Goal: Task Accomplishment & Management: Manage account settings

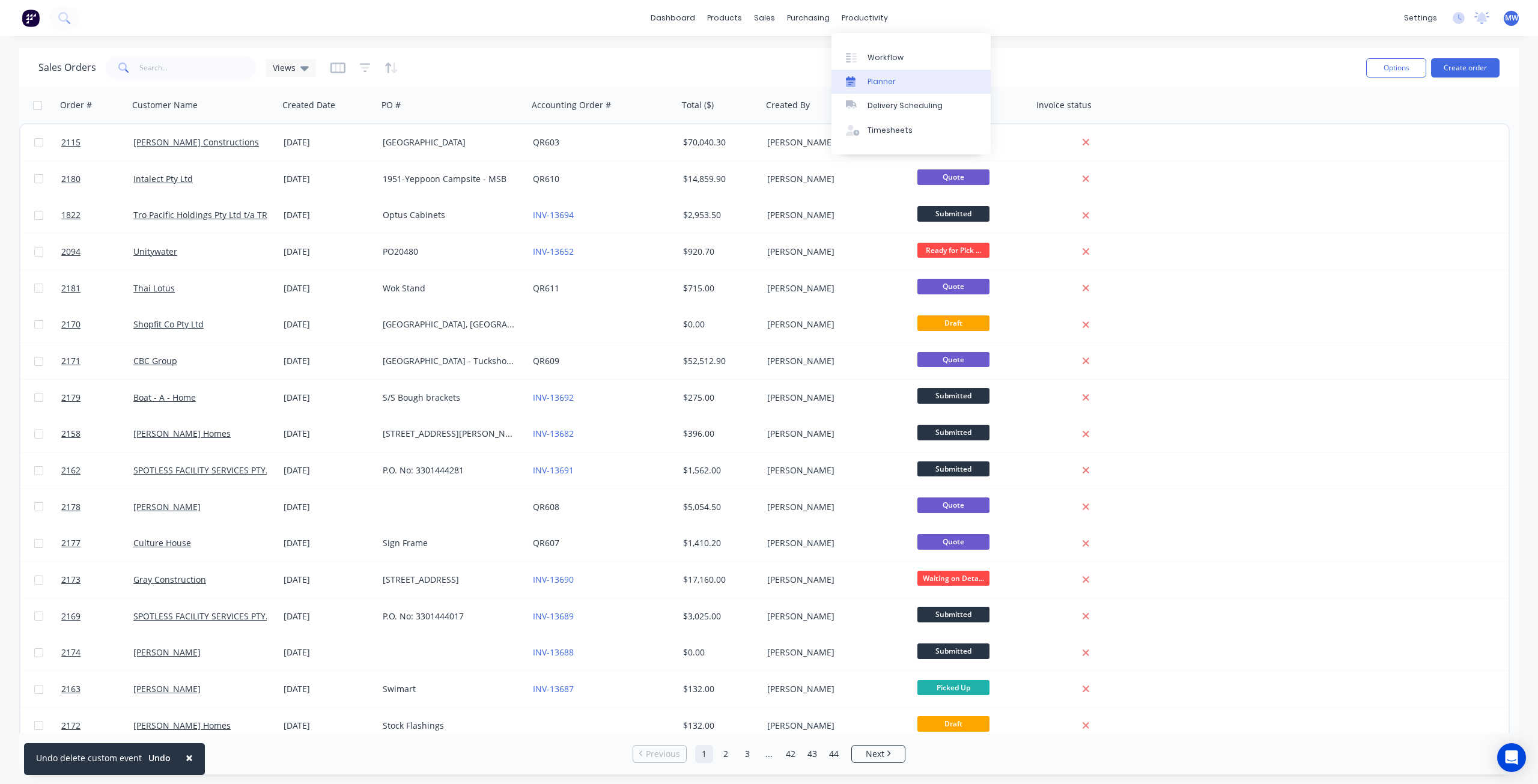
click at [888, 82] on div "Planner" at bounding box center [881, 82] width 28 height 11
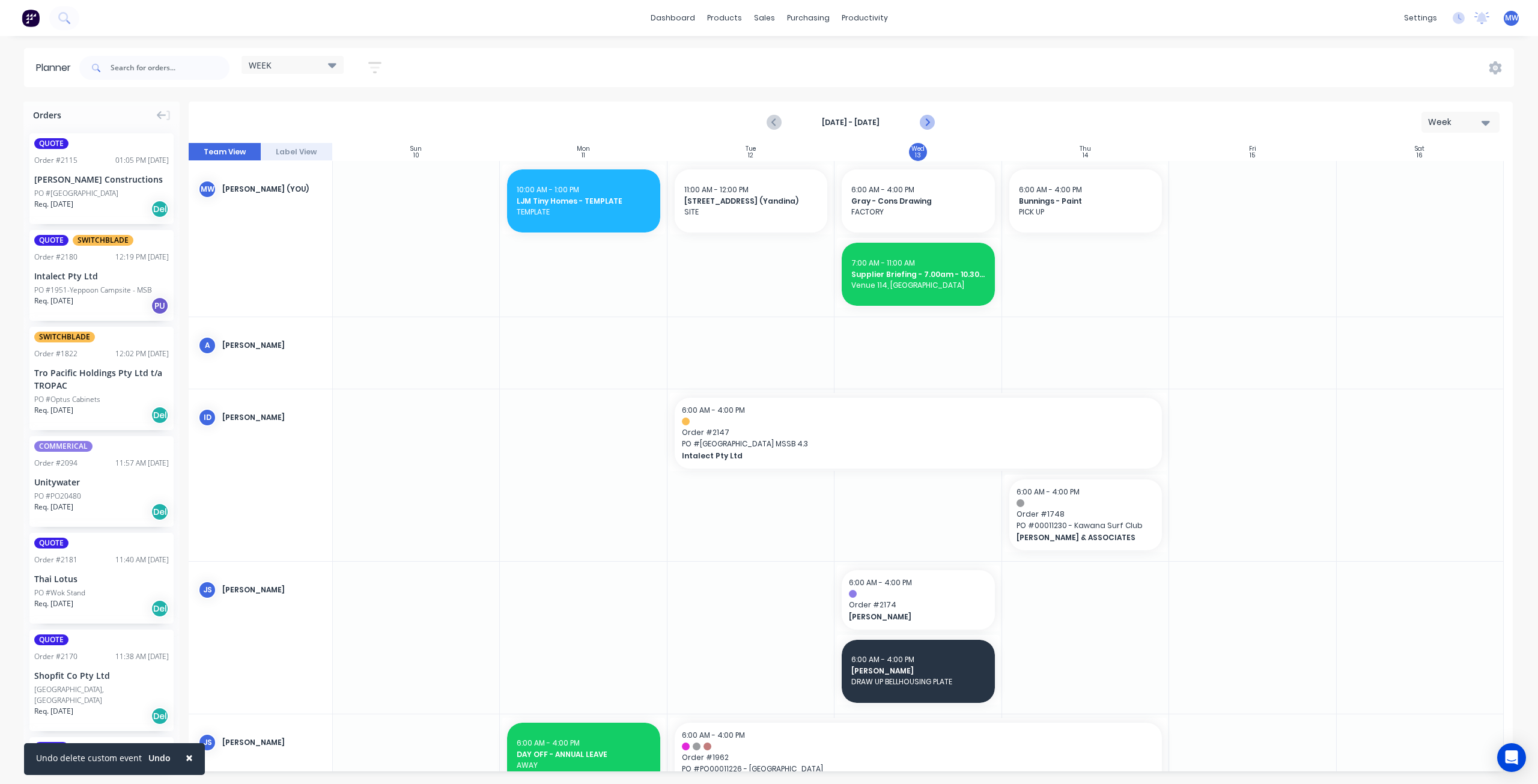
click at [923, 120] on icon "Next page" at bounding box center [927, 123] width 15 height 15
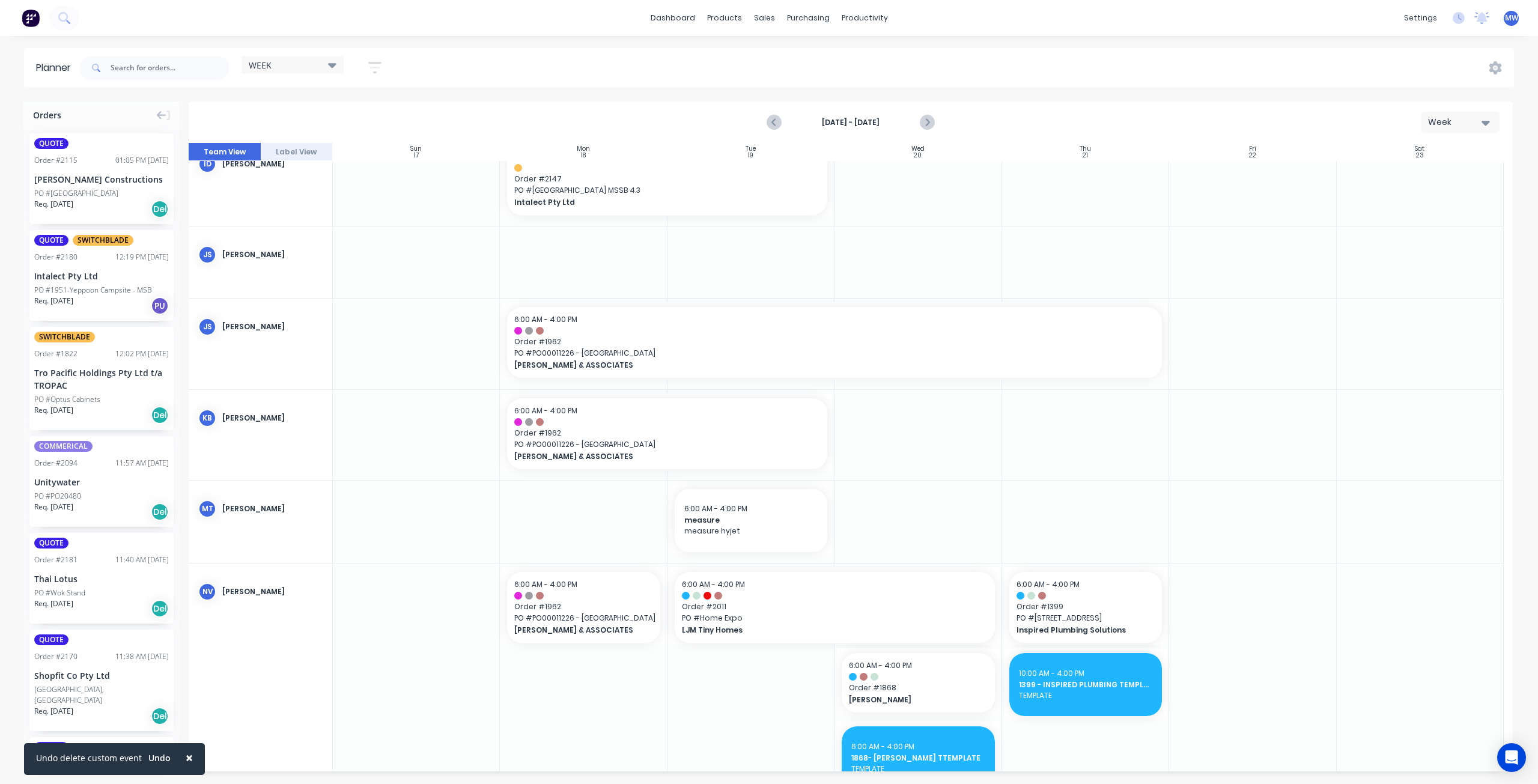
scroll to position [120, 0]
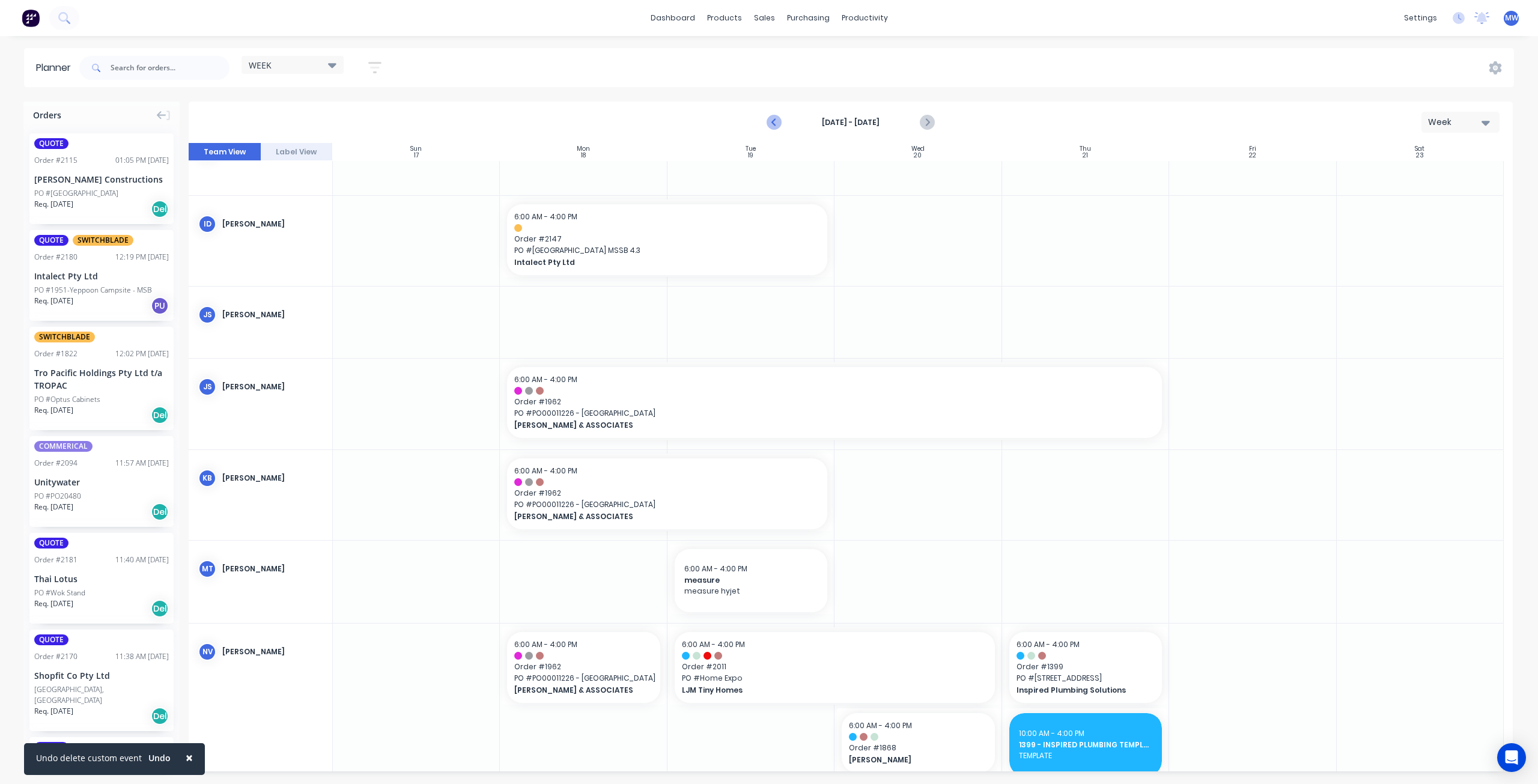
click at [777, 119] on icon "Previous page" at bounding box center [775, 123] width 15 height 15
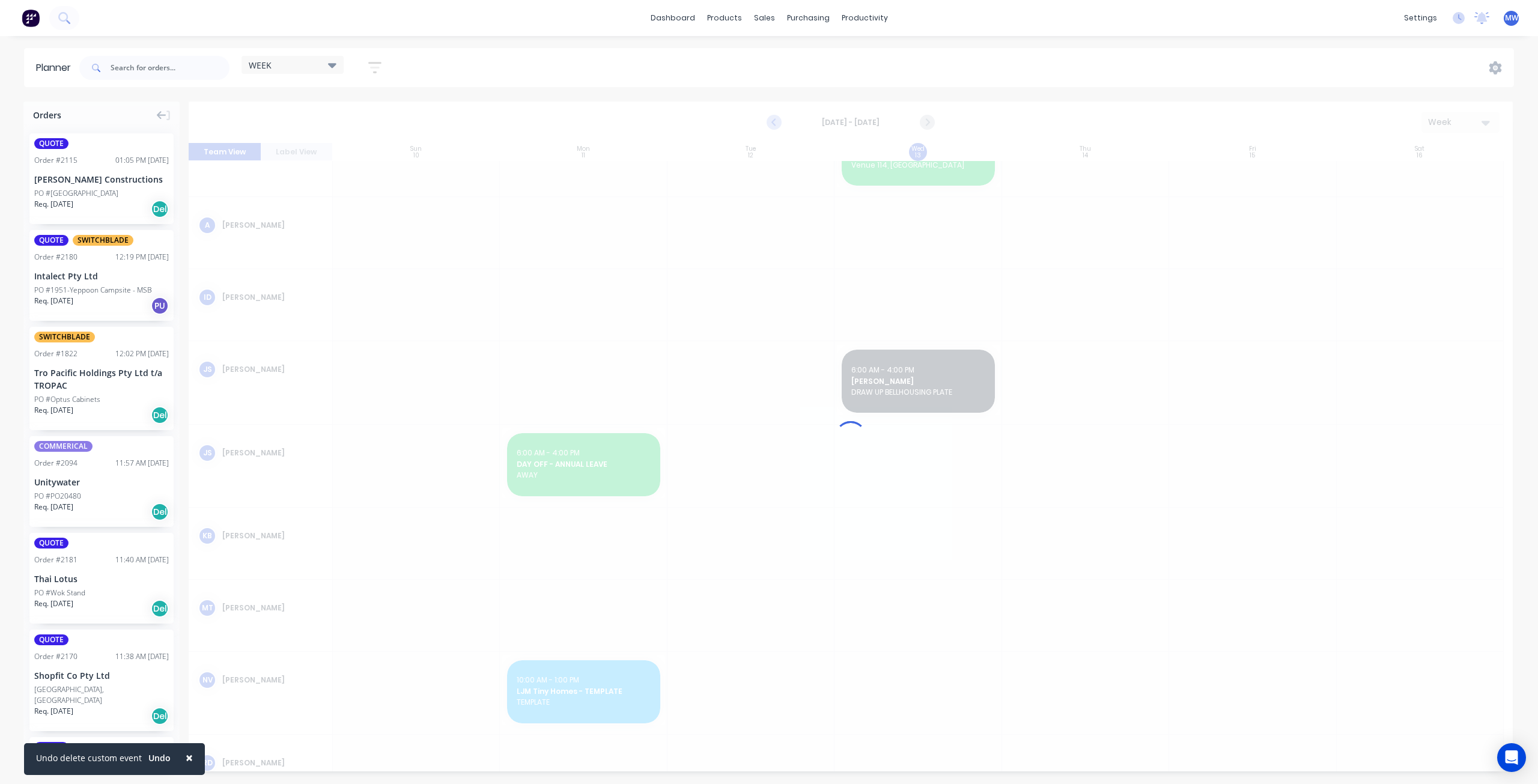
scroll to position [193, 0]
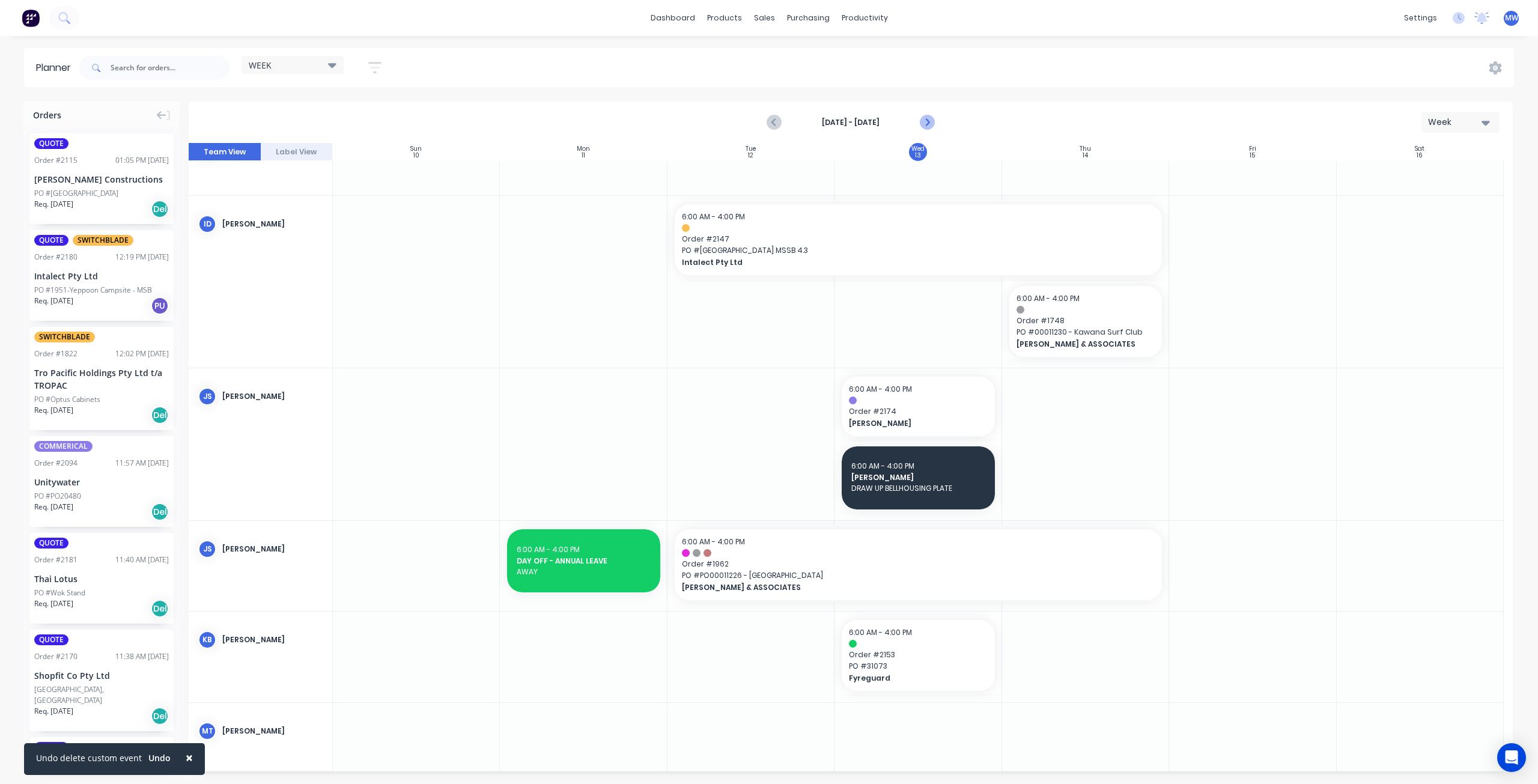
click at [930, 123] on icon "Next page" at bounding box center [927, 123] width 15 height 15
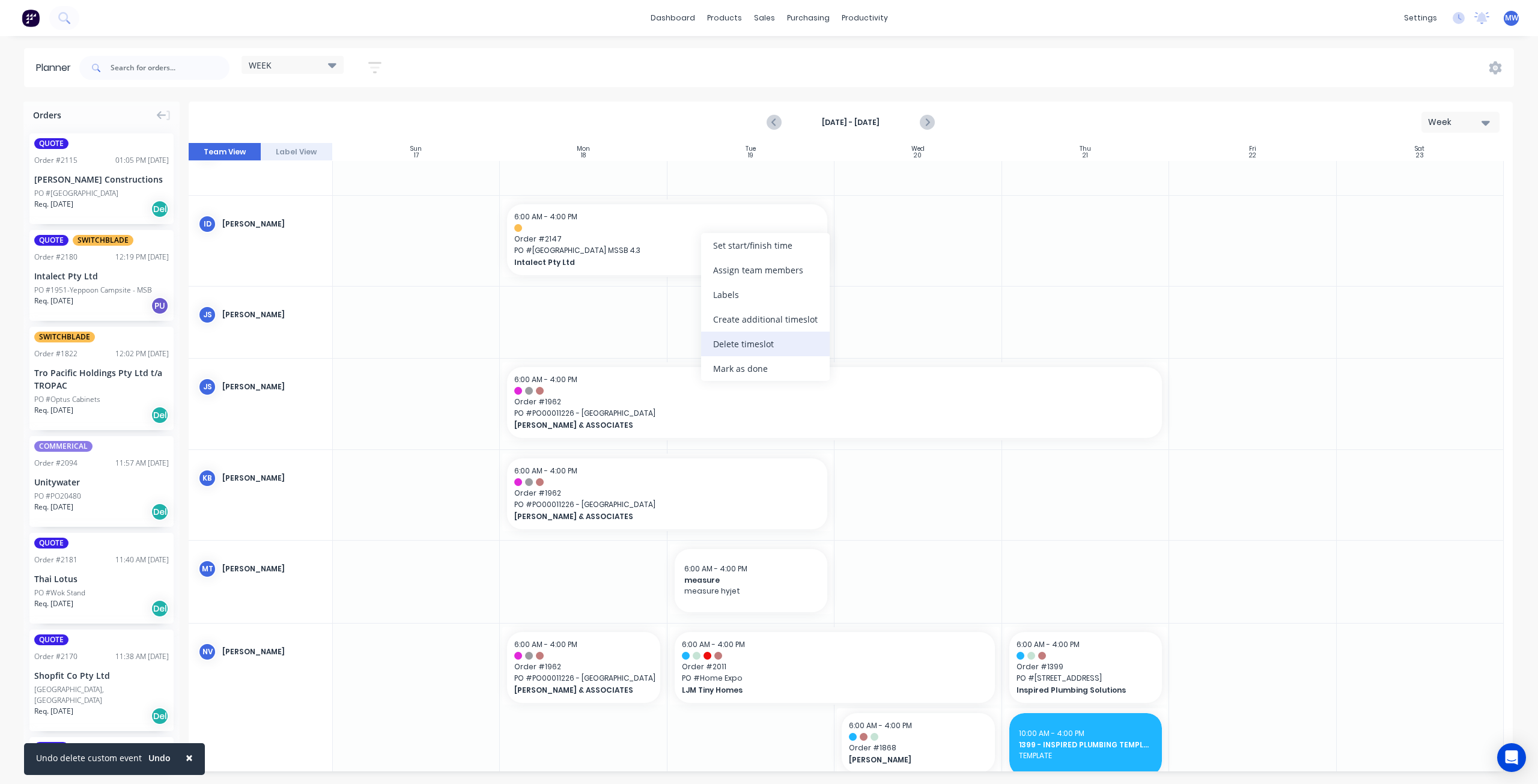
click at [729, 346] on div "Delete timeslot" at bounding box center [765, 344] width 129 height 24
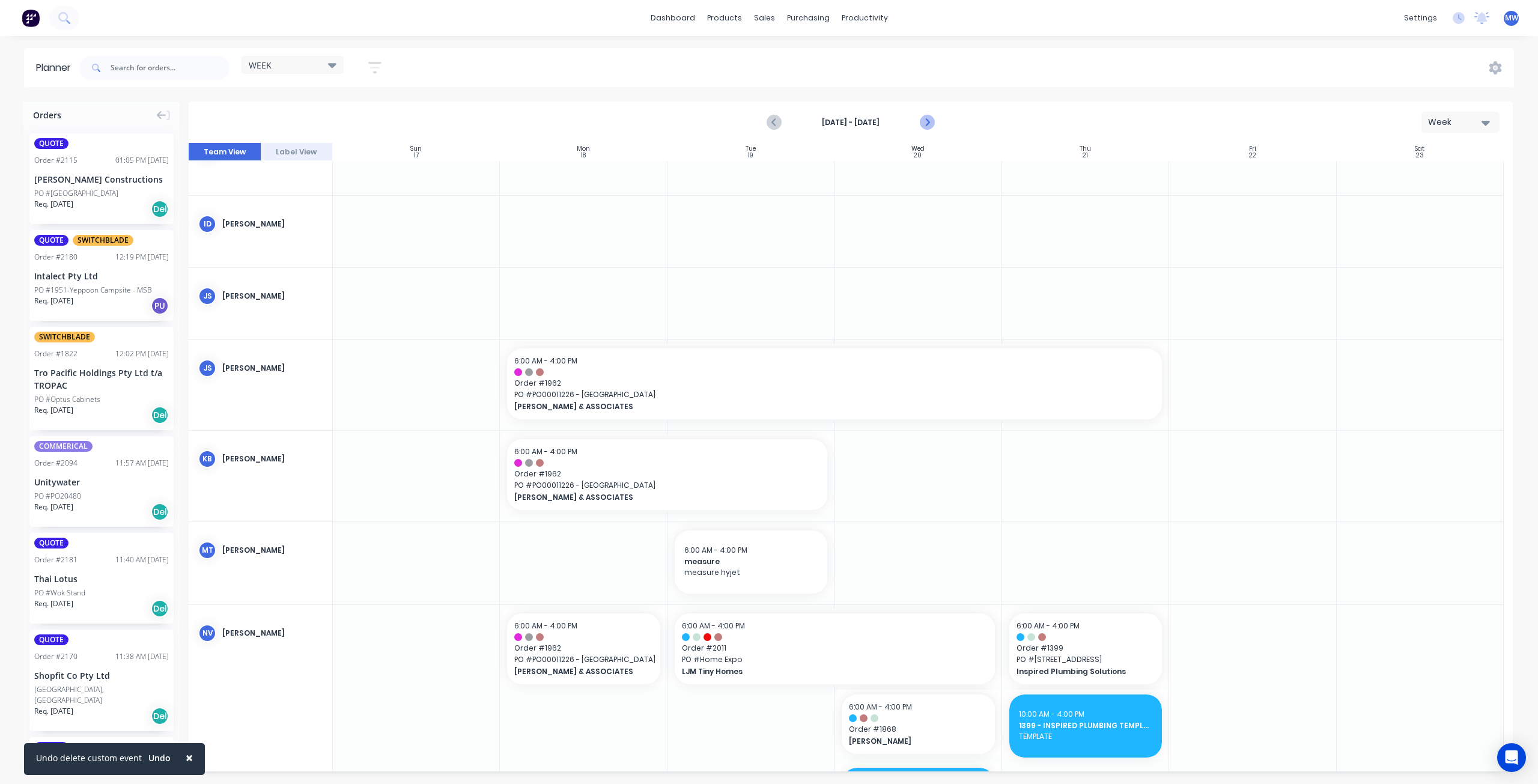
click at [924, 124] on icon "Next page" at bounding box center [927, 123] width 15 height 15
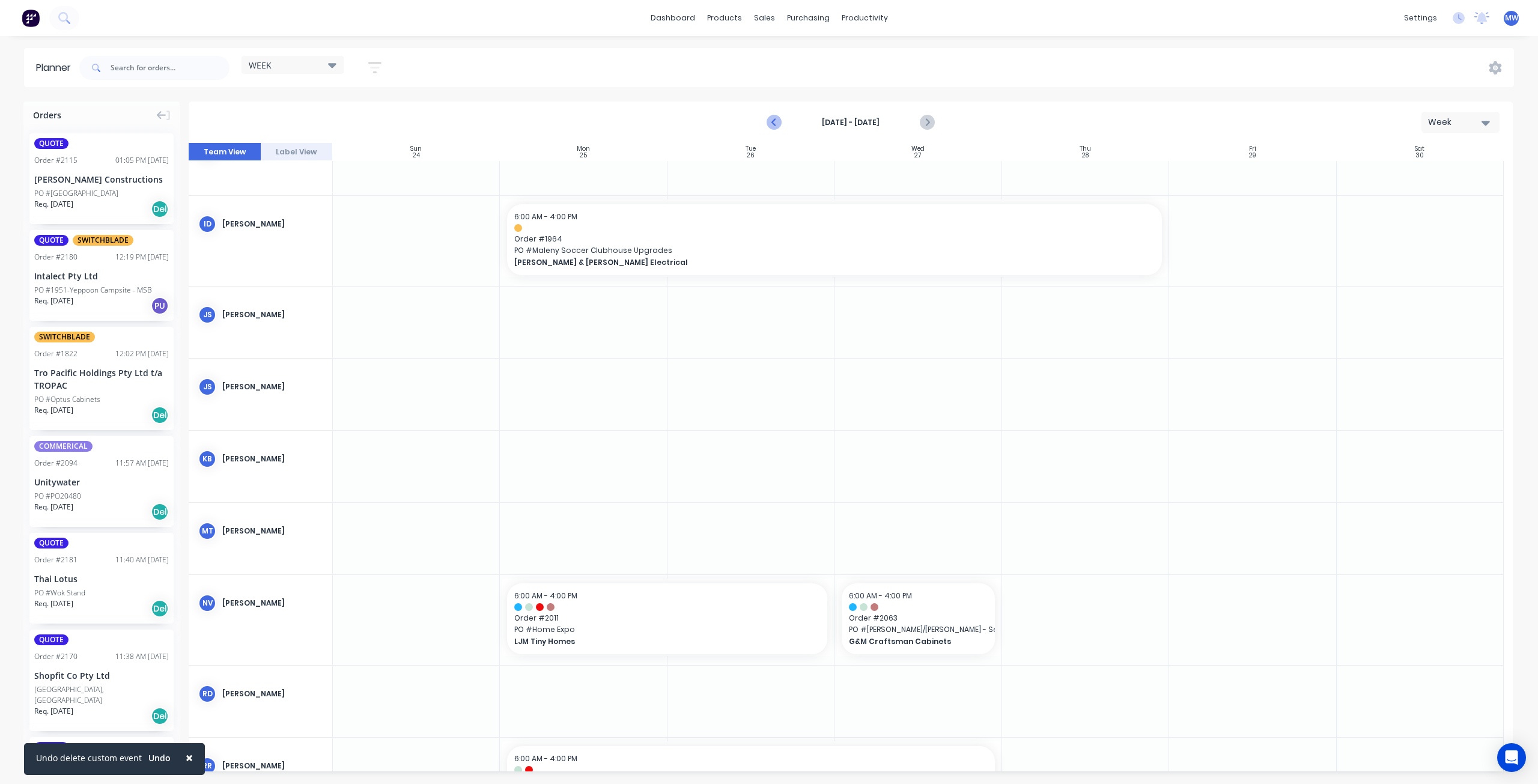
click at [777, 125] on icon "Previous page" at bounding box center [775, 123] width 15 height 15
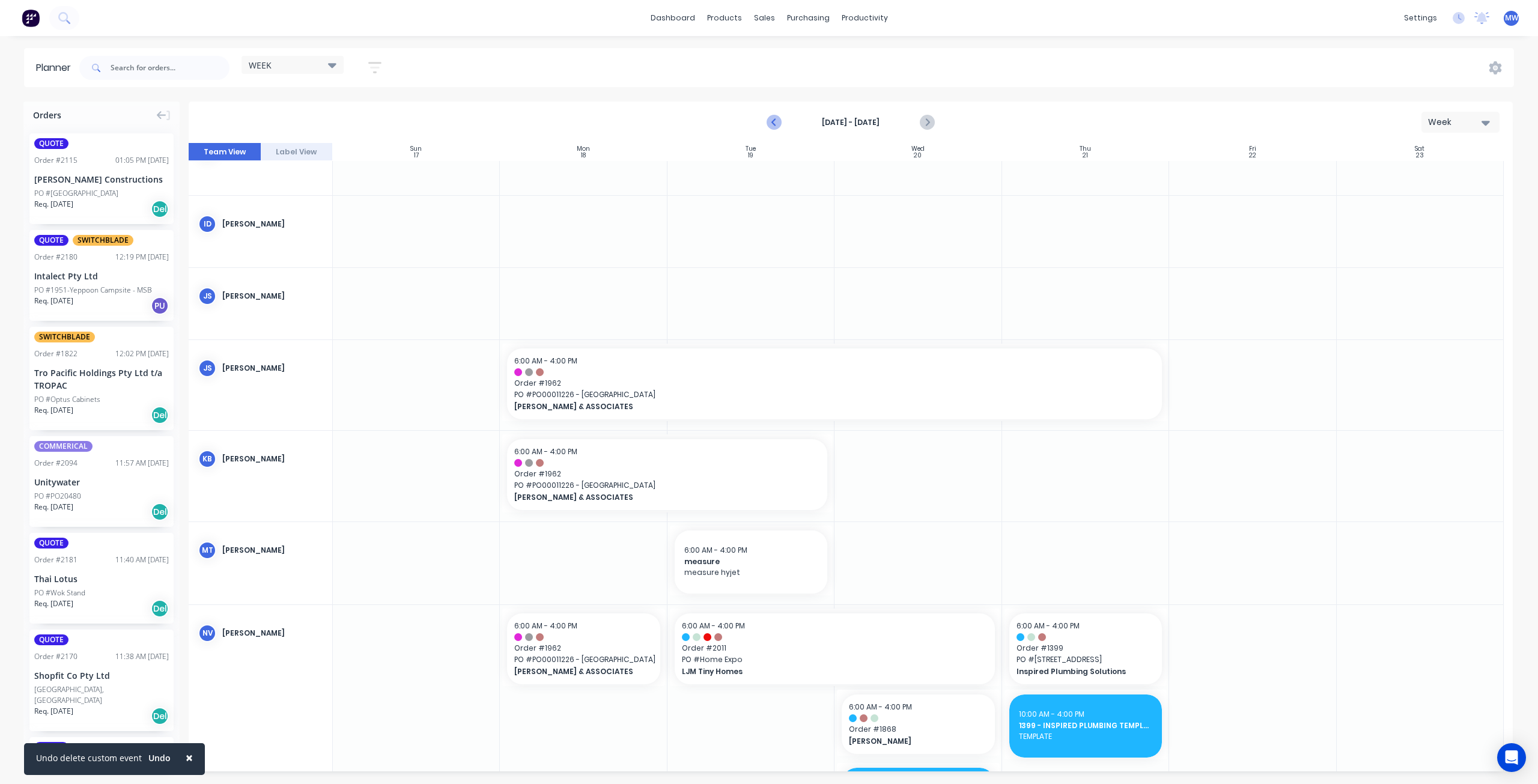
click at [777, 125] on icon "Previous page" at bounding box center [775, 123] width 15 height 15
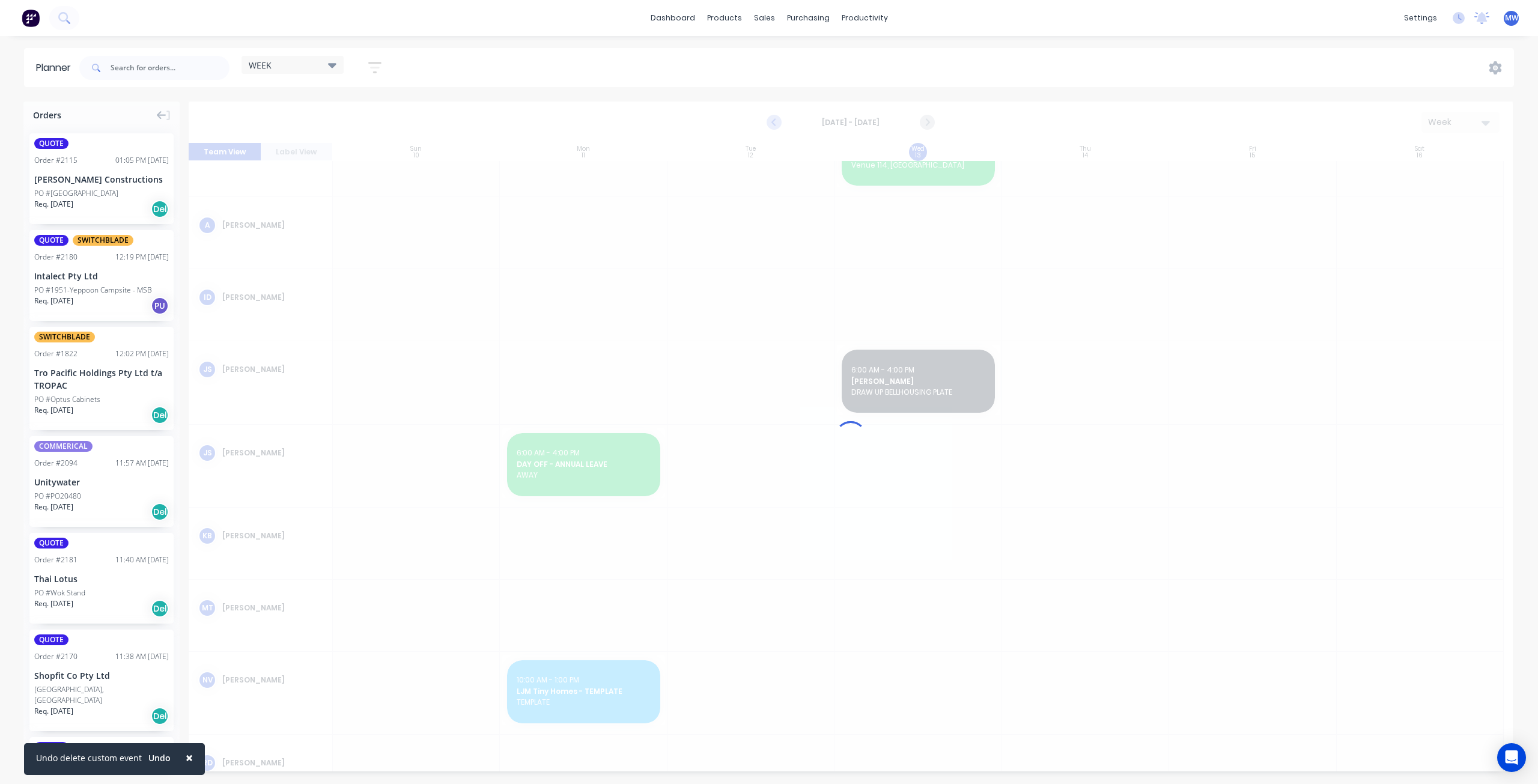
scroll to position [193, 0]
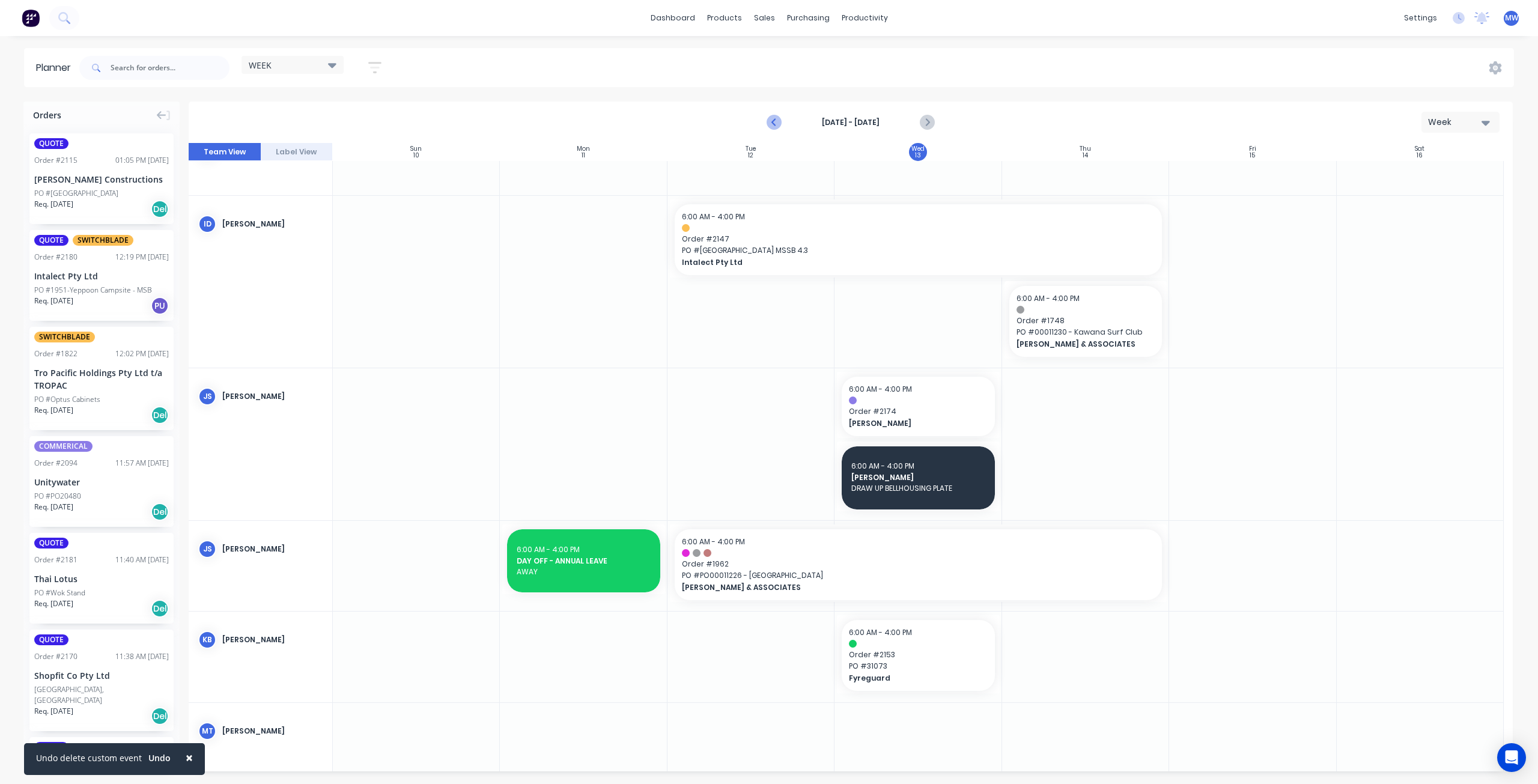
click at [777, 125] on icon "Previous page" at bounding box center [775, 123] width 15 height 15
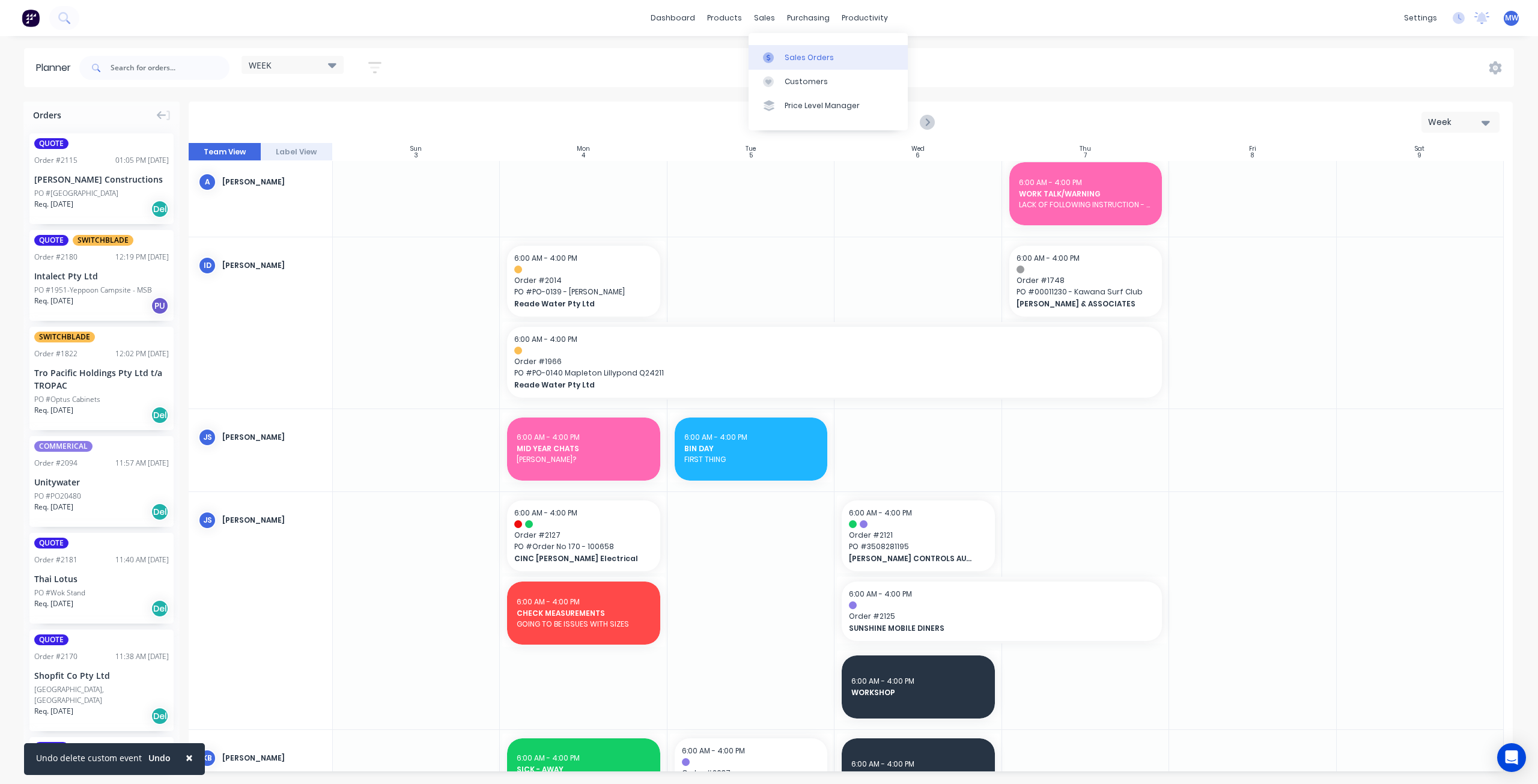
click at [803, 63] on link "Sales Orders" at bounding box center [828, 57] width 159 height 24
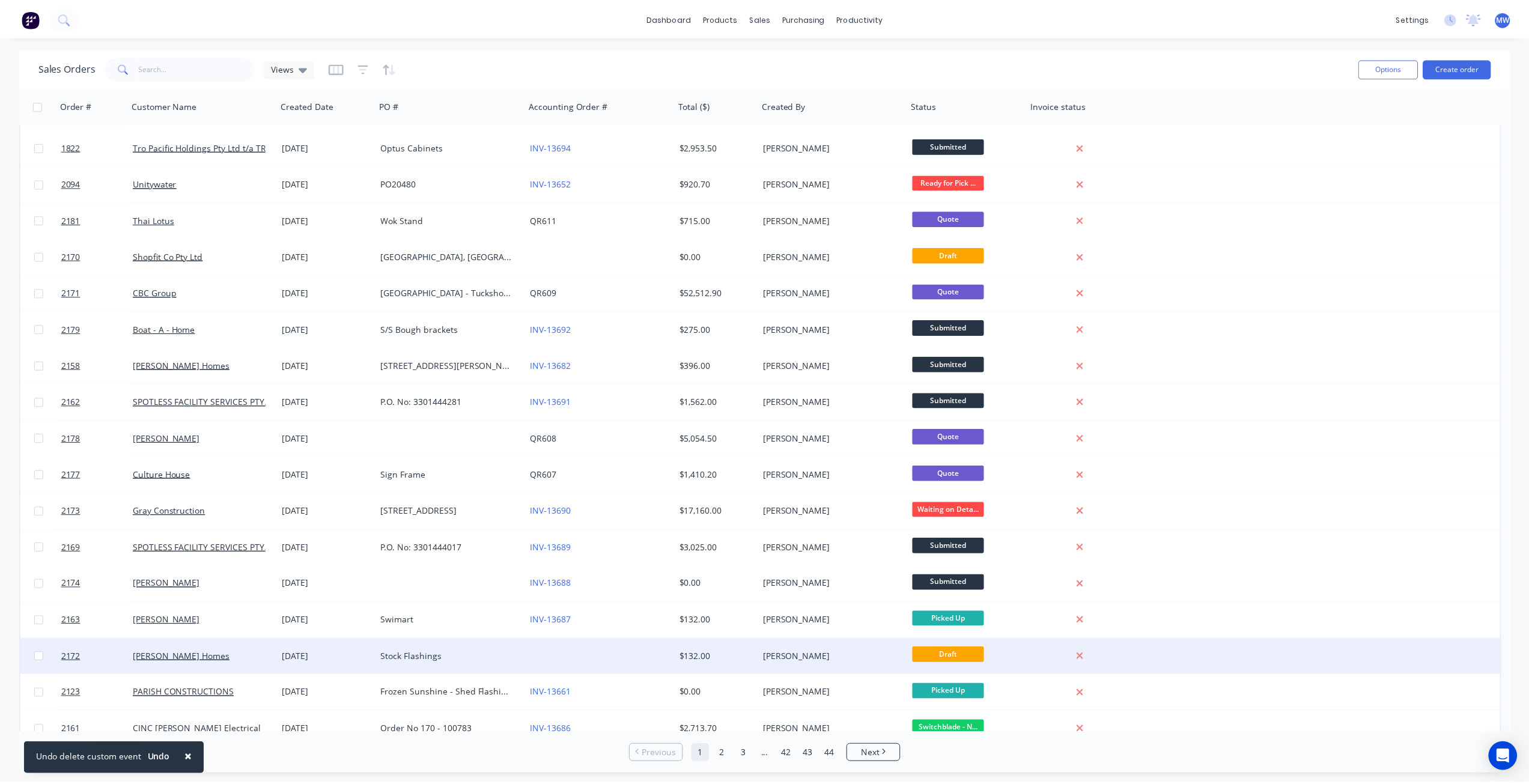
scroll to position [120, 0]
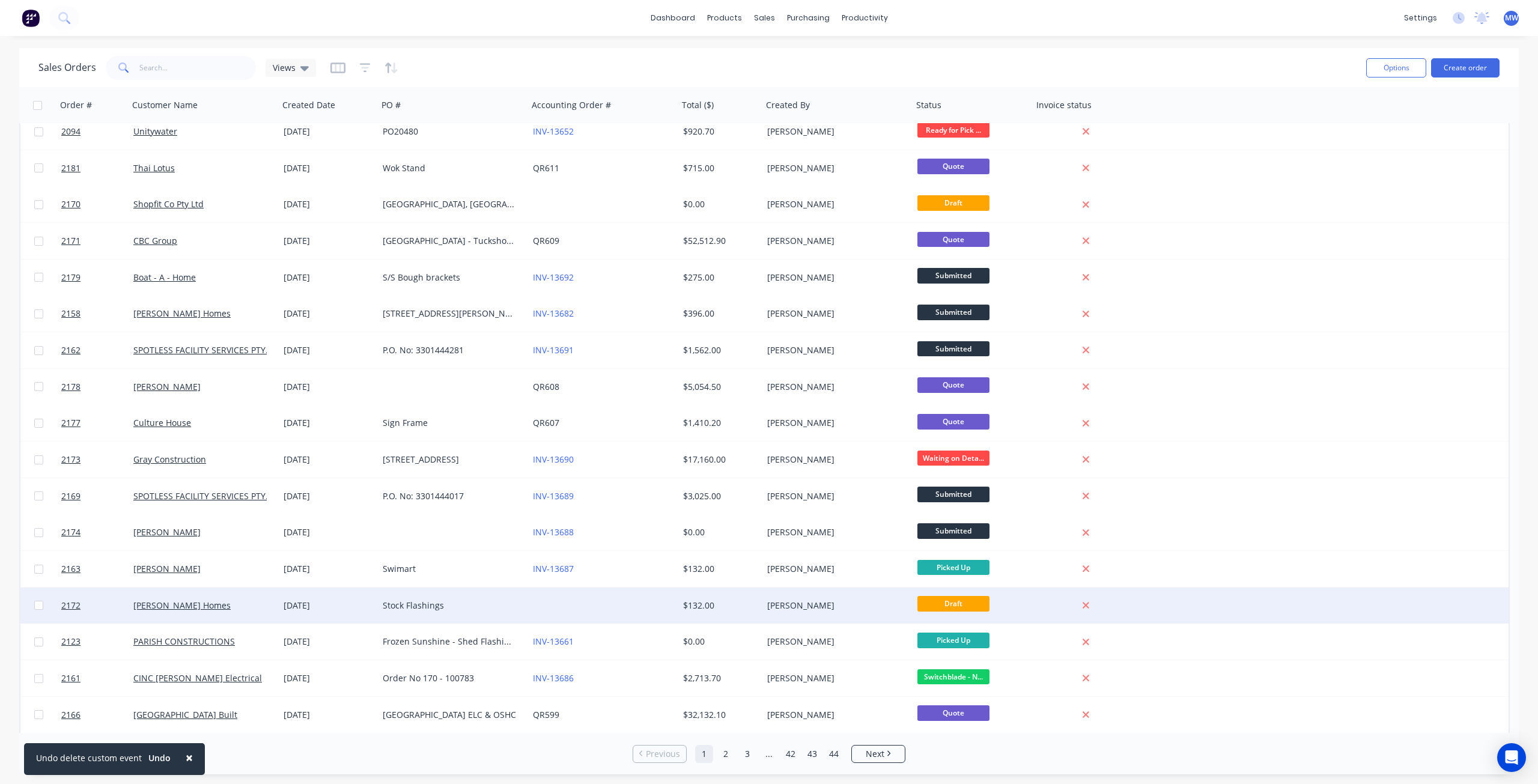
click at [260, 610] on div "[PERSON_NAME] Homes" at bounding box center [200, 605] width 133 height 12
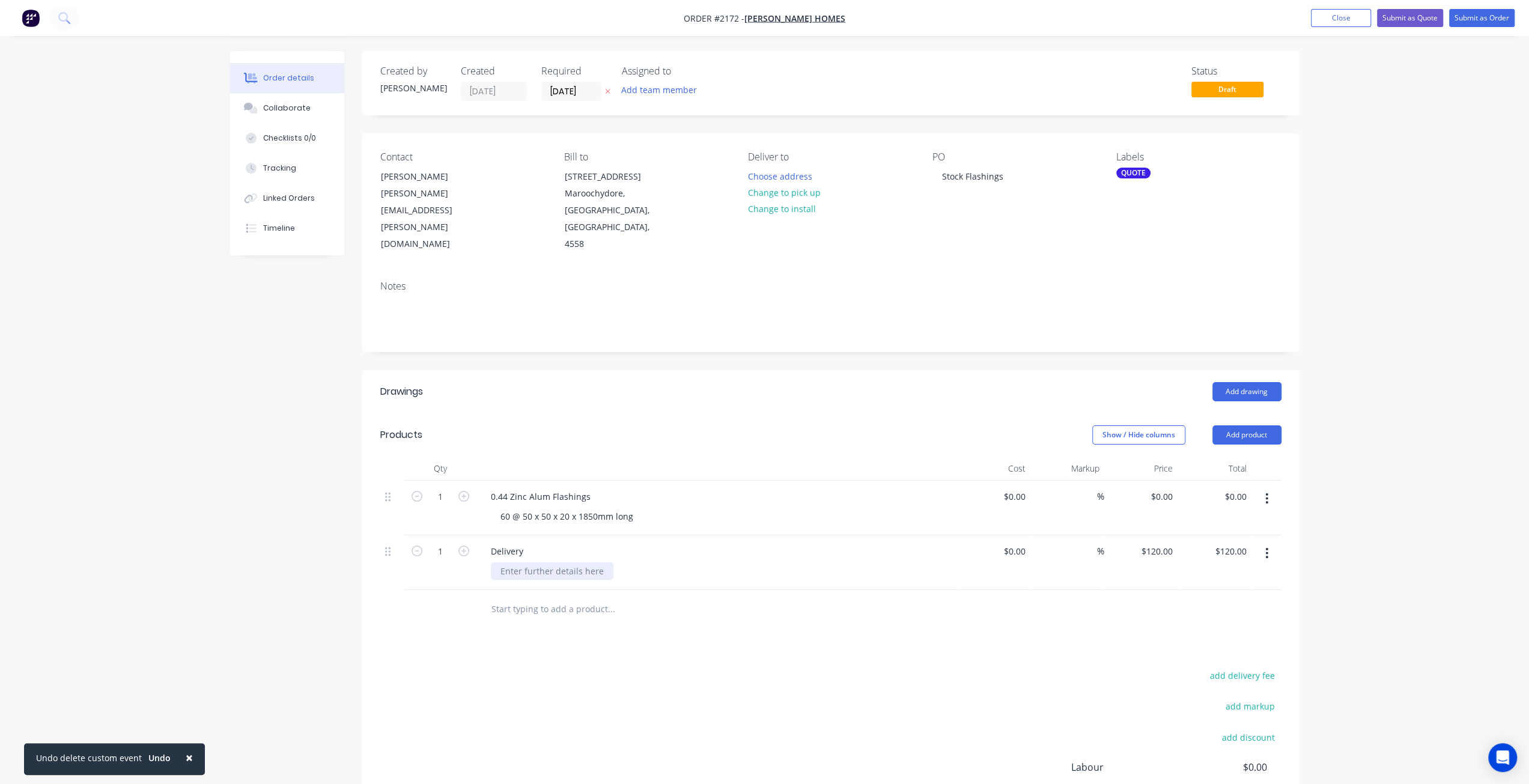
click at [545, 562] on div at bounding box center [552, 571] width 123 height 17
click at [375, 572] on div "Qty Cost Markup Price Total 1 0.44 Zinc Alum Flashings 60 @ 50 x 50 x 20 x 1850…" at bounding box center [830, 542] width 937 height 172
click at [1446, 534] on div "Order details Collaborate Checklists 0/0 Tracking Linked Orders Timeline Order …" at bounding box center [764, 467] width 1529 height 935
click at [1421, 538] on div "Order details Collaborate Checklists 0/0 Tracking Linked Orders Timeline Order …" at bounding box center [764, 467] width 1529 height 935
click at [1139, 425] on button "Show / Hide columns" at bounding box center [1139, 435] width 93 height 19
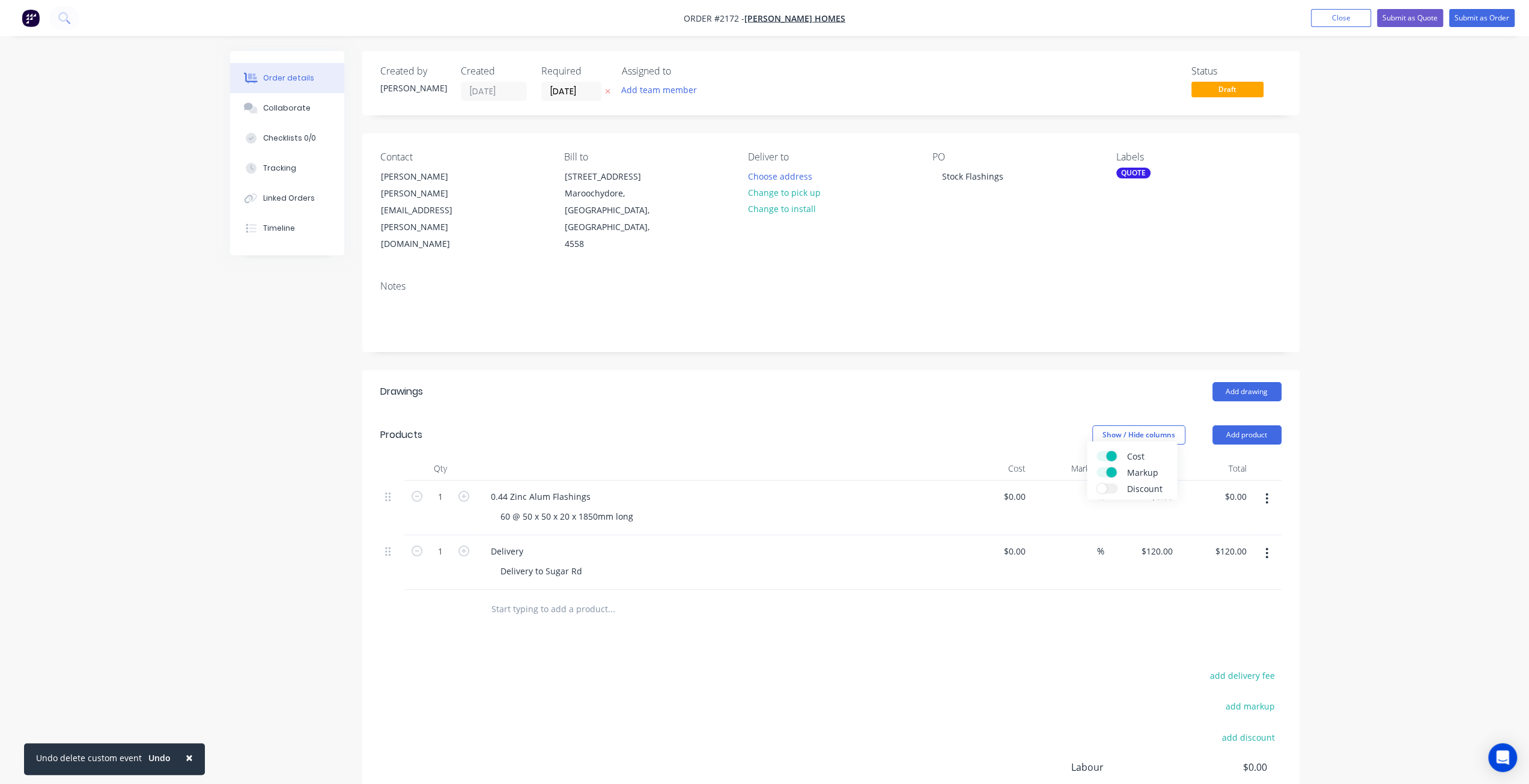
click at [1106, 457] on label "Cost" at bounding box center [1108, 456] width 21 height 10
click at [1097, 451] on input "Cost" at bounding box center [1097, 451] width 0 height 0
click at [1102, 476] on label "Markup" at bounding box center [1108, 472] width 21 height 10
click at [1097, 467] on input "Markup" at bounding box center [1097, 467] width 0 height 0
click at [1357, 470] on div "Order details Collaborate Checklists 0/0 Tracking Linked Orders Timeline Order …" at bounding box center [764, 454] width 1529 height 909
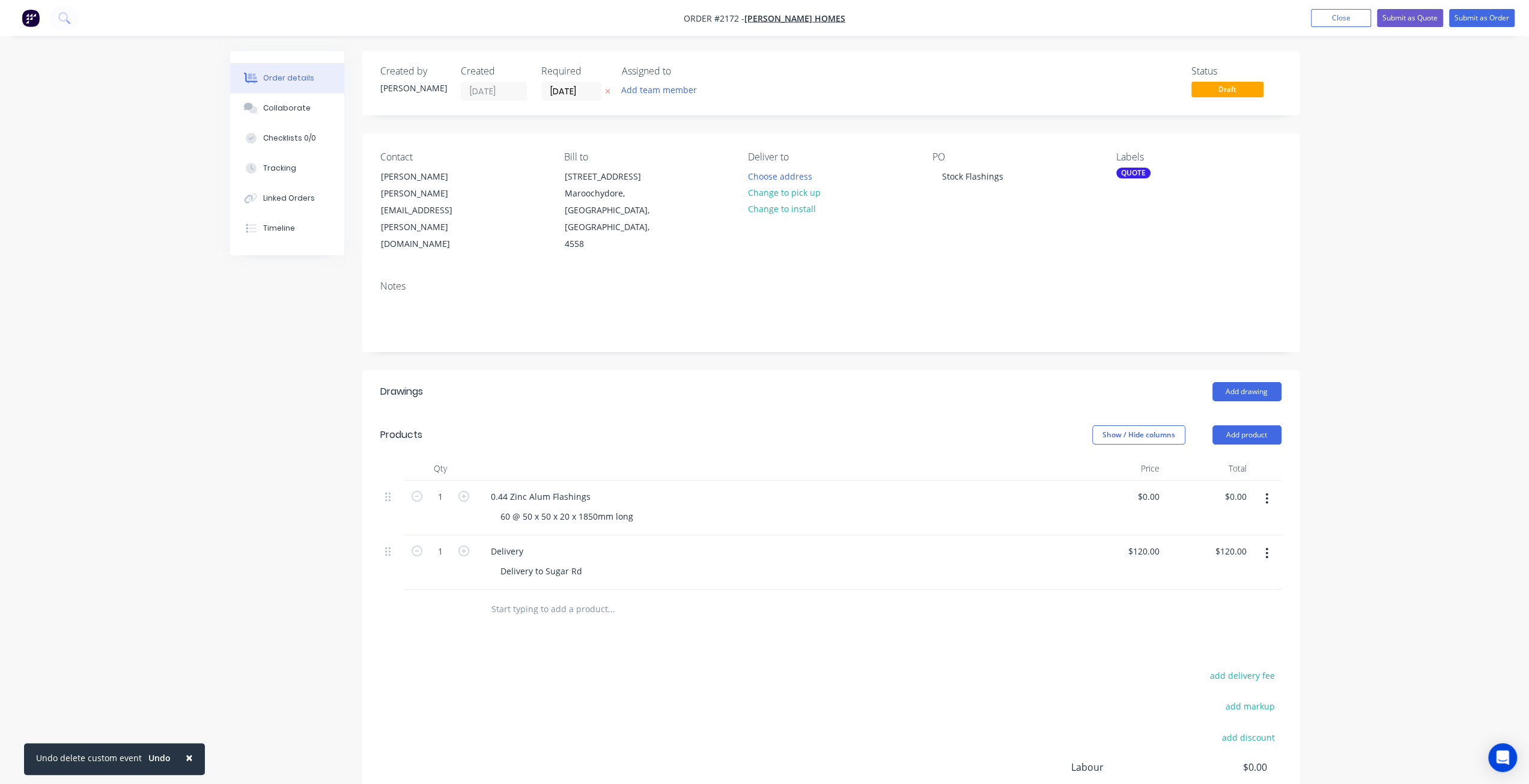
click at [1361, 481] on div "Order details Collaborate Checklists 0/0 Tracking Linked Orders Timeline Order …" at bounding box center [764, 454] width 1529 height 909
click at [1397, 476] on div "Order details Collaborate Checklists 0/0 Tracking Linked Orders Timeline Order …" at bounding box center [764, 454] width 1529 height 909
click at [1399, 473] on div "Order details Collaborate Checklists 0/0 Tracking Linked Orders Timeline Order …" at bounding box center [764, 454] width 1529 height 909
click at [1398, 473] on div "Order details Collaborate Checklists 0/0 Tracking Linked Orders Timeline Order …" at bounding box center [764, 454] width 1529 height 909
click at [1376, 476] on div "Order details Collaborate Checklists 0/0 Tracking Linked Orders Timeline Order …" at bounding box center [764, 454] width 1529 height 909
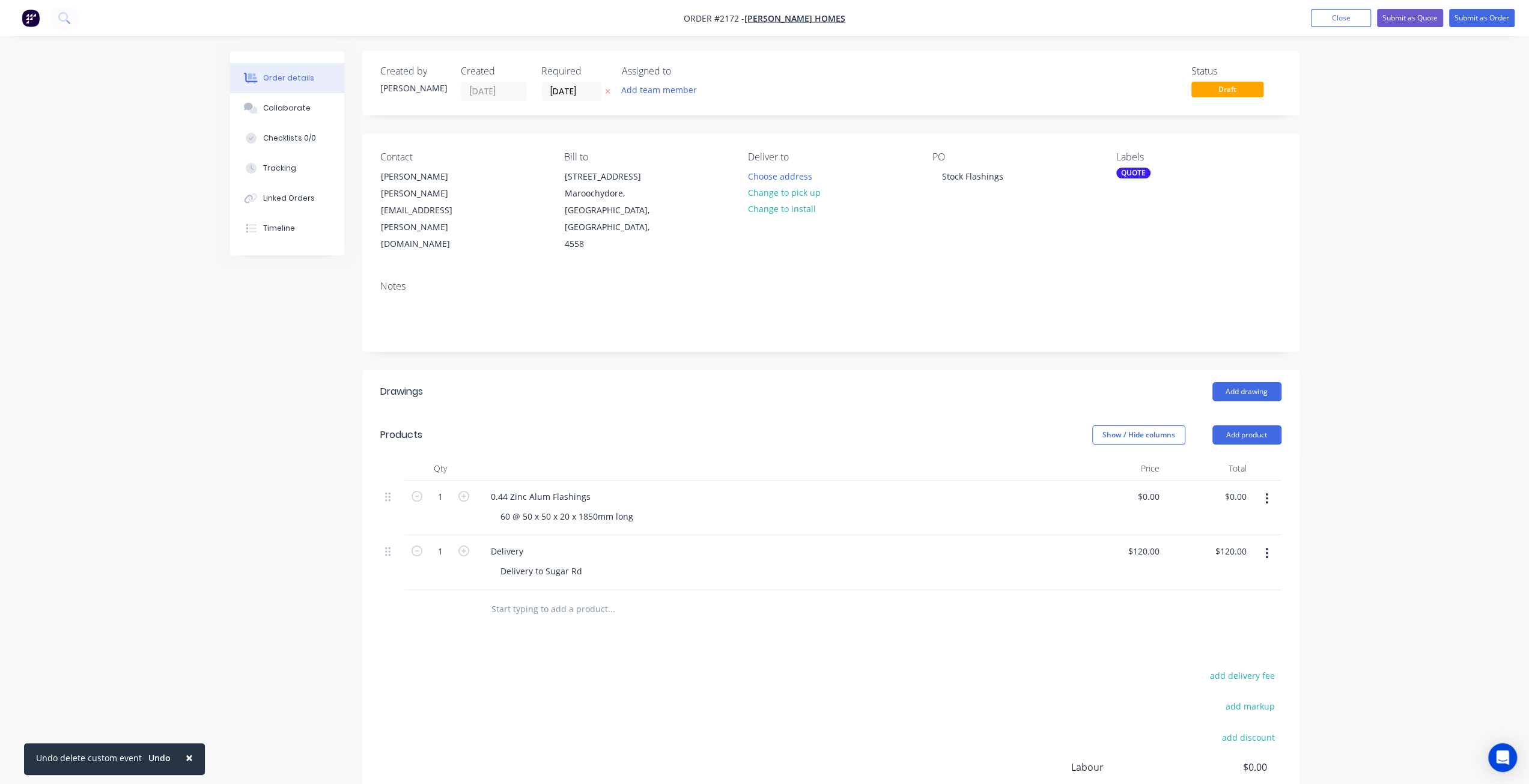
click at [1351, 474] on div "Order details Collaborate Checklists 0/0 Tracking Linked Orders Timeline Order …" at bounding box center [764, 454] width 1529 height 909
click at [1394, 477] on div "Order details Collaborate Checklists 0/0 Tracking Linked Orders Timeline Order …" at bounding box center [764, 454] width 1529 height 909
click at [1394, 476] on div "Order details Collaborate Checklists 0/0 Tracking Linked Orders Timeline Order …" at bounding box center [764, 454] width 1529 height 909
click at [559, 508] on div "60 @ 50 x 50 x 20 x 1850mm long" at bounding box center [567, 516] width 152 height 17
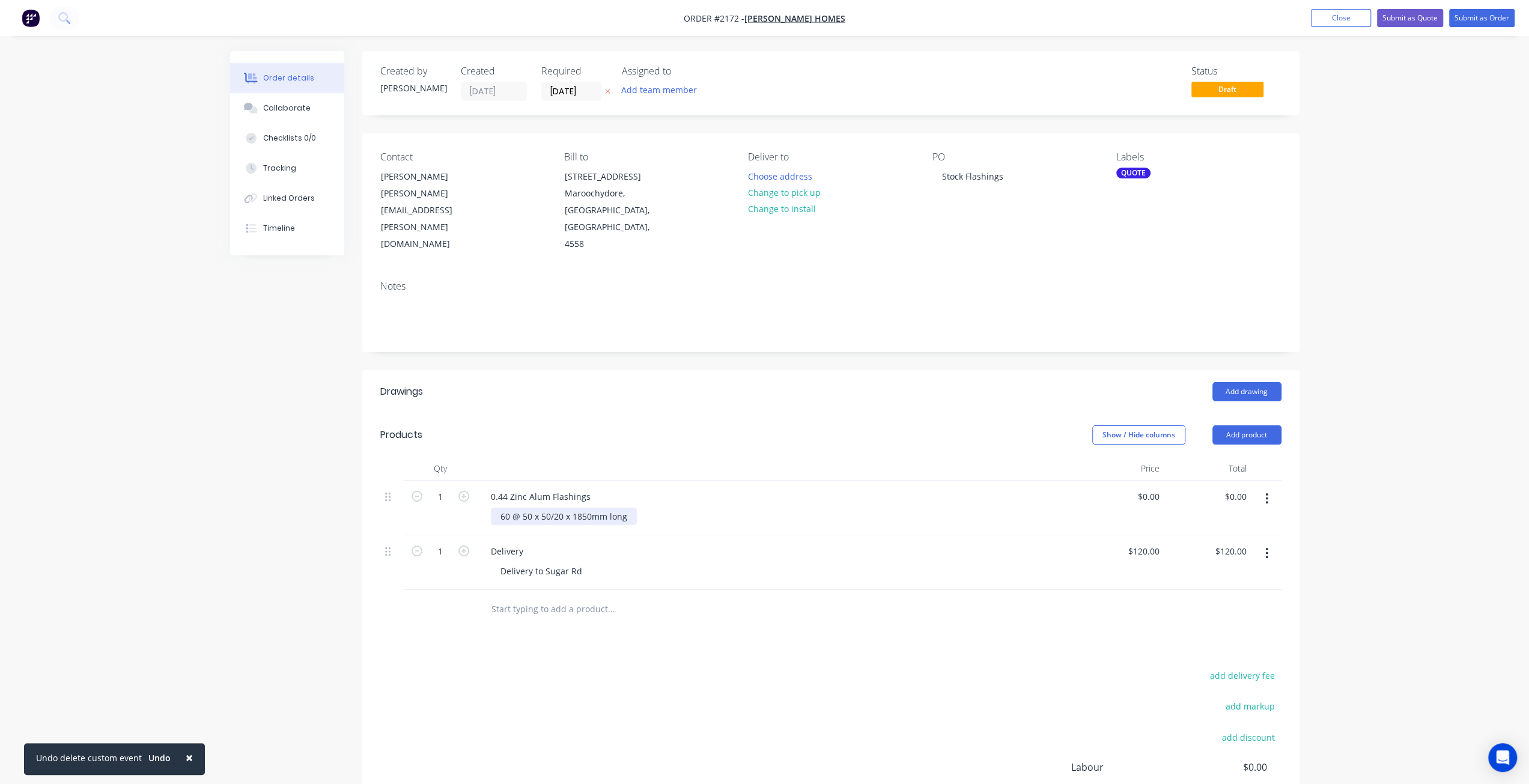
click at [542, 508] on div "60 @ 50 x 50/20 x 1850mm long" at bounding box center [563, 516] width 146 height 17
click at [556, 508] on div "60 @ 50/50/20 x 1850mm long" at bounding box center [561, 516] width 140 height 17
click at [605, 508] on div "60 @ 50/50/20mm Profile x 1850mm long" at bounding box center [582, 516] width 183 height 17
click at [666, 508] on div "60 @ 50/50/20mm Profile x 1850mm long" at bounding box center [582, 516] width 183 height 17
click at [208, 564] on div "Order details Collaborate Checklists 0/0 Tracking Linked Orders Timeline Order …" at bounding box center [764, 454] width 1529 height 909
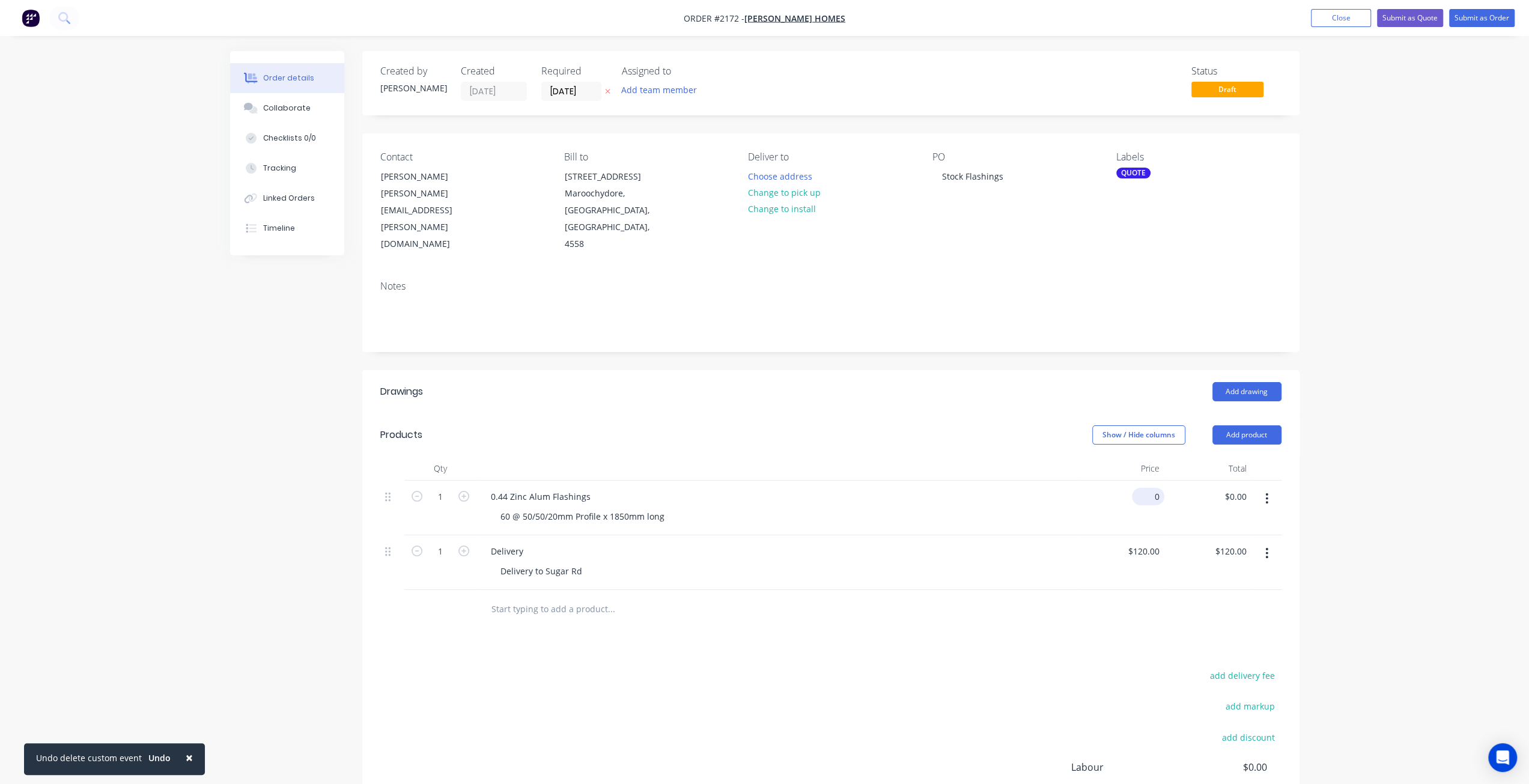
click at [1159, 488] on input "0" at bounding box center [1151, 497] width 28 height 17
type input "$1,650.00"
click at [1474, 496] on div "Order details Collaborate Checklists 0/0 Tracking Linked Orders Timeline Order …" at bounding box center [764, 454] width 1529 height 909
click at [1146, 488] on input "1650" at bounding box center [1142, 497] width 44 height 17
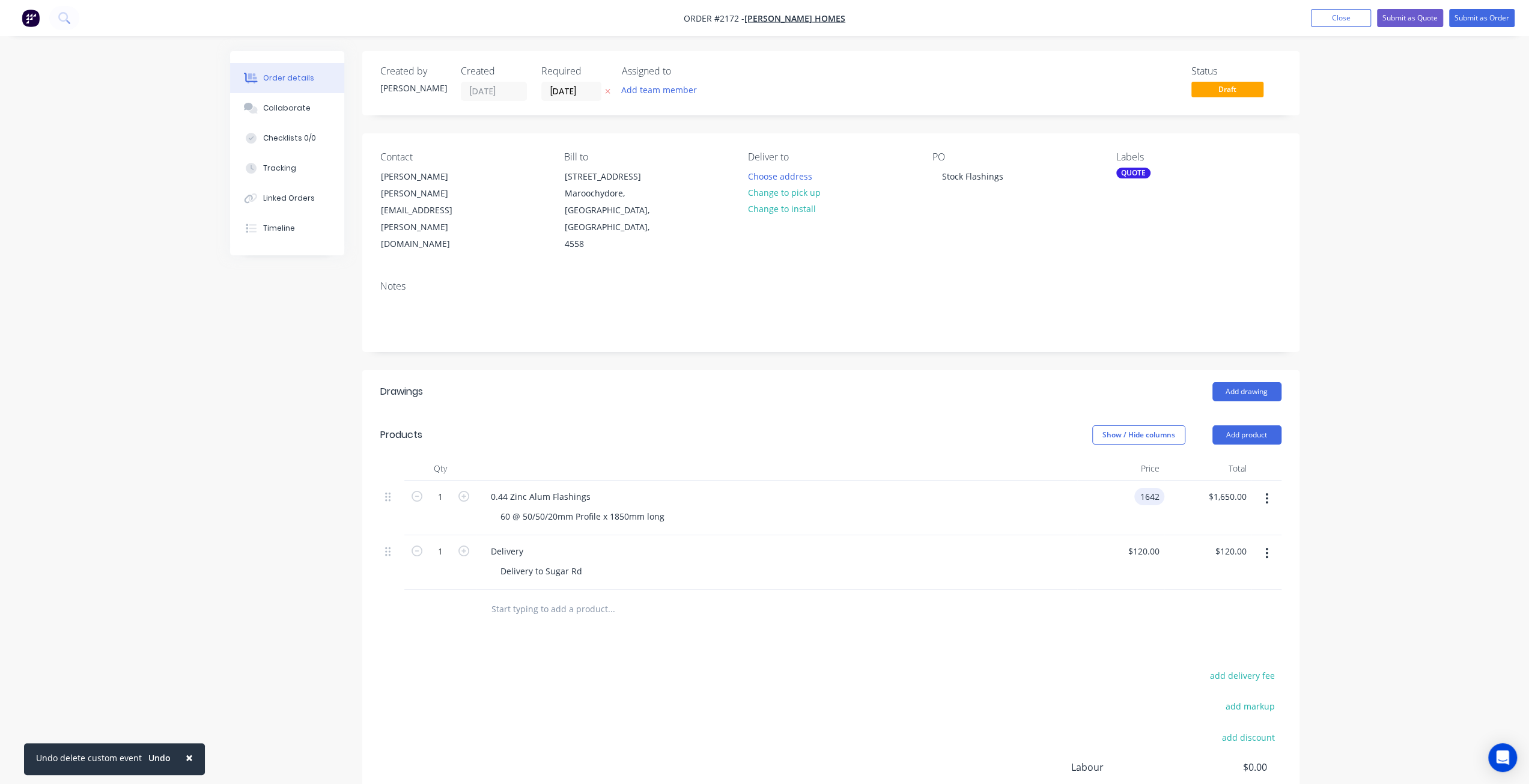
type input "$1,642.00"
click at [1414, 464] on div "Order details Collaborate Checklists 0/0 Tracking Linked Orders Timeline Order …" at bounding box center [764, 454] width 1529 height 909
click at [1386, 481] on div "Order details Collaborate Checklists 0/0 Tracking Linked Orders Timeline Order …" at bounding box center [764, 454] width 1529 height 909
click at [1354, 472] on div "Order details Collaborate Checklists 0/0 Tracking Linked Orders Timeline Order …" at bounding box center [764, 454] width 1529 height 909
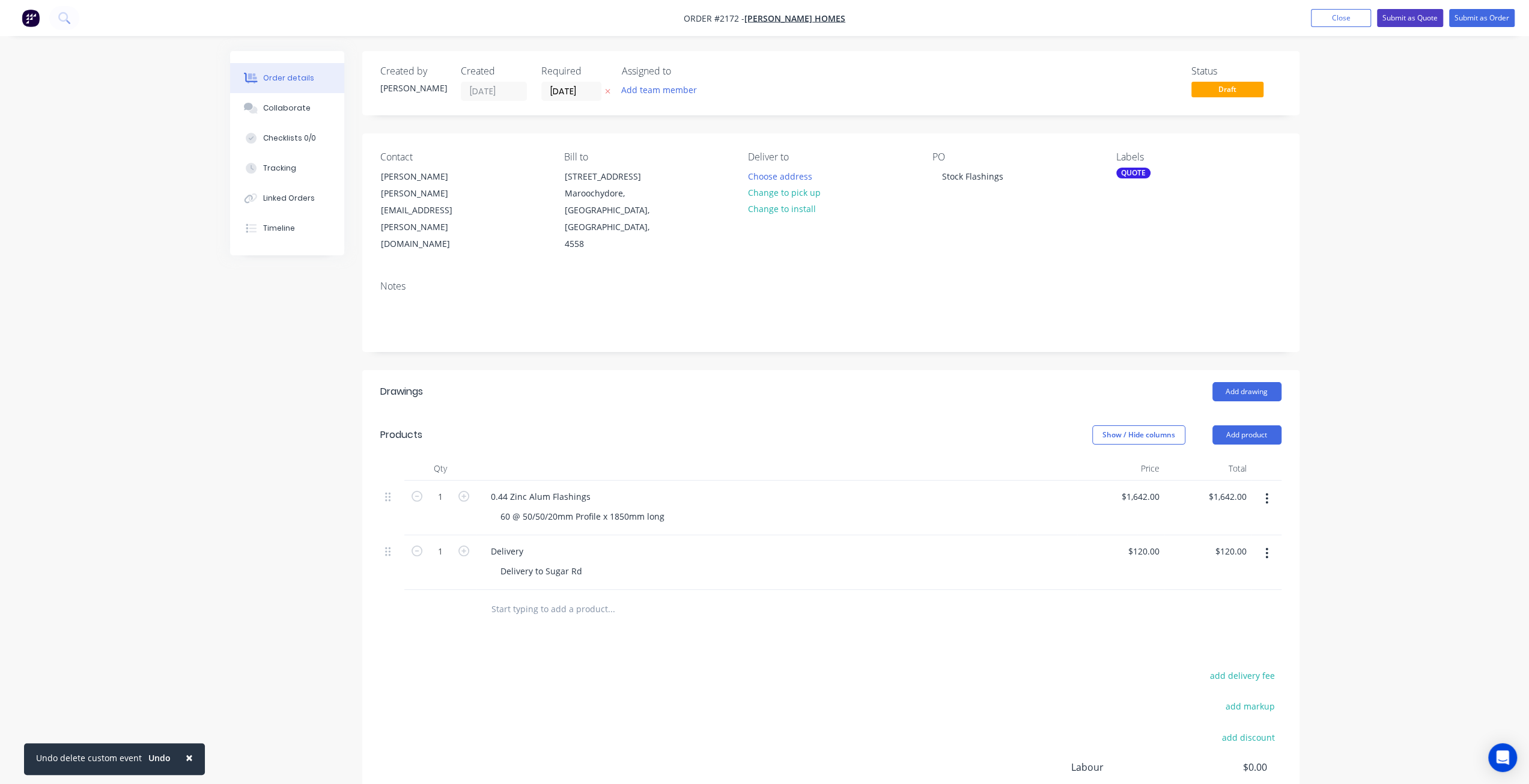
click at [1418, 23] on button "Submit as Quote" at bounding box center [1410, 18] width 66 height 18
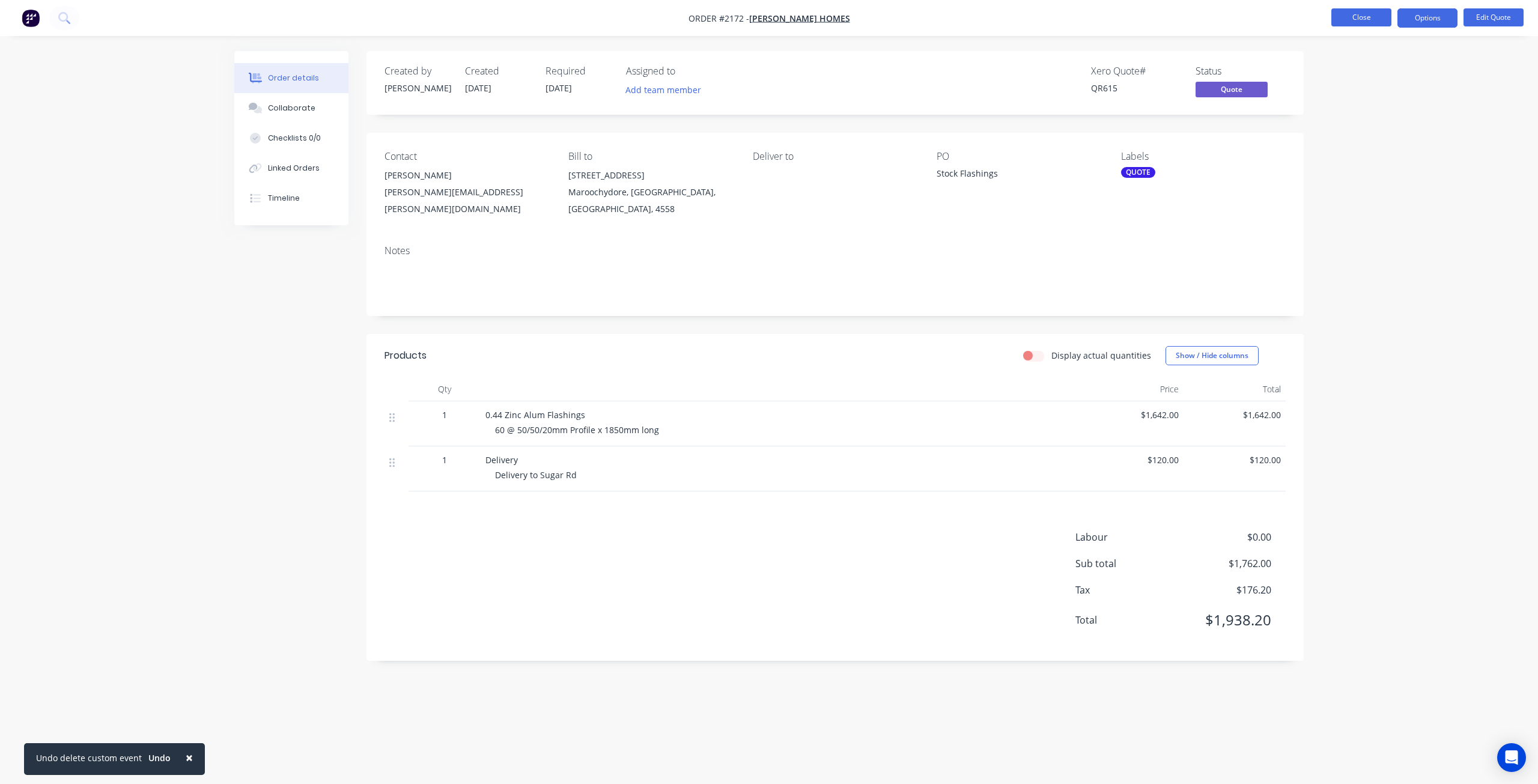
click at [1361, 20] on button "Close" at bounding box center [1361, 17] width 60 height 18
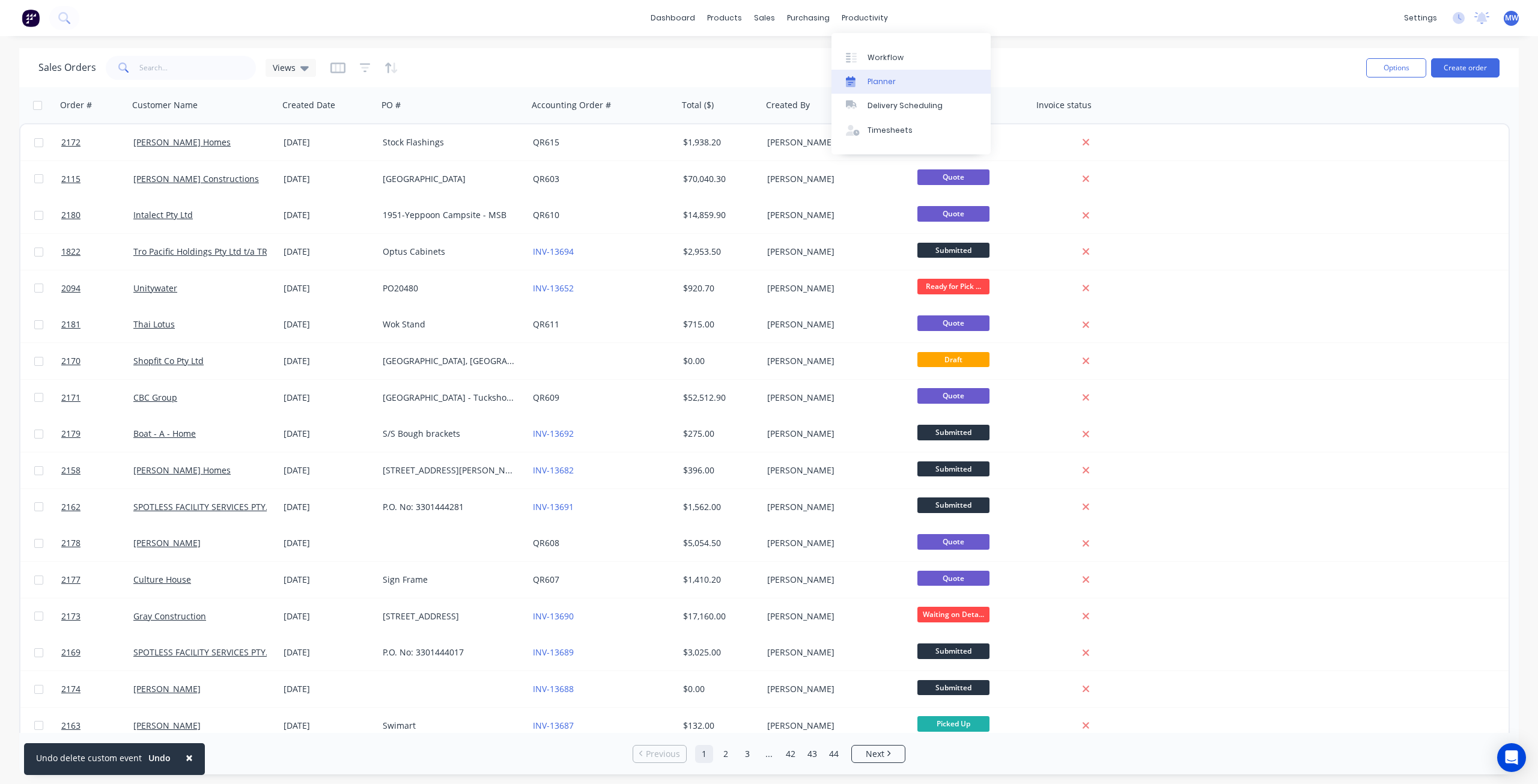
click at [886, 85] on div "Planner" at bounding box center [881, 82] width 28 height 11
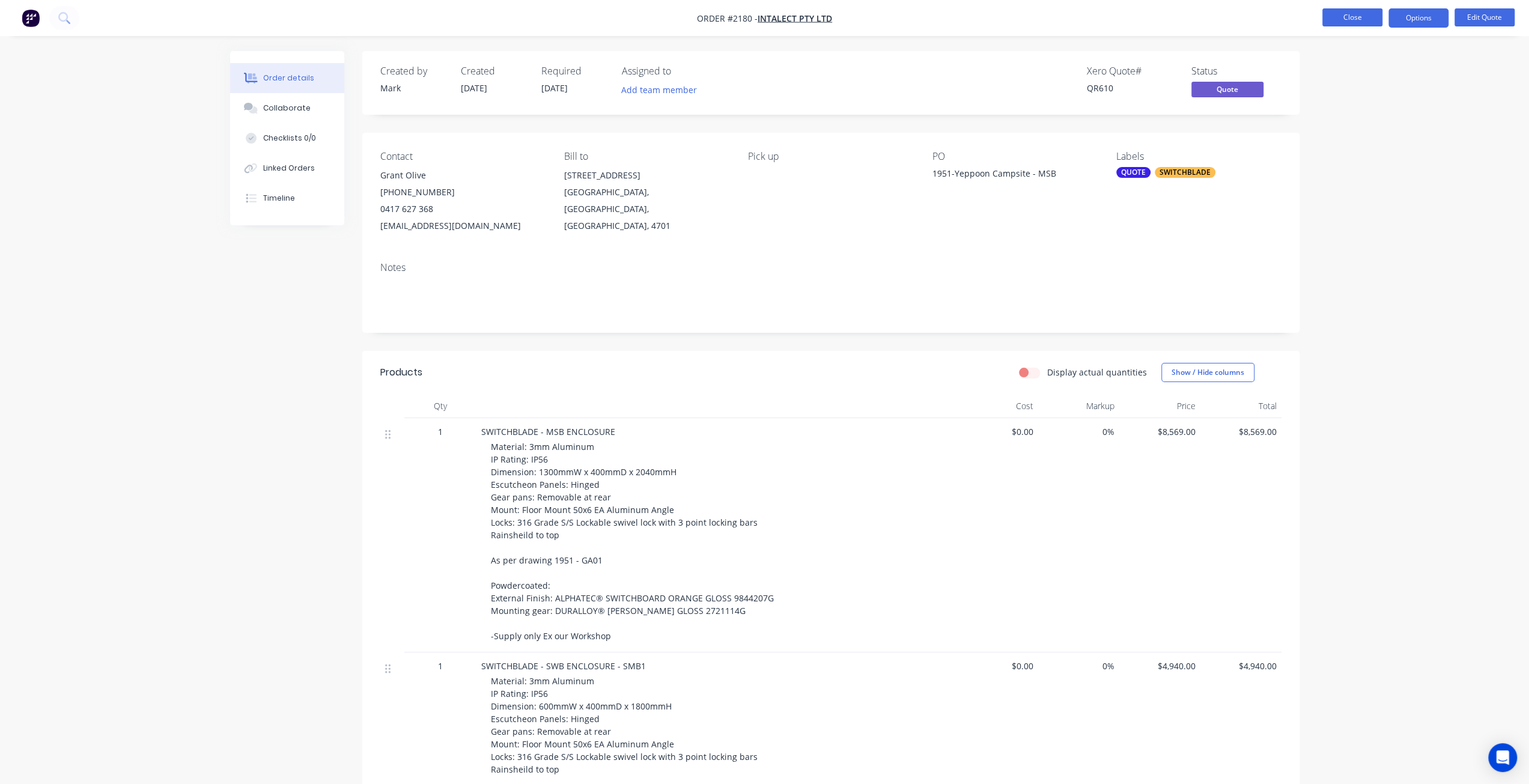
click at [1345, 20] on button "Close" at bounding box center [1352, 17] width 60 height 18
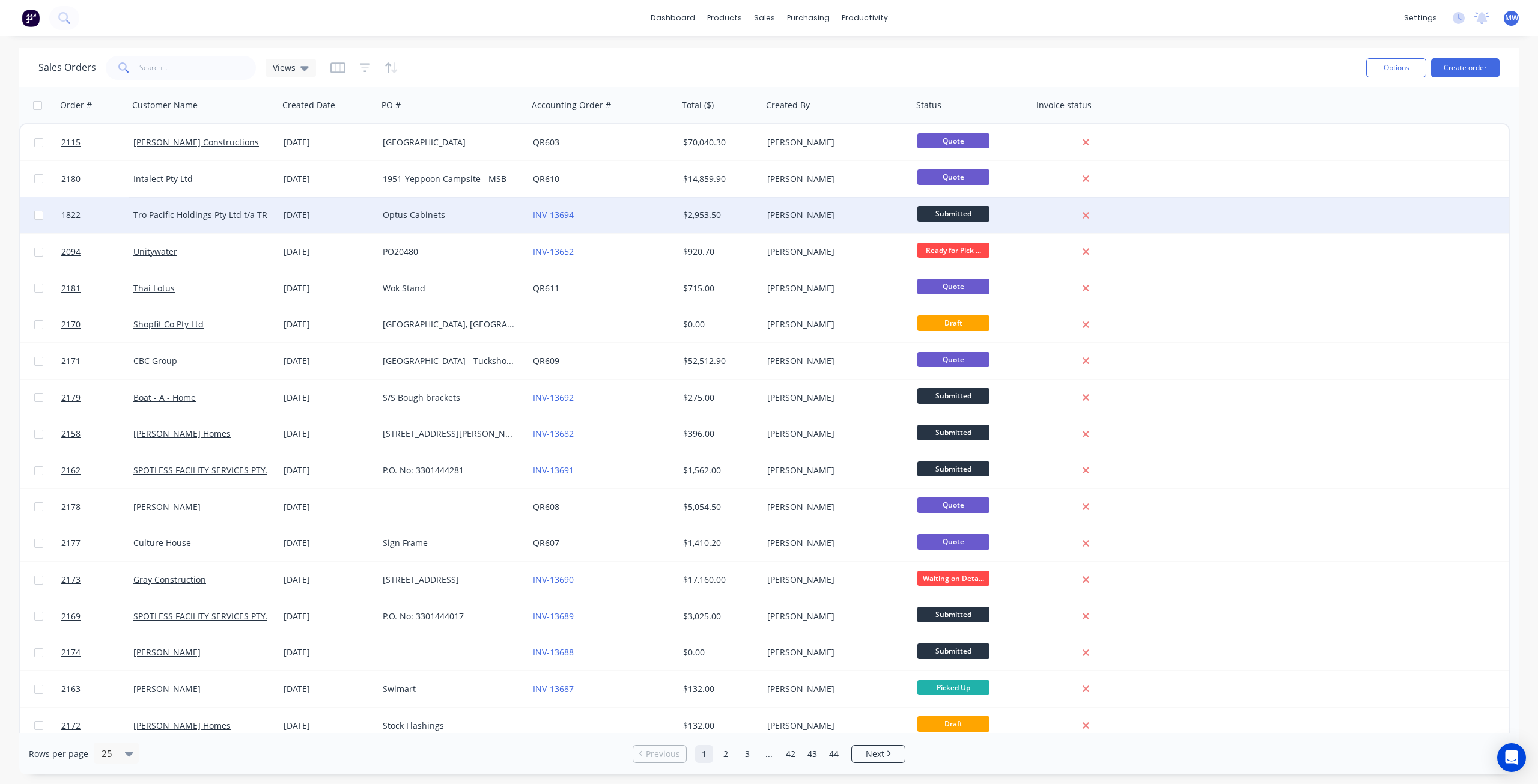
click at [368, 226] on div "13 Aug 2025" at bounding box center [328, 215] width 99 height 36
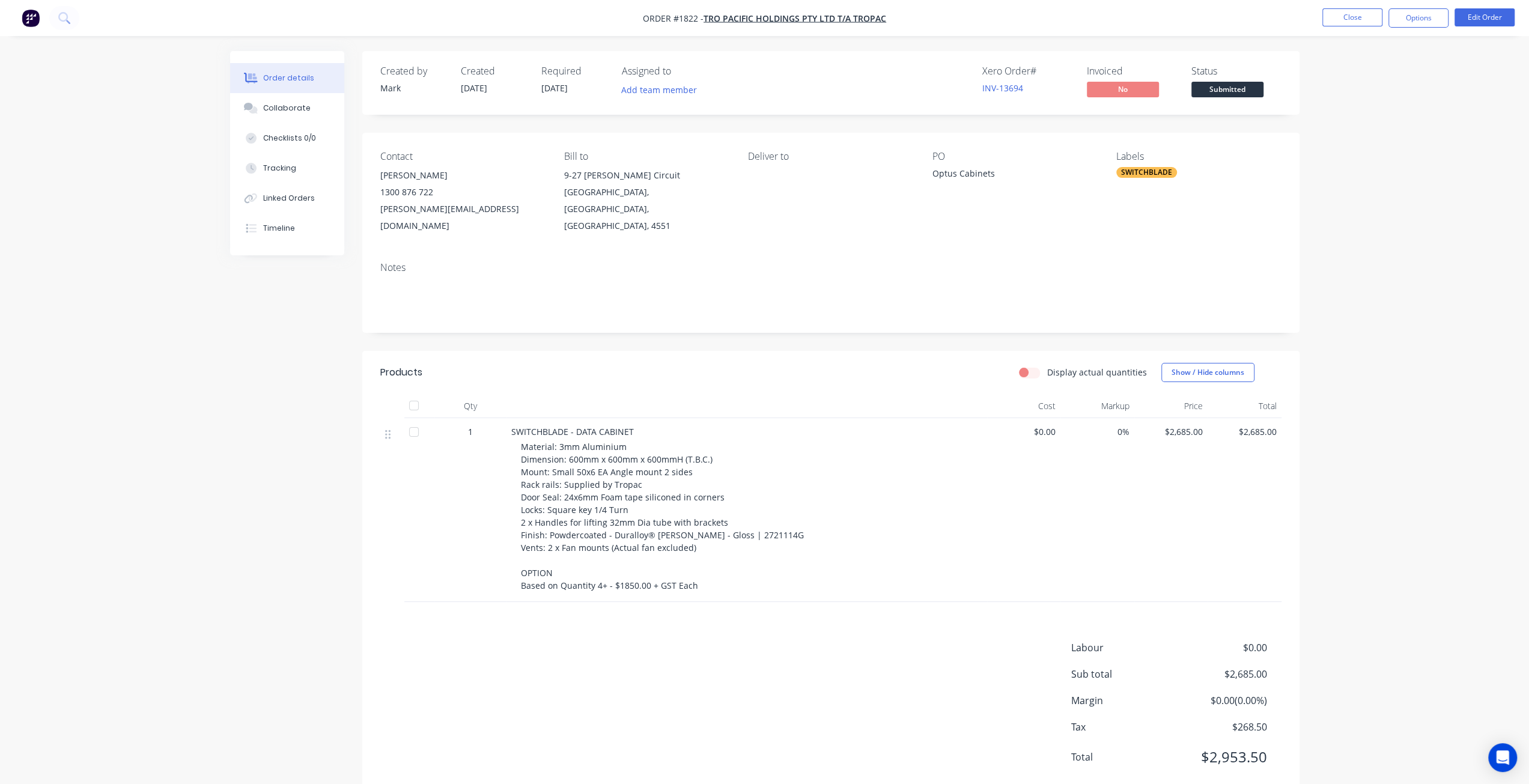
click at [1443, 184] on div "Order details Collaborate Checklists 0/0 Tracking Linked Orders Timeline Order …" at bounding box center [764, 407] width 1529 height 816
click at [1350, 22] on button "Close" at bounding box center [1352, 17] width 60 height 18
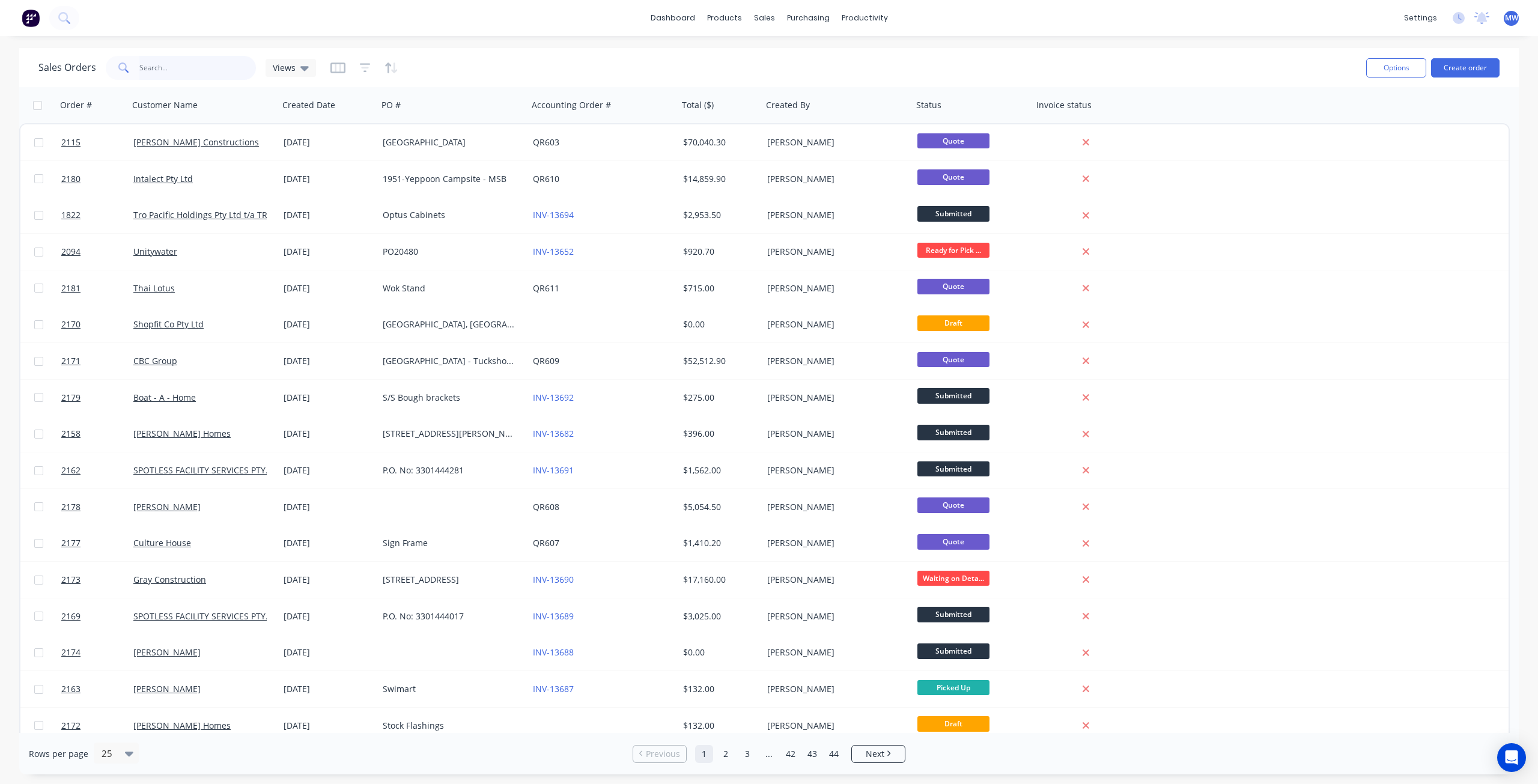
click at [158, 67] on input "text" at bounding box center [198, 68] width 117 height 24
type input "1524"
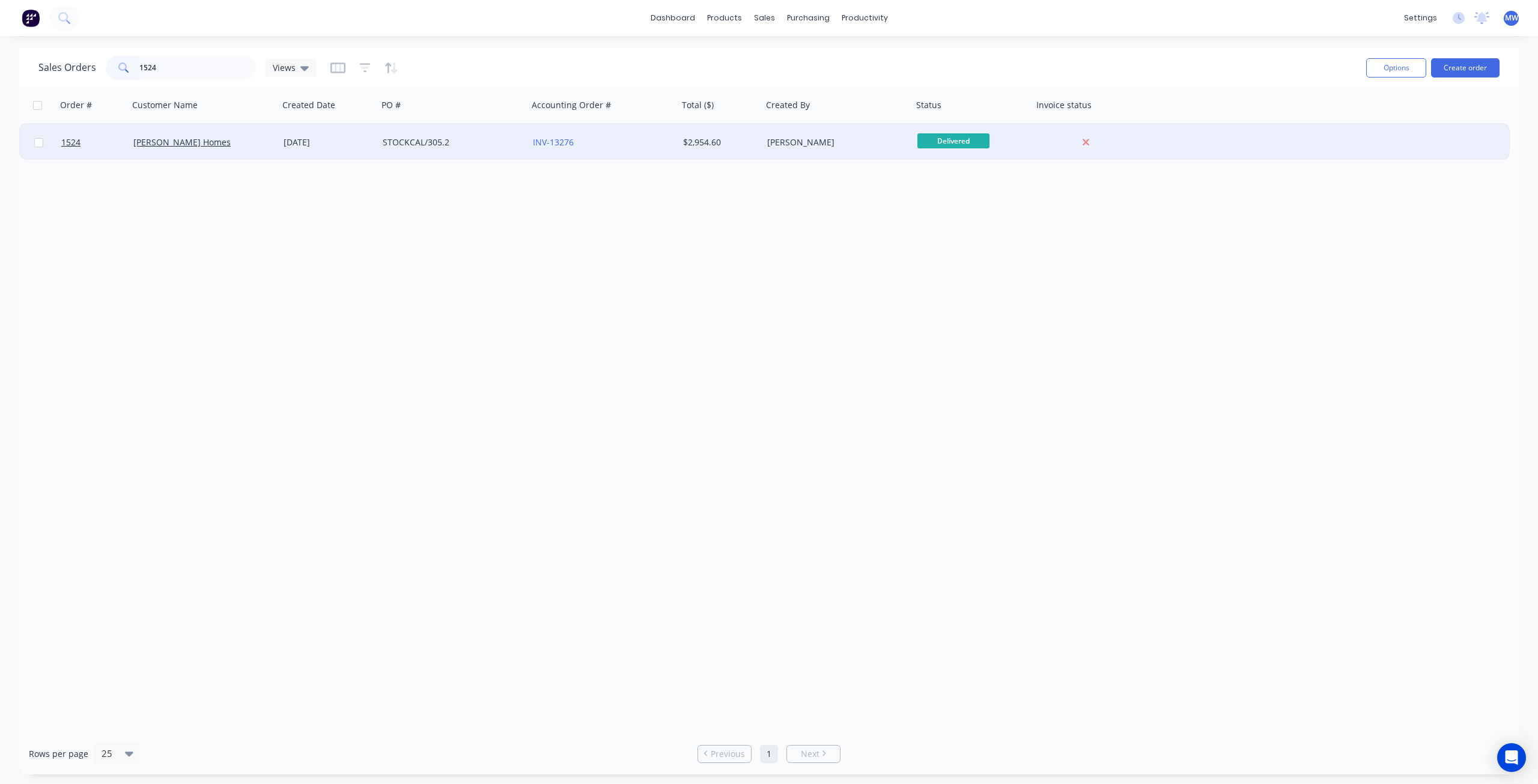
click at [469, 150] on div "STOCKCAL/305.2" at bounding box center [453, 142] width 150 height 36
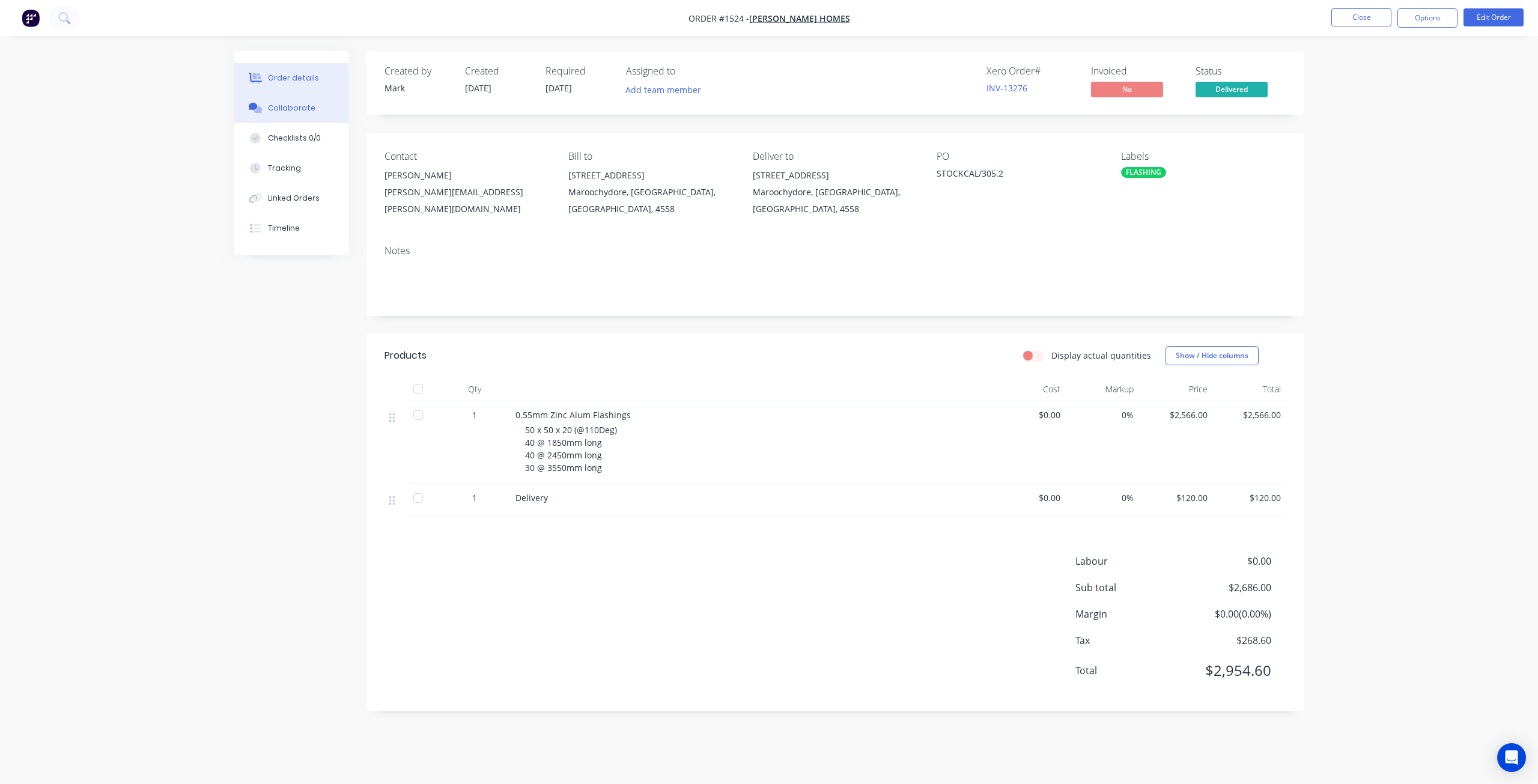
click at [304, 102] on button "Collaborate" at bounding box center [291, 108] width 114 height 30
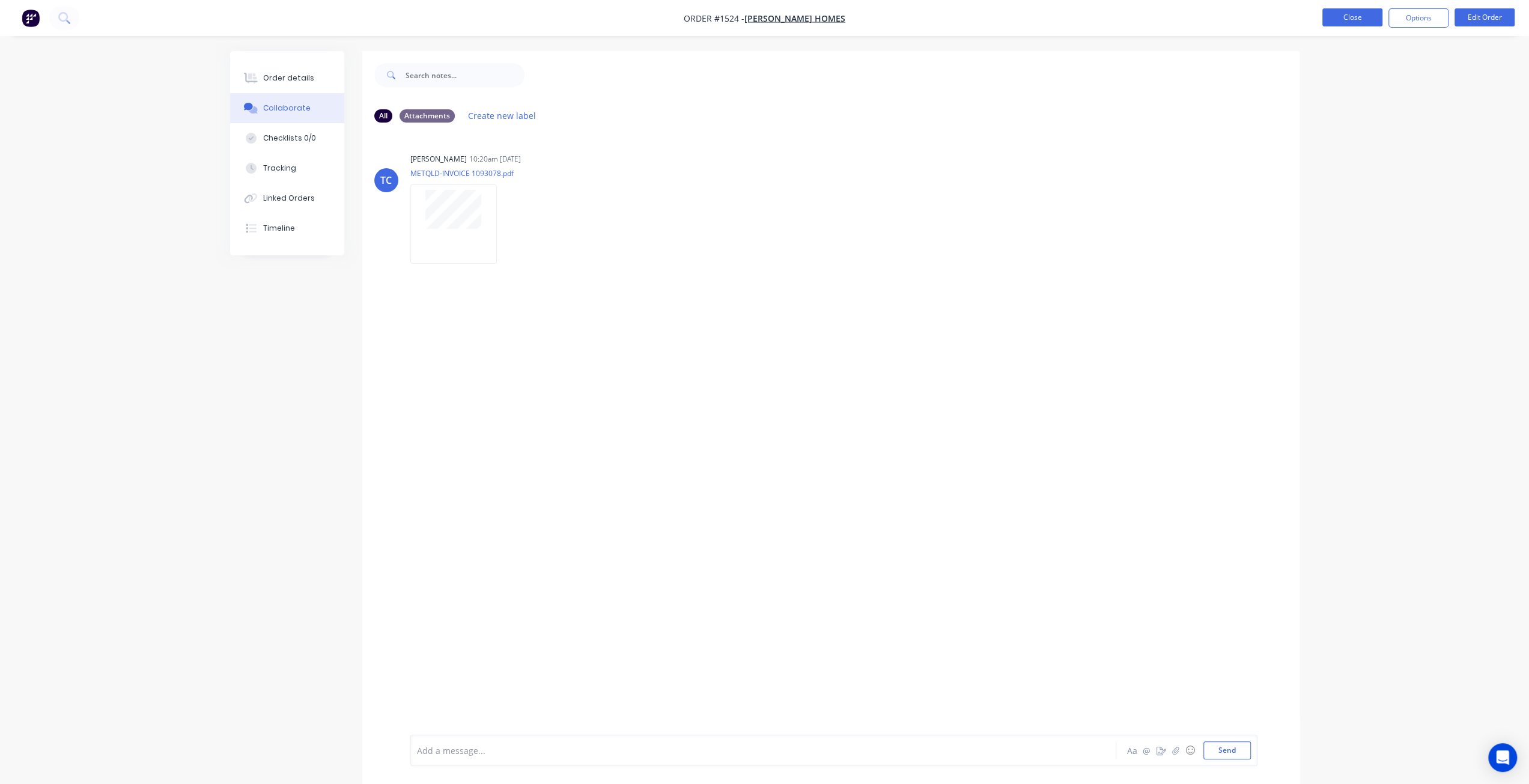
click at [1346, 20] on button "Close" at bounding box center [1352, 17] width 60 height 18
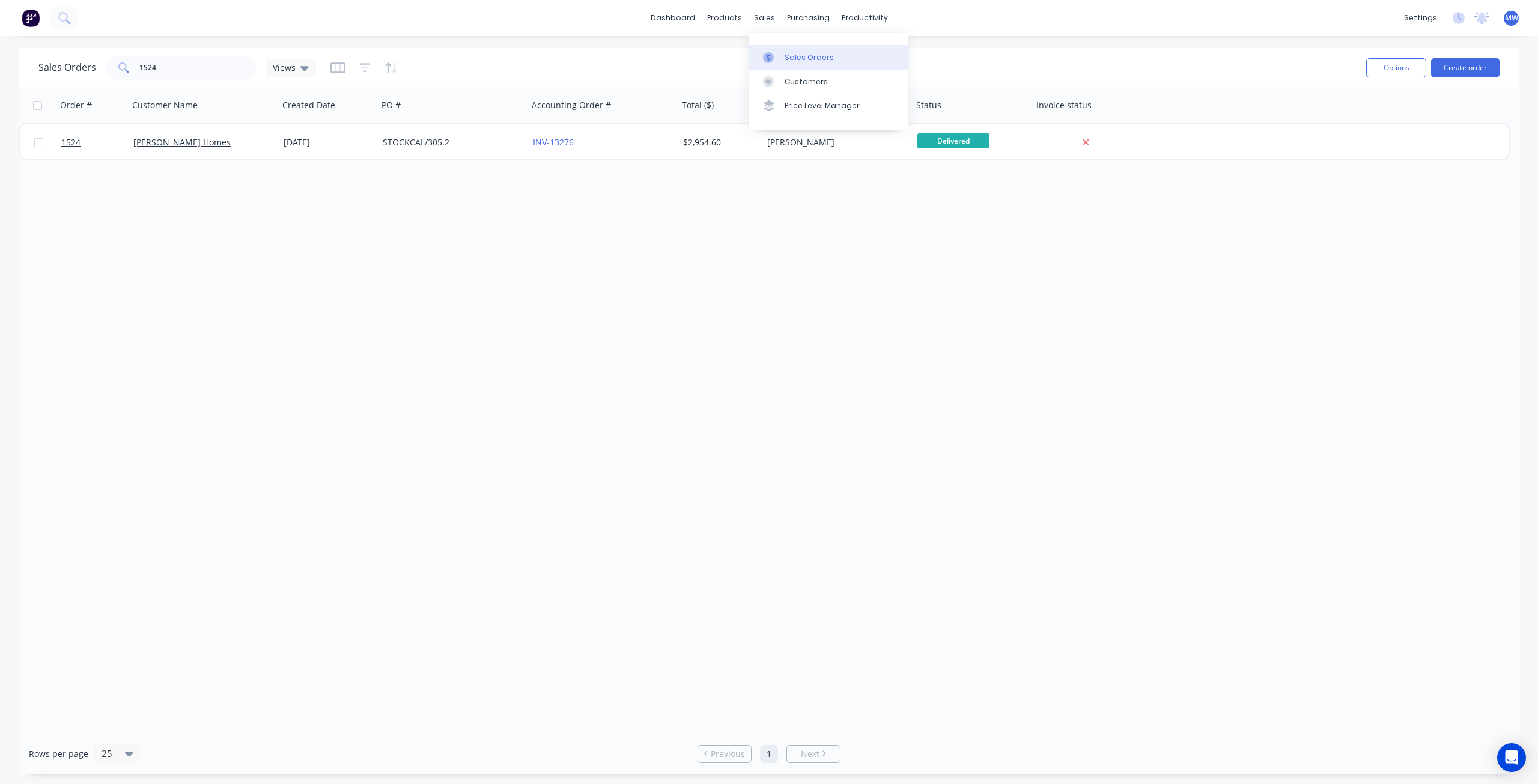
click at [792, 62] on div "Sales Orders" at bounding box center [809, 57] width 49 height 11
drag, startPoint x: 199, startPoint y: 71, endPoint x: 18, endPoint y: 75, distance: 181.0
click at [23, 75] on div "Sales Orders 1524 Views Options Create order" at bounding box center [769, 67] width 1500 height 39
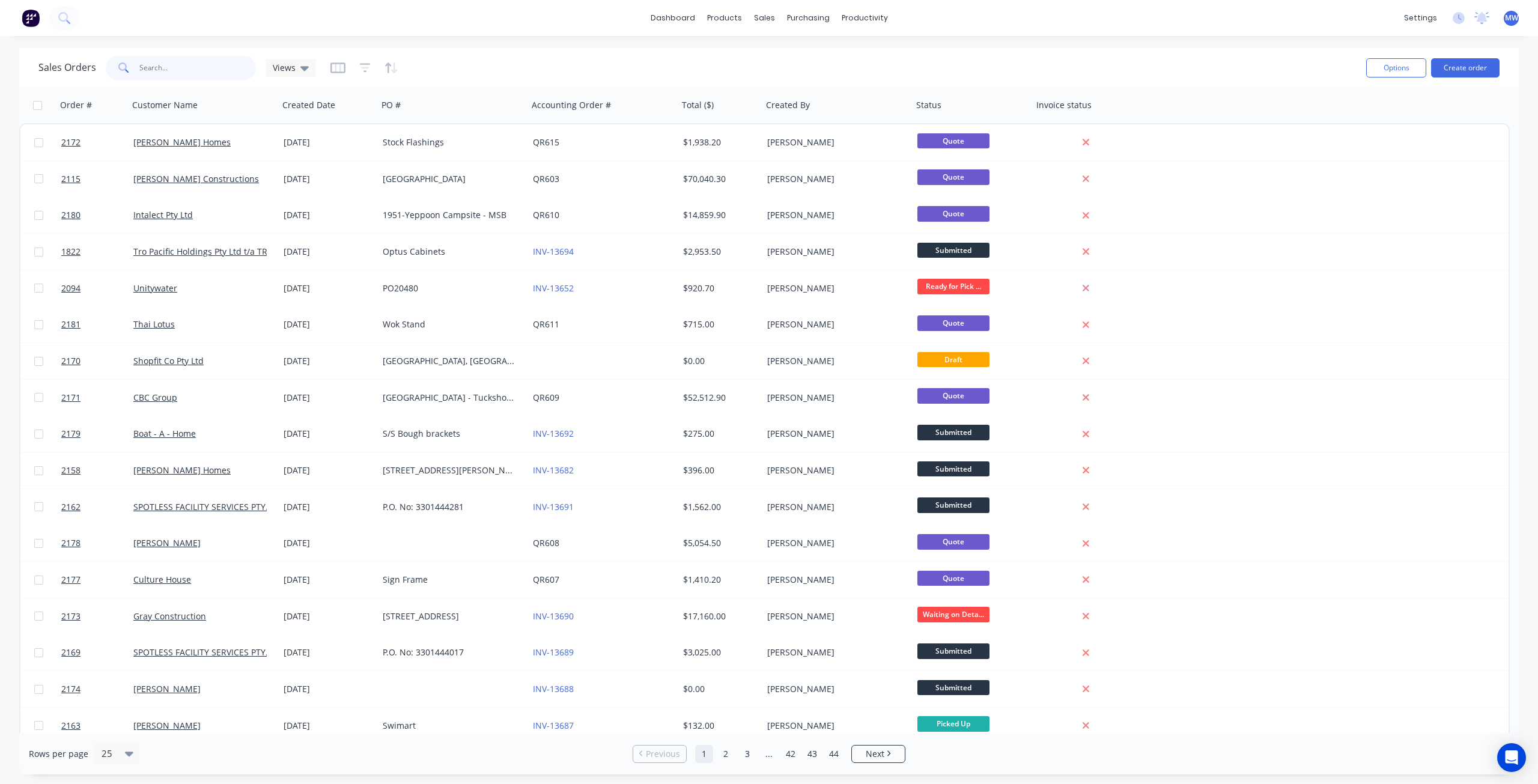
click at [203, 76] on input "text" at bounding box center [198, 68] width 117 height 24
type input "t"
click at [167, 65] on input "text" at bounding box center [198, 68] width 117 height 24
type input "reade"
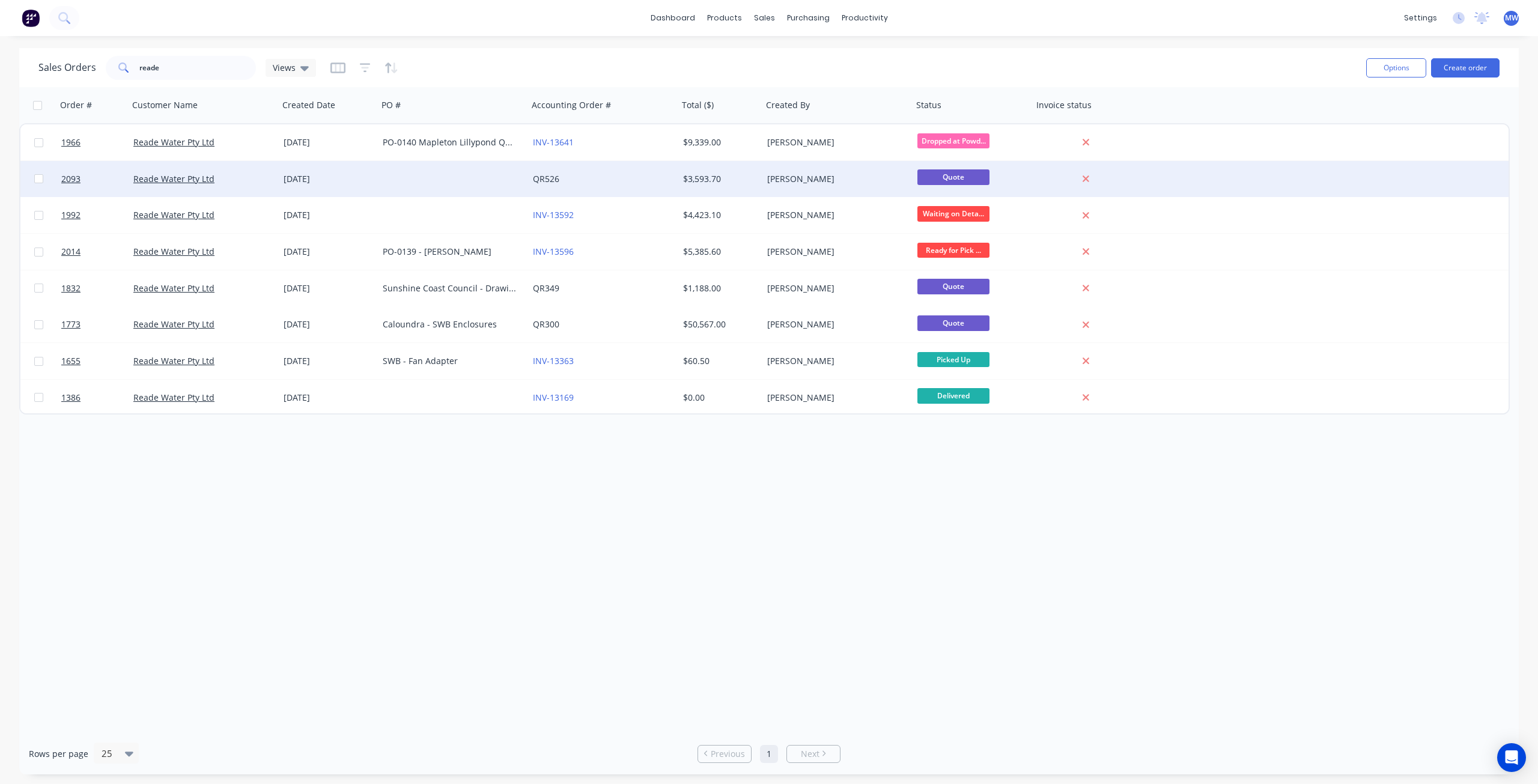
click at [433, 193] on div at bounding box center [453, 179] width 150 height 36
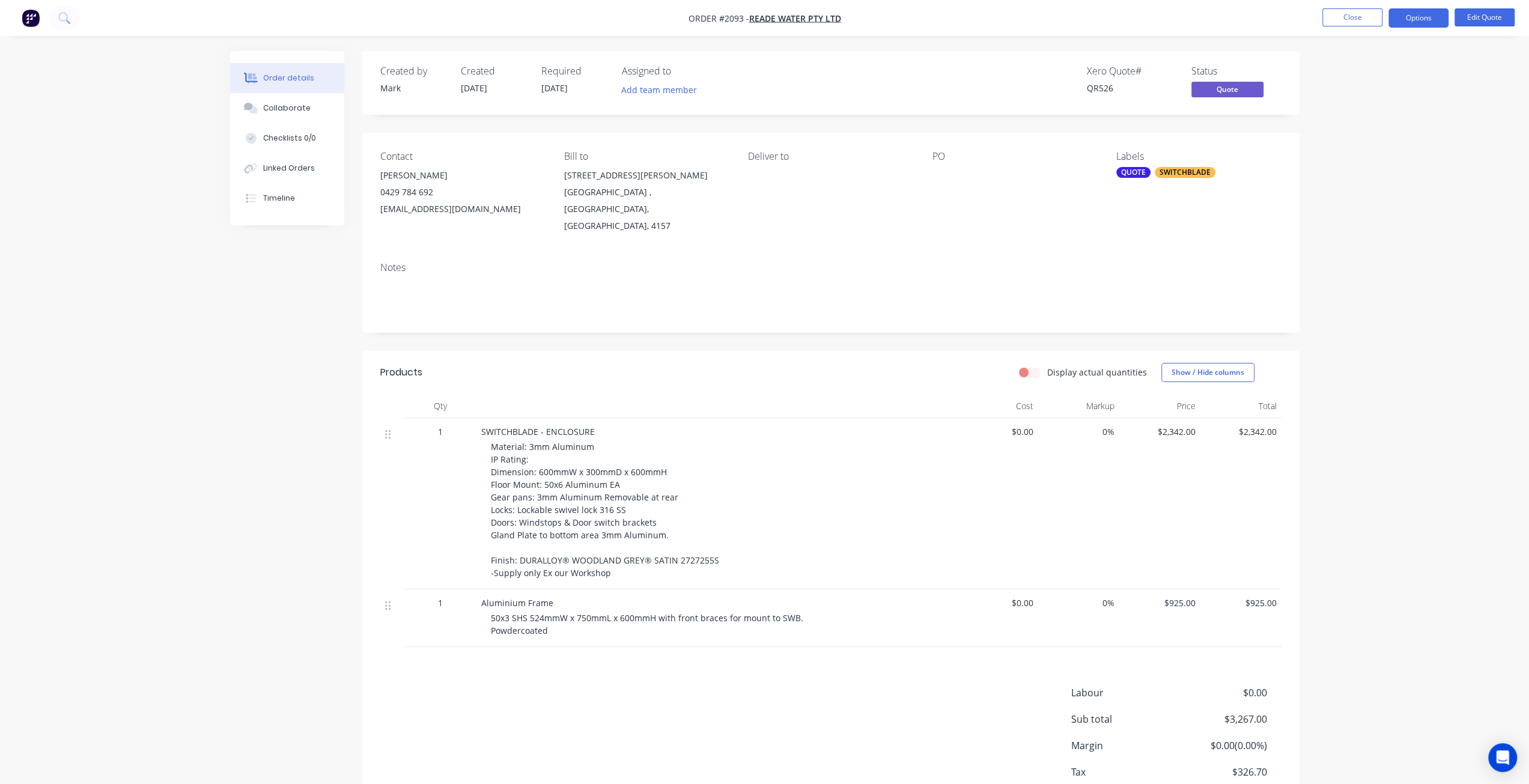
click at [1412, 245] on div "Order details Collaborate Checklists 0/0 Linked Orders Timeline Order details C…" at bounding box center [764, 430] width 1529 height 860
click at [1363, 18] on button "Close" at bounding box center [1352, 17] width 60 height 18
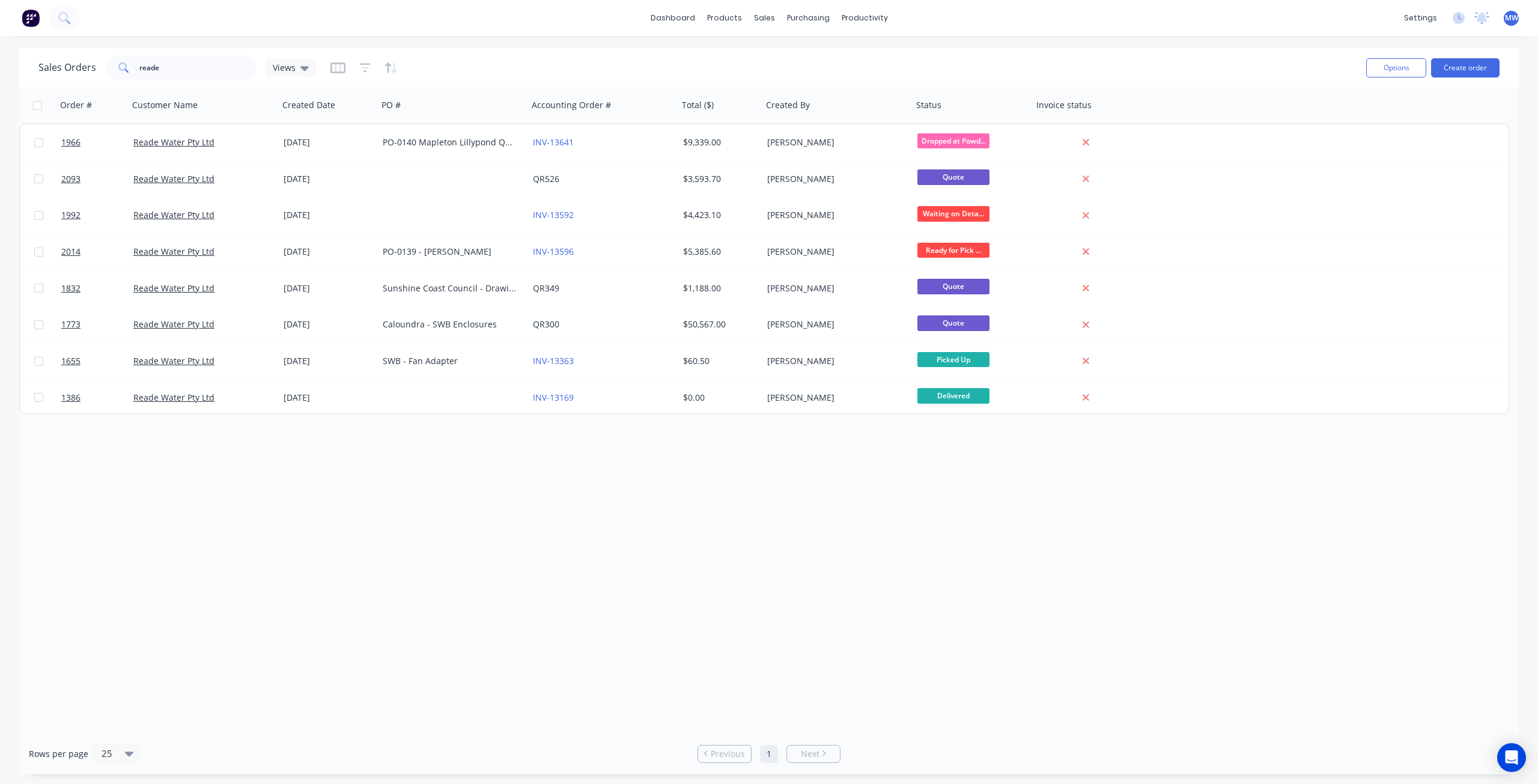
click at [384, 599] on div "Order # Customer Name Created Date PO # Accounting Order # Total ($) Created By…" at bounding box center [769, 409] width 1500 height 646
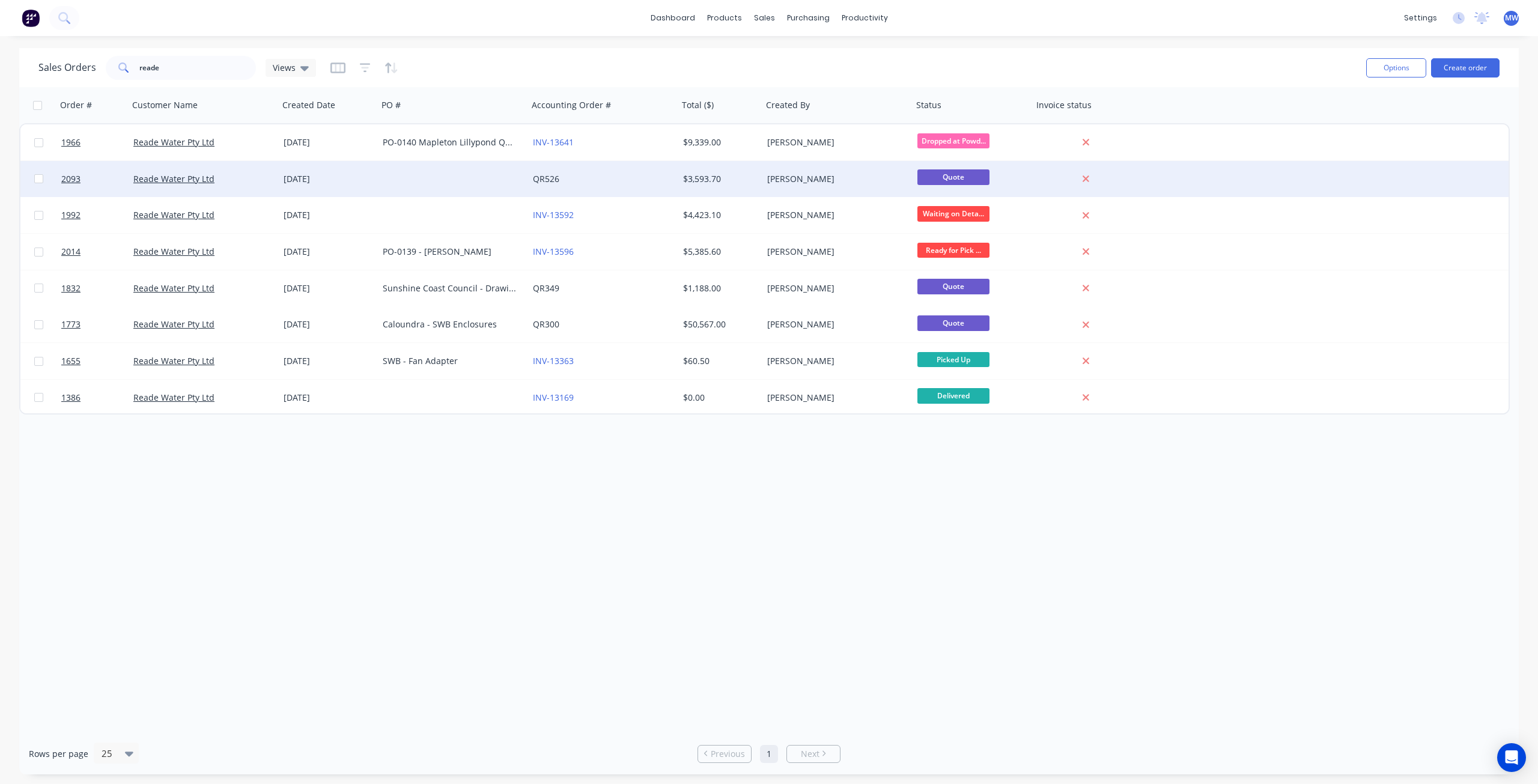
click at [361, 184] on div "24 Jul 2025" at bounding box center [328, 179] width 90 height 12
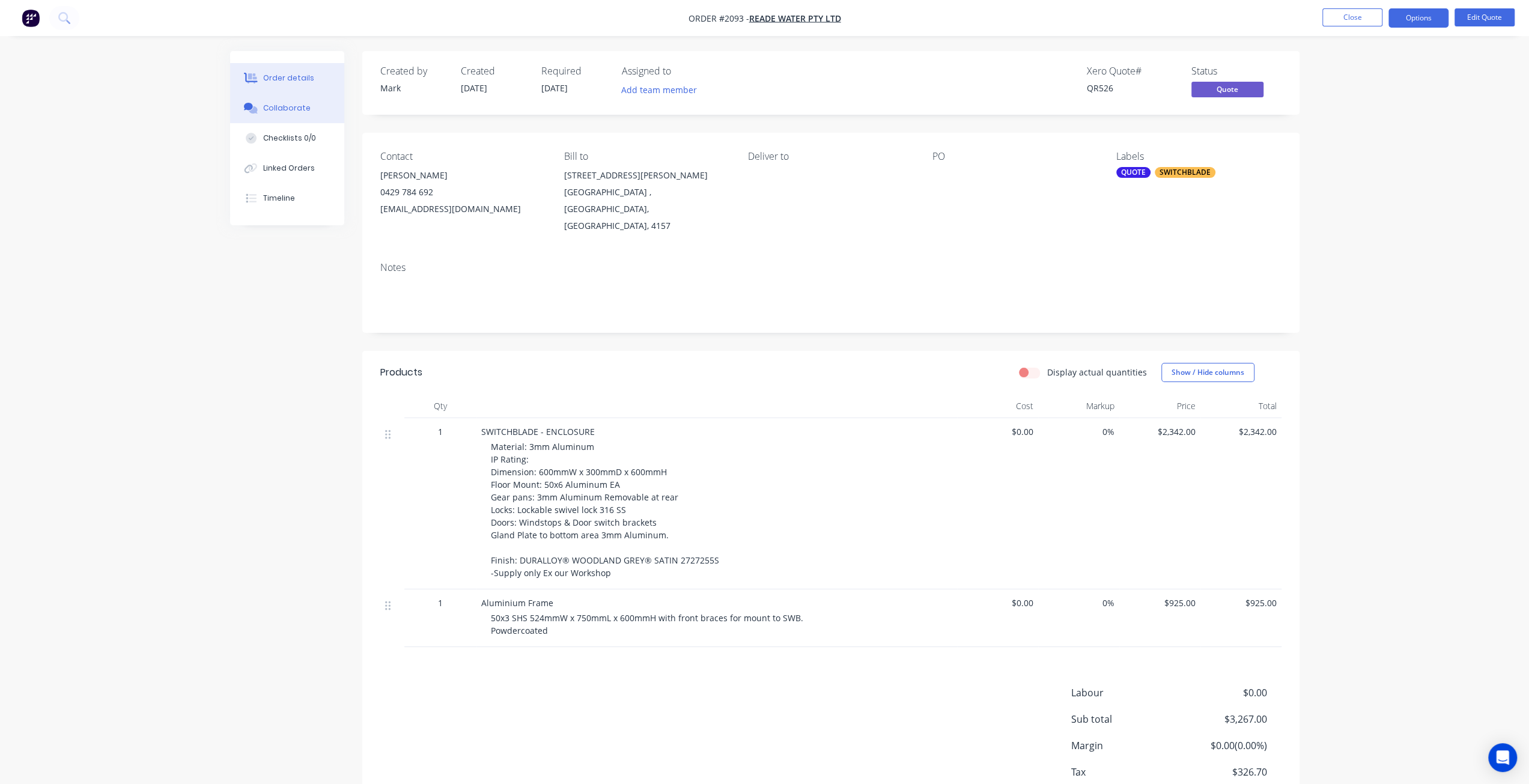
click at [282, 111] on div "Collaborate" at bounding box center [287, 108] width 47 height 11
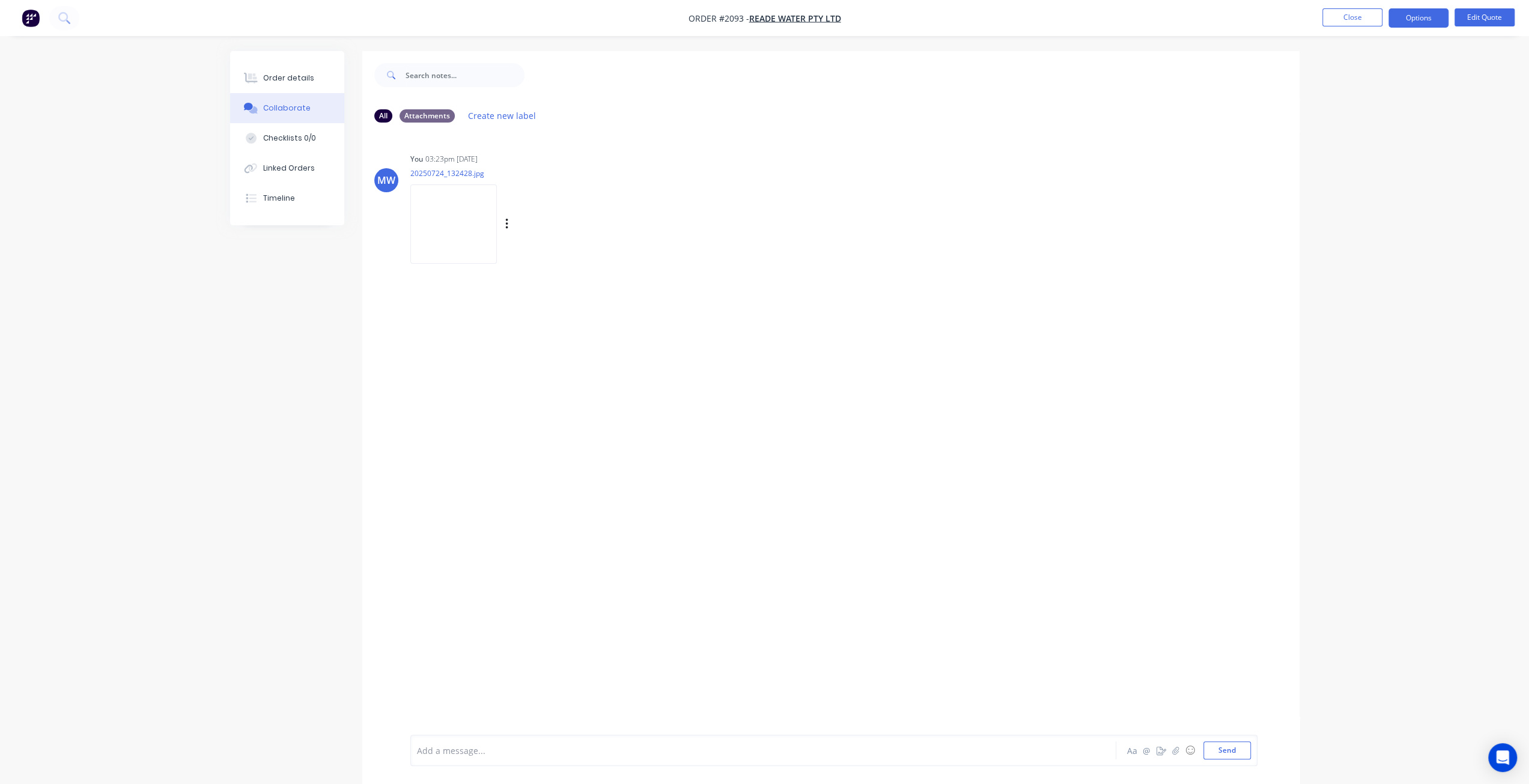
click at [474, 220] on img at bounding box center [453, 224] width 86 height 78
click at [278, 86] on button "Order details" at bounding box center [287, 78] width 114 height 30
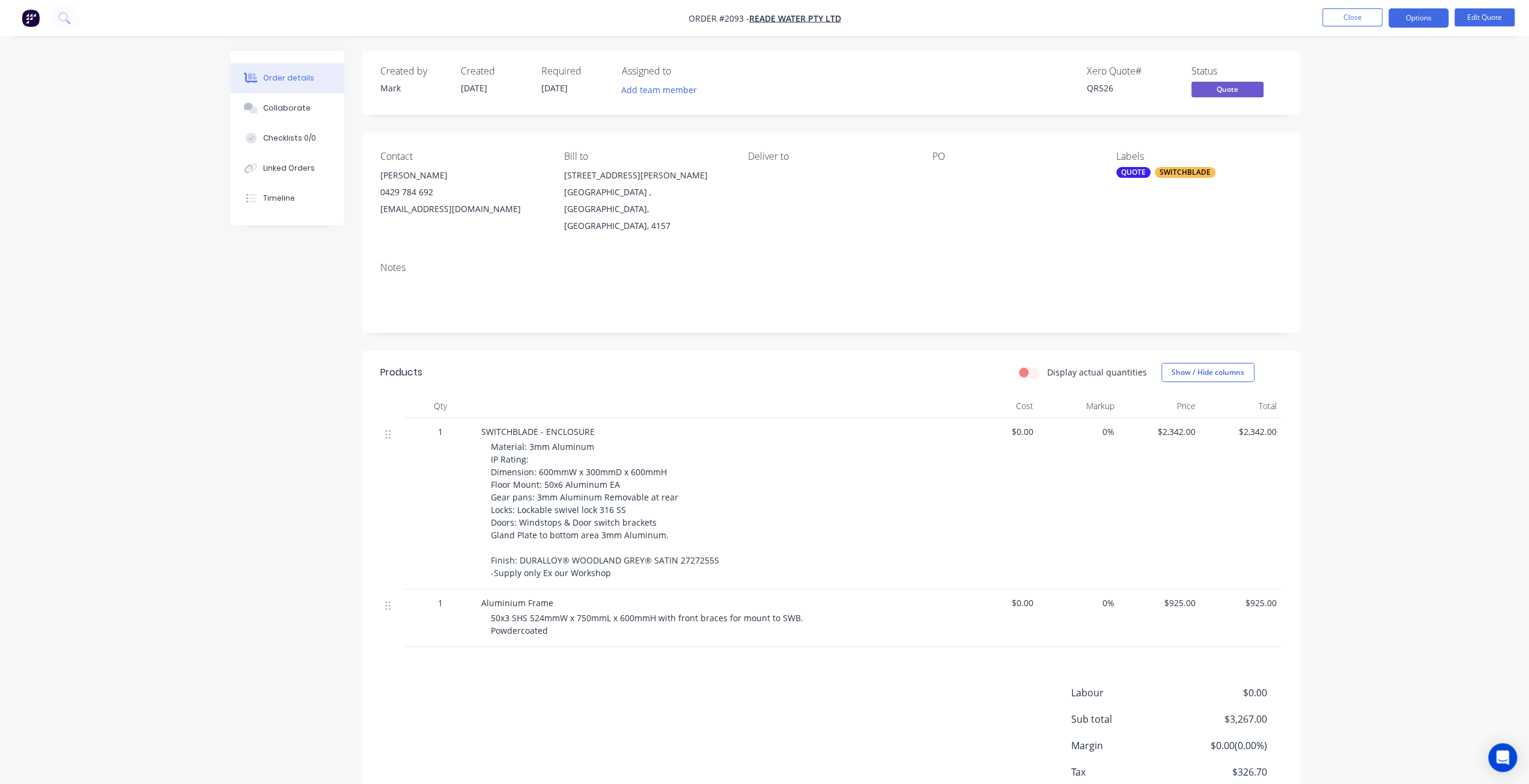
click at [1439, 183] on div "Order details Collaborate Checklists 0/0 Linked Orders Timeline Order details C…" at bounding box center [764, 430] width 1529 height 860
click at [1171, 167] on div "SWITCHBLADE" at bounding box center [1185, 172] width 61 height 11
click at [1138, 274] on div at bounding box center [1138, 277] width 24 height 24
click at [1466, 225] on div "Order details Collaborate Checklists 0/0 Linked Orders Timeline Order details C…" at bounding box center [764, 430] width 1529 height 860
click at [1429, 18] on button "Options" at bounding box center [1418, 18] width 60 height 19
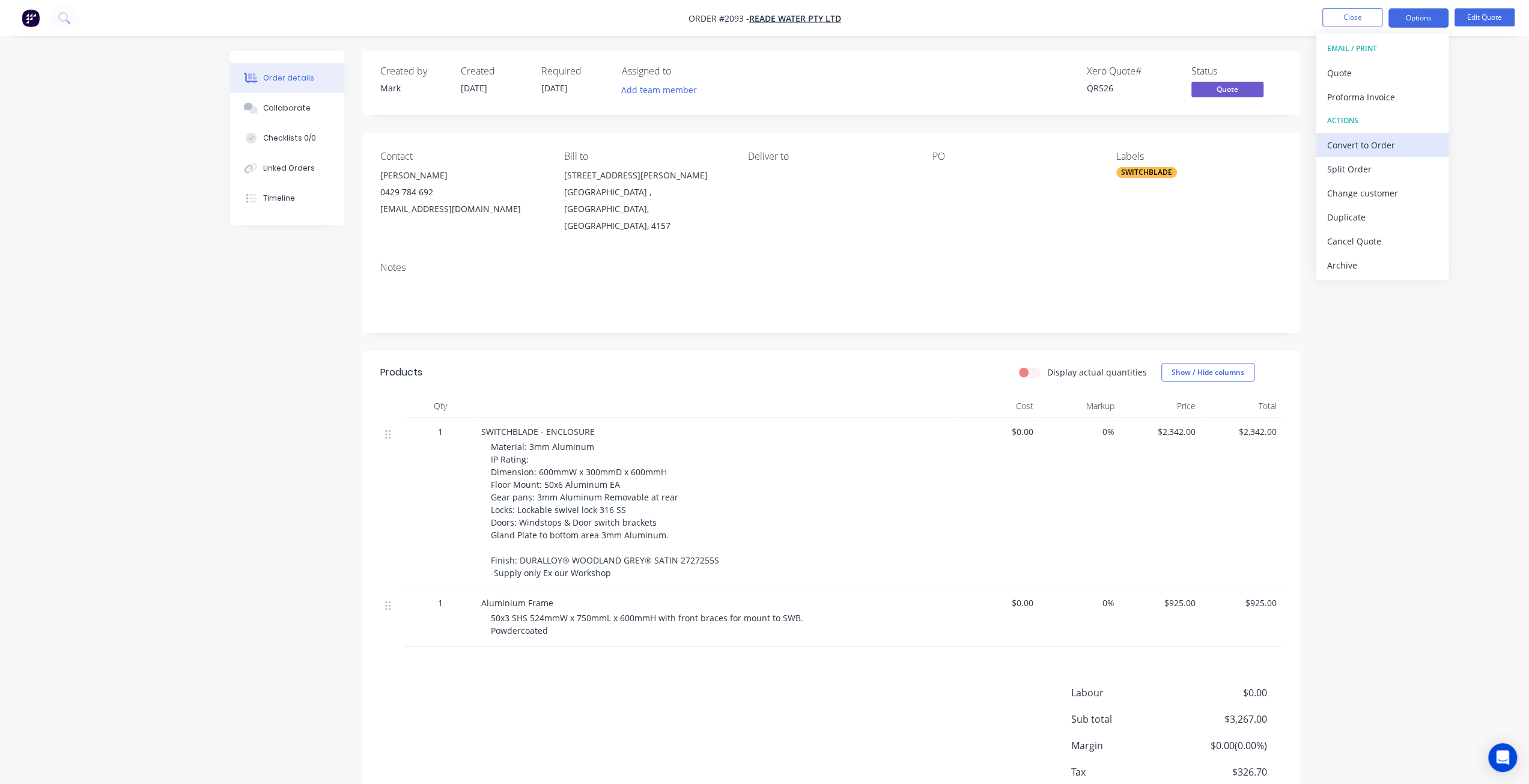
click at [1387, 148] on div "Convert to Order" at bounding box center [1383, 145] width 111 height 17
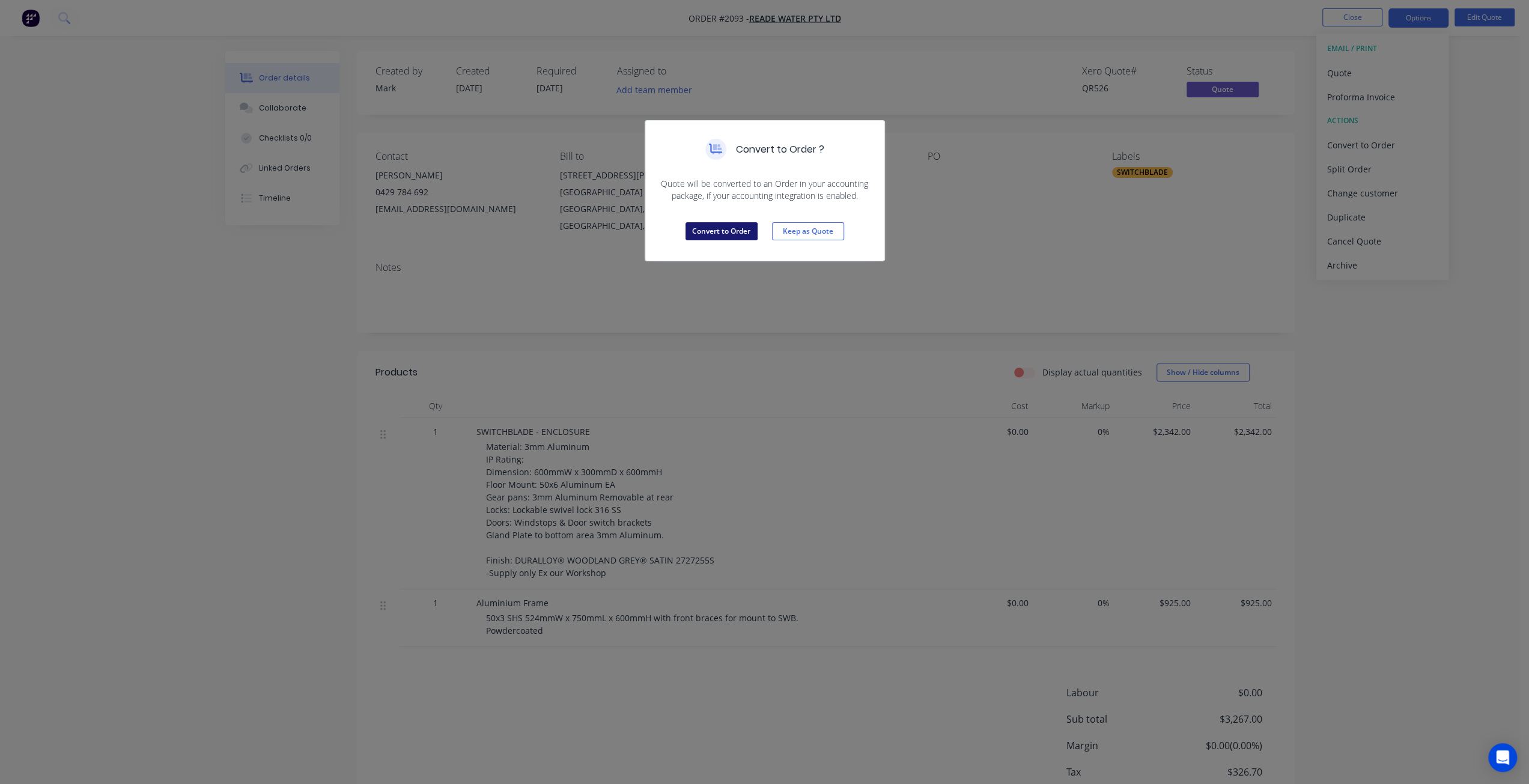
click at [710, 234] on button "Convert to Order" at bounding box center [721, 231] width 72 height 18
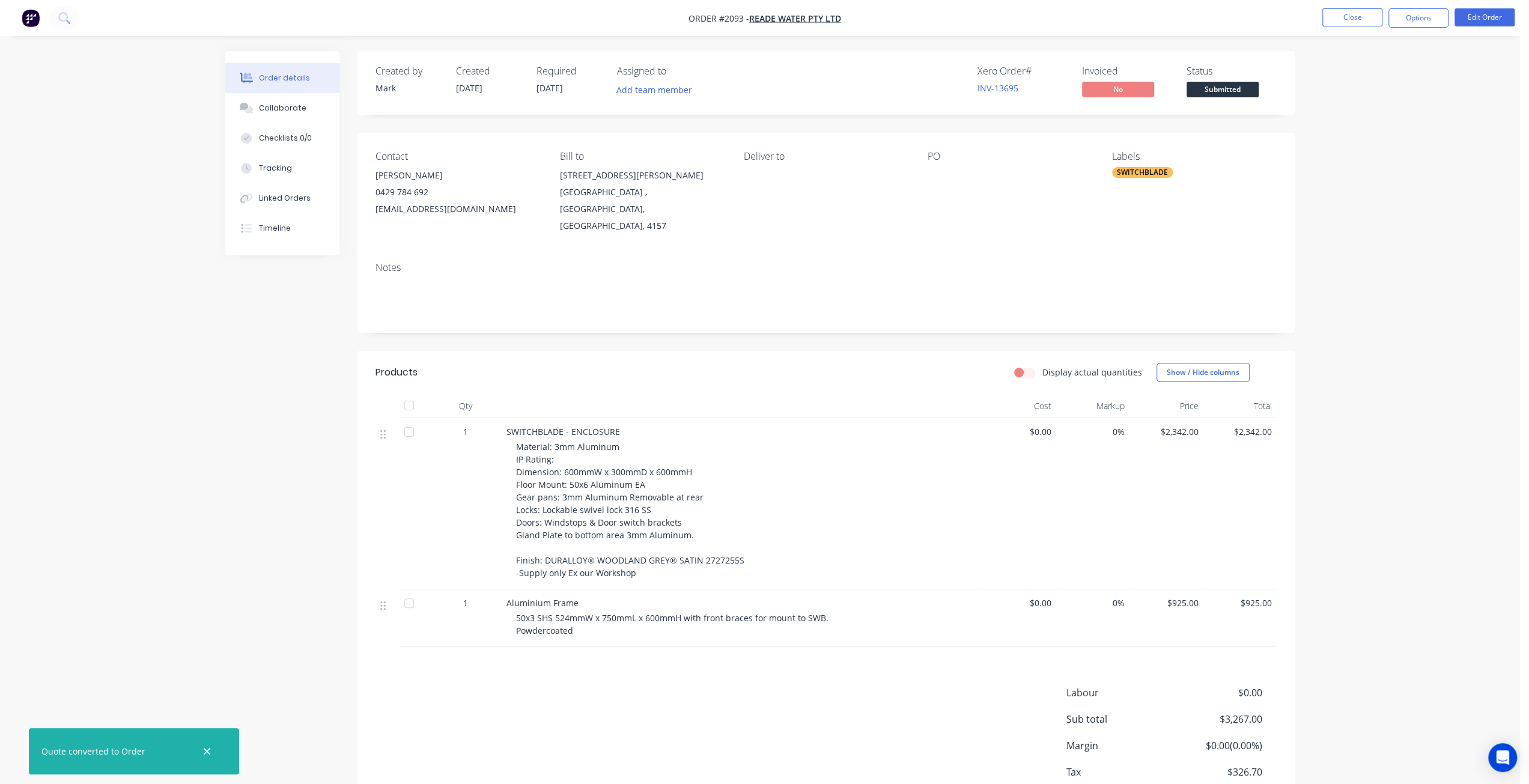
click at [1149, 173] on div "SWITCHBLADE" at bounding box center [1142, 172] width 61 height 11
click at [1135, 304] on div at bounding box center [1134, 301] width 24 height 24
click at [1392, 231] on div "Order details Collaborate Checklists 0/0 Tracking Linked Orders Timeline Order …" at bounding box center [760, 430] width 1520 height 860
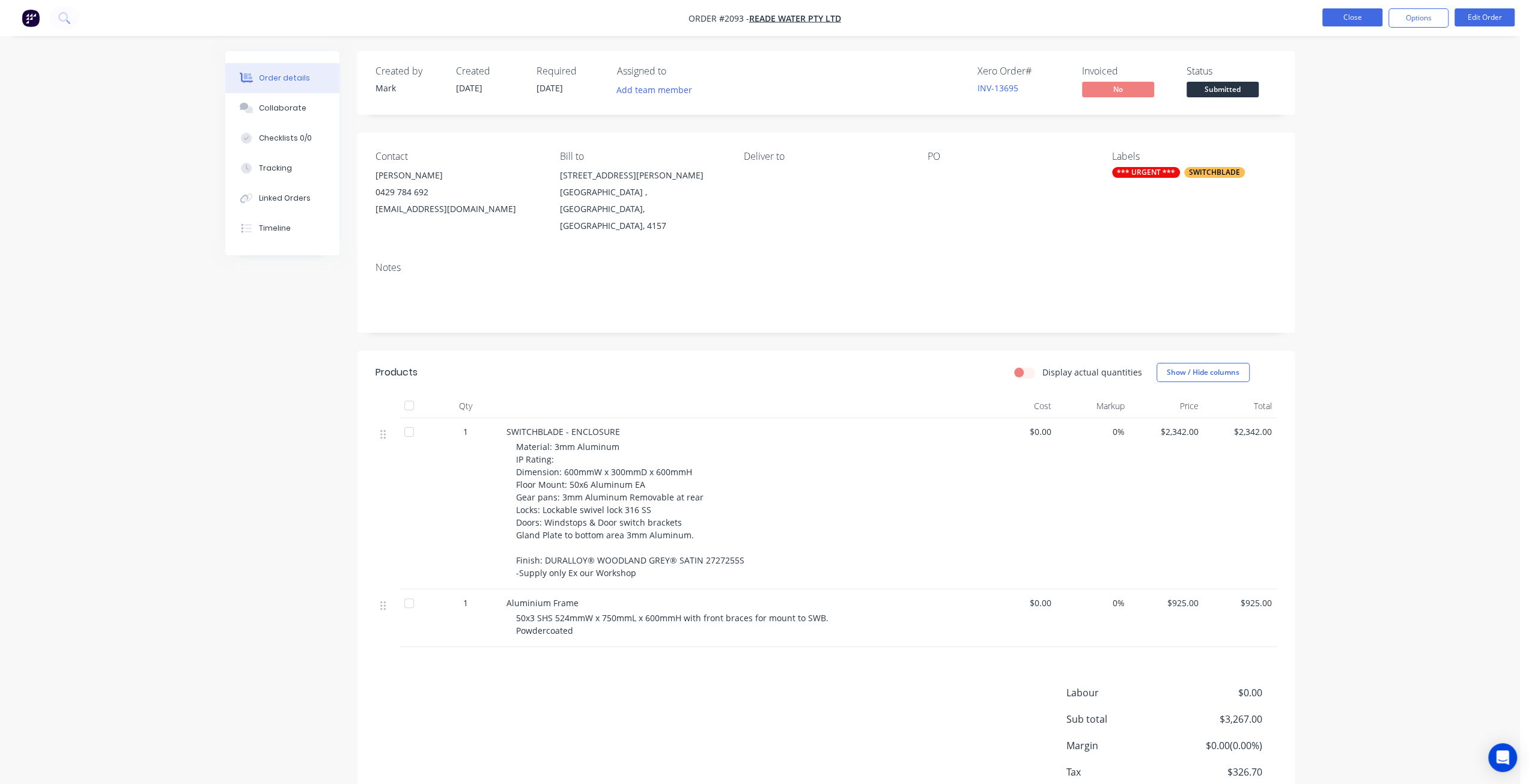
click at [1357, 16] on button "Close" at bounding box center [1352, 17] width 60 height 18
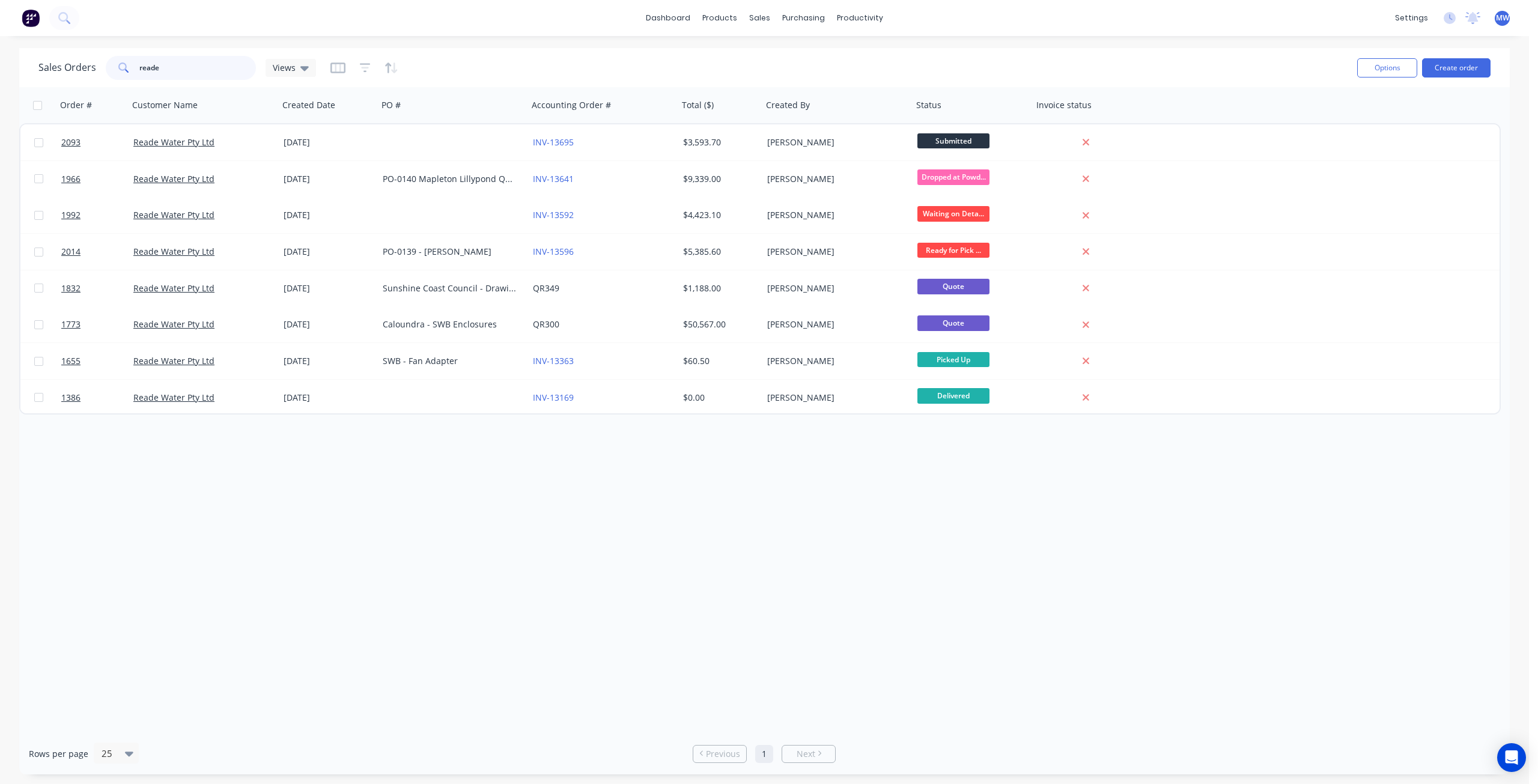
drag, startPoint x: 180, startPoint y: 68, endPoint x: 92, endPoint y: 71, distance: 88.1
click at [90, 71] on div "Sales Orders reade Views" at bounding box center [177, 68] width 278 height 24
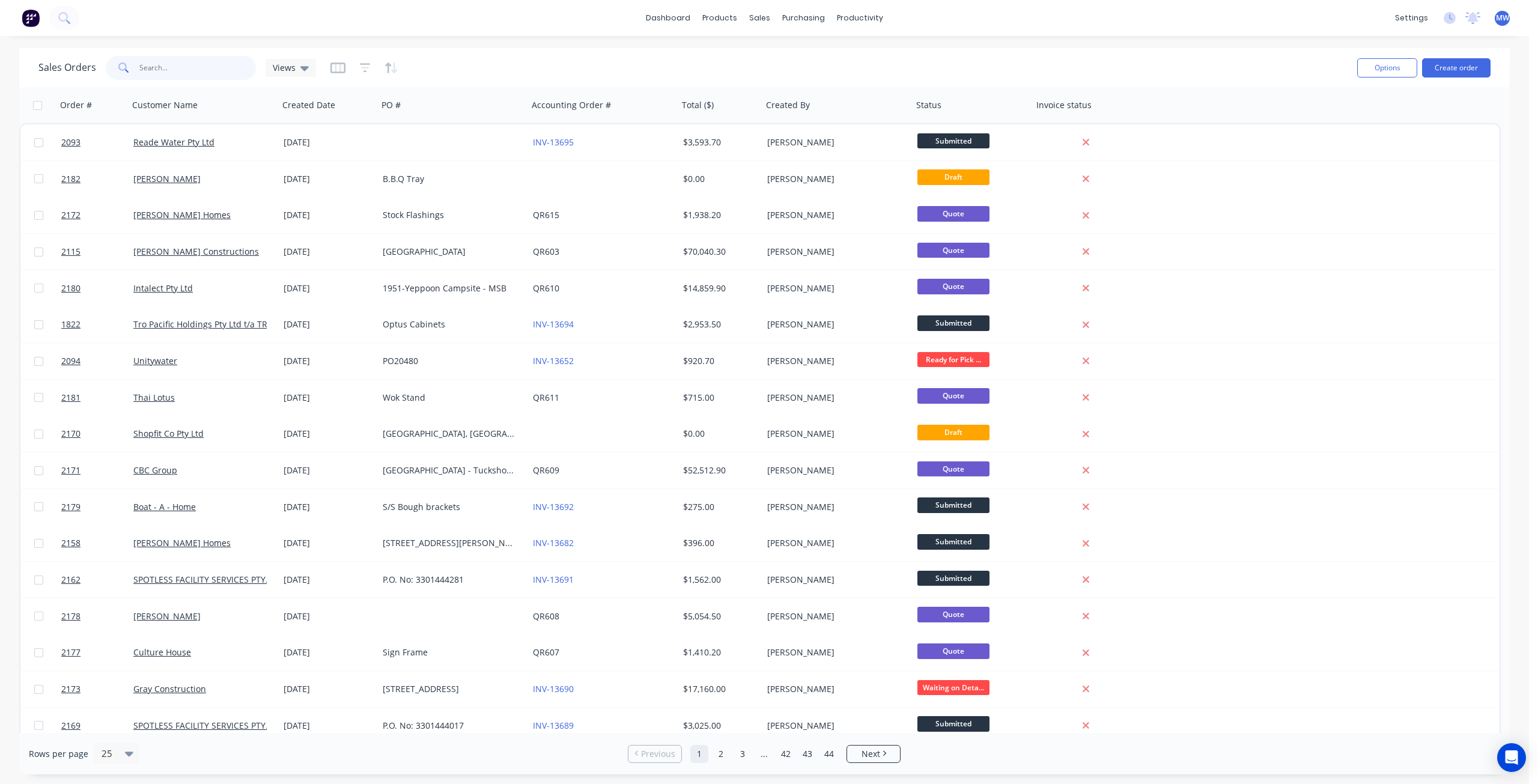
click at [196, 69] on input "text" at bounding box center [198, 68] width 117 height 24
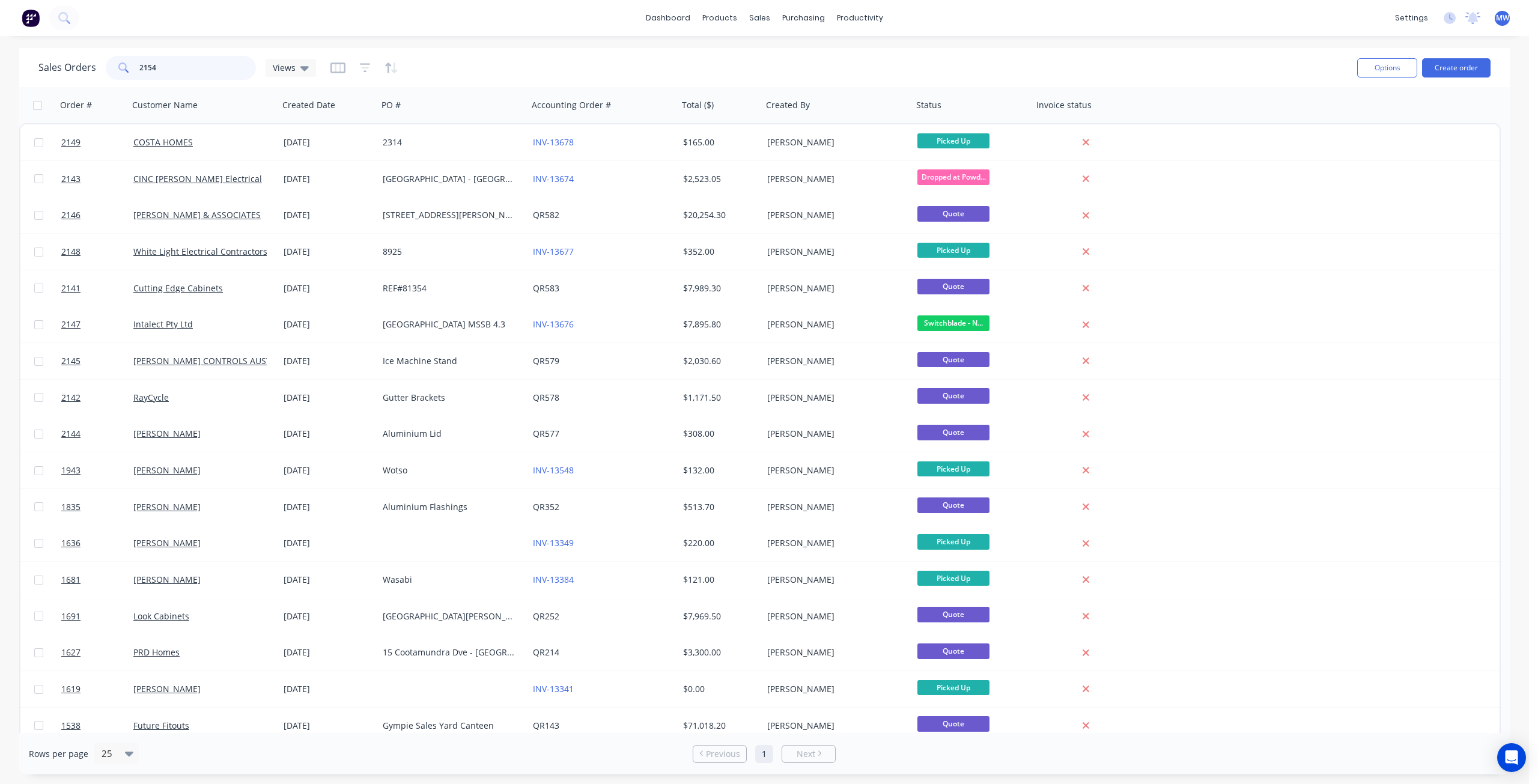
type input "2154"
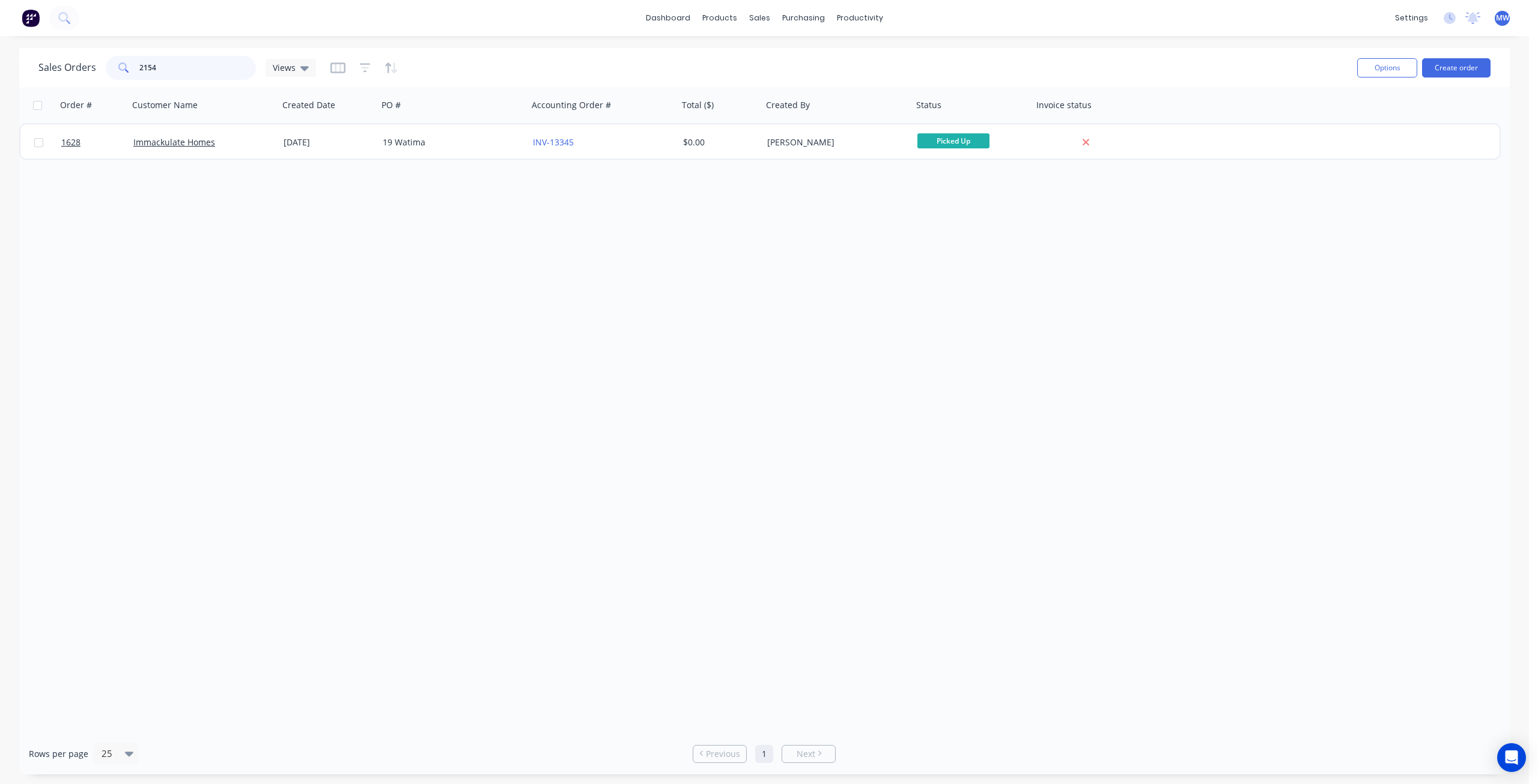
click at [191, 71] on input "2154" at bounding box center [198, 68] width 117 height 24
drag, startPoint x: 190, startPoint y: 64, endPoint x: 96, endPoint y: 71, distance: 94.3
click at [104, 71] on div "Sales Orders 2154 Views" at bounding box center [177, 68] width 278 height 24
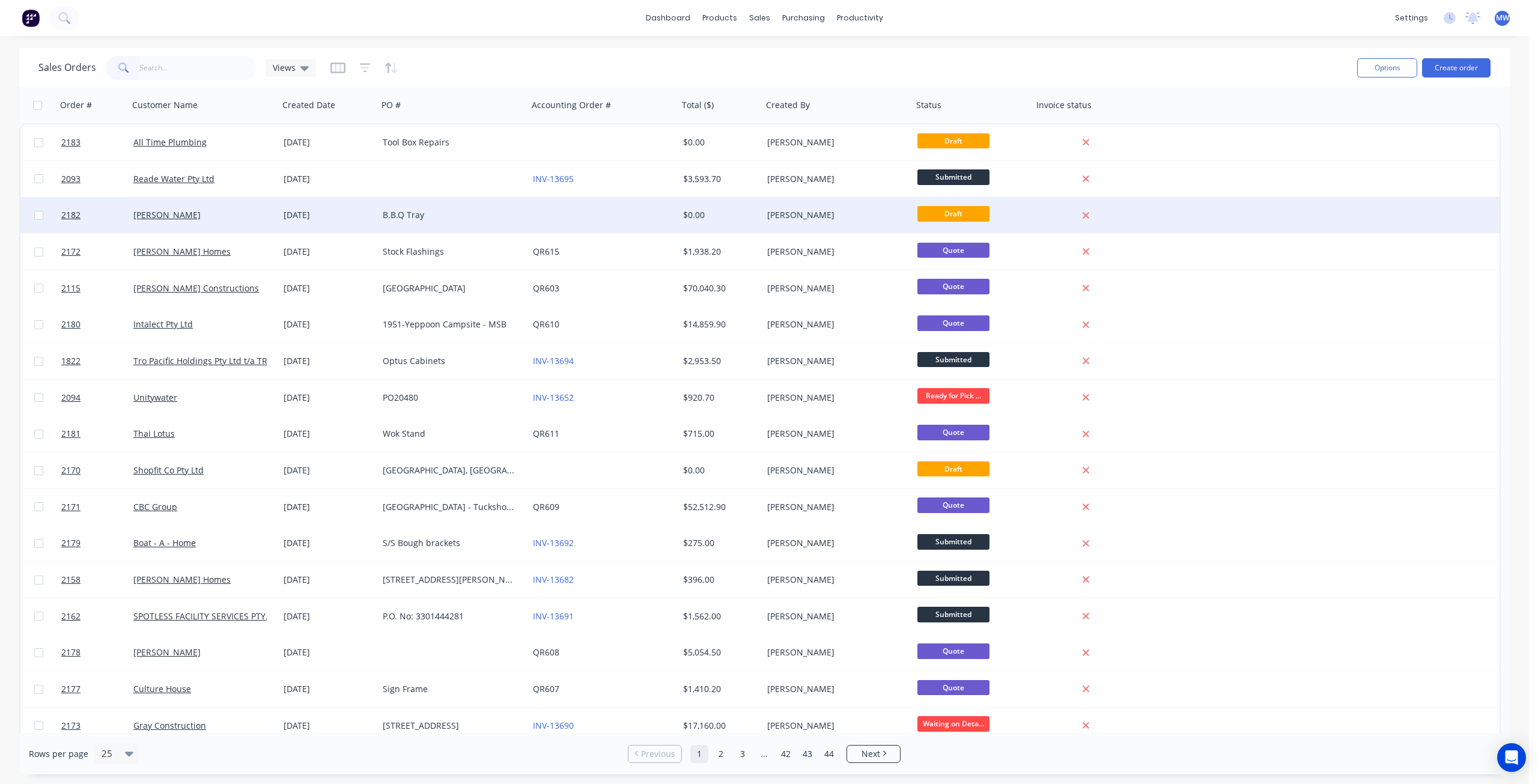
click at [505, 230] on div "B.B.Q Tray" at bounding box center [453, 215] width 150 height 36
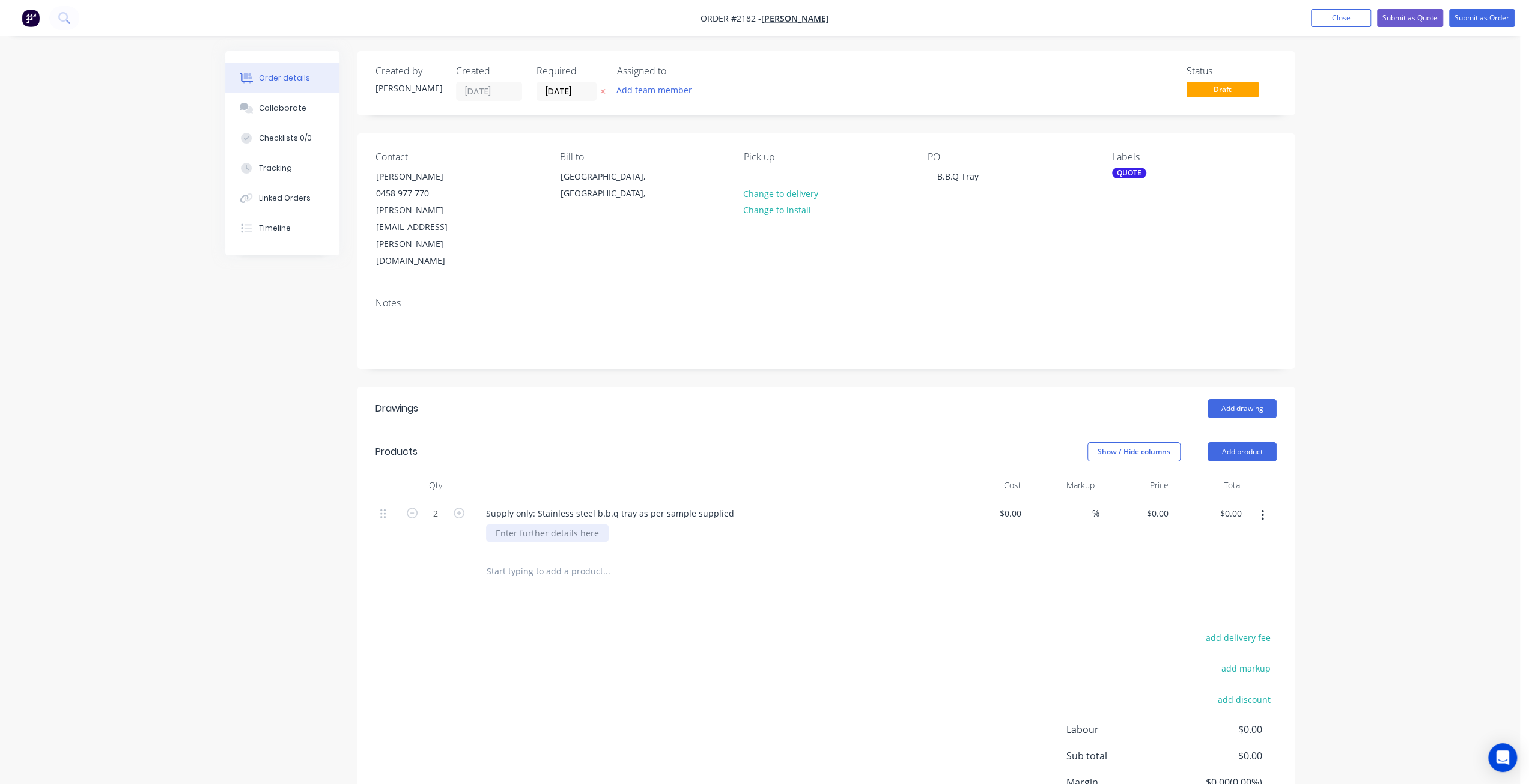
click at [549, 524] on div at bounding box center [547, 533] width 123 height 17
drag, startPoint x: 534, startPoint y: 460, endPoint x: 468, endPoint y: 456, distance: 66.1
click at [468, 497] on div "2 Supply only: Stainless steel b.b.q tray as per sample supplied $0.00 $0.00 % …" at bounding box center [826, 524] width 901 height 55
click at [527, 524] on div at bounding box center [547, 533] width 123 height 17
click at [486, 504] on div "Stainless steel b.b.q tray as per sample supplied" at bounding box center [584, 513] width 216 height 17
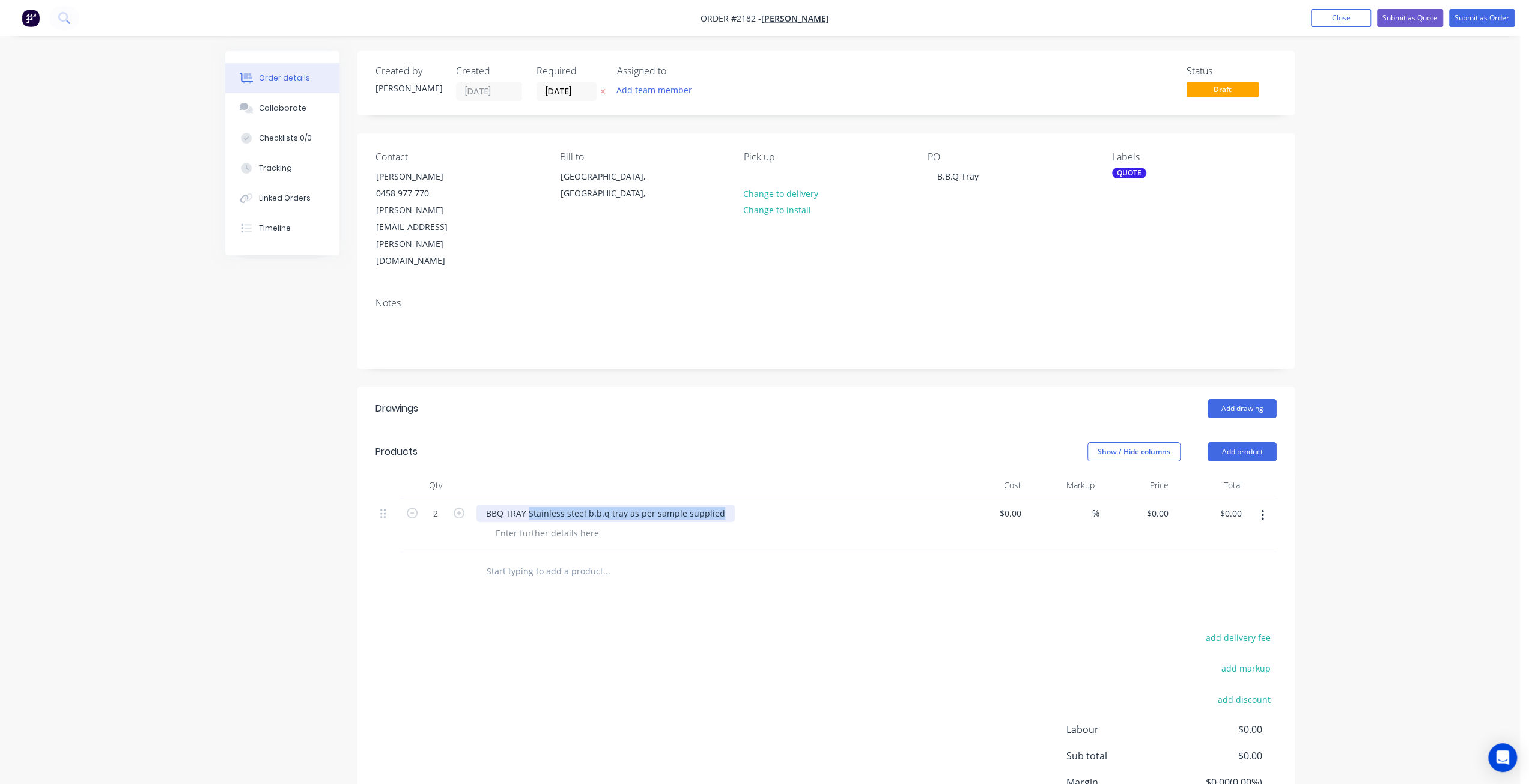
drag, startPoint x: 527, startPoint y: 458, endPoint x: 721, endPoint y: 462, distance: 194.0
click at [721, 504] on div "BBQ TRAY Stainless steel b.b.q tray as per sample supplied" at bounding box center [606, 513] width 259 height 17
click at [536, 524] on div "Stainless steel b.b.q tray as per sample supplied" at bounding box center [594, 533] width 216 height 17
click at [685, 524] on div "Stainless steel b.b.q tray as per sample supplied" at bounding box center [594, 533] width 216 height 17
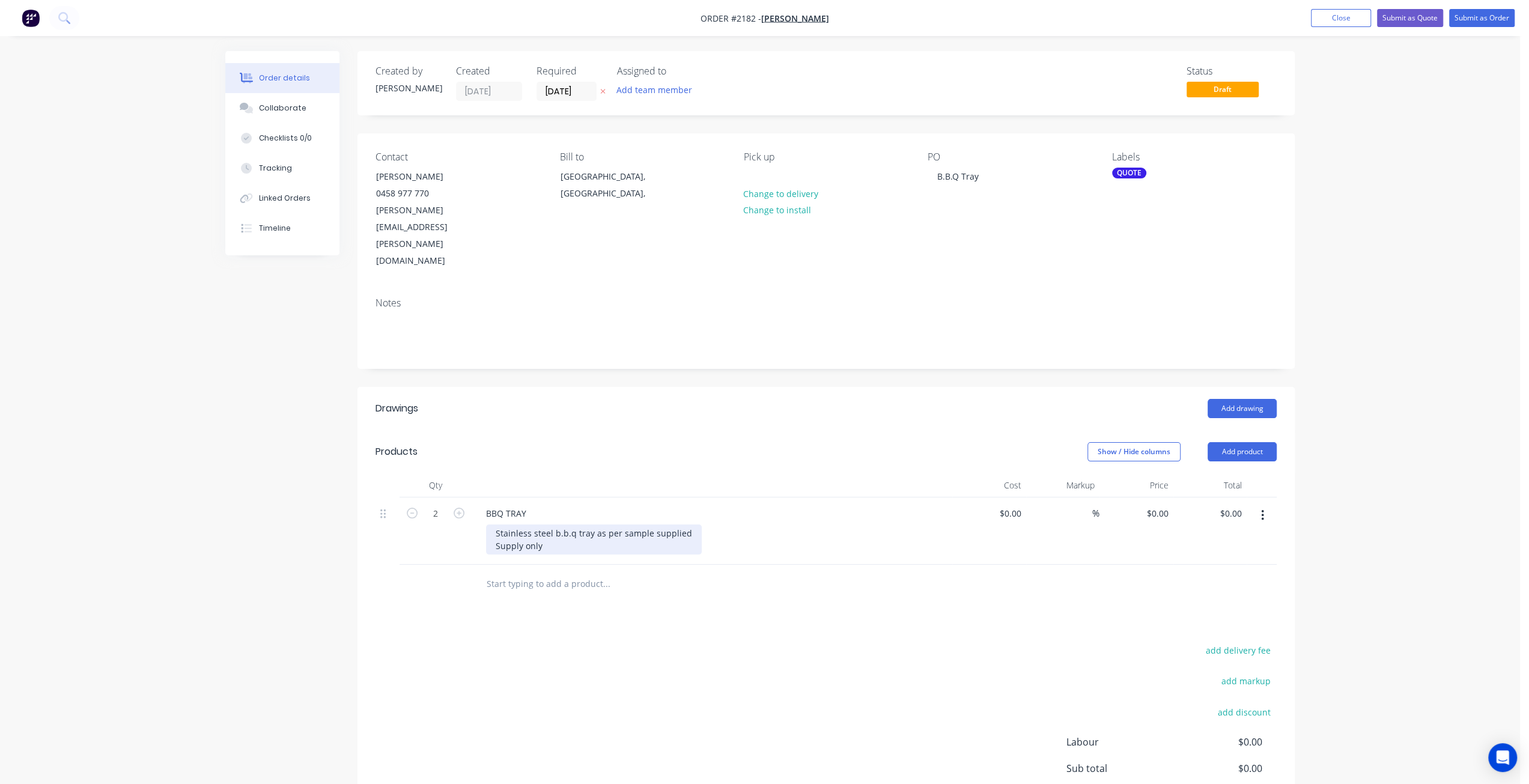
click at [495, 524] on div "Stainless steel b.b.q tray as per sample supplied Supply only" at bounding box center [594, 539] width 216 height 30
click at [1161, 504] on input "0" at bounding box center [1160, 513] width 28 height 17
type input "405"
type input "$205.00"
type input "$410.00"
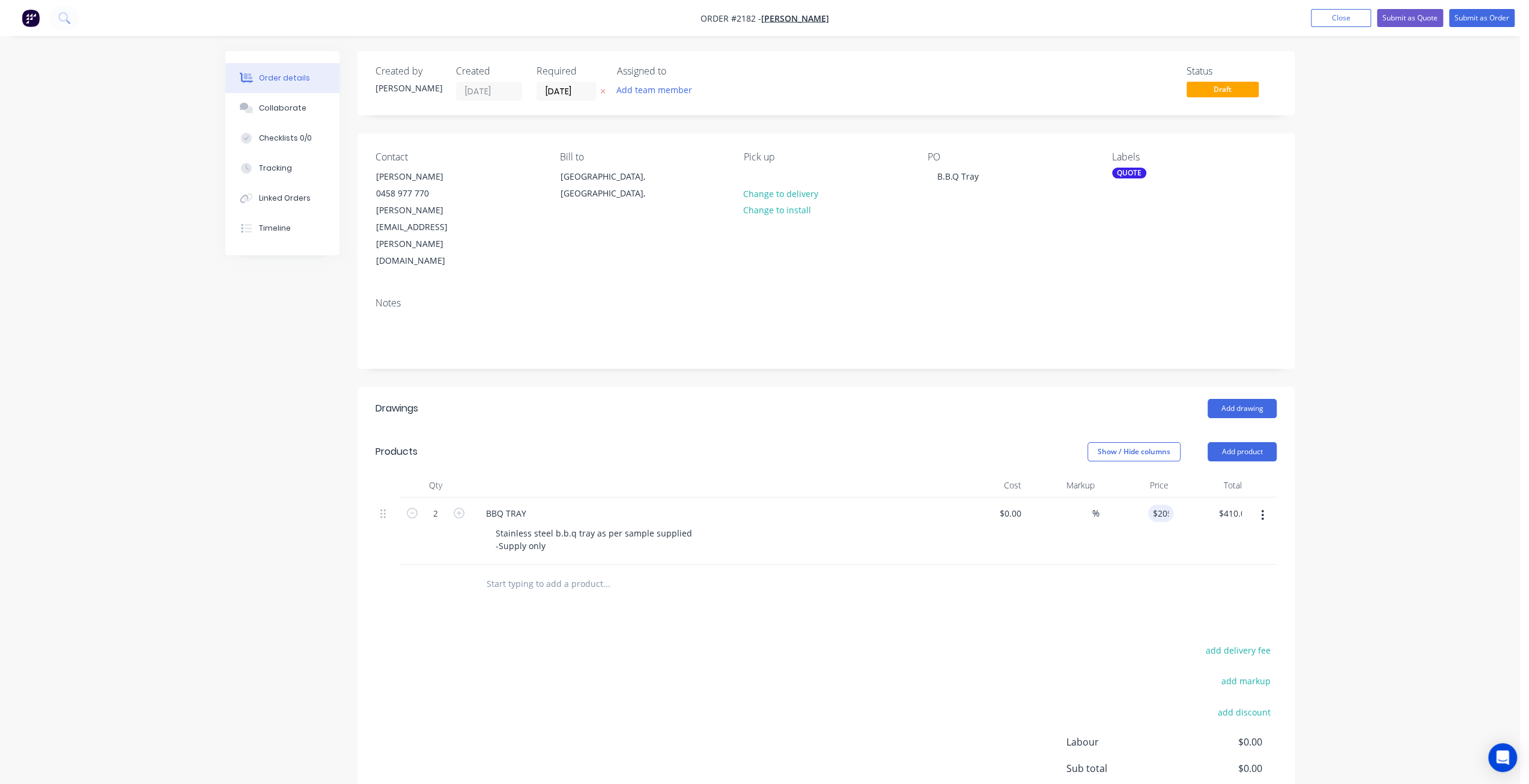
click at [1367, 469] on div "Order details Collaborate Checklists 0/0 Tracking Linked Orders Timeline Order …" at bounding box center [760, 455] width 1520 height 910
click at [1377, 479] on div "Order details Collaborate Checklists 0/0 Tracking Linked Orders Timeline Order …" at bounding box center [760, 455] width 1520 height 910
click at [410, 508] on icon "button" at bounding box center [412, 513] width 11 height 11
type input "1"
type input "$205.00"
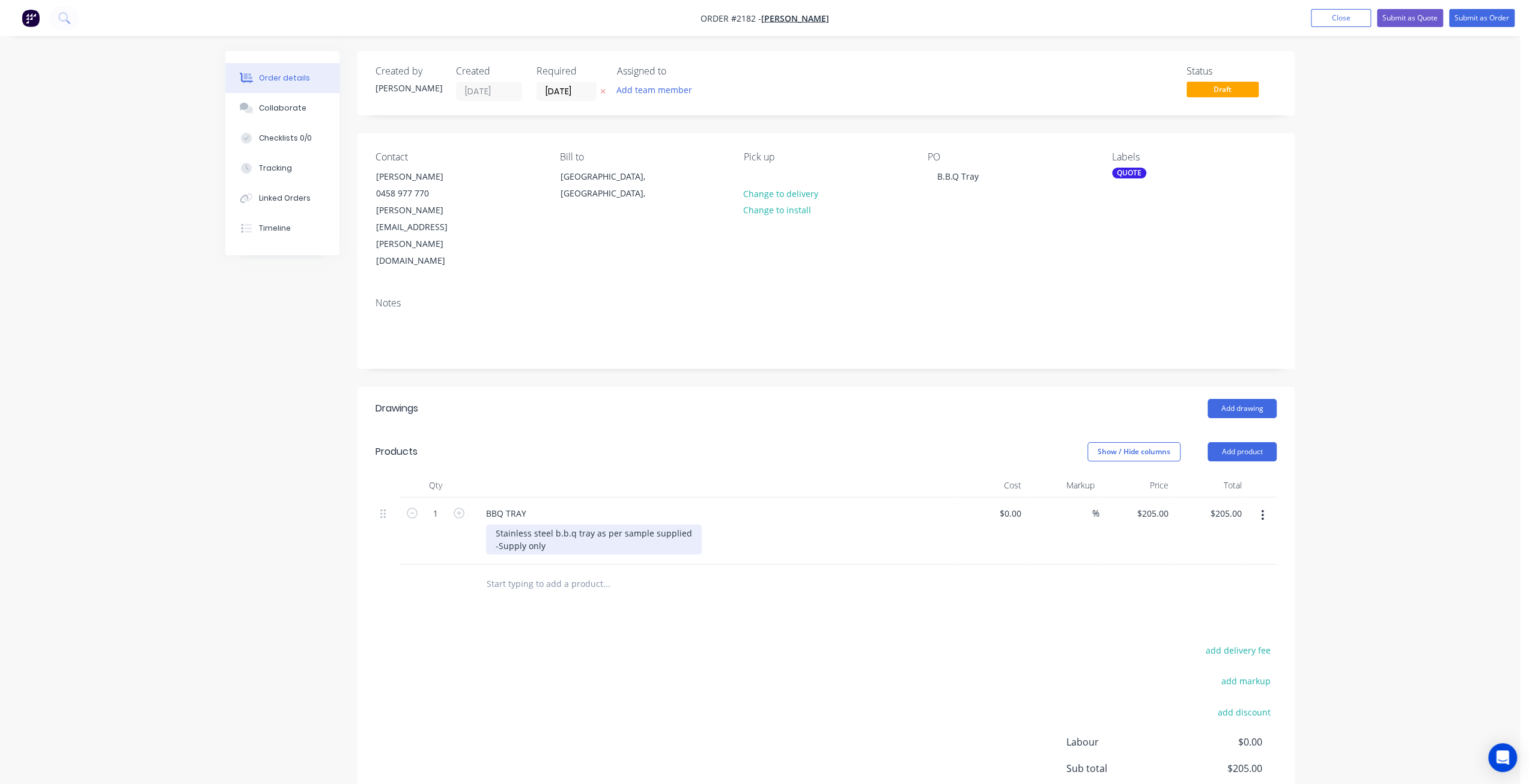
click at [488, 524] on div "Stainless steel b.b.q tray as per sample supplied -Supply only" at bounding box center [594, 539] width 216 height 30
click at [1164, 504] on input "205" at bounding box center [1155, 513] width 37 height 17
type input "$415.00"
drag, startPoint x: 1408, startPoint y: 375, endPoint x: 1416, endPoint y: 365, distance: 12.8
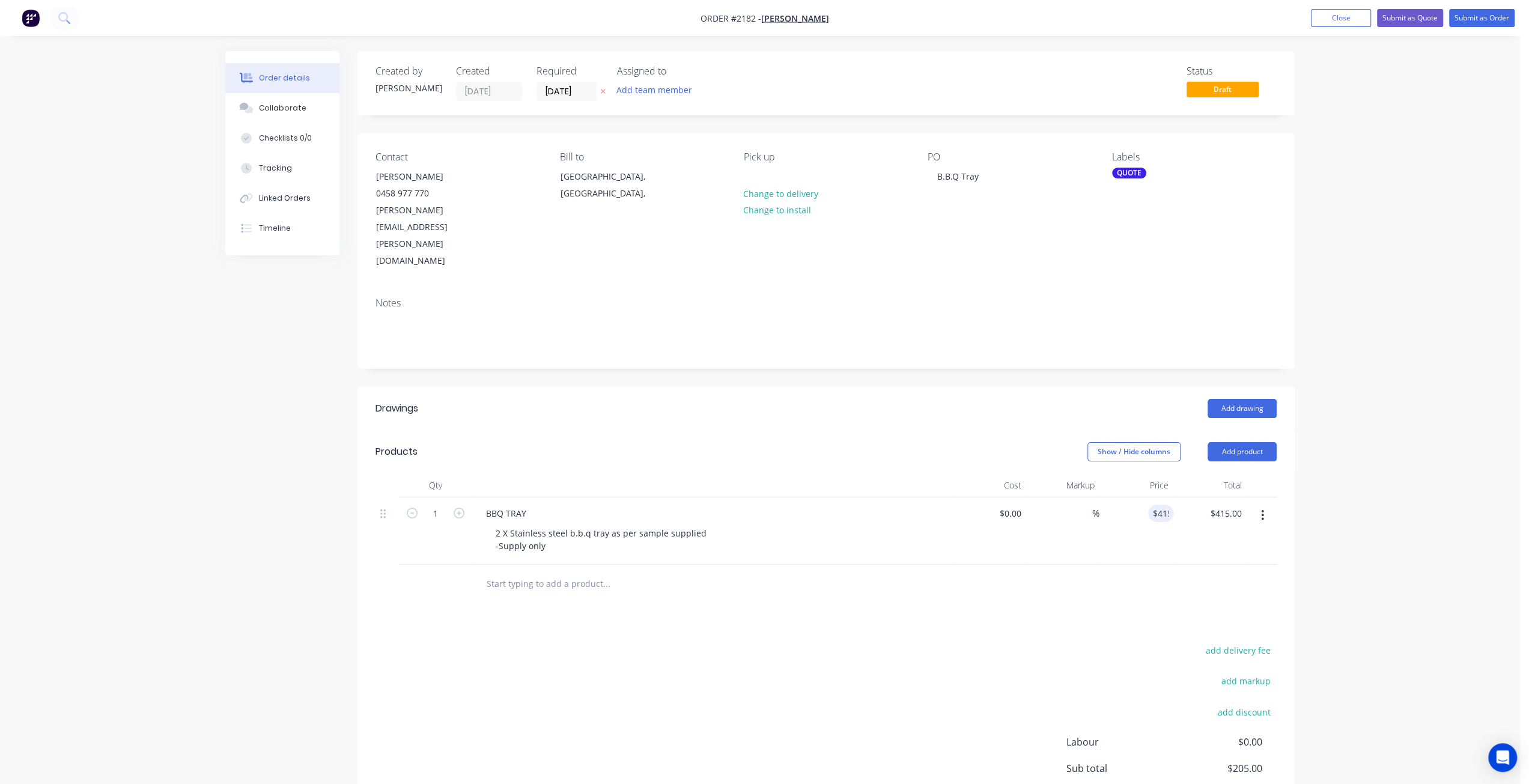
click at [1408, 375] on div "Order details Collaborate Checklists 0/0 Tracking Linked Orders Timeline Order …" at bounding box center [760, 455] width 1520 height 910
click at [1425, 20] on button "Submit as Quote" at bounding box center [1410, 18] width 66 height 18
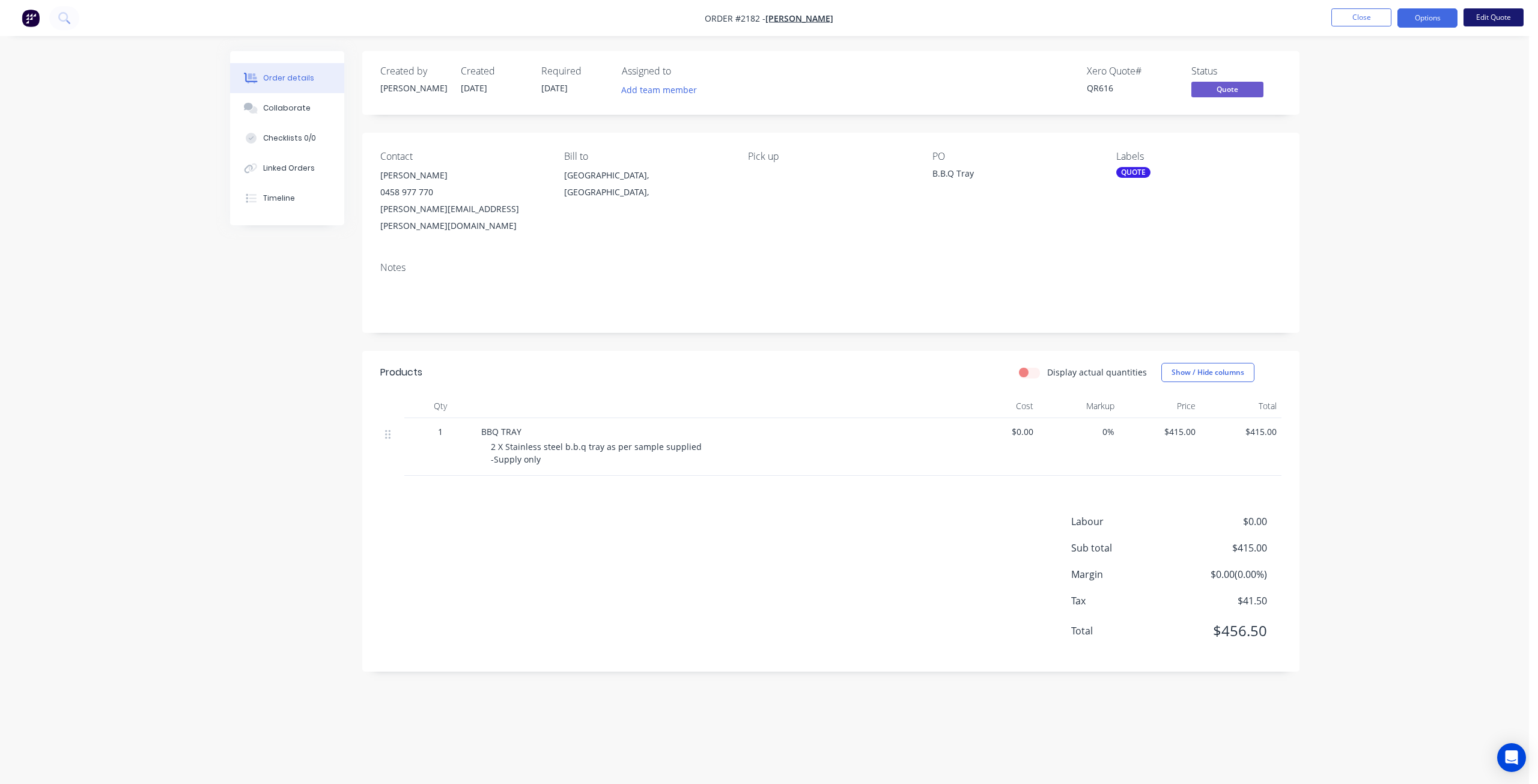
click at [1477, 20] on button "Edit Quote" at bounding box center [1493, 17] width 60 height 18
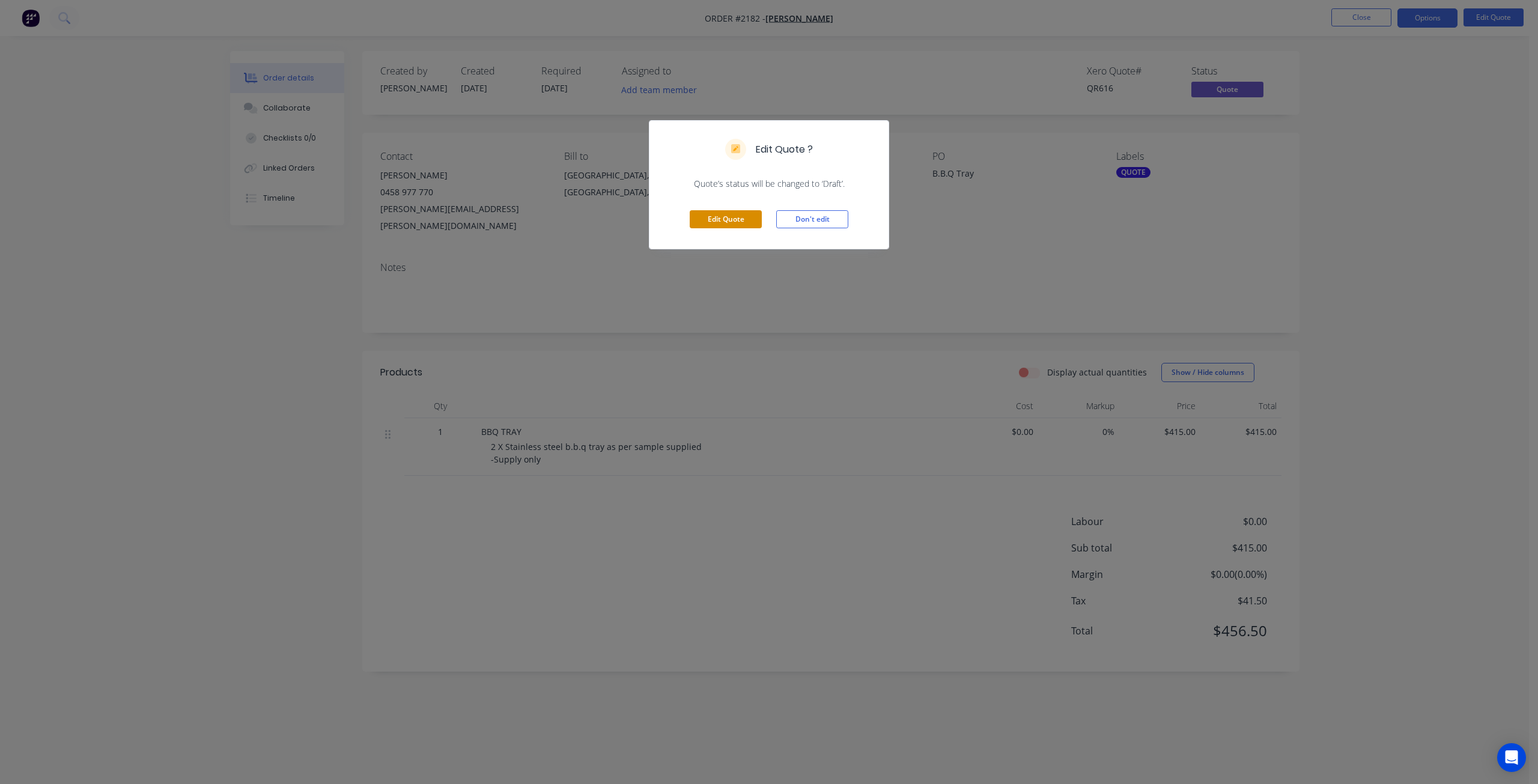
click at [738, 216] on button "Edit Quote" at bounding box center [725, 219] width 72 height 18
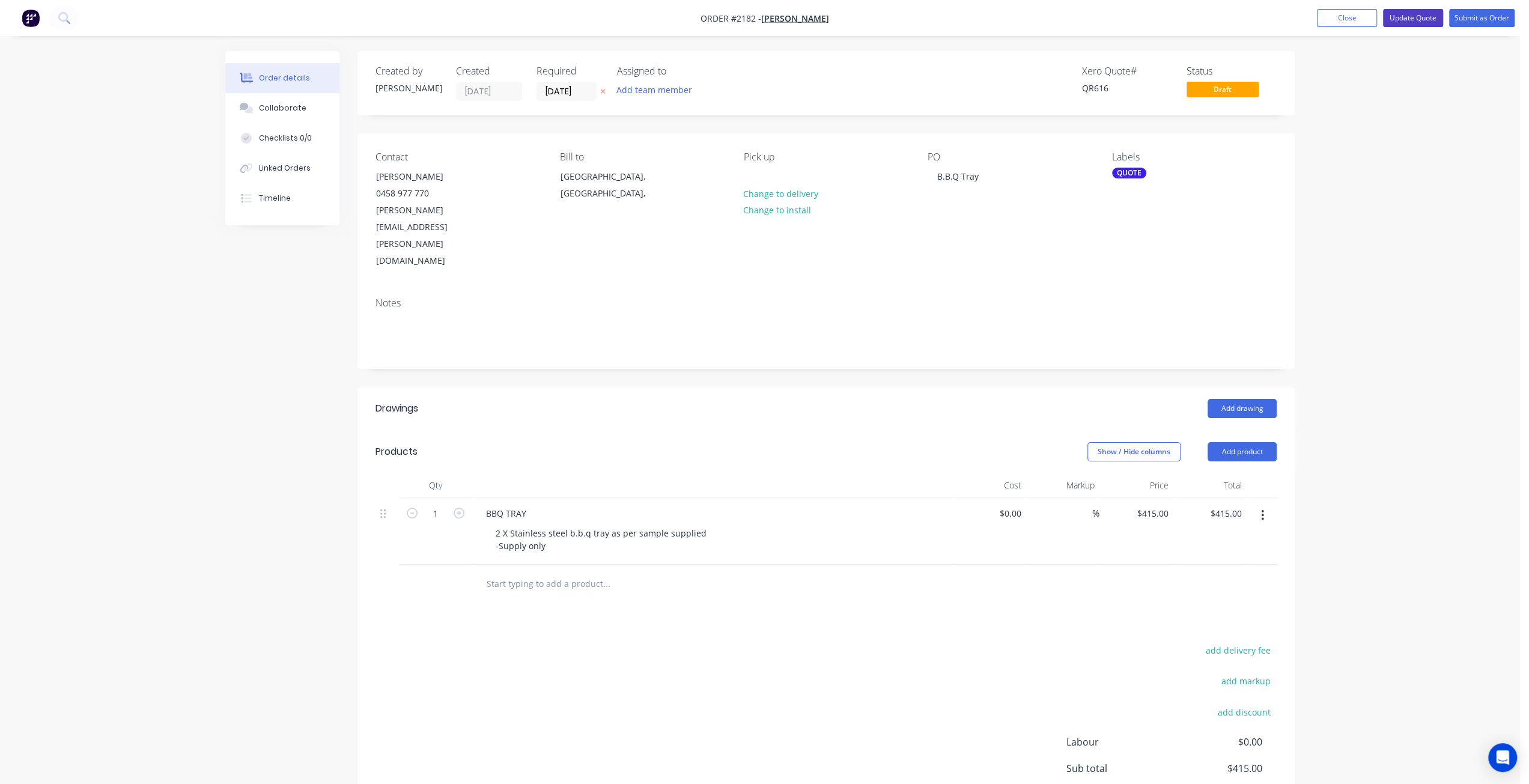
click at [1408, 21] on button "Update Quote" at bounding box center [1413, 18] width 60 height 18
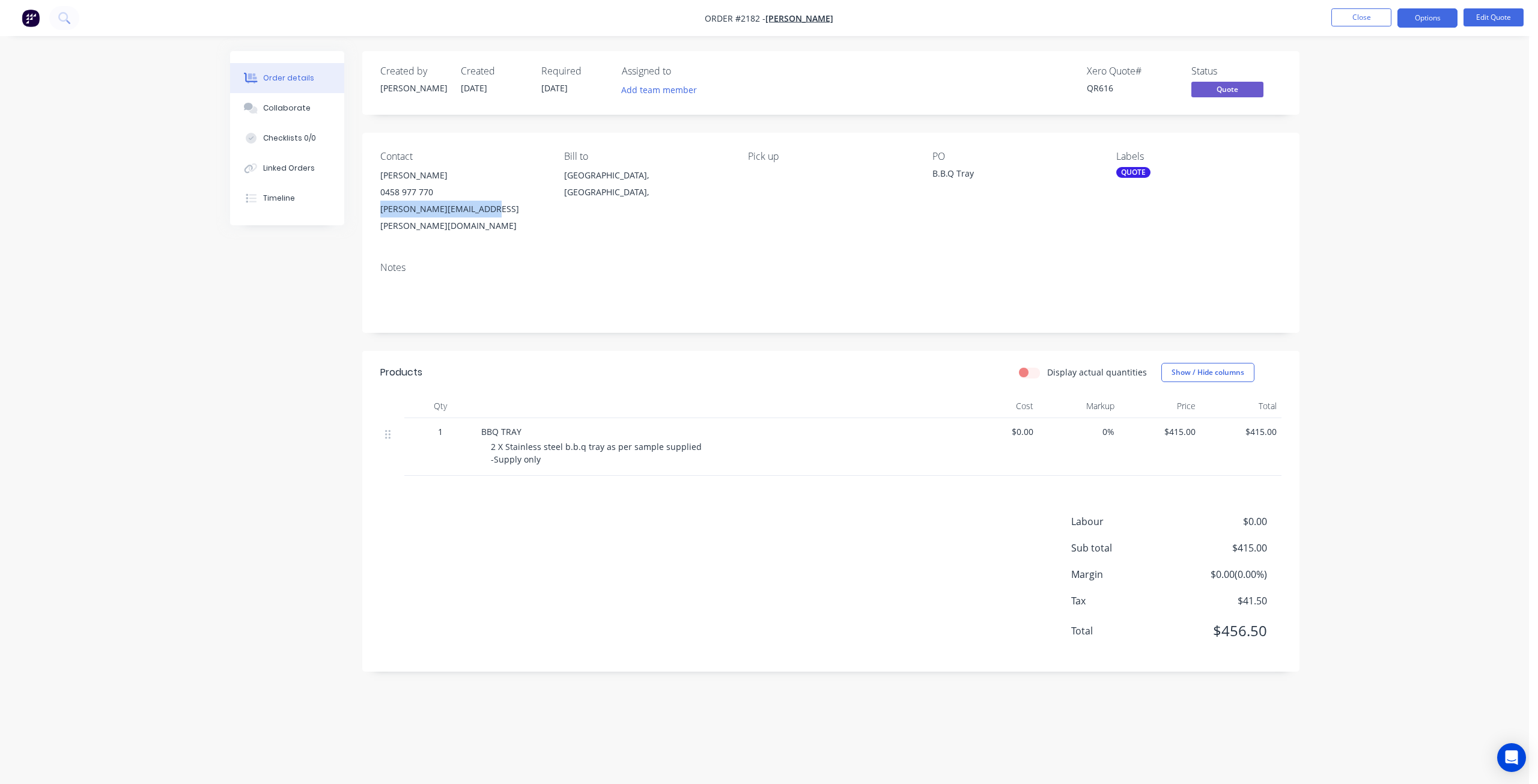
drag, startPoint x: 508, startPoint y: 212, endPoint x: 381, endPoint y: 210, distance: 127.0
click at [381, 210] on div "nathan.litzman@gmail.com" at bounding box center [463, 217] width 165 height 34
copy div "nathan.litzman@gmail.com"
click at [1500, 15] on button "Edit Quote" at bounding box center [1493, 17] width 60 height 18
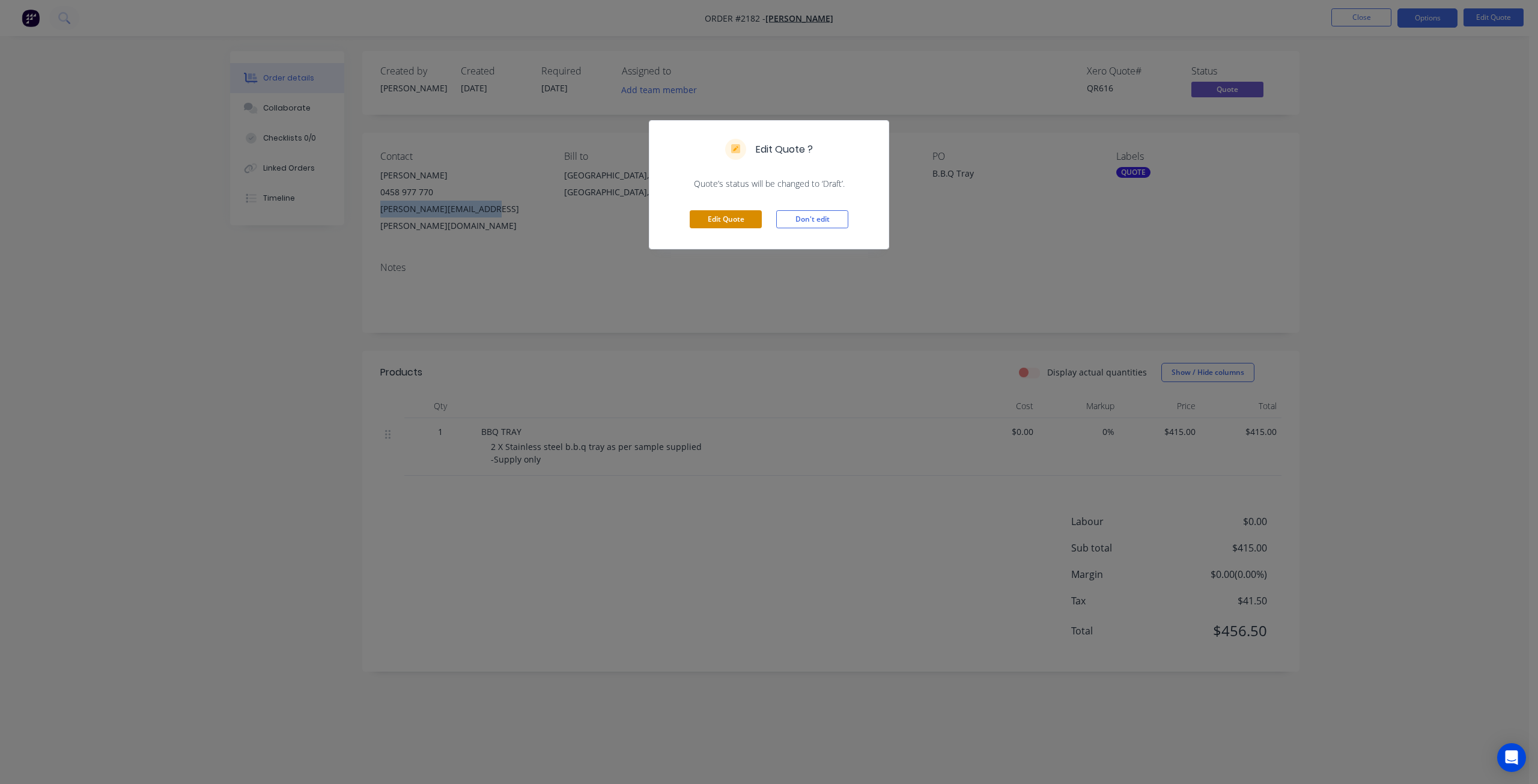
click at [745, 220] on button "Edit Quote" at bounding box center [725, 219] width 72 height 18
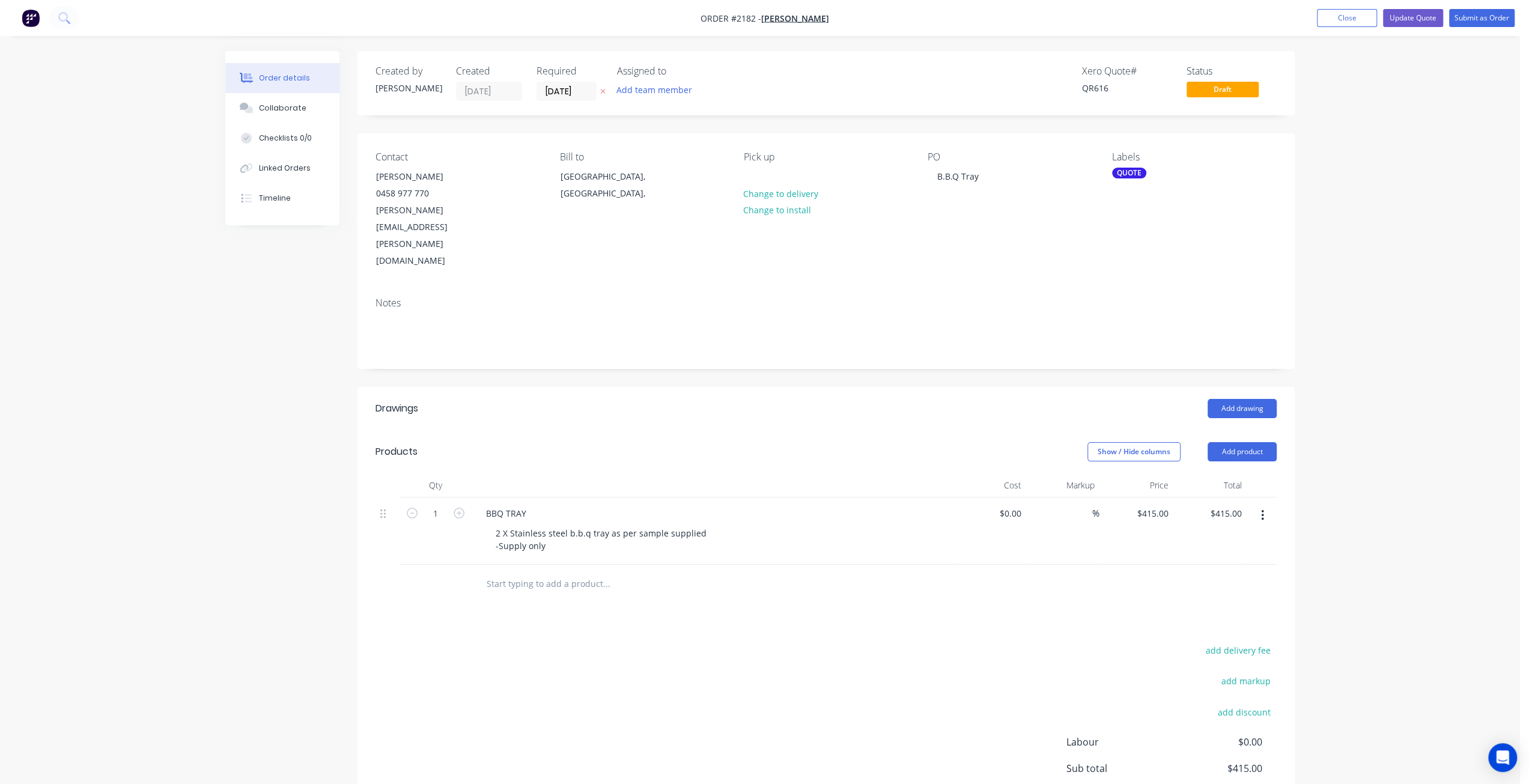
click at [1488, 152] on div "Order details Collaborate Checklists 0/0 Linked Orders Timeline Order details C…" at bounding box center [760, 455] width 1520 height 910
click at [1417, 20] on button "Update Quote" at bounding box center [1413, 18] width 60 height 18
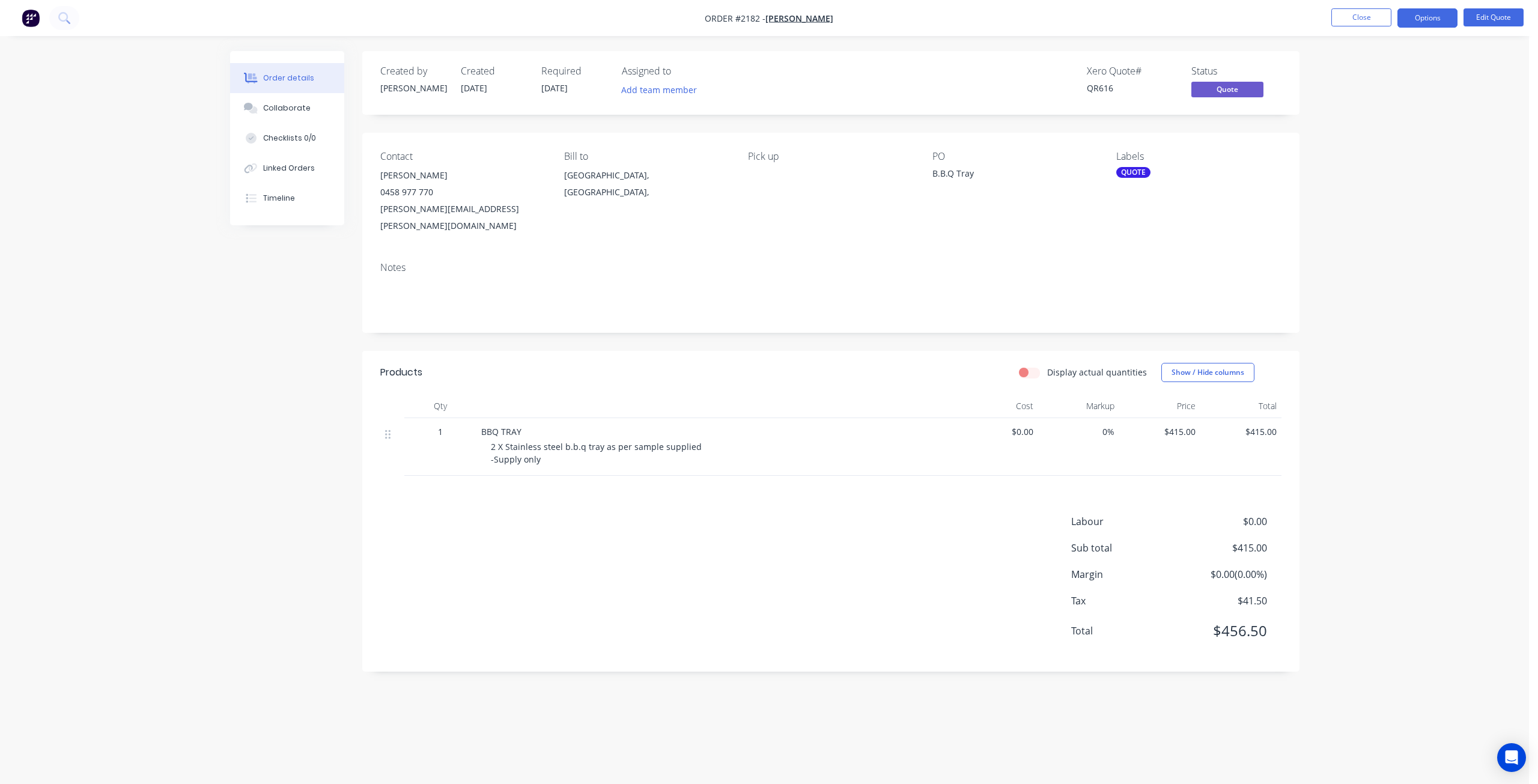
click at [1177, 425] on span "$415.00" at bounding box center [1159, 431] width 71 height 13
click at [1485, 26] on li "Edit Quote" at bounding box center [1493, 18] width 60 height 19
click at [1487, 21] on button "Edit Quote" at bounding box center [1493, 17] width 60 height 18
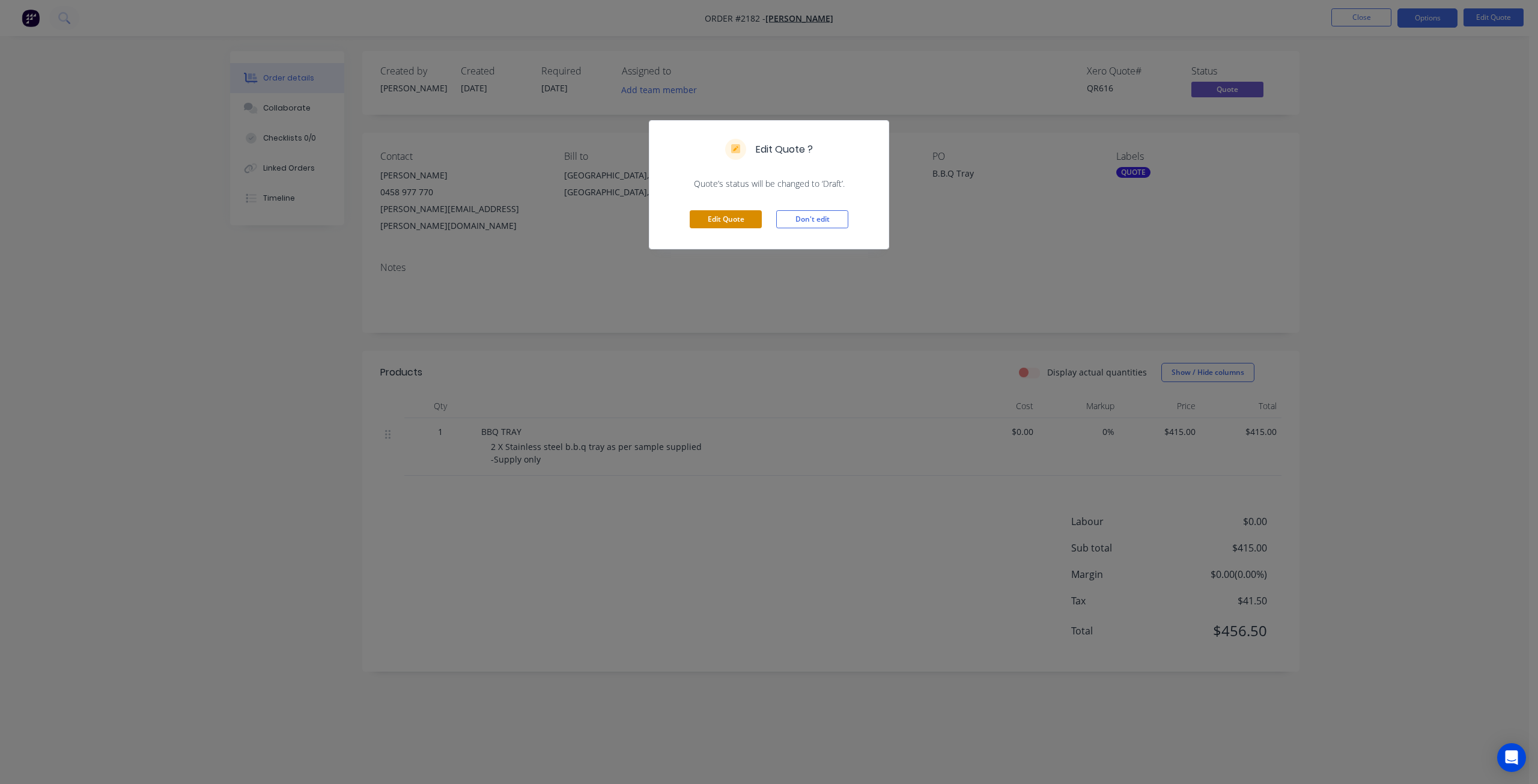
click at [725, 222] on button "Edit Quote" at bounding box center [725, 219] width 72 height 18
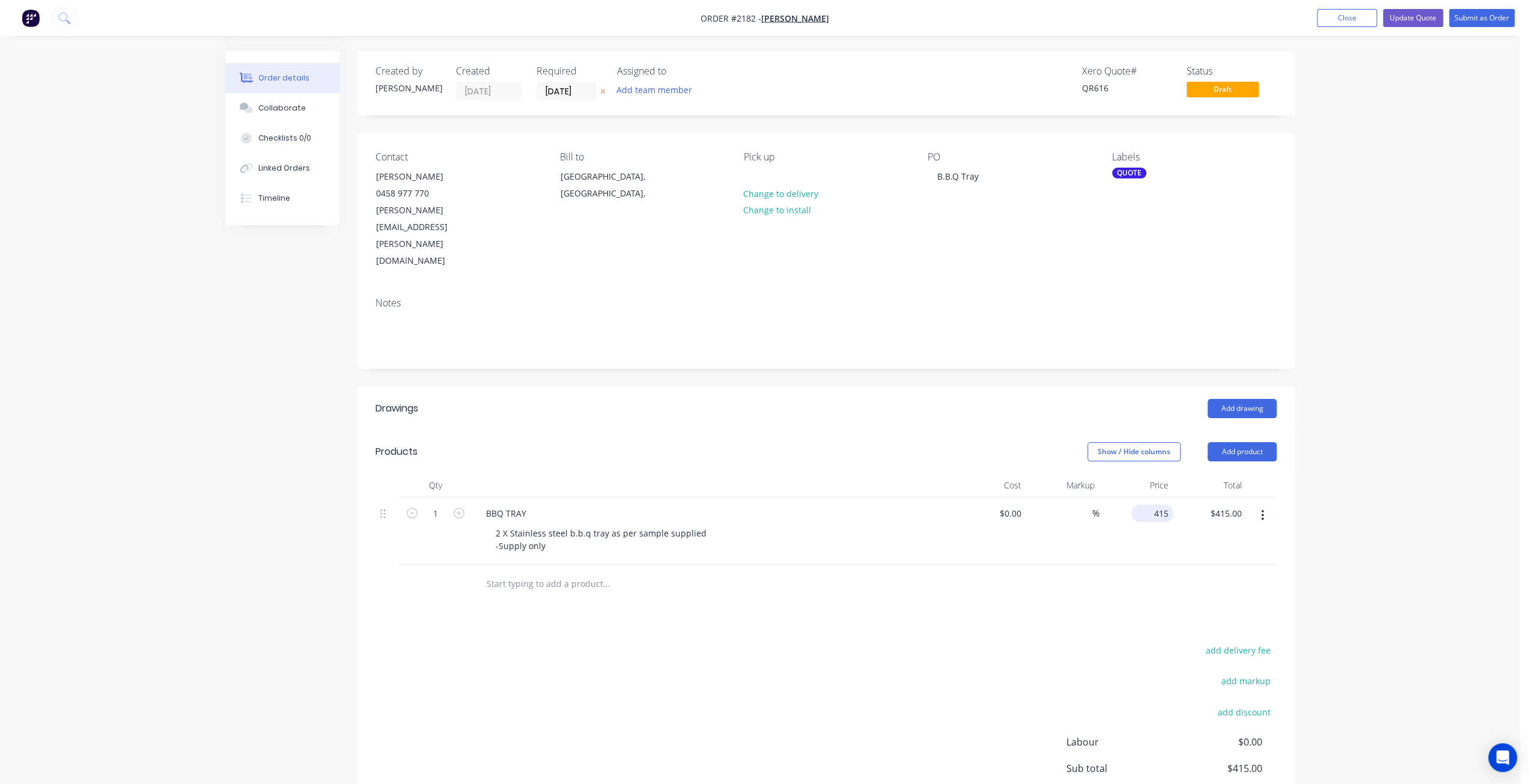
click at [1153, 504] on input "415" at bounding box center [1155, 513] width 37 height 17
type input "$265.00"
click at [1333, 344] on div "Order details Collaborate Checklists 0/0 Linked Orders Timeline Order details C…" at bounding box center [760, 455] width 1520 height 910
click at [1431, 15] on button "Update Quote" at bounding box center [1413, 18] width 60 height 18
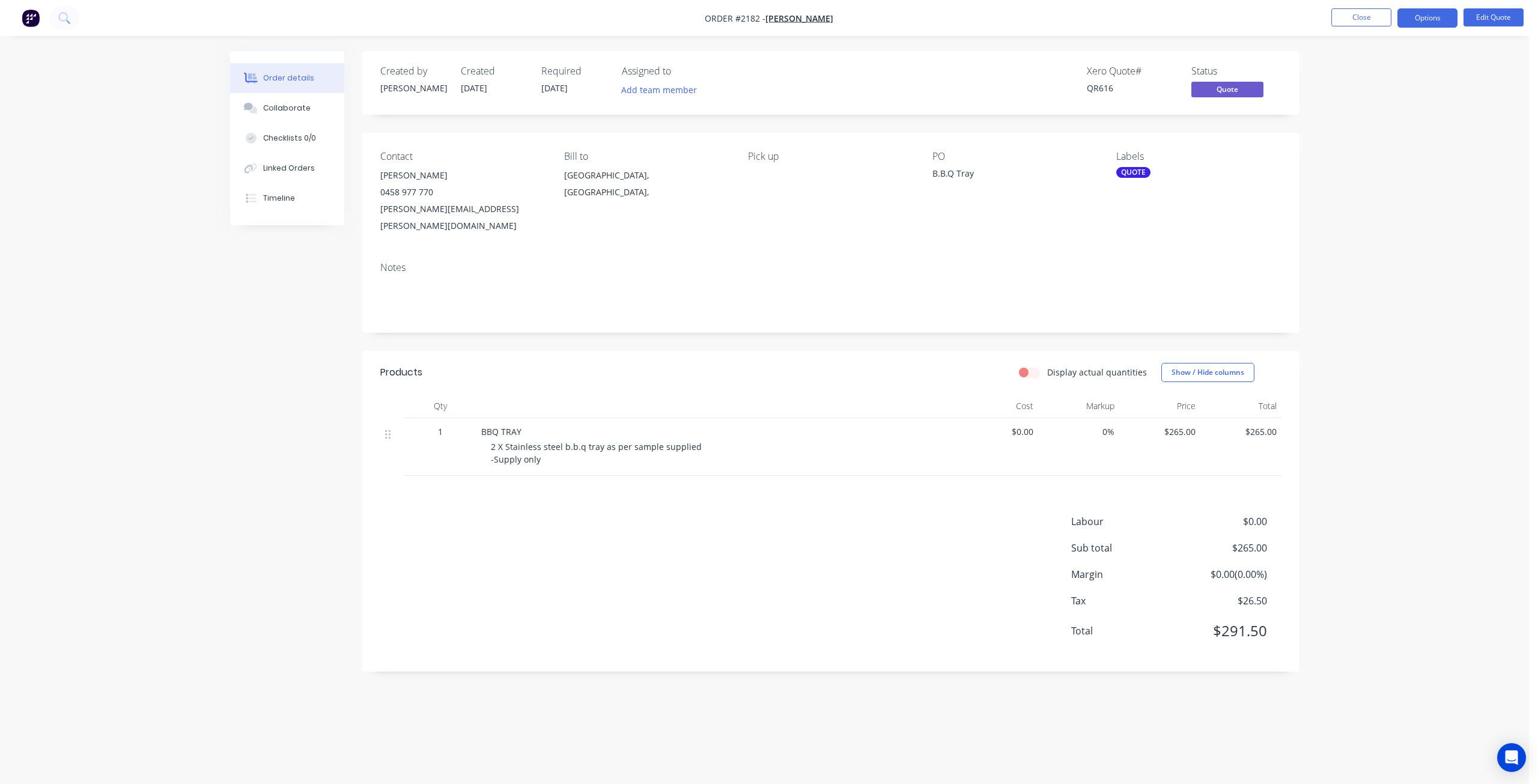
click at [1354, 219] on div "Order details Collaborate Checklists 0/0 Linked Orders Timeline Order details C…" at bounding box center [764, 392] width 1529 height 784
click at [1503, 15] on button "Edit Quote" at bounding box center [1493, 17] width 60 height 18
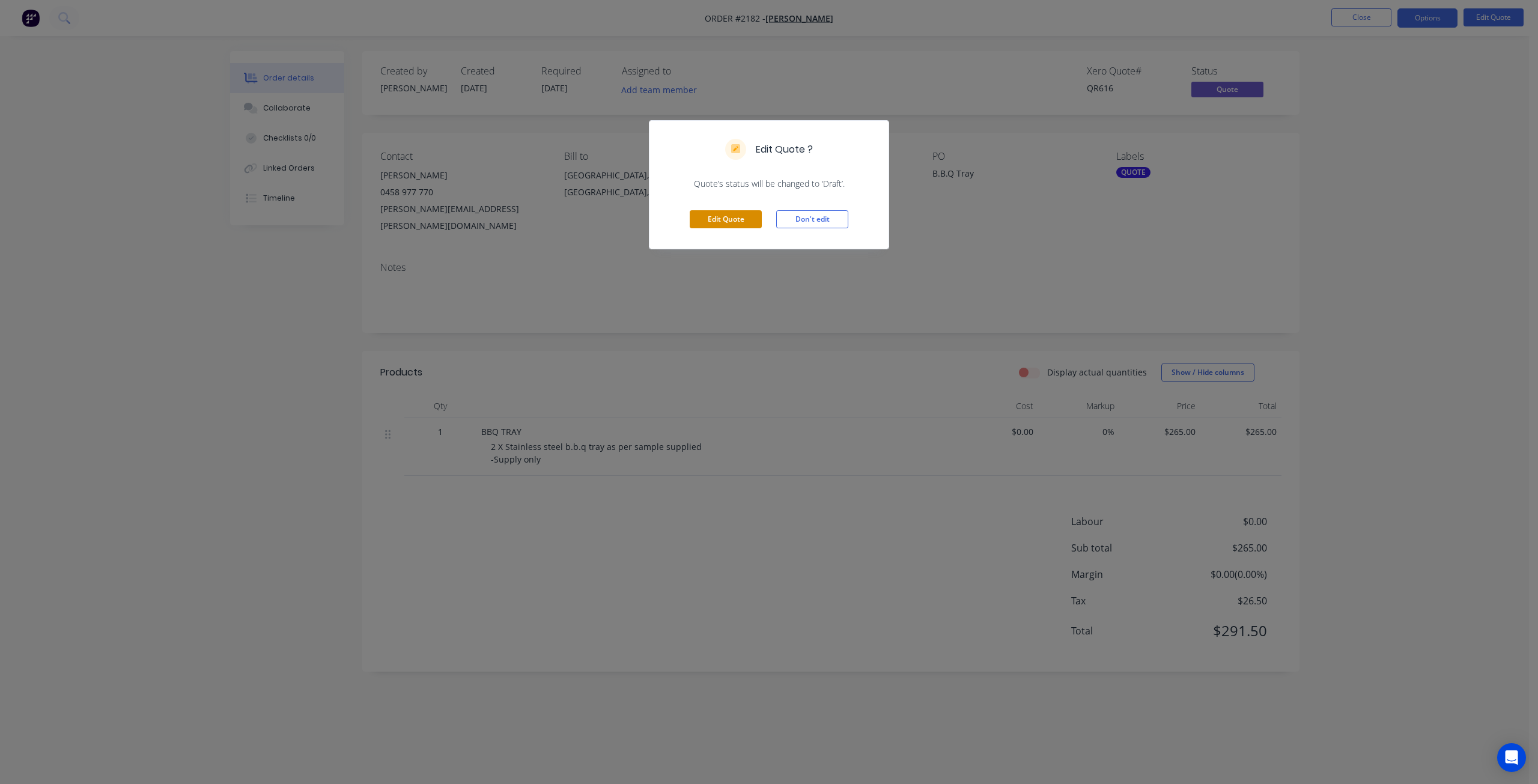
click at [718, 216] on button "Edit Quote" at bounding box center [725, 219] width 72 height 18
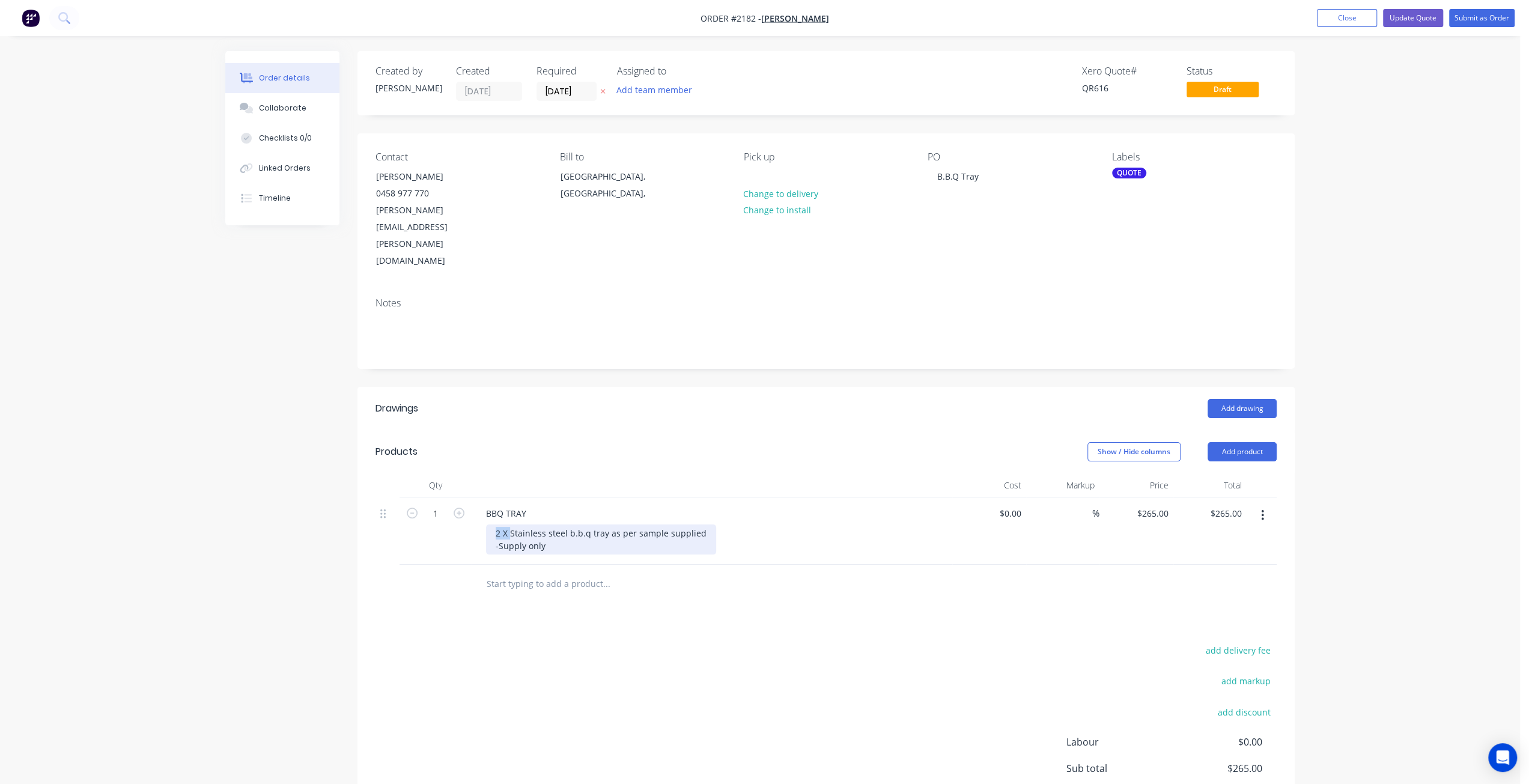
drag, startPoint x: 505, startPoint y: 481, endPoint x: 477, endPoint y: 483, distance: 28.1
click at [477, 497] on div "BBQ TRAY 2 X Stainless steel b.b.q tray as per sample supplied -Supply only" at bounding box center [712, 531] width 481 height 67
click at [1398, 16] on button "Update Quote" at bounding box center [1413, 18] width 60 height 18
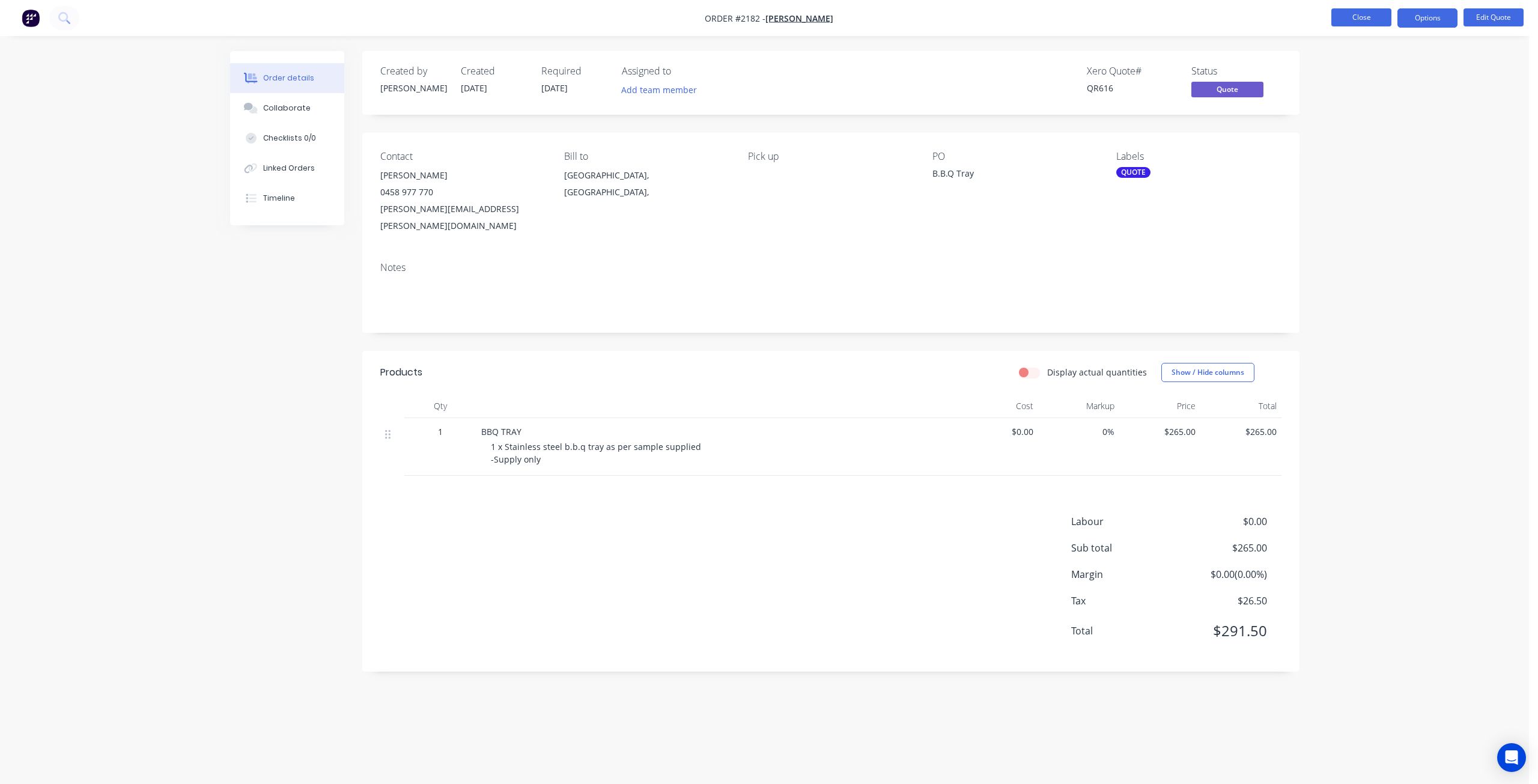
click at [1376, 17] on button "Close" at bounding box center [1361, 17] width 60 height 18
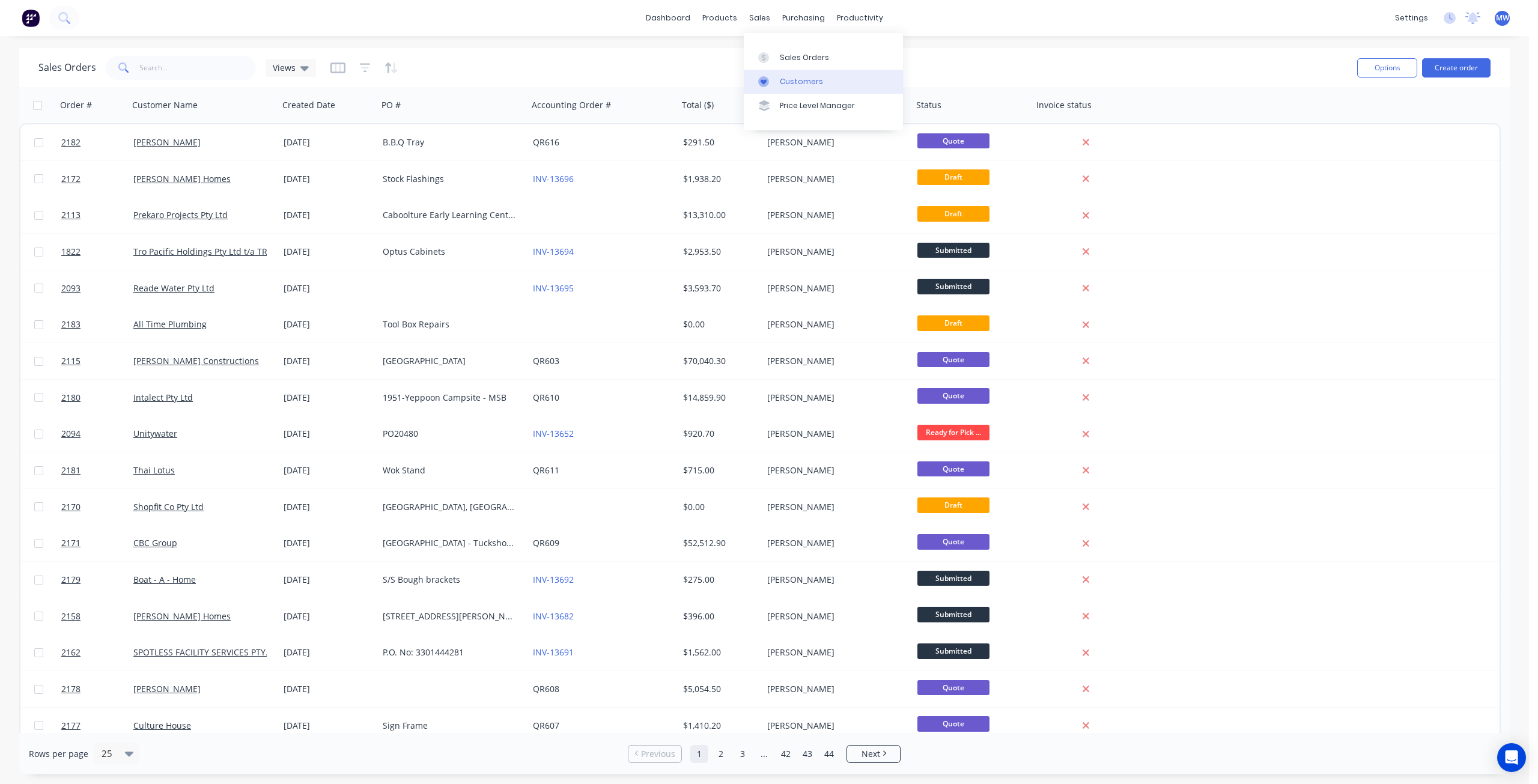
click at [791, 82] on div "Customers" at bounding box center [801, 82] width 44 height 11
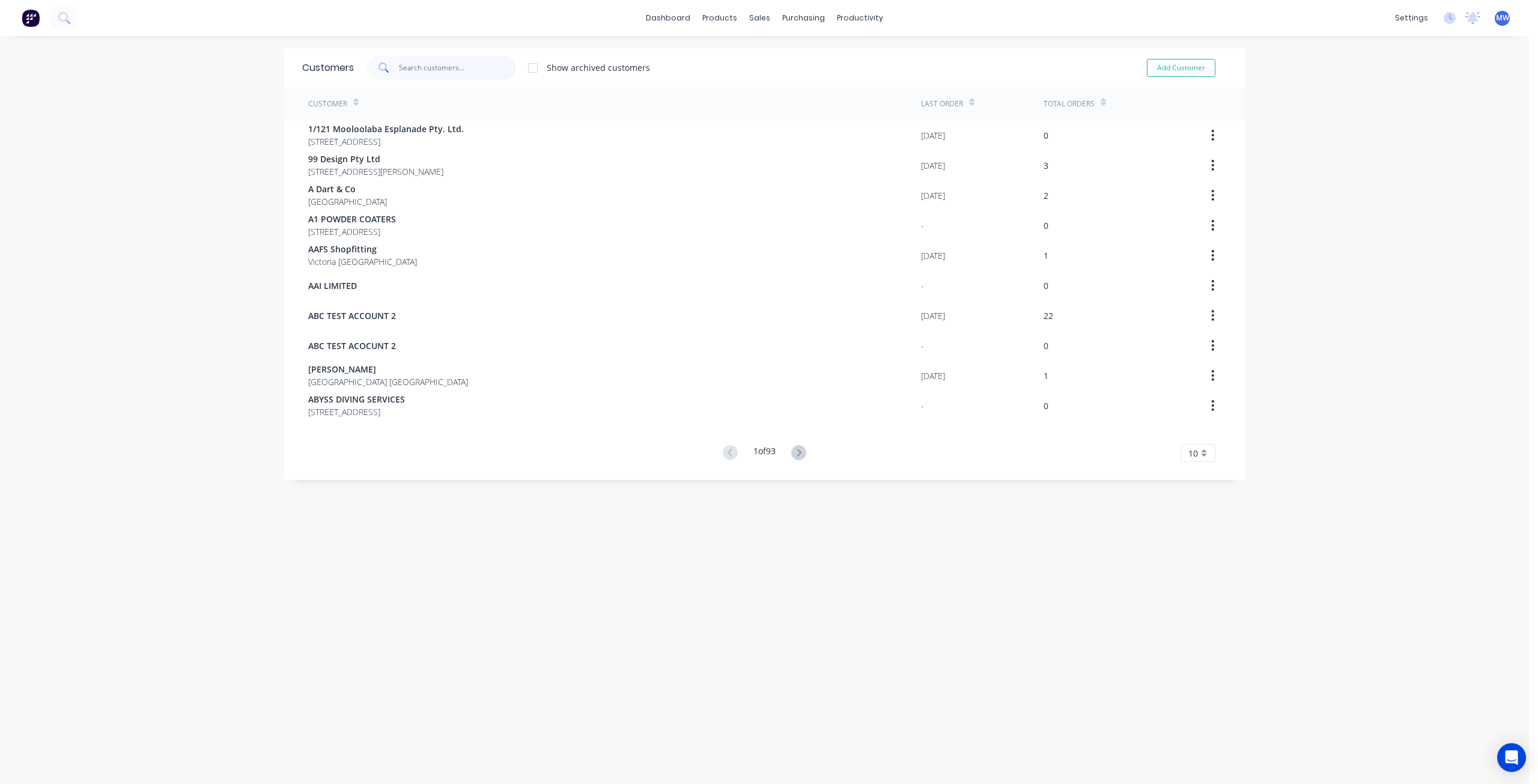
click at [452, 63] on input "text" at bounding box center [458, 68] width 117 height 24
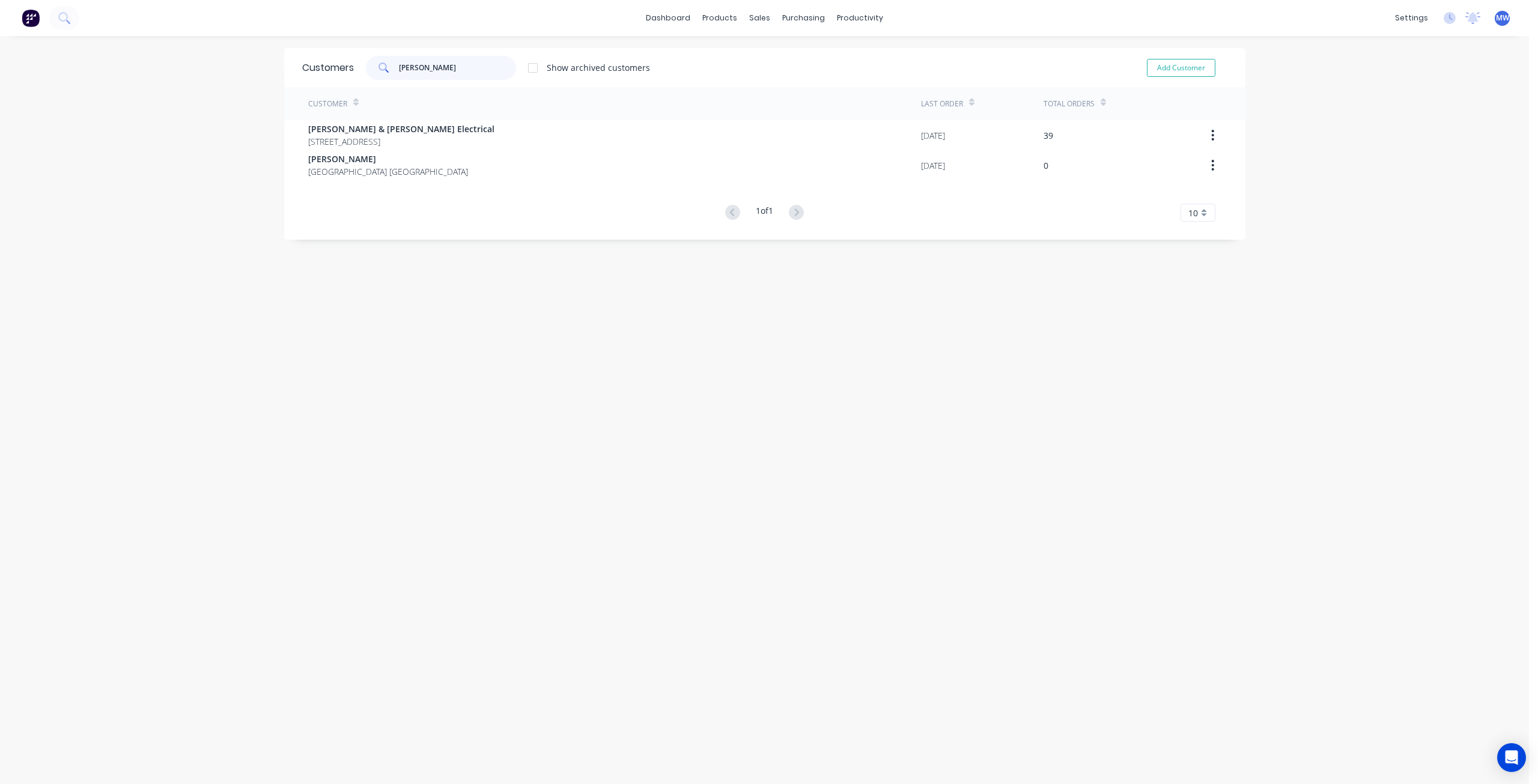
type input "bailey"
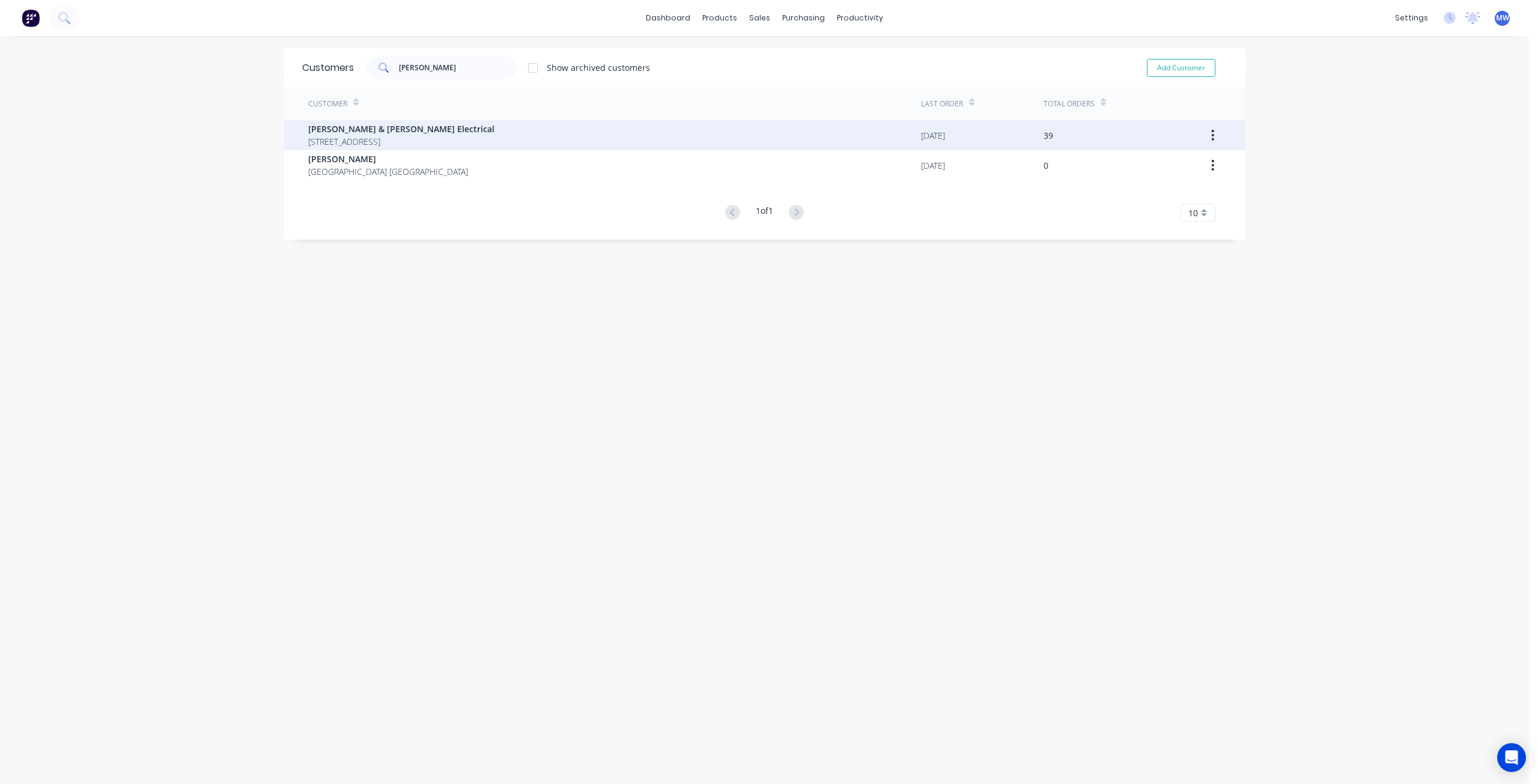
click at [471, 139] on div "Bailey & Dalton Electrical 15 Advance Rd Kuluin Queensland Australia" at bounding box center [614, 135] width 613 height 30
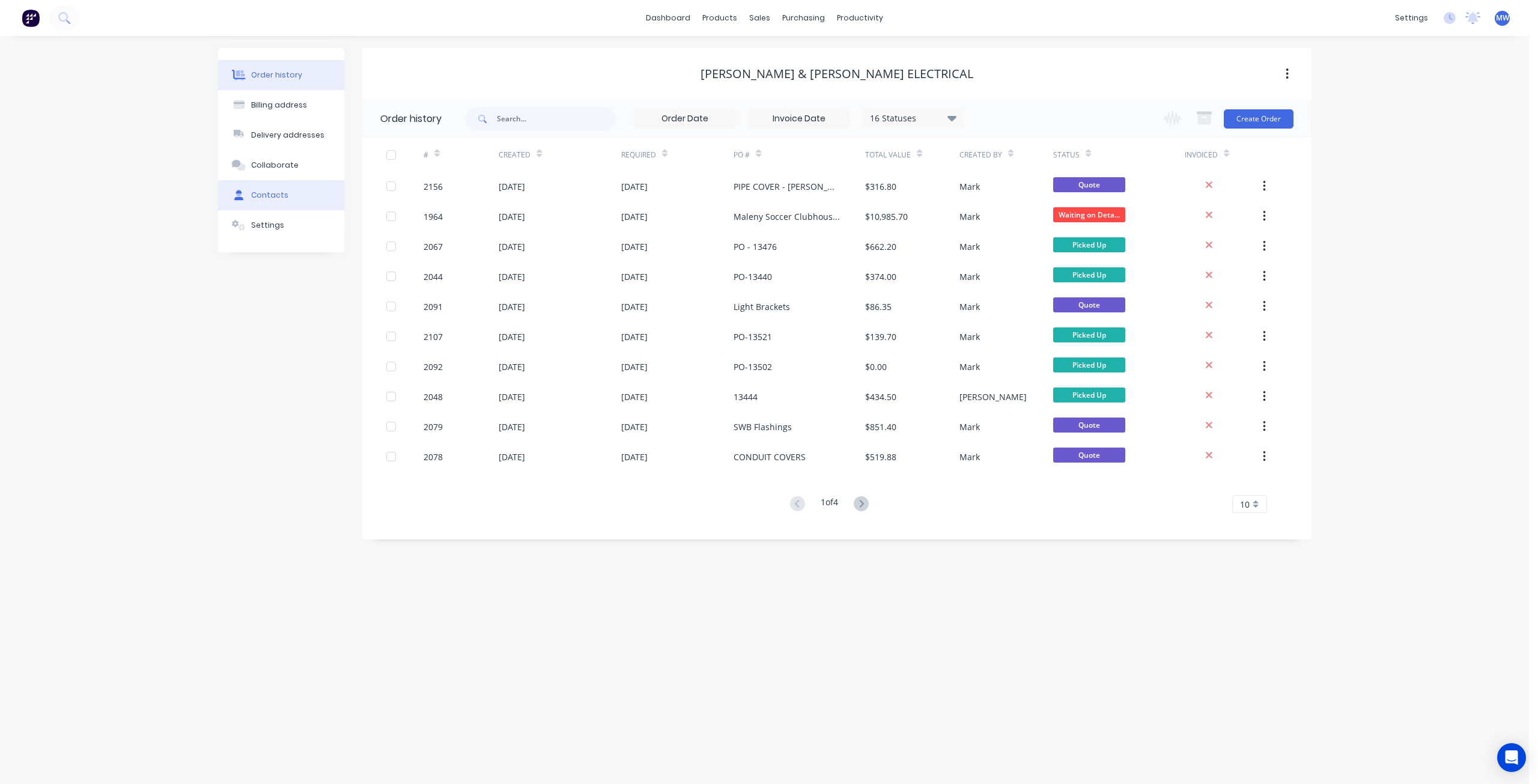
click at [278, 198] on div "Contacts" at bounding box center [270, 195] width 37 height 11
select select "AU"
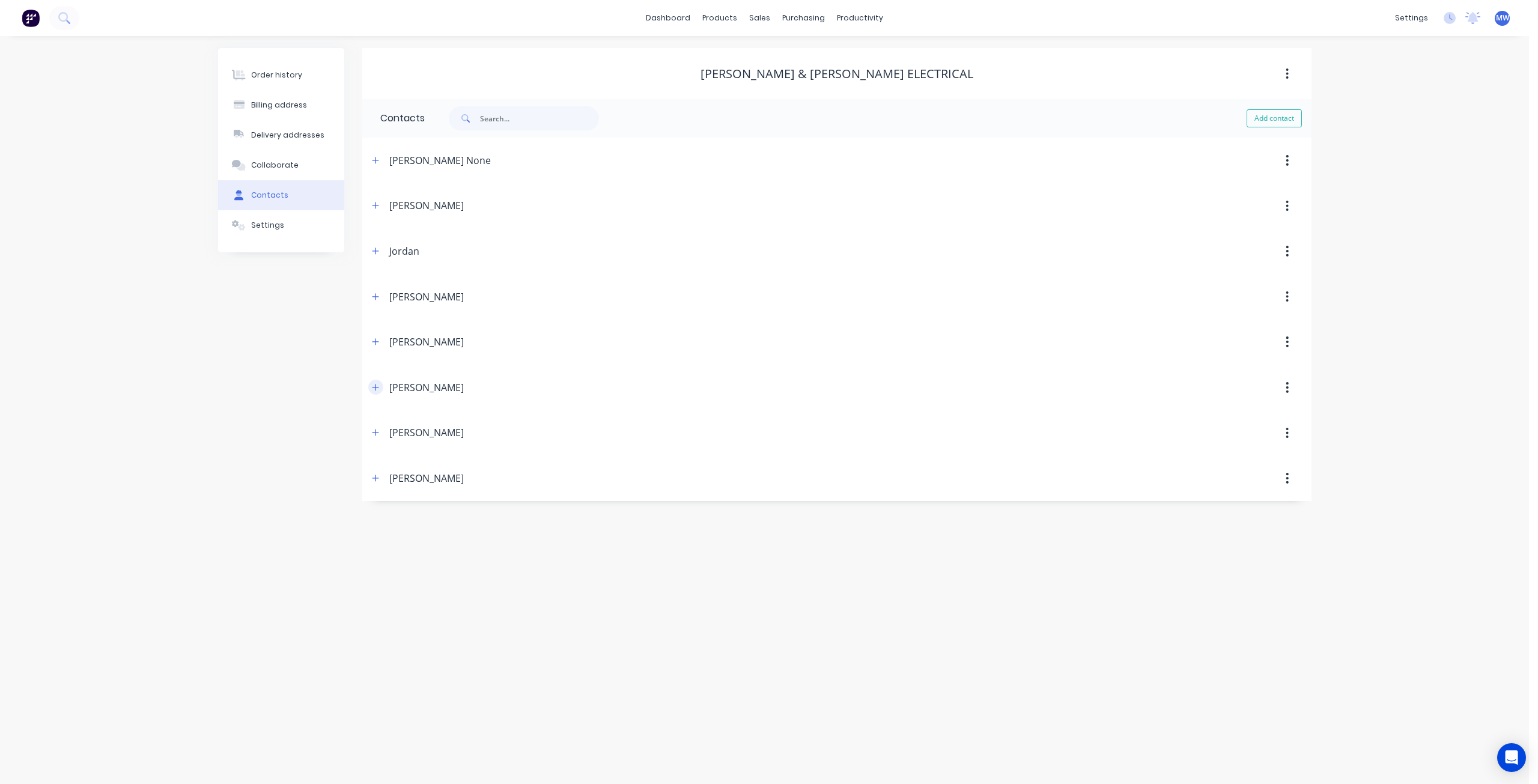
click at [371, 382] on button "button" at bounding box center [375, 387] width 15 height 15
click at [373, 383] on icon "button" at bounding box center [375, 387] width 7 height 9
click at [274, 388] on div "Order history Billing address Delivery addresses Collaborate Contacts Settings" at bounding box center [281, 274] width 126 height 453
click at [1436, 181] on div "Order history Billing address Delivery addresses Collaborate Contacts Settings …" at bounding box center [764, 410] width 1529 height 748
click at [786, 52] on div "Sales Orders" at bounding box center [804, 57] width 49 height 11
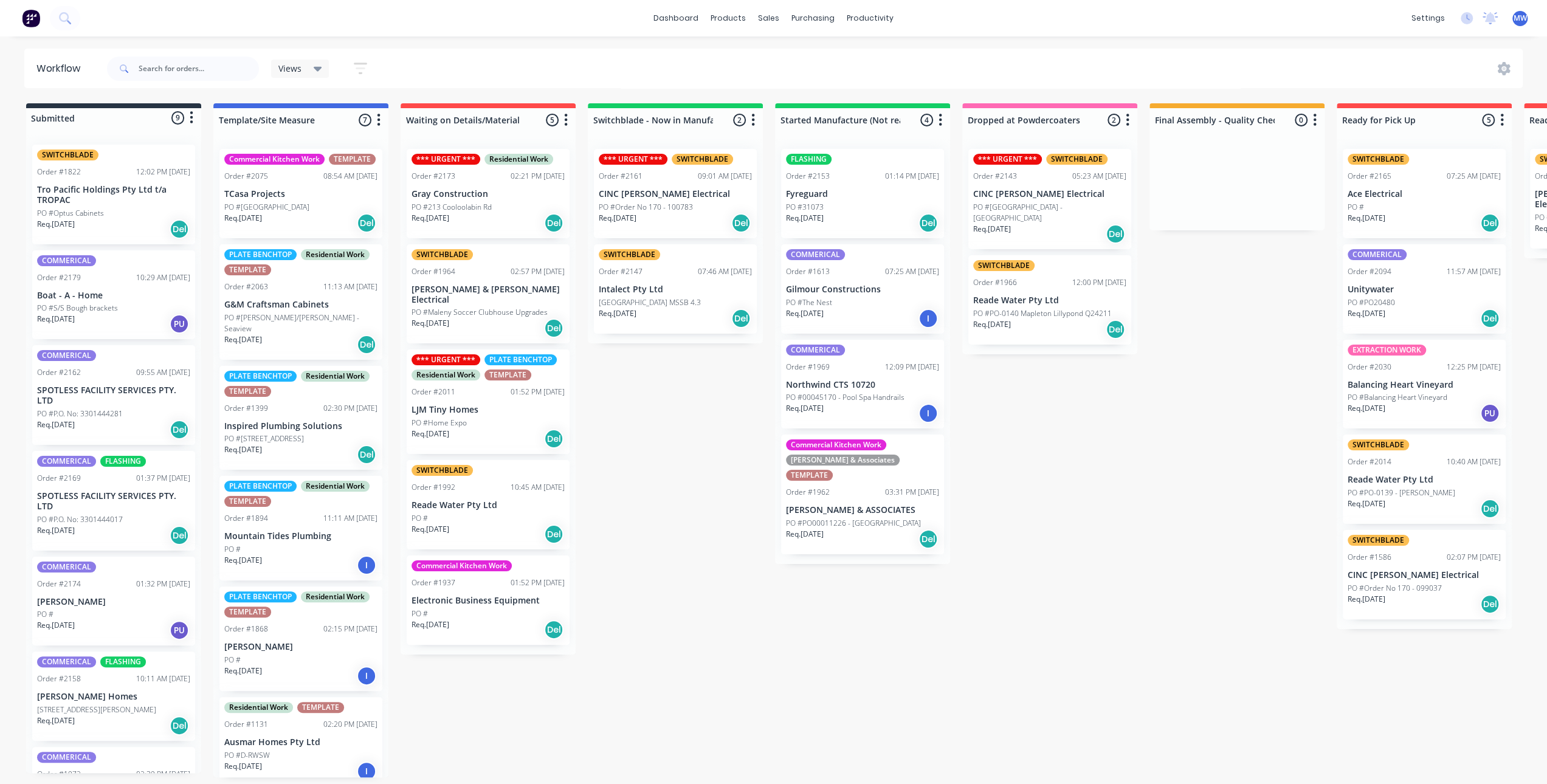
click at [655, 578] on div "Submitted 9 Status colour #273444 hex #273444 Save Cancel Summaries Total order…" at bounding box center [1004, 440] width 2028 height 674
click at [639, 504] on div "Submitted 9 Status colour #273444 hex #273444 Save Cancel Summaries Total order…" at bounding box center [1004, 440] width 2028 height 674
click at [641, 454] on div "Submitted 9 Status colour #273444 hex #273444 Save Cancel Summaries Total order…" at bounding box center [1004, 440] width 2028 height 674
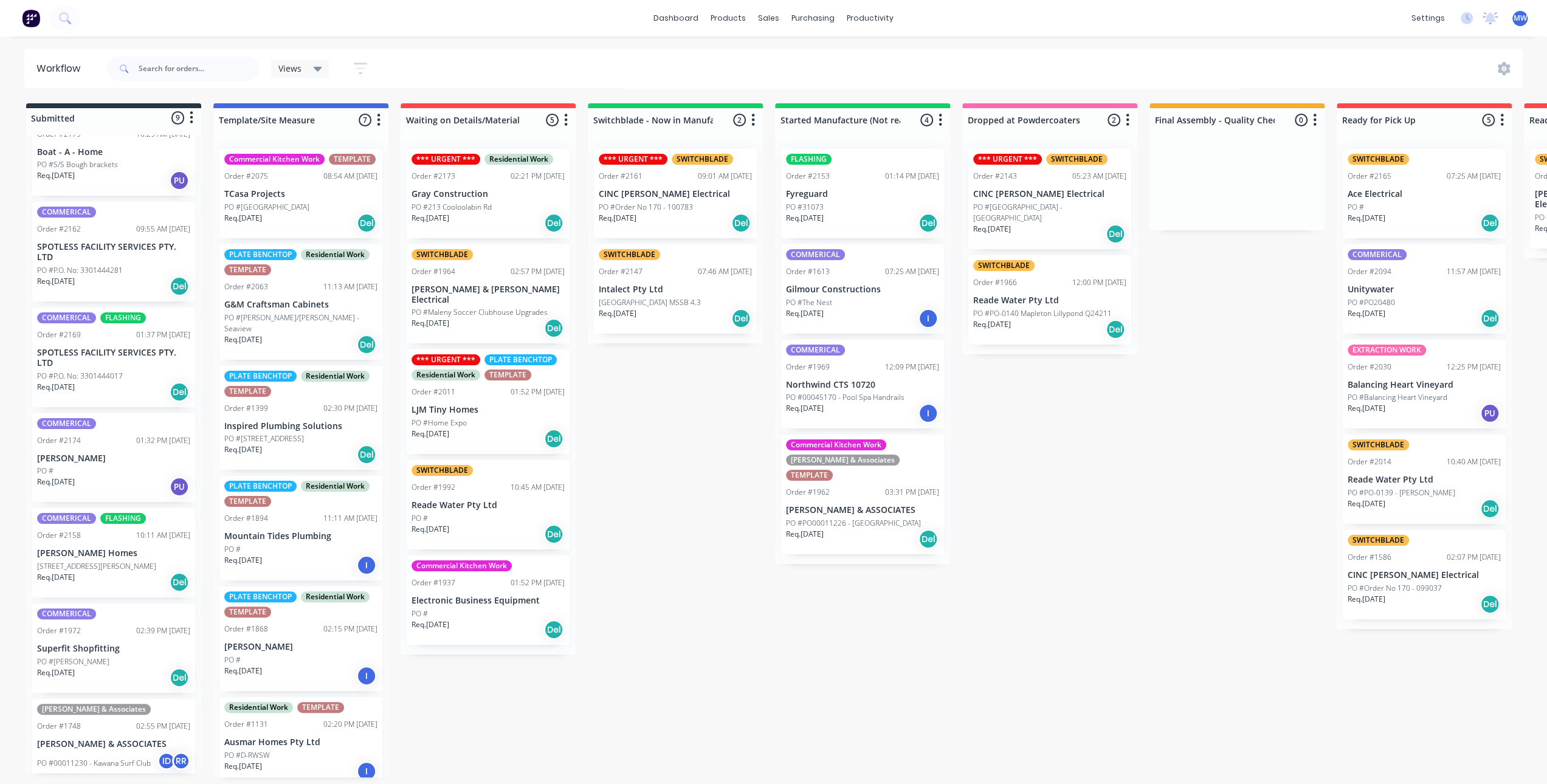
scroll to position [0, 0]
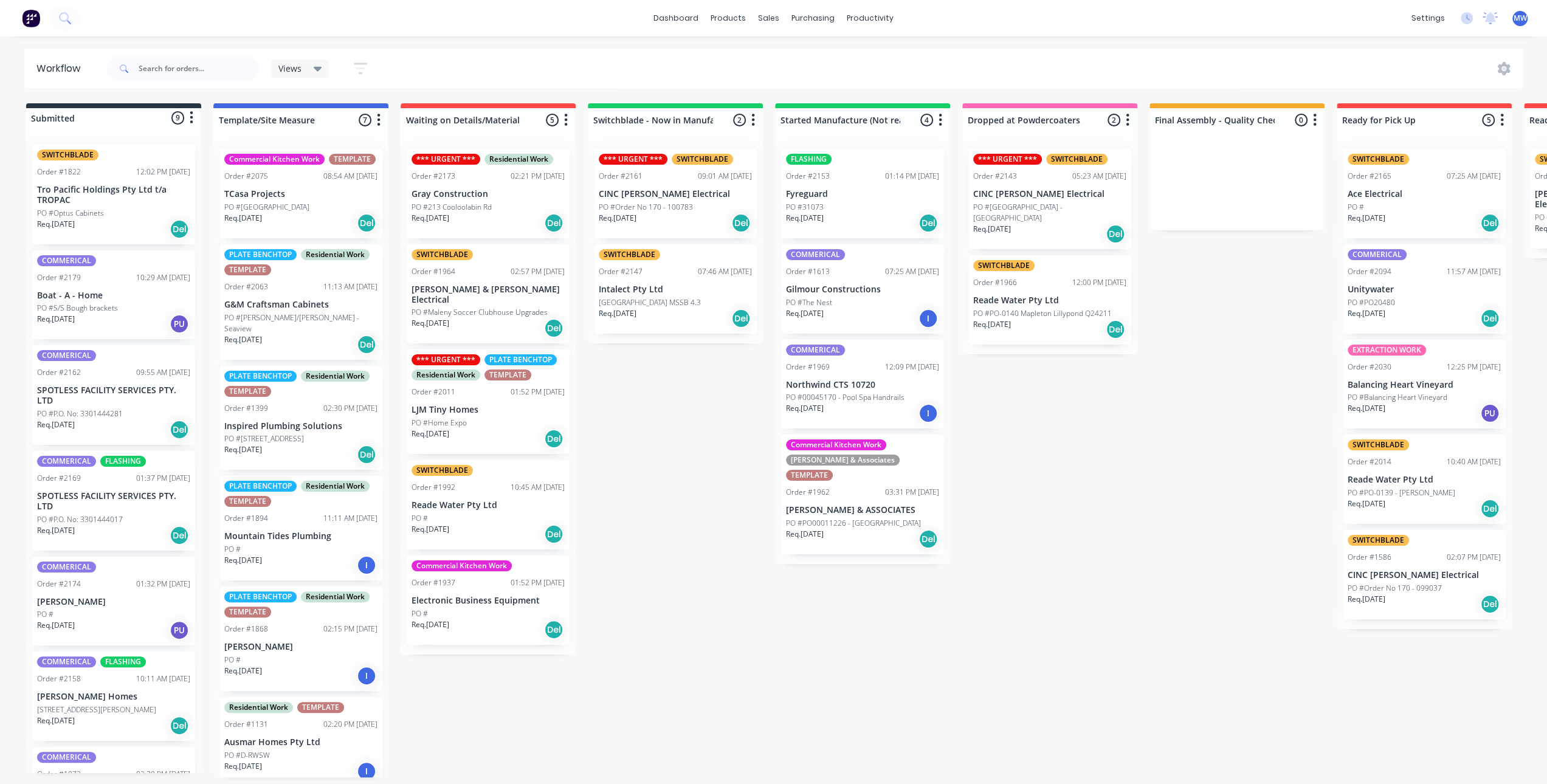
click at [664, 405] on div "Submitted 9 Status colour #273444 hex #273444 Save Cancel Summaries Total order…" at bounding box center [1004, 440] width 2028 height 674
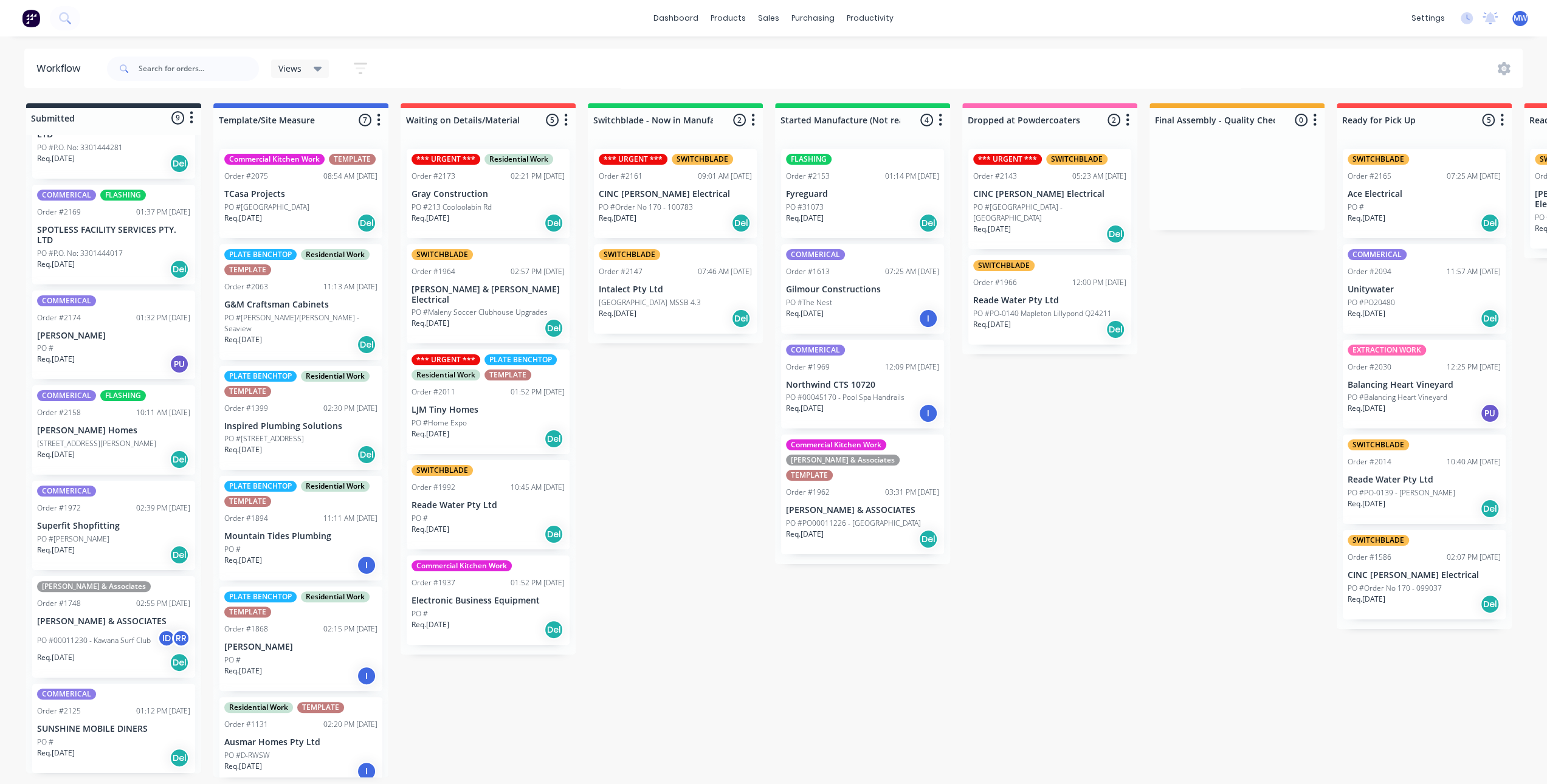
scroll to position [3, 0]
click at [659, 430] on div "Submitted 9 Status colour #273444 hex #273444 Save Cancel Summaries Total order…" at bounding box center [1004, 440] width 2028 height 674
click at [678, 202] on p "PO #Order No 170 - 100783" at bounding box center [645, 207] width 94 height 11
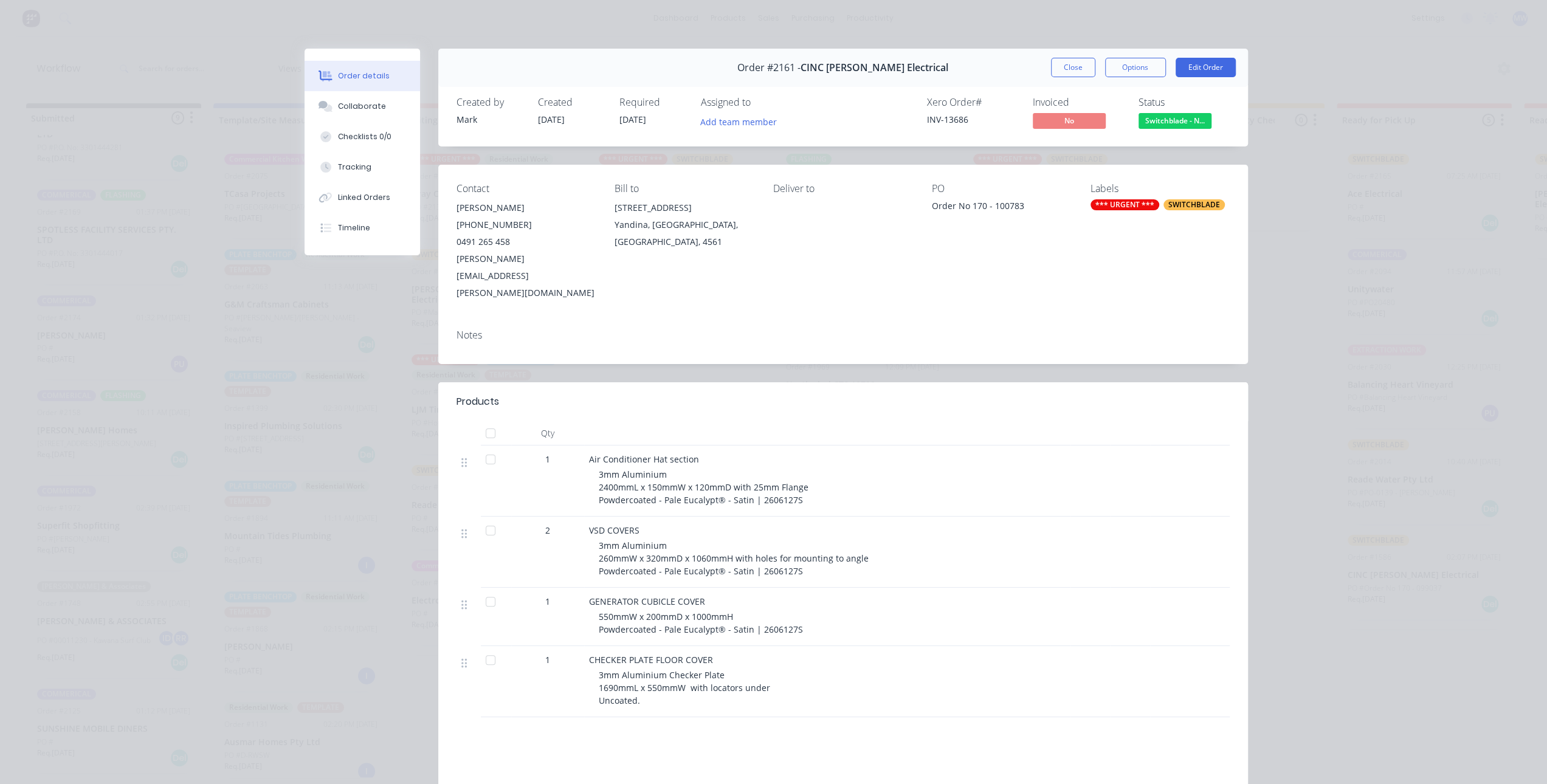
click at [1064, 71] on button "Close" at bounding box center [1073, 67] width 45 height 19
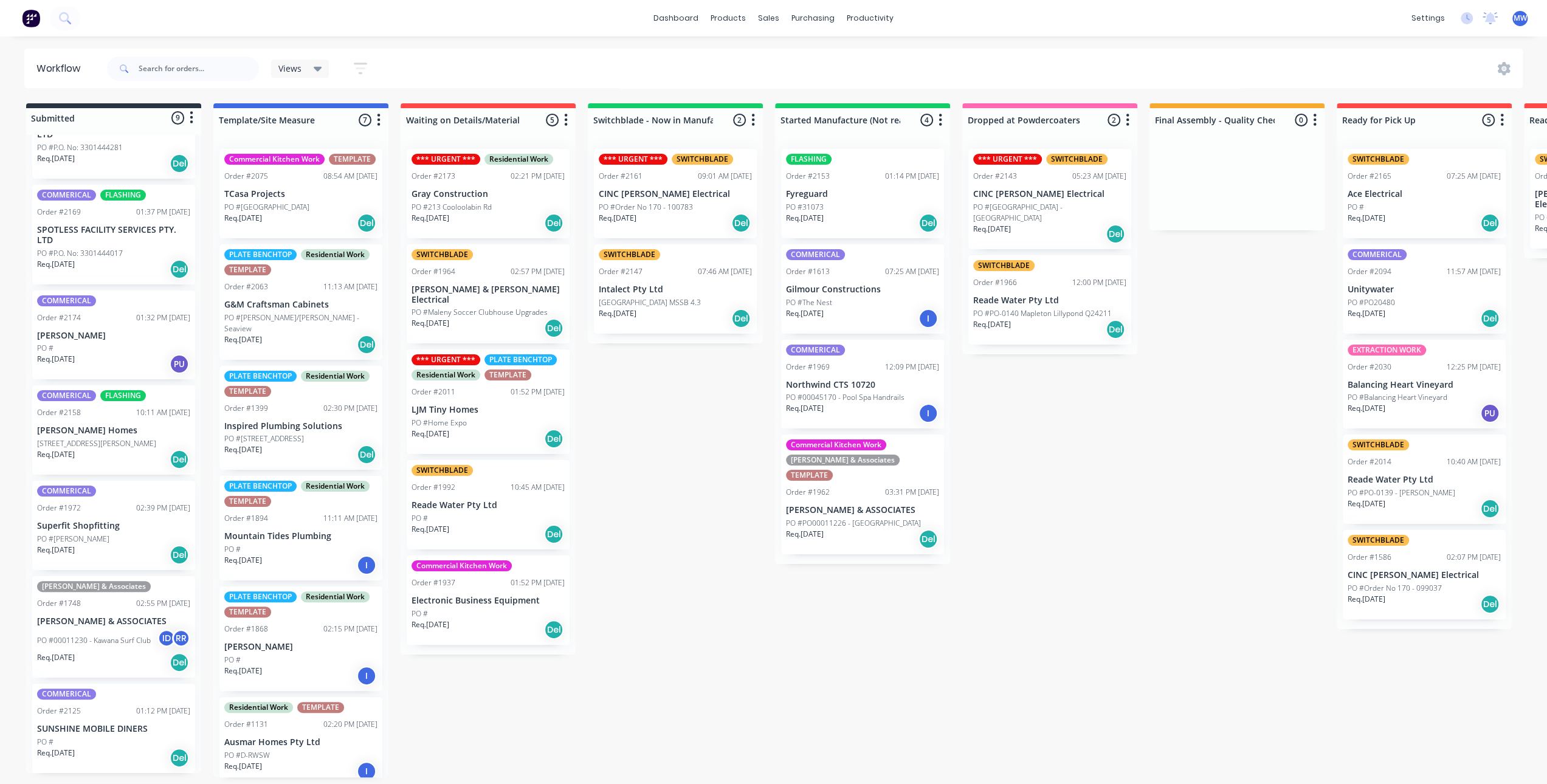
click at [655, 397] on div "Submitted 9 Status colour #273444 hex #273444 Save Cancel Summaries Total order…" at bounding box center [1004, 440] width 2028 height 674
click at [704, 470] on div "Submitted 9 Status colour #273444 hex #273444 Save Cancel Summaries Total order…" at bounding box center [1004, 440] width 2028 height 674
click at [645, 553] on div "Submitted 9 Status colour #273444 hex #273444 Save Cancel Summaries Total order…" at bounding box center [1004, 440] width 2028 height 674
click at [482, 500] on p "Reade Water Pty Ltd" at bounding box center [489, 505] width 153 height 10
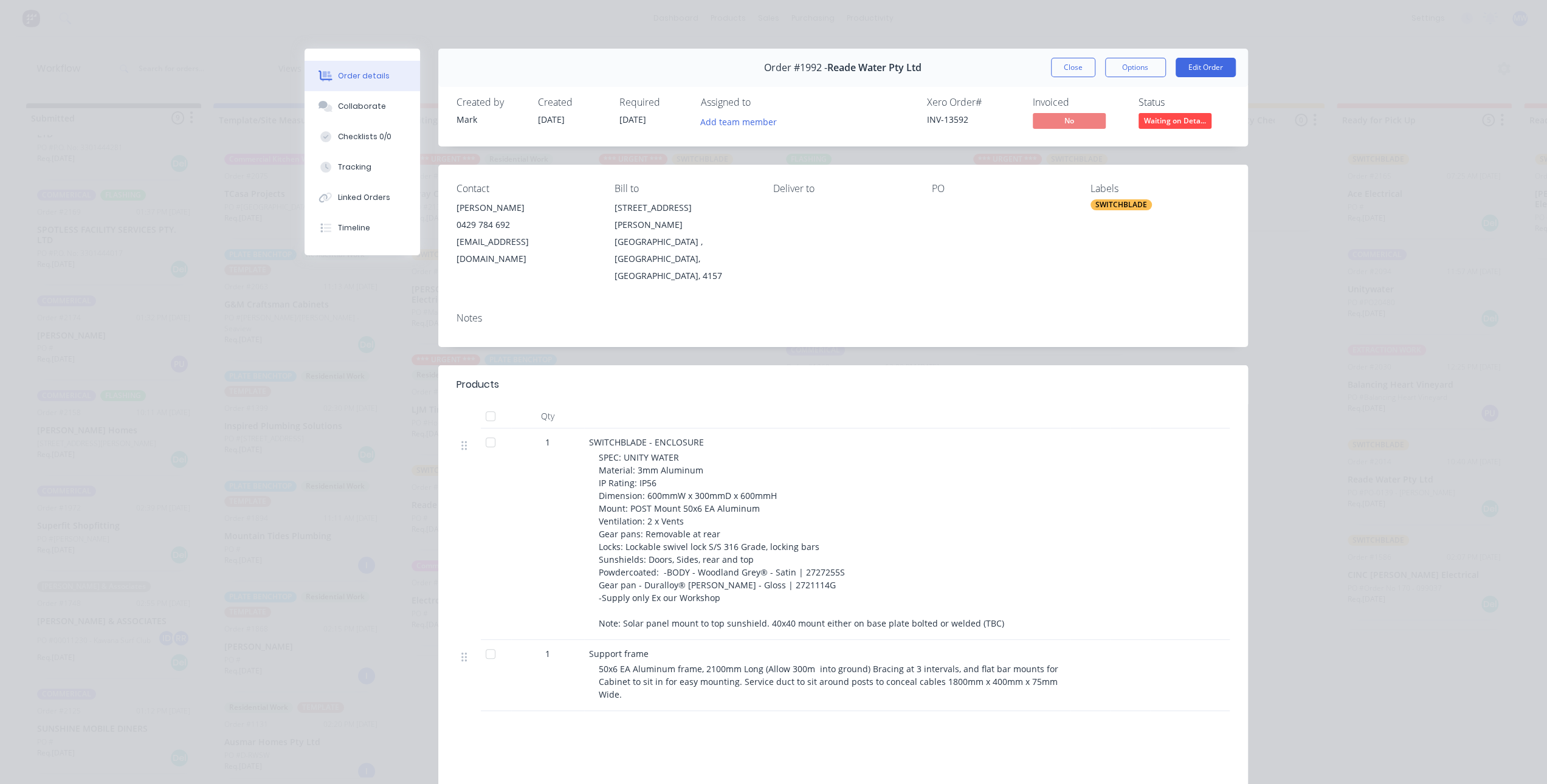
click at [1061, 71] on button "Close" at bounding box center [1073, 67] width 45 height 19
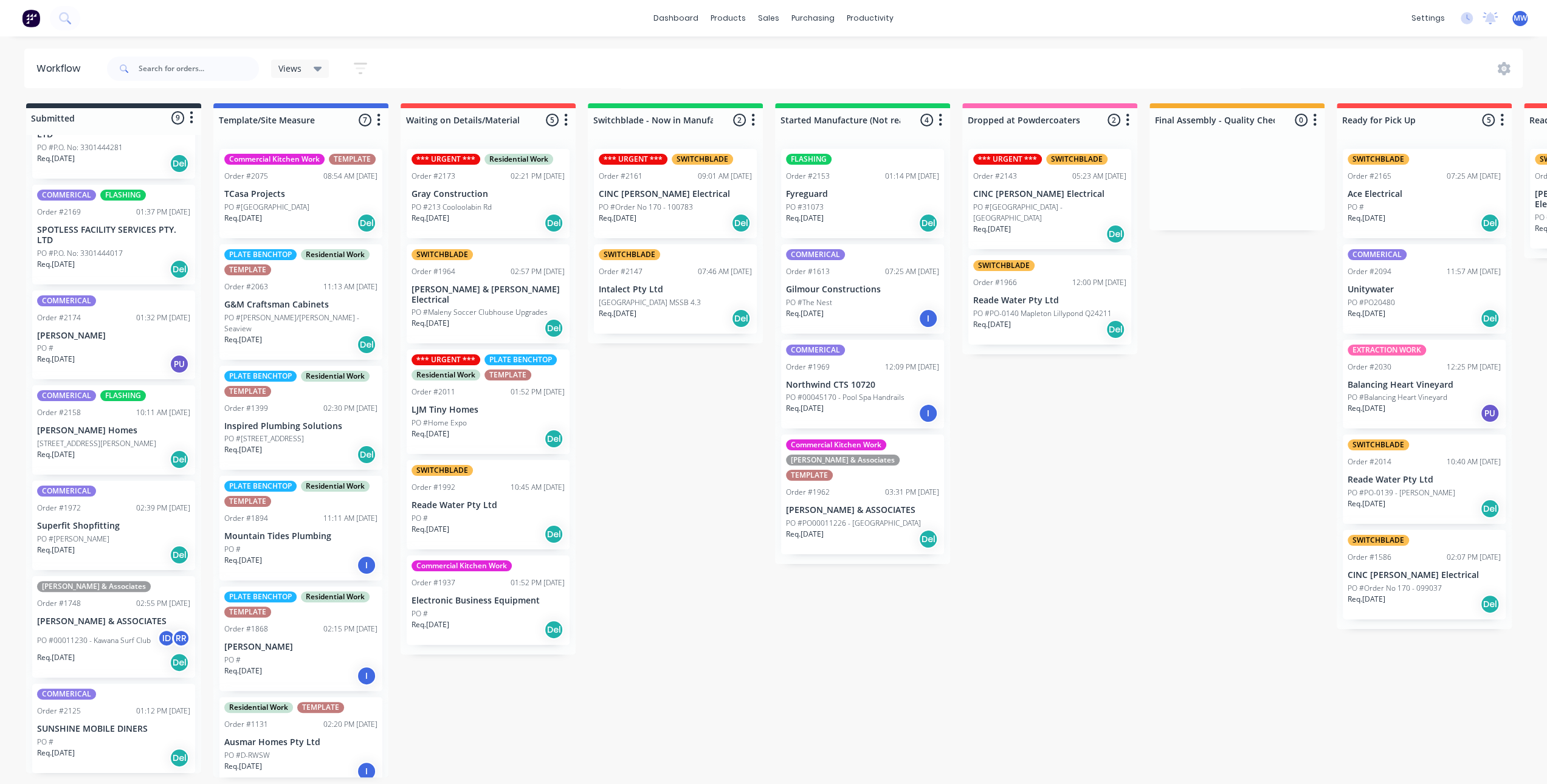
click at [679, 456] on div "Submitted 9 Status colour #273444 hex #273444 Save Cancel Summaries Total order…" at bounding box center [1004, 440] width 2028 height 674
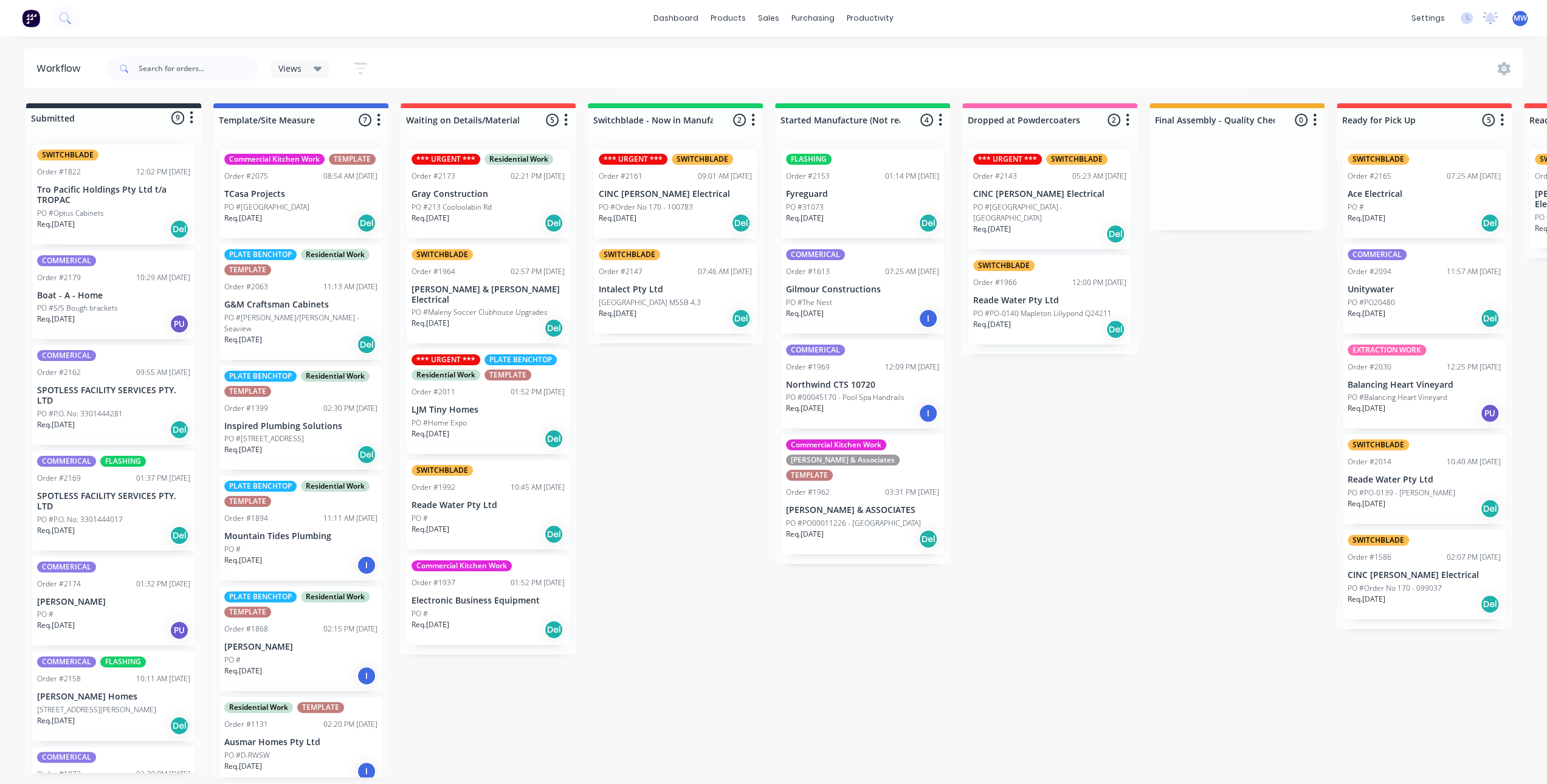
scroll to position [0, 0]
click at [95, 222] on div "Req. [DATE] Del" at bounding box center [114, 229] width 153 height 21
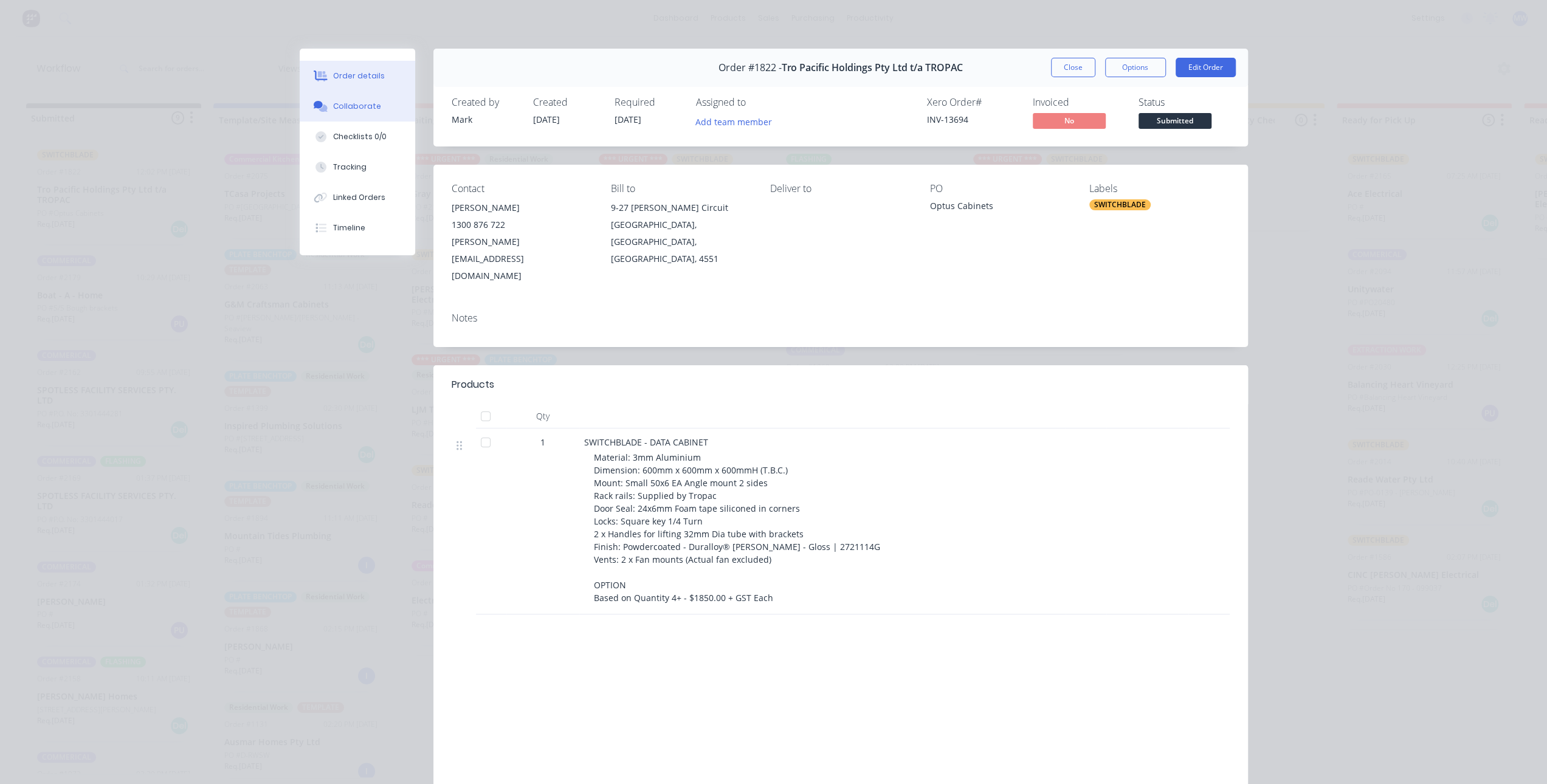
click at [358, 109] on div "Collaborate" at bounding box center [357, 106] width 48 height 11
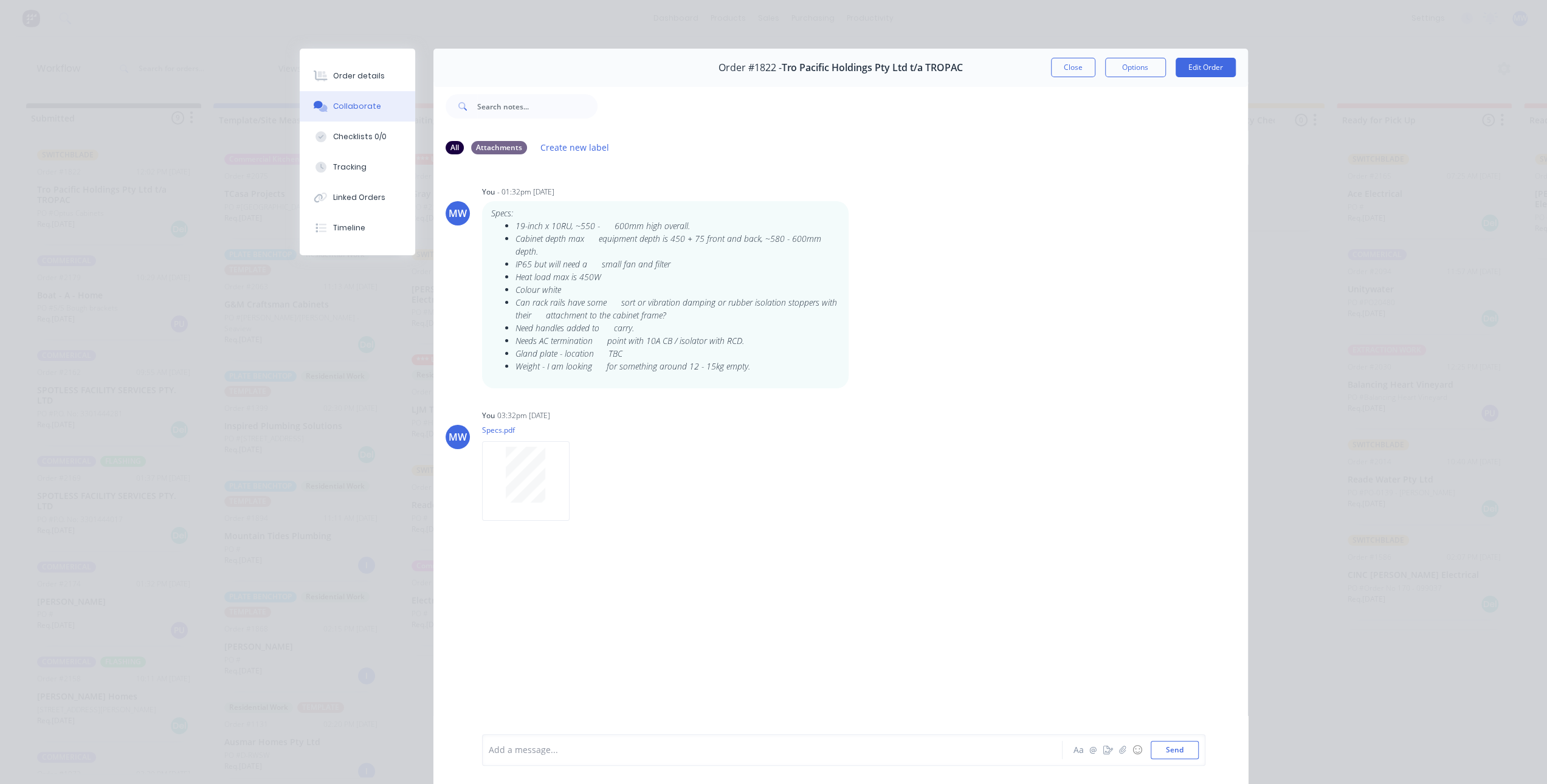
click at [1071, 71] on button "Close" at bounding box center [1073, 67] width 45 height 19
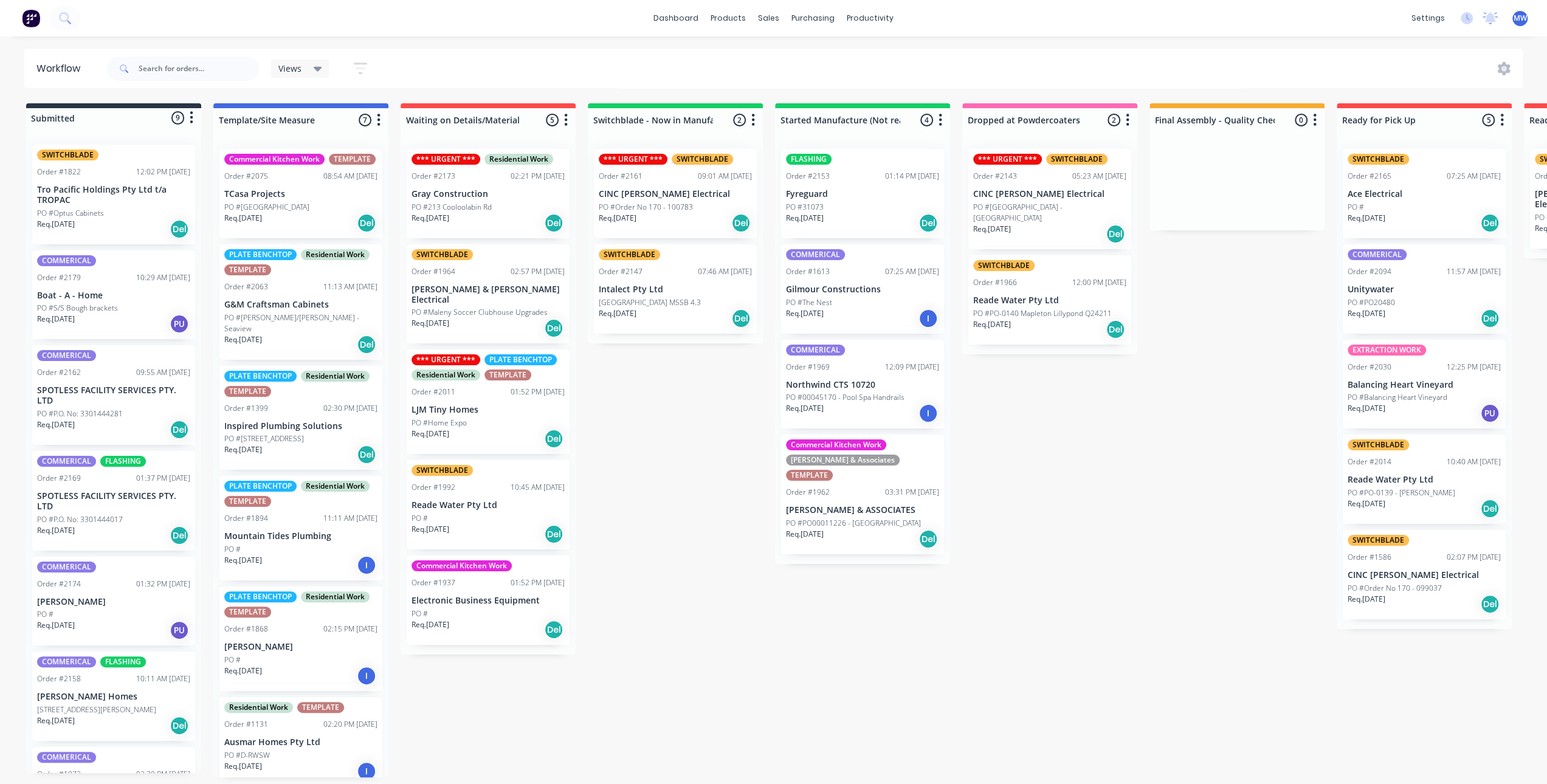
click at [689, 494] on div "Submitted 9 Status colour #273444 hex #273444 Save Cancel Summaries Total order…" at bounding box center [1004, 440] width 2028 height 674
click at [645, 504] on div "Submitted 9 Status colour #273444 hex #273444 Save Cancel Summaries Total order…" at bounding box center [1004, 440] width 2028 height 674
click at [510, 500] on p "Reade Water Pty Ltd" at bounding box center [489, 505] width 153 height 10
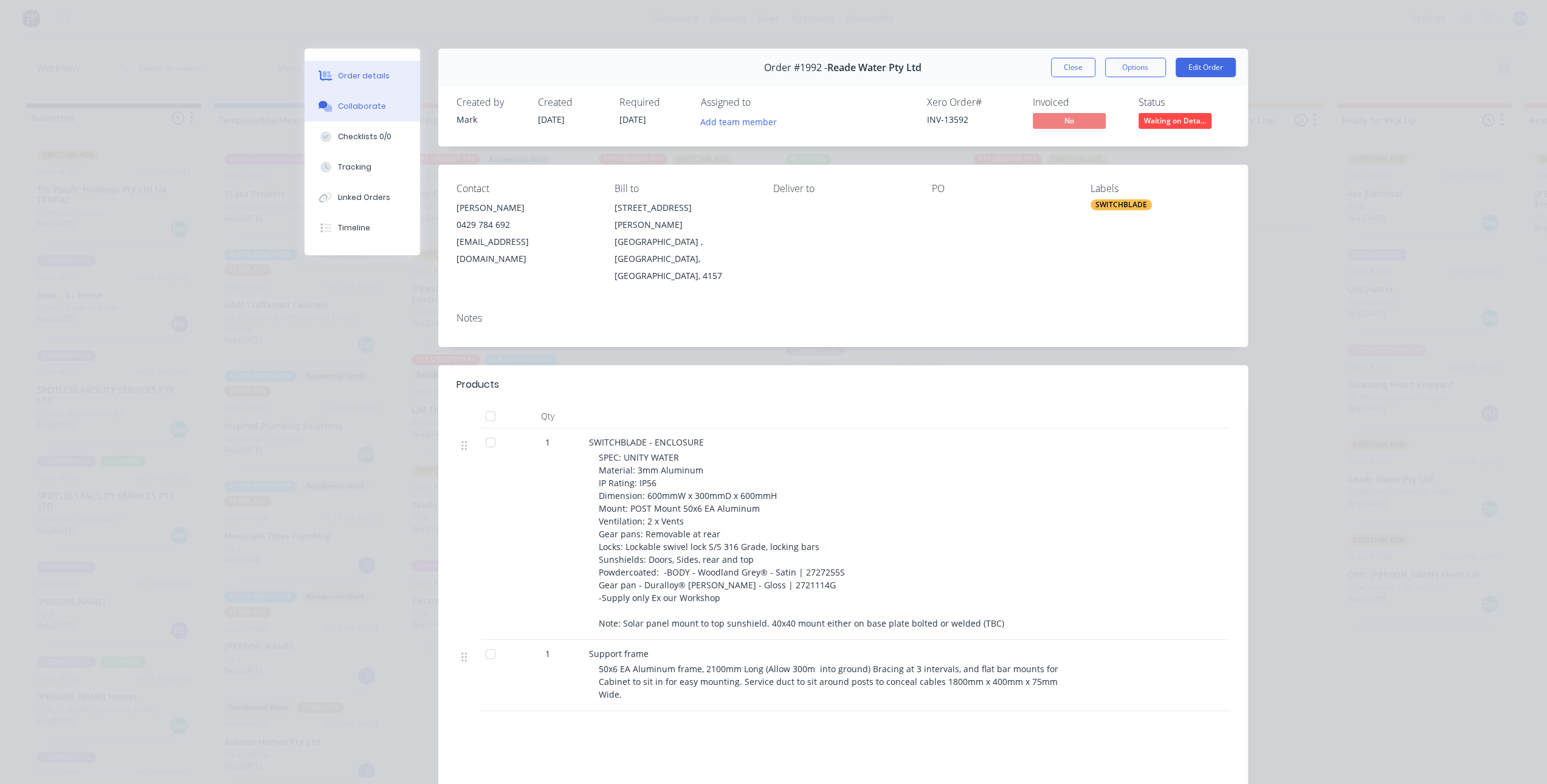
click at [357, 112] on button "Collaborate" at bounding box center [362, 107] width 115 height 31
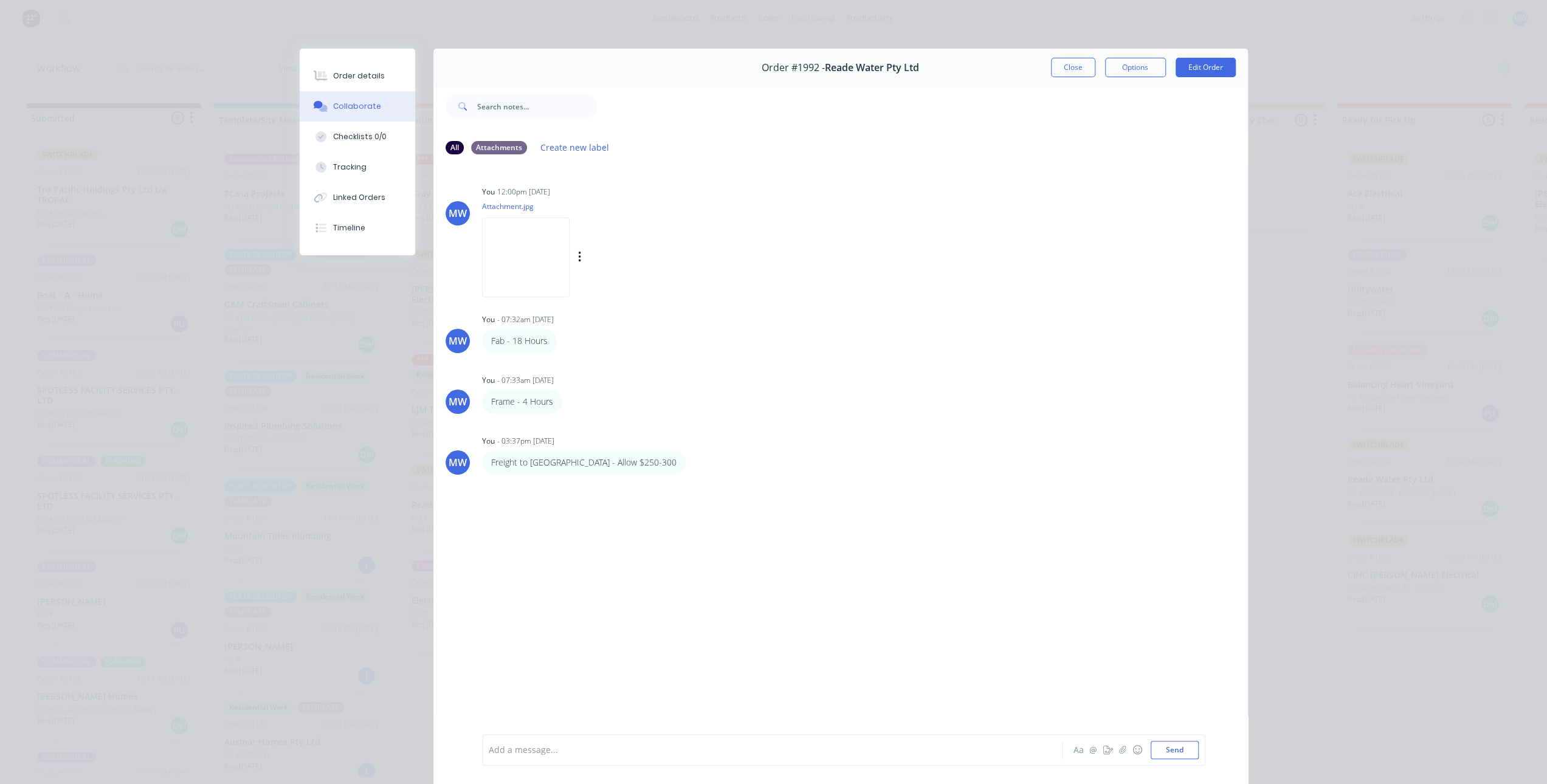
click at [512, 232] on img at bounding box center [525, 257] width 87 height 79
click at [1055, 66] on button "Close" at bounding box center [1073, 67] width 45 height 19
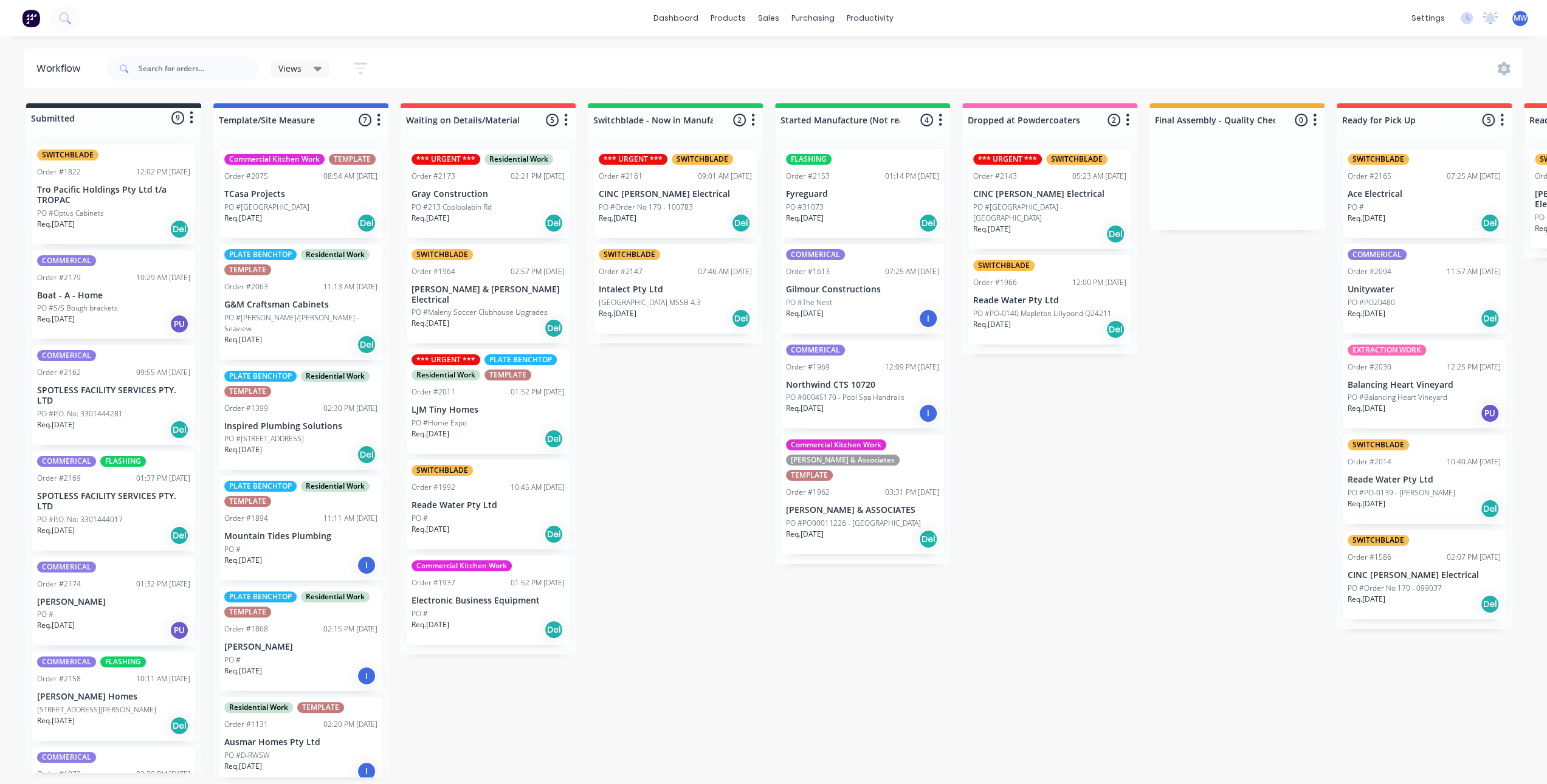
click at [645, 468] on div "Submitted 9 Status colour #273444 hex #273444 Save Cancel Summaries Total order…" at bounding box center [1004, 440] width 2028 height 674
drag, startPoint x: 641, startPoint y: 431, endPoint x: 635, endPoint y: 427, distance: 7.2
click at [640, 430] on div "Submitted 9 Status colour #273444 hex #273444 Save Cancel Summaries Total order…" at bounding box center [1004, 440] width 2028 height 674
click at [645, 481] on div "Submitted 9 Status colour #273444 hex #273444 Save Cancel Summaries Total order…" at bounding box center [1004, 440] width 2028 height 674
click at [679, 482] on div "Submitted 9 Status colour #273444 hex #273444 Save Cancel Summaries Total order…" at bounding box center [1004, 440] width 2028 height 674
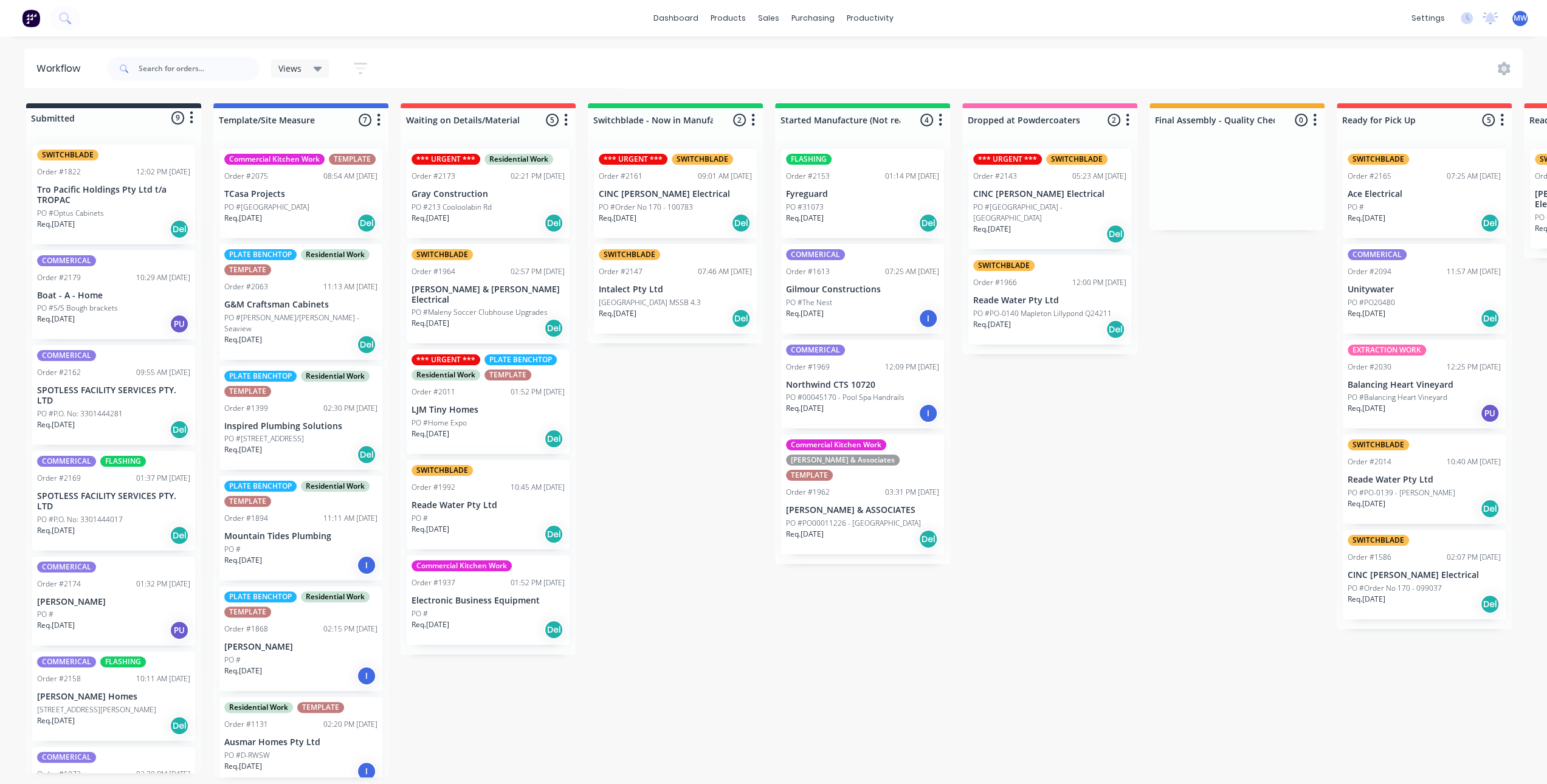
click at [679, 482] on div "Submitted 9 Status colour #273444 hex #273444 Save Cancel Summaries Total order…" at bounding box center [1004, 440] width 2028 height 674
click at [665, 500] on div "Submitted 9 Status colour #273444 hex #273444 Save Cancel Summaries Total order…" at bounding box center [1004, 440] width 2028 height 674
click at [513, 500] on p "Reade Water Pty Ltd" at bounding box center [489, 505] width 153 height 10
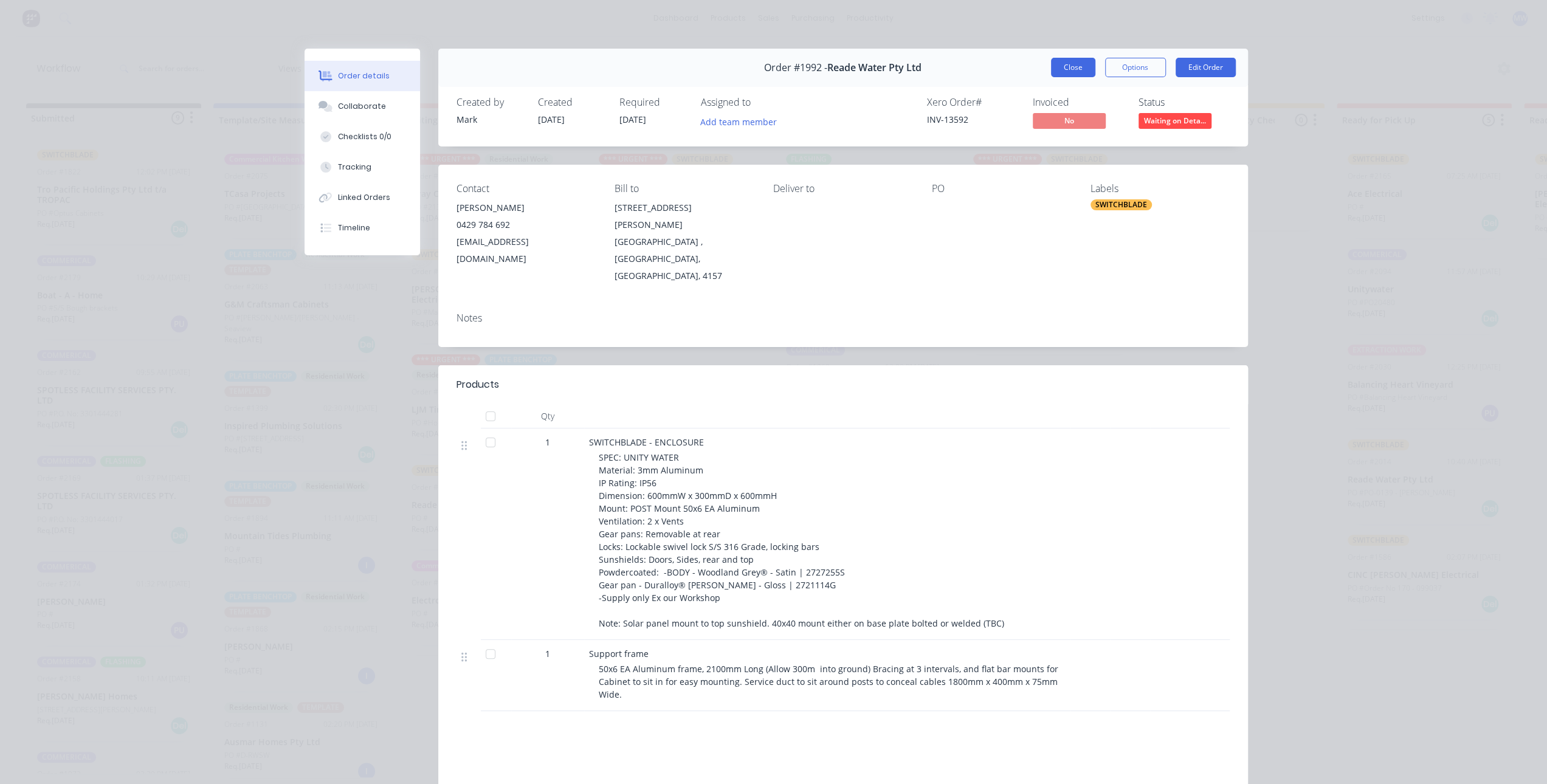
click at [1062, 69] on button "Close" at bounding box center [1073, 67] width 45 height 19
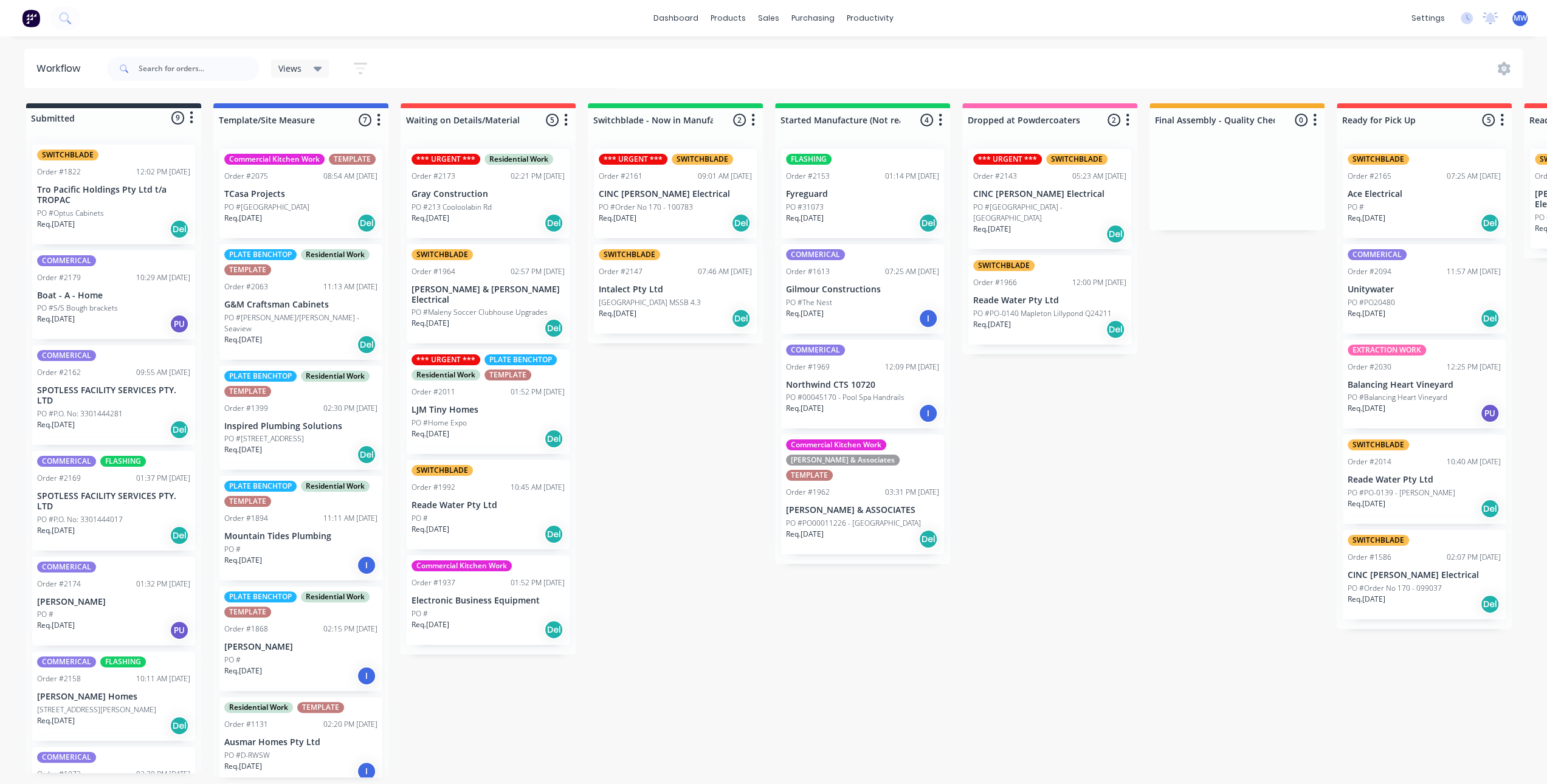
click at [632, 494] on div "Submitted 9 Status colour #273444 hex #273444 Save Cancel Summaries Total order…" at bounding box center [1004, 440] width 2028 height 674
click at [633, 495] on div "Submitted 9 Status colour #273444 hex #273444 Save Cancel Summaries Total order…" at bounding box center [1004, 440] width 2028 height 674
click at [635, 495] on div "Submitted 9 Status colour #273444 hex #273444 Save Cancel Summaries Total order…" at bounding box center [1004, 440] width 2028 height 674
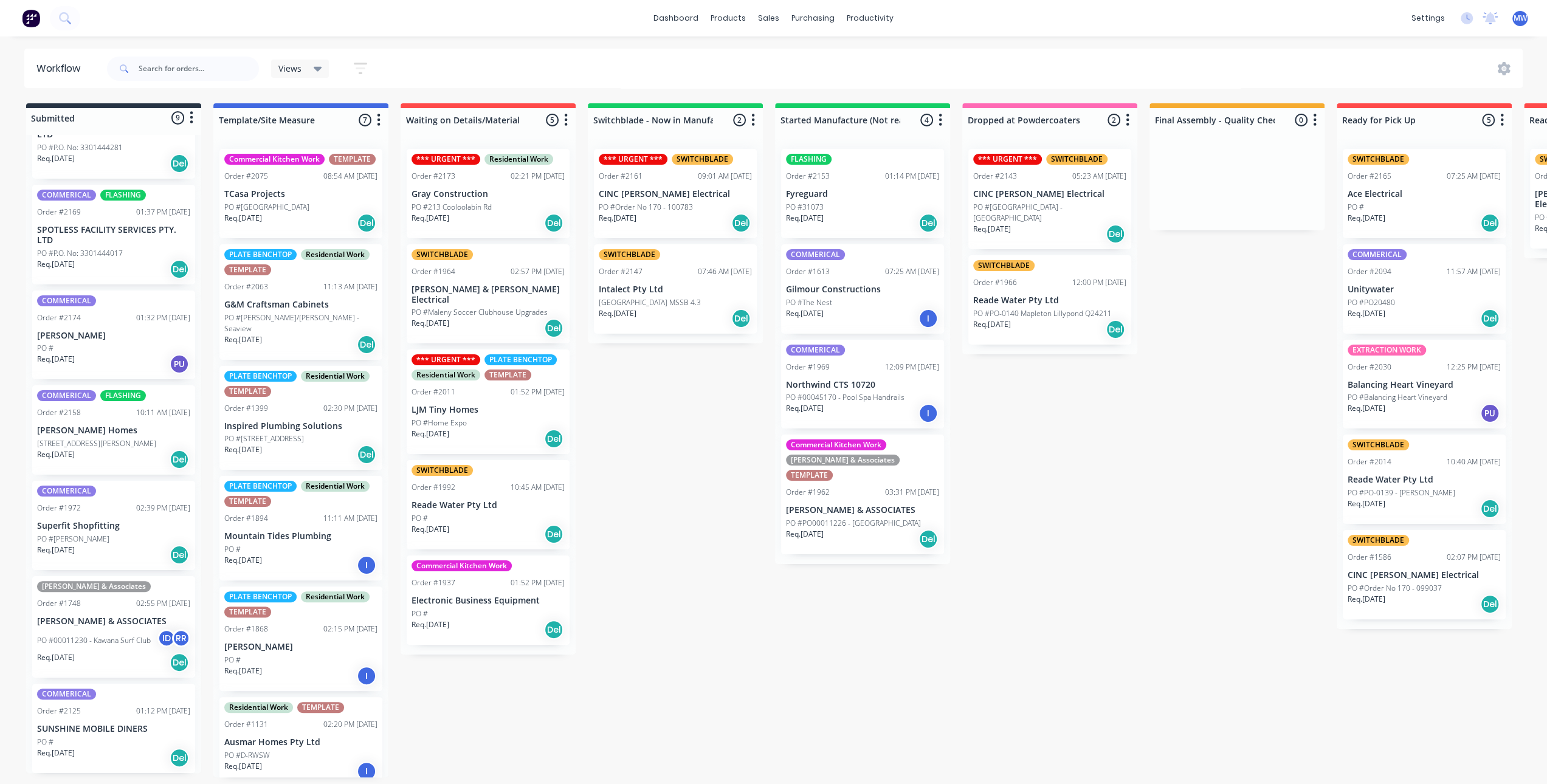
scroll to position [3, 0]
click at [684, 486] on div "Submitted 9 Status colour #273444 hex #273444 Save Cancel Summaries Total order…" at bounding box center [1004, 440] width 2028 height 674
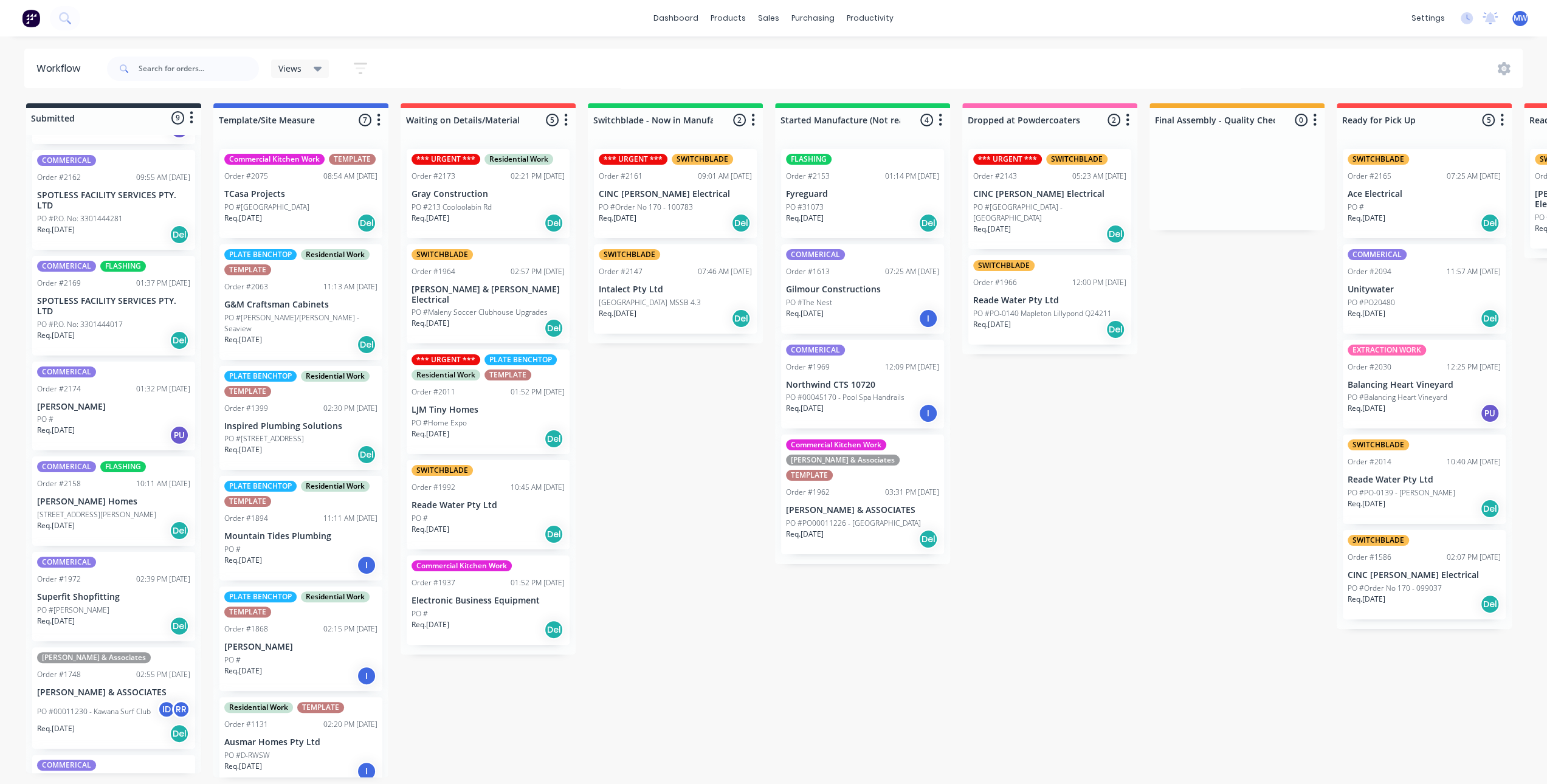
scroll to position [266, 0]
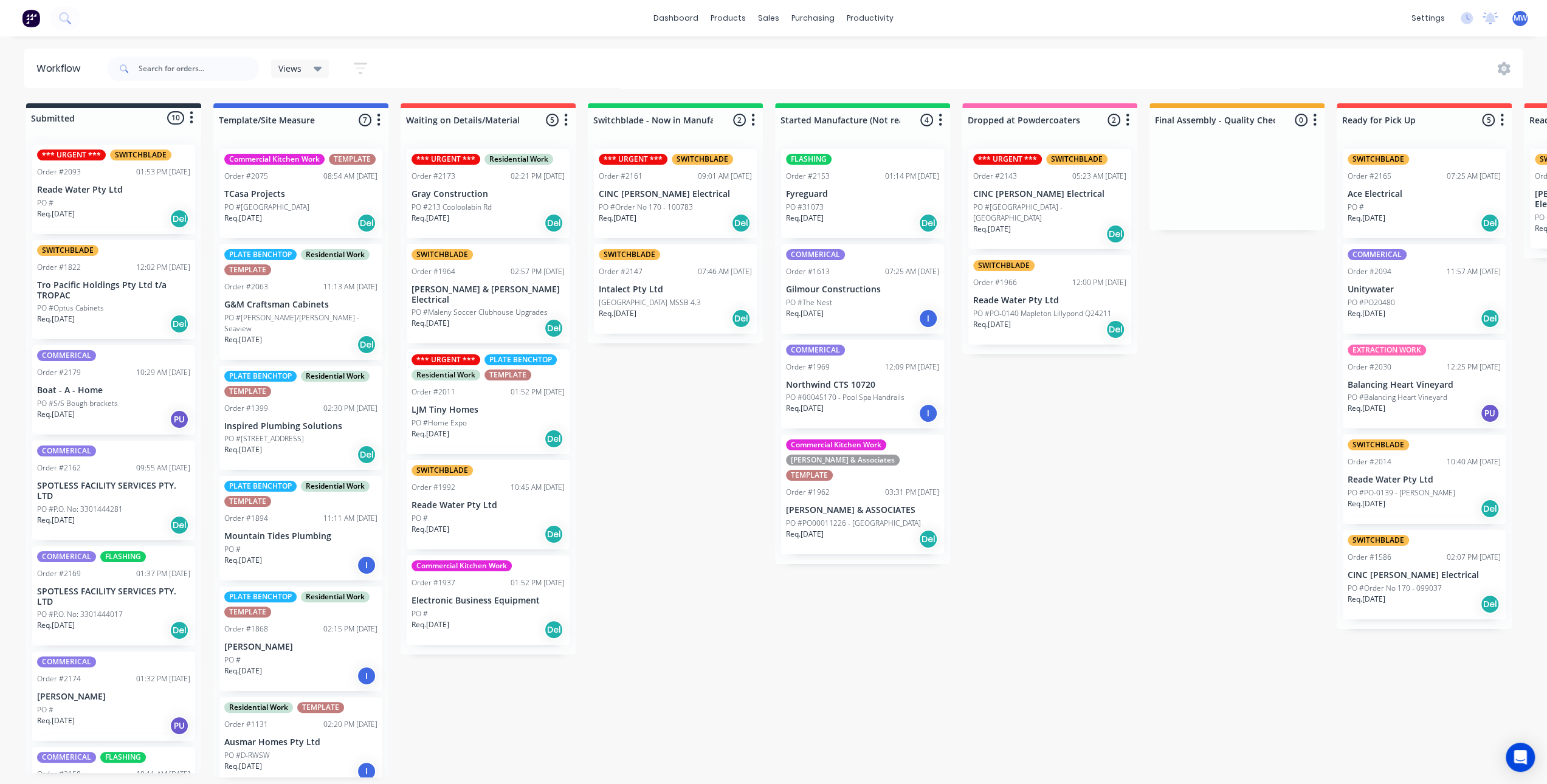
click at [145, 184] on div "*** URGENT *** SWITCHBLADE Order #2093 01:53 PM [DATE] Reade Water Pty Ltd PO #…" at bounding box center [113, 189] width 163 height 89
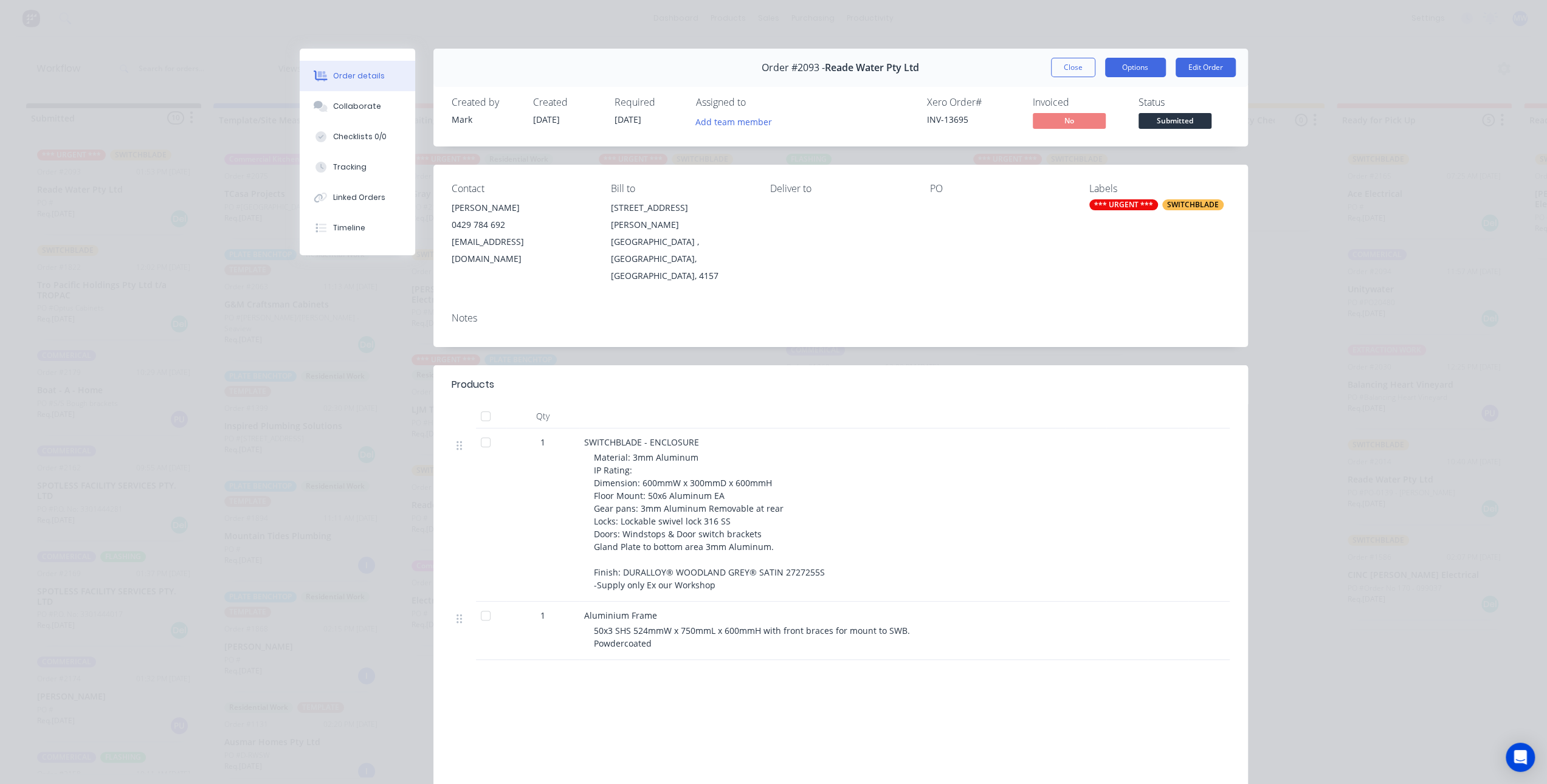
click at [1139, 71] on button "Options" at bounding box center [1135, 67] width 61 height 19
click at [1135, 126] on div "Work Order" at bounding box center [1102, 123] width 106 height 17
click at [1082, 150] on div "Standard" at bounding box center [1102, 147] width 106 height 17
click at [1070, 69] on button "Close" at bounding box center [1073, 67] width 45 height 19
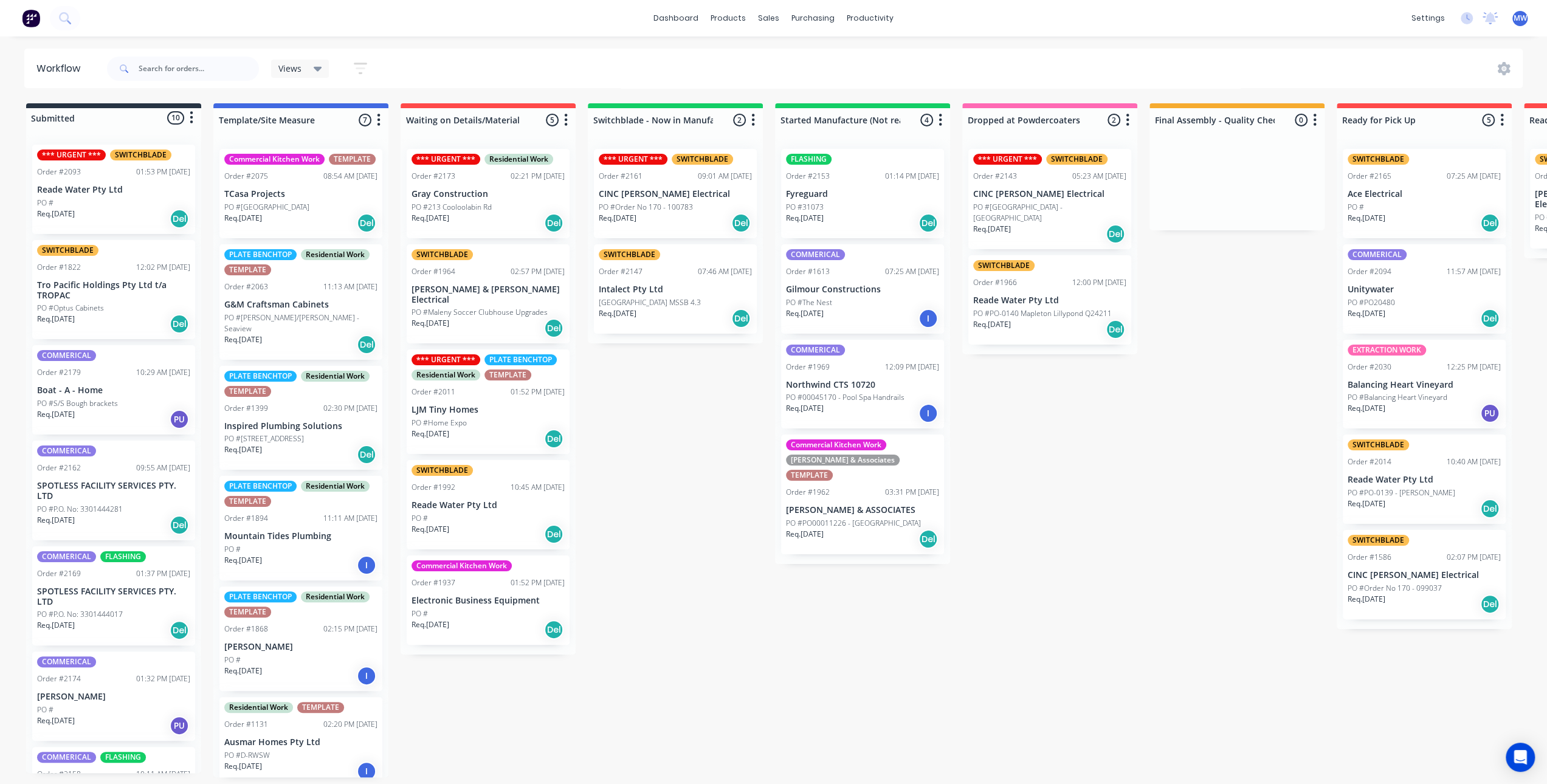
click at [632, 474] on div "Submitted 10 Status colour #273444 hex #273444 Save Cancel Summaries Total orde…" at bounding box center [1004, 440] width 2028 height 674
click at [632, 470] on div "Submitted 10 Status colour #273444 hex #273444 Save Cancel Summaries Total orde…" at bounding box center [1004, 440] width 2028 height 674
click at [725, 456] on div "Submitted 10 Status colour #273444 hex #273444 Save Cancel Summaries Total orde…" at bounding box center [1004, 440] width 2028 height 674
drag, startPoint x: 647, startPoint y: 410, endPoint x: 653, endPoint y: 397, distance: 14.3
click at [645, 409] on div "Submitted 10 Status colour #273444 hex #273444 Save Cancel Summaries Total orde…" at bounding box center [1004, 440] width 2028 height 674
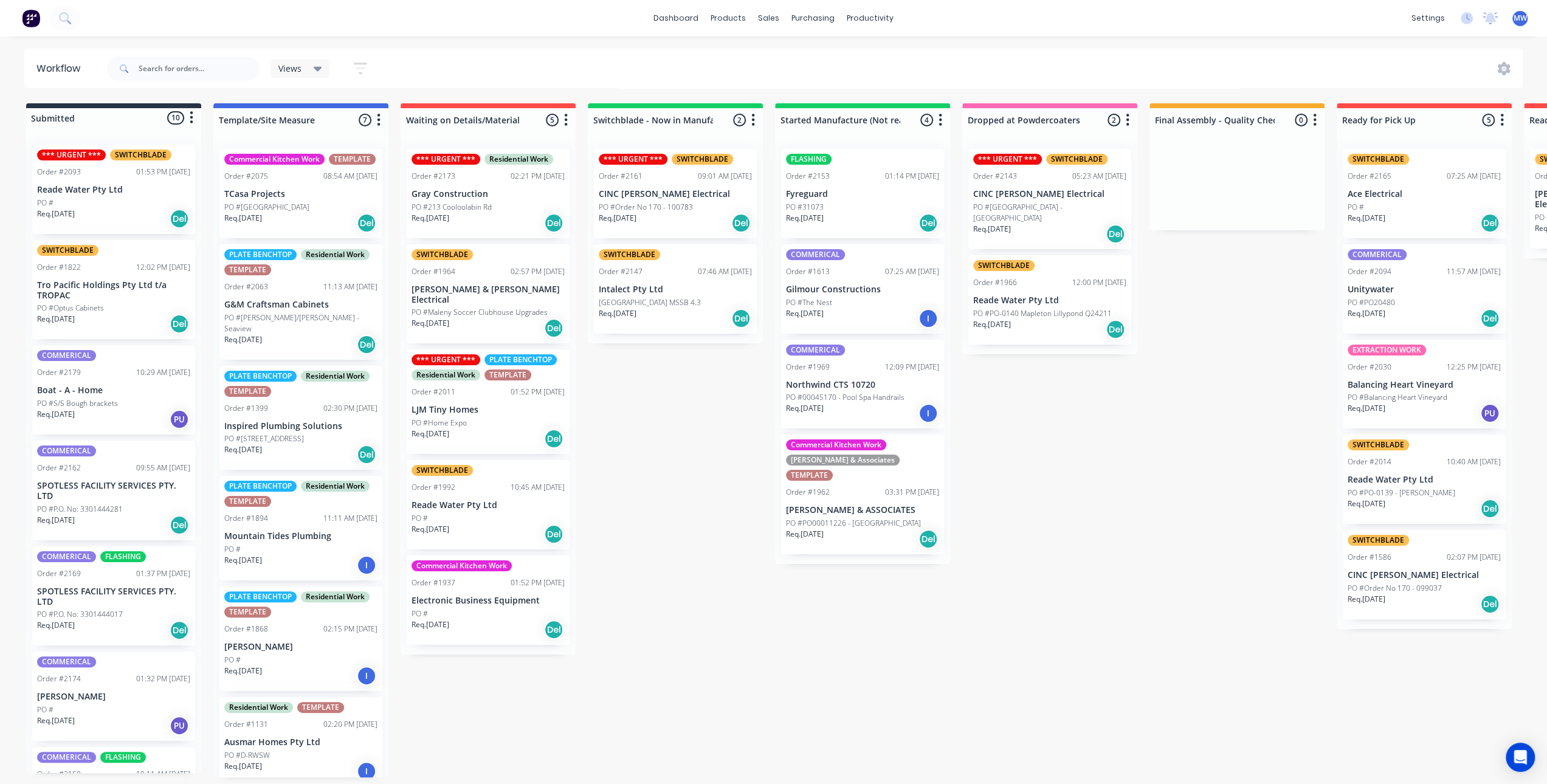
click at [111, 174] on div "Order #2093 01:53 PM 13/08/25" at bounding box center [114, 172] width 153 height 11
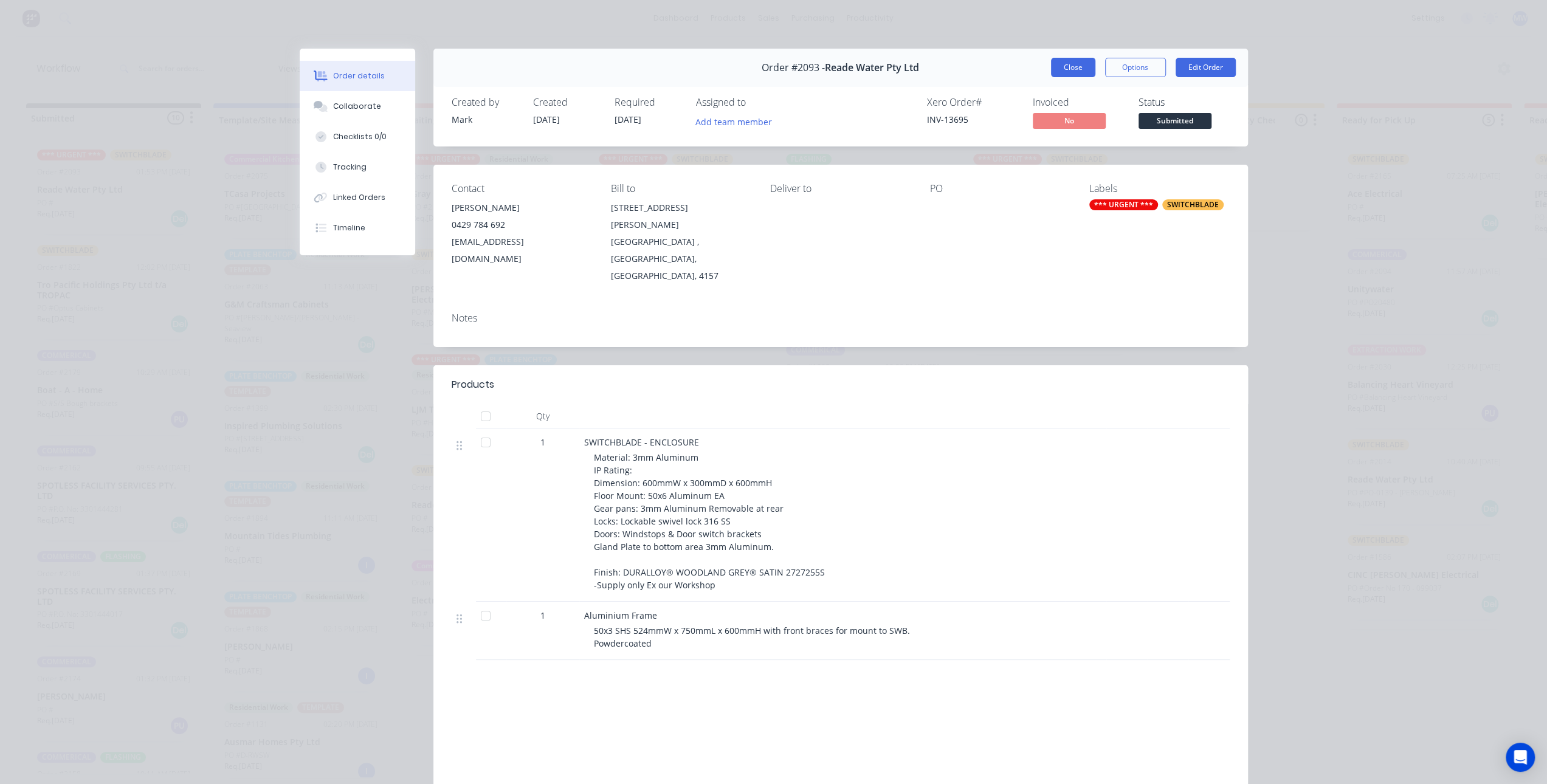
click at [1070, 66] on button "Close" at bounding box center [1073, 67] width 45 height 19
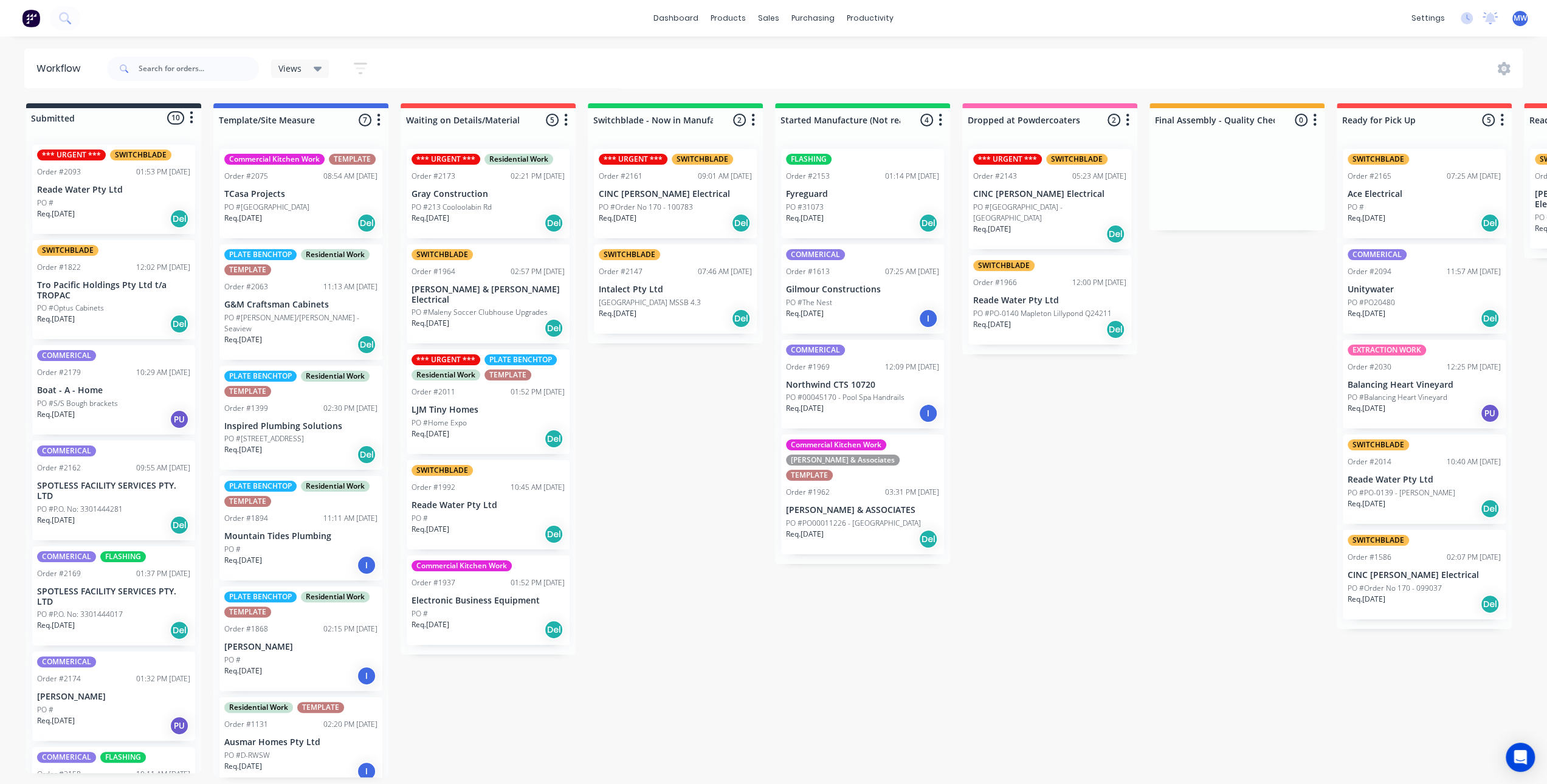
click at [639, 493] on div "Submitted 10 Status colour #273444 hex #273444 Save Cancel Summaries Total orde…" at bounding box center [1004, 440] width 2028 height 674
click at [691, 378] on div "Submitted 10 Status colour #273444 hex #273444 Save Cancel Summaries Total orde…" at bounding box center [1004, 440] width 2028 height 674
click at [131, 194] on p "Reade Water Pty Ltd" at bounding box center [114, 189] width 153 height 10
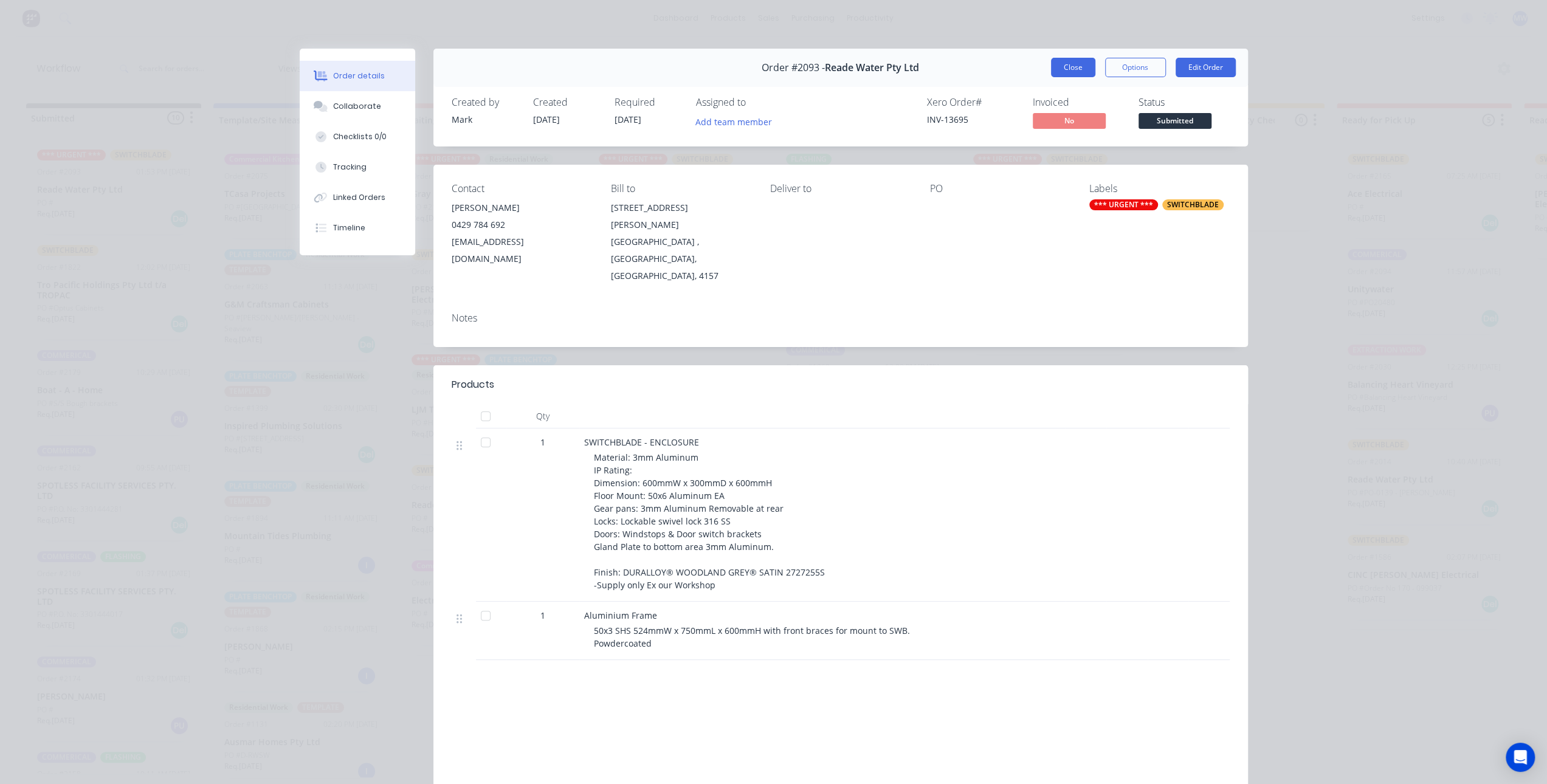
click at [1059, 65] on button "Close" at bounding box center [1073, 67] width 45 height 19
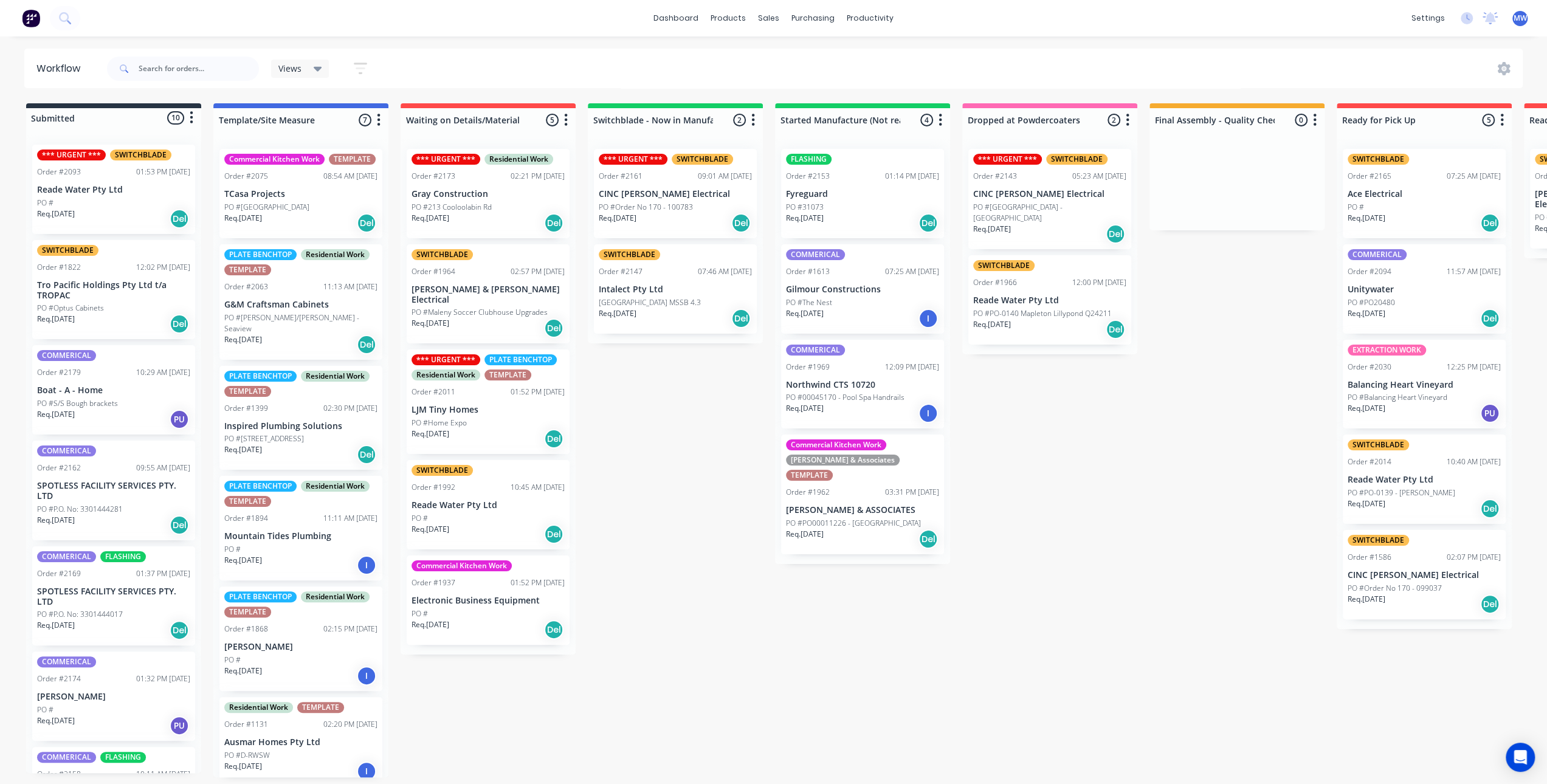
click at [683, 490] on div "Submitted 10 Status colour #273444 hex #273444 Save Cancel Summaries Total orde…" at bounding box center [1004, 440] width 2028 height 674
click at [103, 501] on p "SPOTLESS FACILITY SERVICES PTY. LTD" at bounding box center [114, 491] width 153 height 21
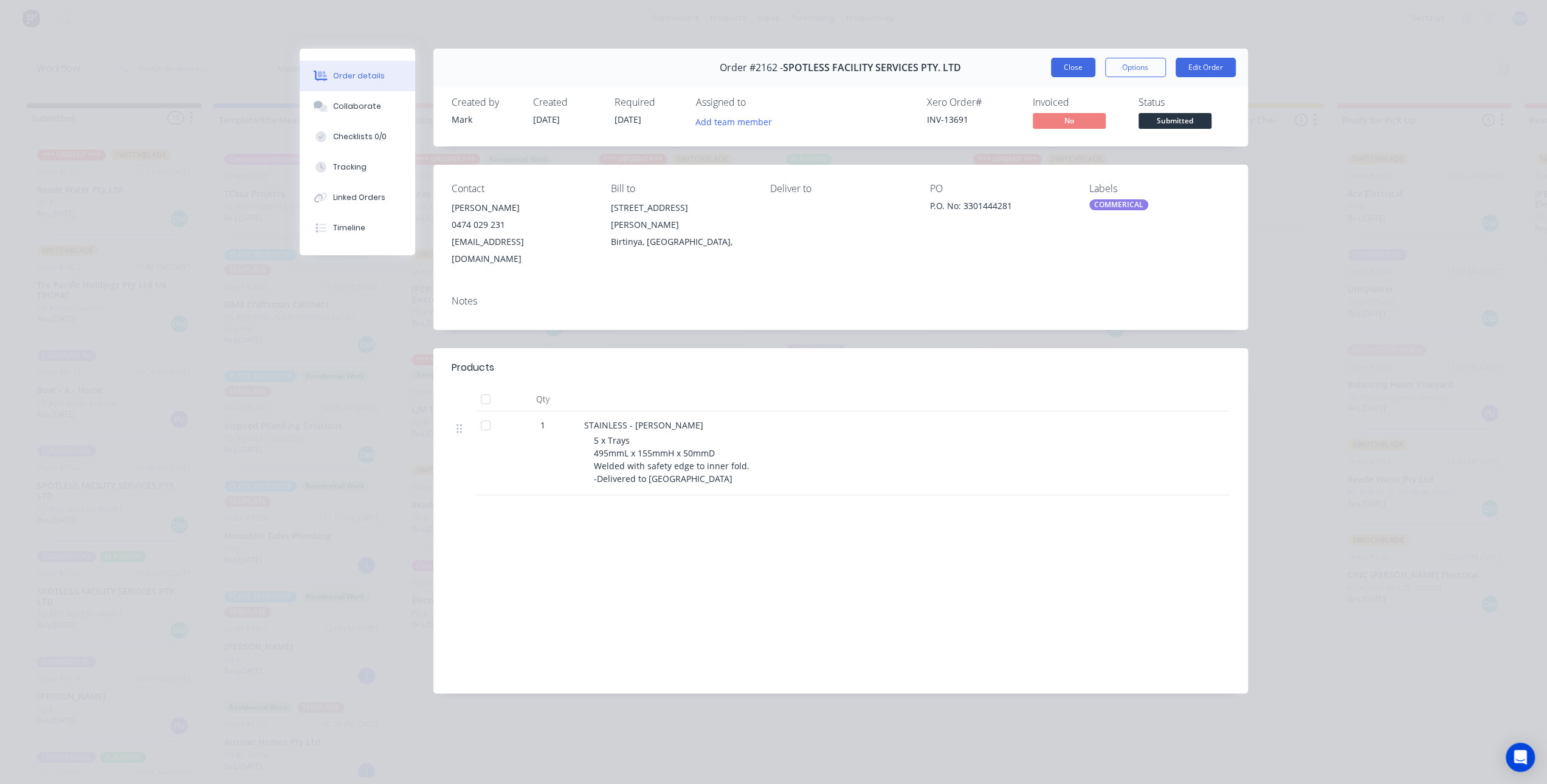
click at [1062, 69] on button "Close" at bounding box center [1073, 67] width 45 height 19
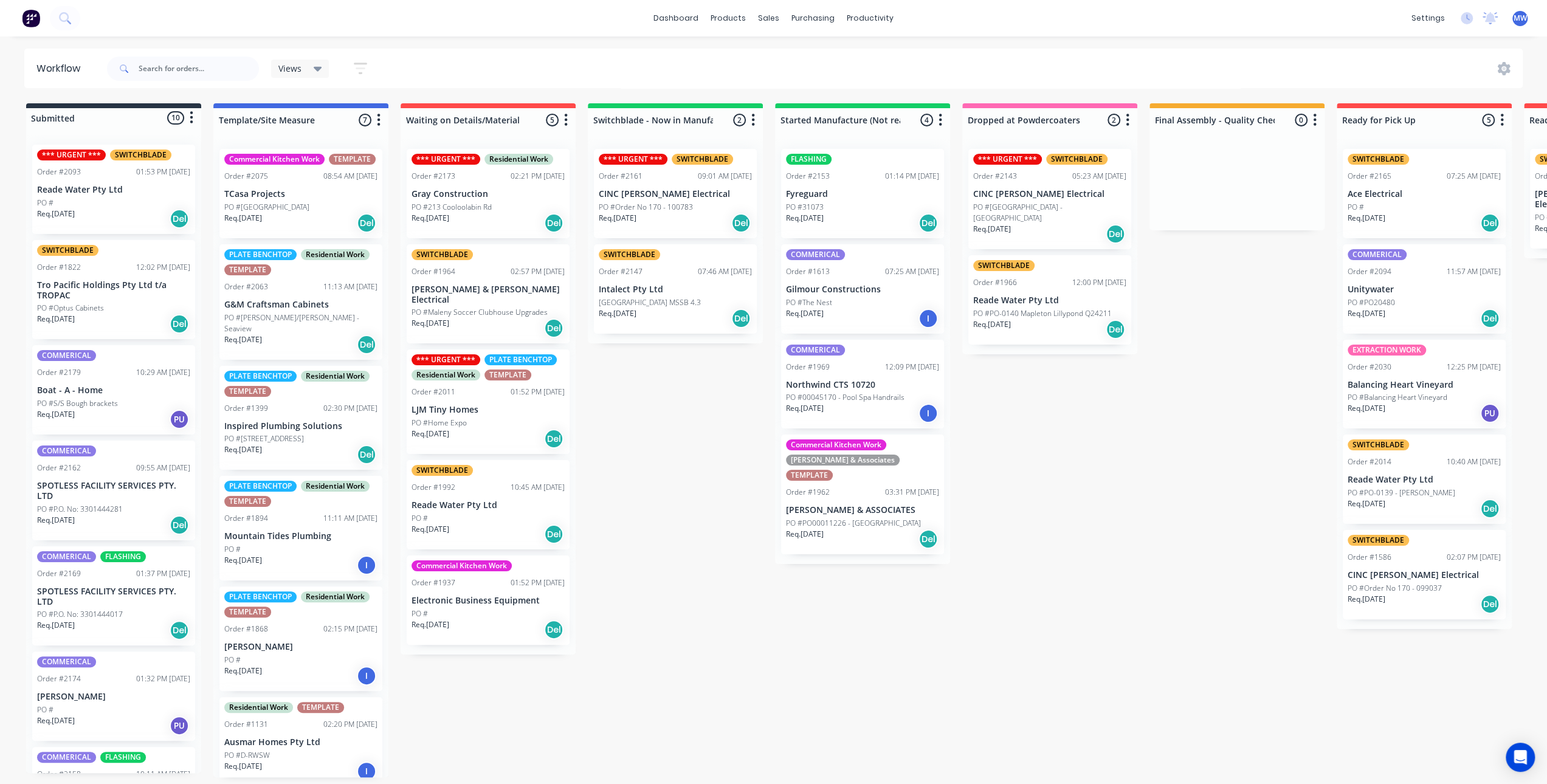
click at [106, 609] on div "COMMERICAL FLASHING Order #2169 01:37 PM 12/08/25 SPOTLESS FACILITY SERVICES PT…" at bounding box center [113, 596] width 163 height 99
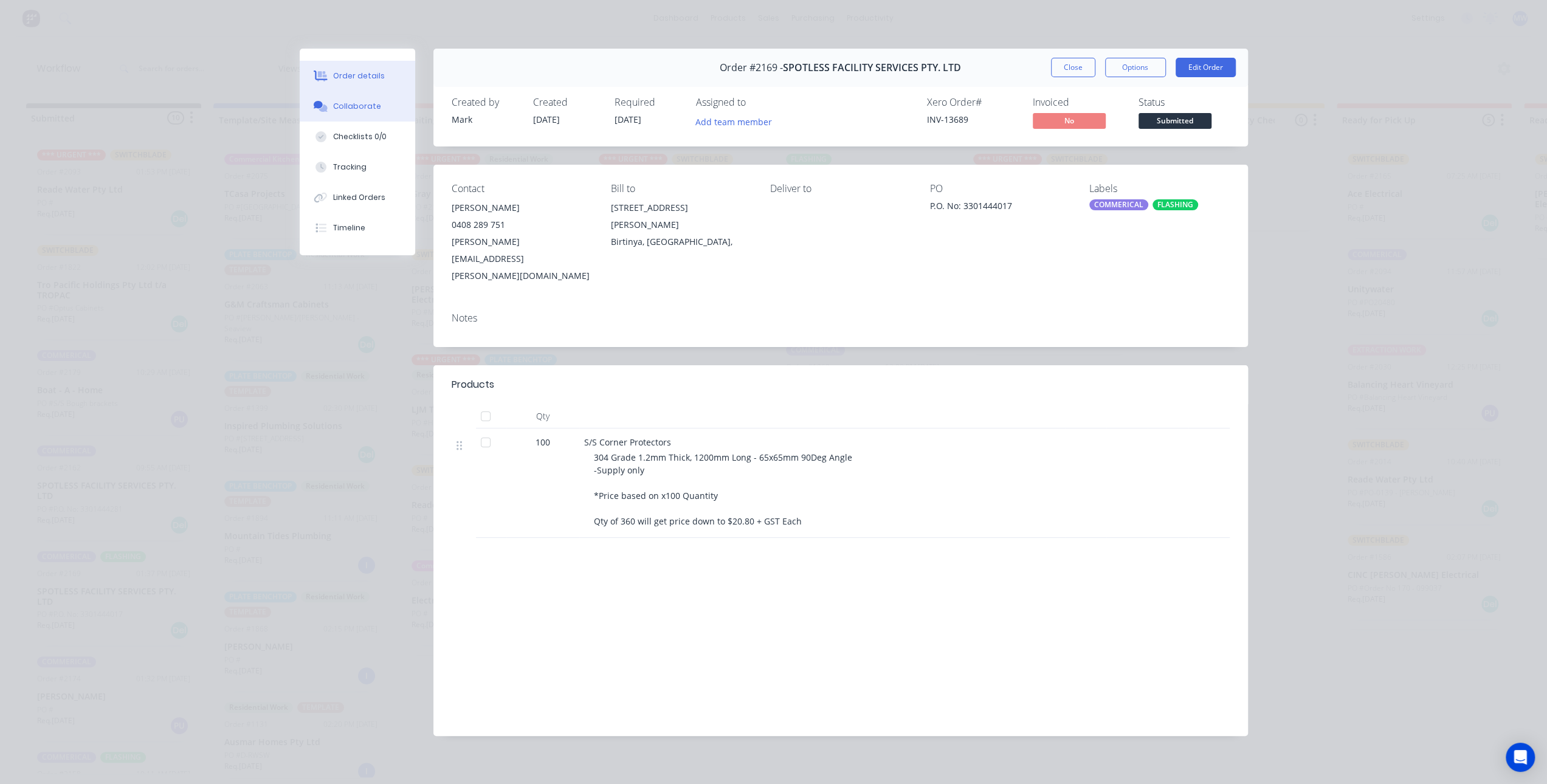
click at [370, 92] on button "Collaborate" at bounding box center [357, 107] width 115 height 31
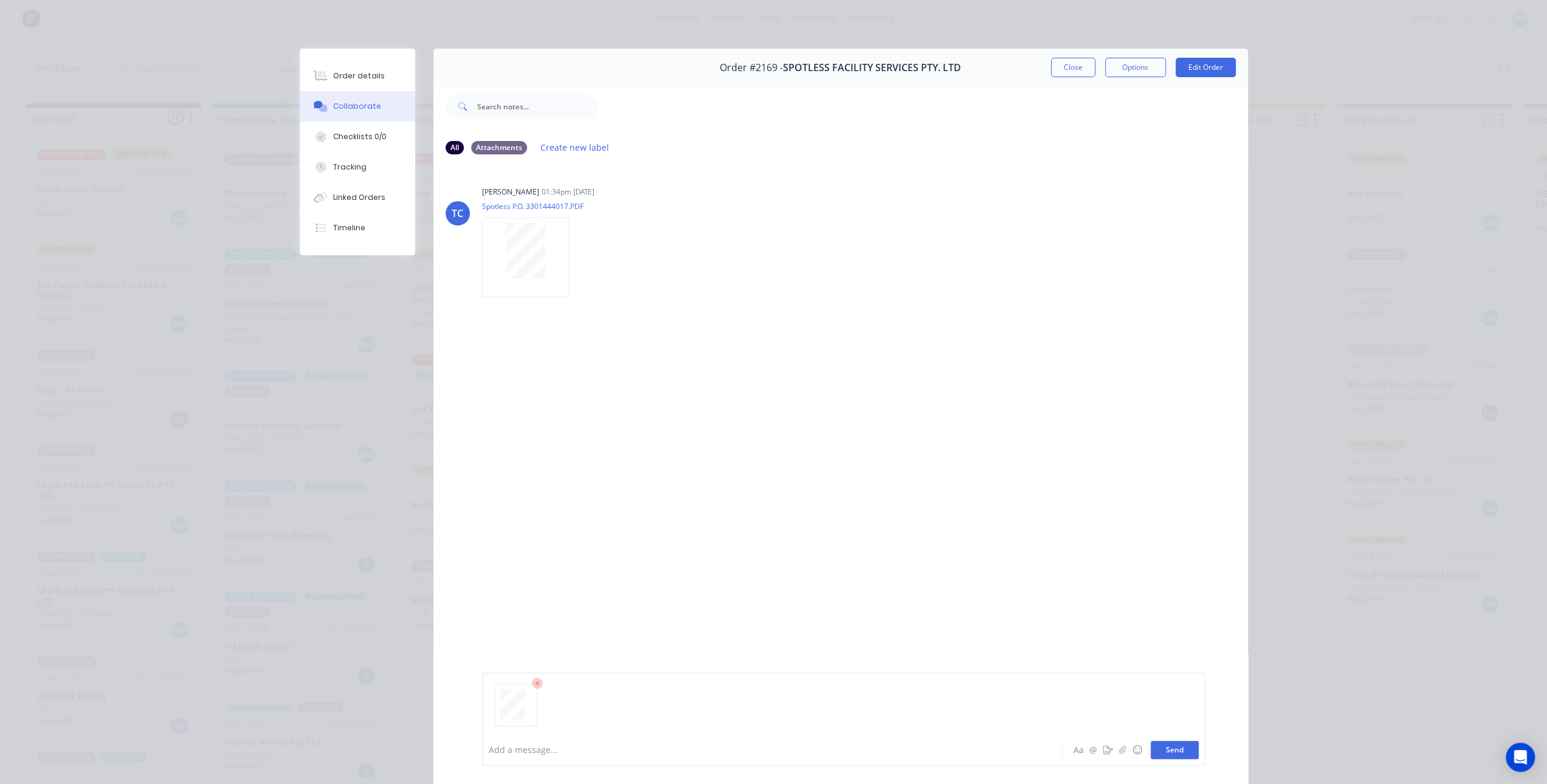
click at [1161, 751] on button "Send" at bounding box center [1175, 750] width 48 height 18
click at [1067, 66] on button "Close" at bounding box center [1073, 67] width 45 height 19
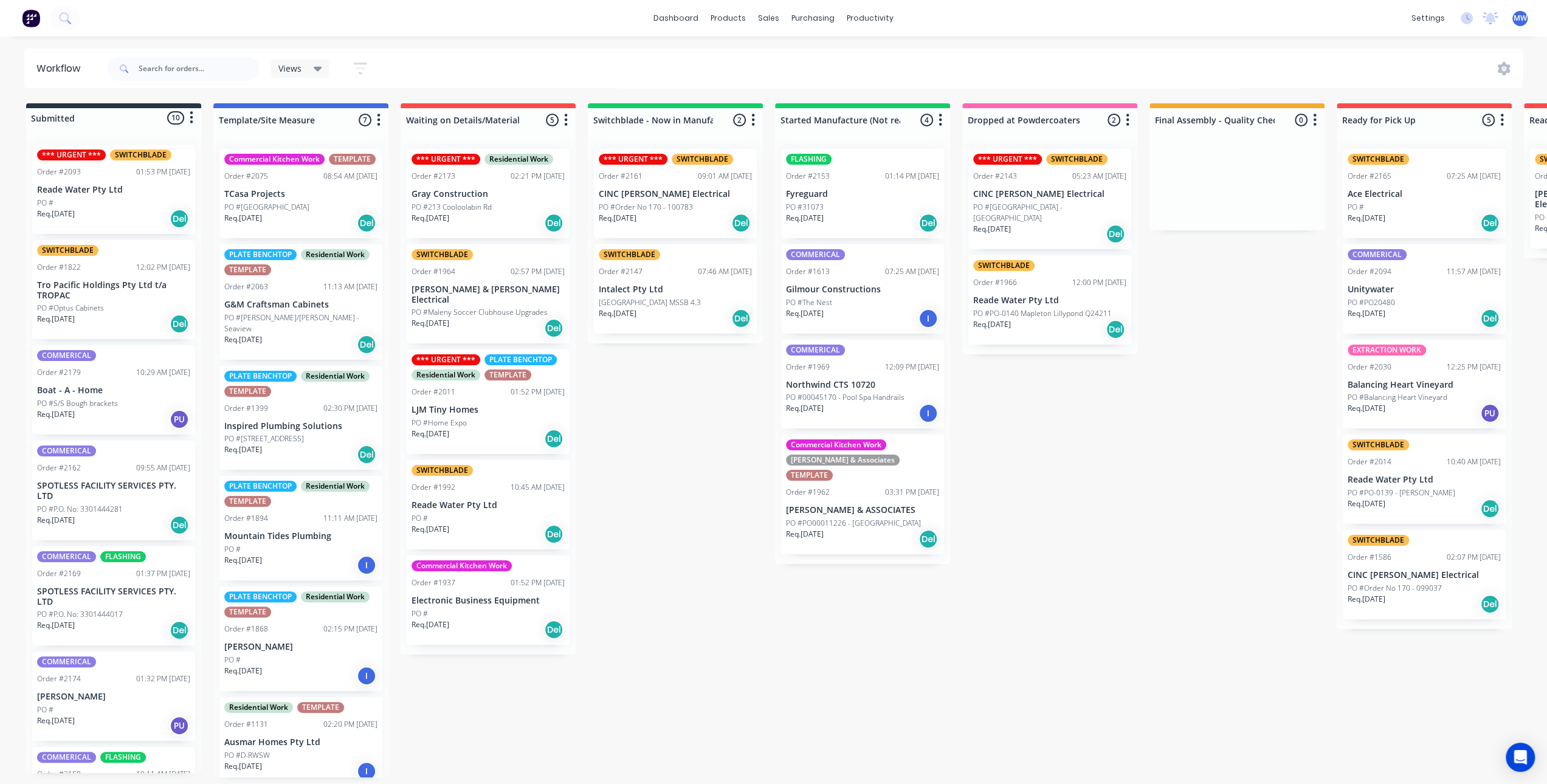
click at [663, 468] on div "Submitted 10 Status colour #273444 hex #273444 Save Cancel Summaries Total orde…" at bounding box center [1004, 440] width 2028 height 674
click at [643, 476] on div "Submitted 10 Status colour #273444 hex #273444 Save Cancel Summaries Total orde…" at bounding box center [1004, 440] width 2028 height 674
click at [95, 185] on p "Reade Water Pty Ltd" at bounding box center [114, 189] width 153 height 10
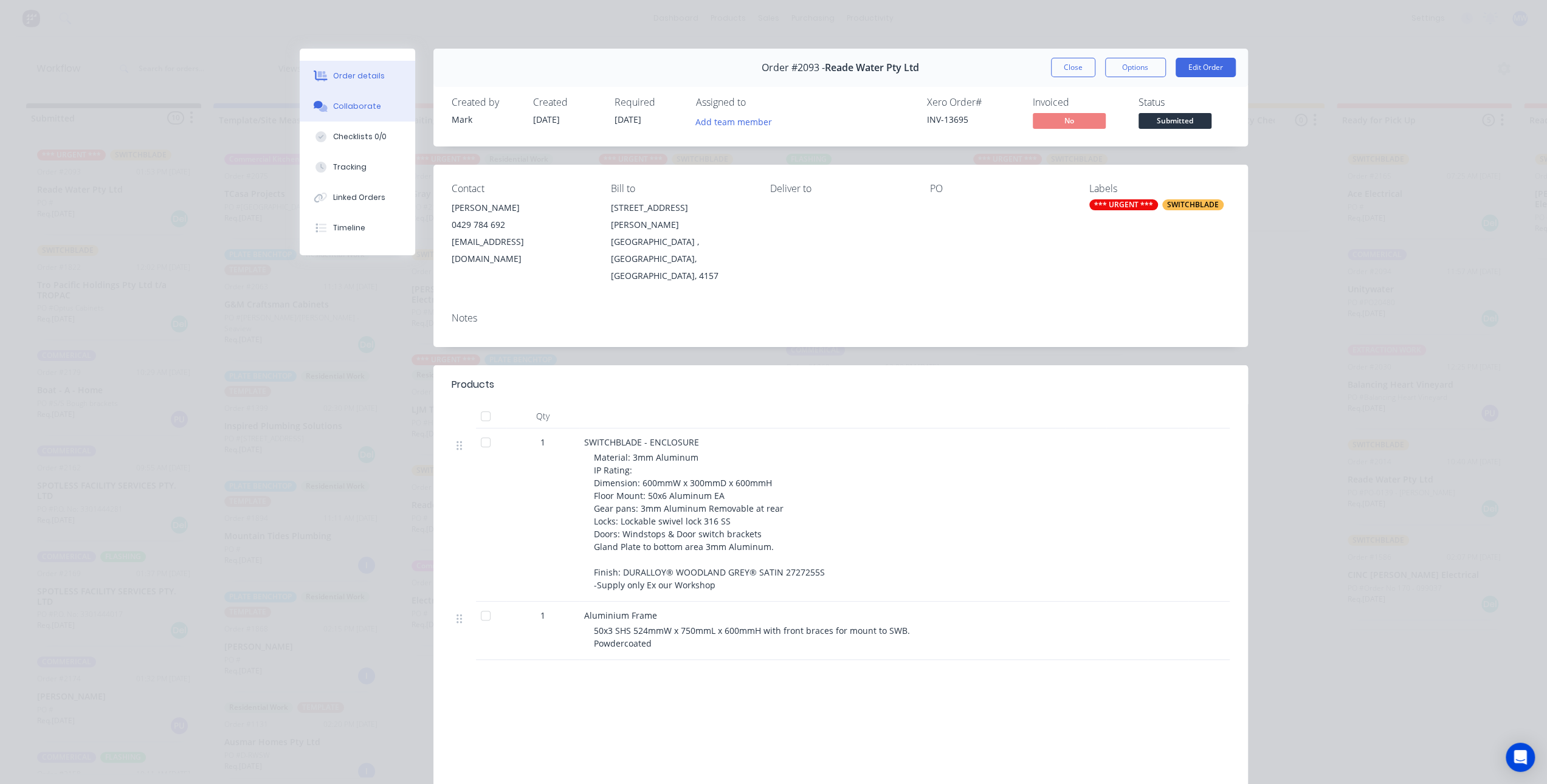
click at [368, 107] on div "Collaborate" at bounding box center [357, 106] width 48 height 11
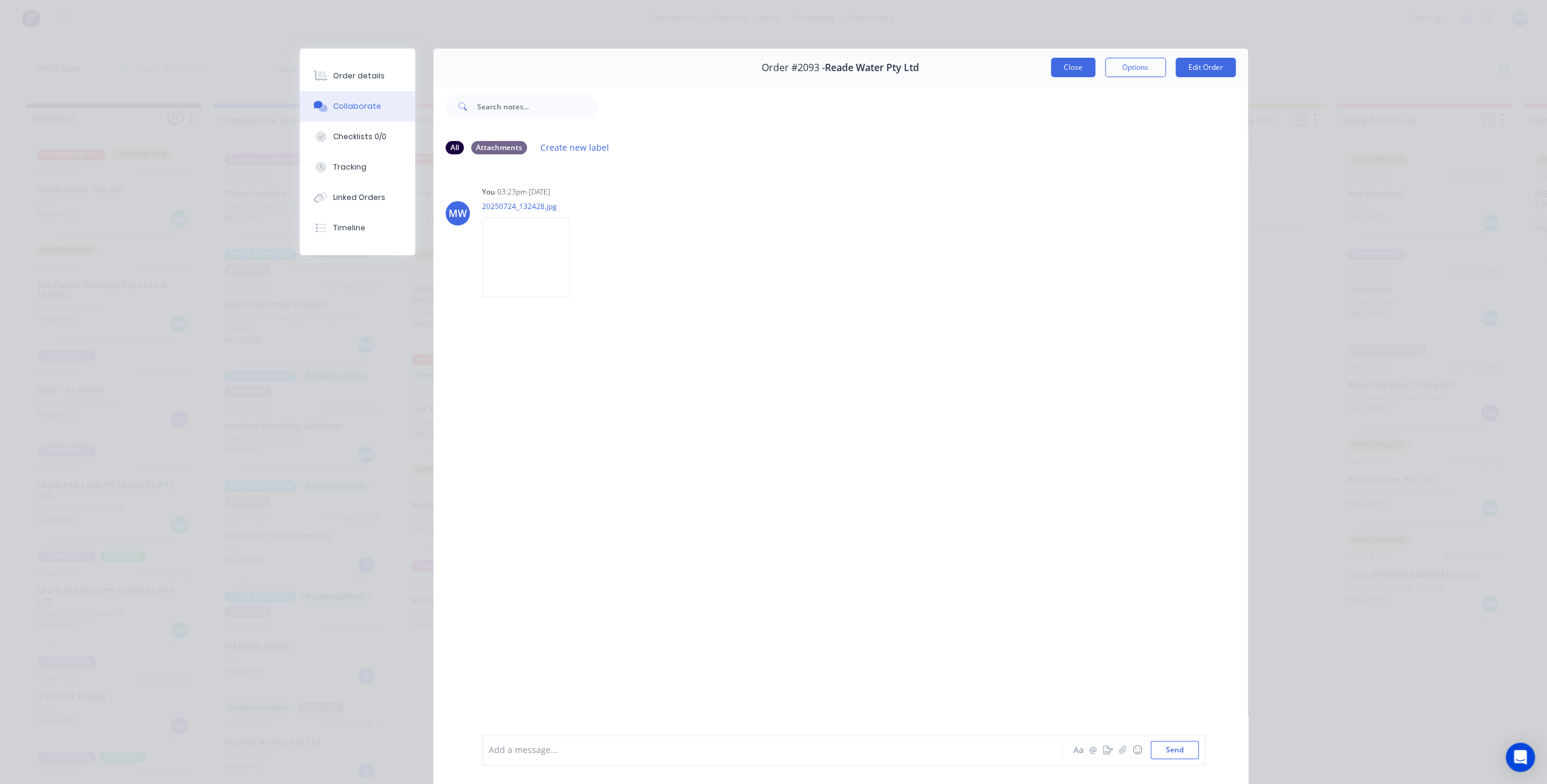
click at [1064, 69] on button "Close" at bounding box center [1073, 67] width 45 height 19
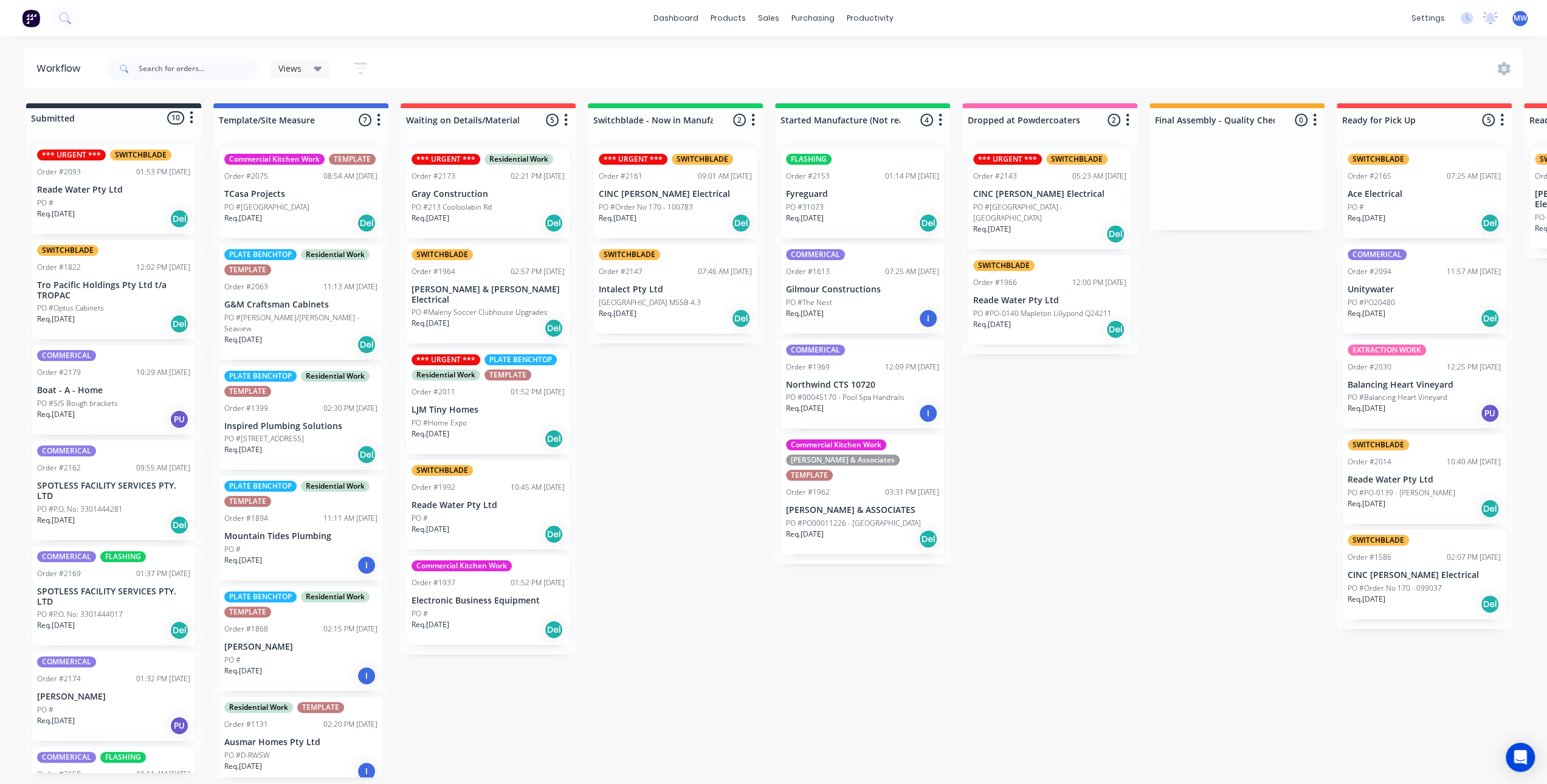
click at [673, 472] on div "Submitted 10 Status colour #273444 hex #273444 Save Cancel Summaries Total orde…" at bounding box center [1004, 440] width 2028 height 674
click at [137, 319] on div "Req. 26/05/25 Del" at bounding box center [114, 324] width 153 height 21
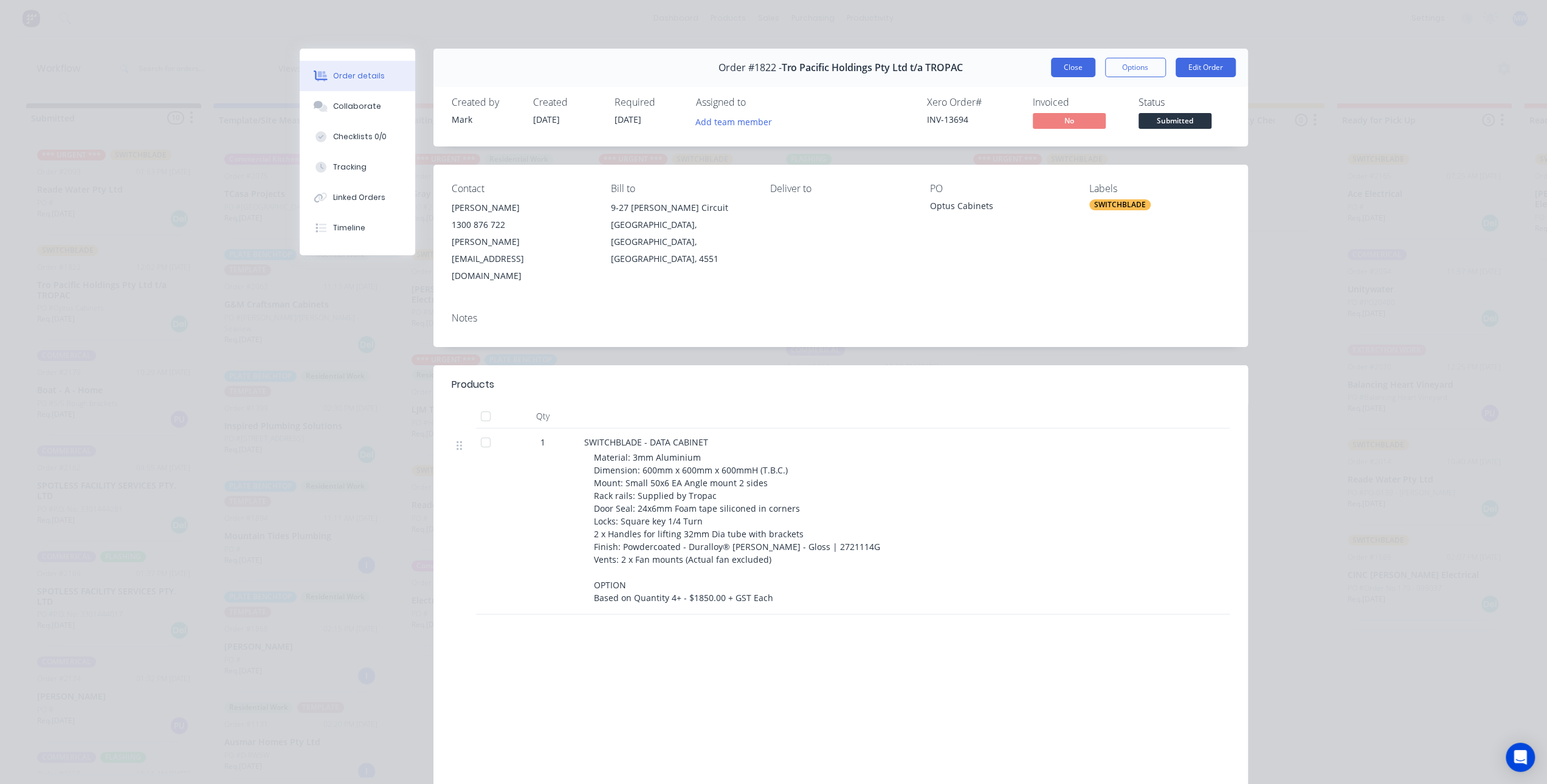
click at [1059, 76] on button "Close" at bounding box center [1073, 67] width 45 height 19
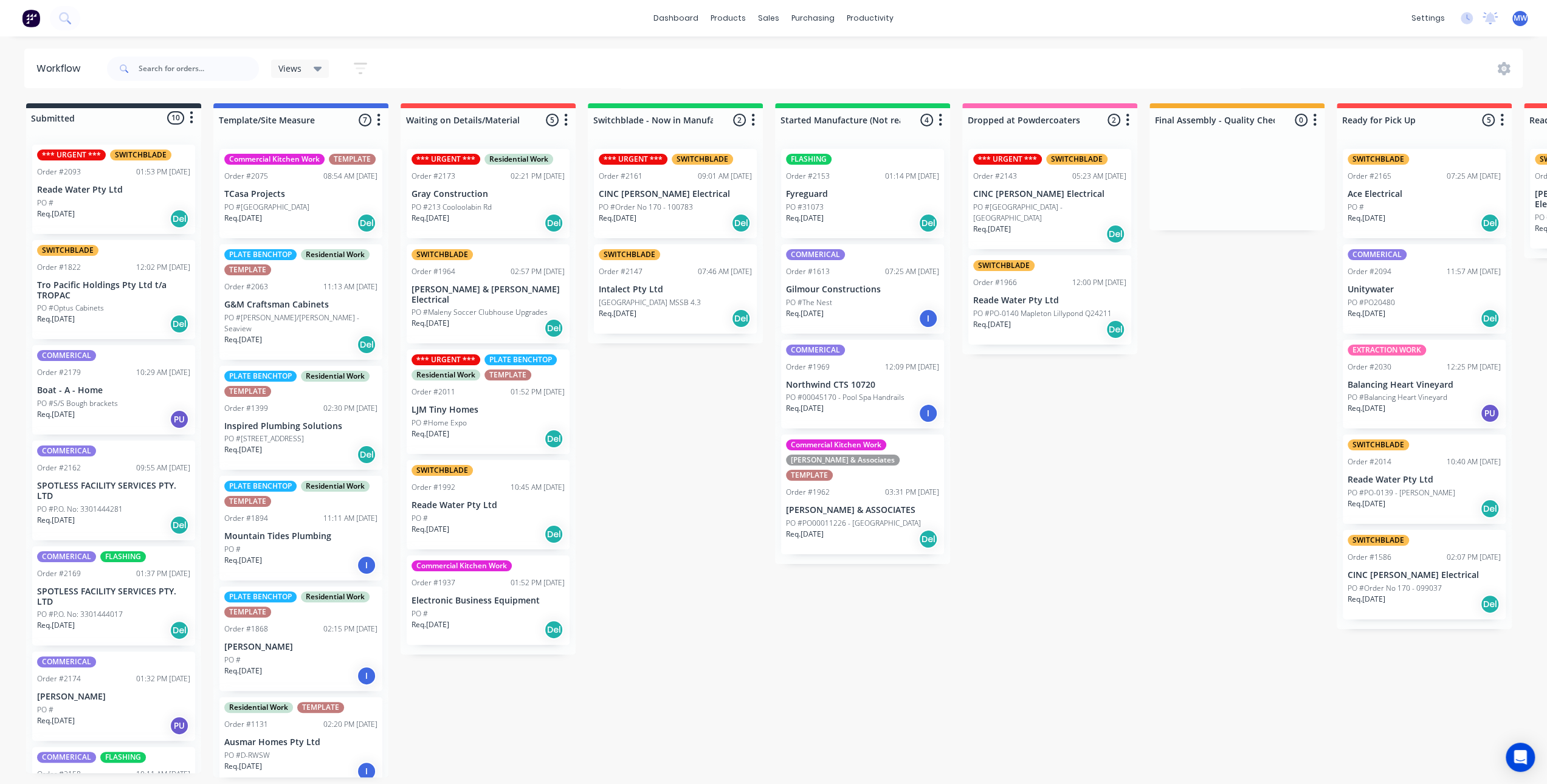
click at [504, 513] on div "PO #" at bounding box center [489, 518] width 153 height 11
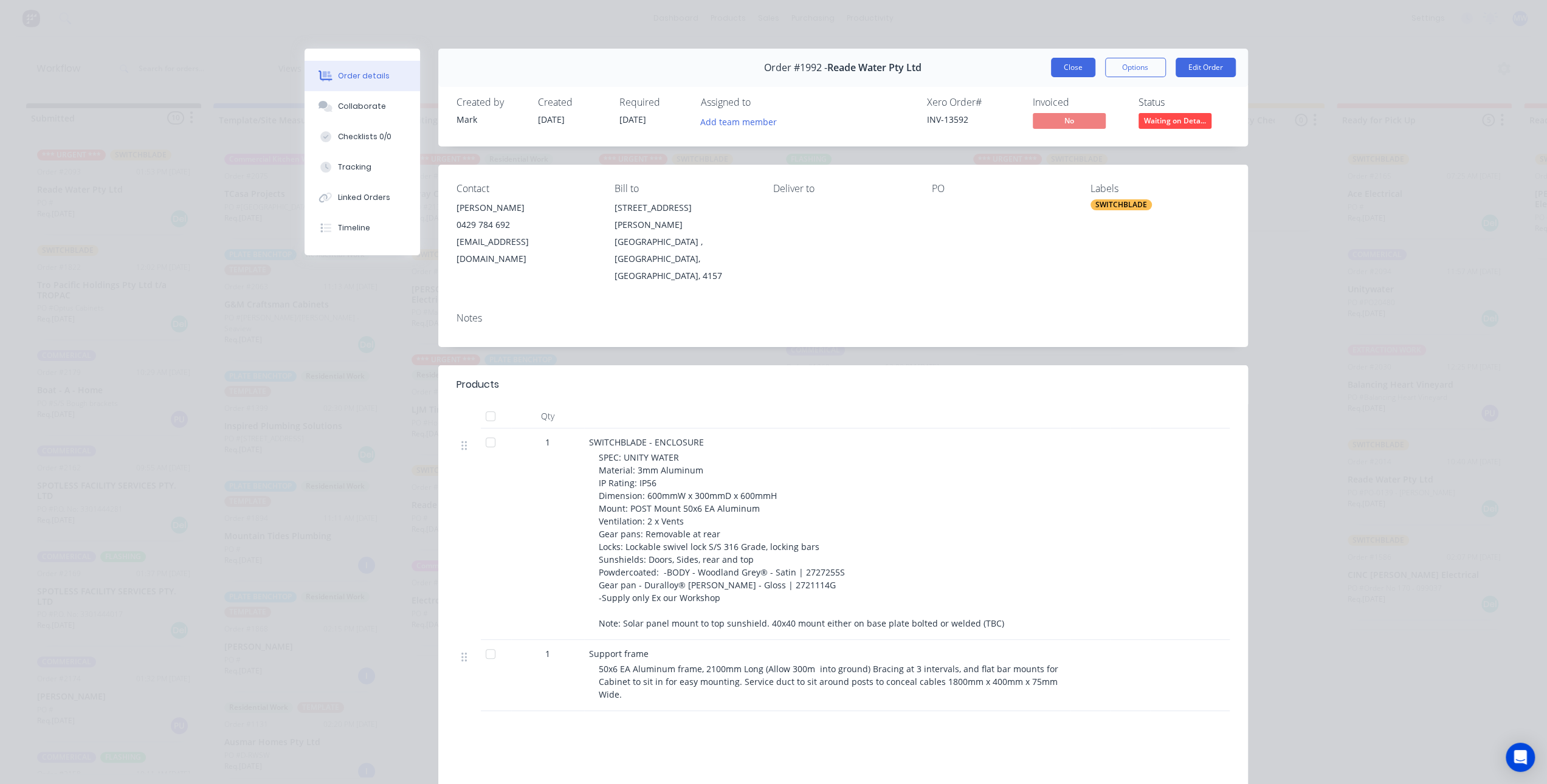
click at [1074, 69] on button "Close" at bounding box center [1073, 67] width 45 height 19
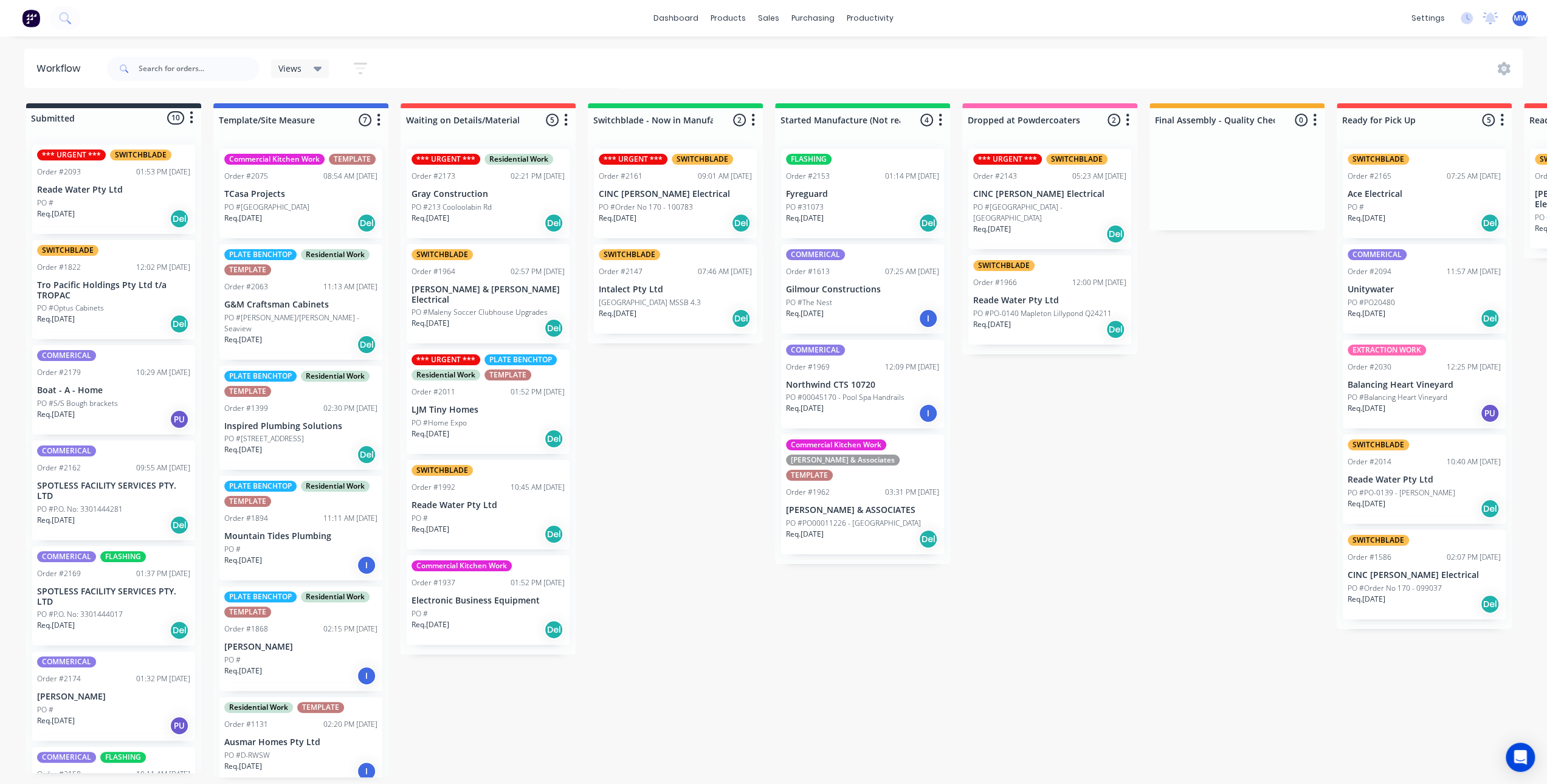
click at [505, 307] on p "PO #Maleny Soccer Clubhouse Upgrades" at bounding box center [480, 312] width 136 height 11
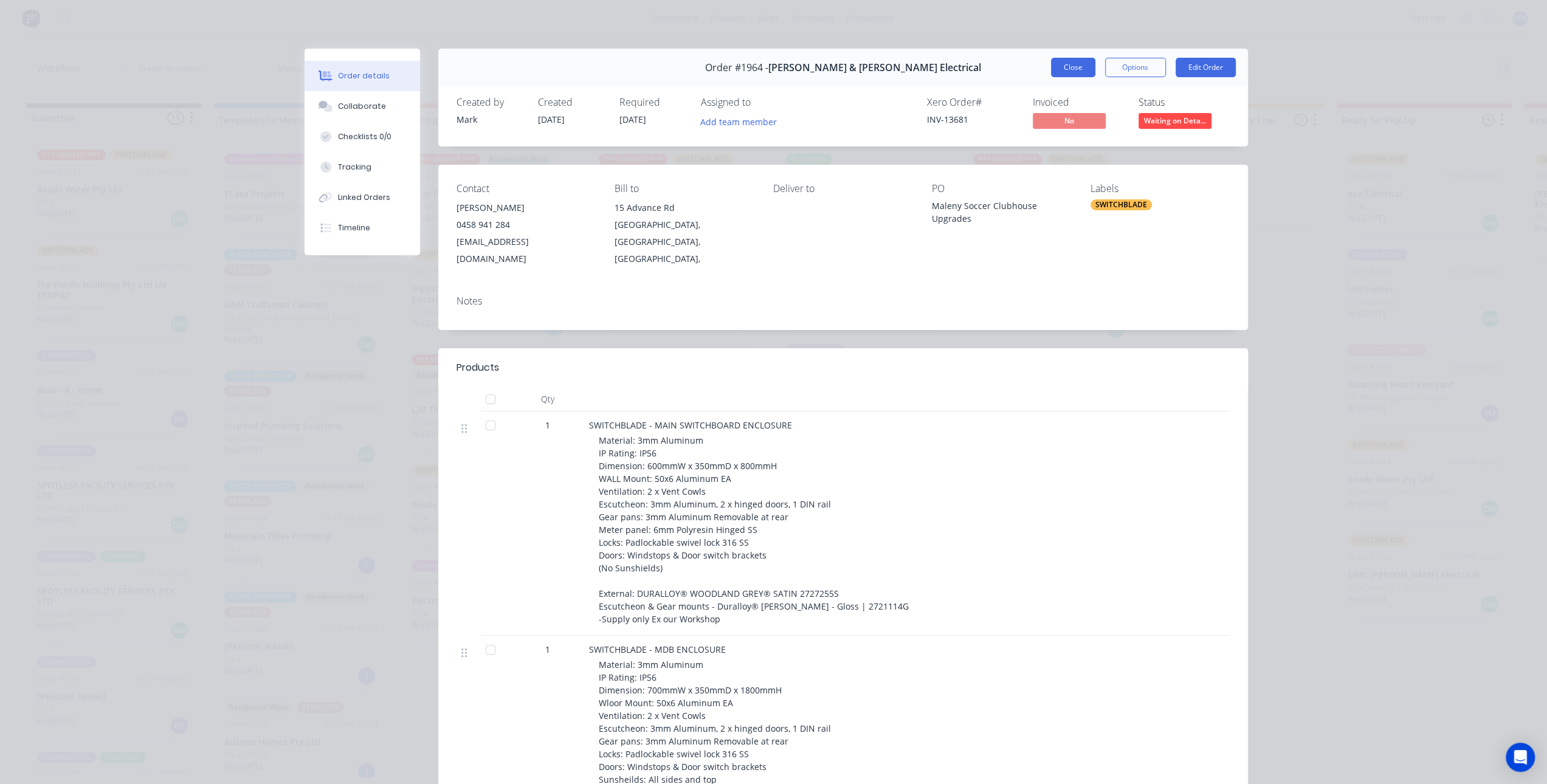
click at [1062, 69] on button "Close" at bounding box center [1073, 67] width 45 height 19
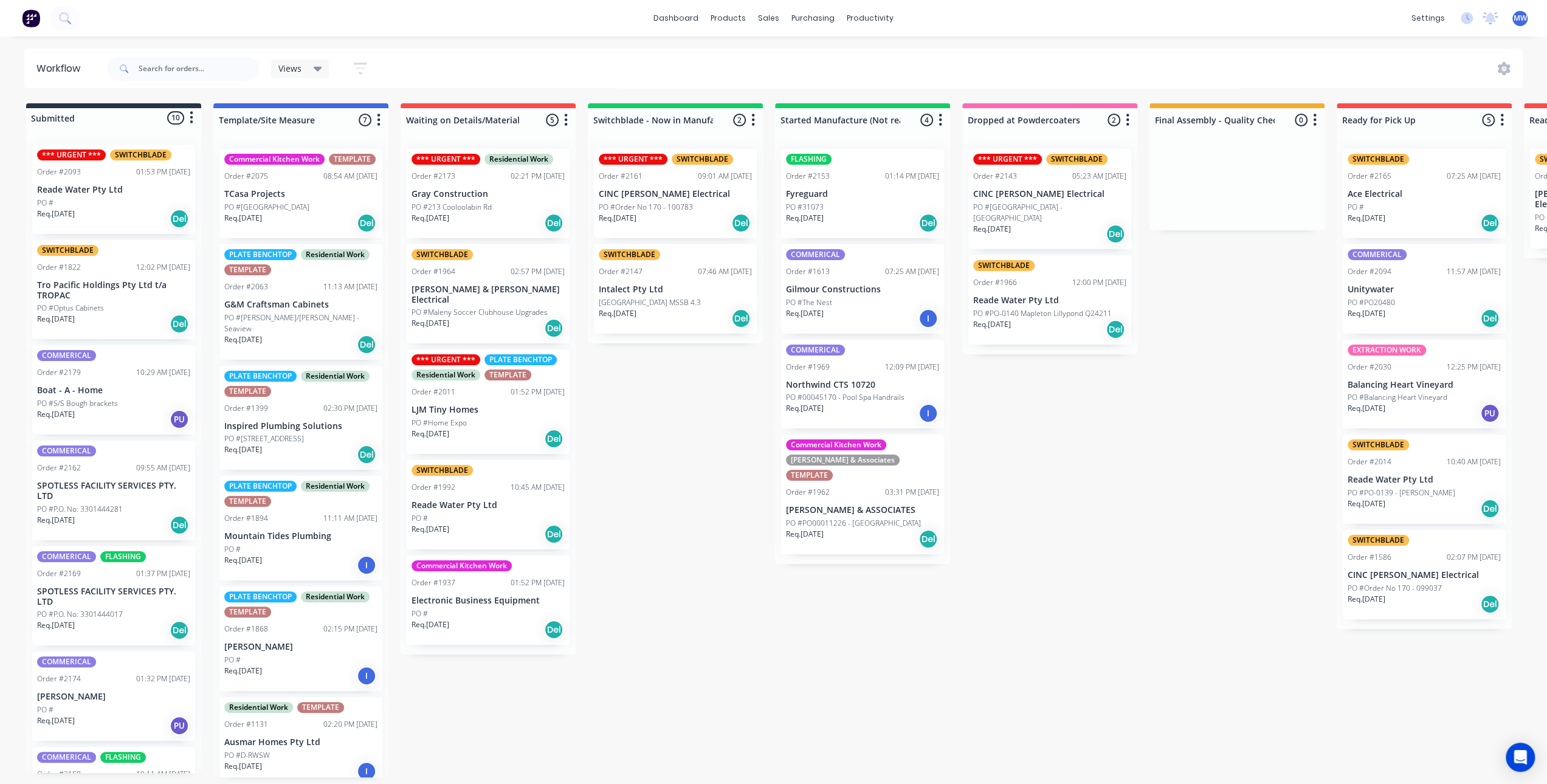
click at [681, 406] on div "Submitted 10 Status colour #273444 hex #273444 Save Cancel Summaries Total orde…" at bounding box center [1004, 440] width 2028 height 674
click at [675, 410] on div "Submitted 10 Status colour #273444 hex #273444 Save Cancel Summaries Total orde…" at bounding box center [1004, 440] width 2028 height 674
click at [660, 512] on div "Submitted 10 Status colour #273444 hex #273444 Save Cancel Summaries Total orde…" at bounding box center [1004, 440] width 2028 height 674
click at [659, 512] on div "Submitted 10 Status colour #273444 hex #273444 Save Cancel Summaries Total orde…" at bounding box center [1004, 440] width 2028 height 674
click at [695, 470] on div "Submitted 10 Status colour #273444 hex #273444 Save Cancel Summaries Total orde…" at bounding box center [1004, 440] width 2028 height 674
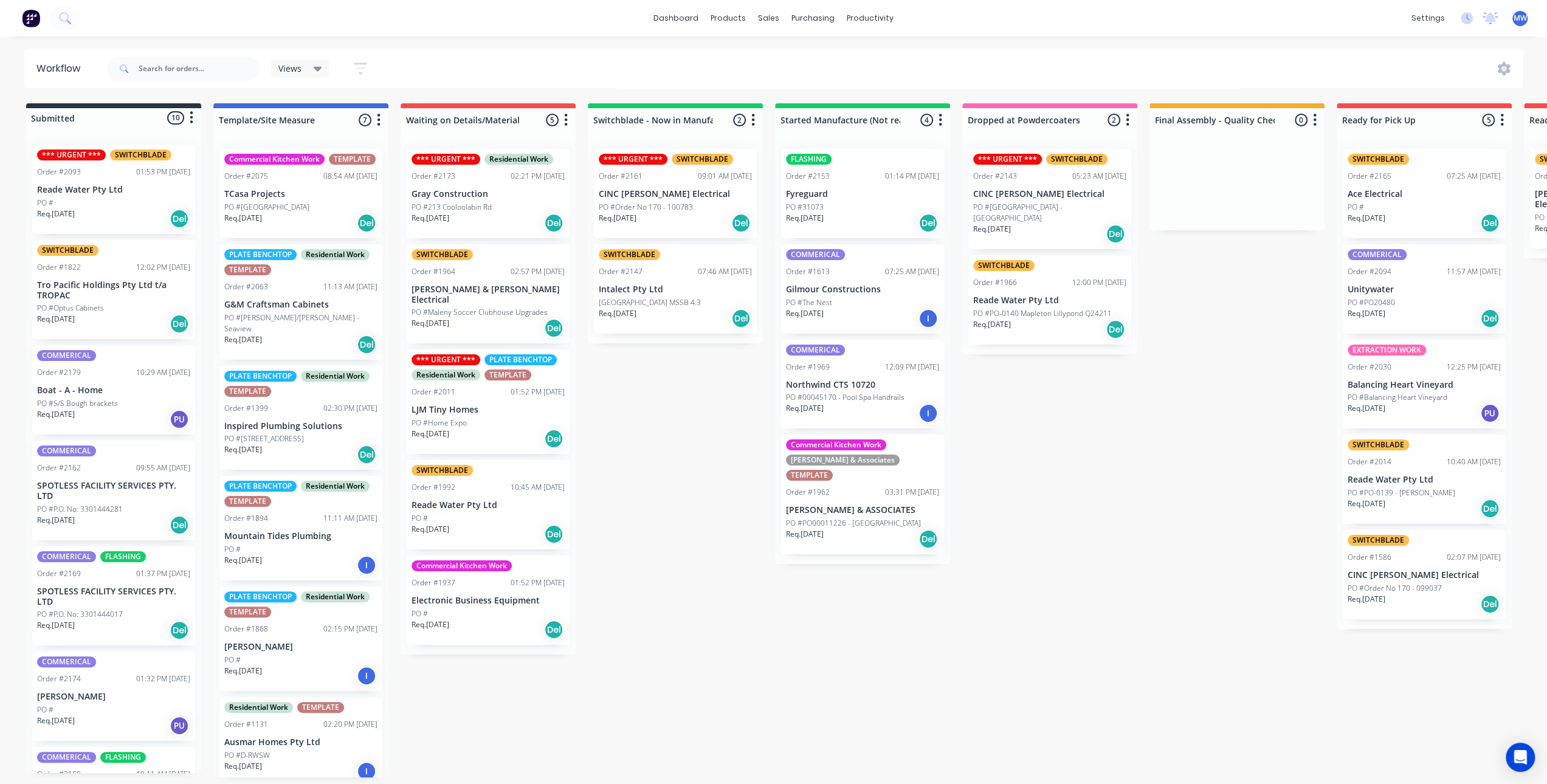
click at [655, 472] on div "Submitted 10 Status colour #273444 hex #273444 Save Cancel Summaries Total orde…" at bounding box center [1004, 440] width 2028 height 674
click at [663, 438] on div "Submitted 10 Status colour #273444 hex #273444 Save Cancel Summaries Total orde…" at bounding box center [1004, 440] width 2028 height 674
click at [81, 195] on p "Reade Water Pty Ltd" at bounding box center [114, 189] width 153 height 10
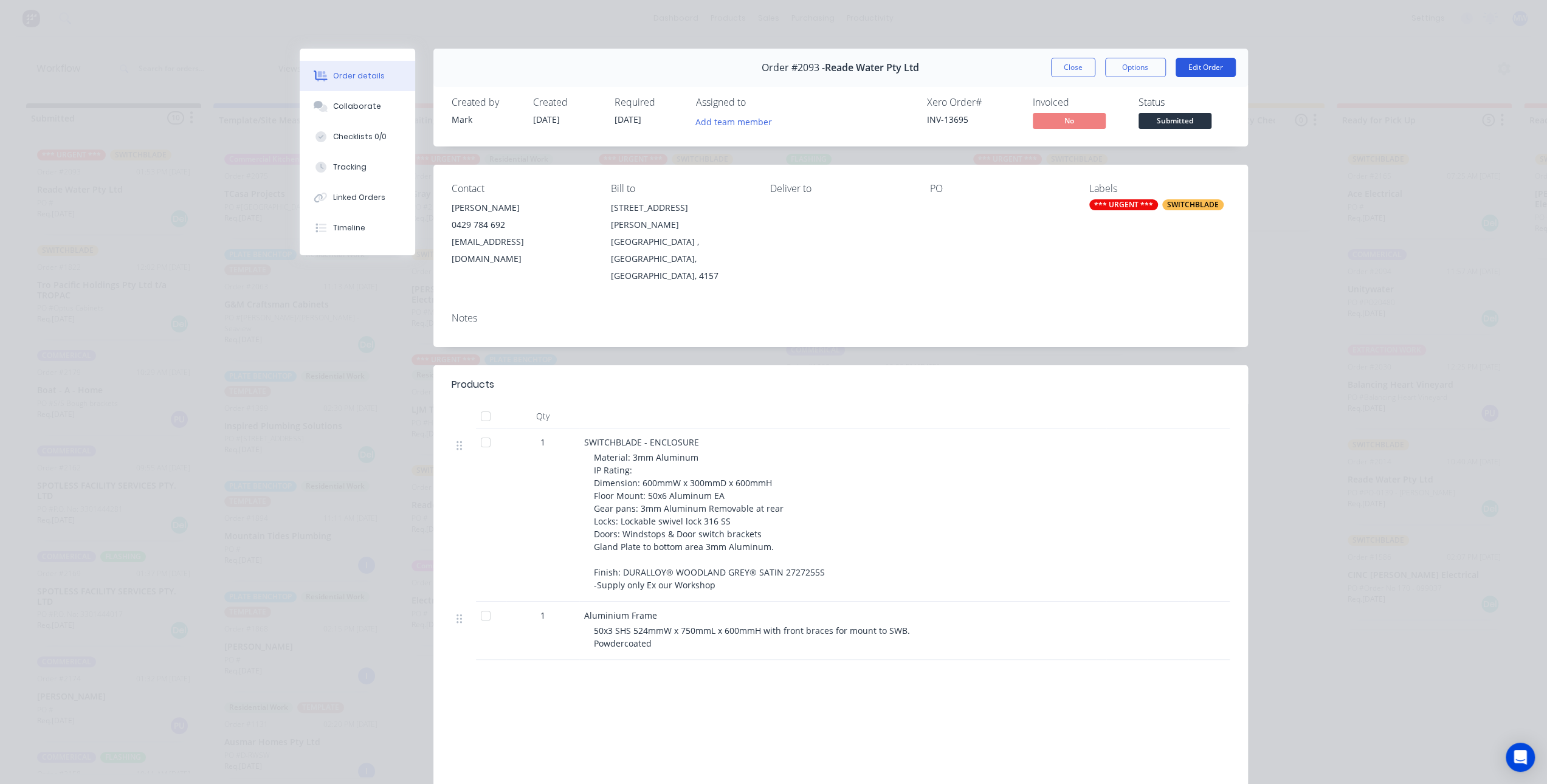
click at [1219, 67] on button "Edit Order" at bounding box center [1206, 67] width 60 height 19
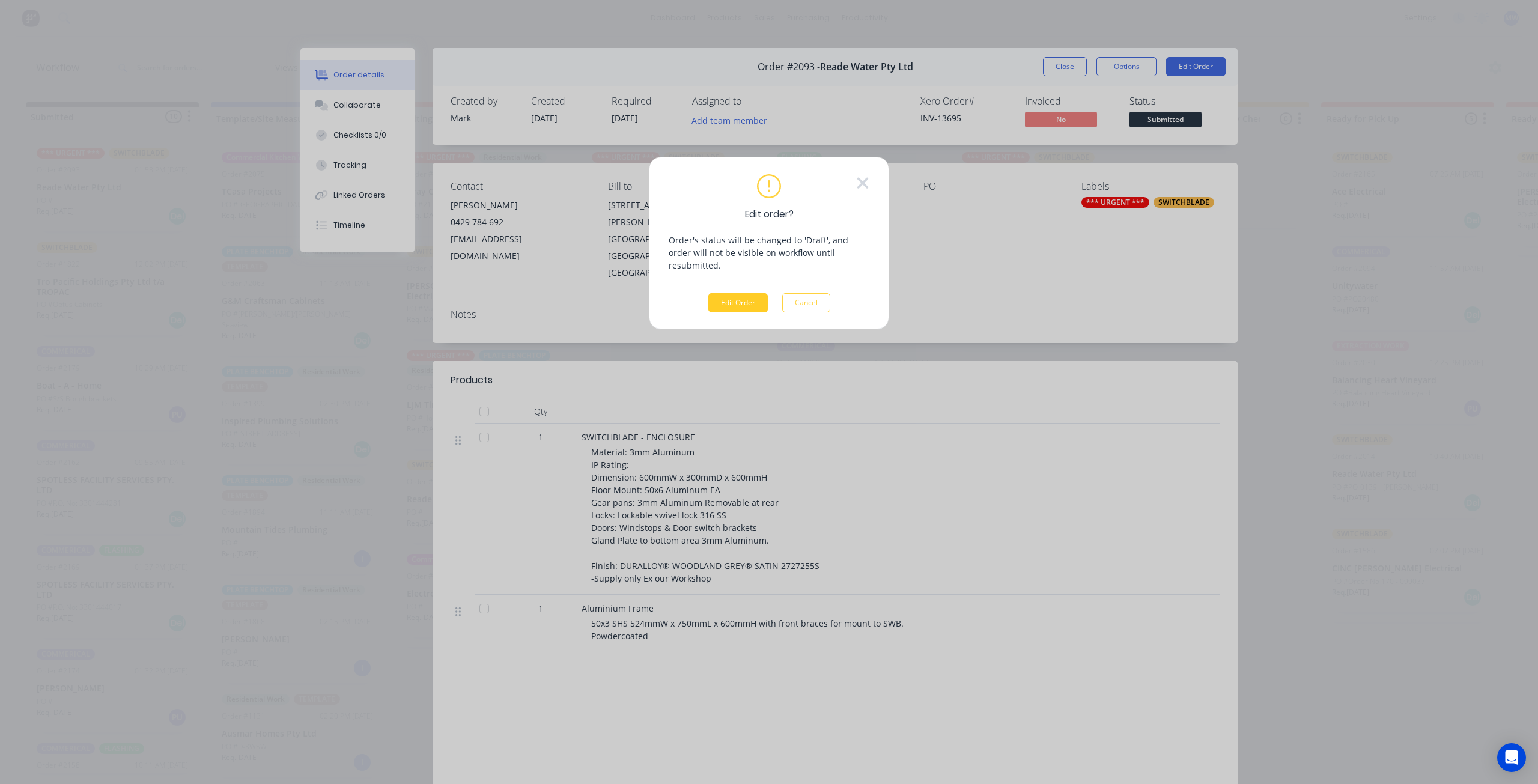
click at [745, 293] on button "Edit Order" at bounding box center [738, 303] width 59 height 19
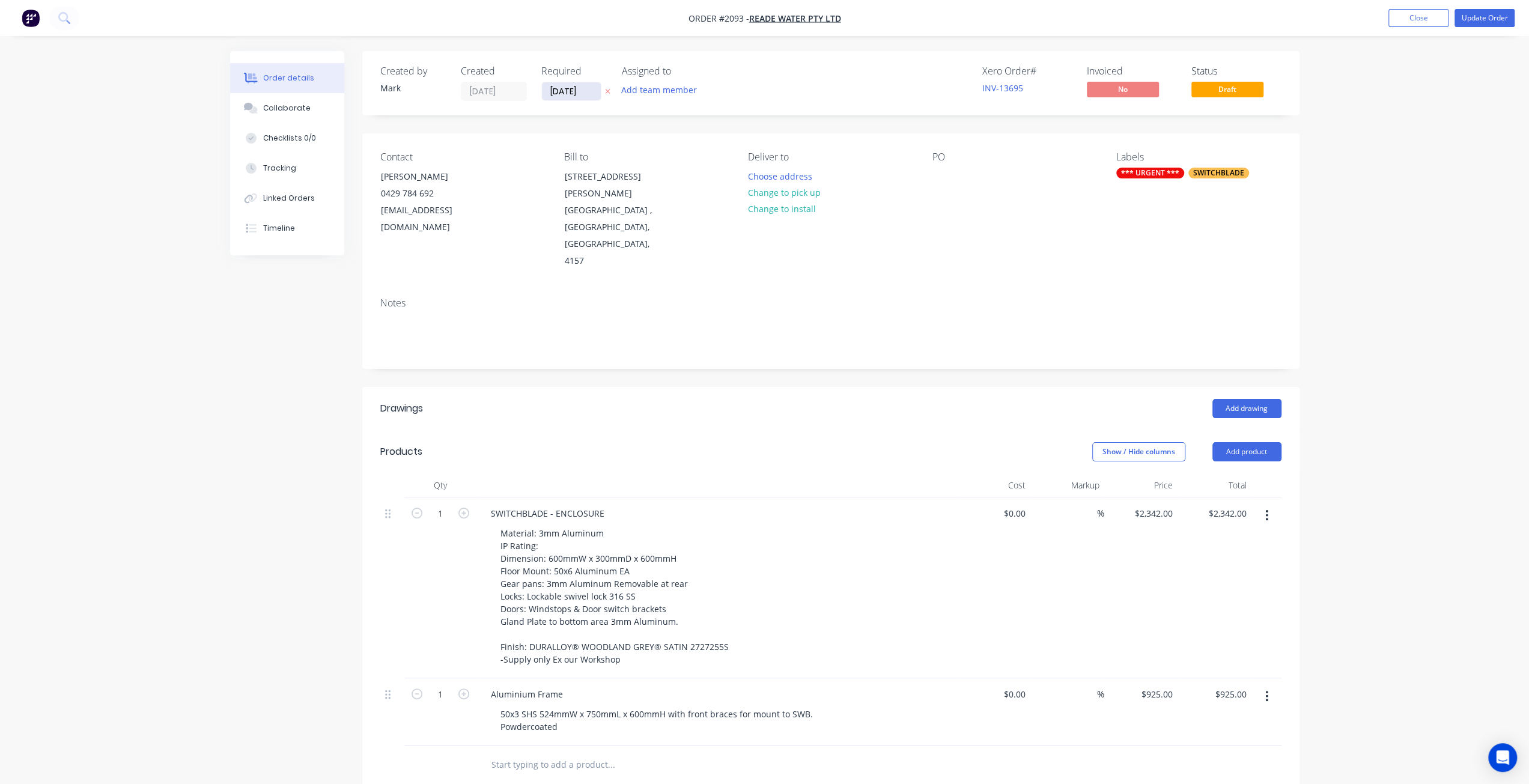
click at [589, 87] on input "[DATE]" at bounding box center [571, 91] width 59 height 18
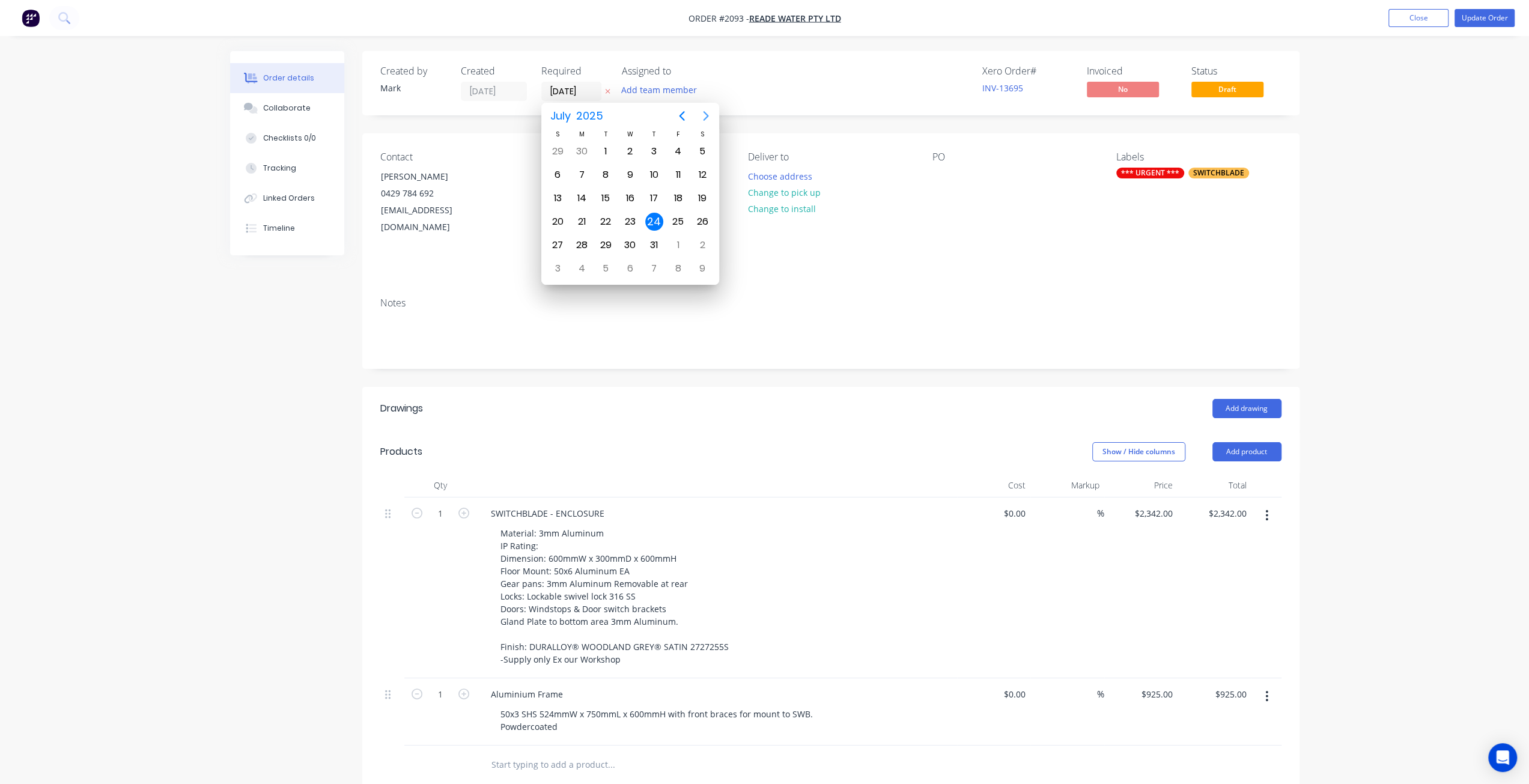
click at [706, 116] on icon "Next page" at bounding box center [706, 116] width 5 height 10
click at [655, 197] on div "14" at bounding box center [654, 198] width 18 height 18
type input "[DATE]"
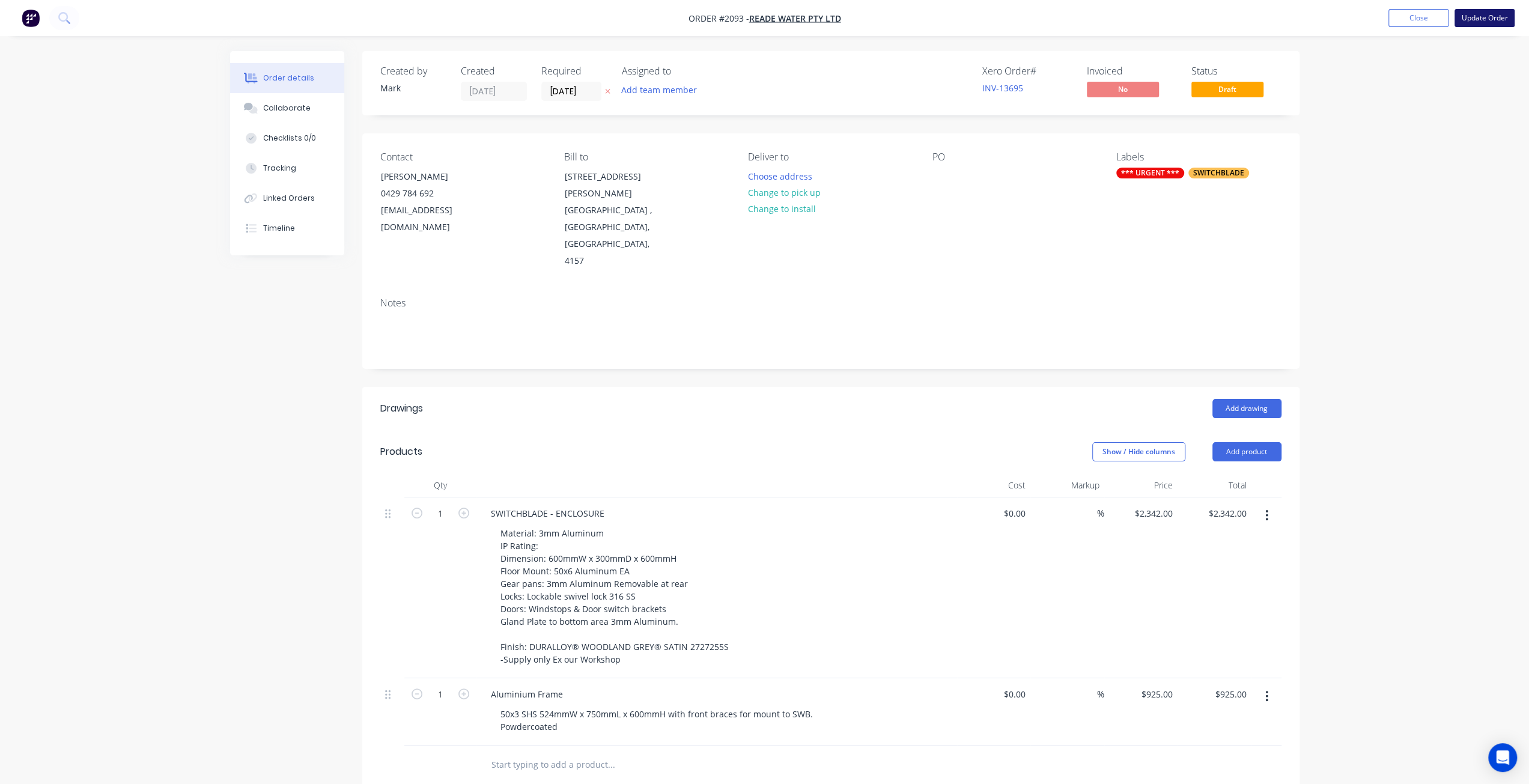
click at [1477, 17] on button "Update Order" at bounding box center [1485, 18] width 60 height 18
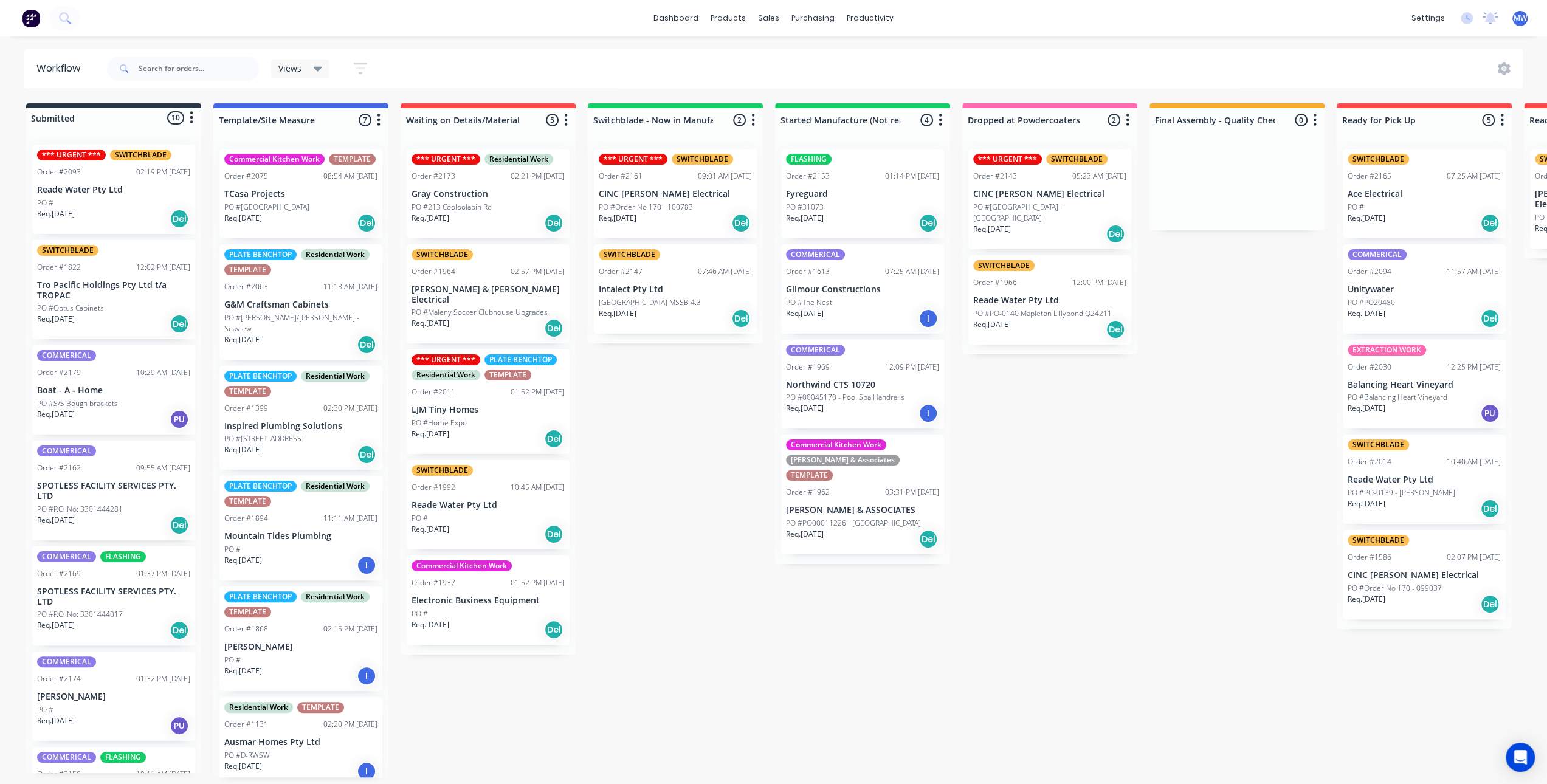
click at [626, 442] on div "Submitted 10 Status colour #273444 hex #273444 Save Cancel Summaries Total orde…" at bounding box center [1004, 440] width 2028 height 674
click at [113, 281] on p "Tro Pacific Holdings Pty Ltd t/a TROPAC" at bounding box center [114, 290] width 153 height 21
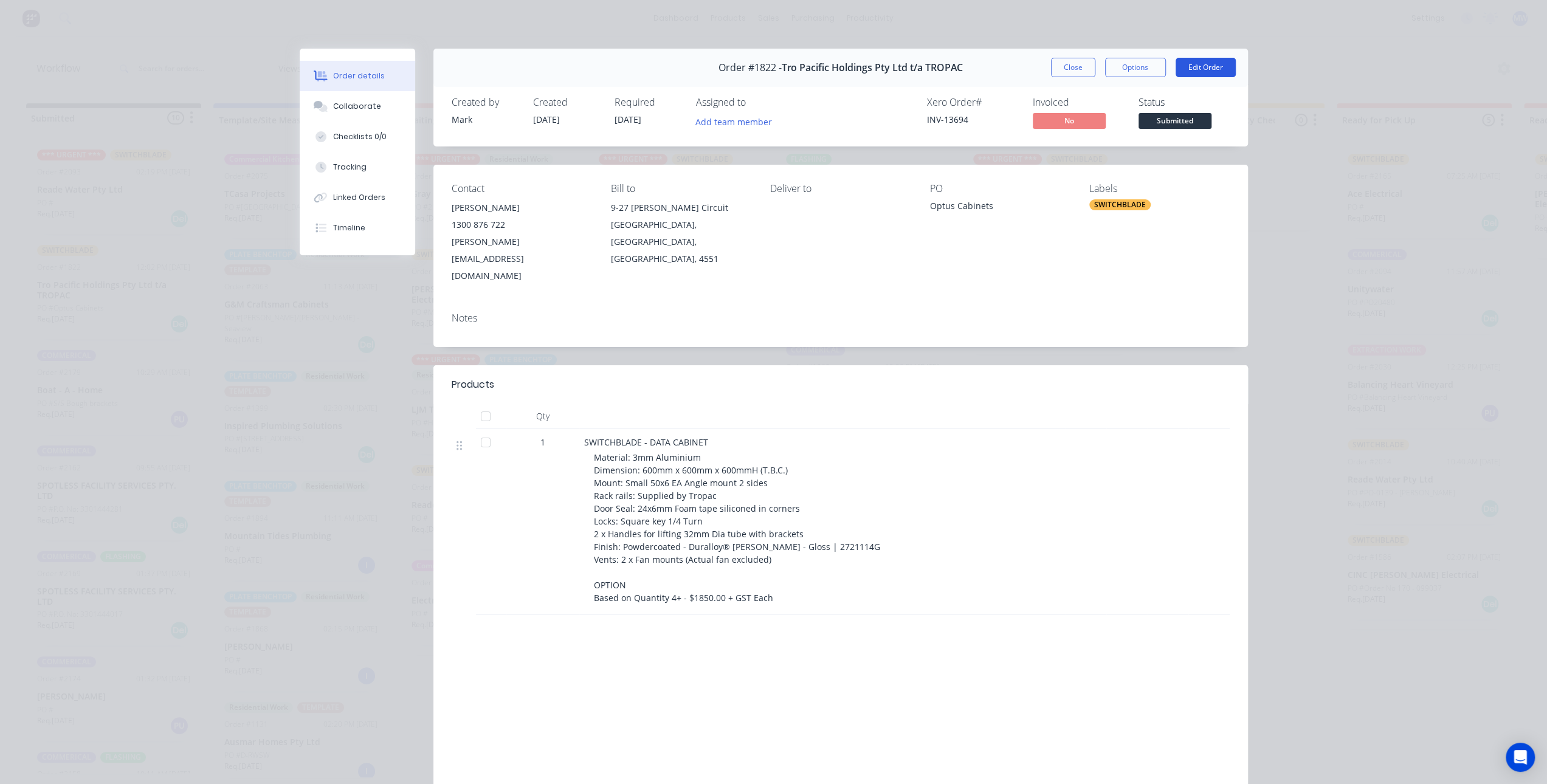
click at [1193, 71] on button "Edit Order" at bounding box center [1206, 67] width 60 height 19
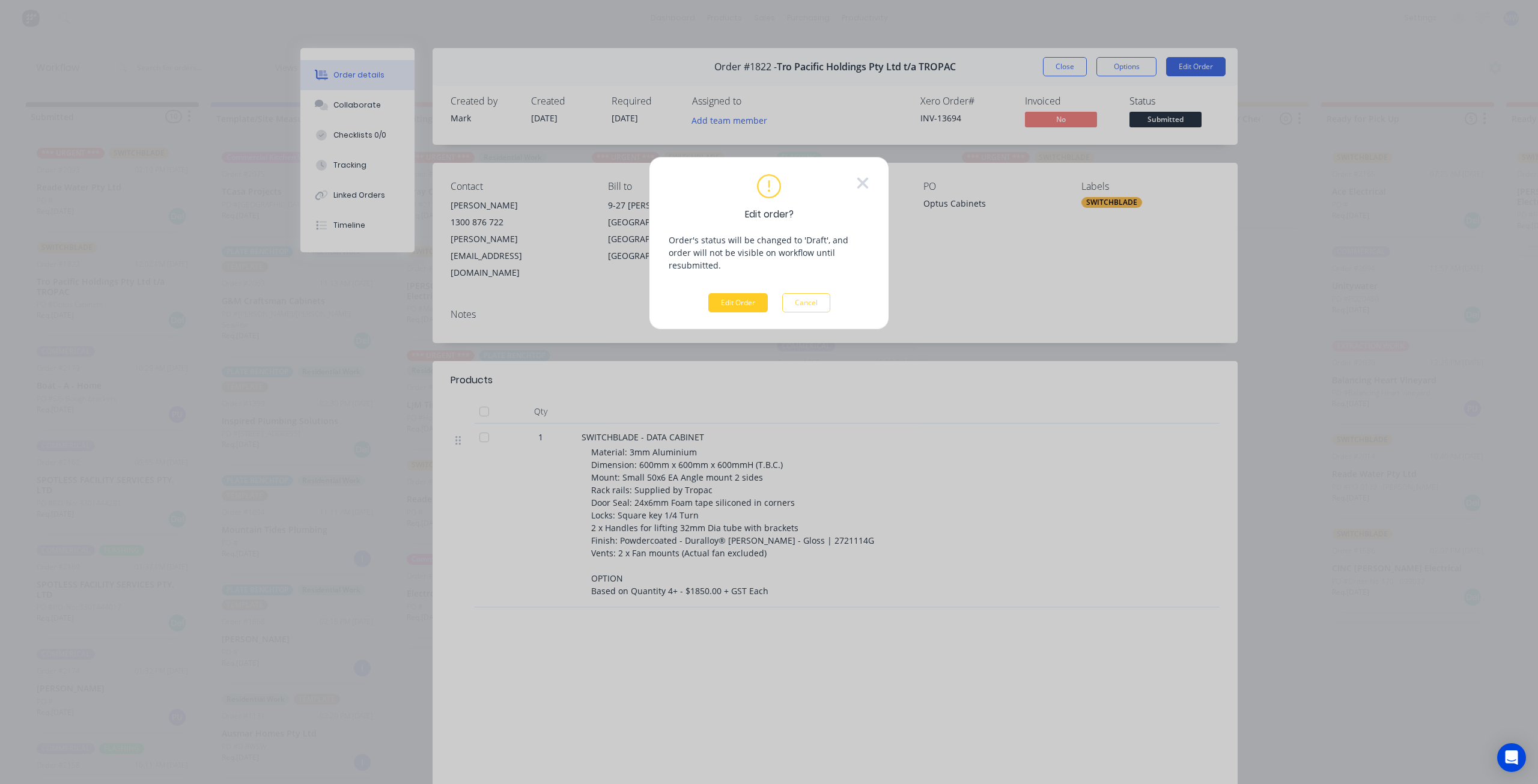
click at [727, 293] on button "Edit Order" at bounding box center [738, 303] width 59 height 19
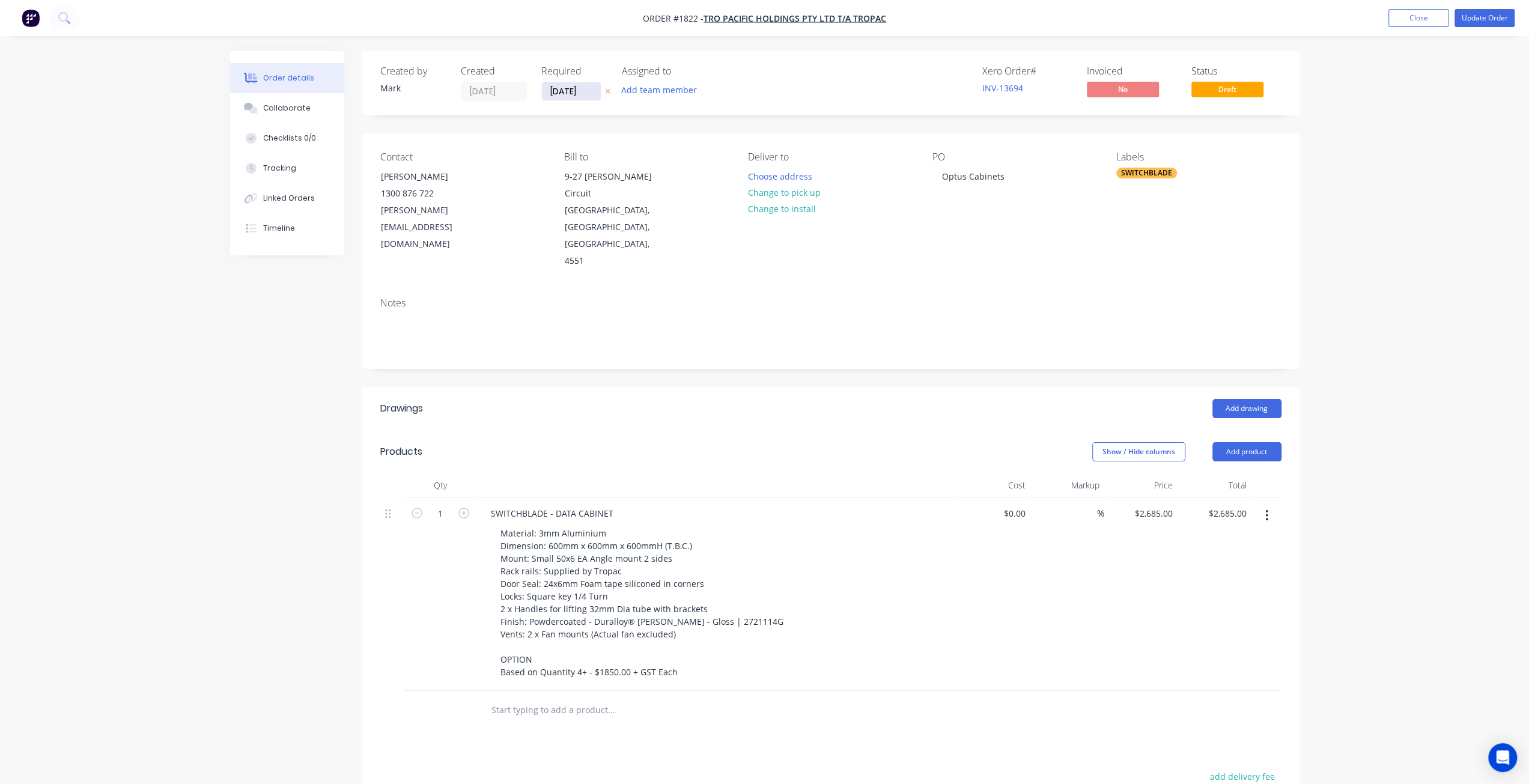
click at [575, 84] on input "[DATE]" at bounding box center [571, 91] width 59 height 18
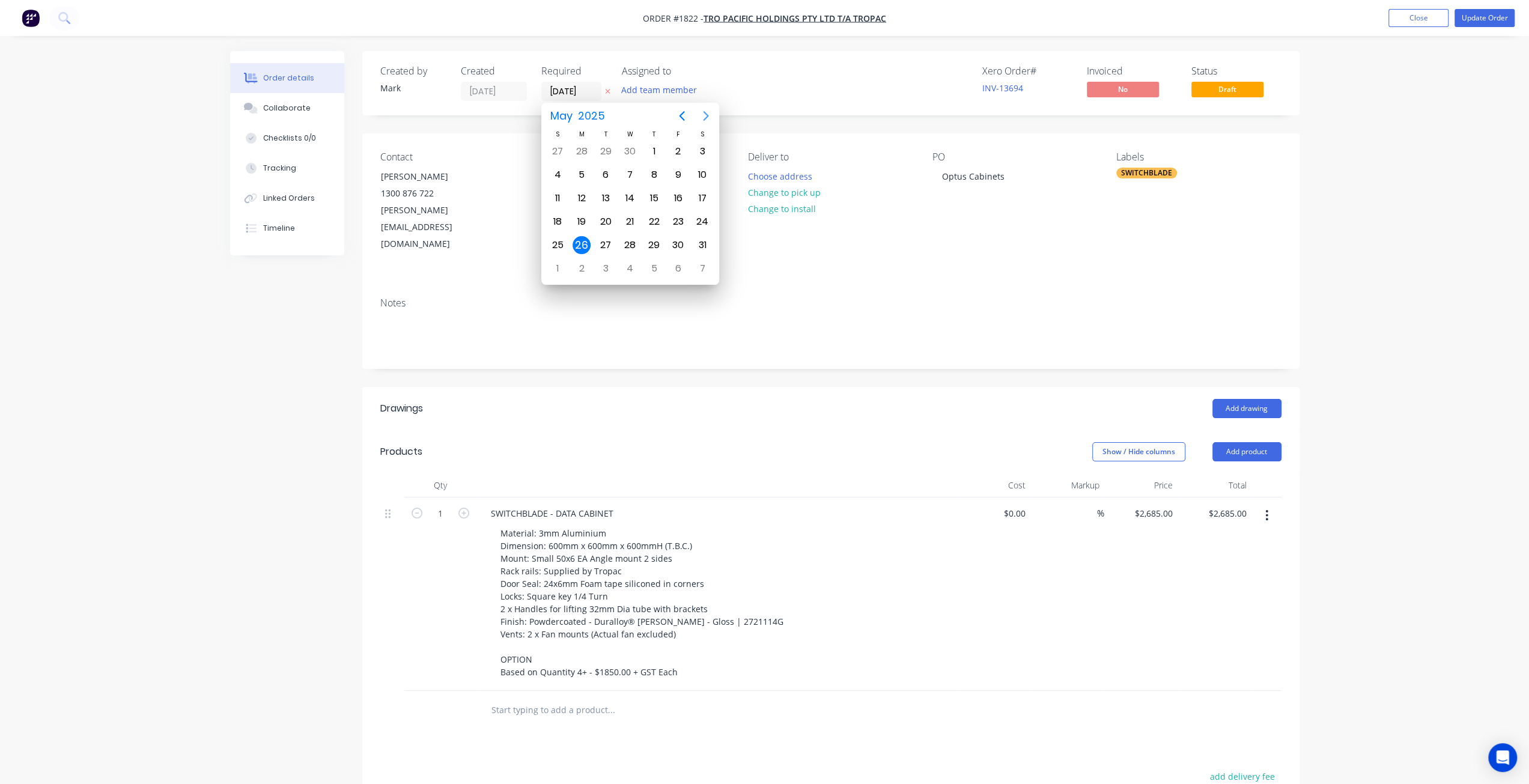
click at [707, 115] on icon "Next page" at bounding box center [706, 116] width 5 height 10
click at [707, 115] on icon "Next page" at bounding box center [706, 116] width 5 height 10
click at [606, 241] on div "30" at bounding box center [606, 245] width 18 height 18
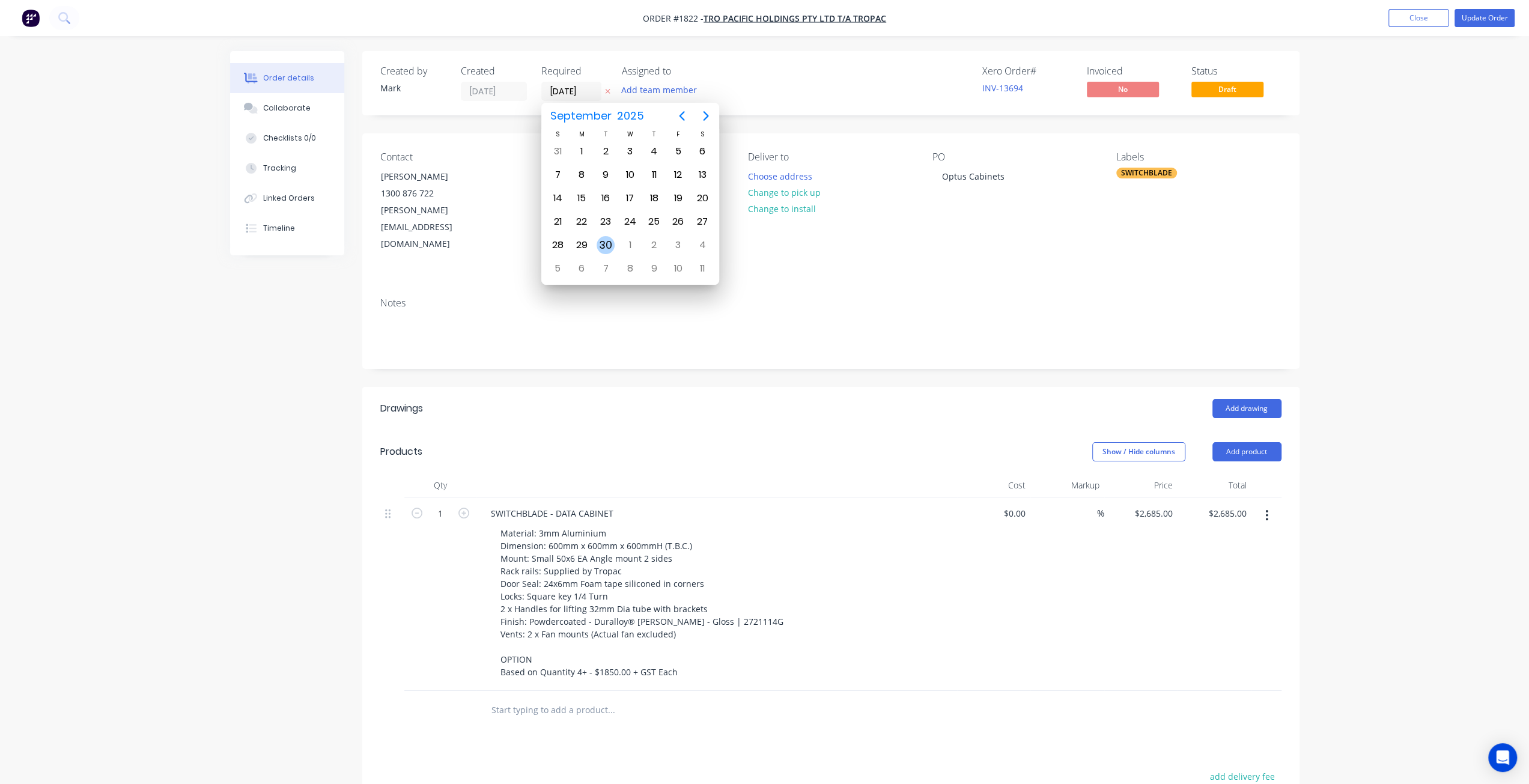
type input "[DATE]"
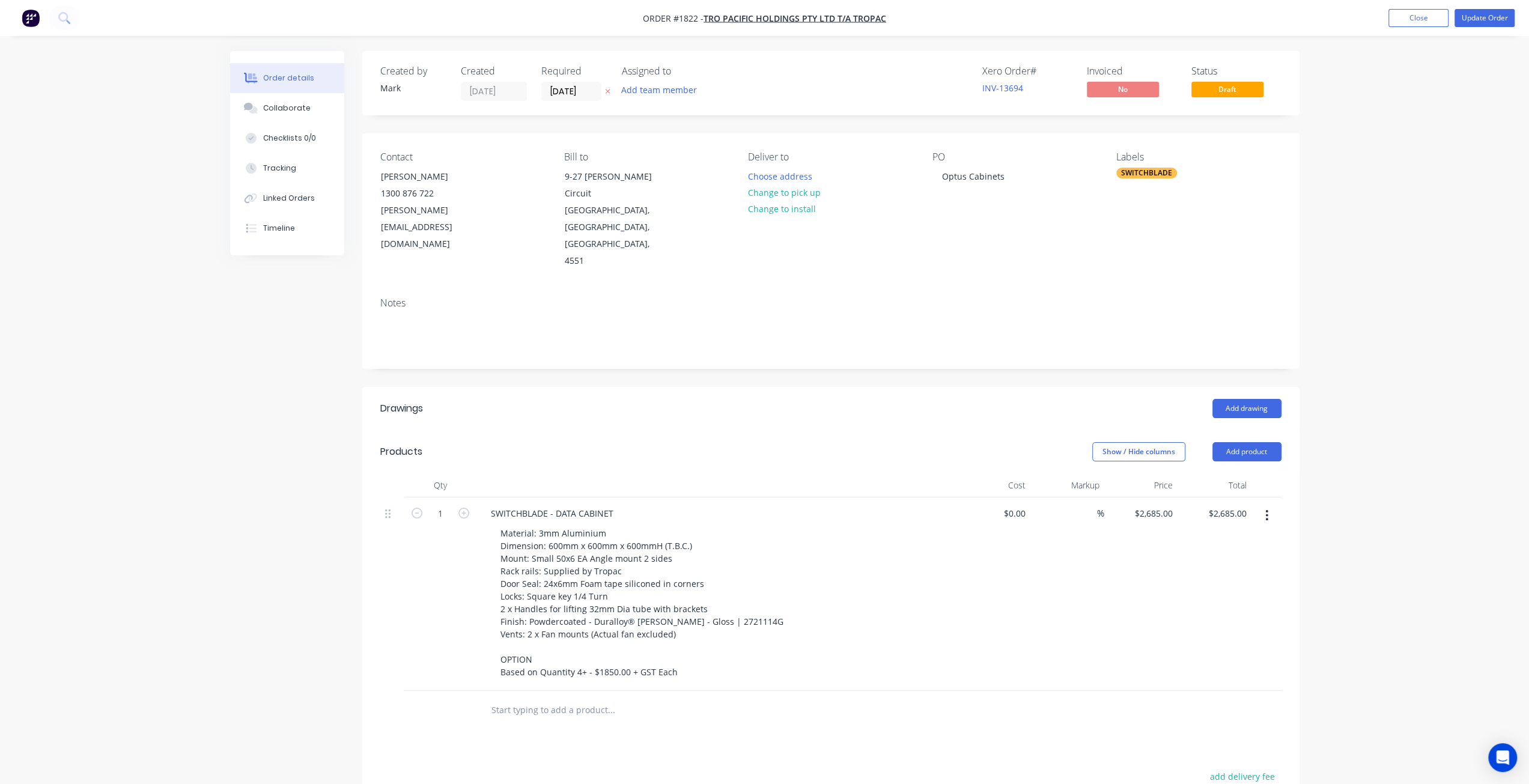
click at [1379, 125] on div "Order details Collaborate Checklists 0/0 Tracking Linked Orders Timeline Order …" at bounding box center [764, 518] width 1529 height 1036
click at [1472, 17] on button "Update Order" at bounding box center [1485, 18] width 60 height 18
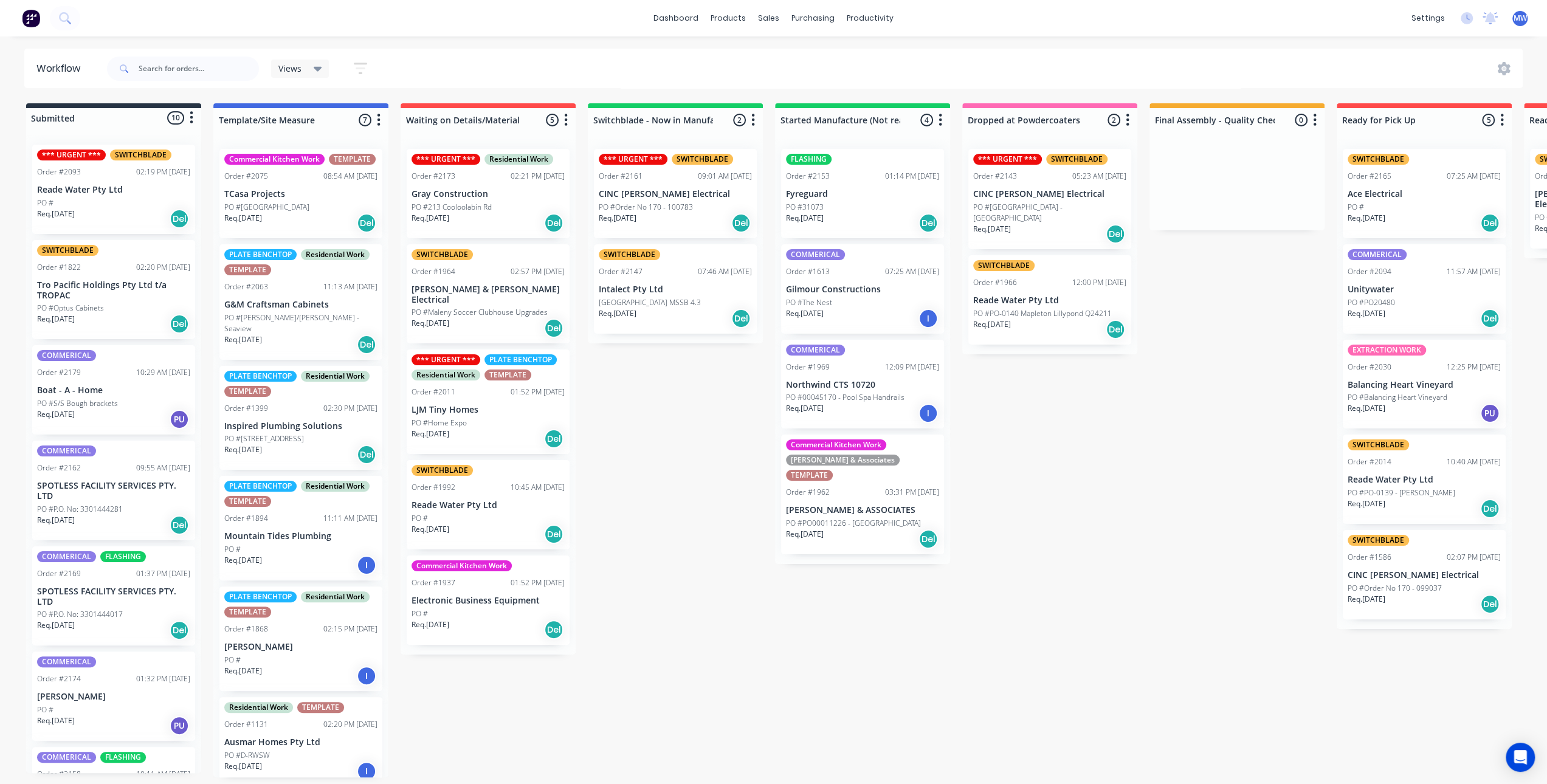
click at [719, 448] on div "Submitted 10 Status colour #273444 hex #273444 Save Cancel Summaries Total orde…" at bounding box center [1004, 440] width 2028 height 674
click at [106, 177] on div "*** URGENT *** SWITCHBLADE Order #2093 02:19 PM [DATE] Reade Water Pty Ltd PO #…" at bounding box center [113, 189] width 163 height 89
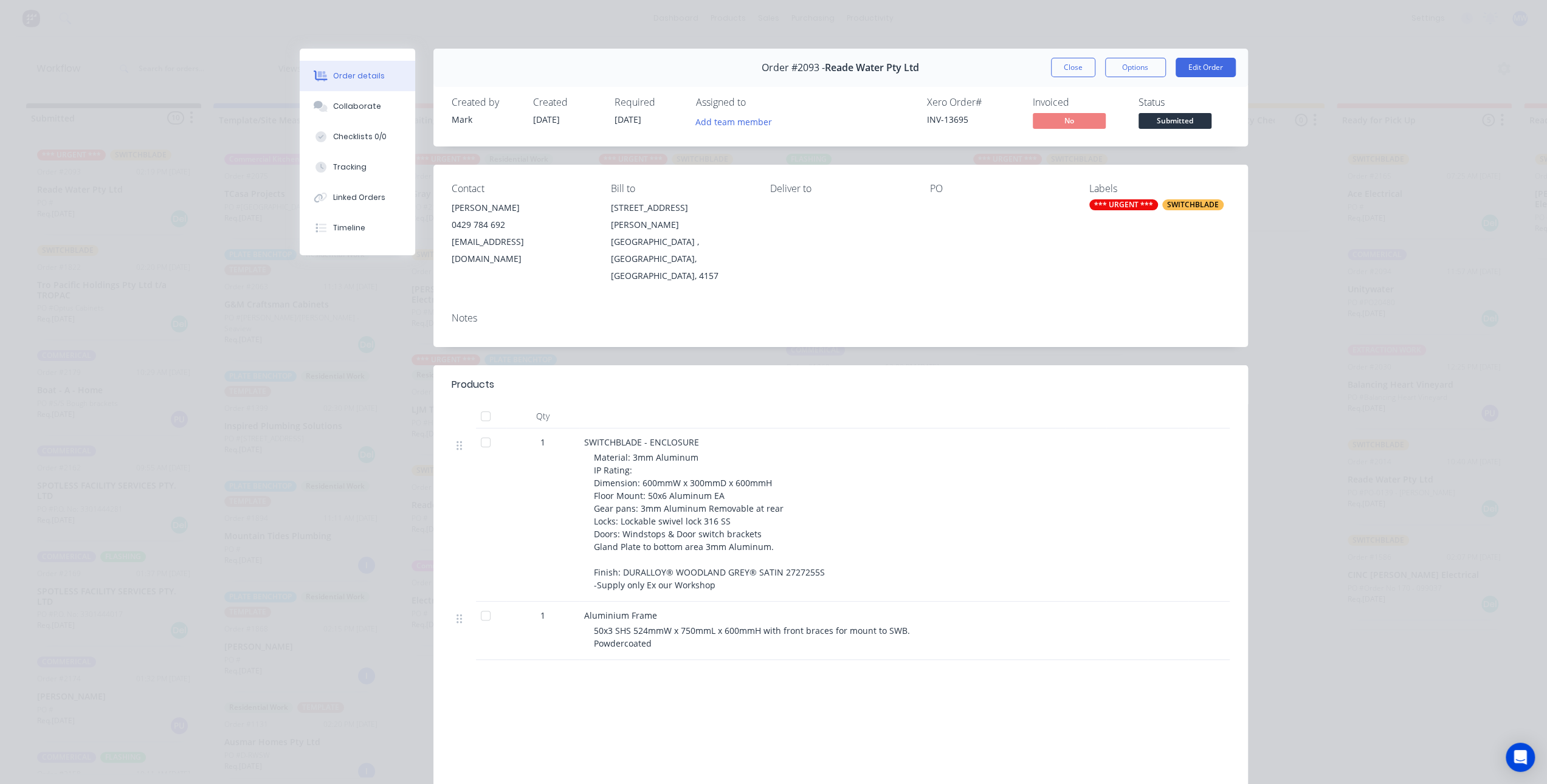
click at [1063, 65] on button "Close" at bounding box center [1073, 67] width 45 height 19
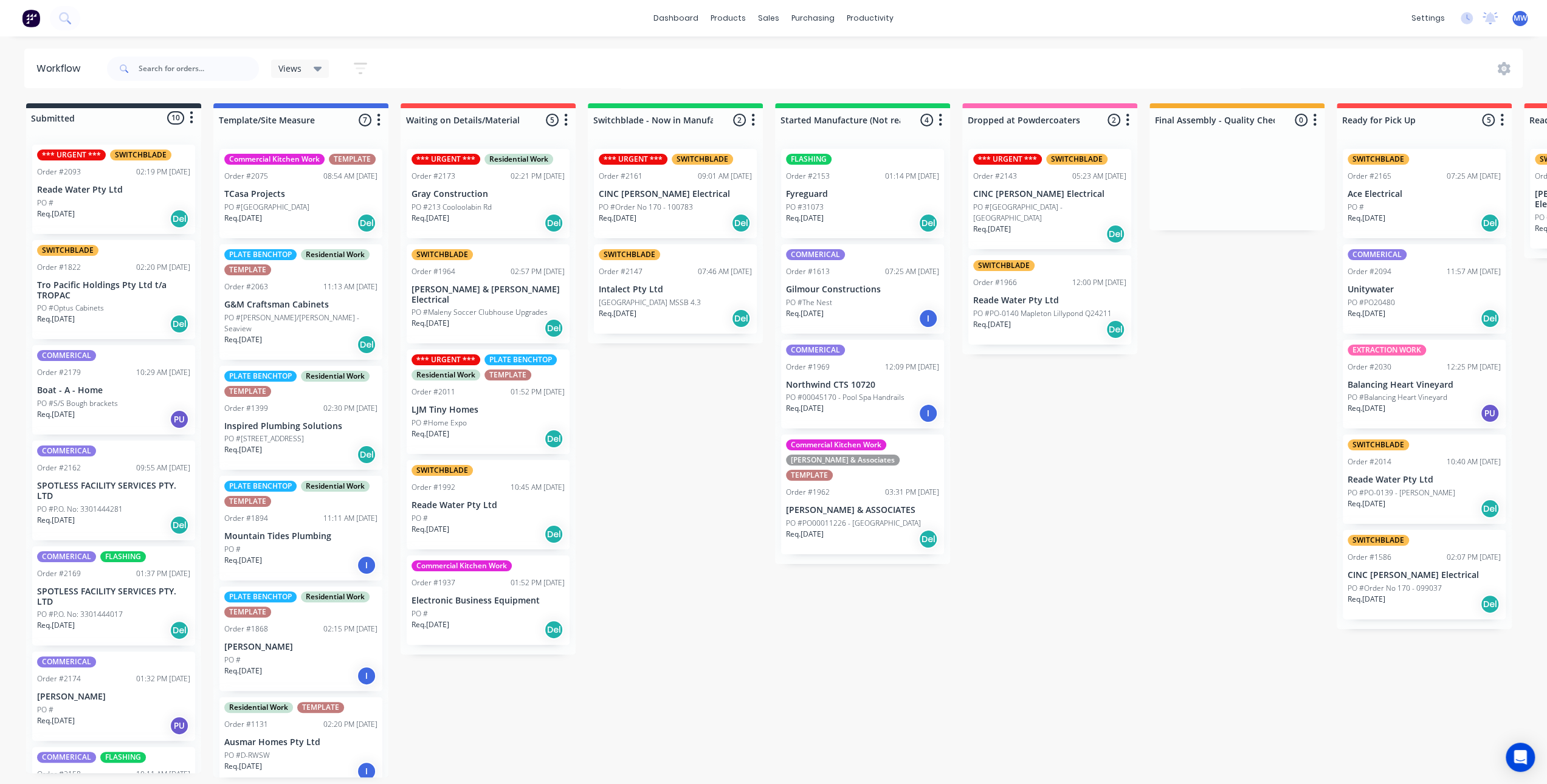
click at [649, 475] on div "Submitted 10 Status colour #273444 hex #273444 Save Cancel Summaries Total orde…" at bounding box center [1004, 440] width 2028 height 674
click at [657, 502] on div "Submitted 10 Status colour #273444 hex #273444 Save Cancel Summaries Total orde…" at bounding box center [1004, 440] width 2028 height 674
click at [683, 481] on div "Submitted 10 Status colour #273444 hex #273444 Save Cancel Summaries Total orde…" at bounding box center [1004, 440] width 2028 height 674
click at [682, 478] on div "Submitted 10 Status colour #273444 hex #273444 Save Cancel Summaries Total orde…" at bounding box center [1004, 440] width 2028 height 674
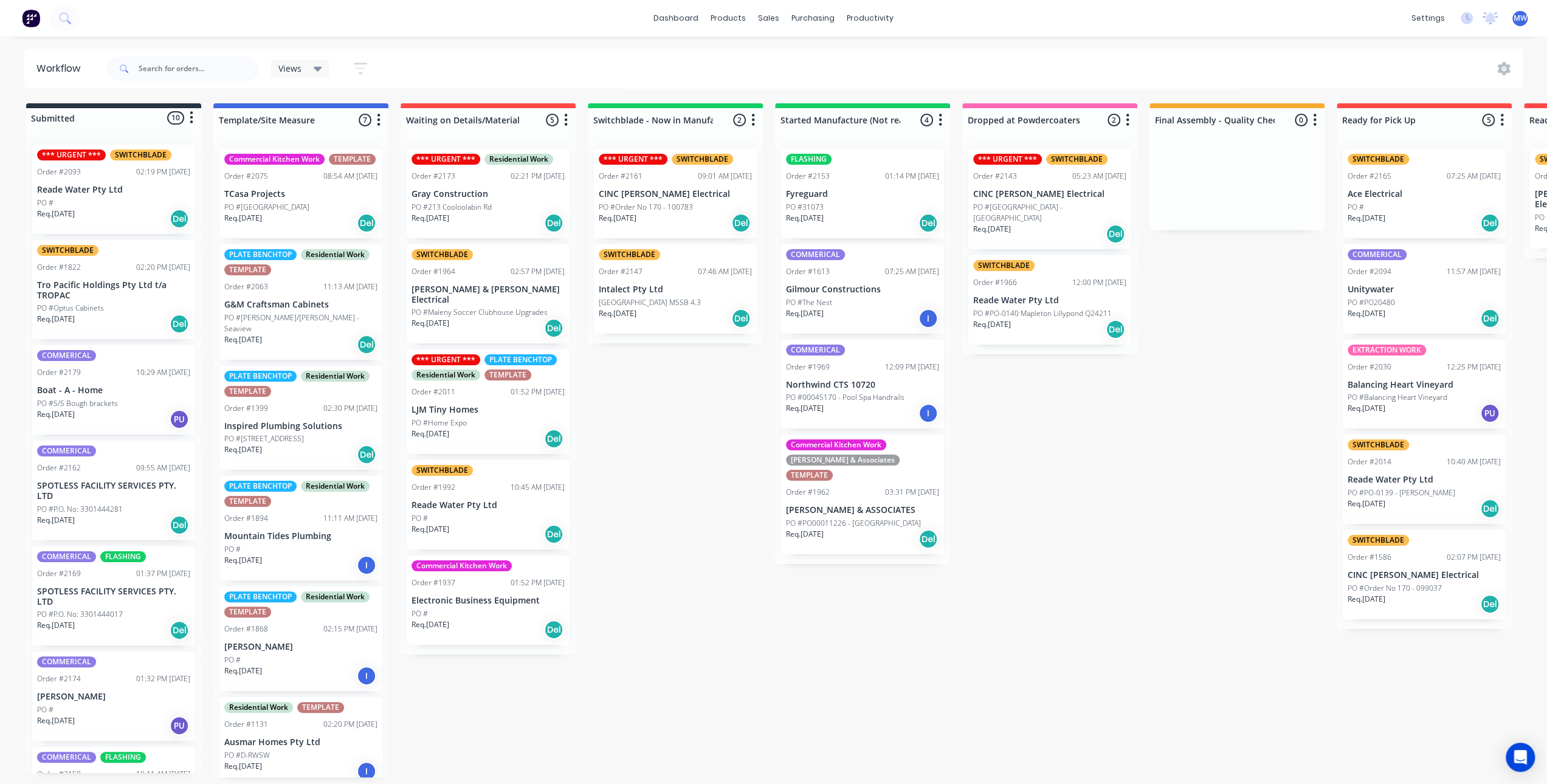
click at [652, 448] on div "Submitted 10 Status colour #273444 hex #273444 Save Cancel Summaries Total orde…" at bounding box center [1004, 440] width 2028 height 674
click at [130, 294] on p "Tro Pacific Holdings Pty Ltd t/a TROPAC" at bounding box center [114, 290] width 153 height 21
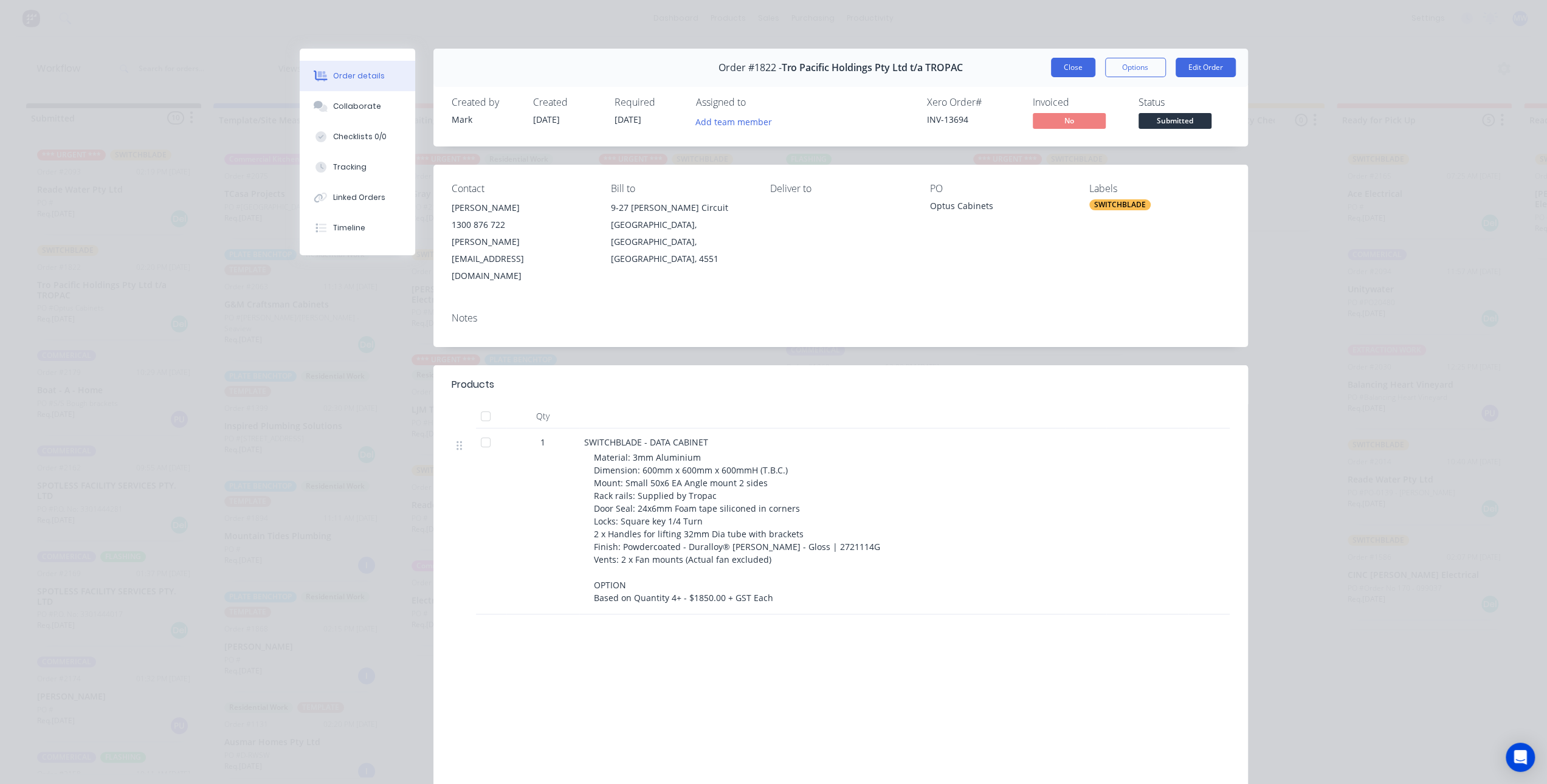
click at [1078, 69] on button "Close" at bounding box center [1073, 67] width 45 height 19
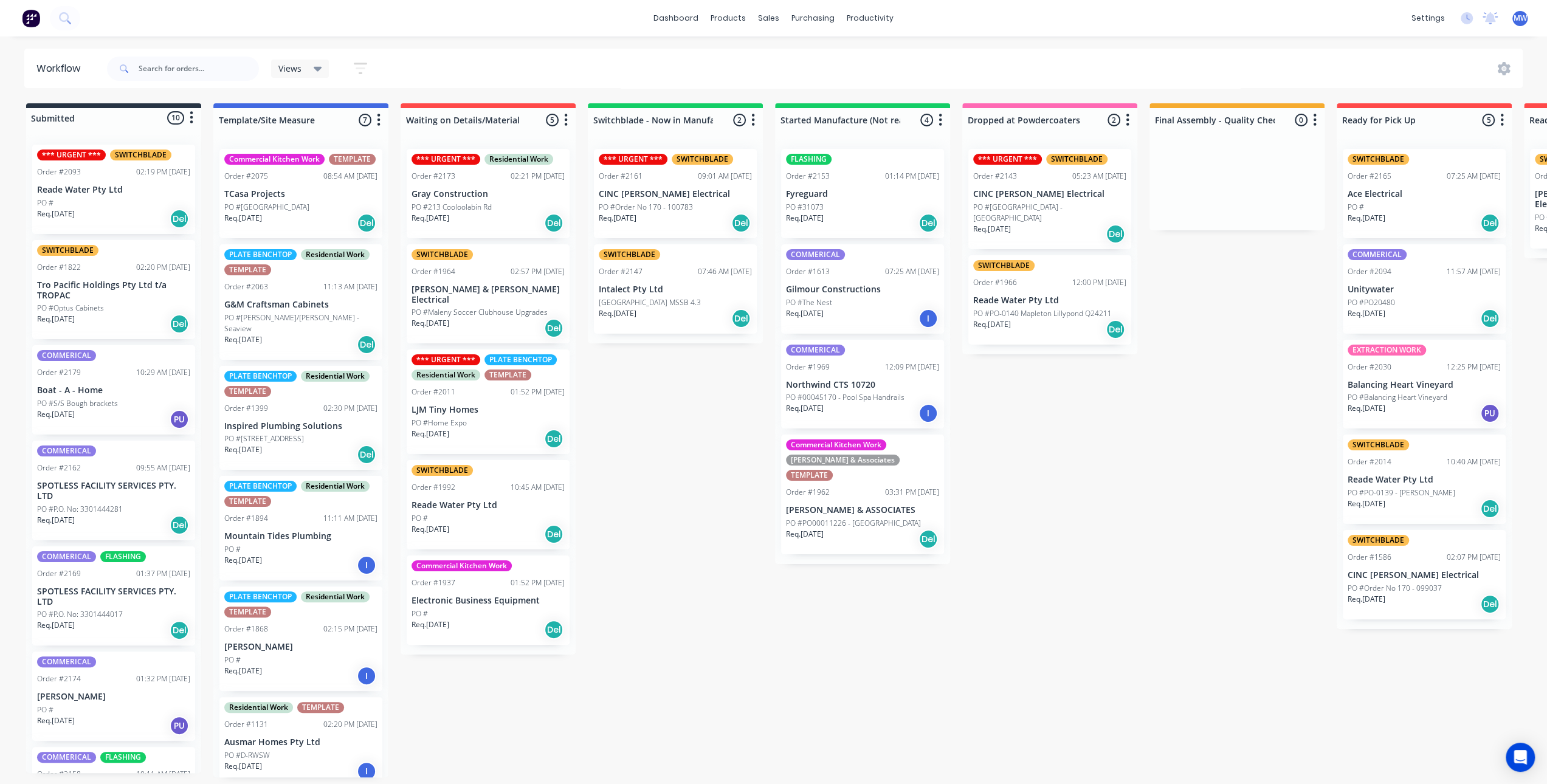
click at [677, 465] on div "Submitted 10 Status colour #273444 hex #273444 Save Cancel Summaries Total orde…" at bounding box center [1004, 440] width 2028 height 674
click at [678, 466] on div "Submitted 10 Status colour #273444 hex #273444 Save Cancel Summaries Total orde…" at bounding box center [1004, 440] width 2028 height 674
click at [290, 443] on p "PO #[STREET_ADDRESS]" at bounding box center [264, 439] width 79 height 11
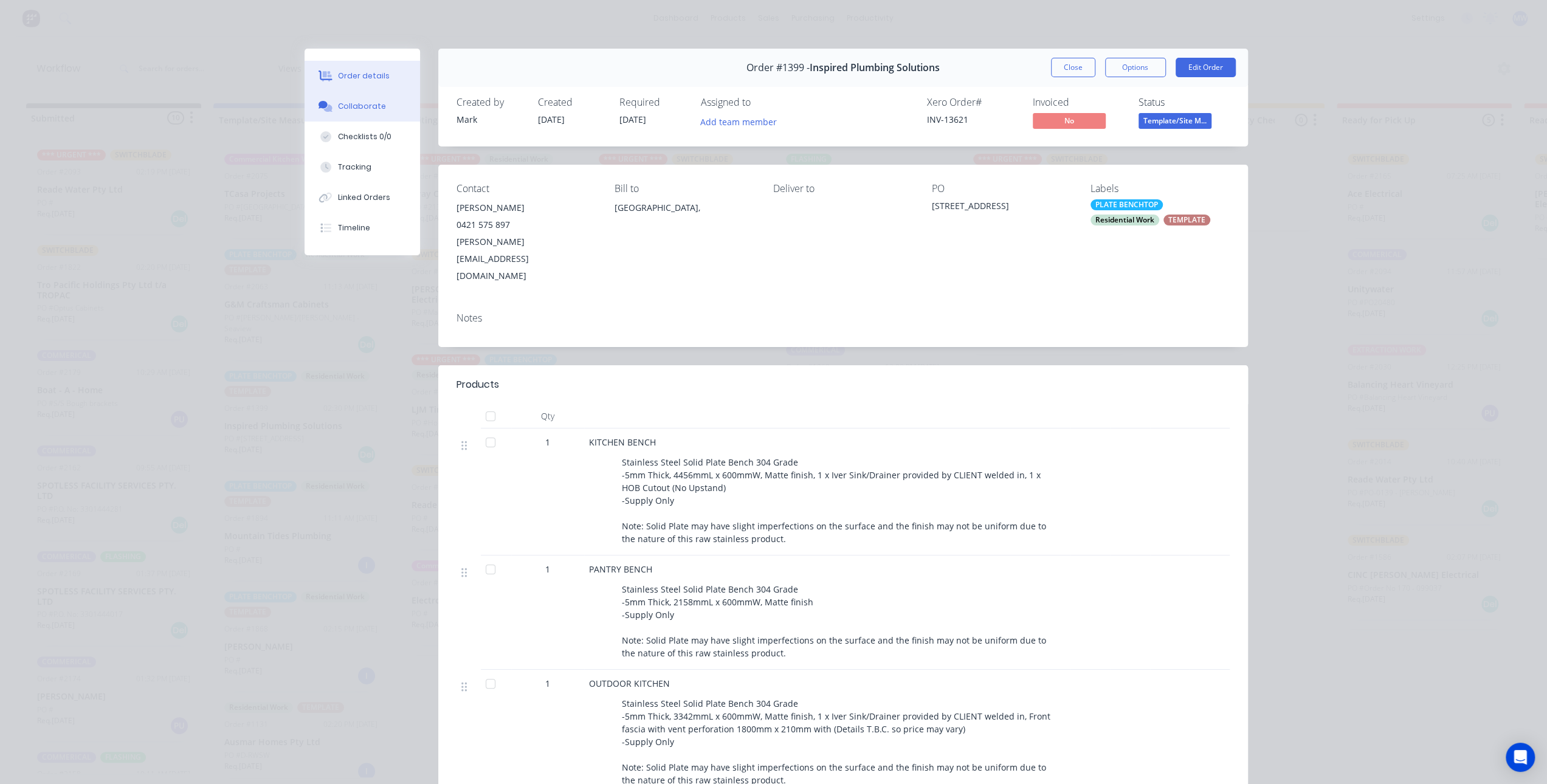
click at [374, 109] on div "Collaborate" at bounding box center [362, 106] width 48 height 11
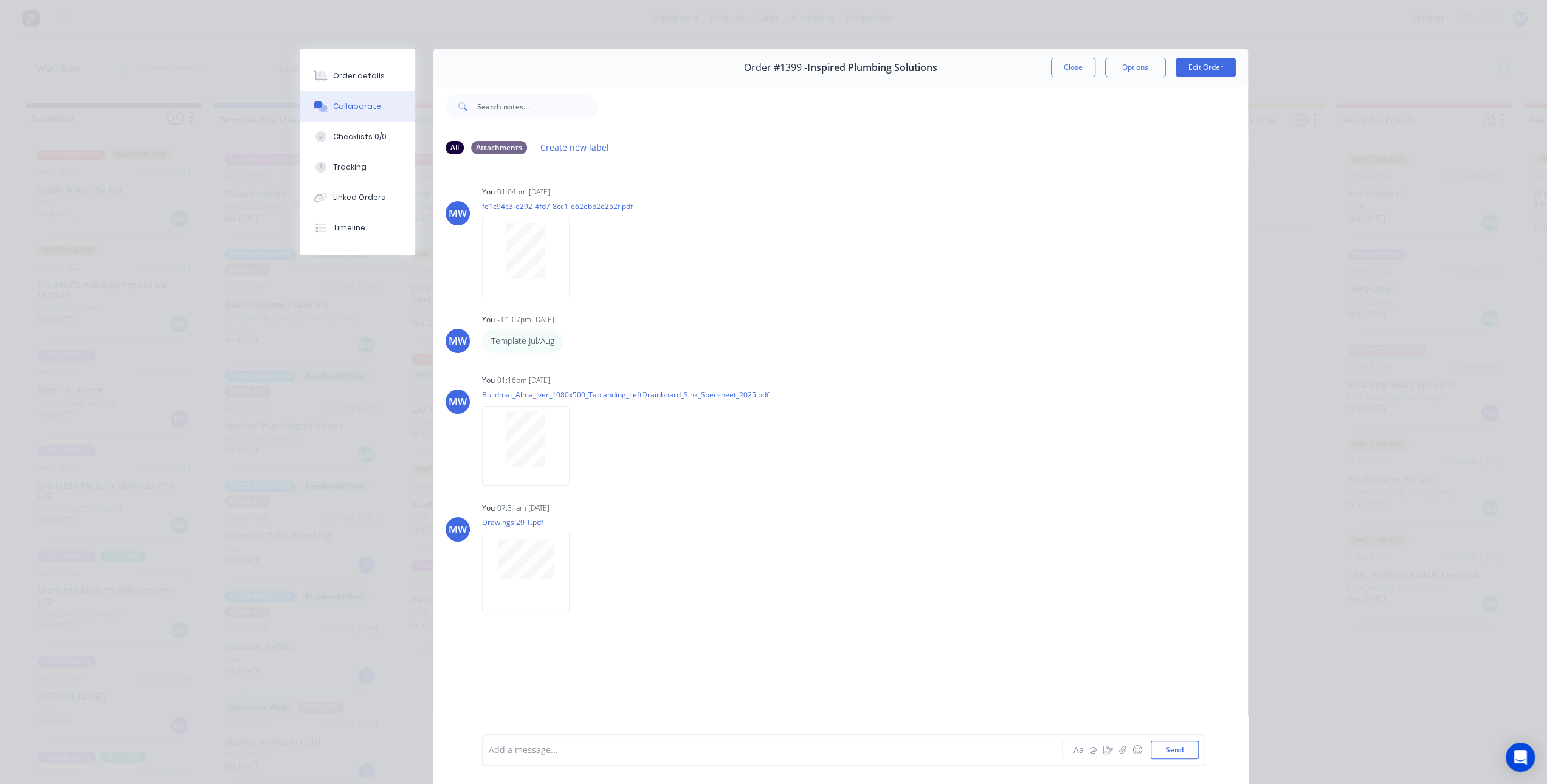
click at [595, 759] on div "Add a message..." at bounding box center [755, 750] width 533 height 18
click at [1185, 745] on button "Send" at bounding box center [1175, 750] width 48 height 18
click at [1056, 67] on button "Close" at bounding box center [1073, 67] width 45 height 19
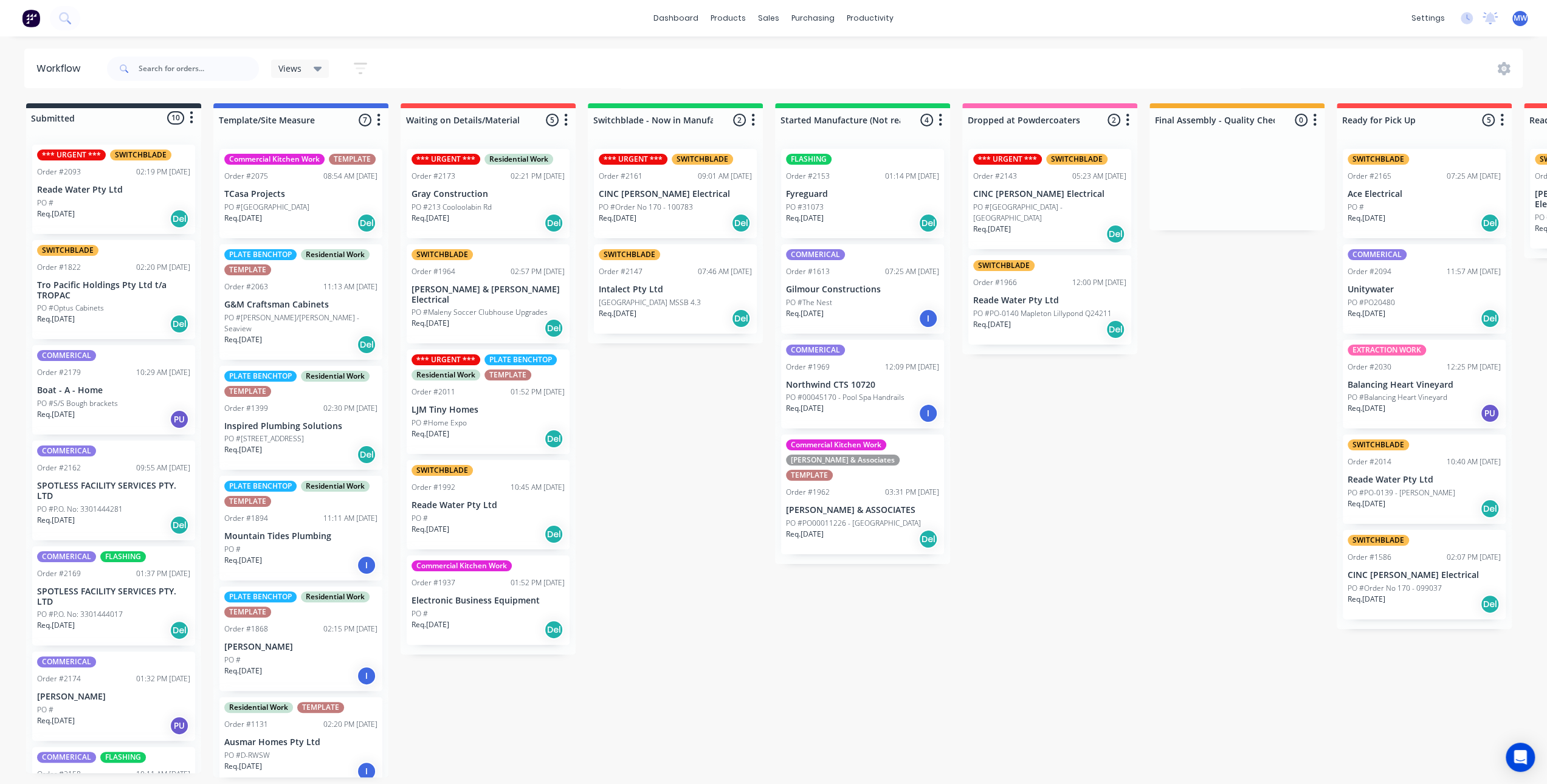
drag, startPoint x: 710, startPoint y: 472, endPoint x: 700, endPoint y: 472, distance: 10.0
click at [710, 472] on div "Submitted 10 Status colour #273444 hex #273444 Save Cancel Summaries Total orde…" at bounding box center [1004, 440] width 2028 height 674
click at [87, 304] on p "PO #Optus Cabinets" at bounding box center [71, 308] width 67 height 11
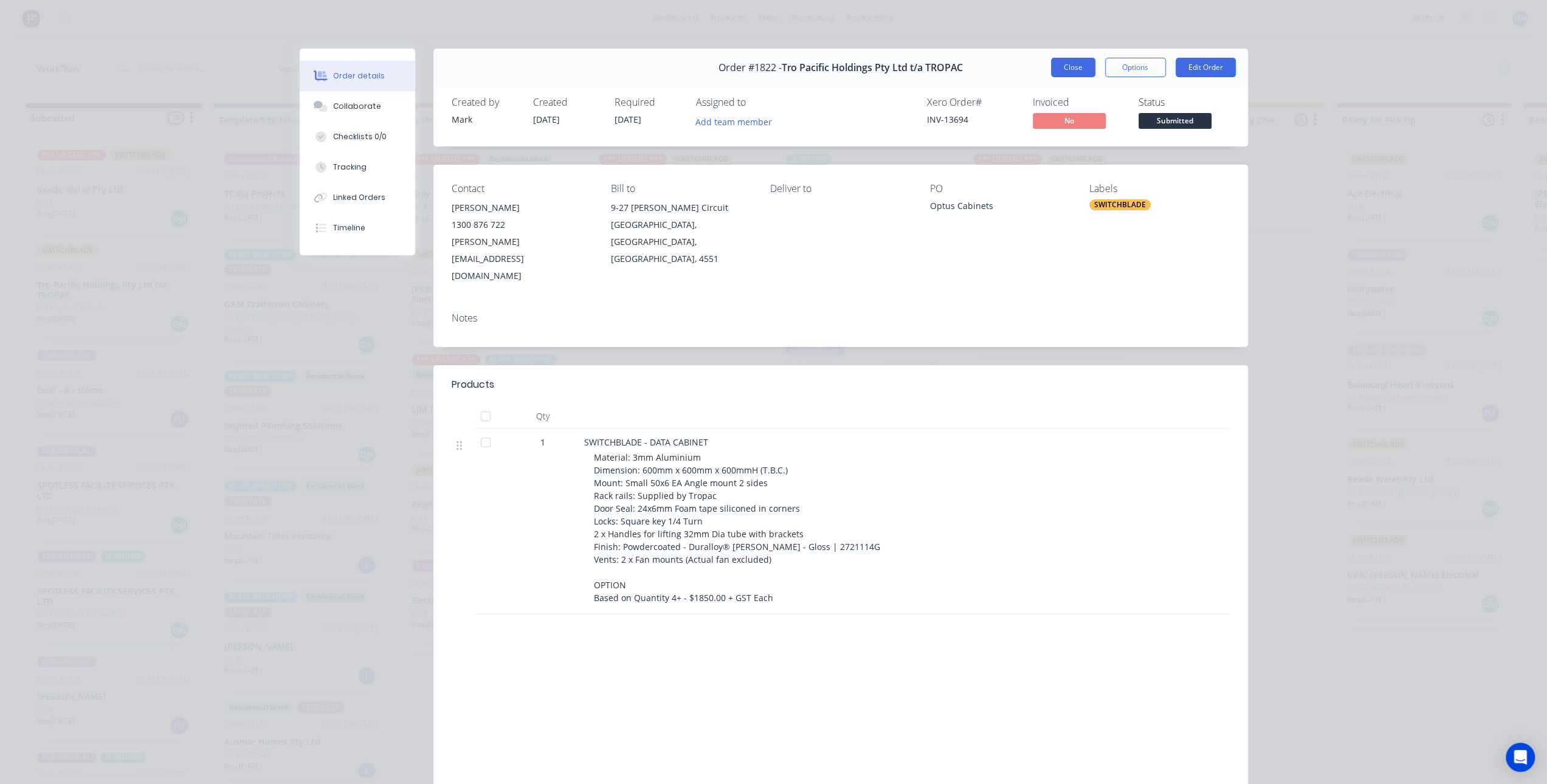
click at [1072, 64] on button "Close" at bounding box center [1073, 67] width 45 height 19
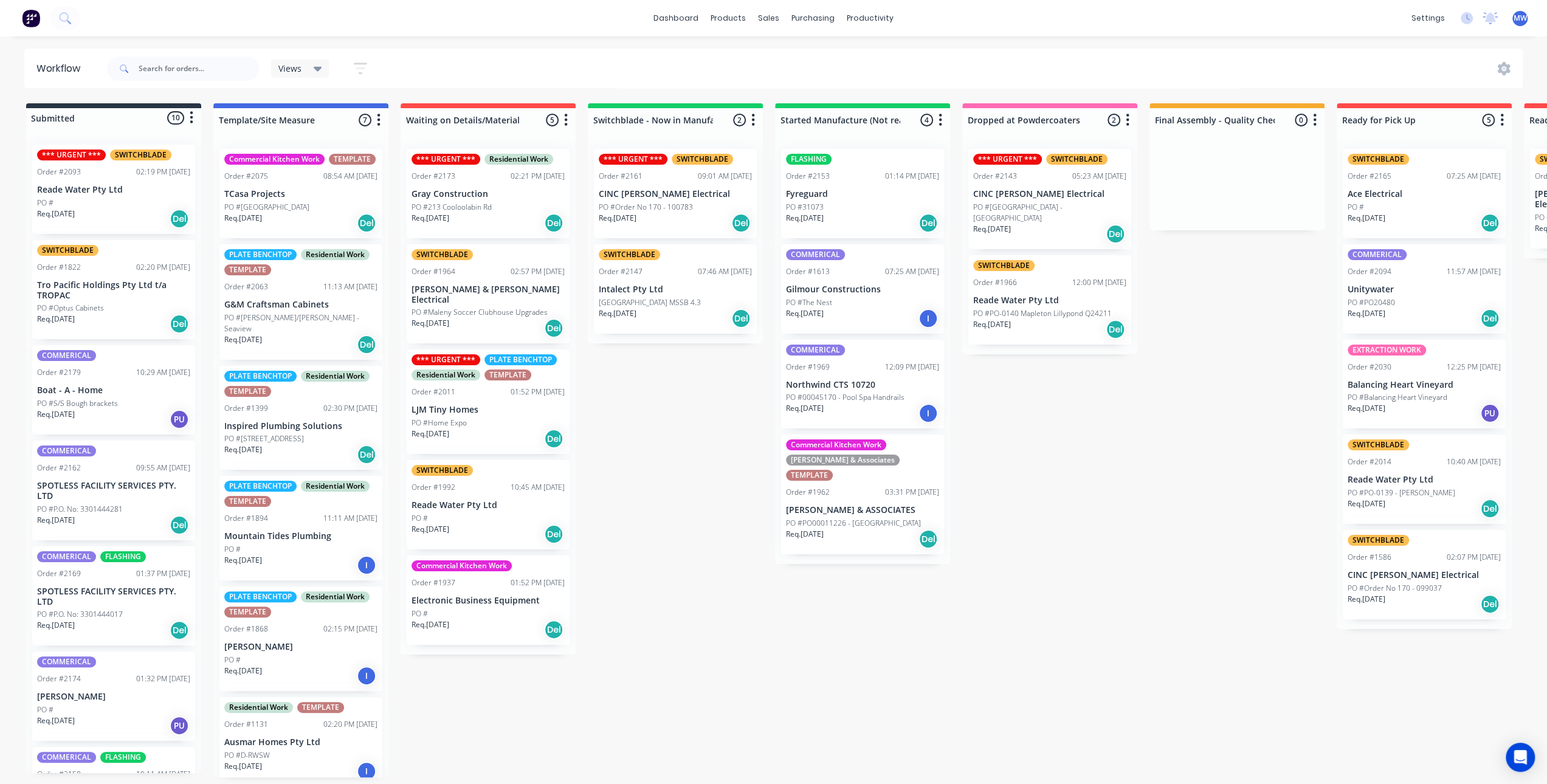
click at [575, 427] on div "*** URGENT *** Residential Work Order #2173 02:21 PM [DATE] Gray Construction P…" at bounding box center [488, 397] width 175 height 516
click at [700, 422] on div "Submitted 10 Status colour #273444 hex #273444 Save Cancel Summaries Total orde…" at bounding box center [1004, 440] width 2028 height 674
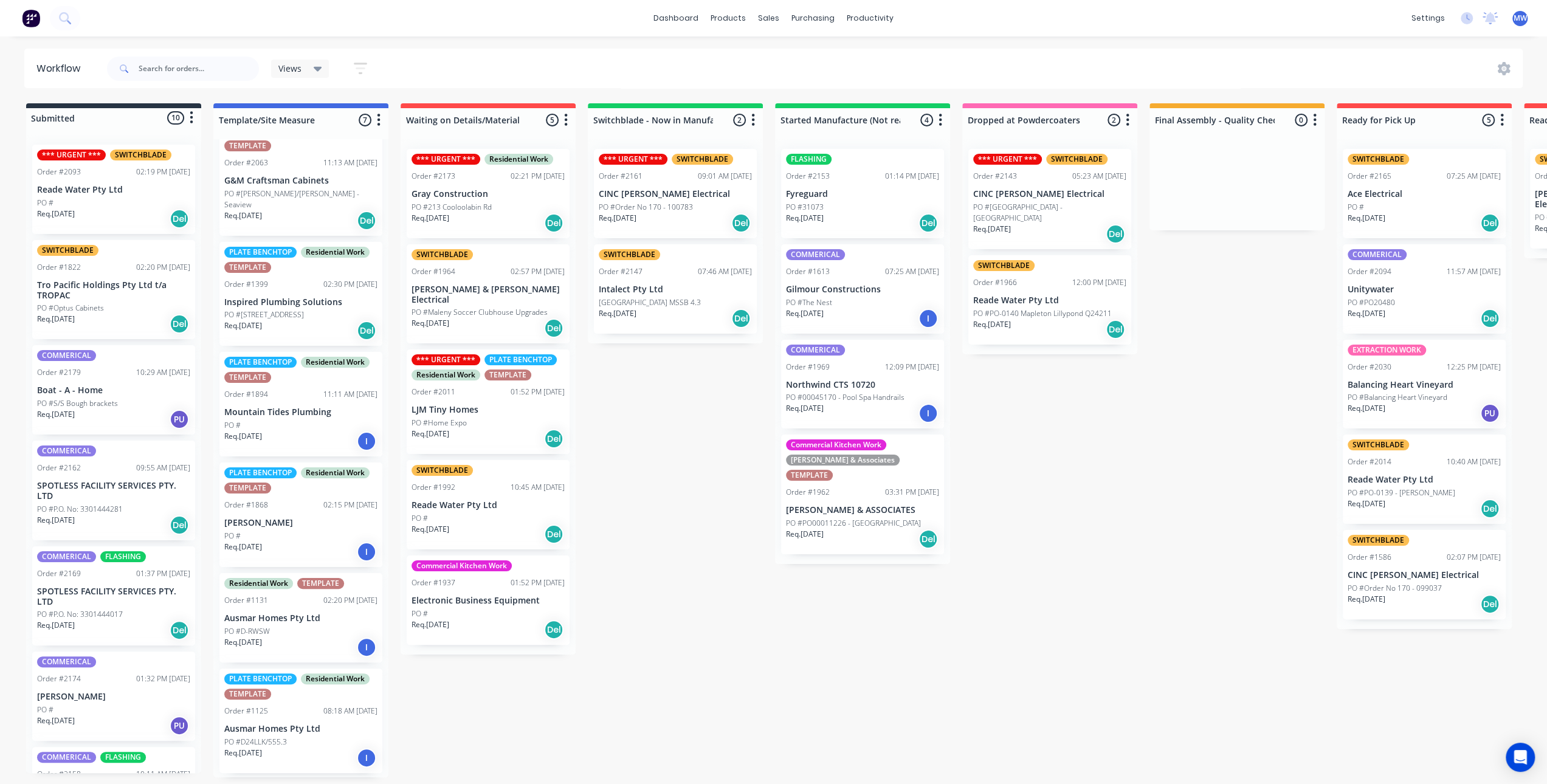
click at [673, 453] on div "Submitted 10 Status colour #273444 hex #273444 Save Cancel Summaries Total orde…" at bounding box center [1004, 440] width 2028 height 674
click at [649, 409] on div "Submitted 10 Status colour #273444 hex #273444 Save Cancel Summaries Total orde…" at bounding box center [1004, 440] width 2028 height 674
click at [673, 472] on div "Submitted 10 Status colour #273444 hex #273444 Save Cancel Summaries Total orde…" at bounding box center [1004, 440] width 2028 height 674
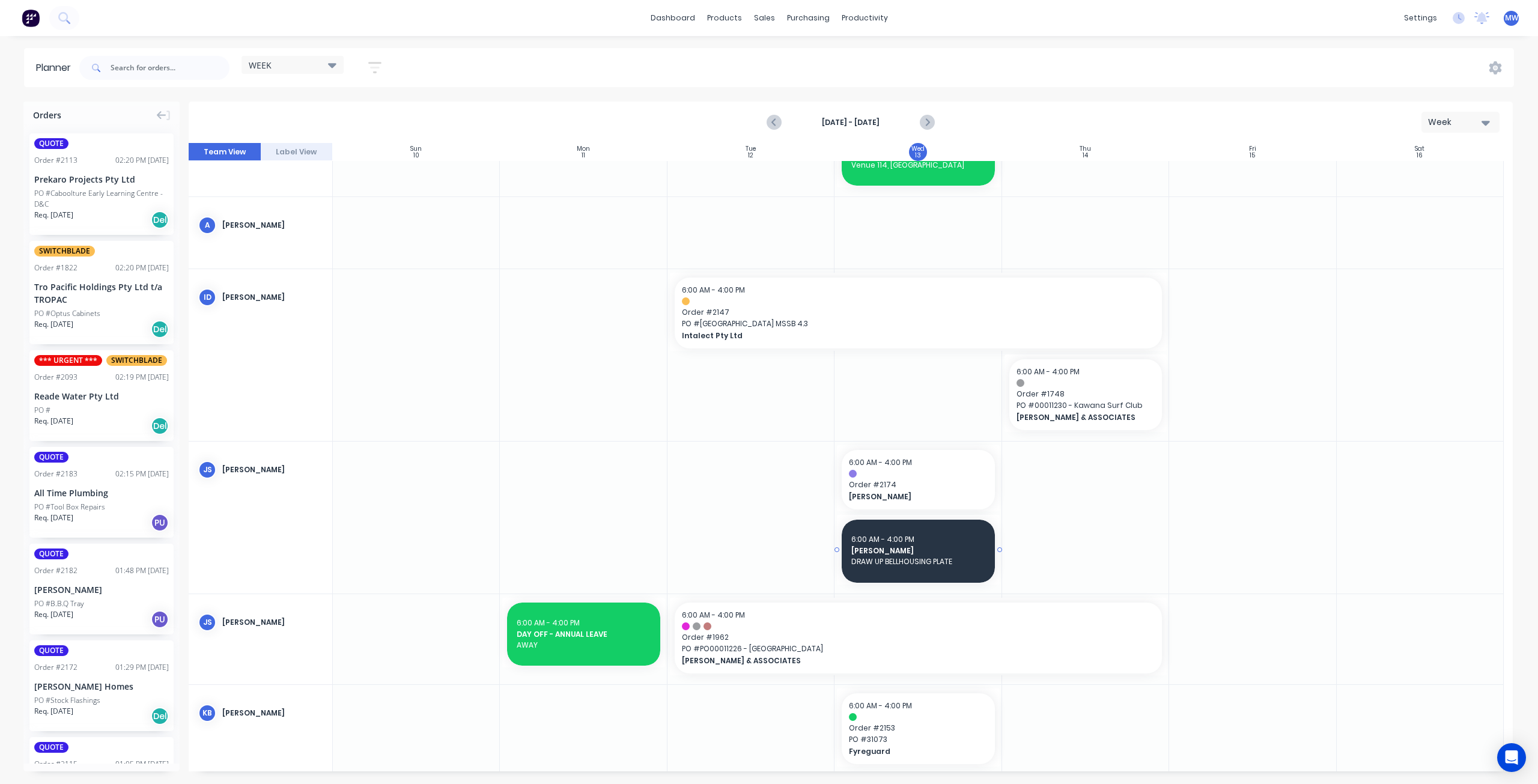
scroll to position [180, 0]
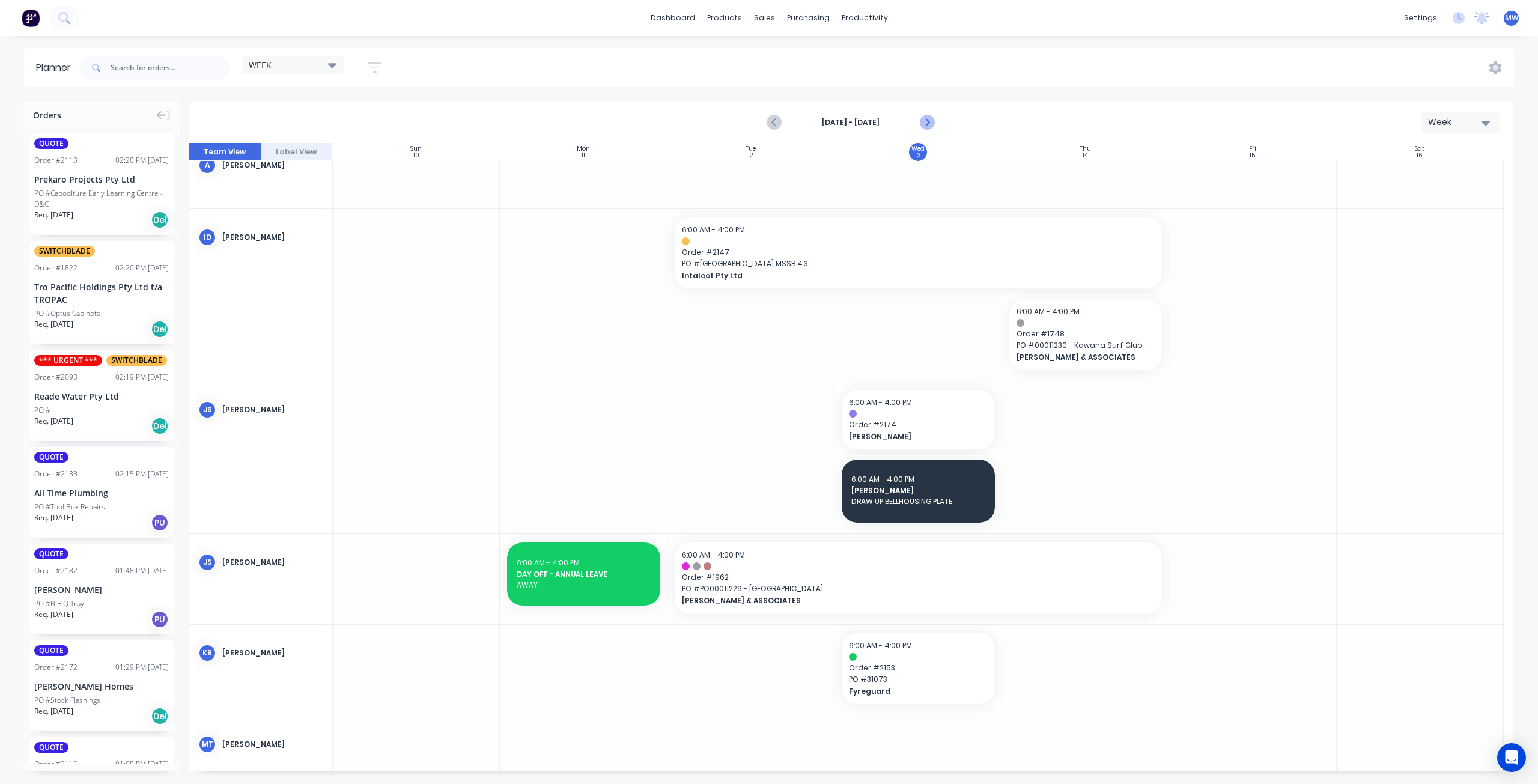
click at [928, 122] on icon "Next page" at bounding box center [927, 123] width 5 height 10
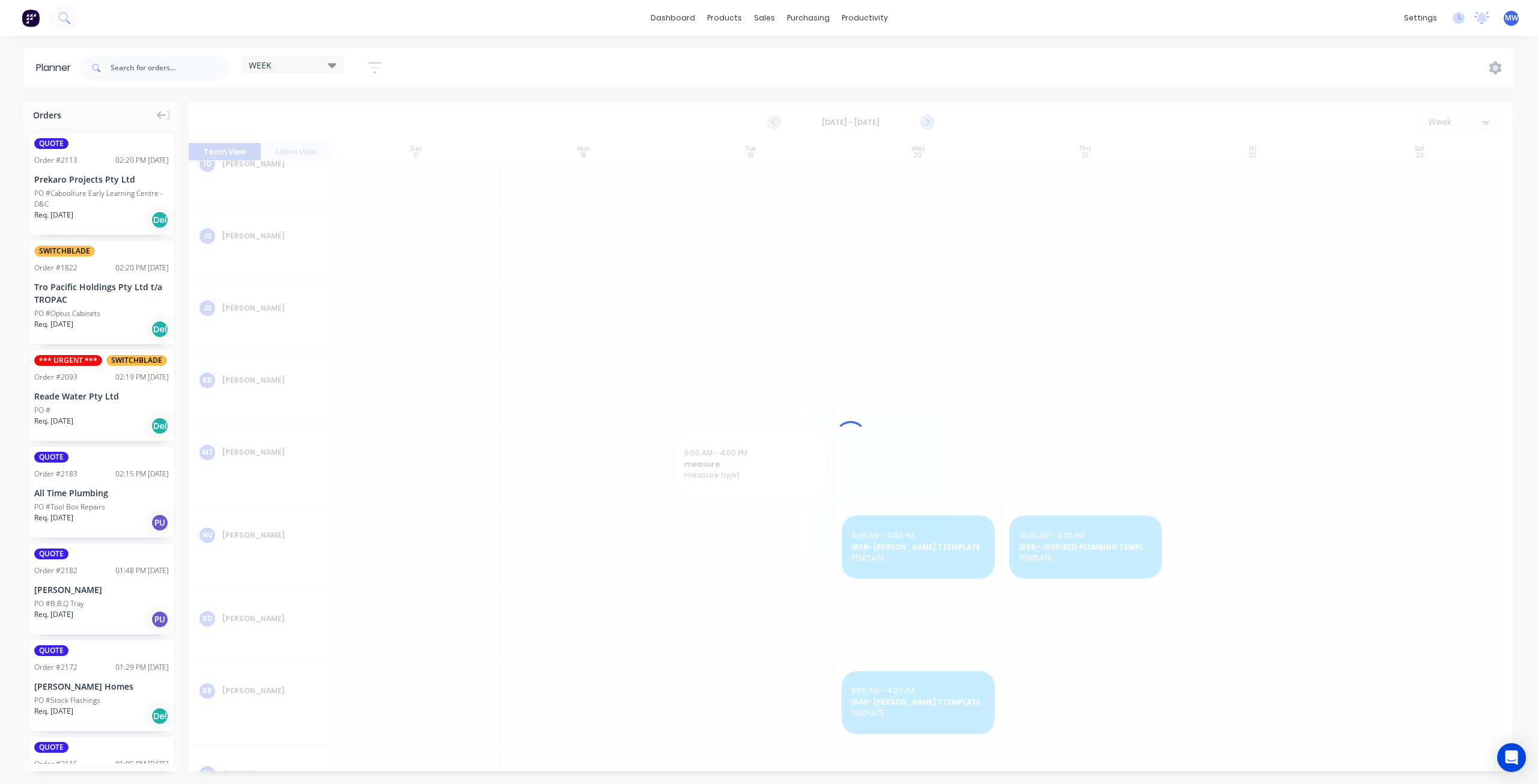
scroll to position [107, 0]
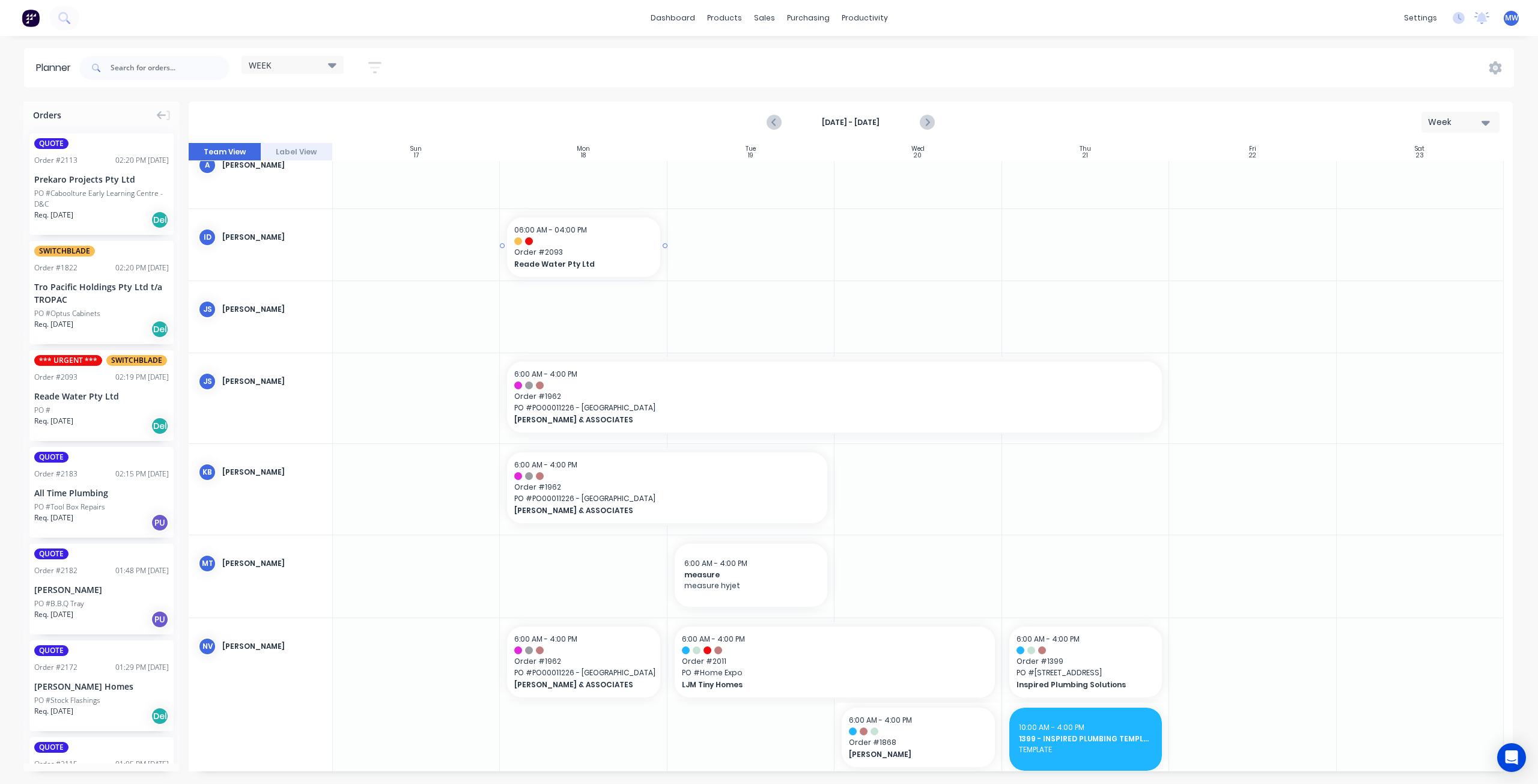
drag, startPoint x: 98, startPoint y: 395, endPoint x: 585, endPoint y: 274, distance: 501.8
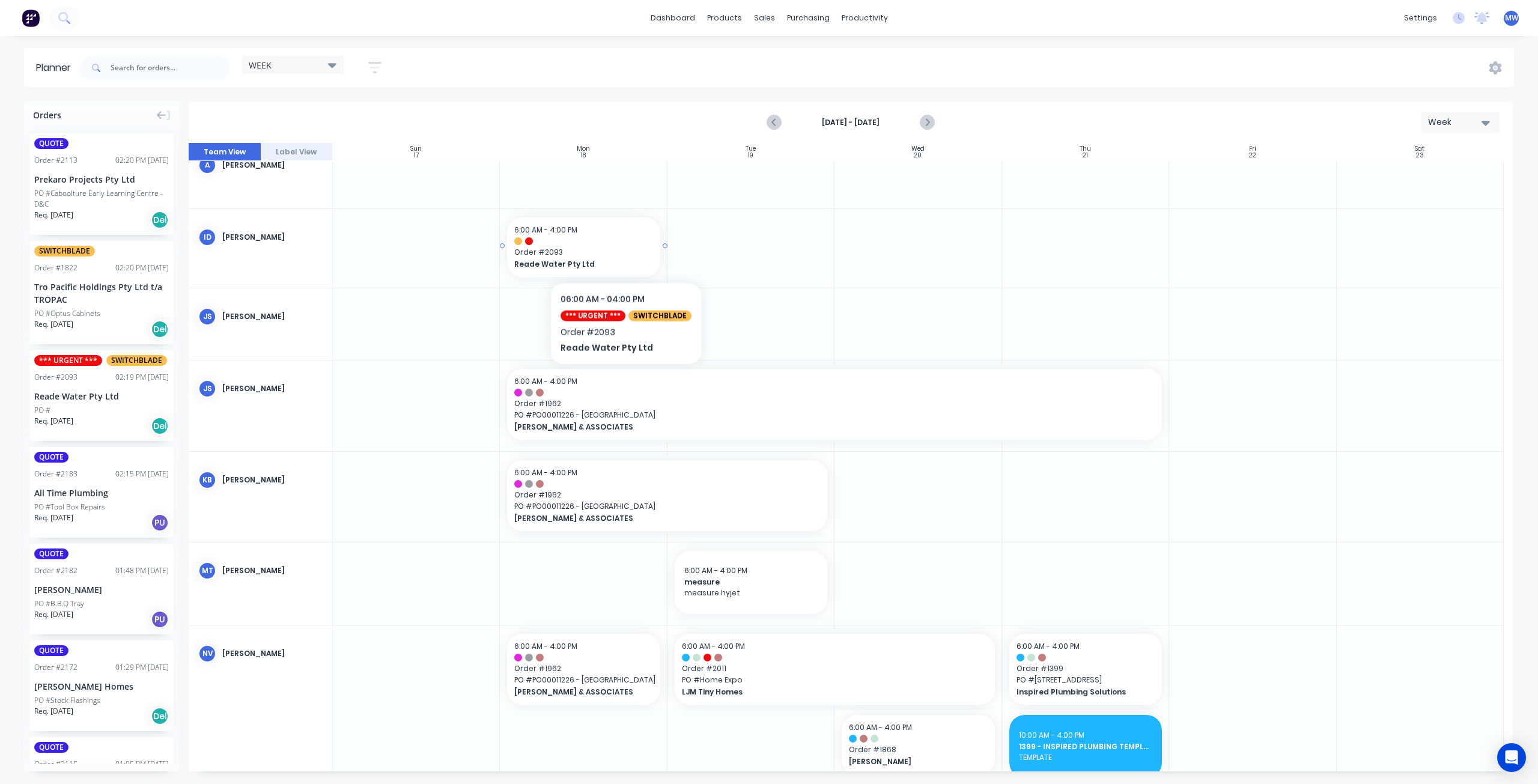
click at [624, 251] on span "Order # 2093" at bounding box center [584, 252] width 138 height 11
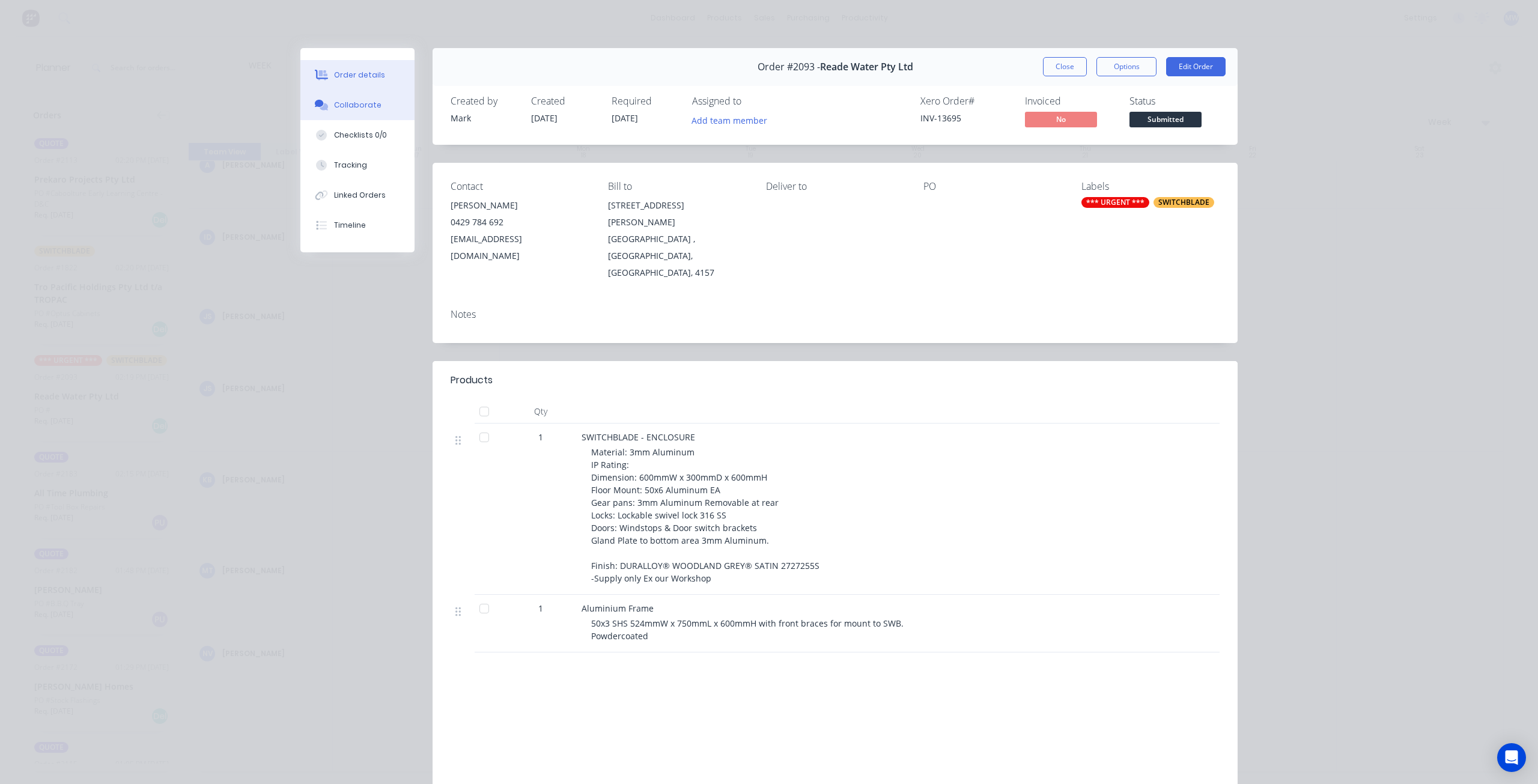
click at [358, 109] on div "Collaborate" at bounding box center [358, 105] width 47 height 11
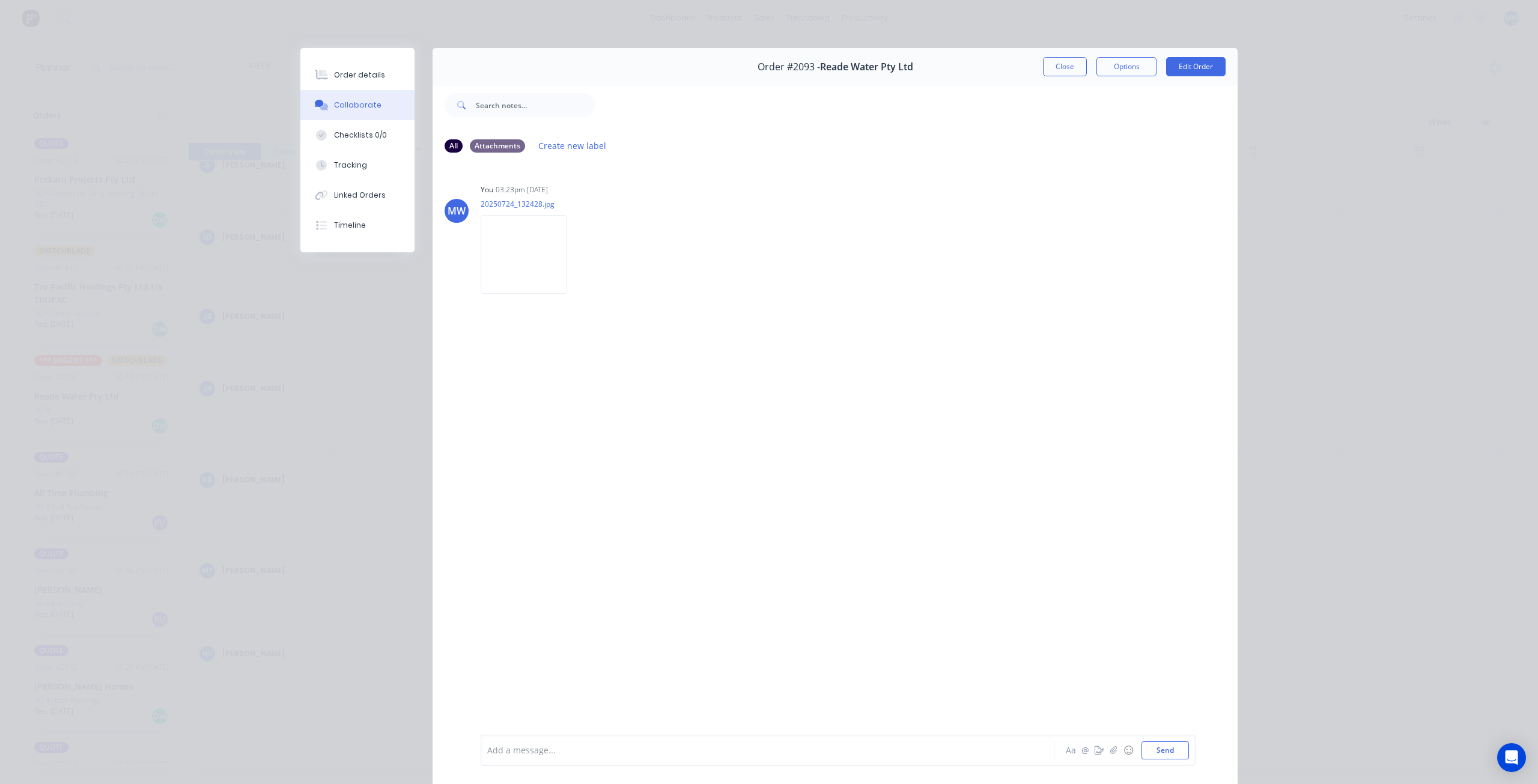
click at [616, 746] on div at bounding box center [751, 750] width 526 height 13
click at [1161, 754] on button "Send" at bounding box center [1165, 750] width 47 height 18
click at [1057, 70] on button "Close" at bounding box center [1064, 67] width 44 height 19
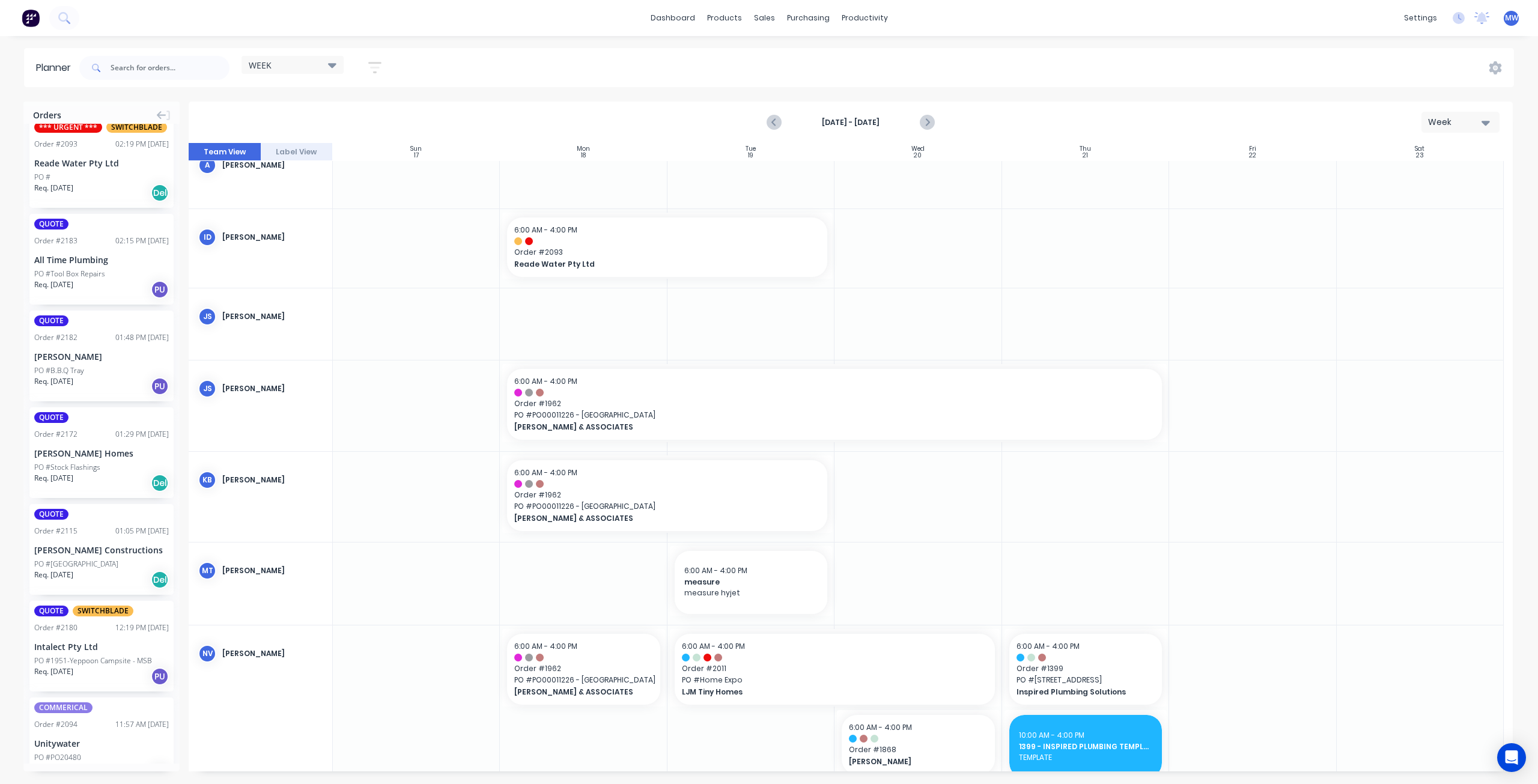
scroll to position [0, 0]
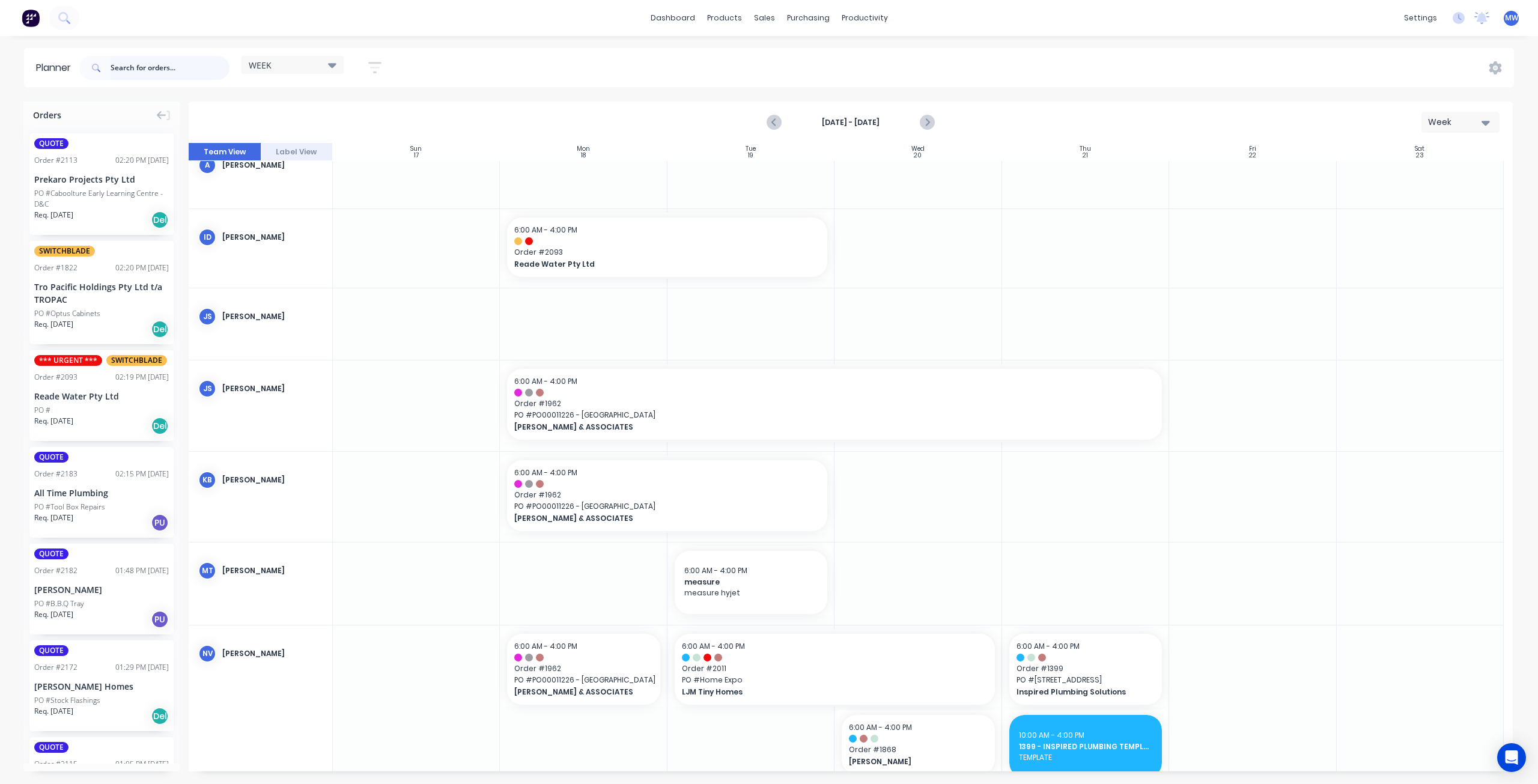
click at [125, 62] on input "text" at bounding box center [170, 68] width 119 height 24
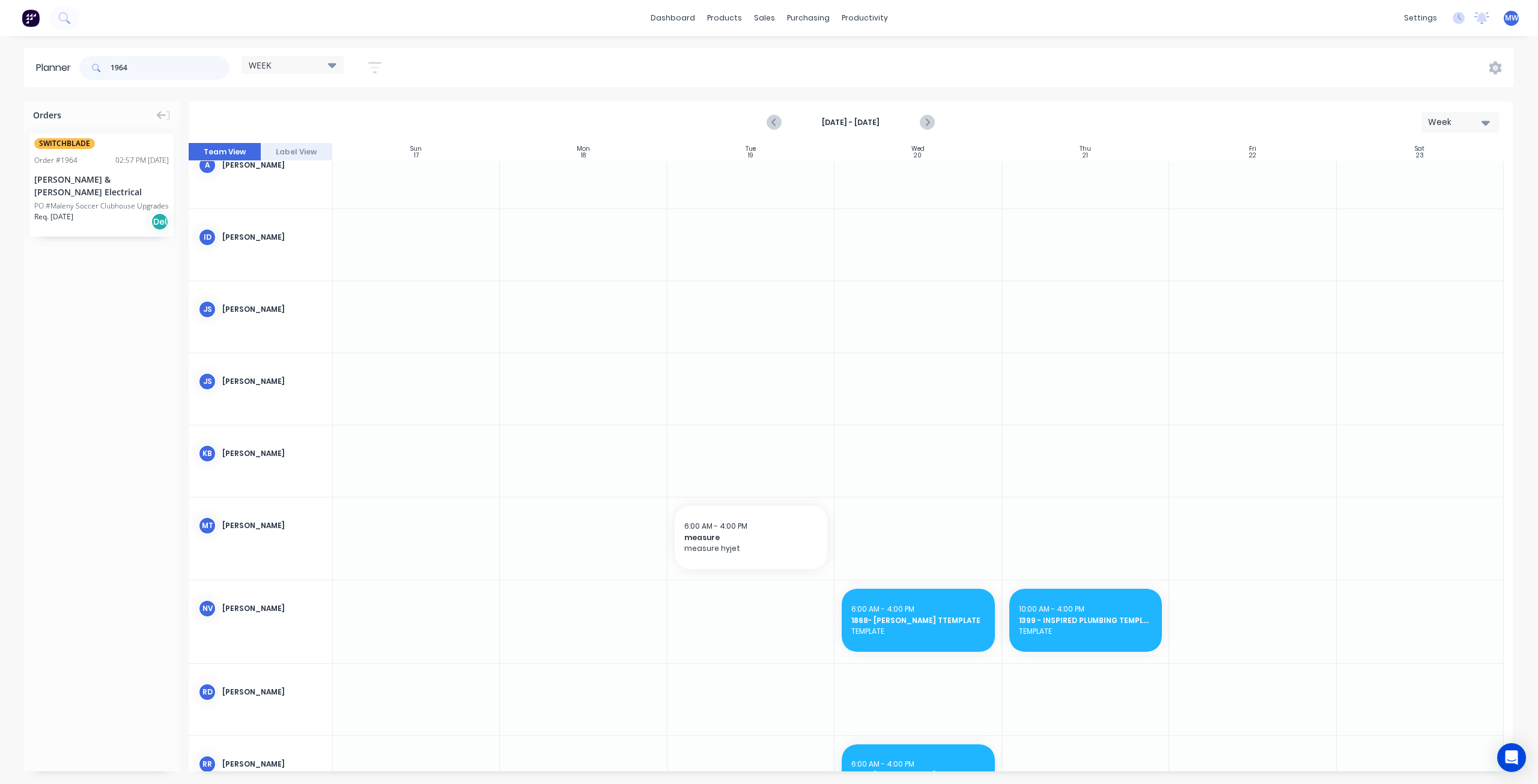
type input "1964"
drag, startPoint x: 93, startPoint y: 191, endPoint x: 911, endPoint y: 262, distance: 821.1
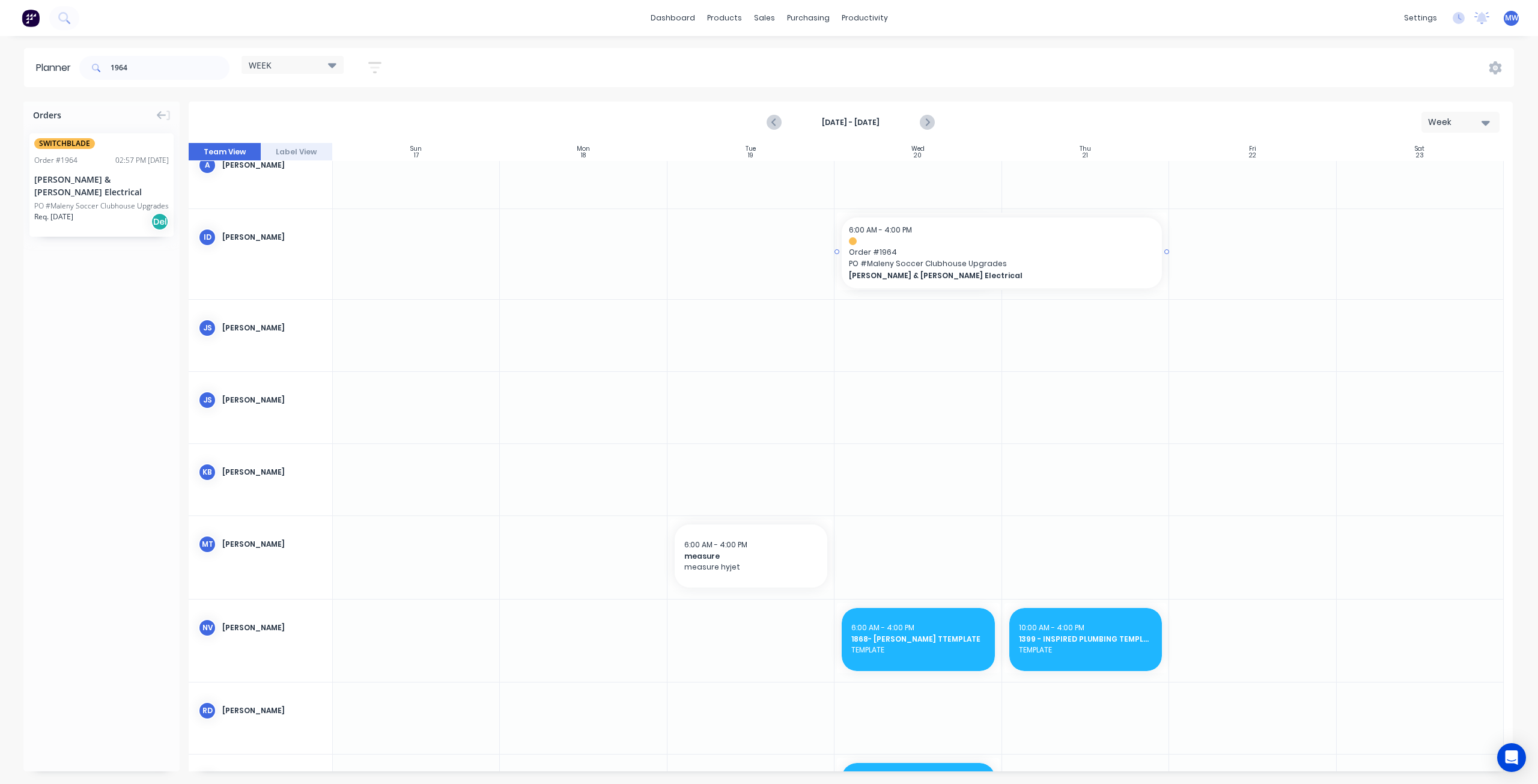
drag, startPoint x: 995, startPoint y: 252, endPoint x: 1031, endPoint y: 250, distance: 36.1
click at [983, 254] on span "Order # 1964" at bounding box center [1002, 252] width 306 height 11
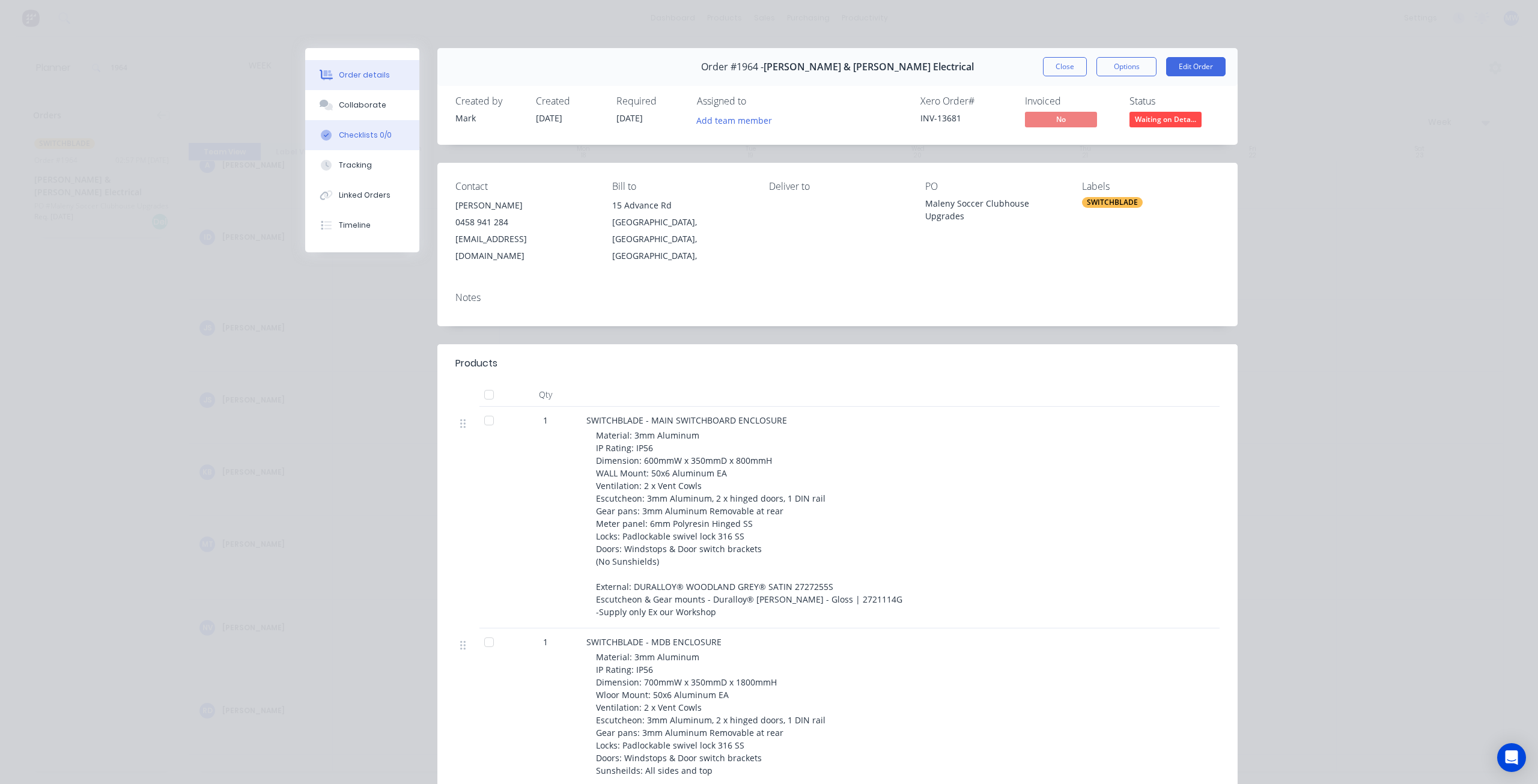
click at [375, 121] on button "Checklists 0/0" at bounding box center [362, 135] width 114 height 30
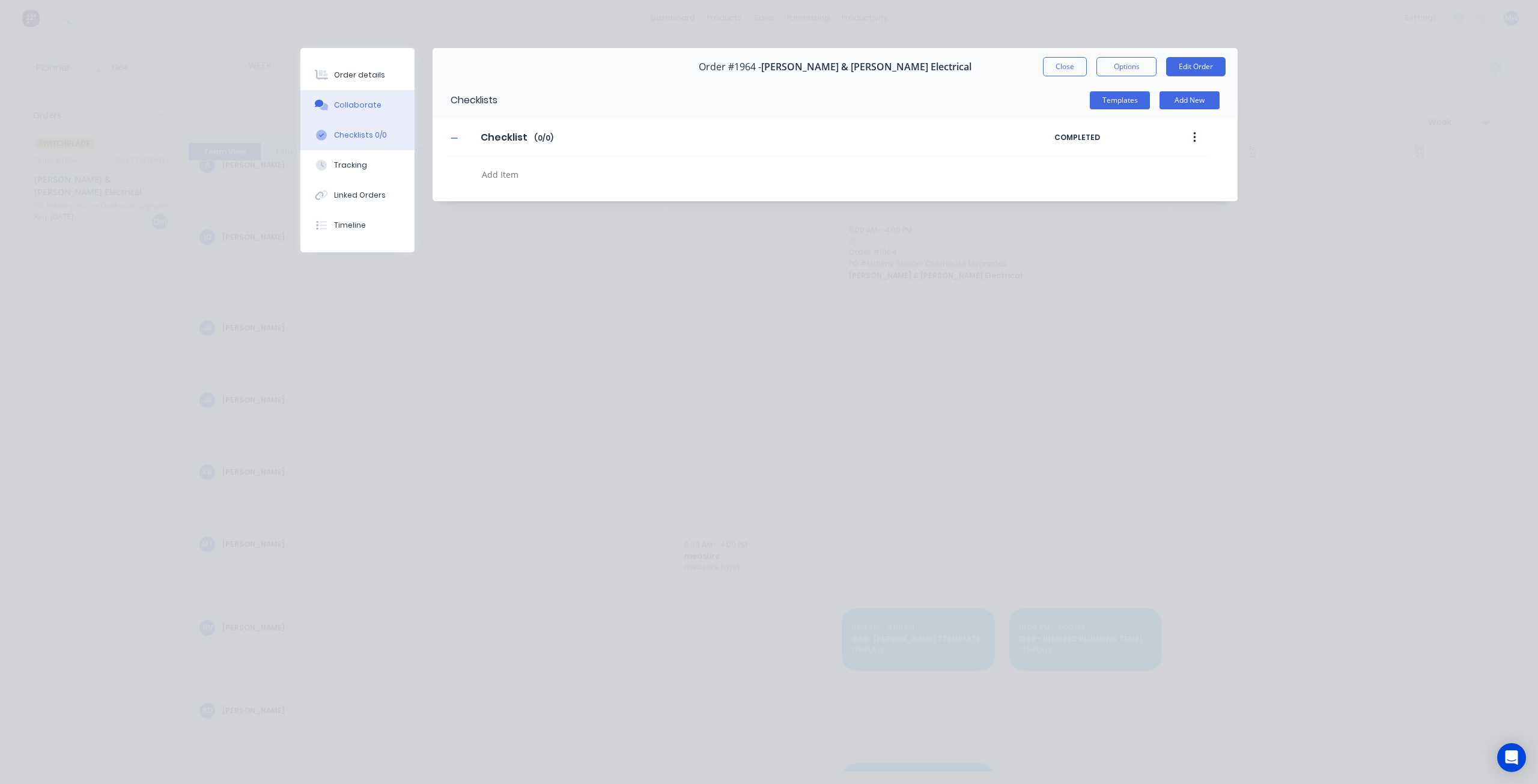
click at [370, 109] on div "Collaborate" at bounding box center [358, 105] width 47 height 11
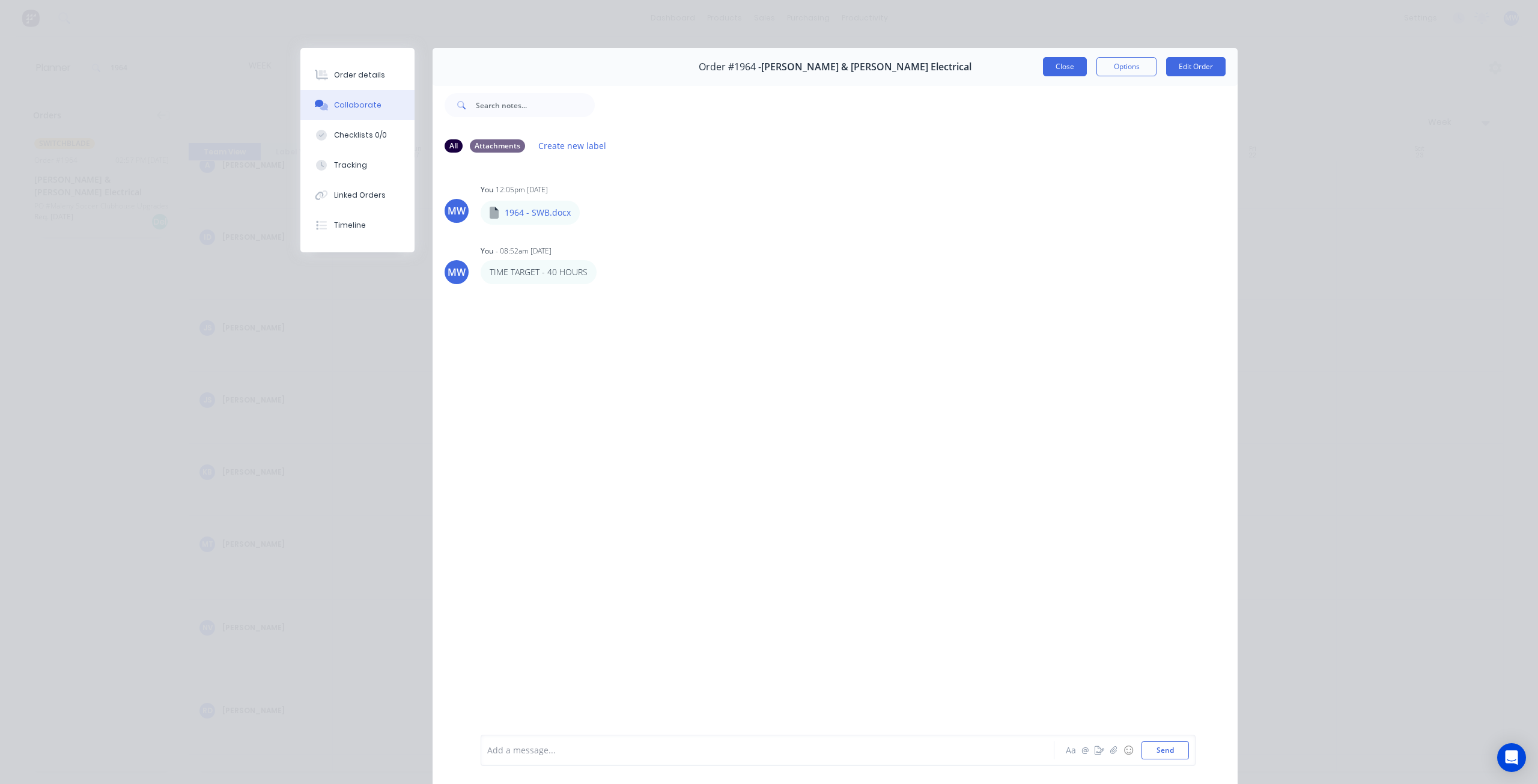
click at [1057, 65] on button "Close" at bounding box center [1064, 67] width 44 height 19
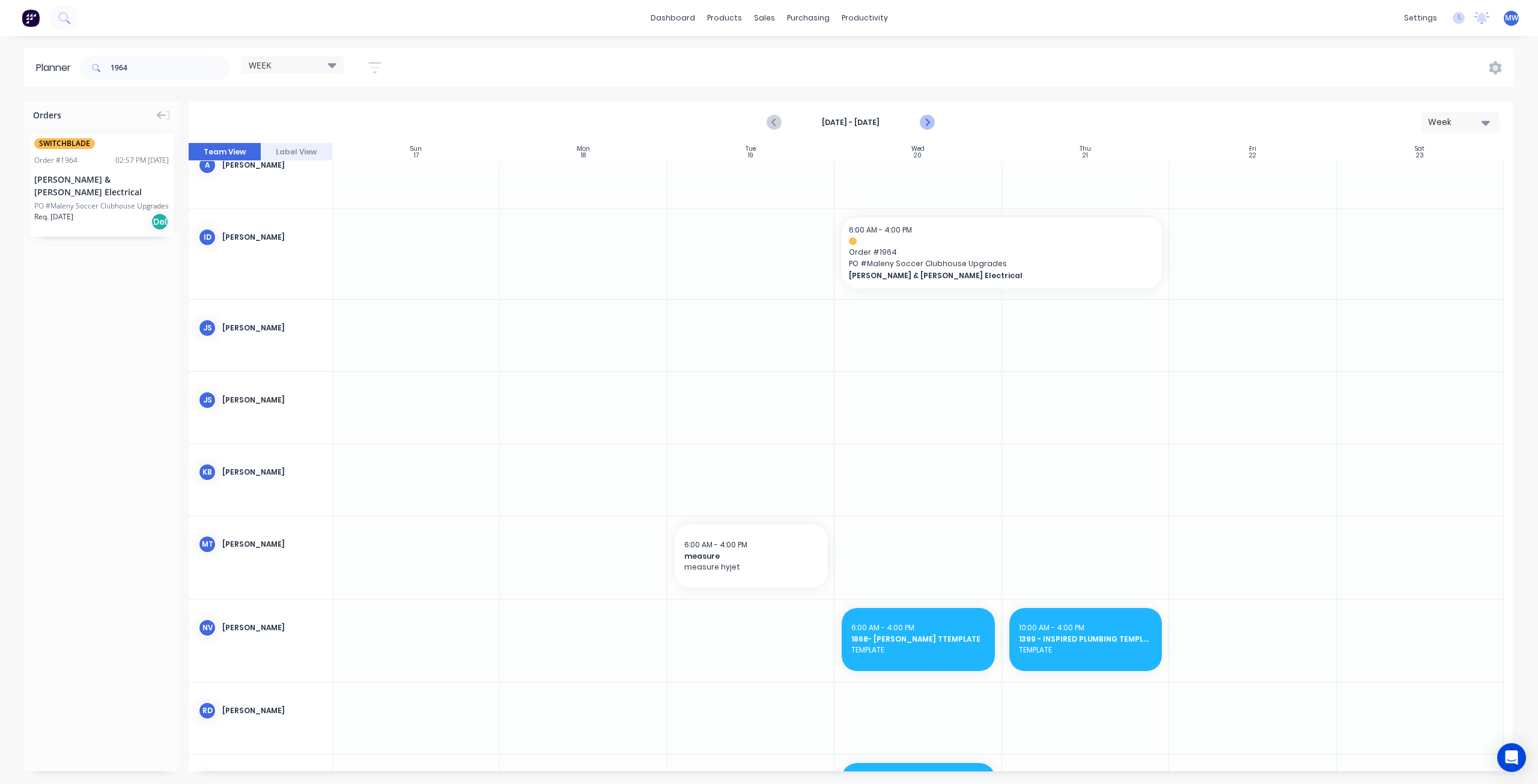
click at [929, 122] on icon "Next page" at bounding box center [927, 123] width 5 height 10
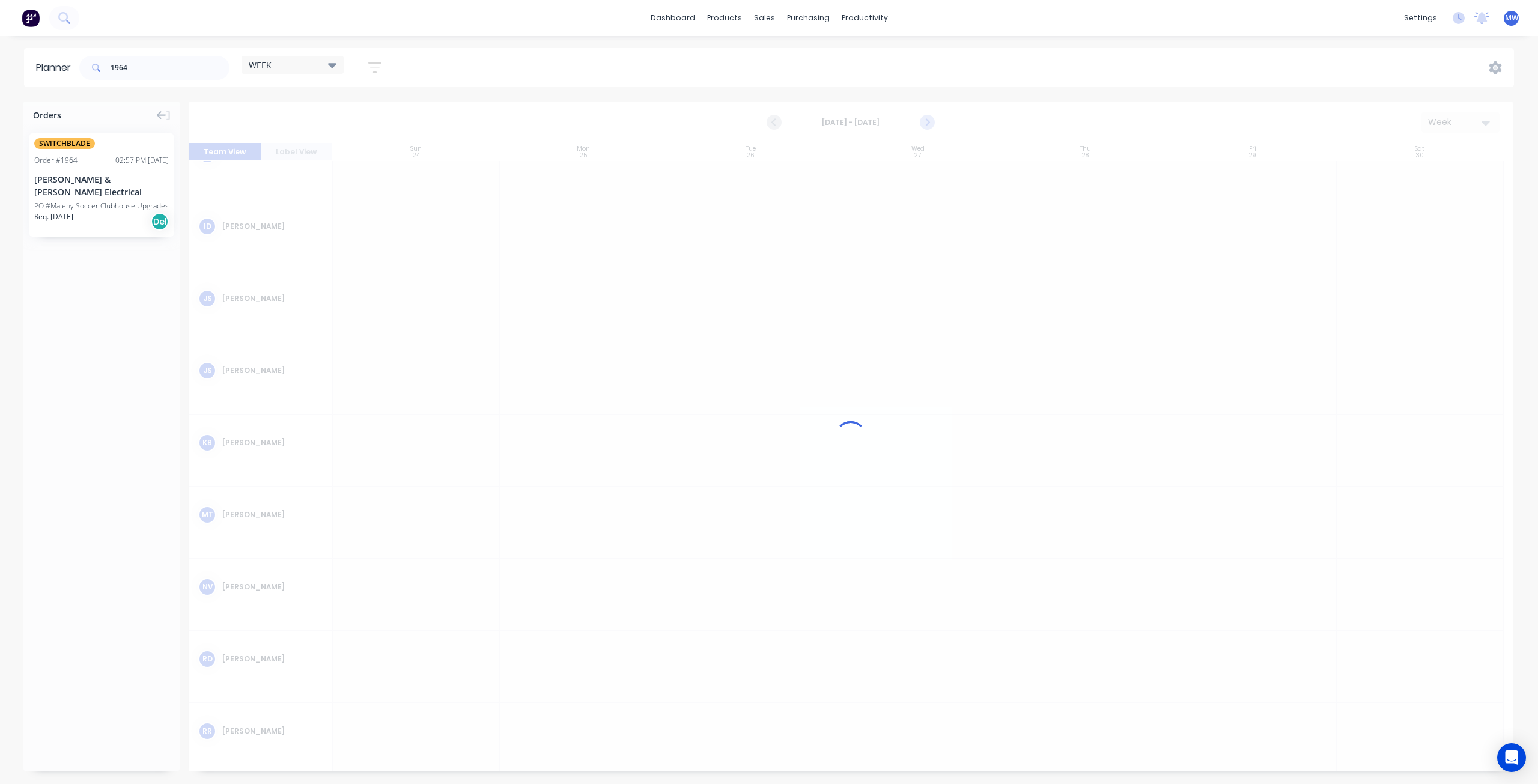
scroll to position [96, 0]
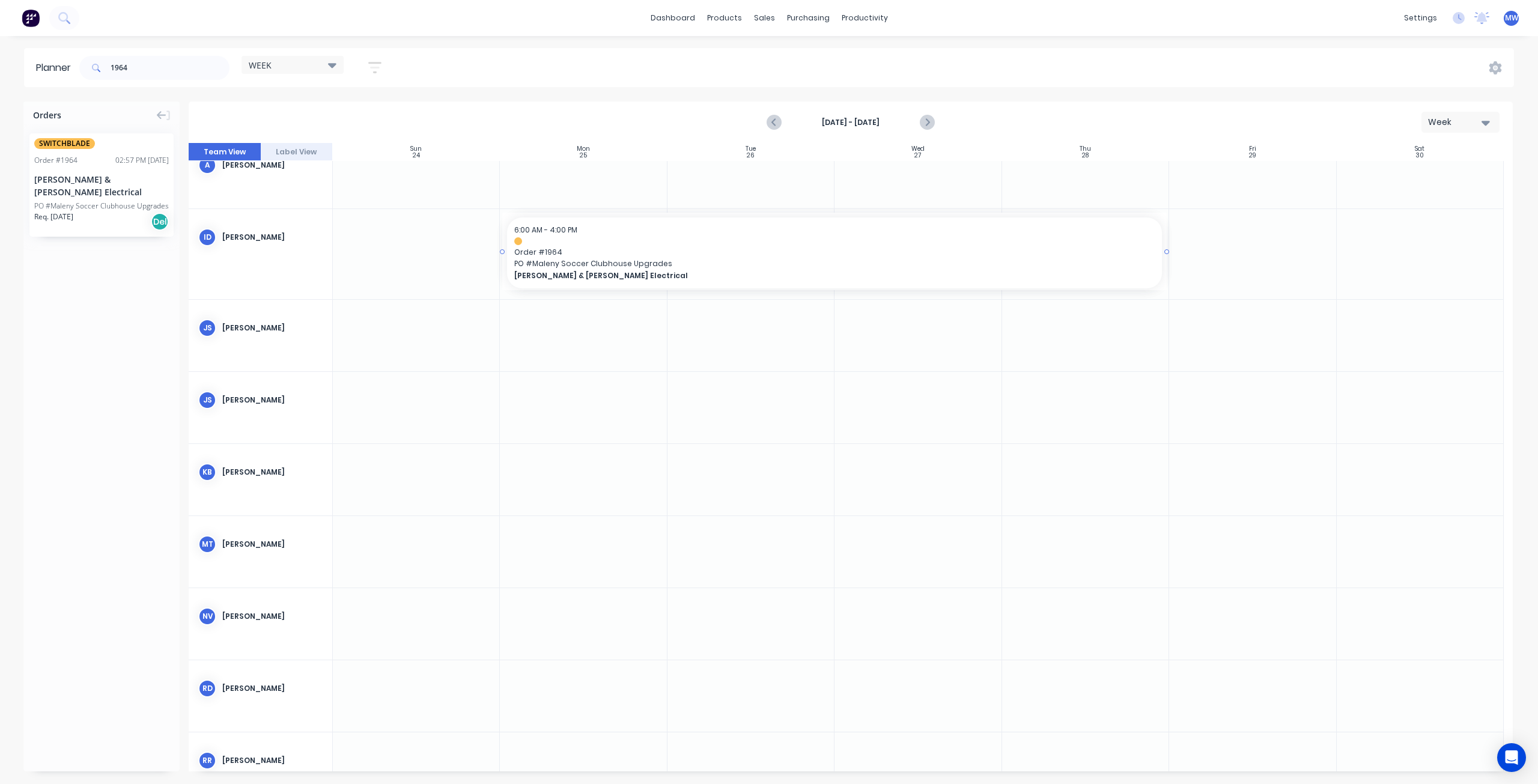
drag, startPoint x: 1162, startPoint y: 248, endPoint x: 800, endPoint y: 258, distance: 362.1
drag, startPoint x: 1097, startPoint y: 252, endPoint x: 1123, endPoint y: 253, distance: 26.0
click at [1098, 252] on div at bounding box center [851, 457] width 1324 height 628
drag, startPoint x: 119, startPoint y: 67, endPoint x: 48, endPoint y: 67, distance: 71.0
click at [48, 67] on header "Planner 1964 WEEK Save new view None edit WEEK (Default) edit Rex edit SCSM - M…" at bounding box center [768, 67] width 1490 height 39
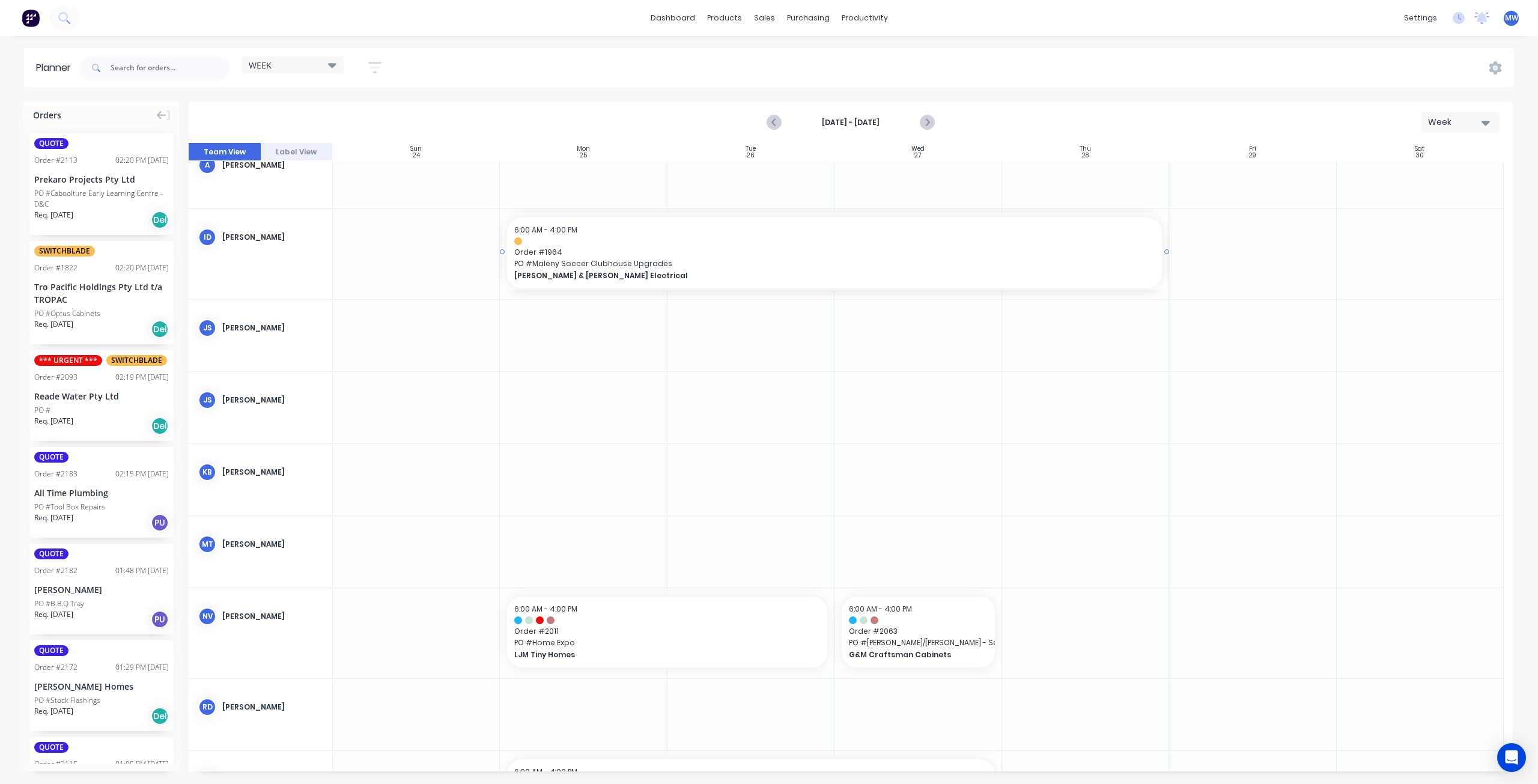
click at [764, 46] on div "dashboard products sales purchasing productivity dashboard products Product Cat…" at bounding box center [769, 392] width 1538 height 784
click at [680, 289] on div at bounding box center [851, 457] width 1324 height 628
click at [685, 413] on div at bounding box center [851, 457] width 1324 height 628
click at [375, 351] on div at bounding box center [851, 457] width 1324 height 628
click at [375, 348] on div at bounding box center [851, 457] width 1324 height 628
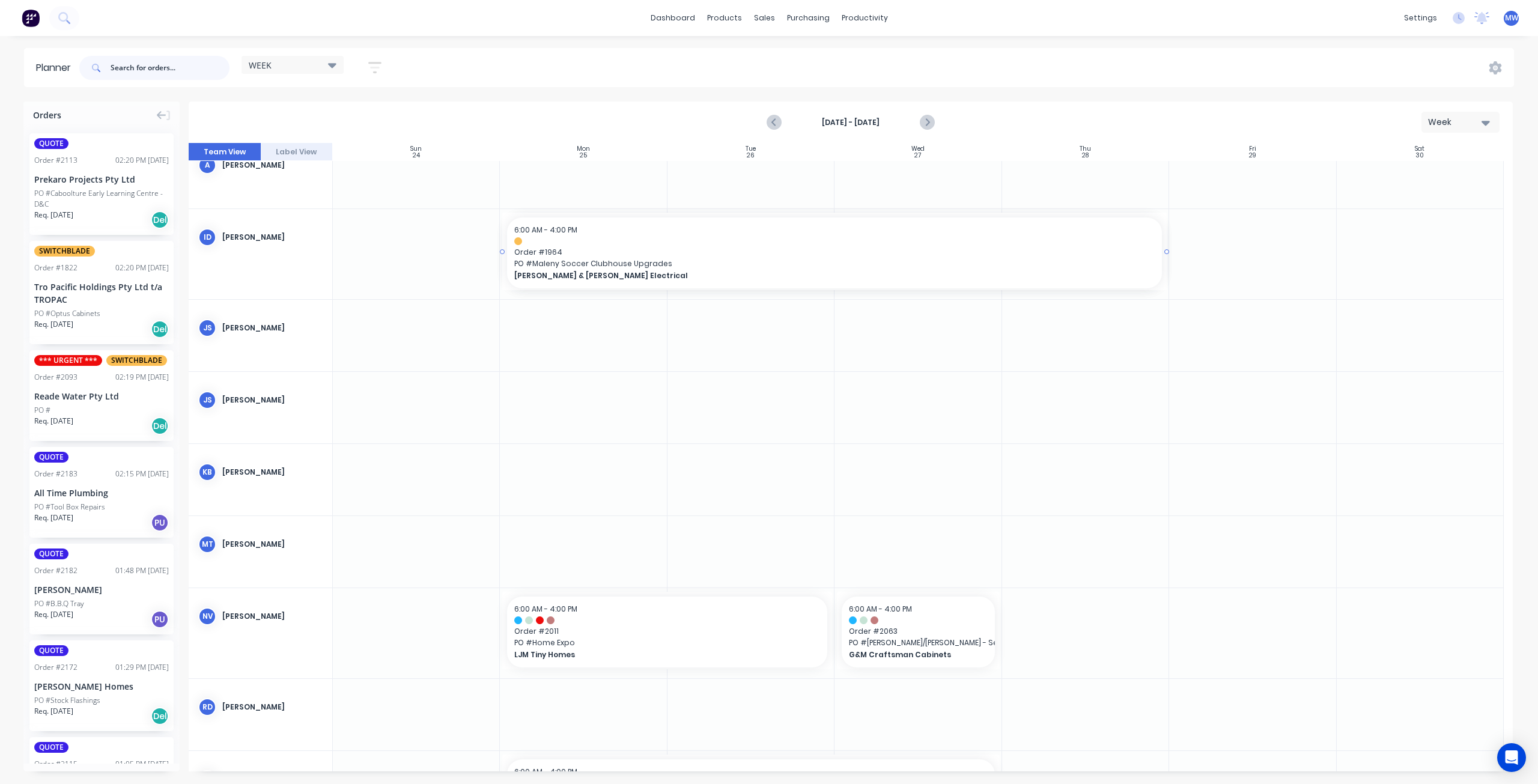
click at [162, 57] on input "text" at bounding box center [170, 68] width 119 height 24
click at [160, 67] on input "text" at bounding box center [170, 68] width 119 height 24
click at [156, 70] on input "text" at bounding box center [170, 68] width 119 height 24
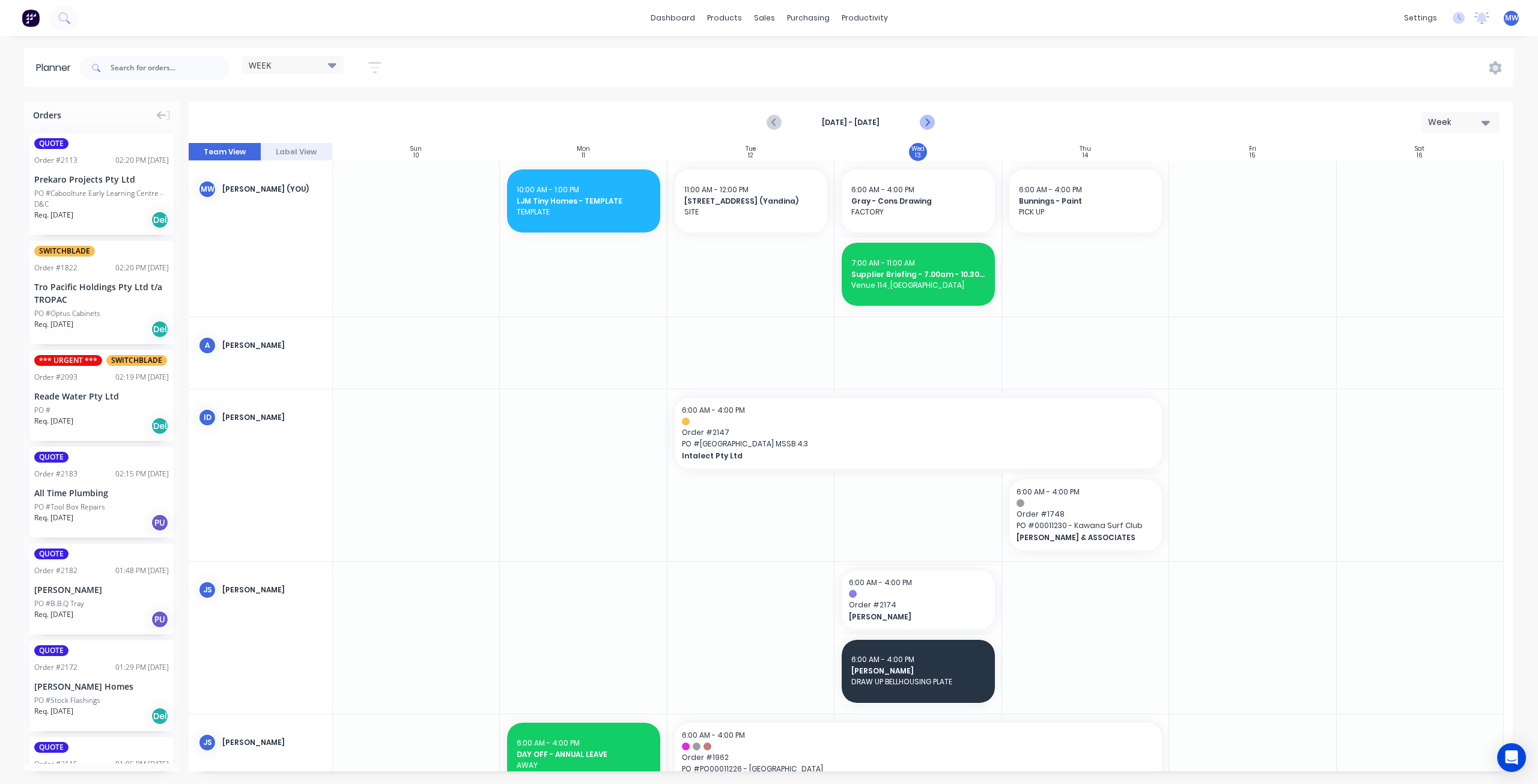
click at [925, 119] on icon "Next page" at bounding box center [927, 123] width 5 height 10
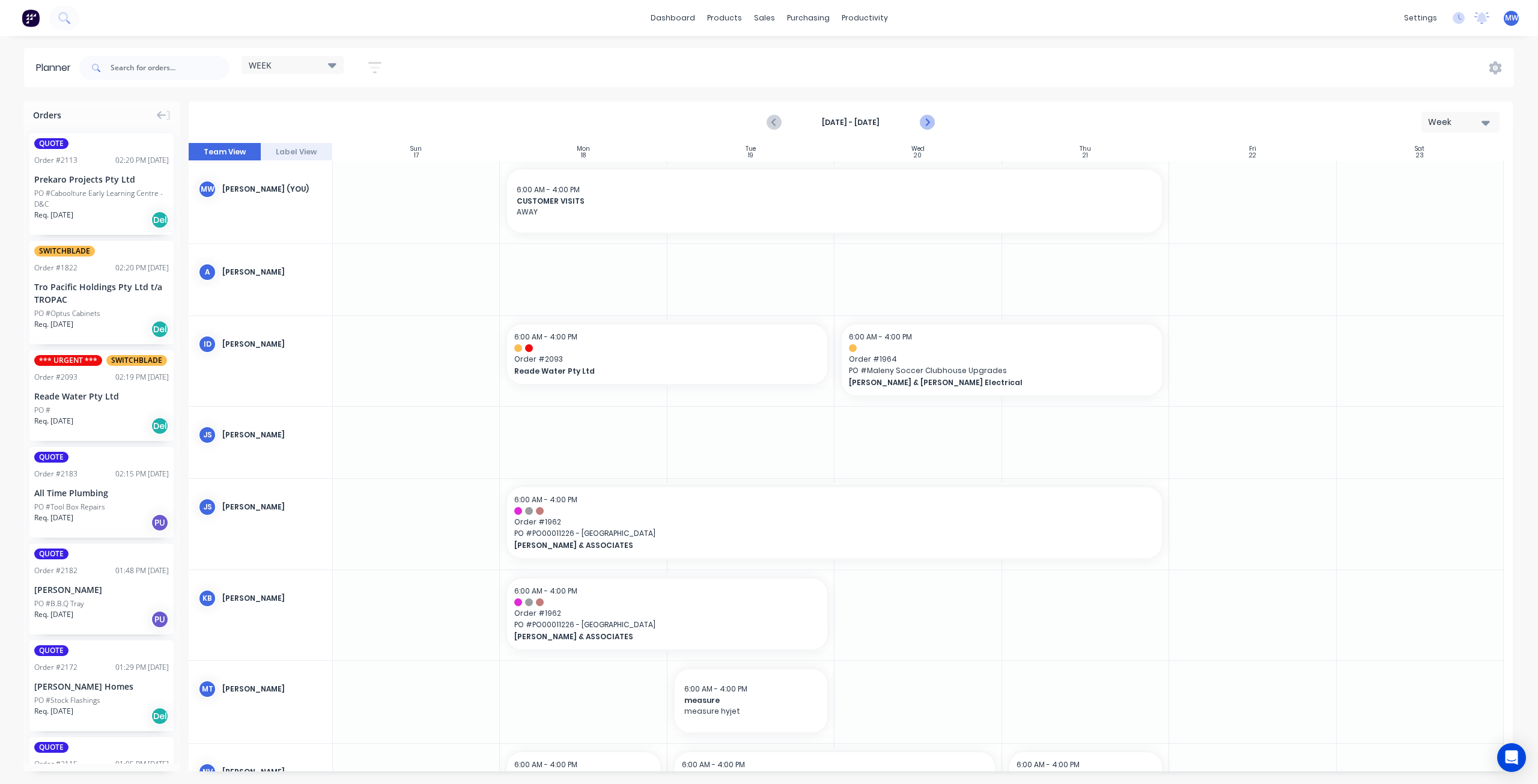
click at [931, 125] on icon "Next page" at bounding box center [927, 123] width 15 height 15
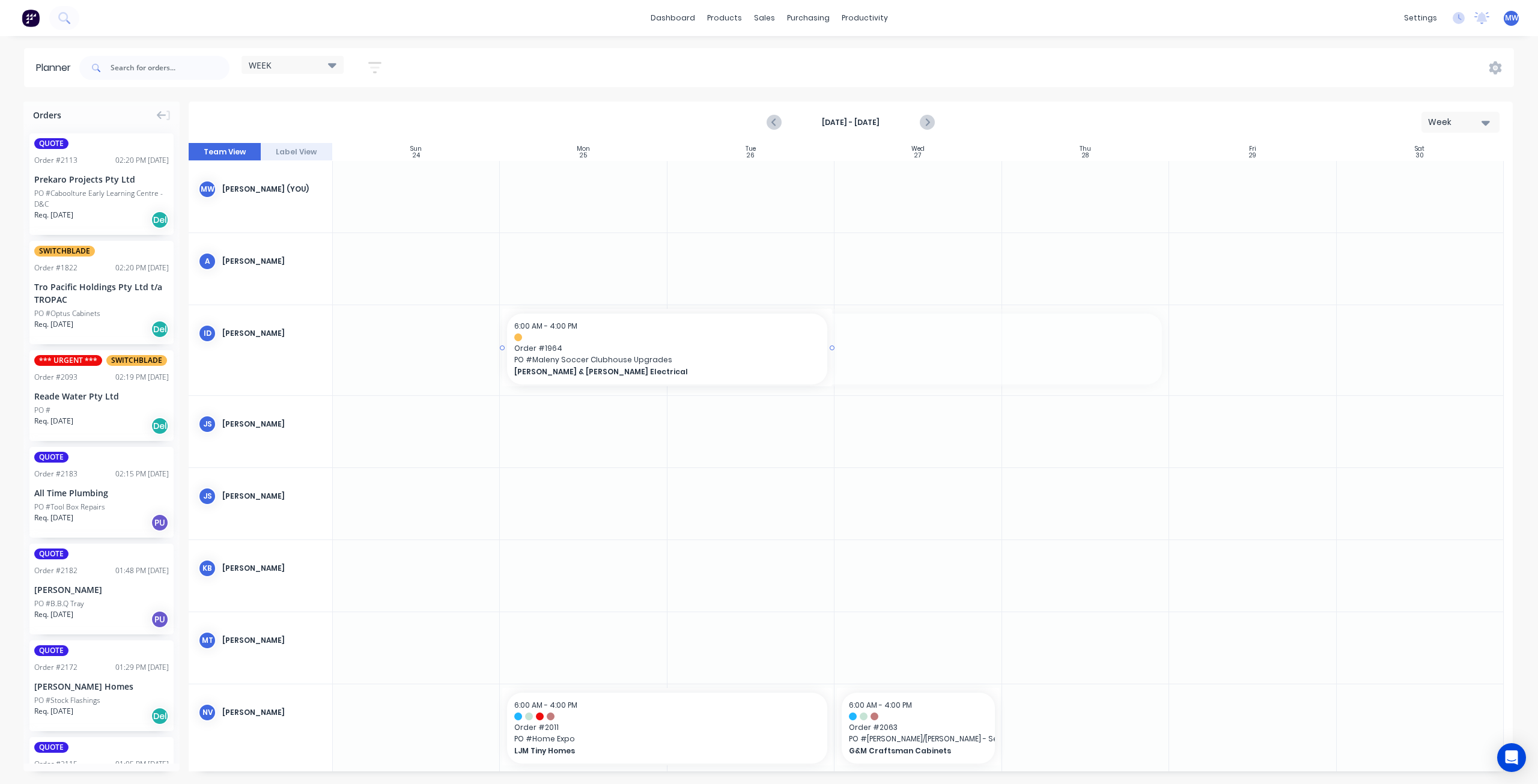
drag, startPoint x: 1163, startPoint y: 347, endPoint x: 805, endPoint y: 342, distance: 358.0
click at [770, 123] on icon "Previous page" at bounding box center [775, 123] width 15 height 15
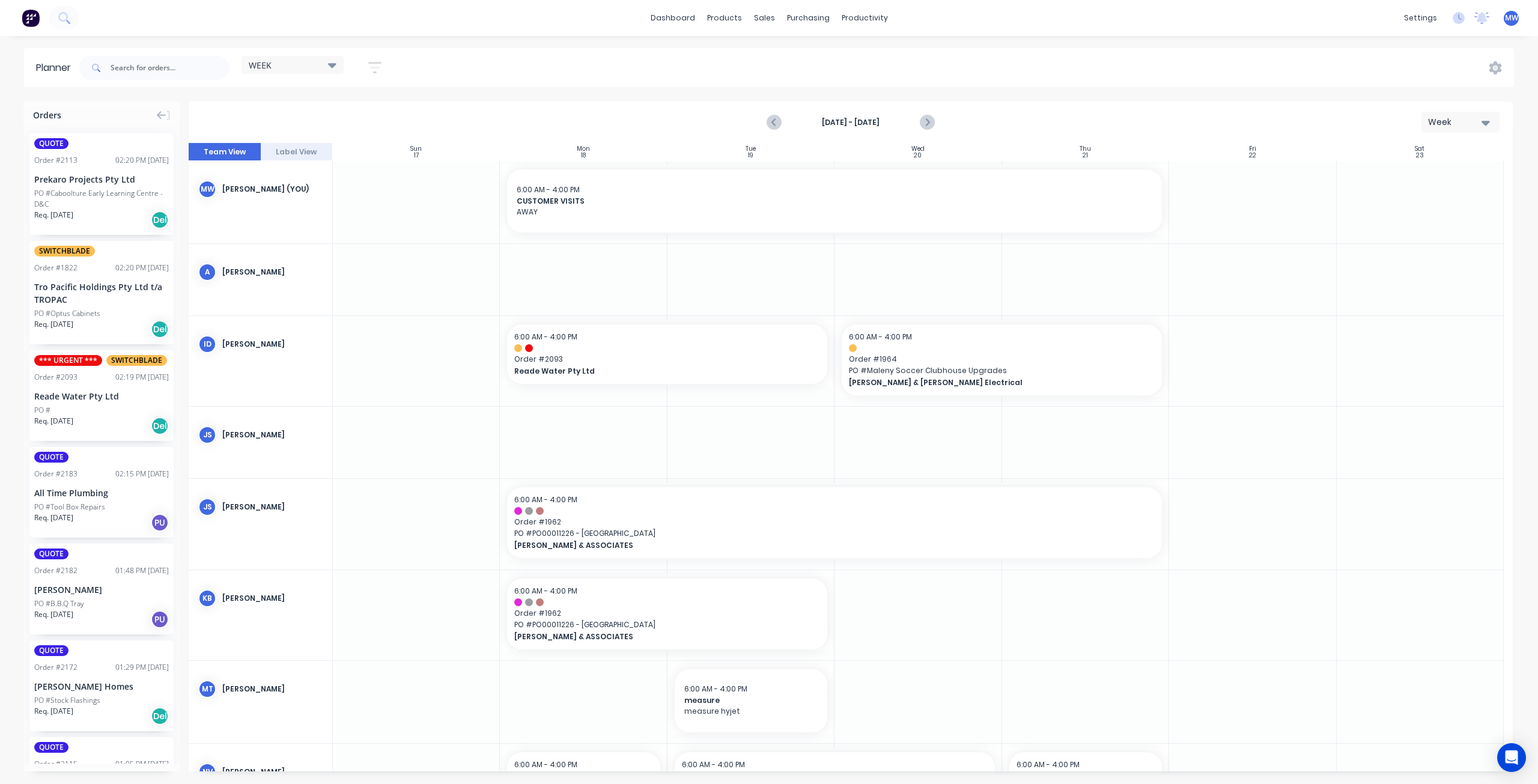
click at [770, 123] on icon "Previous page" at bounding box center [775, 123] width 15 height 15
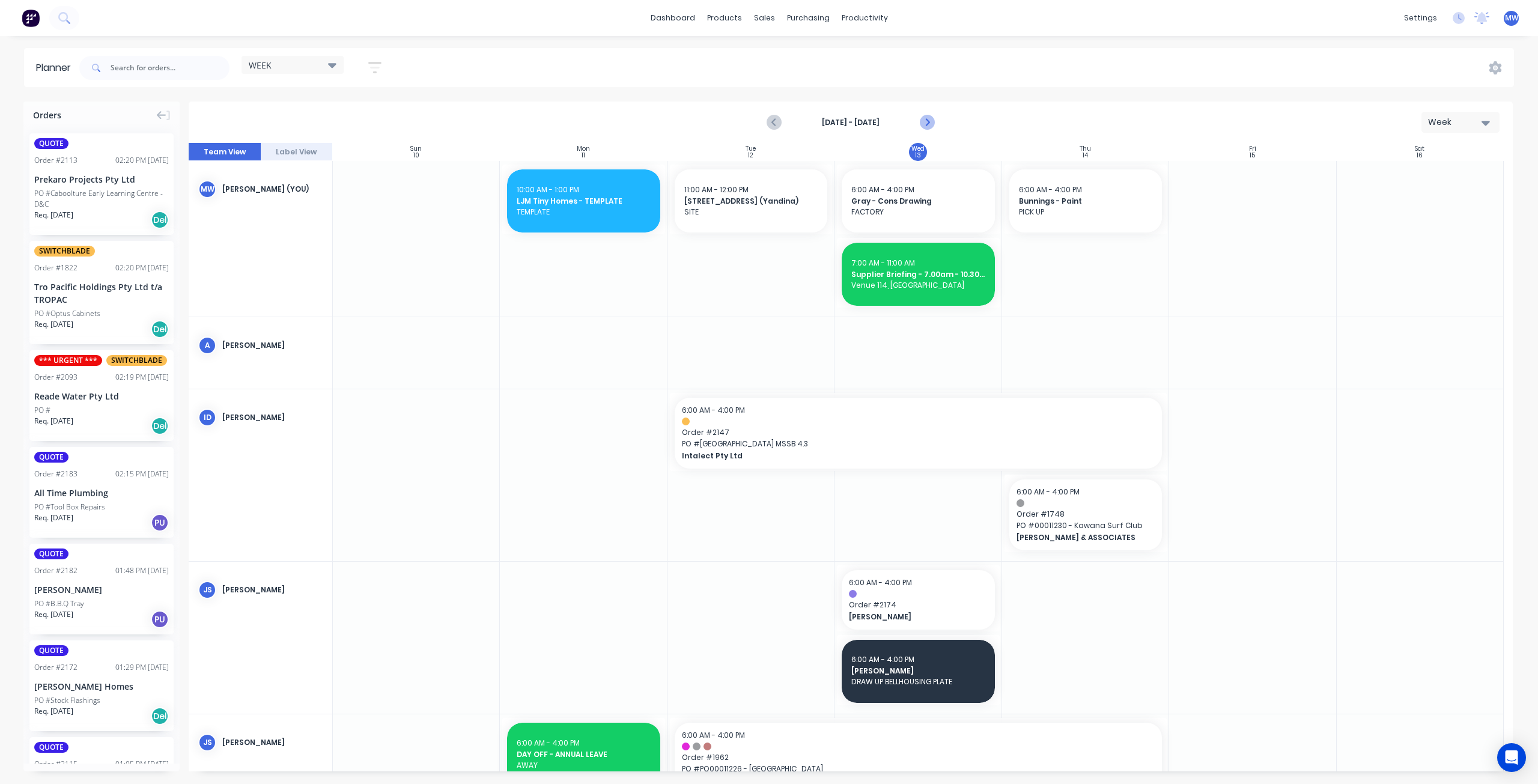
click at [930, 123] on icon "Next page" at bounding box center [927, 123] width 15 height 15
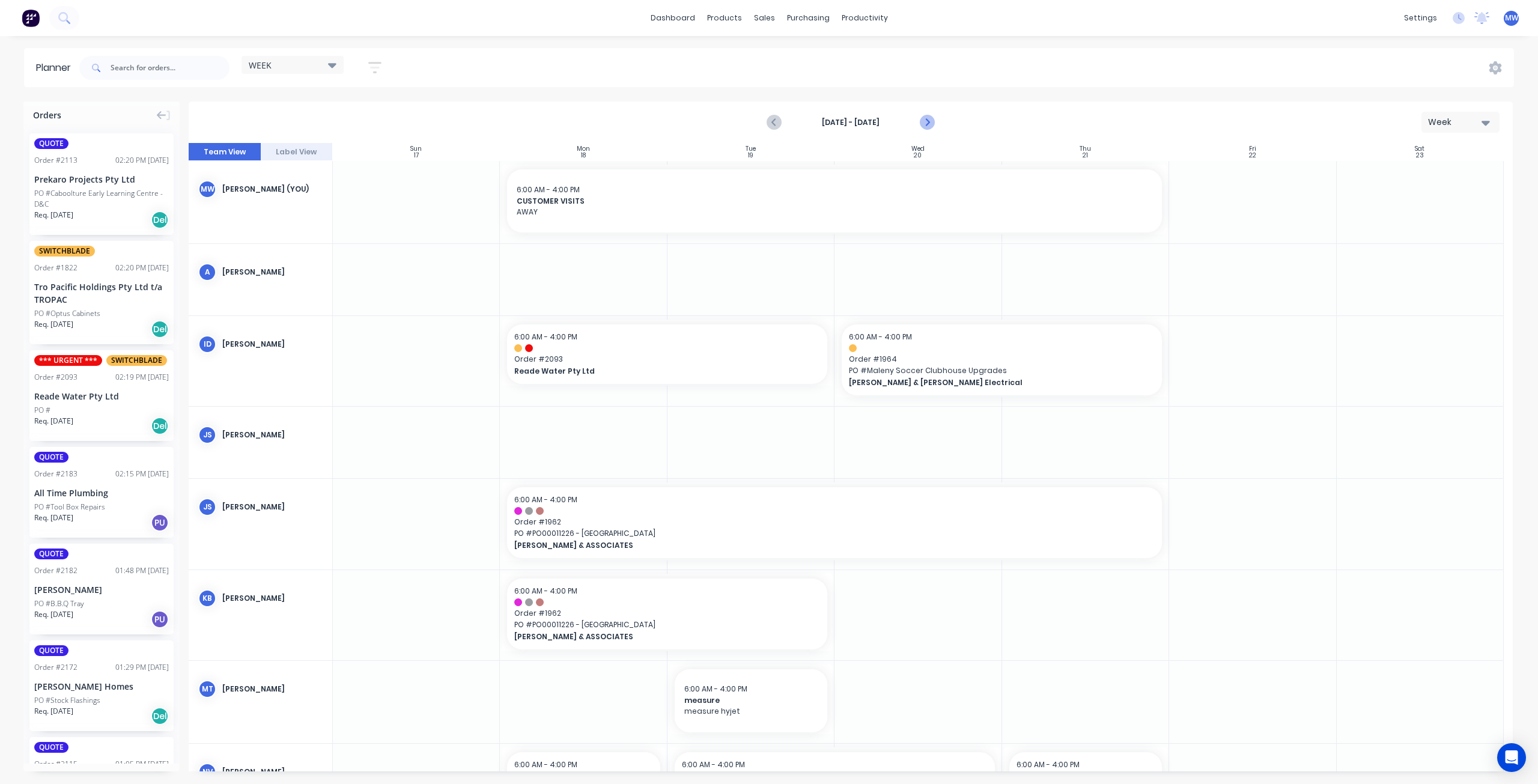
click at [924, 119] on icon "Next page" at bounding box center [927, 123] width 15 height 15
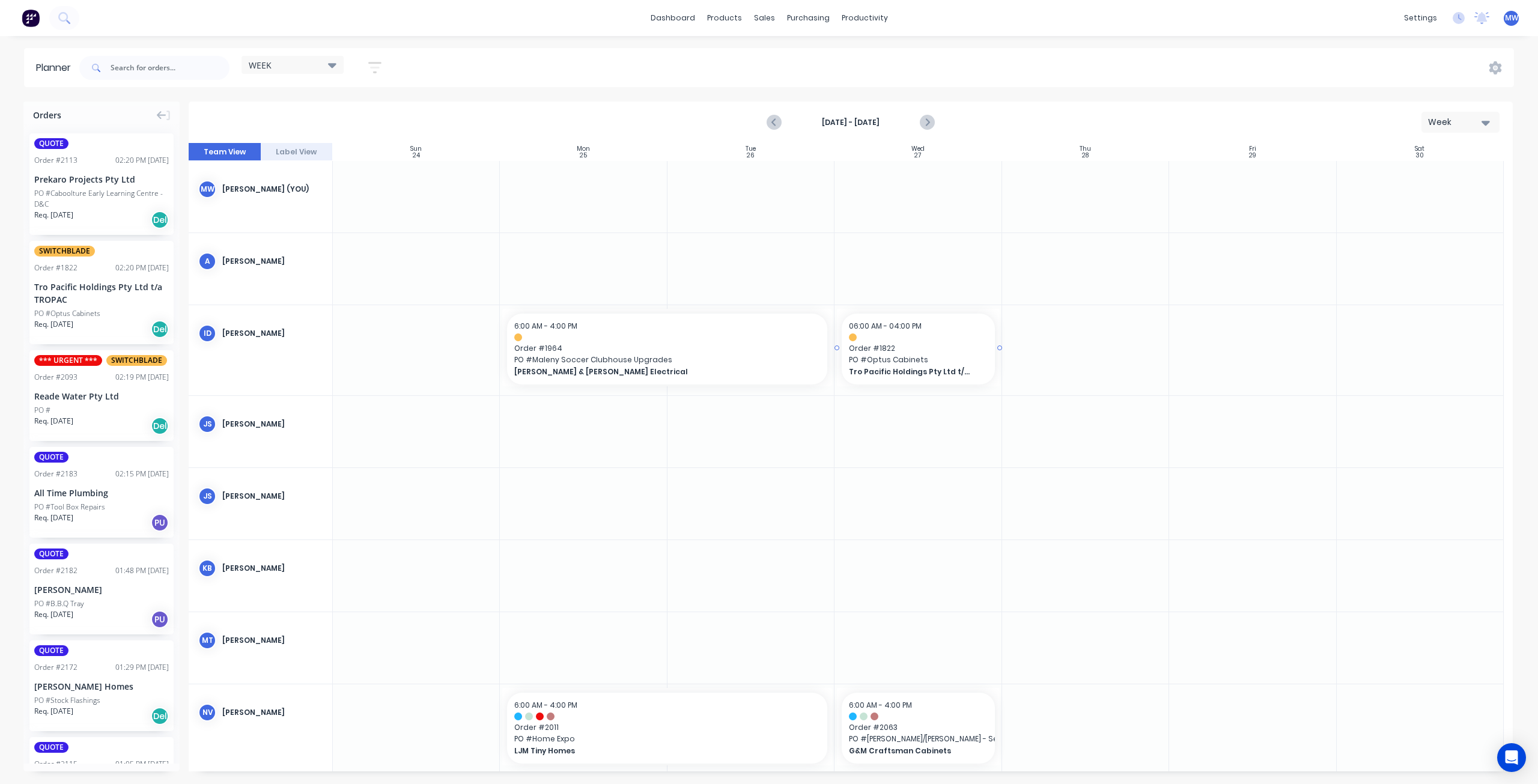
drag, startPoint x: 133, startPoint y: 299, endPoint x: 1010, endPoint y: 396, distance: 882.3
drag, startPoint x: 997, startPoint y: 347, endPoint x: 1044, endPoint y: 354, distance: 47.5
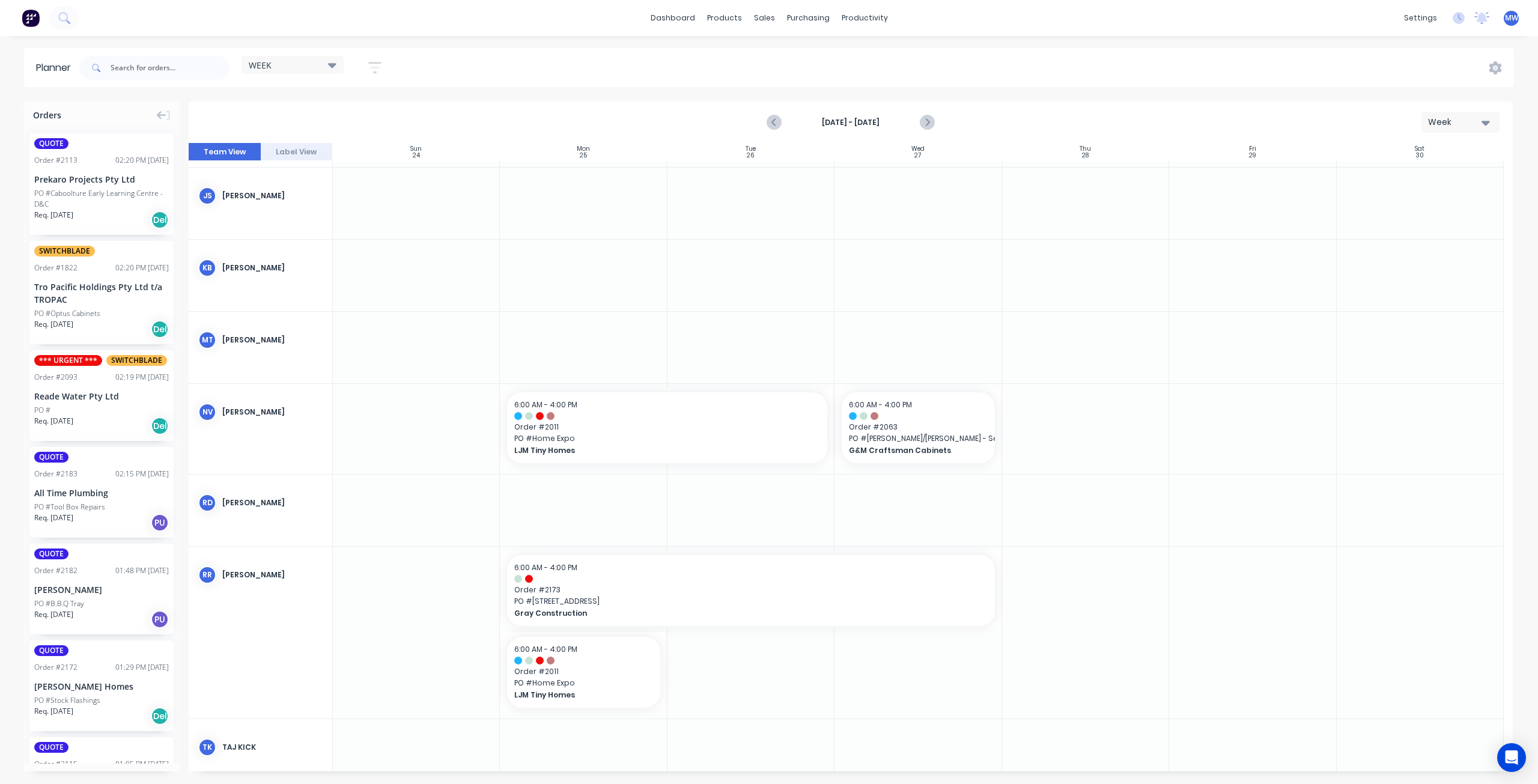
scroll to position [180, 0]
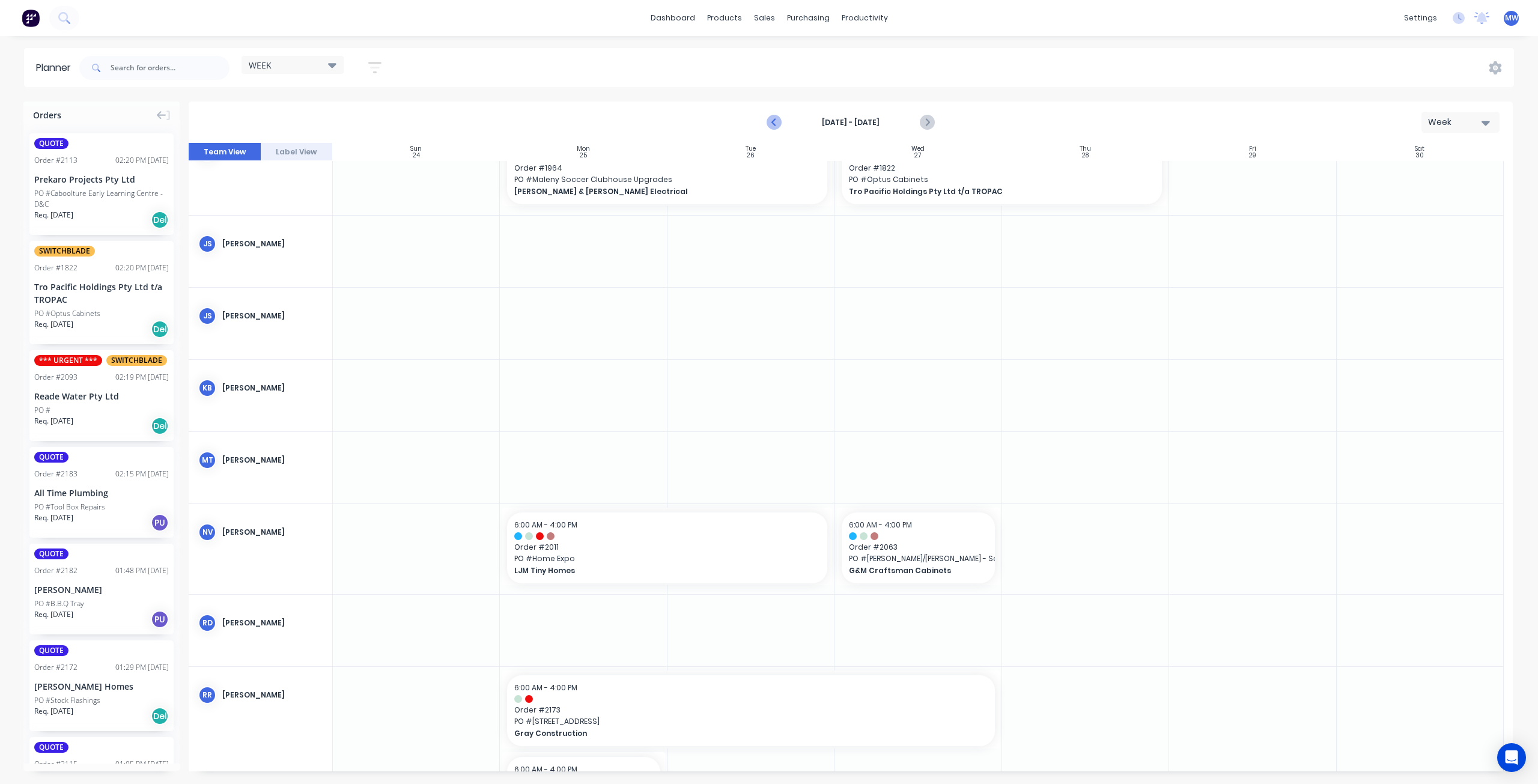
click at [773, 125] on icon "Previous page" at bounding box center [775, 123] width 15 height 15
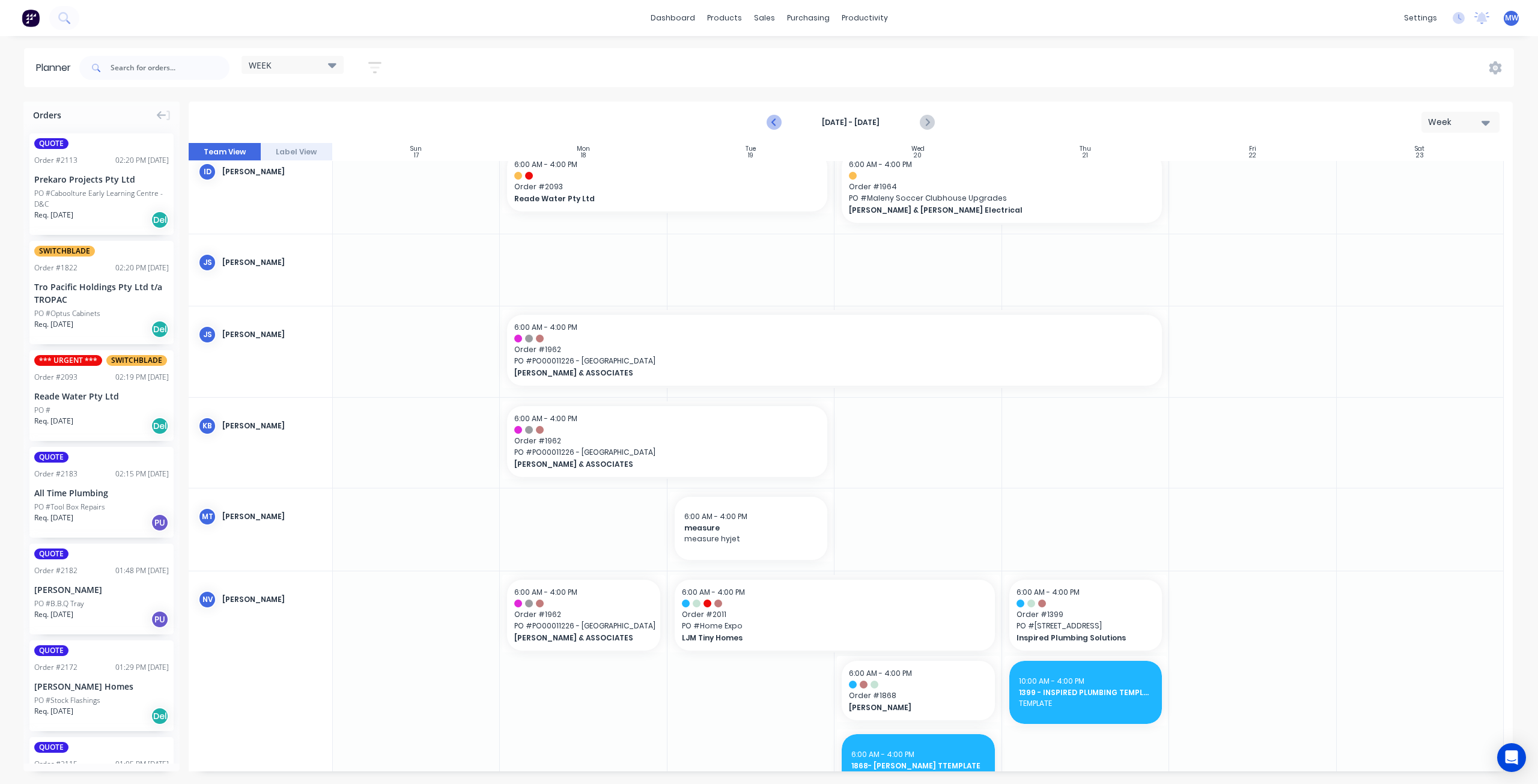
scroll to position [191, 0]
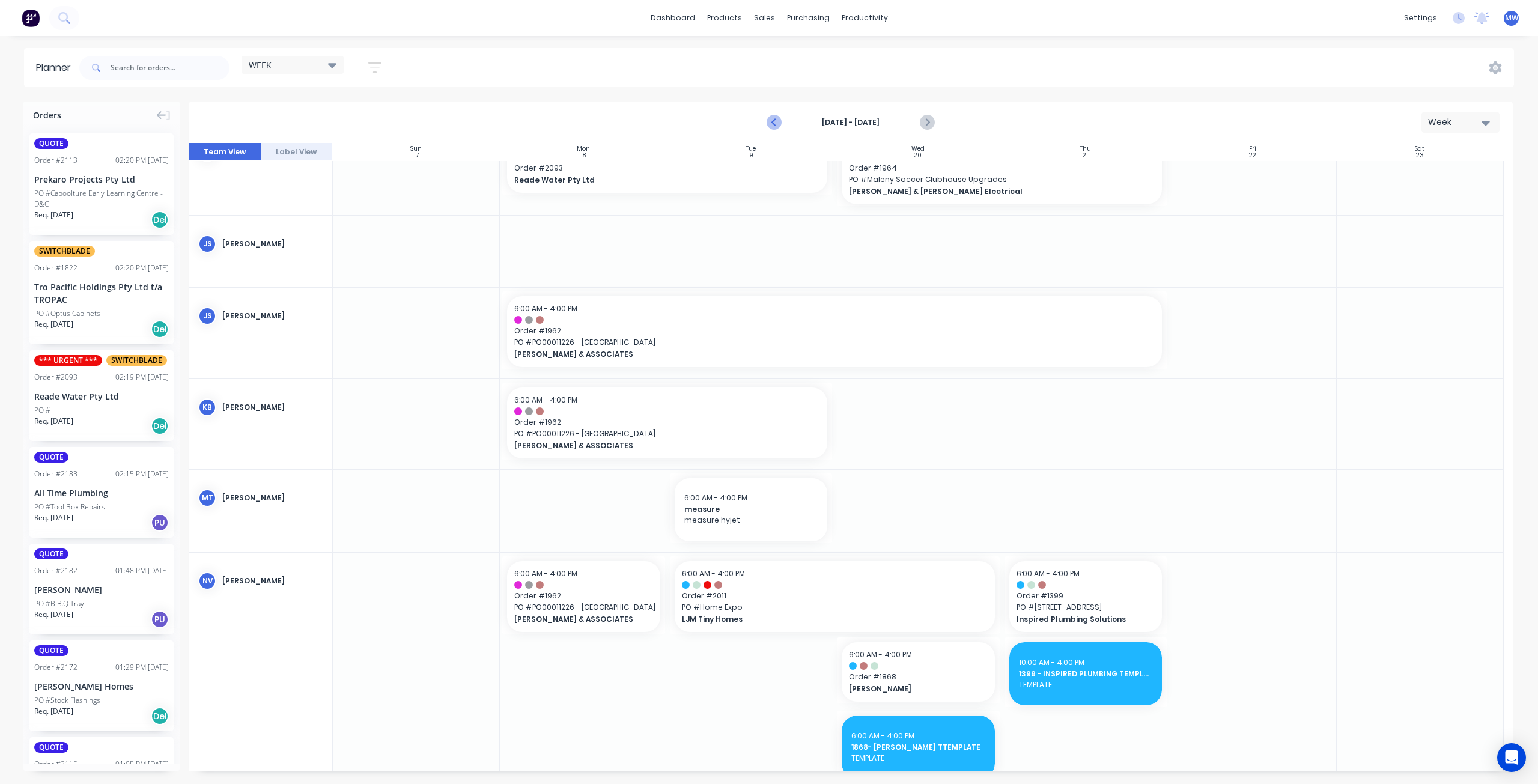
click at [773, 125] on icon "Previous page" at bounding box center [775, 123] width 15 height 15
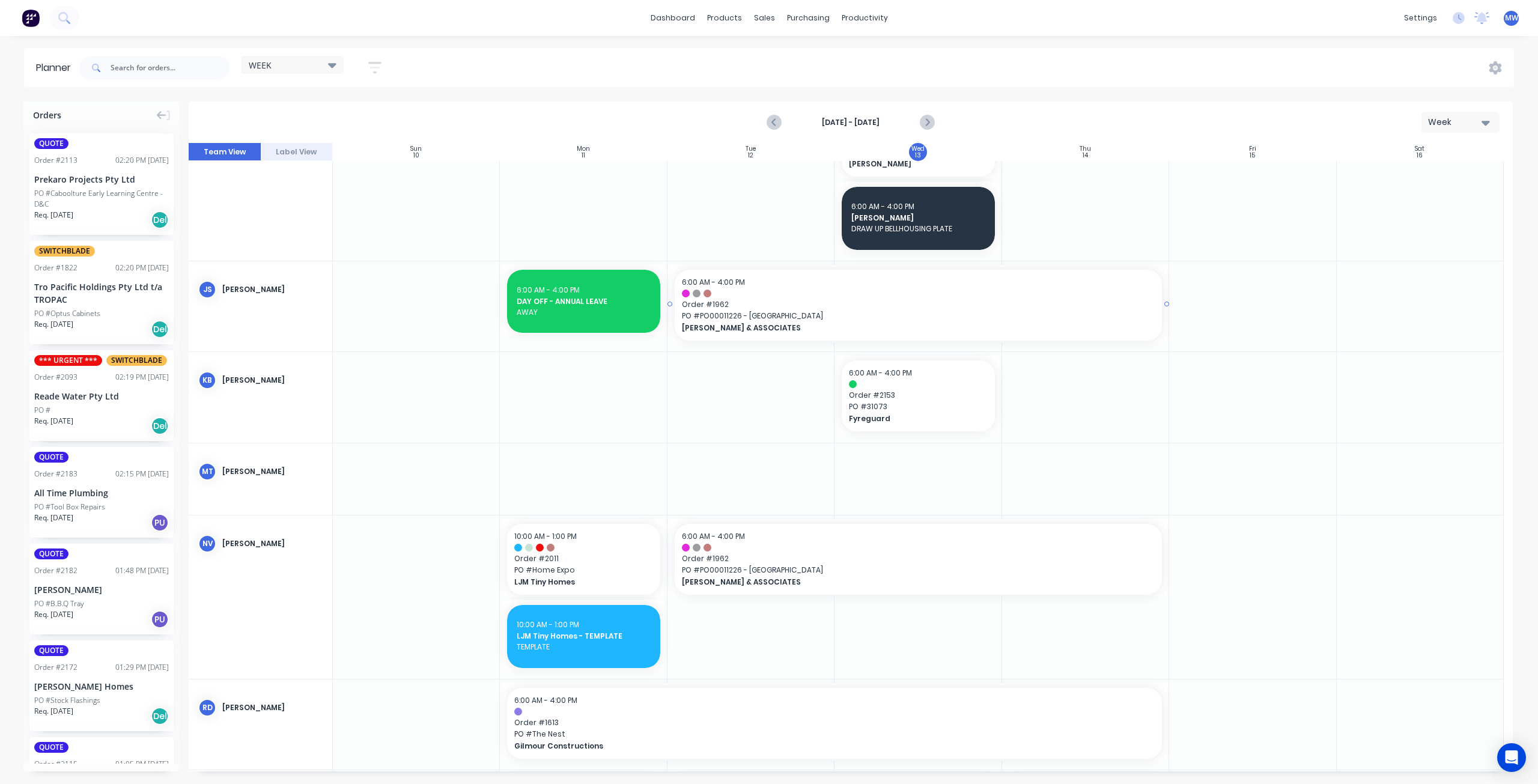
scroll to position [586, 0]
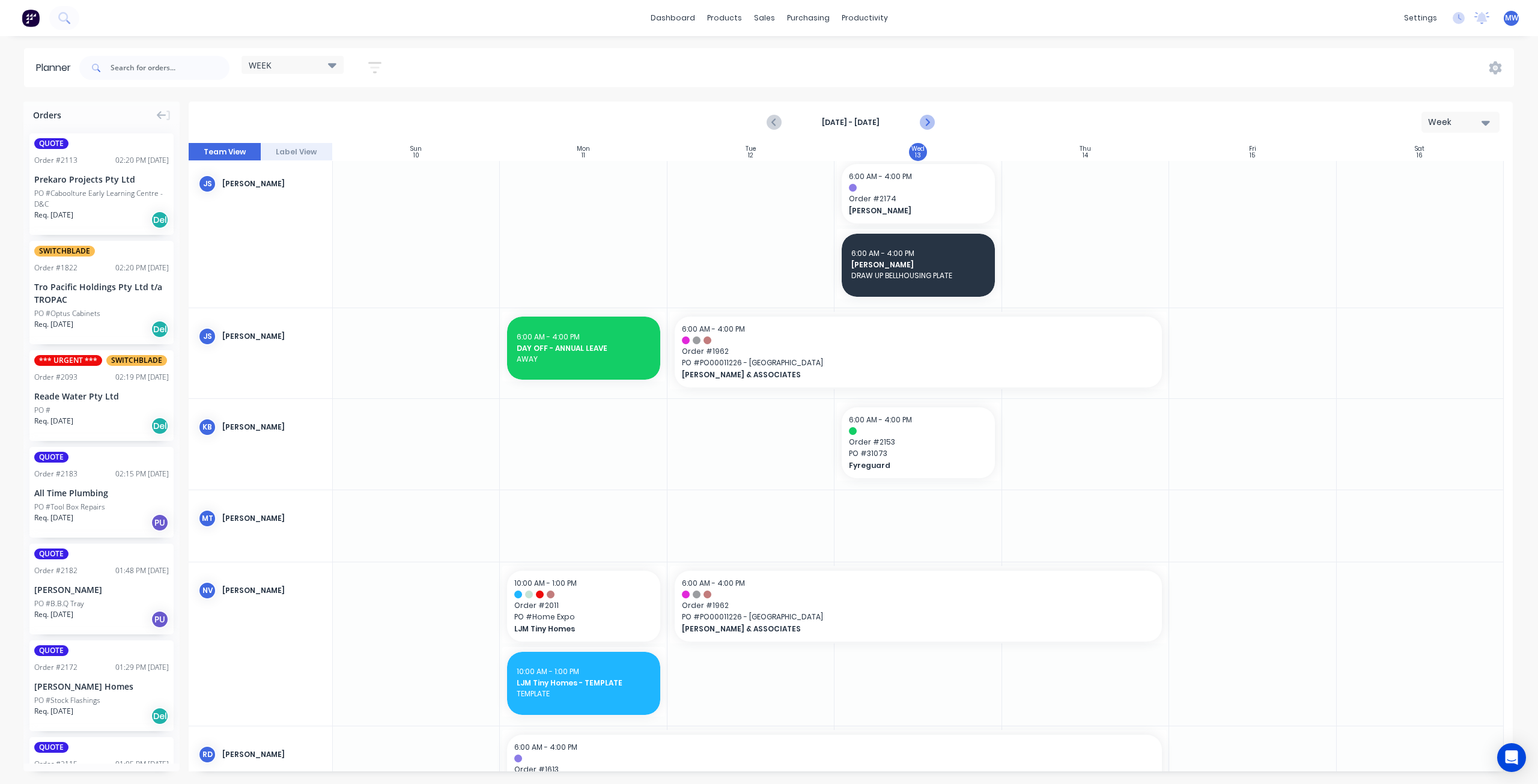
click at [928, 125] on icon "Next page" at bounding box center [927, 123] width 15 height 15
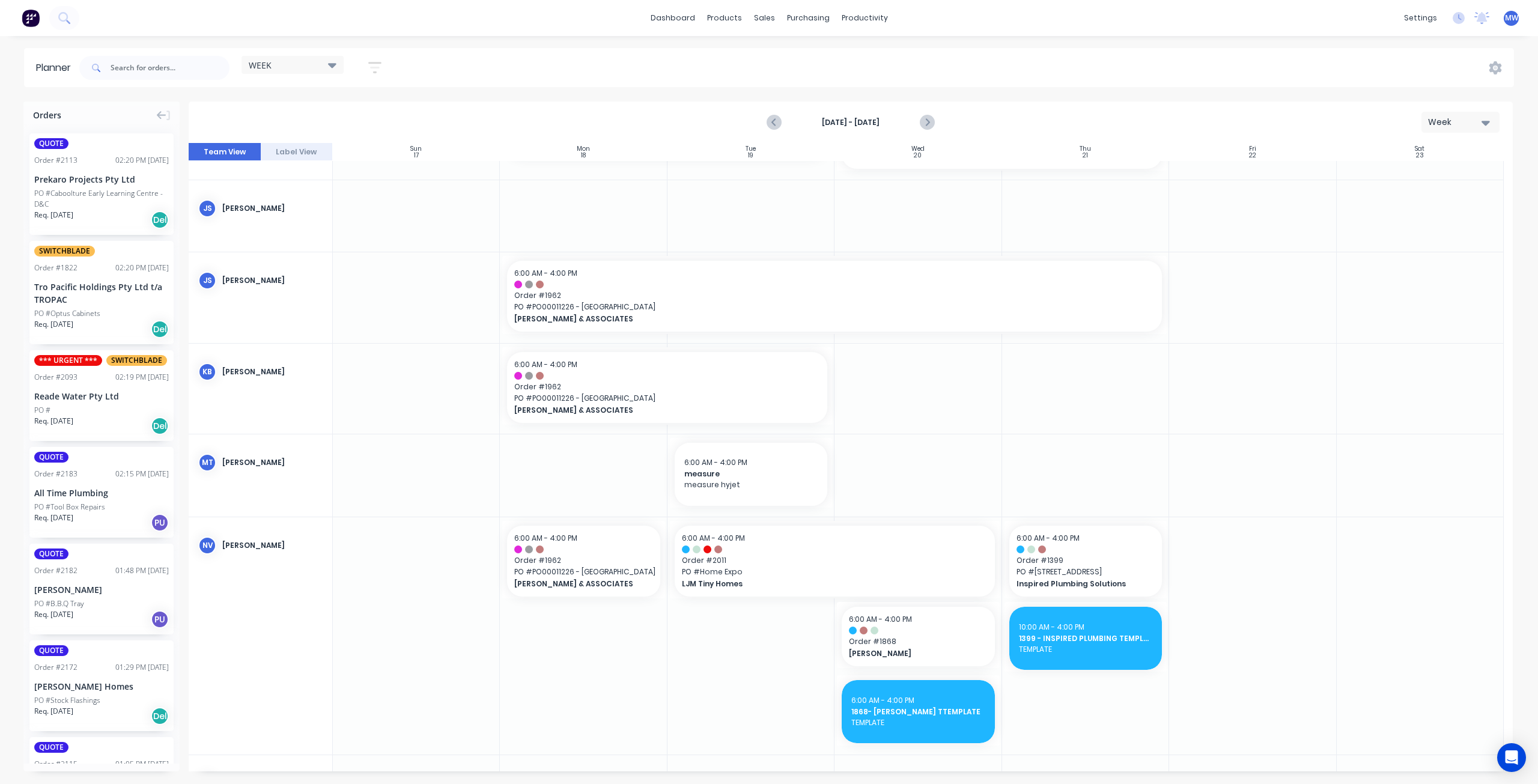
scroll to position [300, 0]
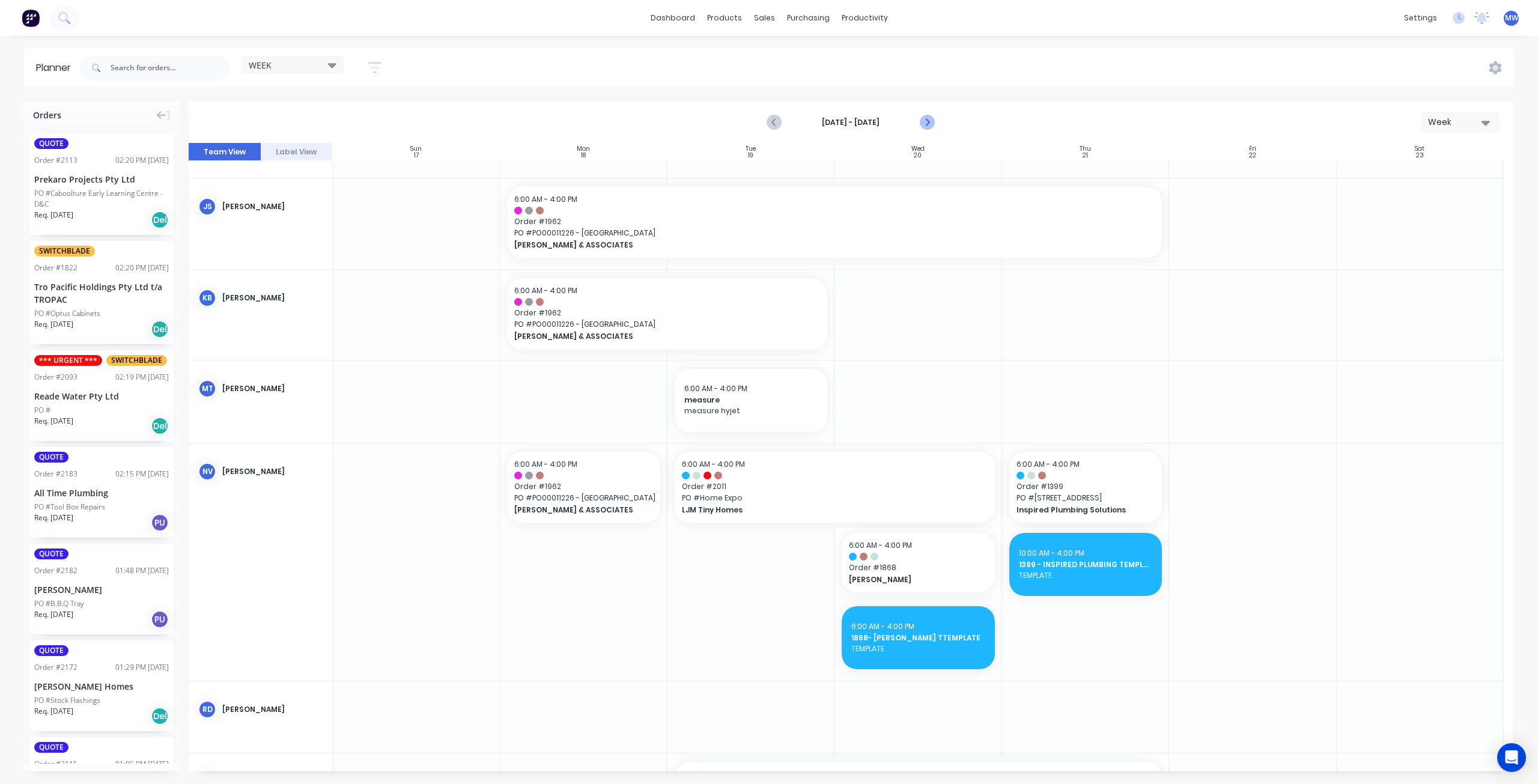
click at [929, 125] on icon "Next page" at bounding box center [927, 123] width 15 height 15
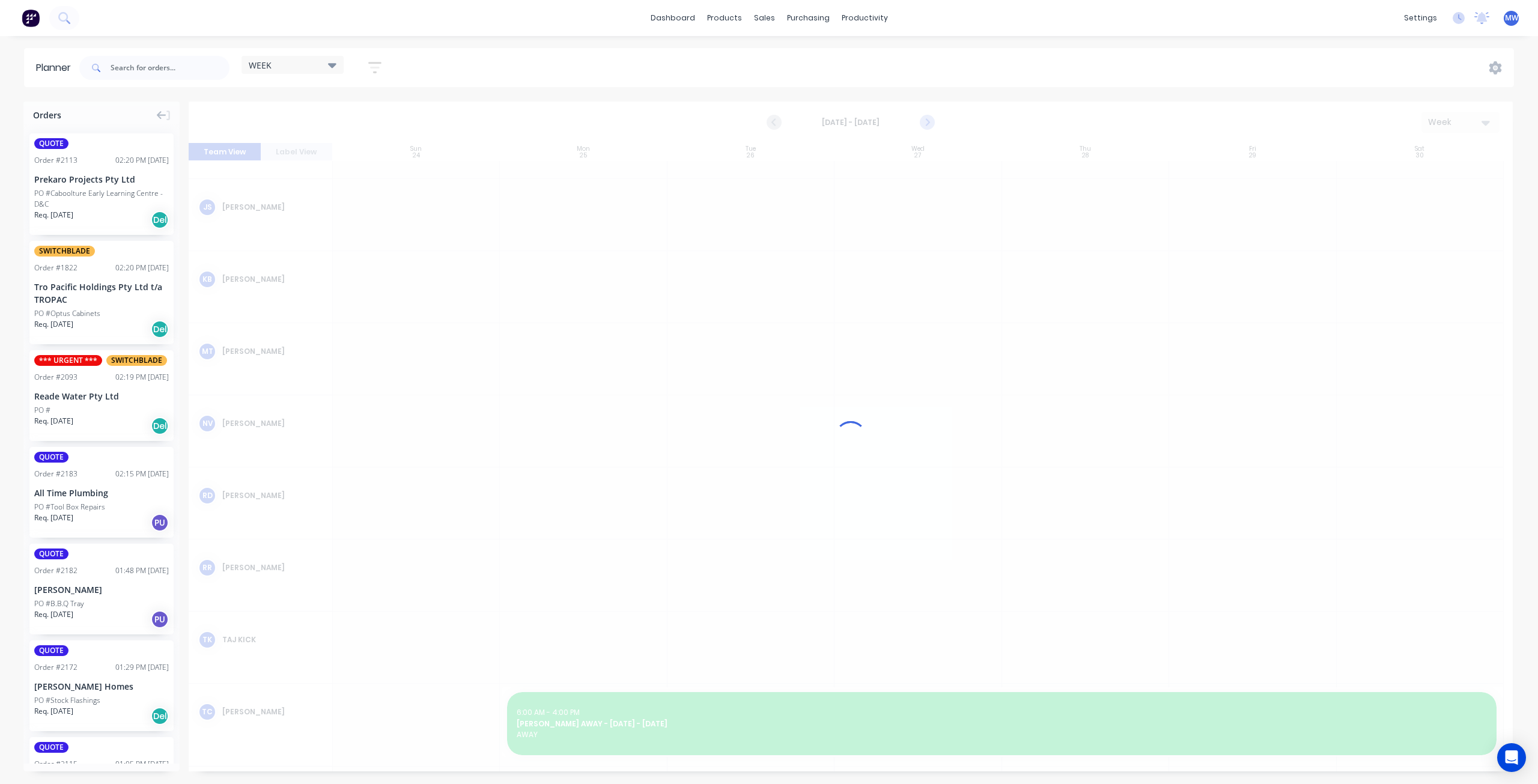
scroll to position [289, 0]
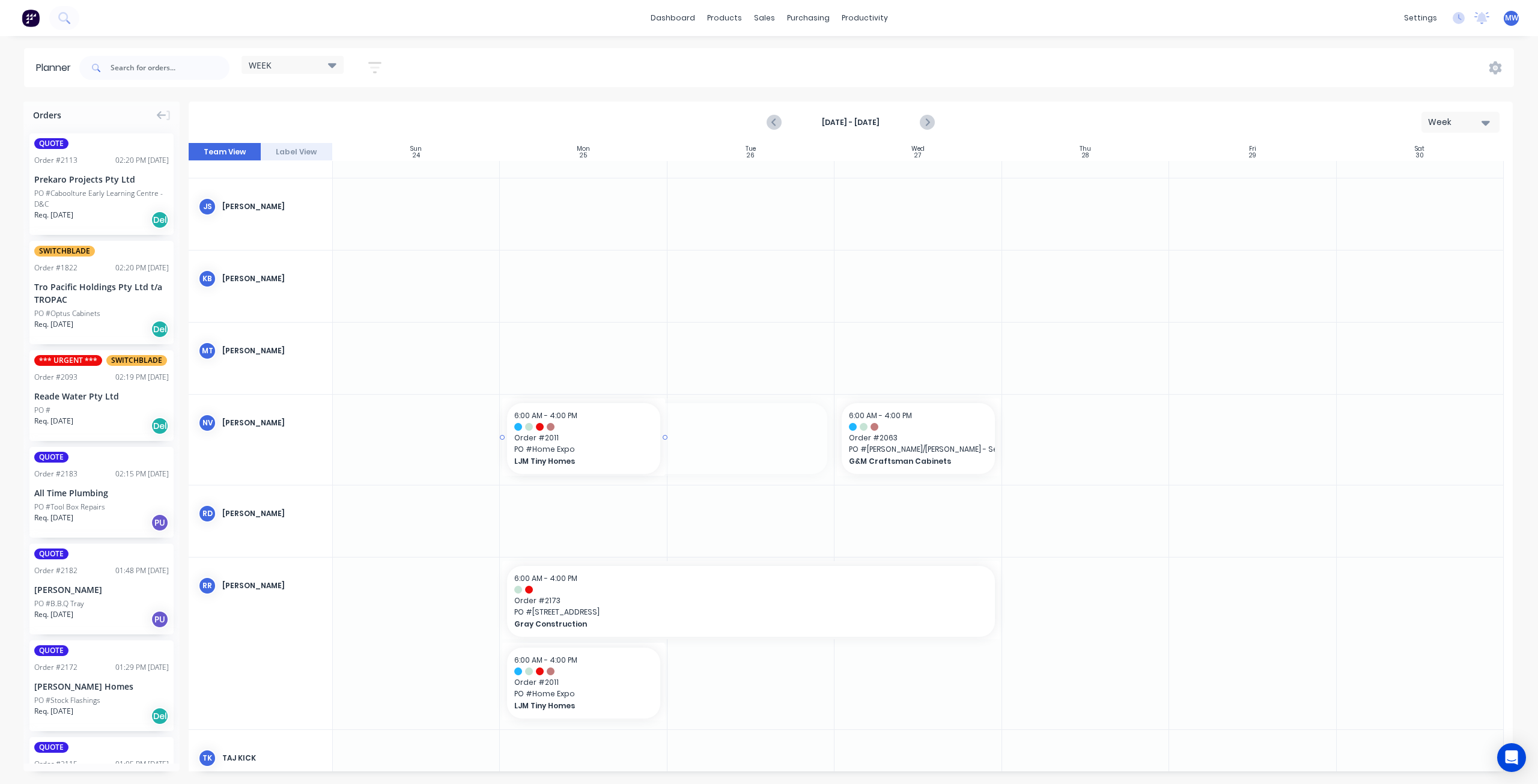
drag, startPoint x: 829, startPoint y: 437, endPoint x: 650, endPoint y: 448, distance: 179.3
click at [591, 481] on div at bounding box center [583, 440] width 167 height 90
click at [591, 481] on div at bounding box center [583, 440] width 167 height 90
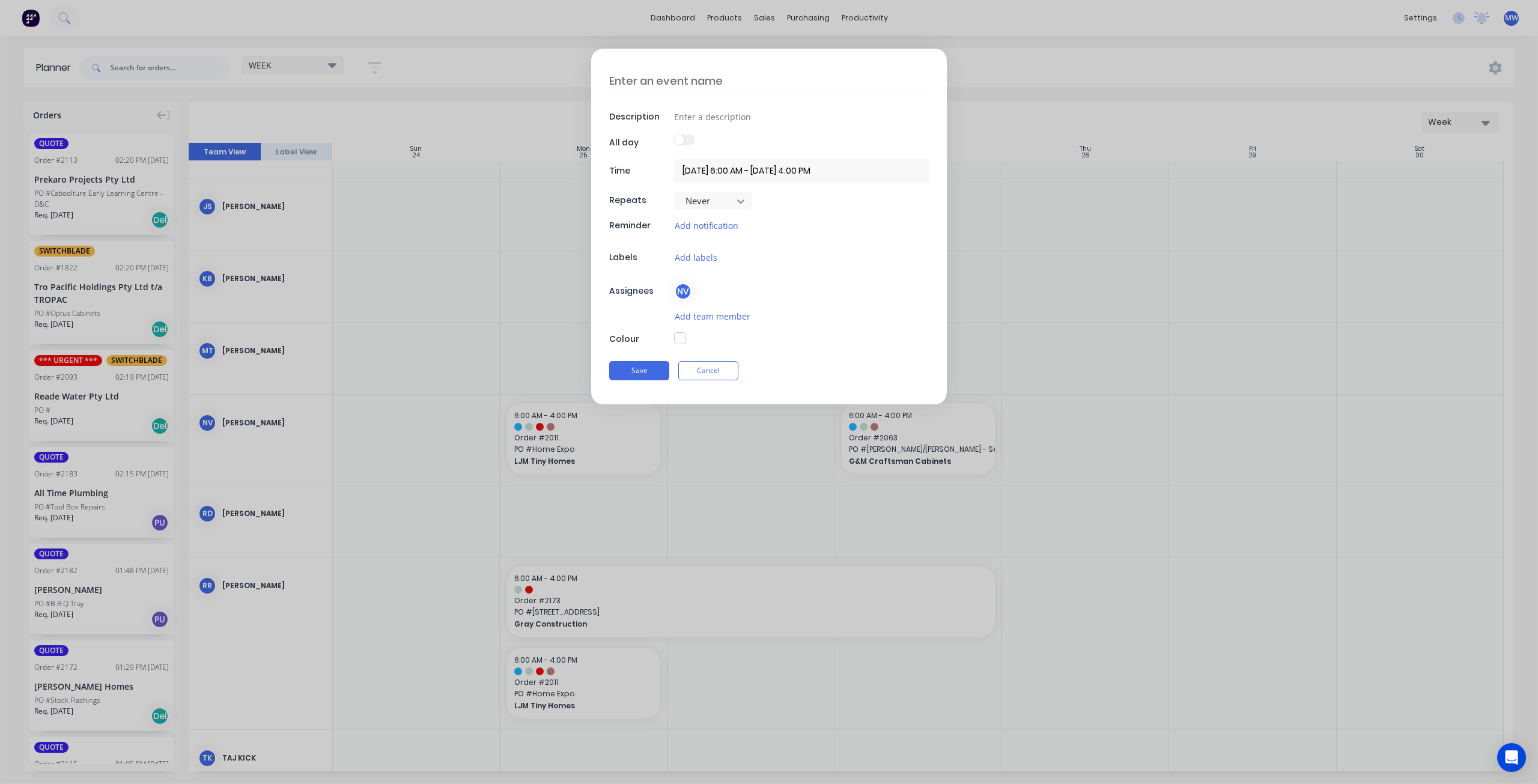
click at [698, 80] on textarea at bounding box center [769, 80] width 320 height 28
type textarea "2"
type textarea "x"
type textarea "20"
type textarea "x"
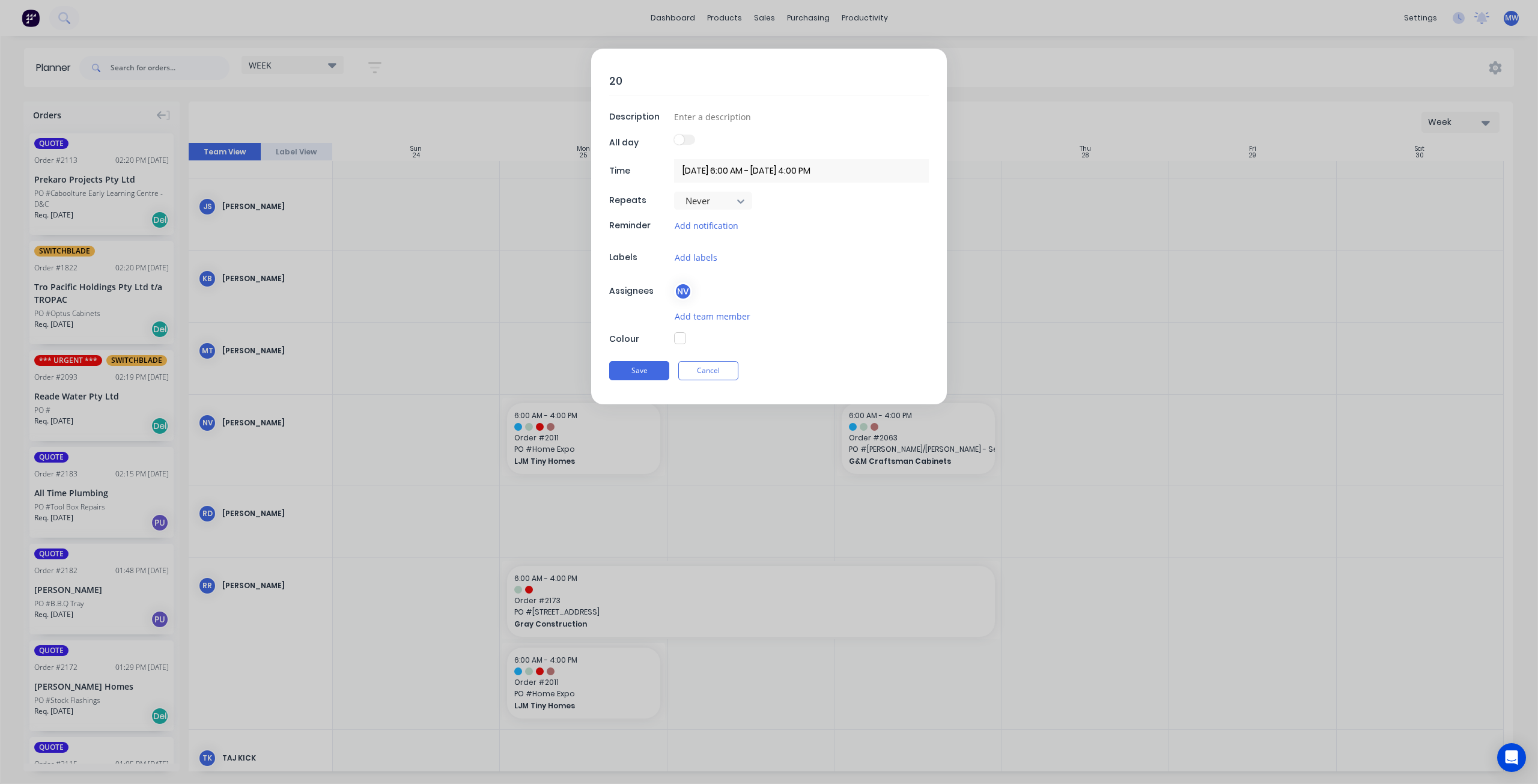
type textarea "201"
type textarea "x"
type textarea "2011"
type textarea "x"
type textarea "2011"
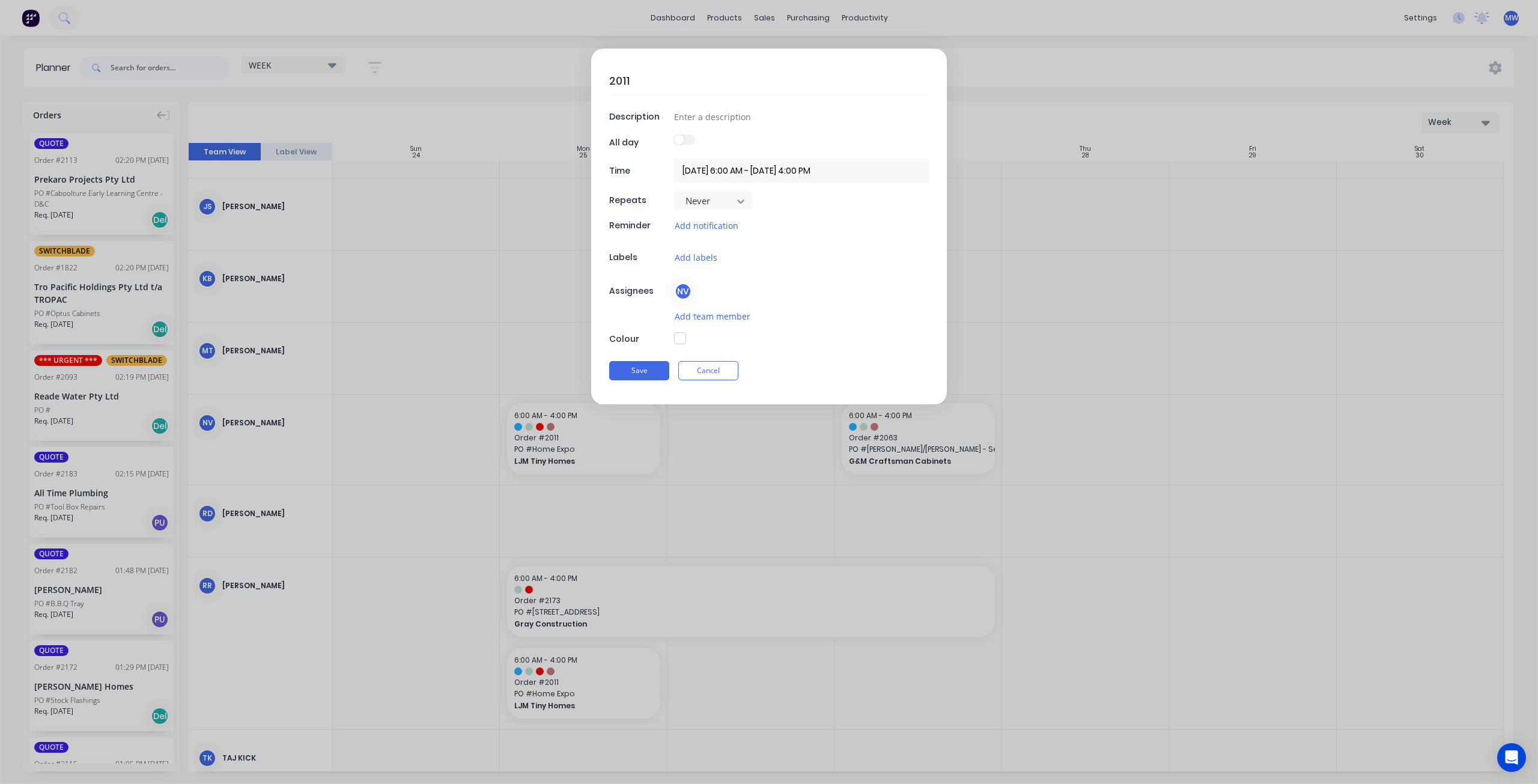
type textarea "x"
type textarea "2011 -"
type textarea "x"
type textarea "2011 -"
type textarea "x"
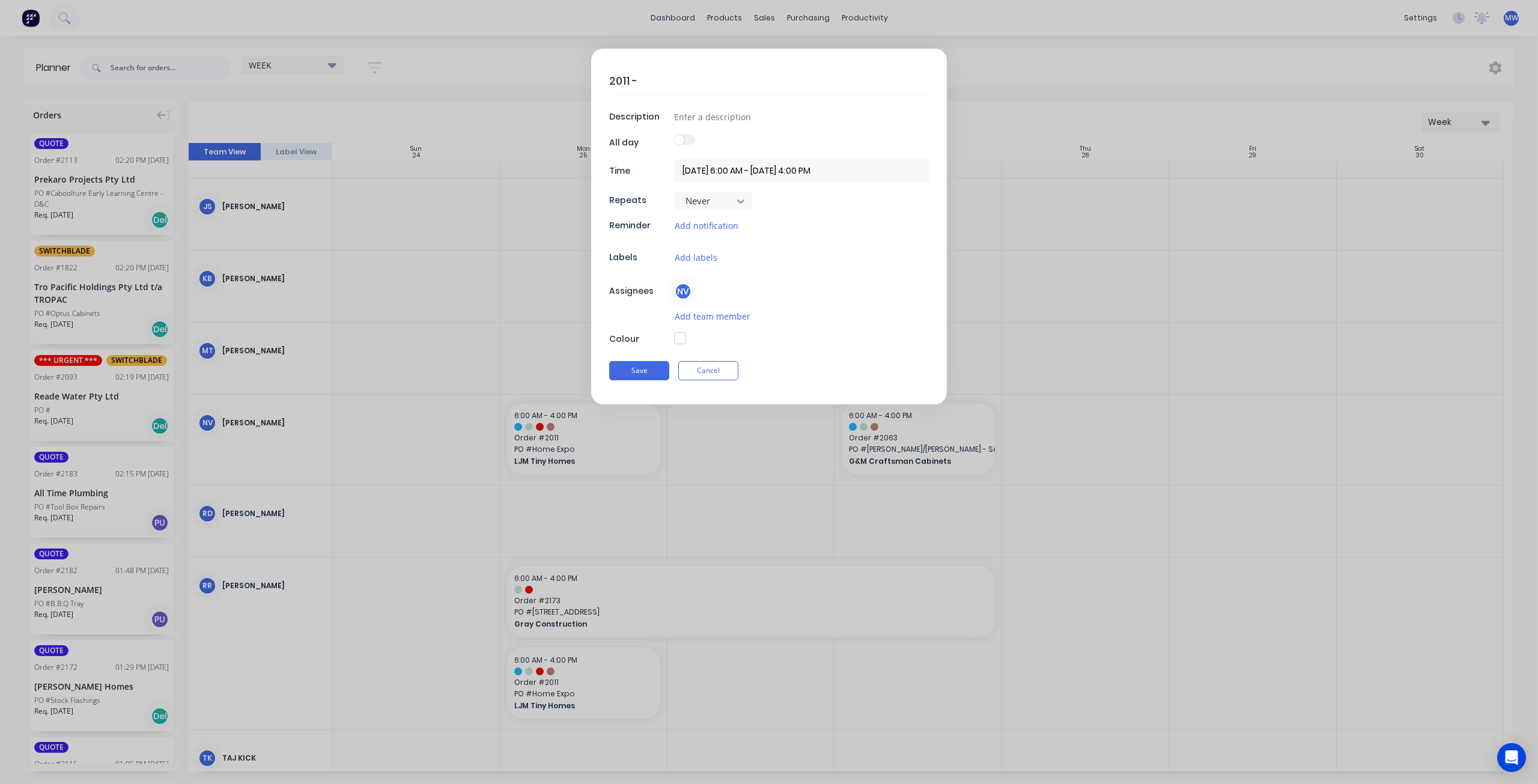
type textarea "2011 - L"
type textarea "x"
type textarea "2011 - LJ"
type textarea "x"
type textarea "2011 - LJM"
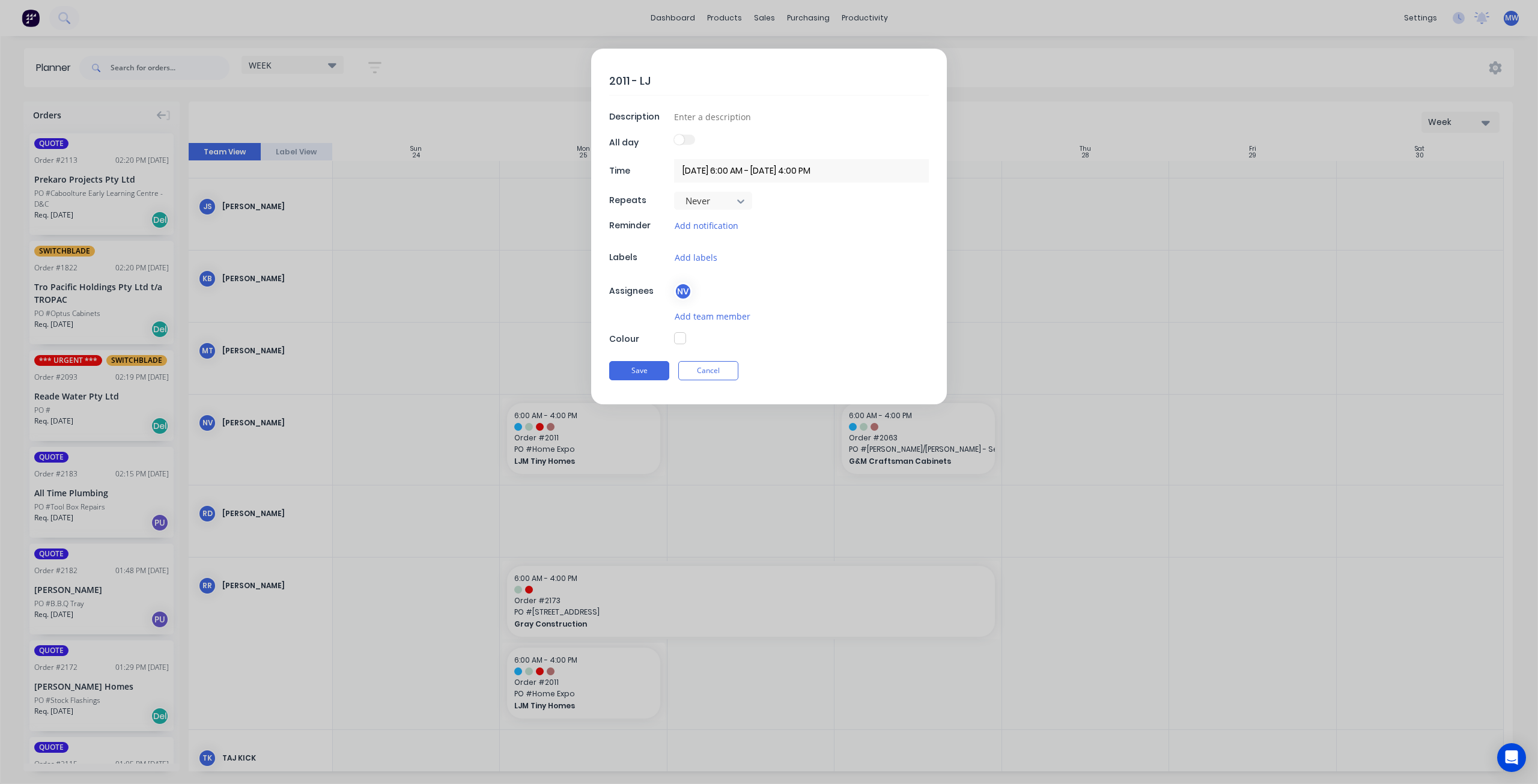
type textarea "x"
type textarea "2011 - LJM"
type textarea "x"
type textarea "2011 - LJM I"
type textarea "x"
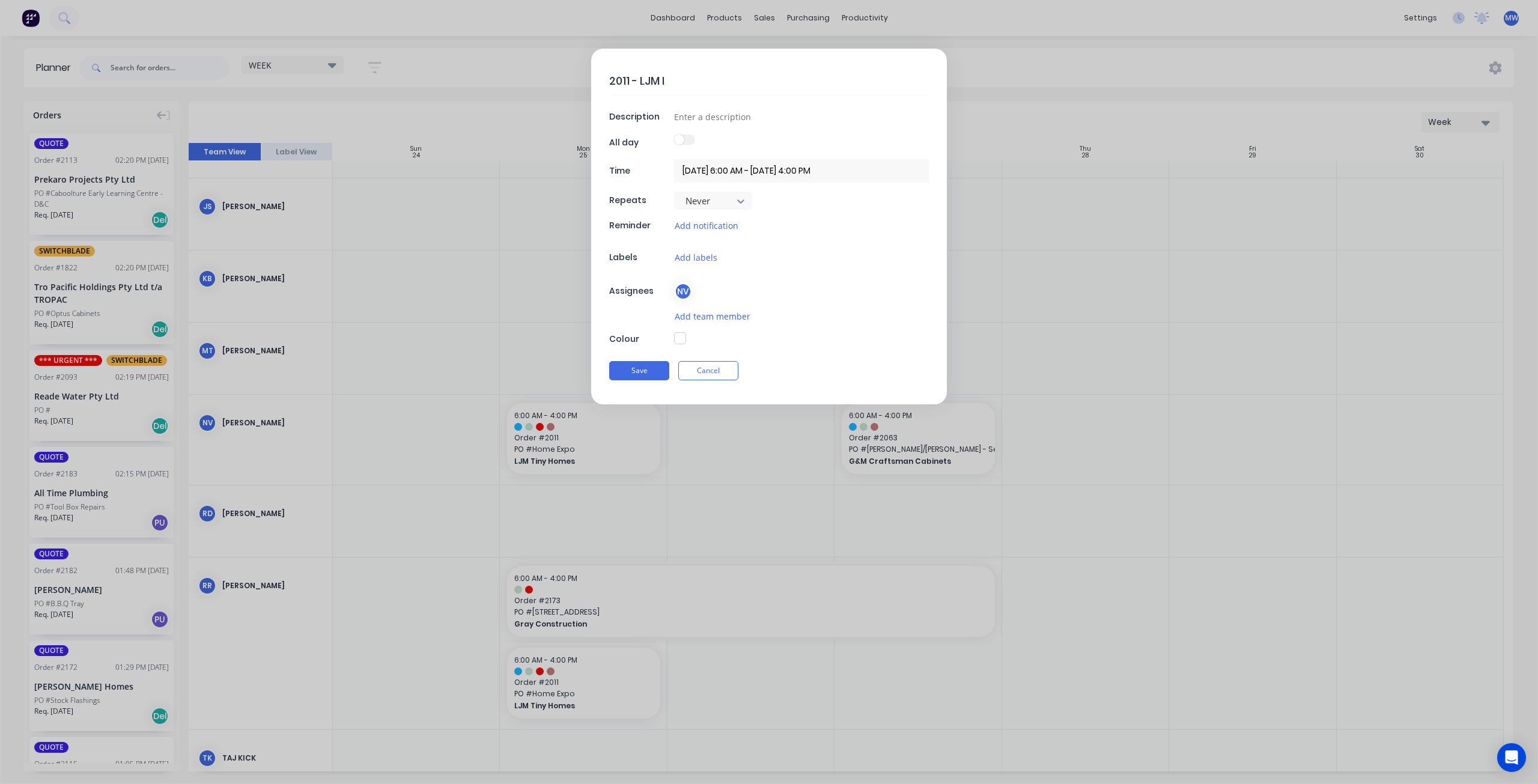
type textarea "2011 - LJM IN"
type textarea "x"
type textarea "2011 - LJM INS"
type textarea "x"
type textarea "2011 - LJM INST"
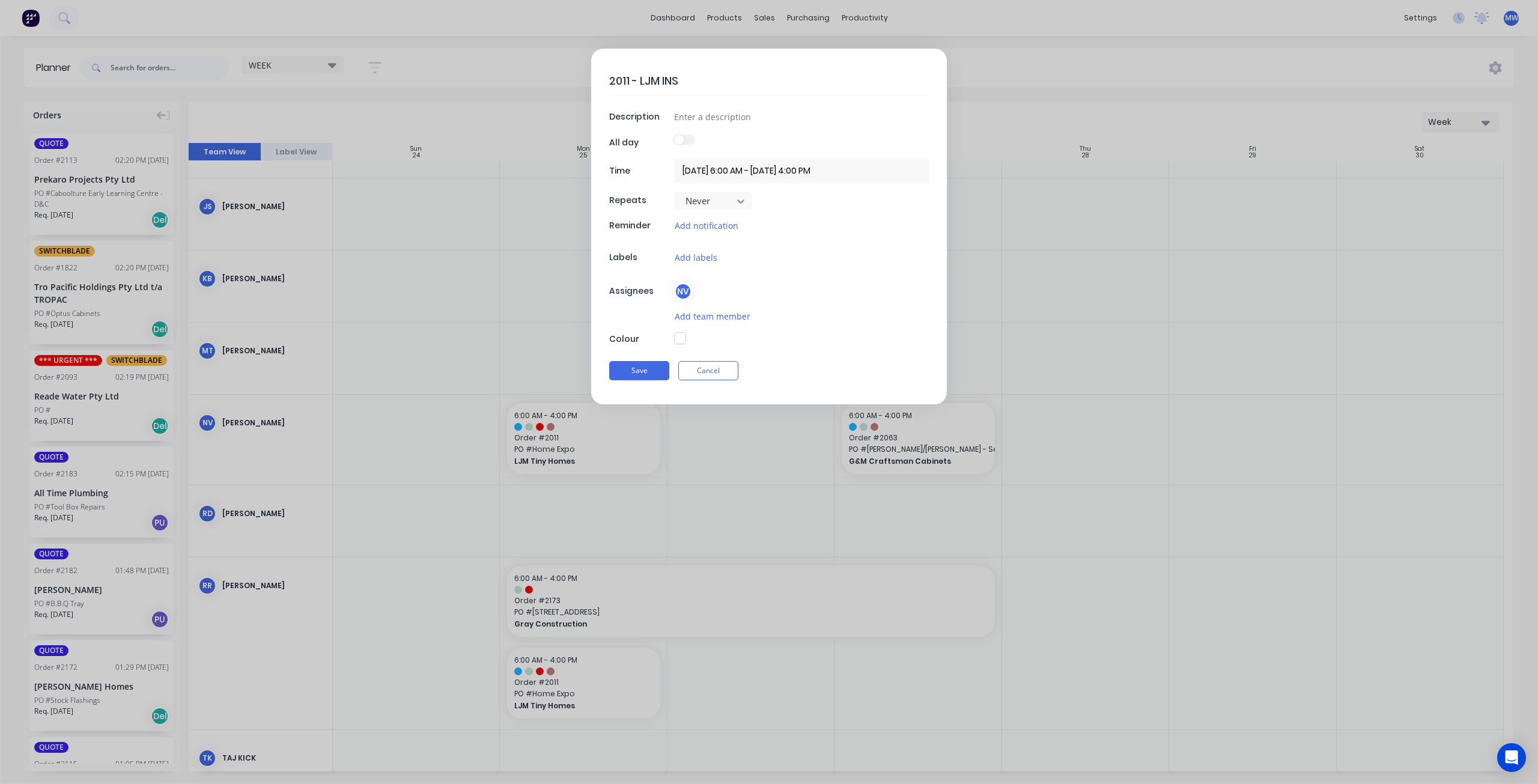
type textarea "x"
type textarea "2011 - LJM INSTA"
type textarea "x"
type textarea "2011 - LJM INSTAL"
type textarea "x"
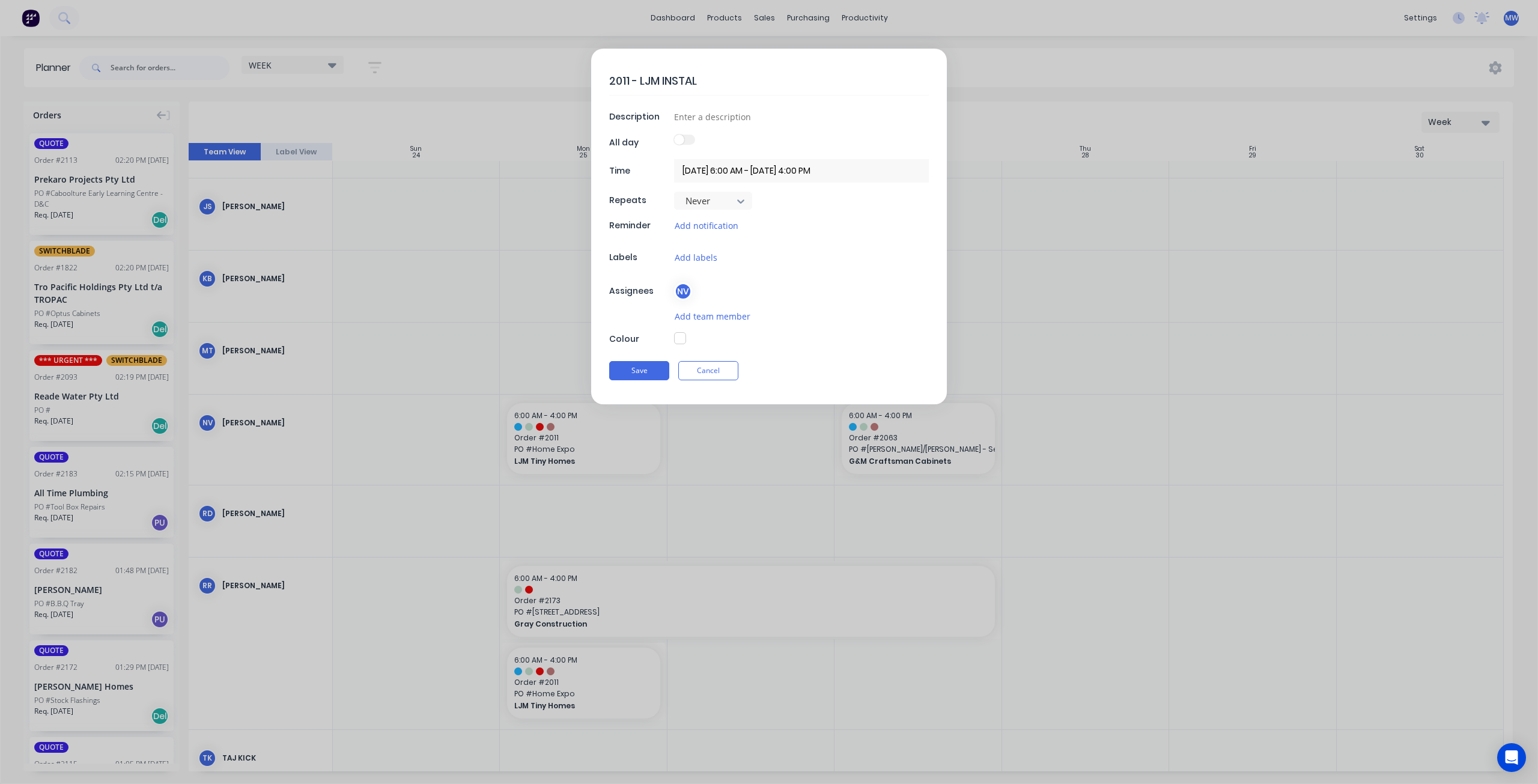
type textarea "2011 - LJM INSTALL"
type textarea "x"
type textarea "2011 - LJM INSTALL"
type textarea "x"
click at [725, 114] on input at bounding box center [801, 116] width 255 height 18
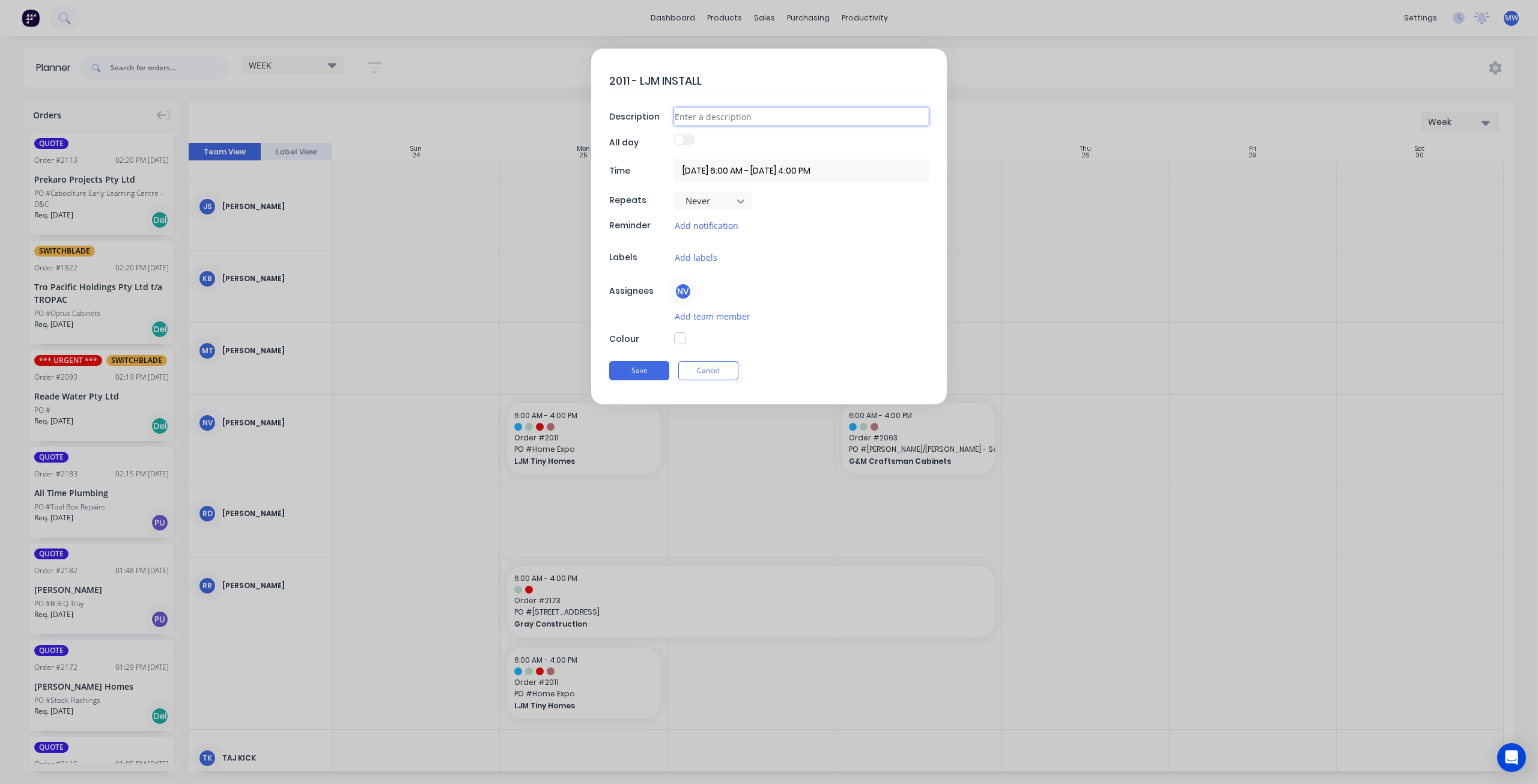
type input "SITE"
click at [682, 339] on button "button" at bounding box center [680, 338] width 12 height 12
type textarea "x"
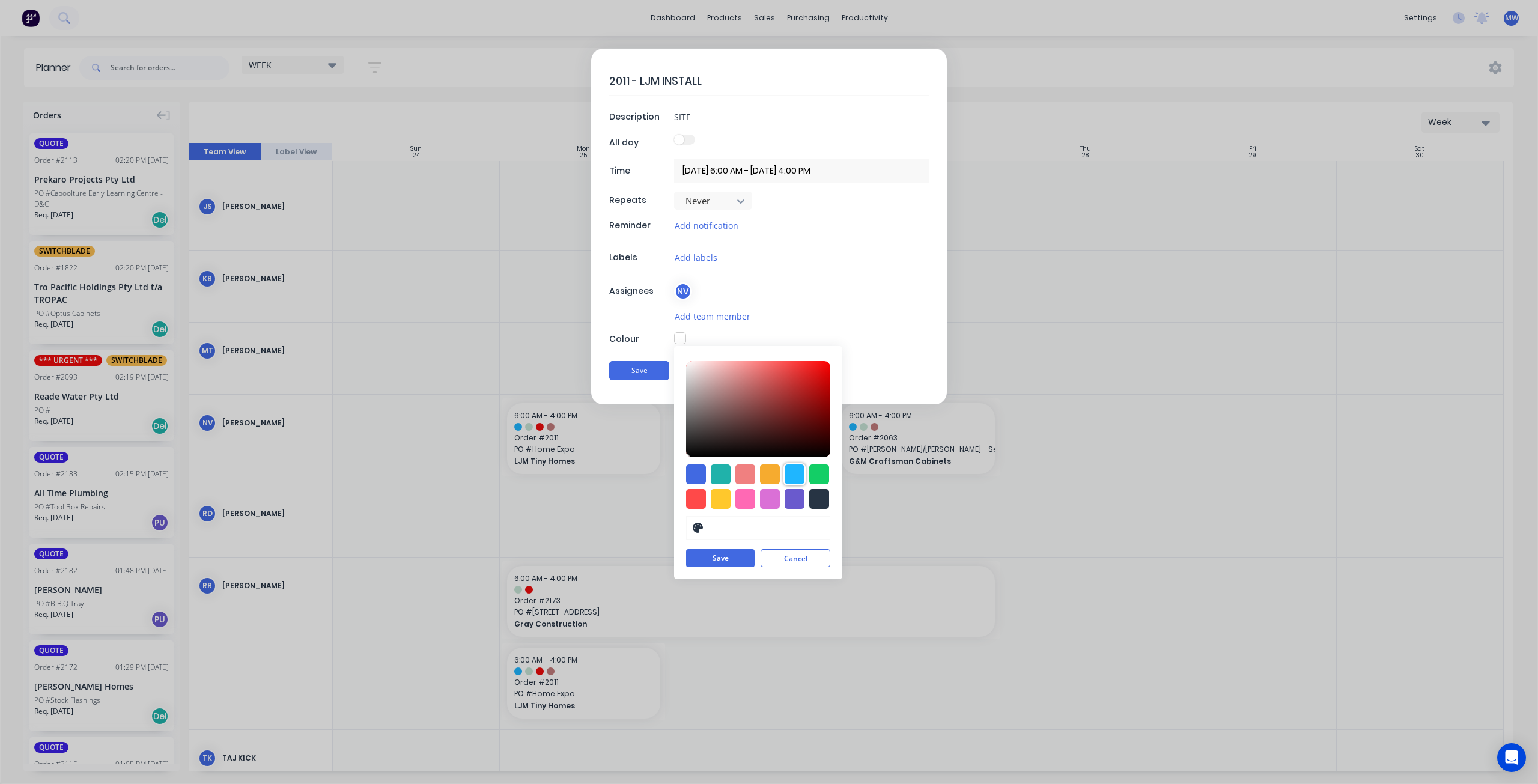
click at [793, 475] on div at bounding box center [795, 474] width 20 height 20
type input "#1FB6FF"
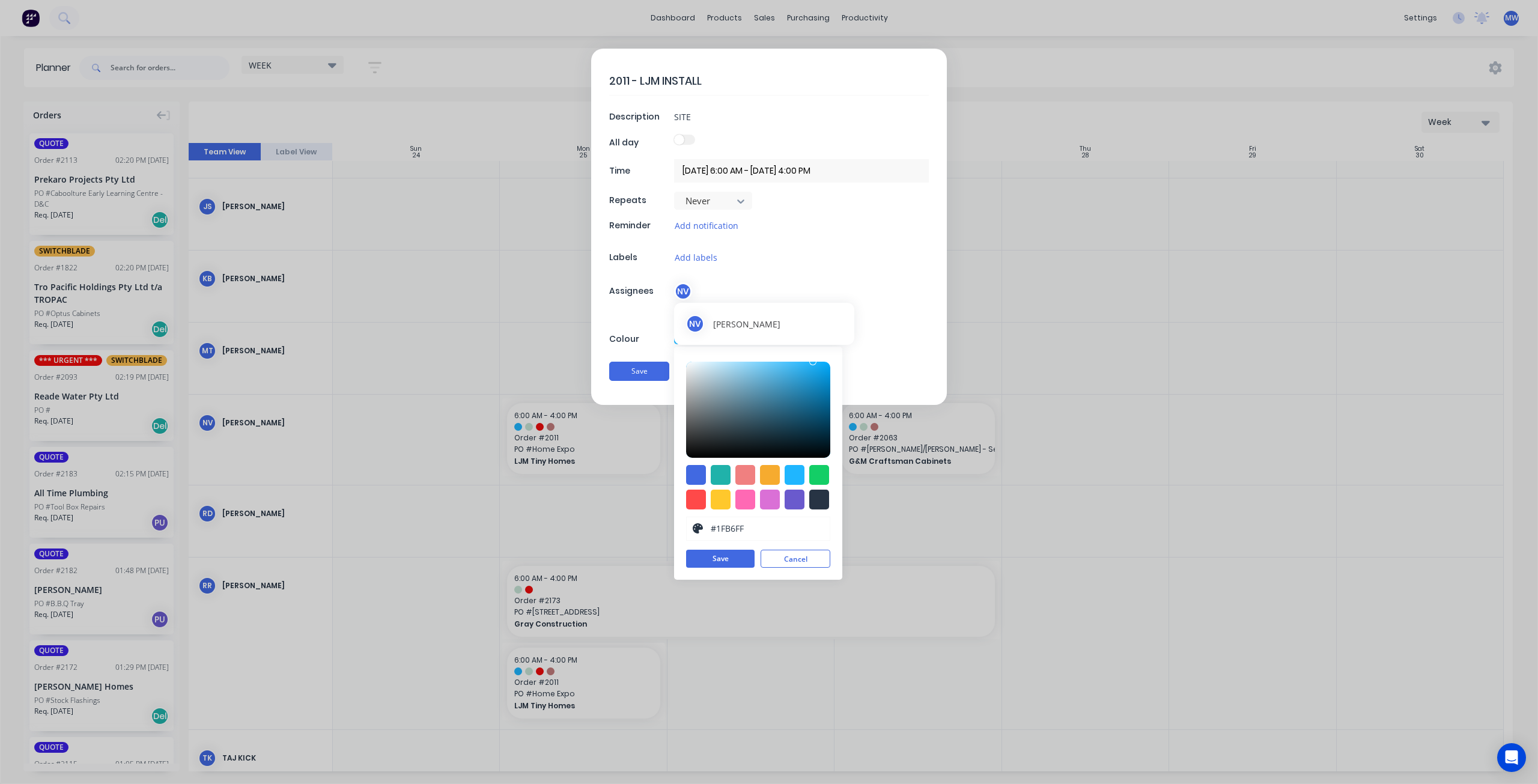
click at [683, 289] on div "NV" at bounding box center [683, 291] width 18 height 18
click at [737, 556] on button "Save" at bounding box center [720, 558] width 69 height 18
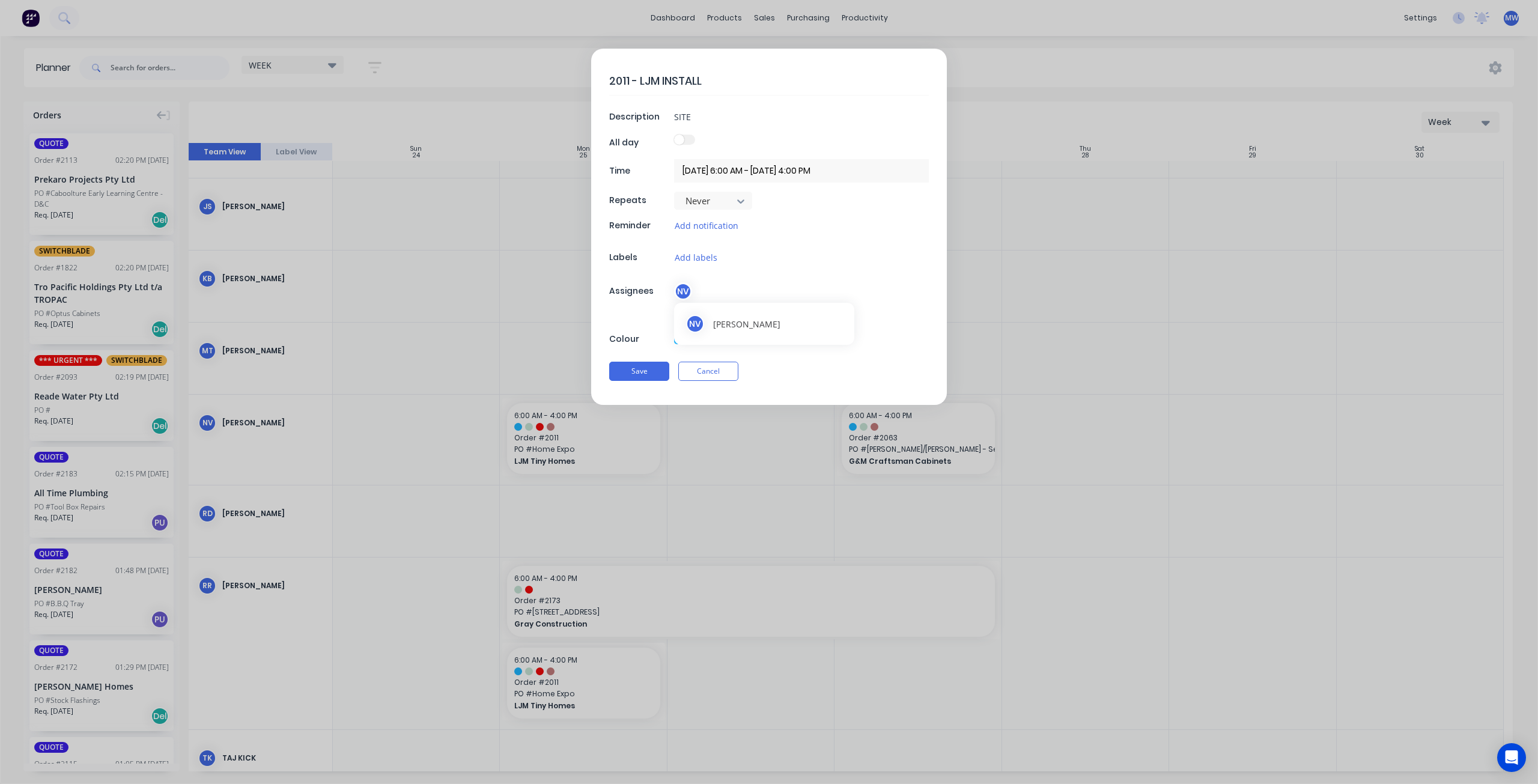
click at [686, 293] on div "NV" at bounding box center [683, 291] width 18 height 18
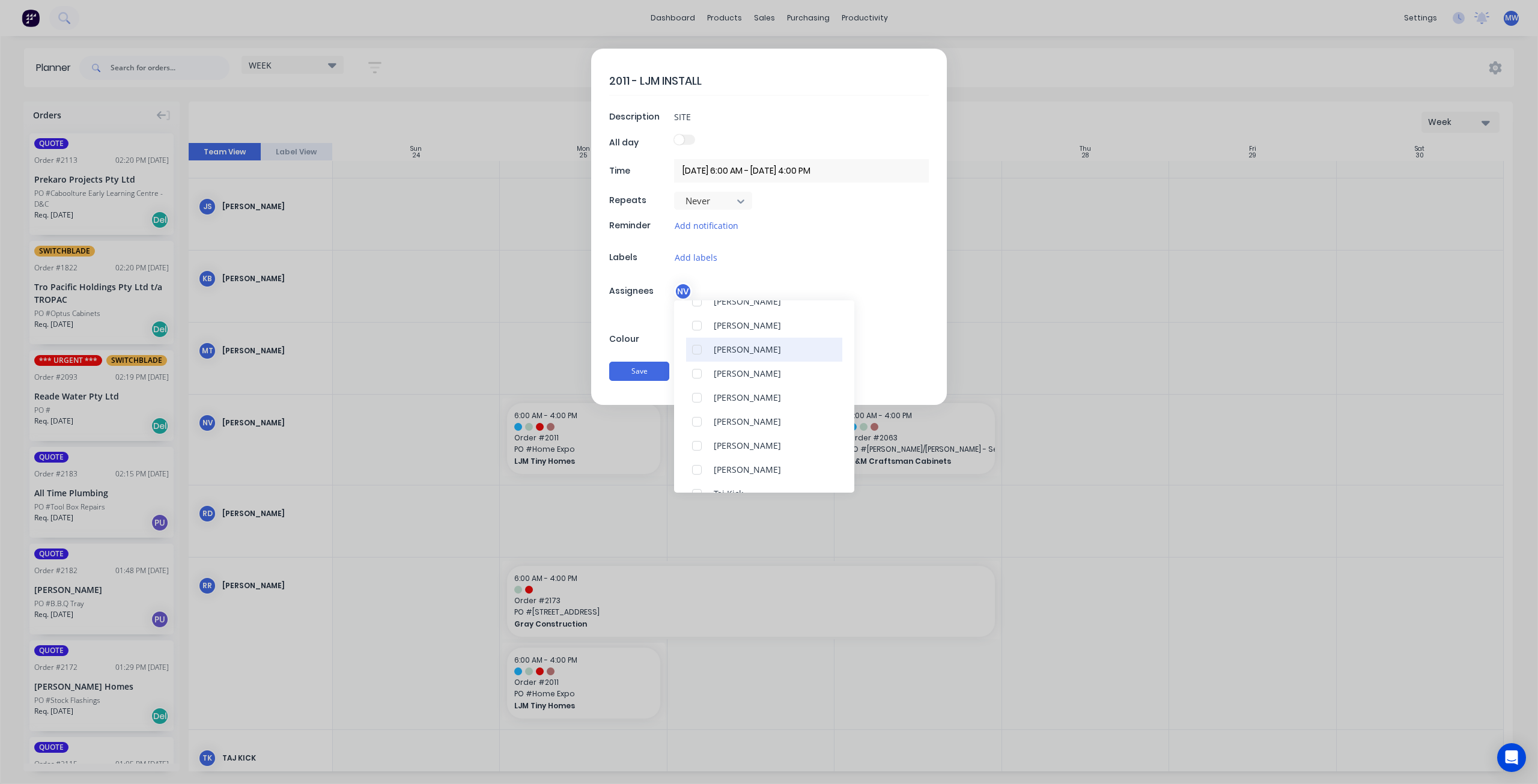
scroll to position [120, 0]
click at [699, 450] on div at bounding box center [697, 450] width 24 height 24
click at [890, 325] on div "2011 - LJM INSTALL Description SITE All day Time [DATE] 6:00 AM - [DATE] 4:00 P…" at bounding box center [768, 227] width 355 height 356
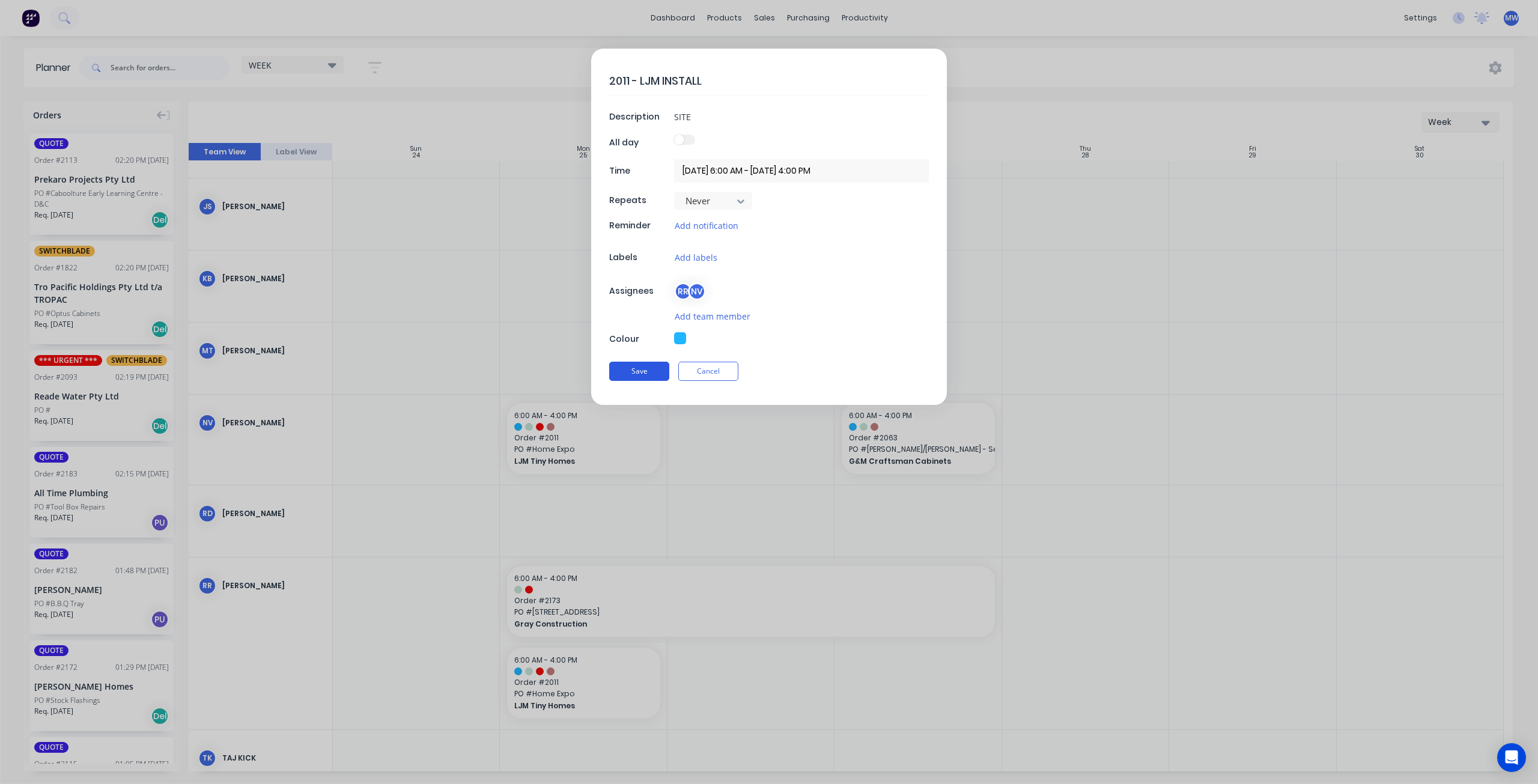
click at [635, 369] on button "Save" at bounding box center [639, 371] width 60 height 19
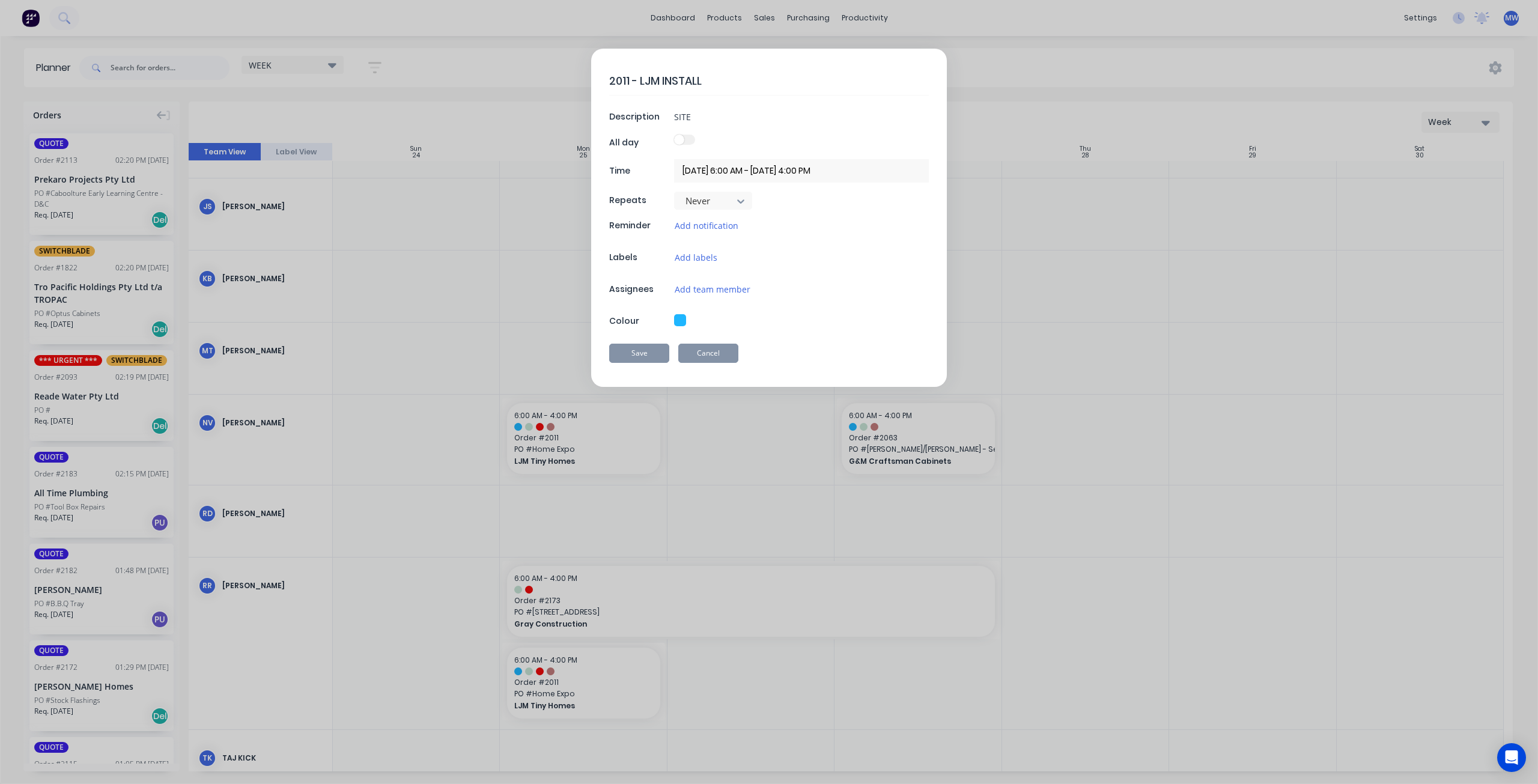
type textarea "x"
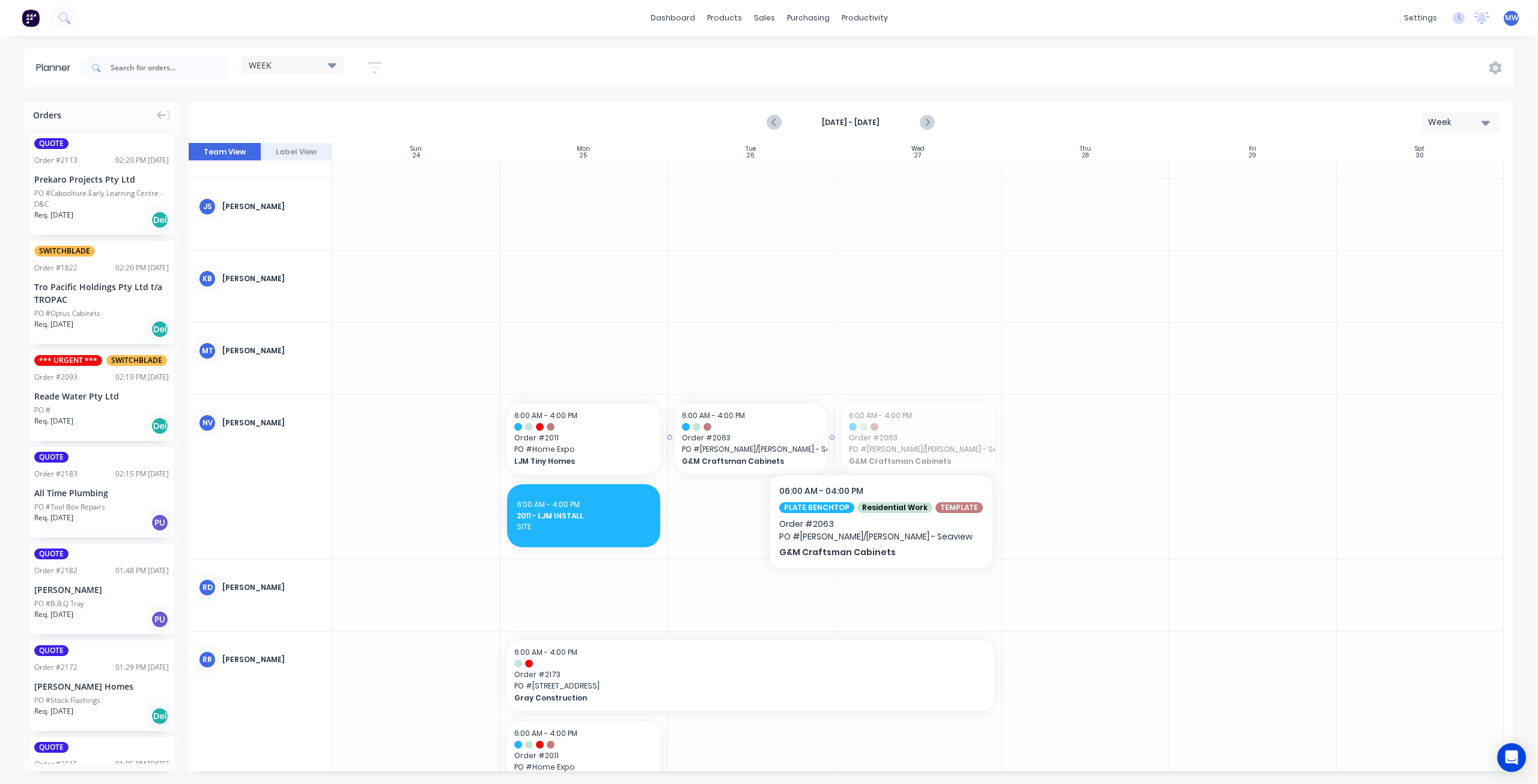
drag, startPoint x: 902, startPoint y: 439, endPoint x: 792, endPoint y: 442, distance: 110.0
click at [772, 118] on icon "Previous page" at bounding box center [775, 123] width 15 height 15
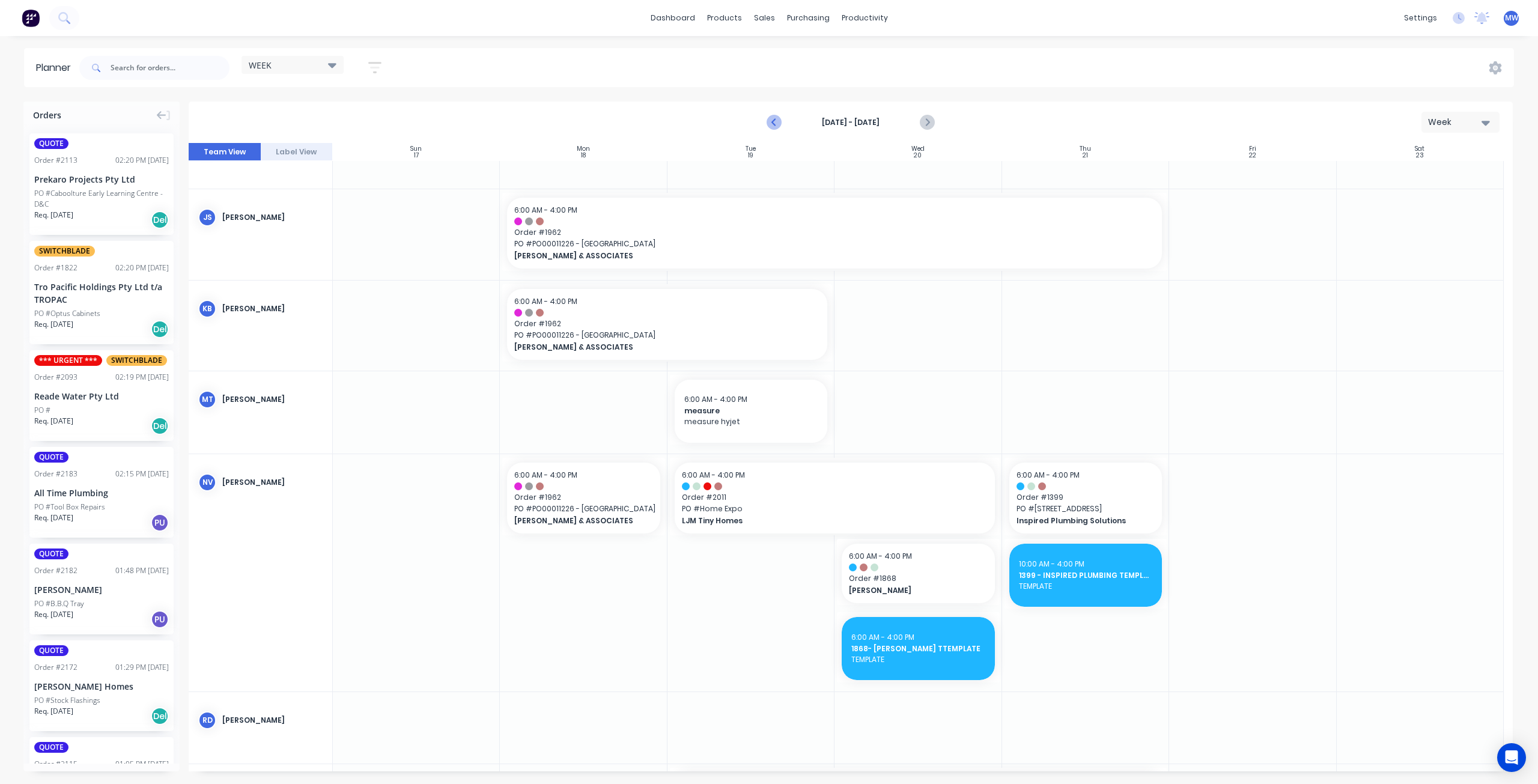
scroll to position [300, 0]
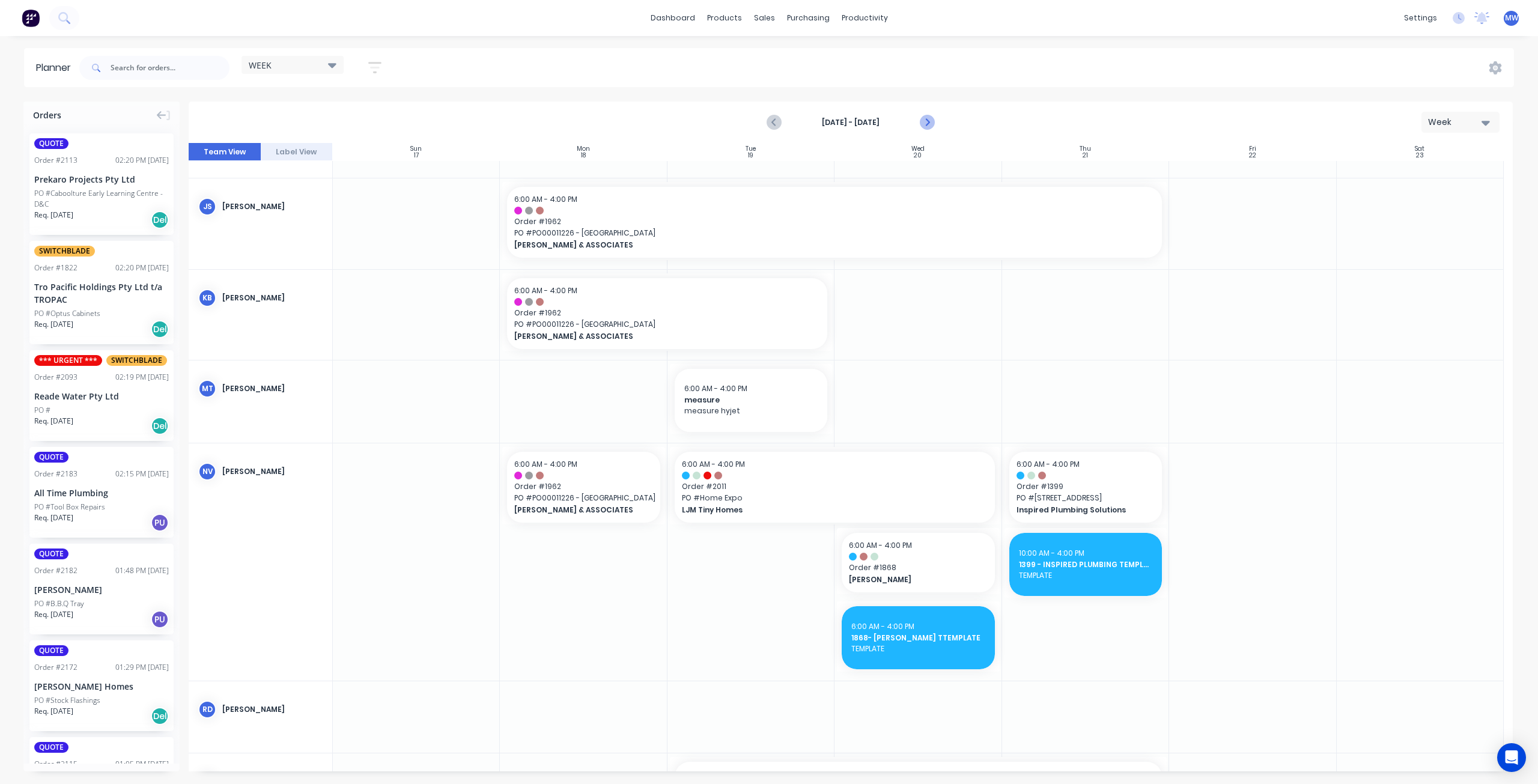
click at [923, 119] on icon "Next page" at bounding box center [927, 123] width 15 height 15
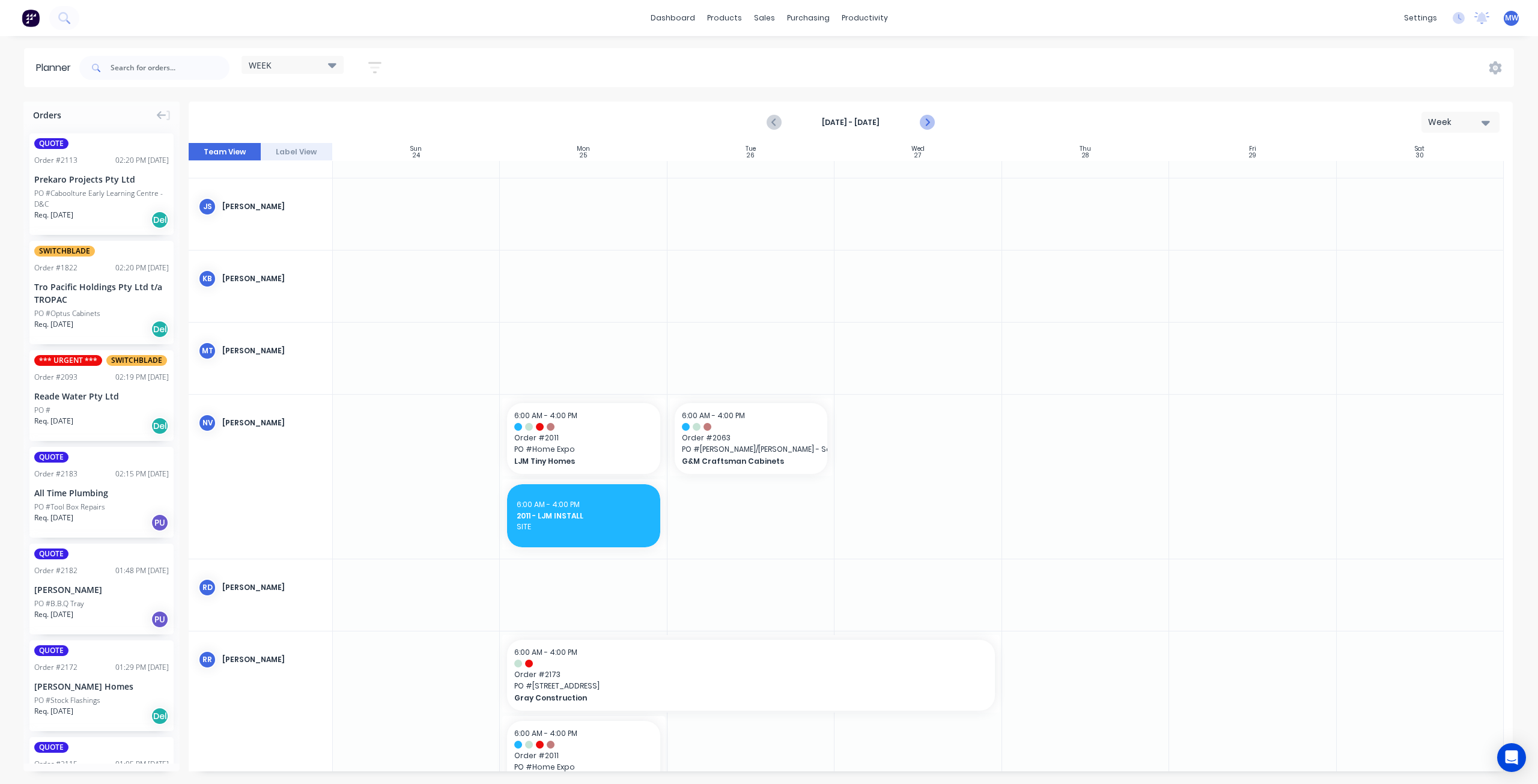
click at [923, 119] on icon "Next page" at bounding box center [927, 123] width 15 height 15
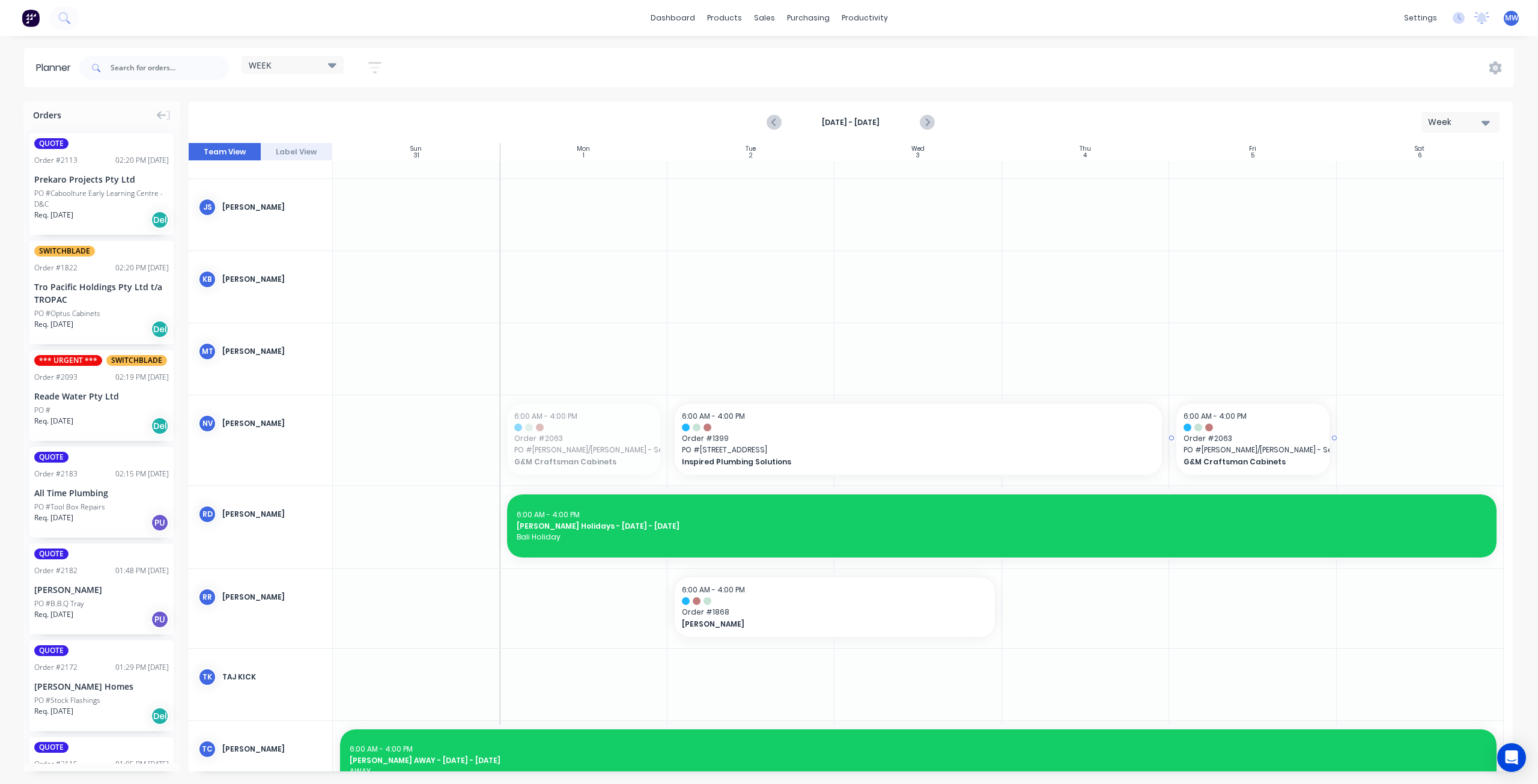
drag, startPoint x: 577, startPoint y: 439, endPoint x: 1230, endPoint y: 427, distance: 653.1
drag, startPoint x: 933, startPoint y: 431, endPoint x: 786, endPoint y: 429, distance: 147.0
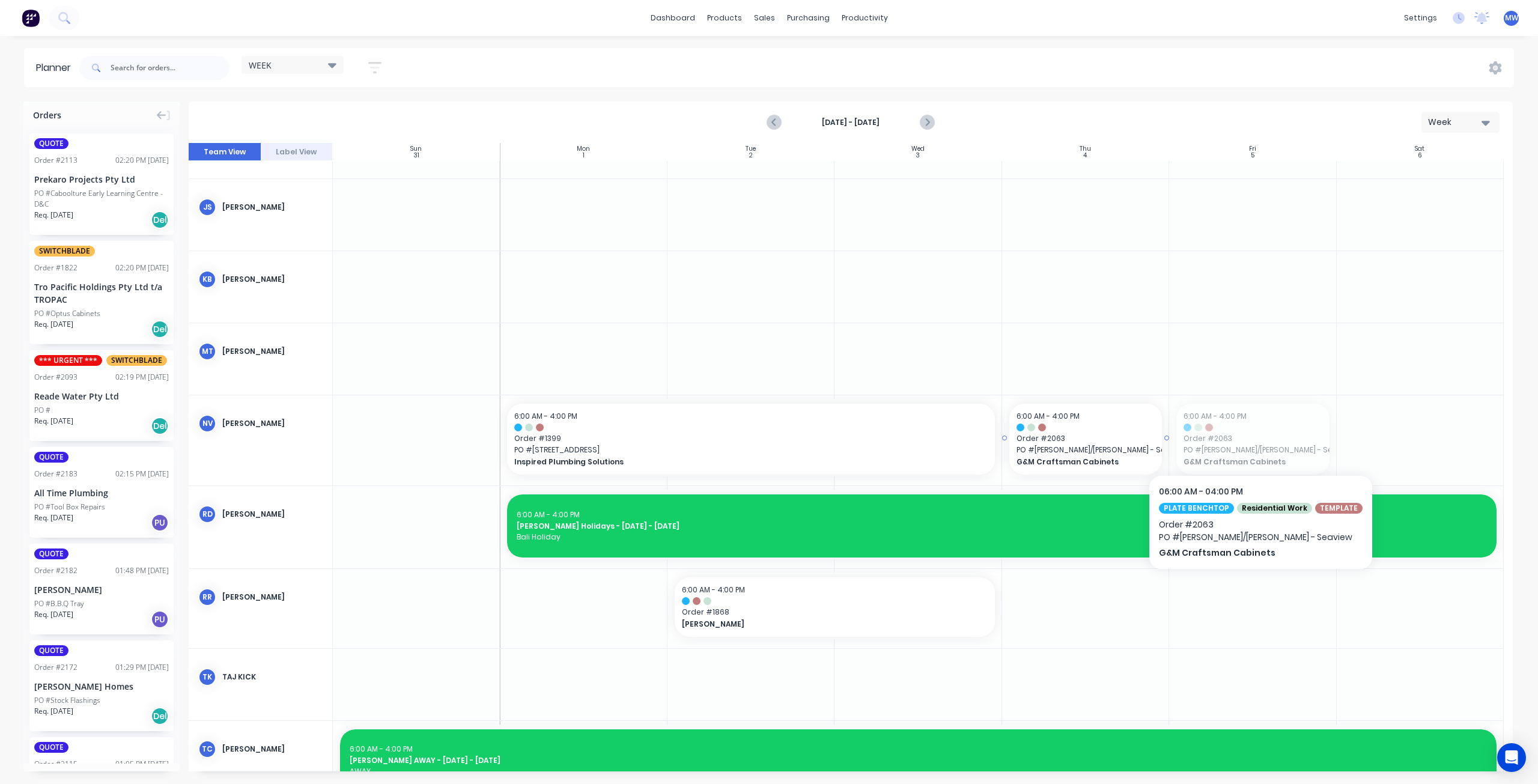
drag, startPoint x: 1254, startPoint y: 438, endPoint x: 1158, endPoint y: 437, distance: 96.0
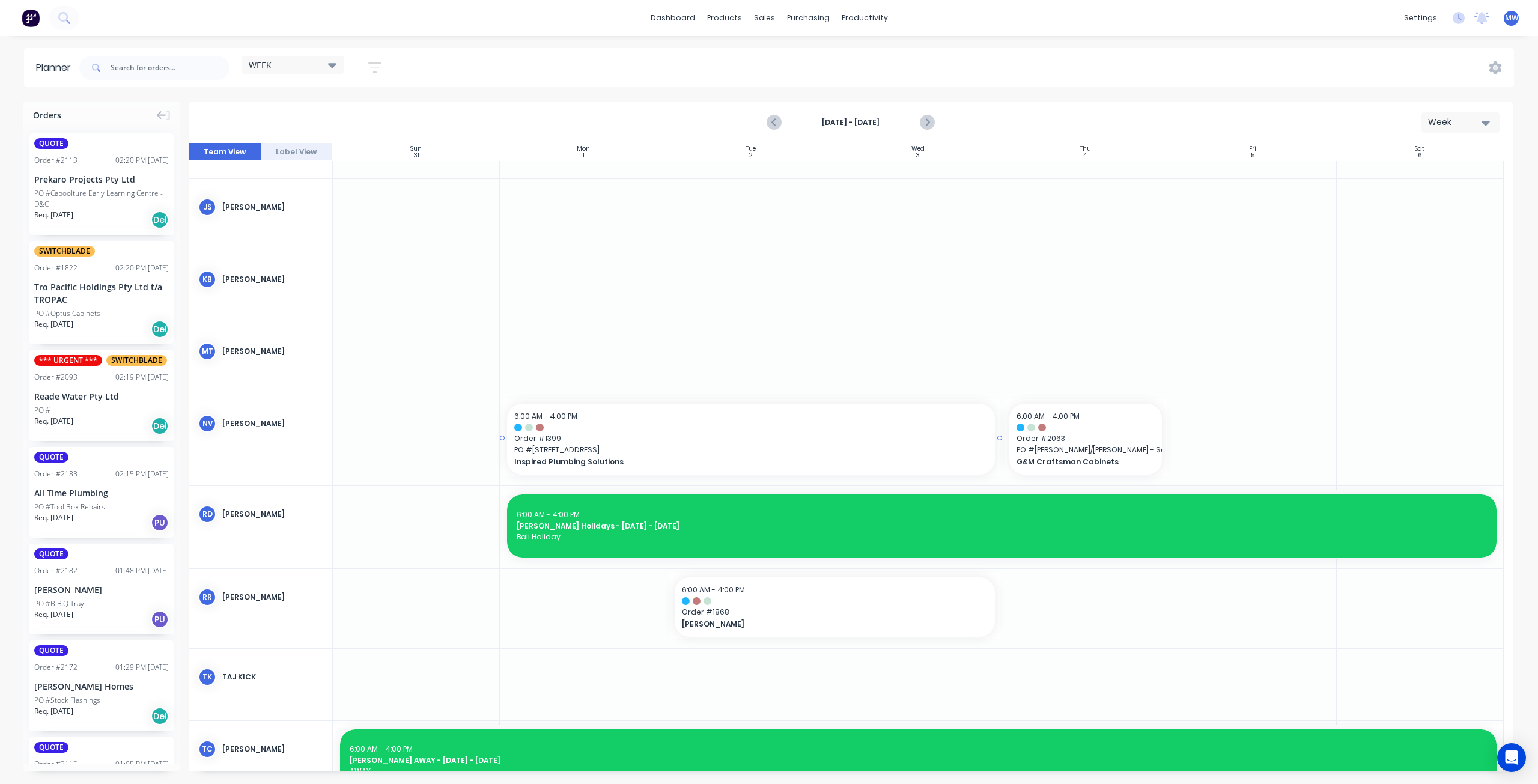
click at [653, 448] on span "PO # [STREET_ADDRESS]" at bounding box center [751, 450] width 473 height 11
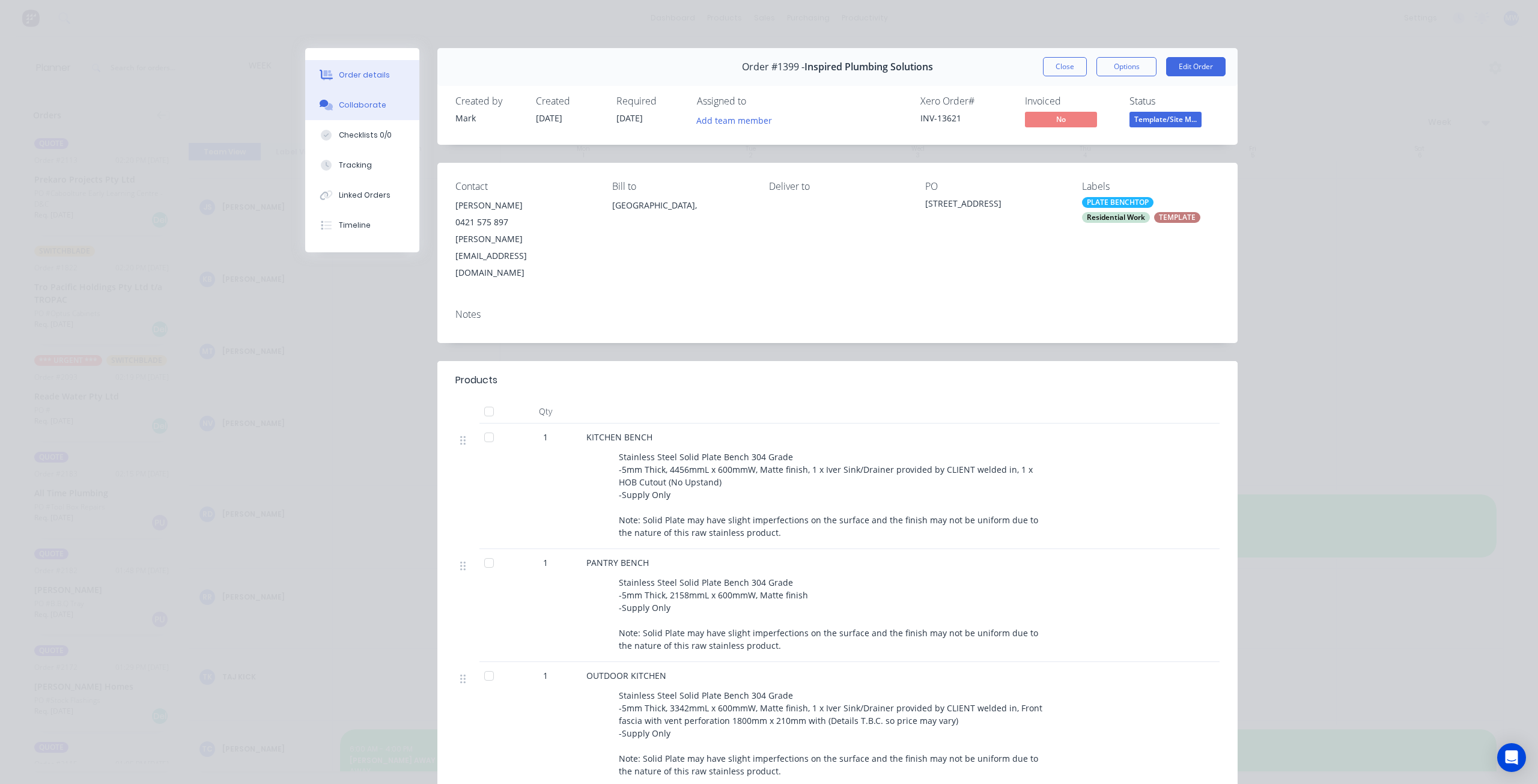
click at [363, 107] on div "Collaborate" at bounding box center [363, 105] width 47 height 11
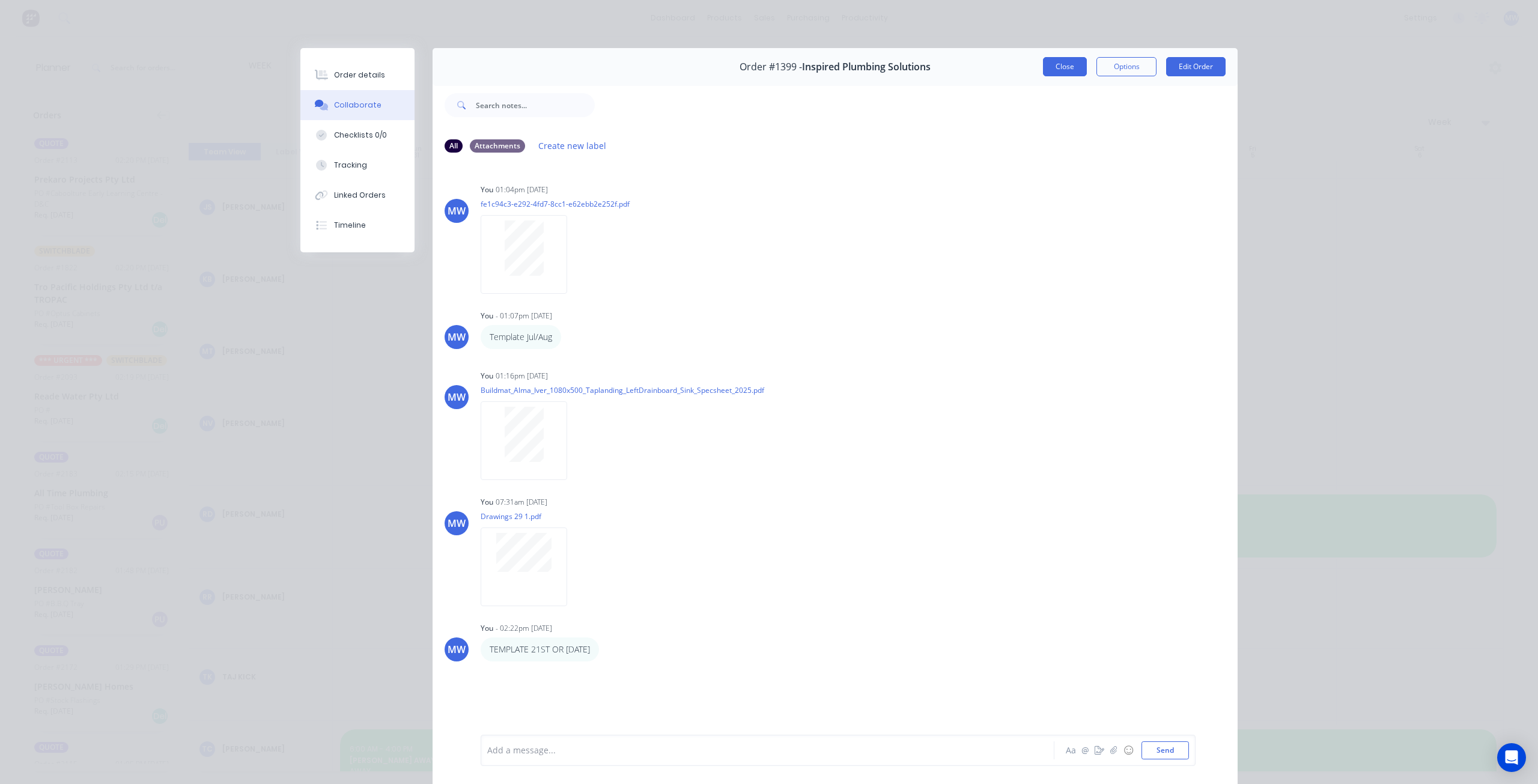
click at [1047, 69] on button "Close" at bounding box center [1064, 67] width 44 height 19
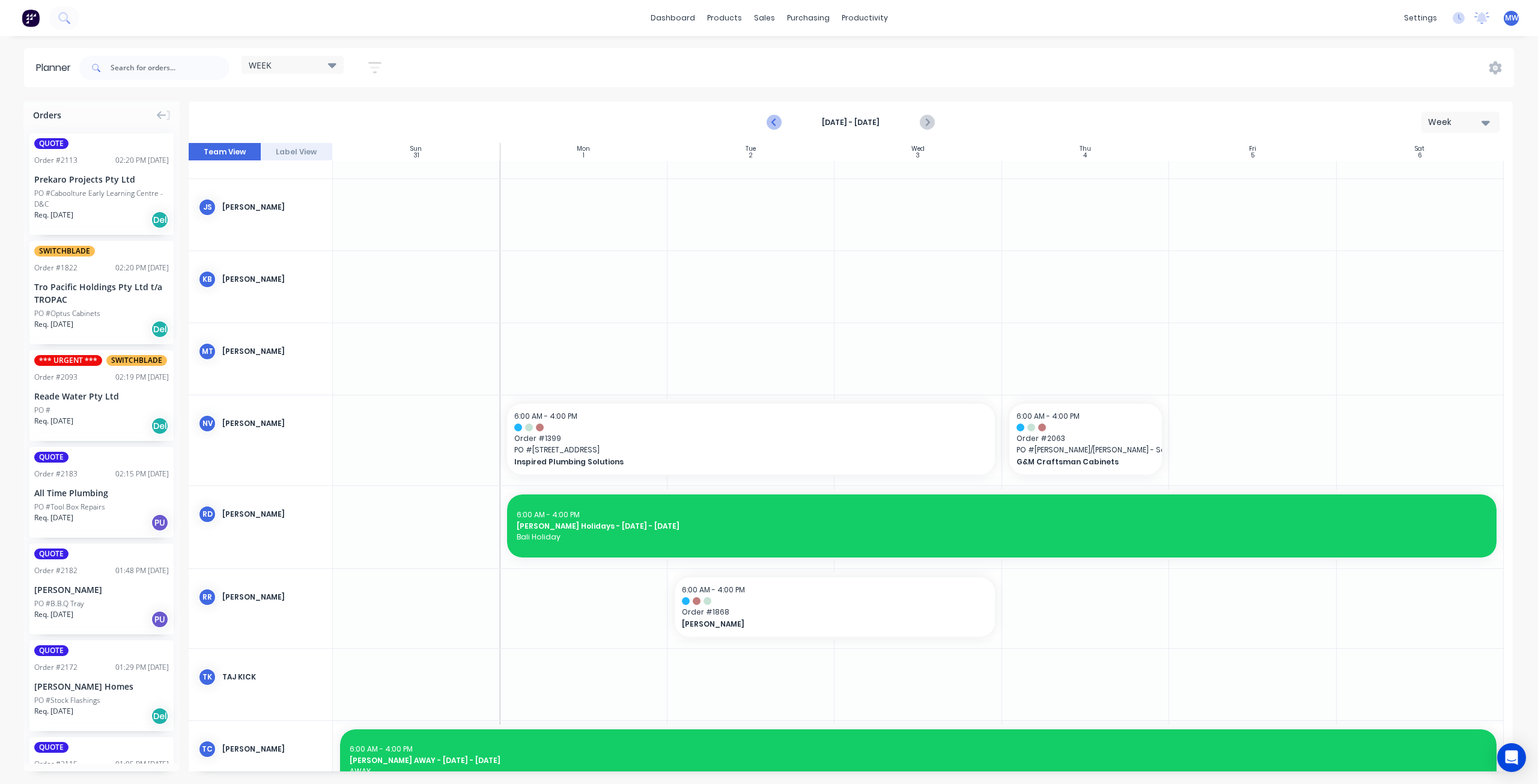
click at [775, 124] on icon "Previous page" at bounding box center [775, 123] width 5 height 10
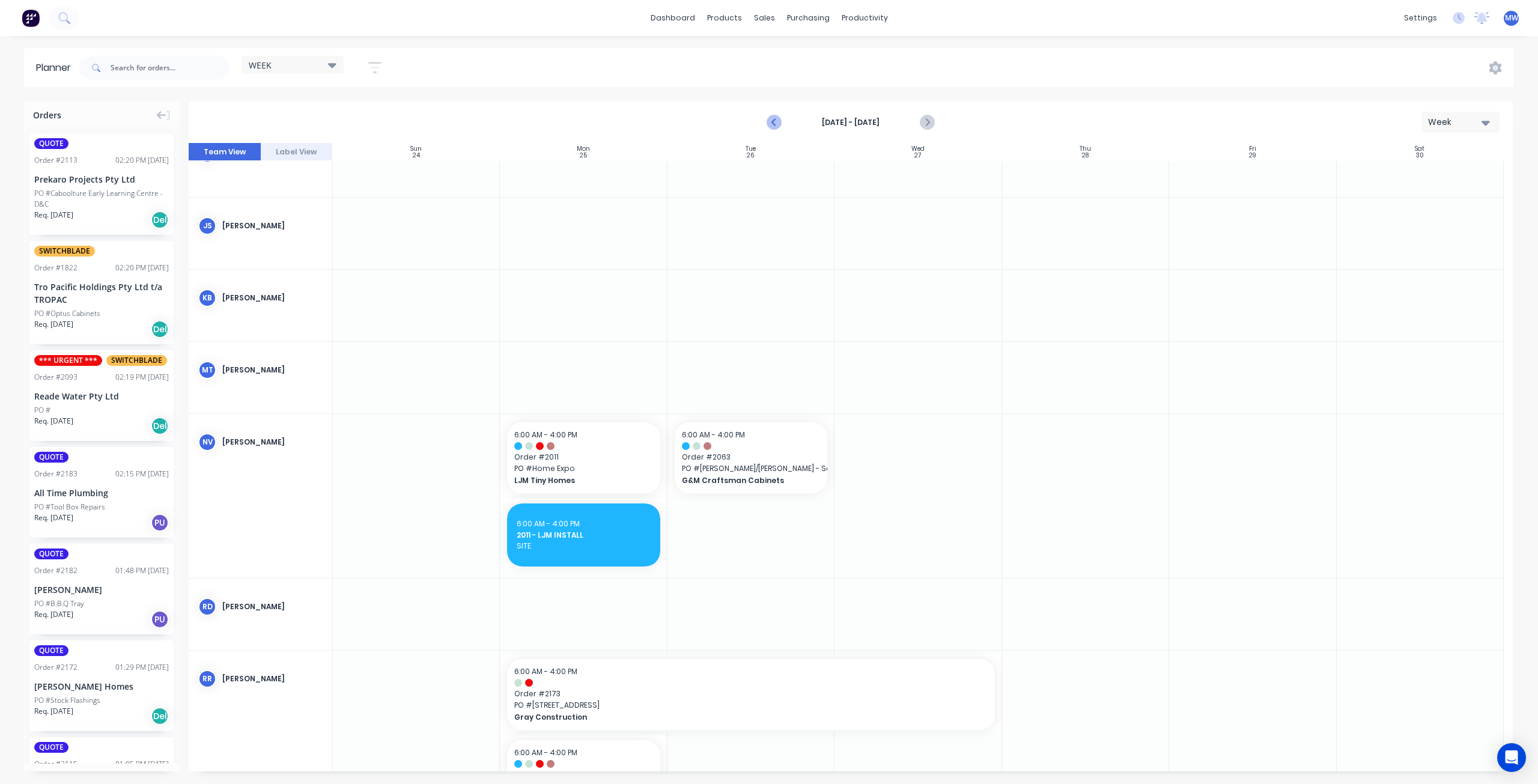
scroll to position [289, 0]
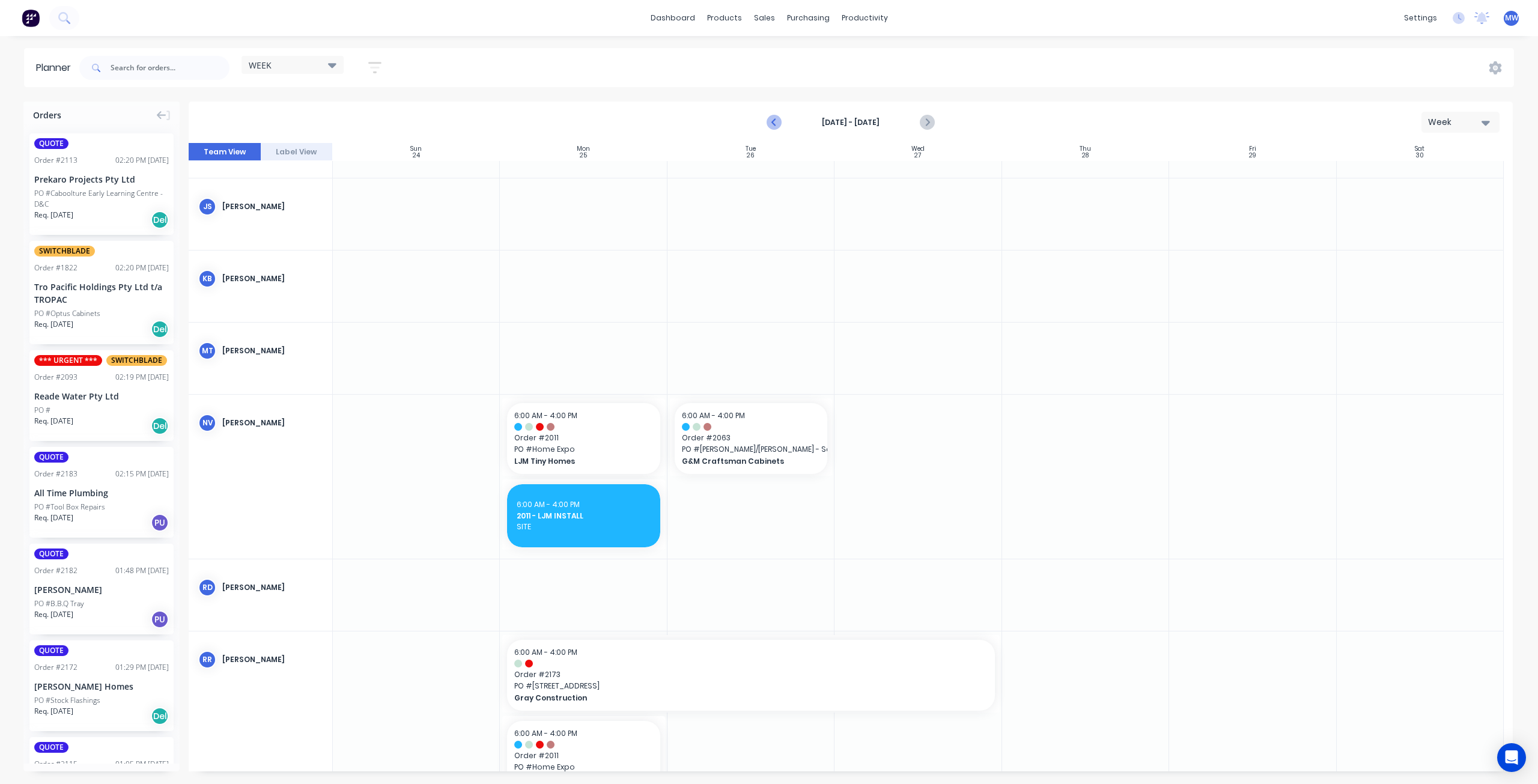
click at [775, 124] on icon "Previous page" at bounding box center [775, 123] width 5 height 10
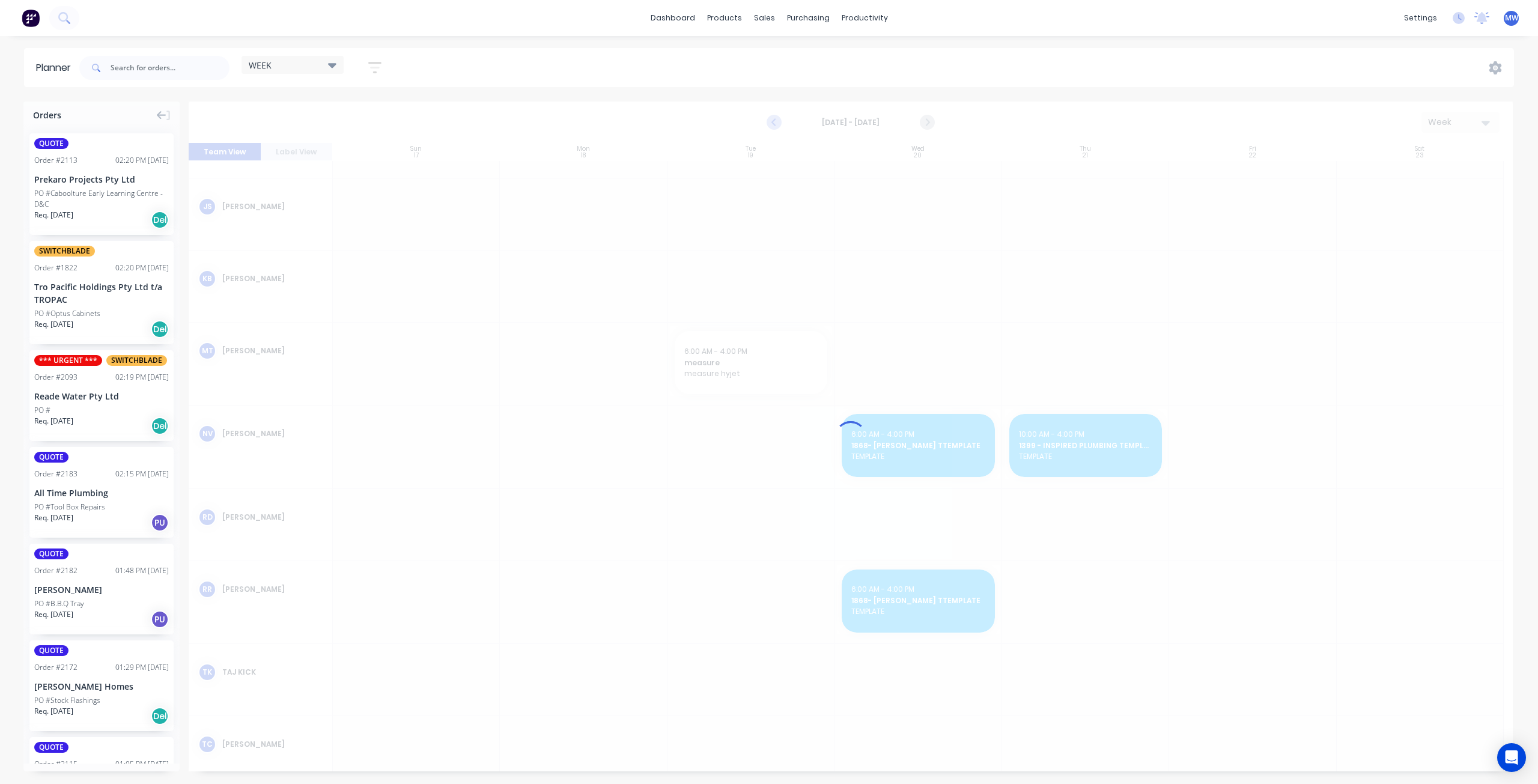
scroll to position [300, 0]
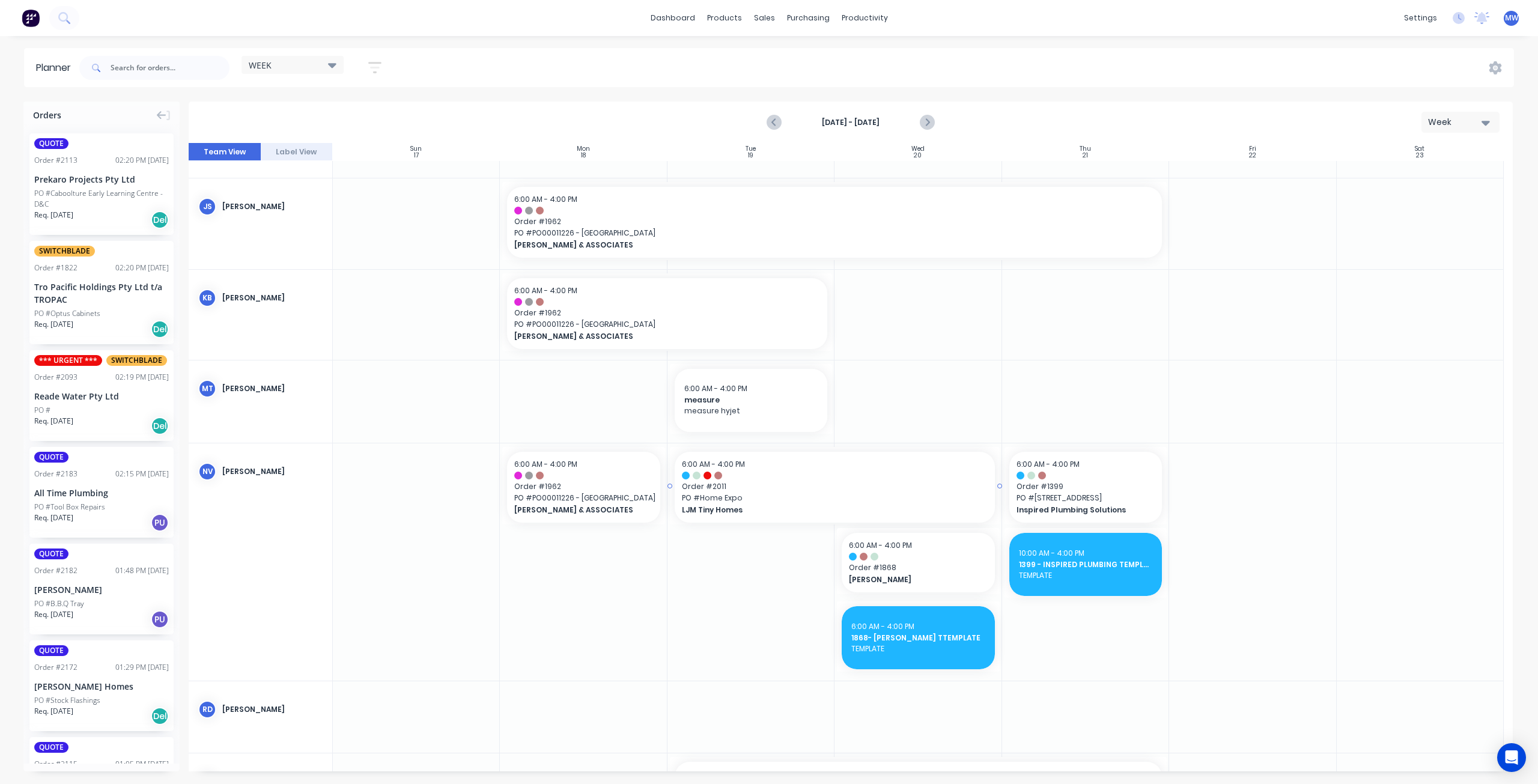
click at [775, 501] on span "PO # Home Expo" at bounding box center [835, 498] width 306 height 11
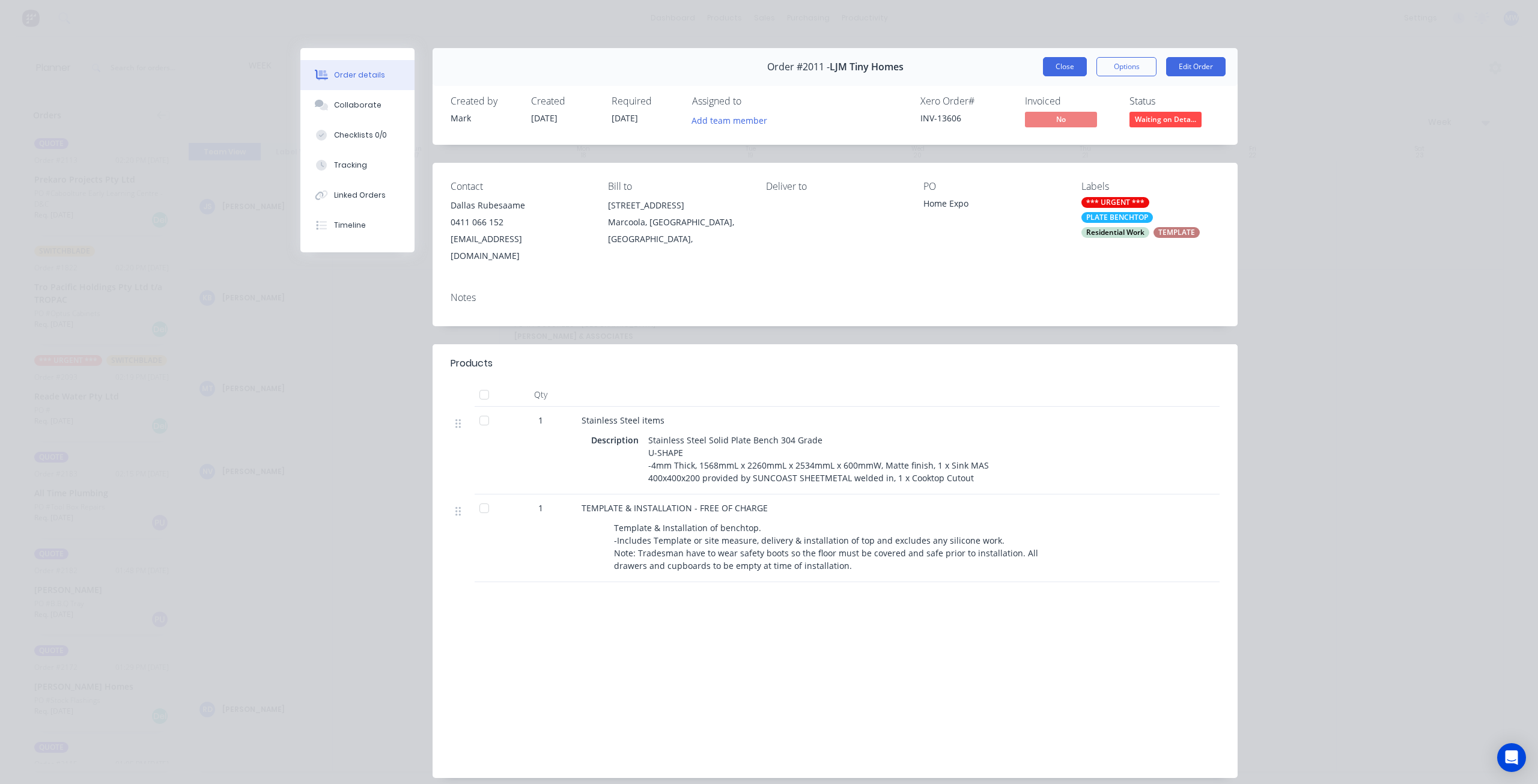
click at [1062, 69] on button "Close" at bounding box center [1064, 67] width 44 height 19
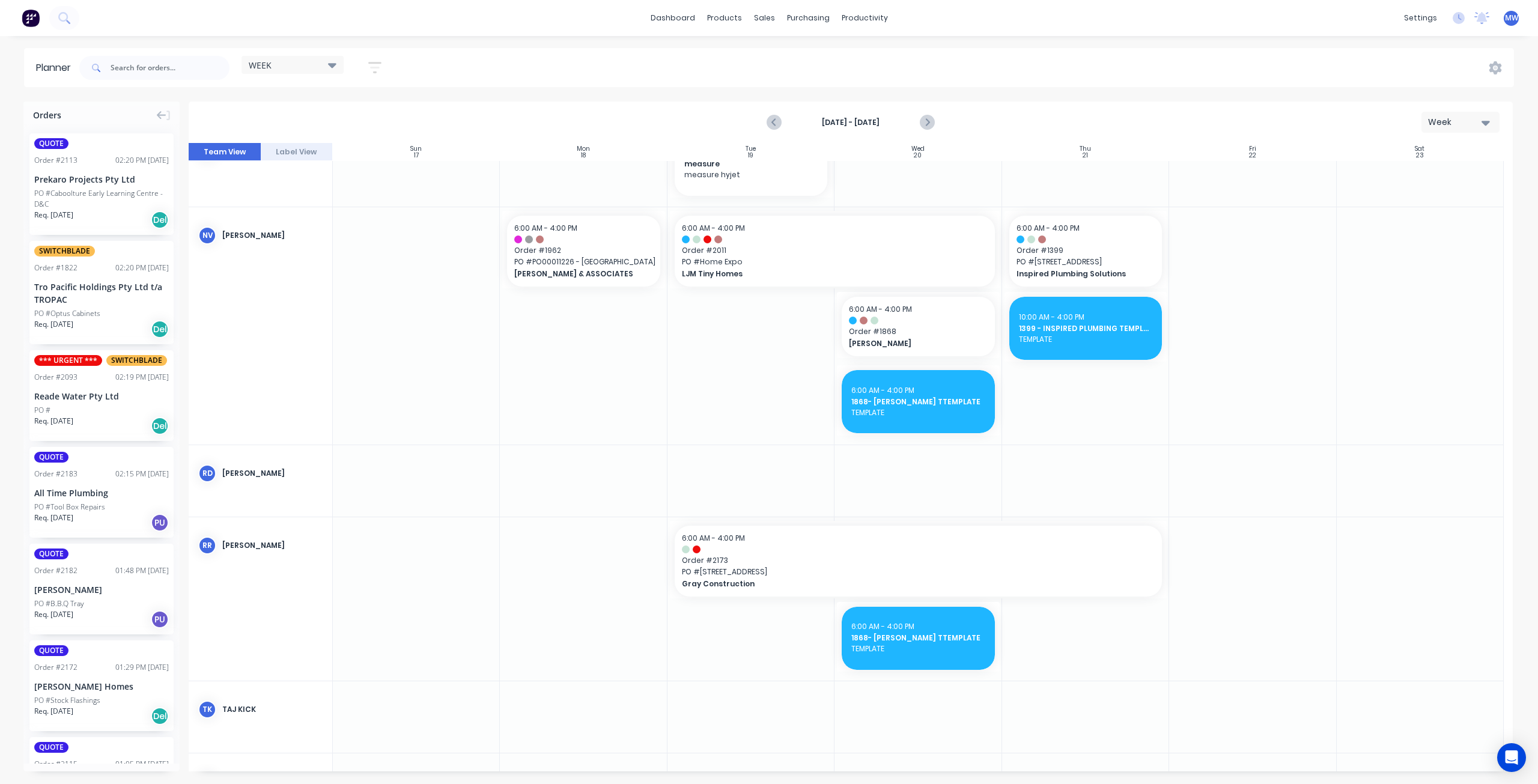
scroll to position [541, 0]
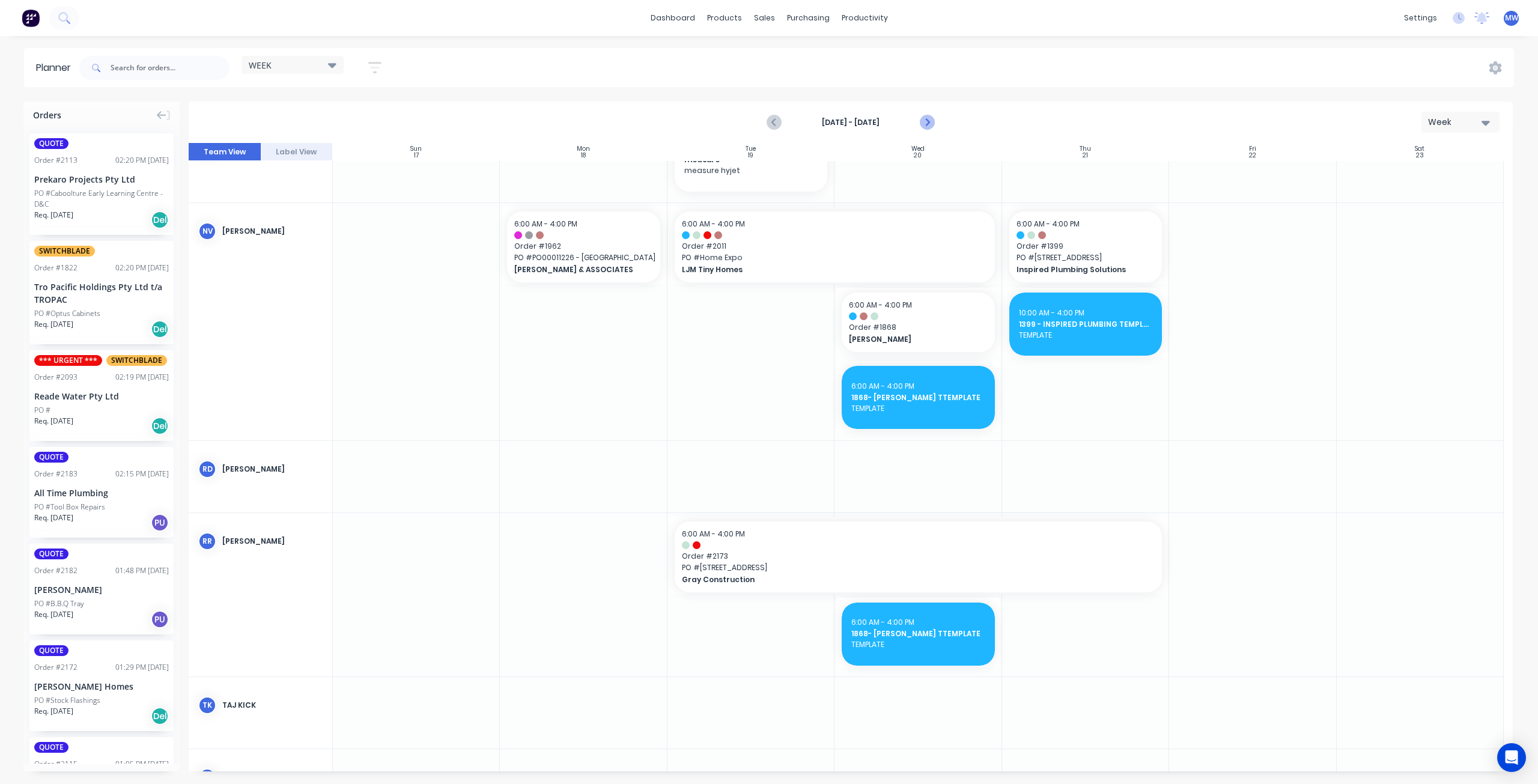
click at [927, 125] on icon "Next page" at bounding box center [927, 123] width 5 height 10
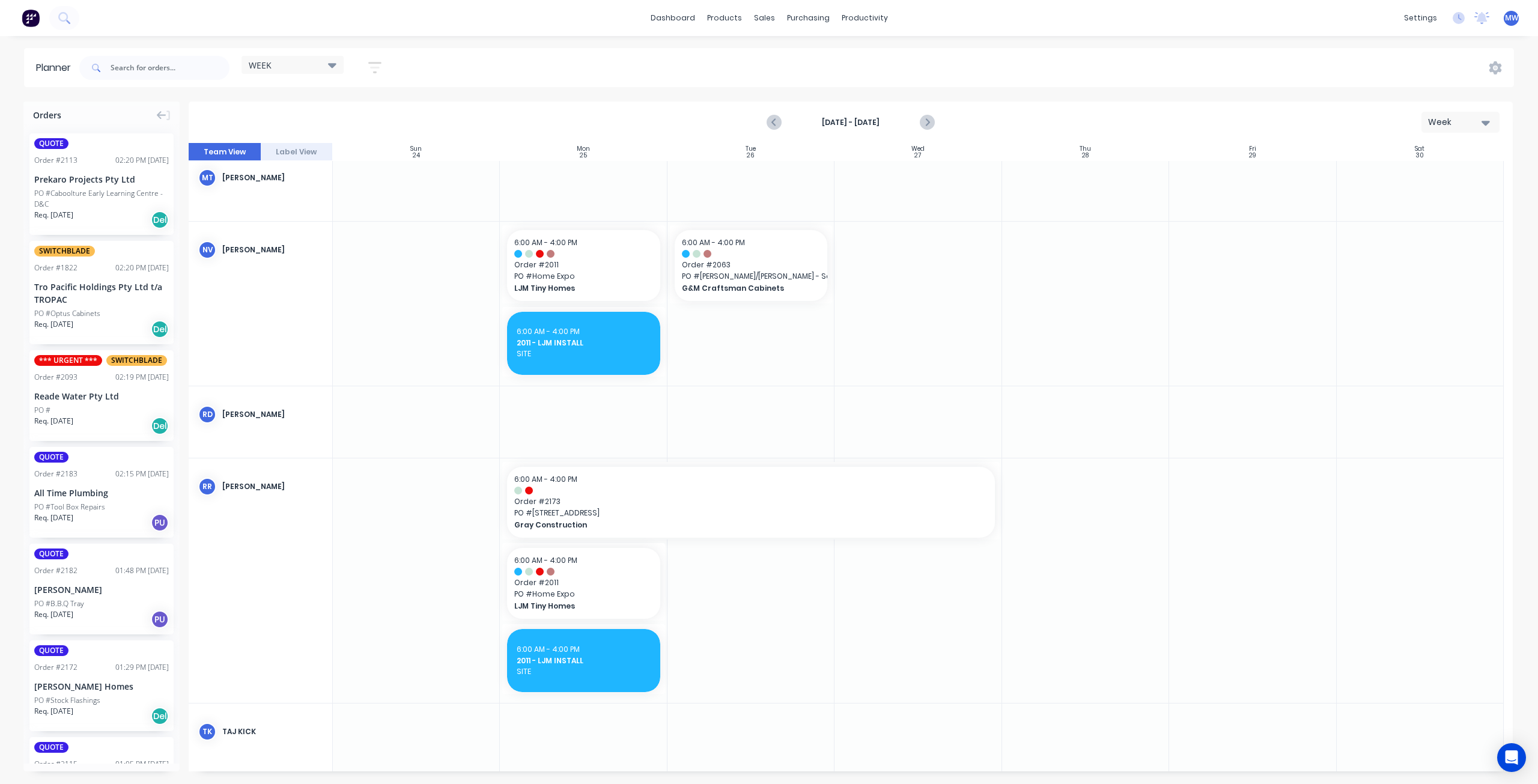
scroll to position [493, 0]
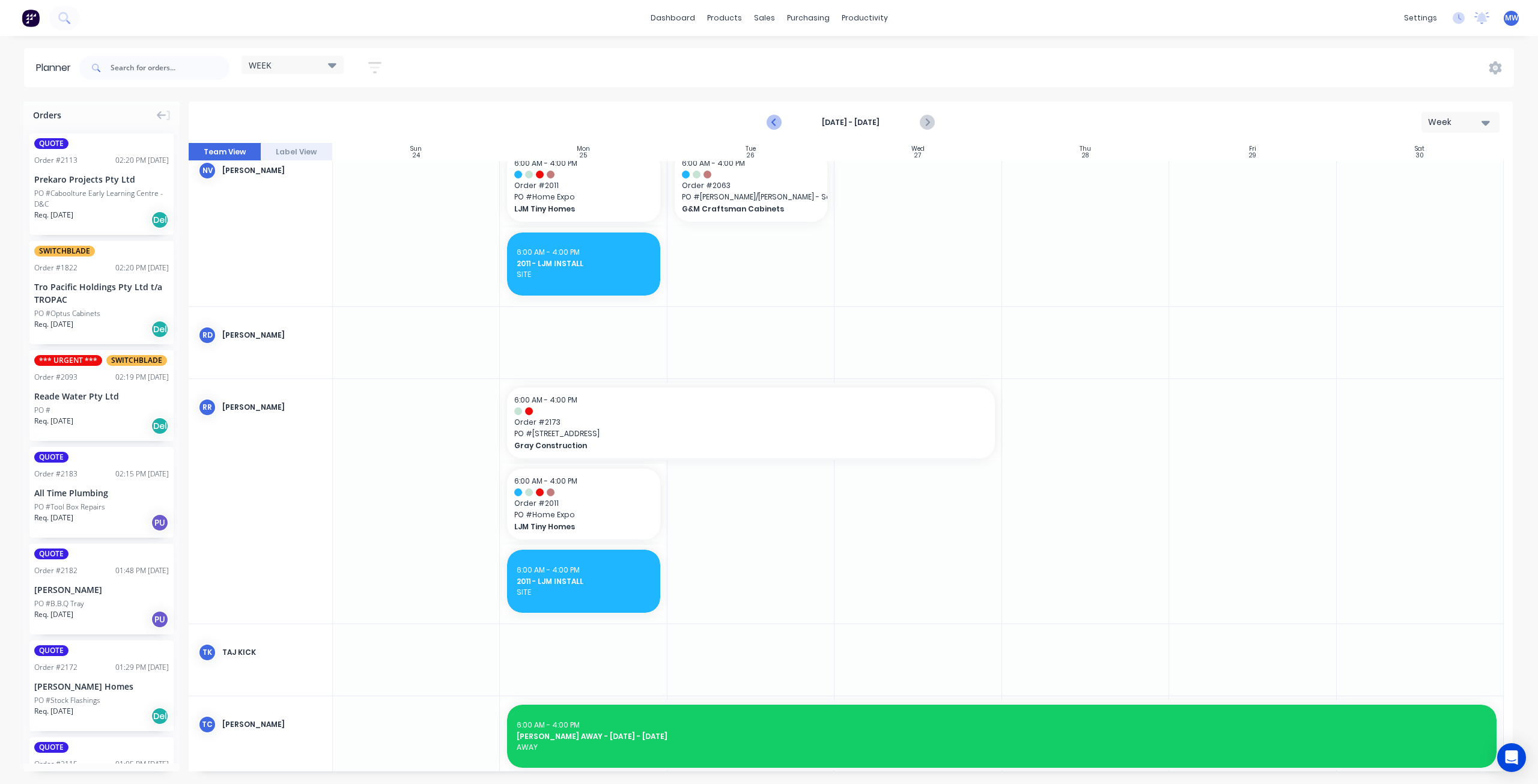
click at [775, 125] on icon "Previous page" at bounding box center [775, 123] width 15 height 15
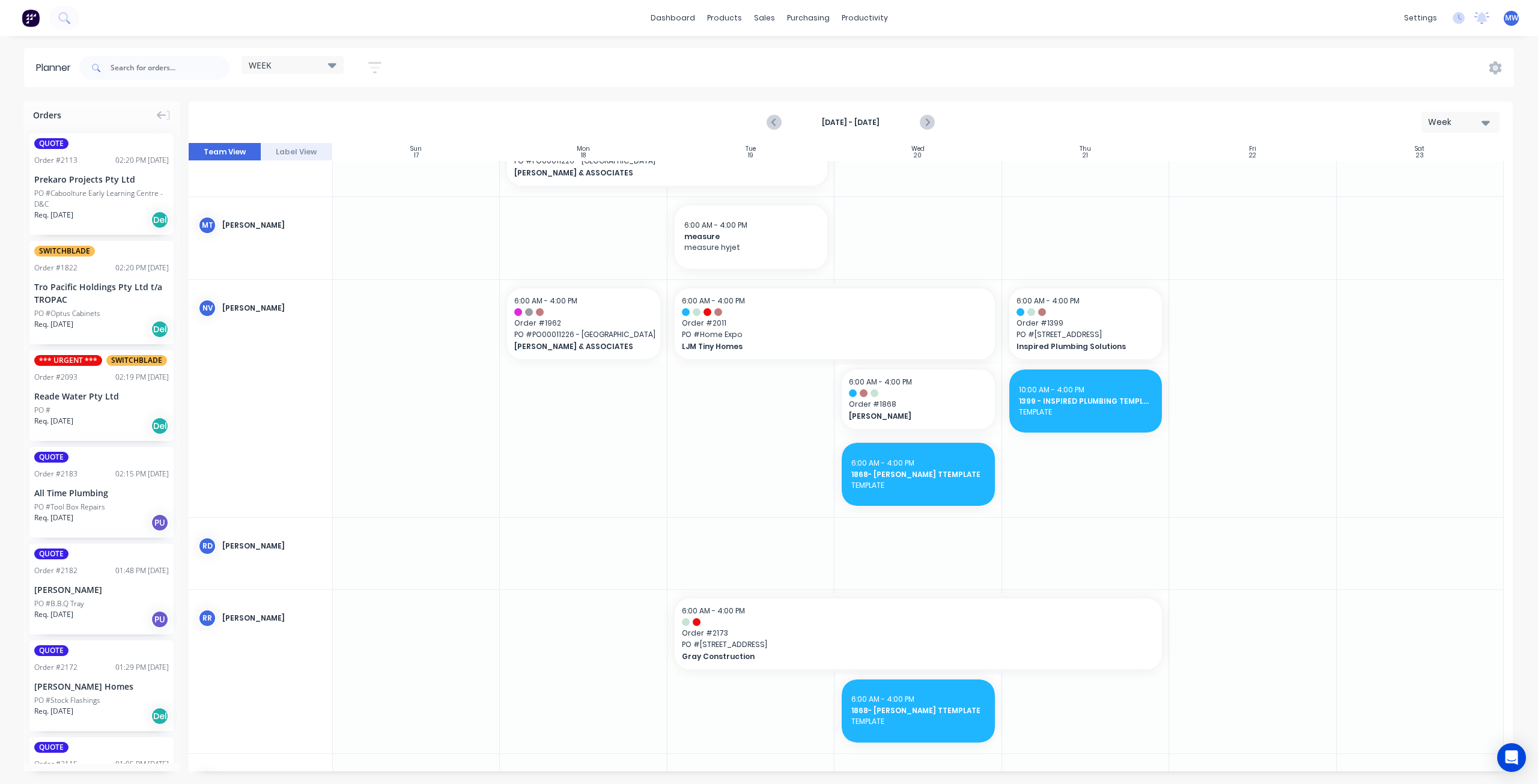
scroll to position [520, 0]
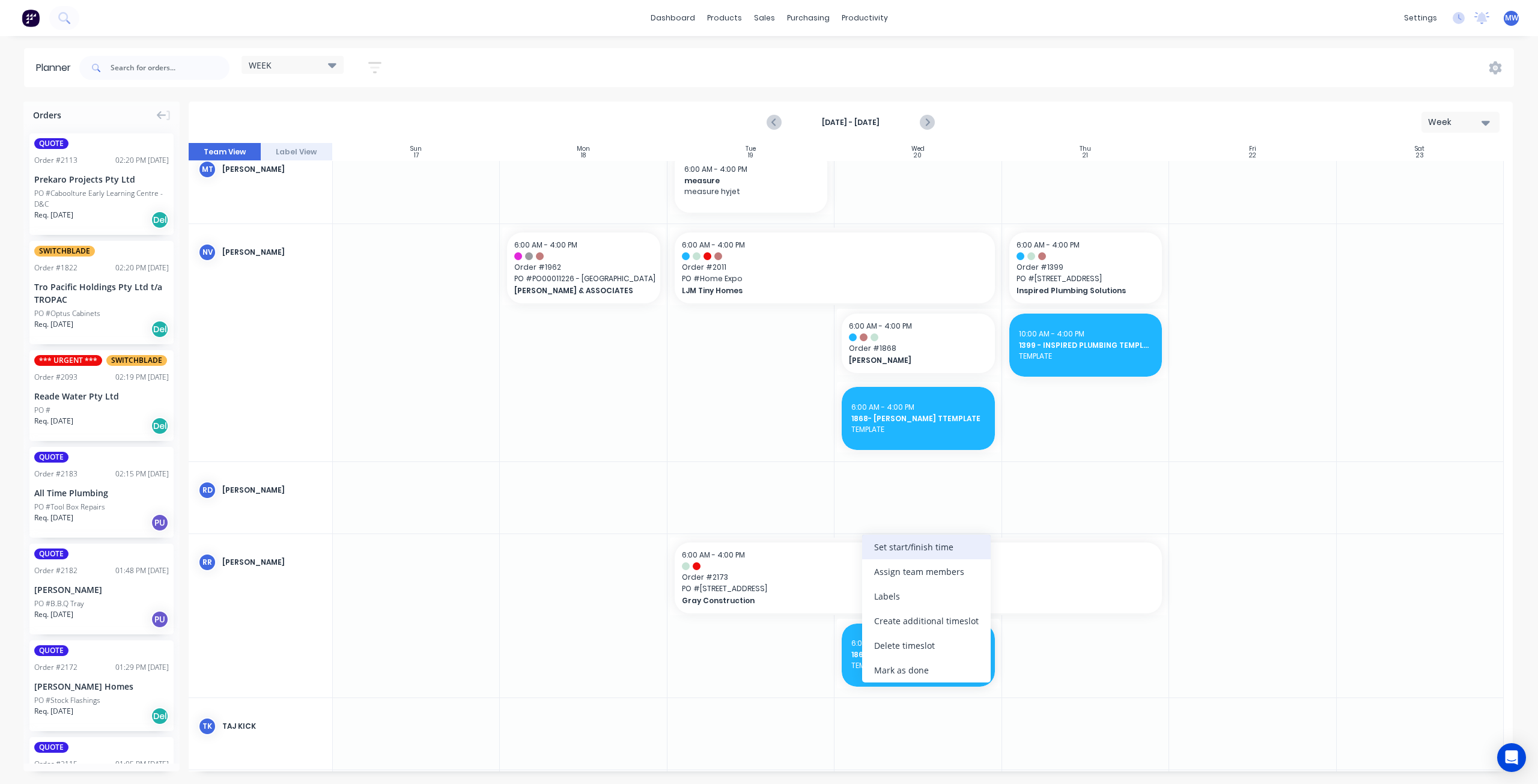
click at [900, 549] on div "Set start/finish time" at bounding box center [926, 547] width 129 height 24
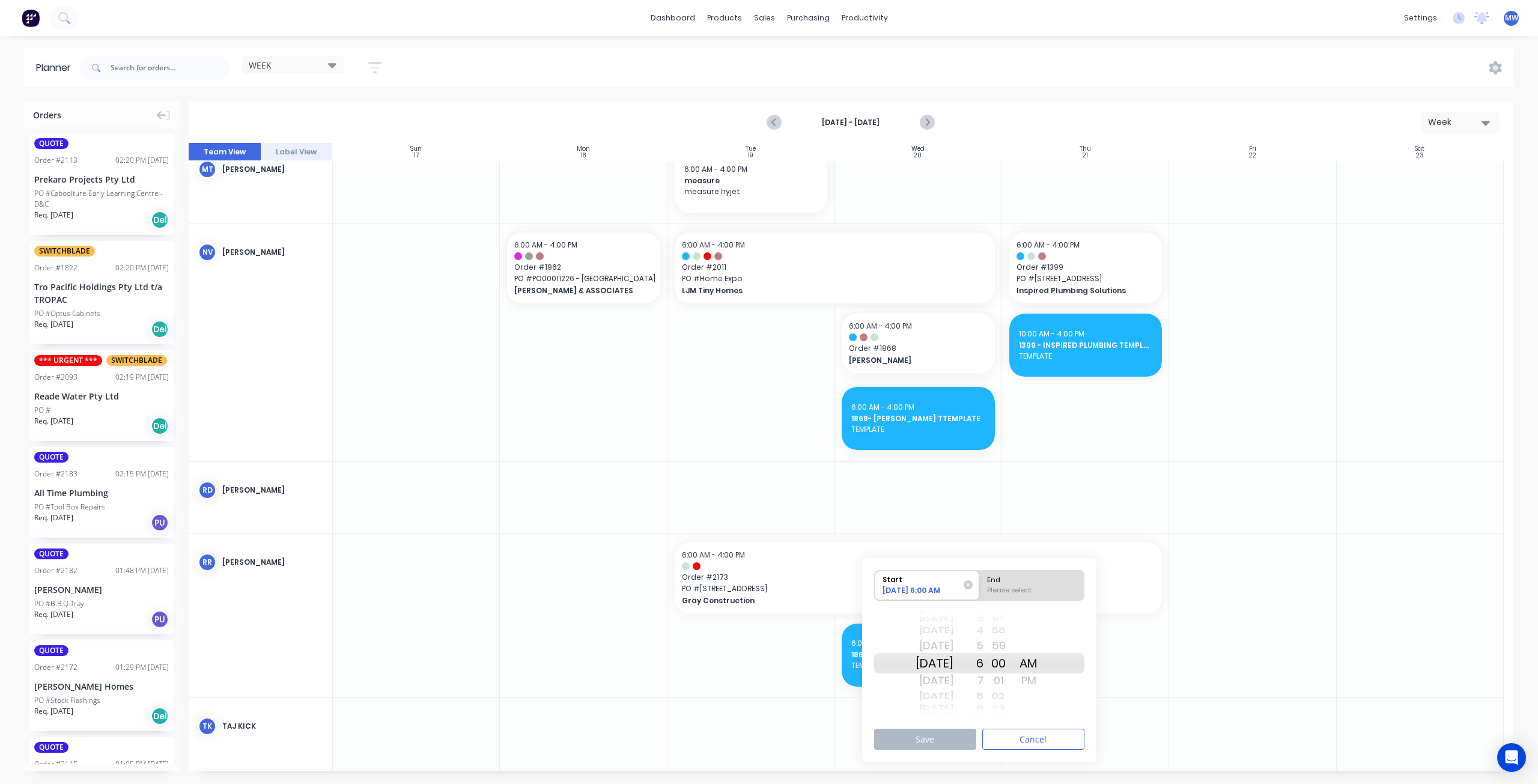
click at [935, 662] on div "[DATE]" at bounding box center [934, 663] width 38 height 20
click at [1061, 578] on div "End" at bounding box center [1031, 578] width 98 height 15
click at [980, 578] on input "End Please select" at bounding box center [979, 585] width 1 height 30
radio input "true"
click at [942, 665] on div "[DATE]" at bounding box center [934, 663] width 38 height 20
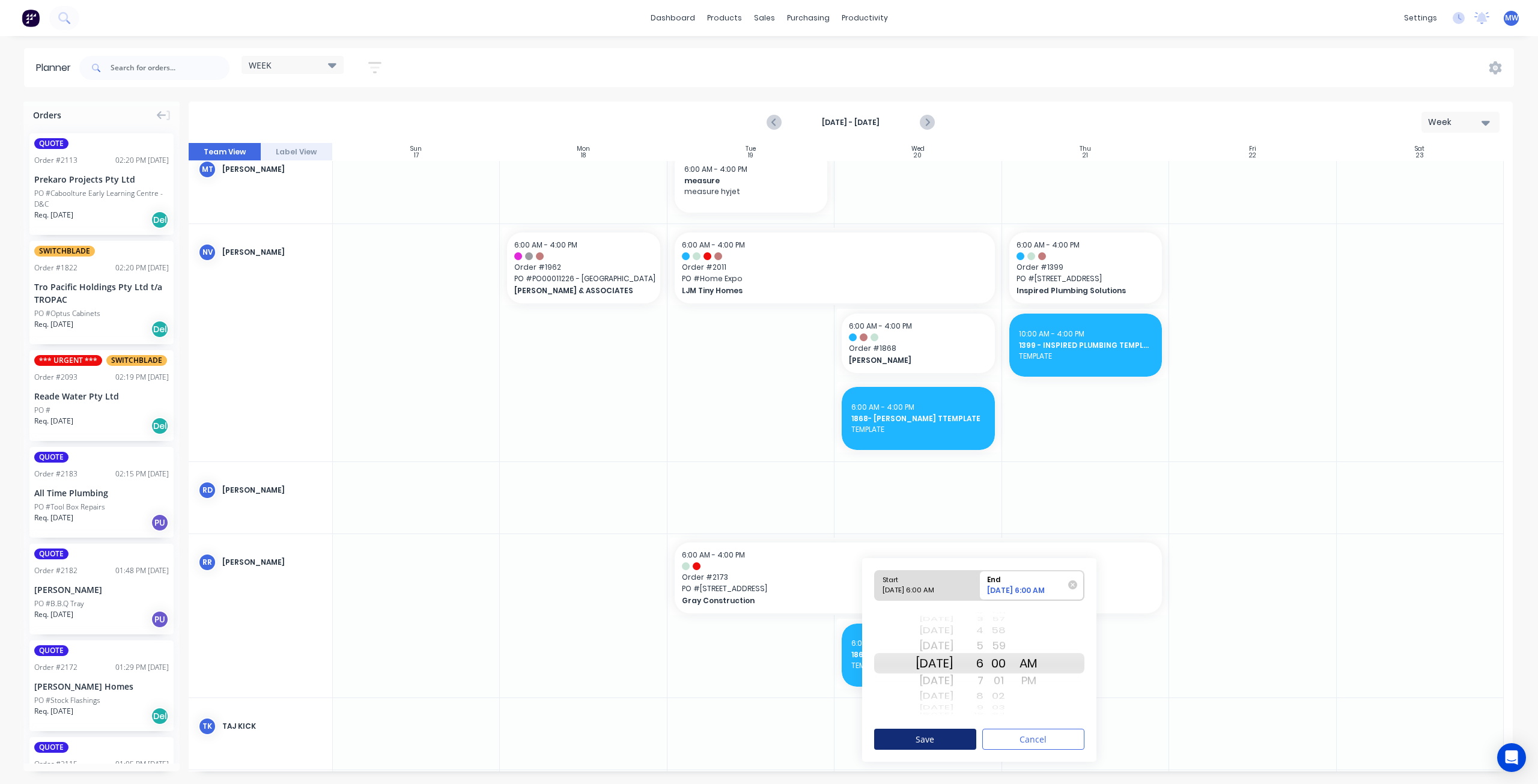
click at [942, 739] on button "Save" at bounding box center [925, 739] width 102 height 21
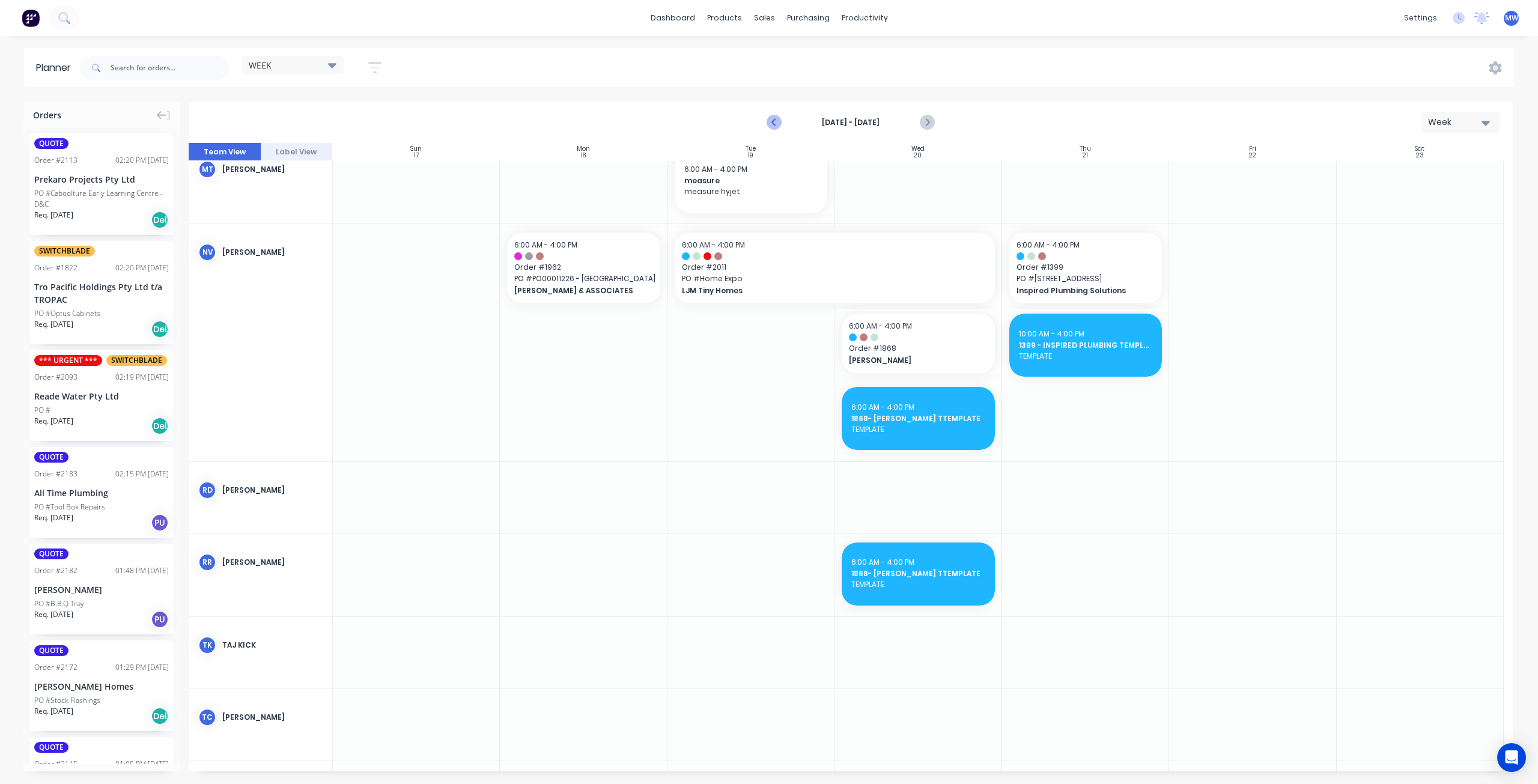
click at [778, 125] on icon "Previous page" at bounding box center [775, 123] width 15 height 15
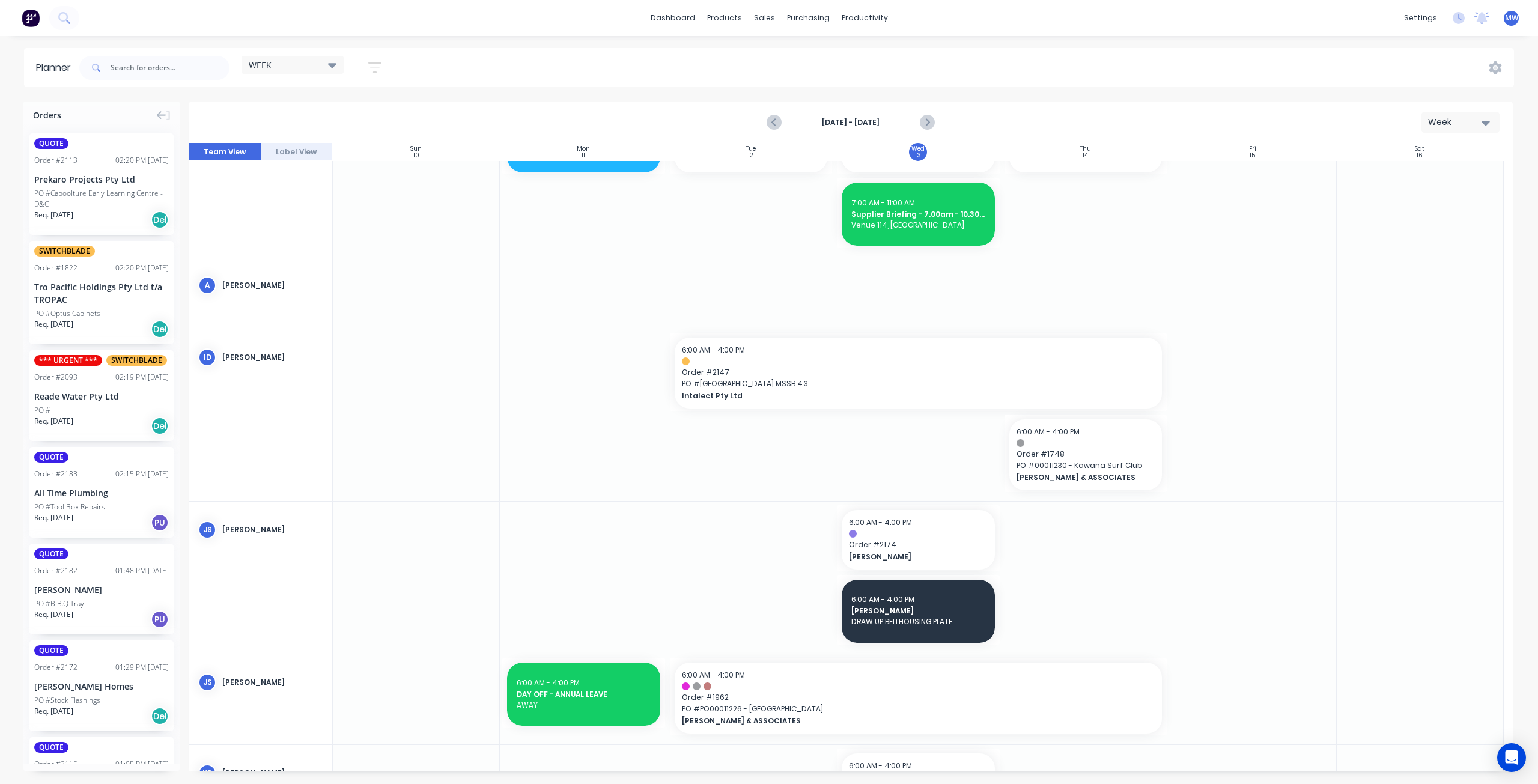
scroll to position [0, 0]
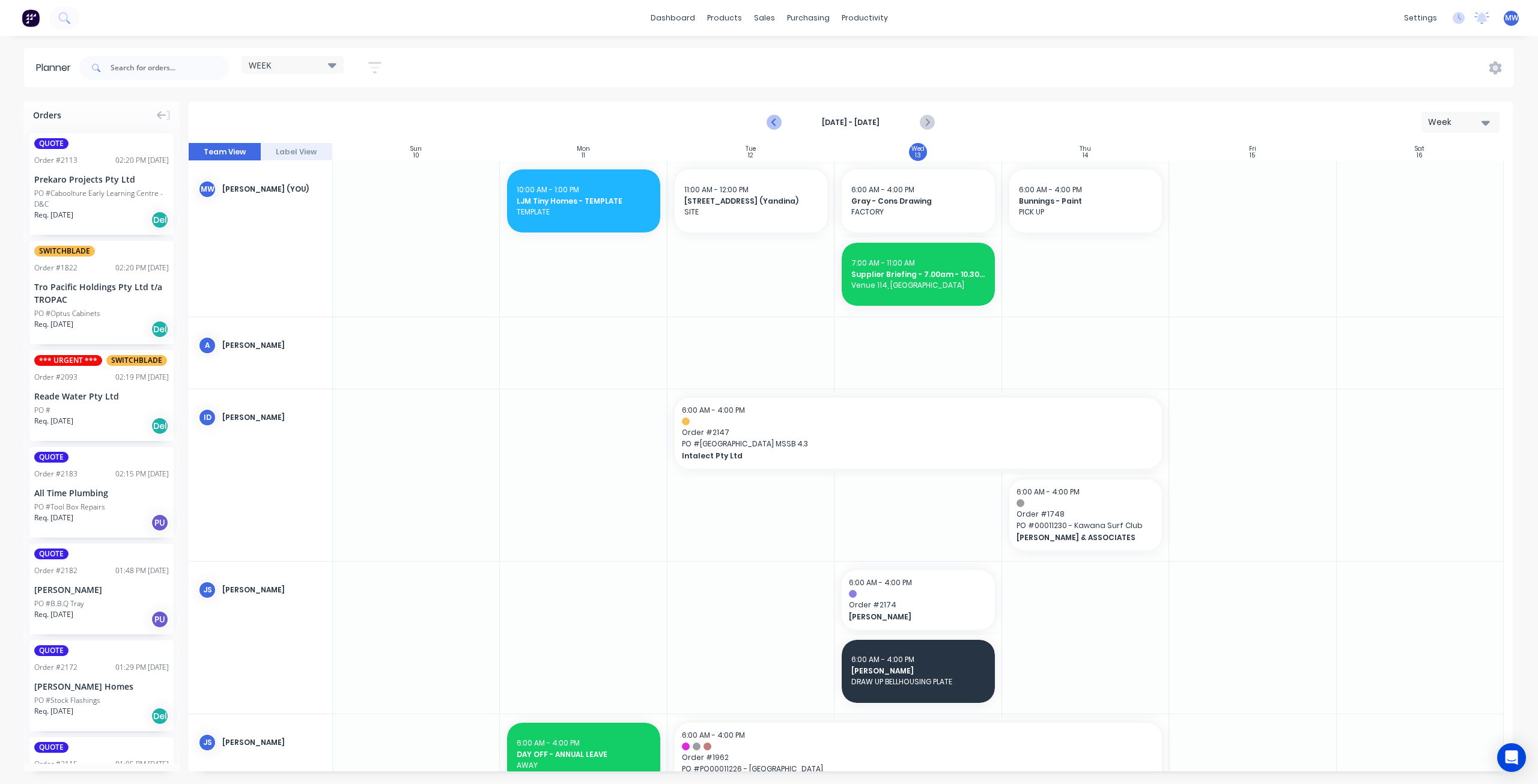
click at [772, 122] on icon "Previous page" at bounding box center [775, 123] width 15 height 15
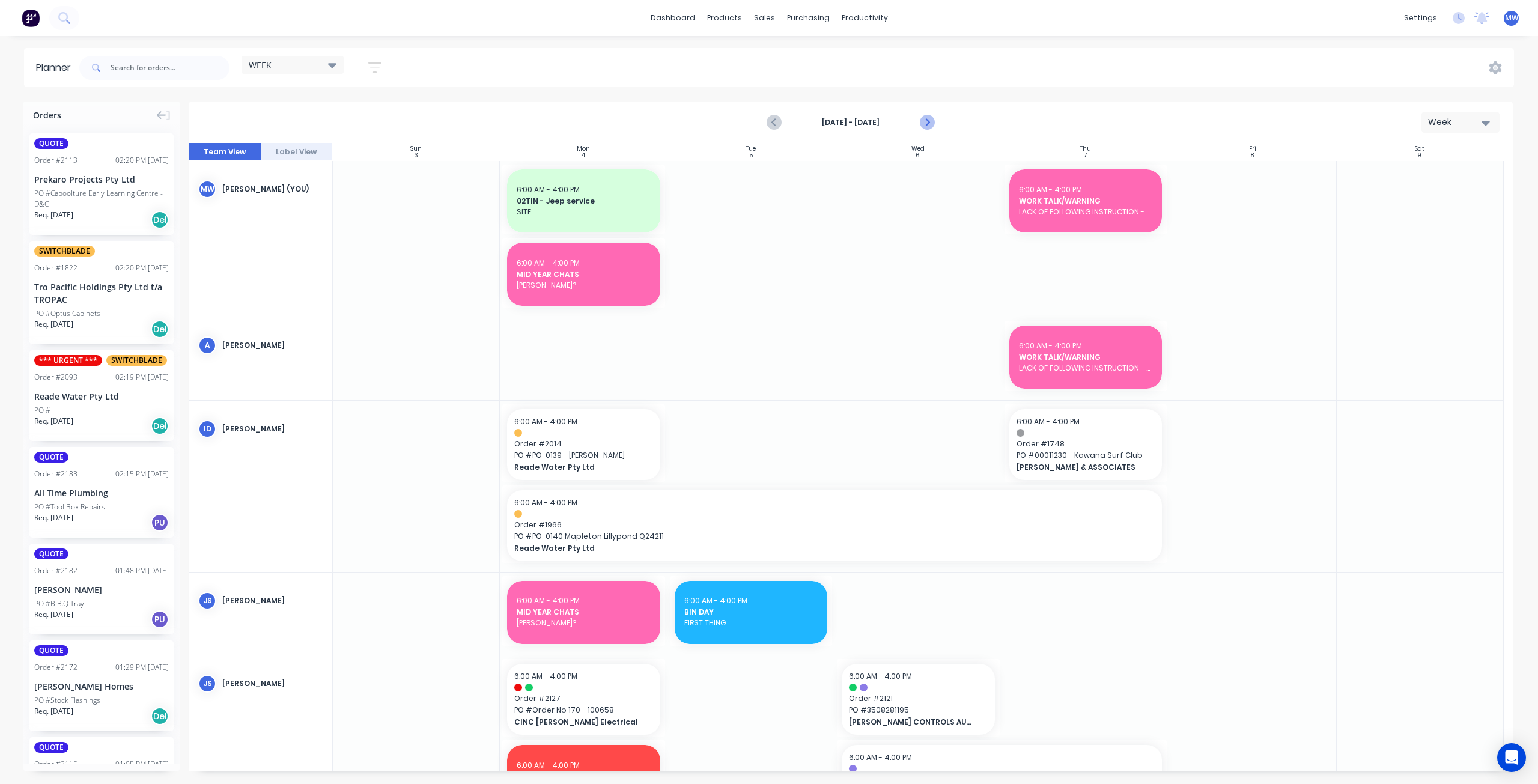
click at [928, 121] on icon "Next page" at bounding box center [927, 123] width 5 height 10
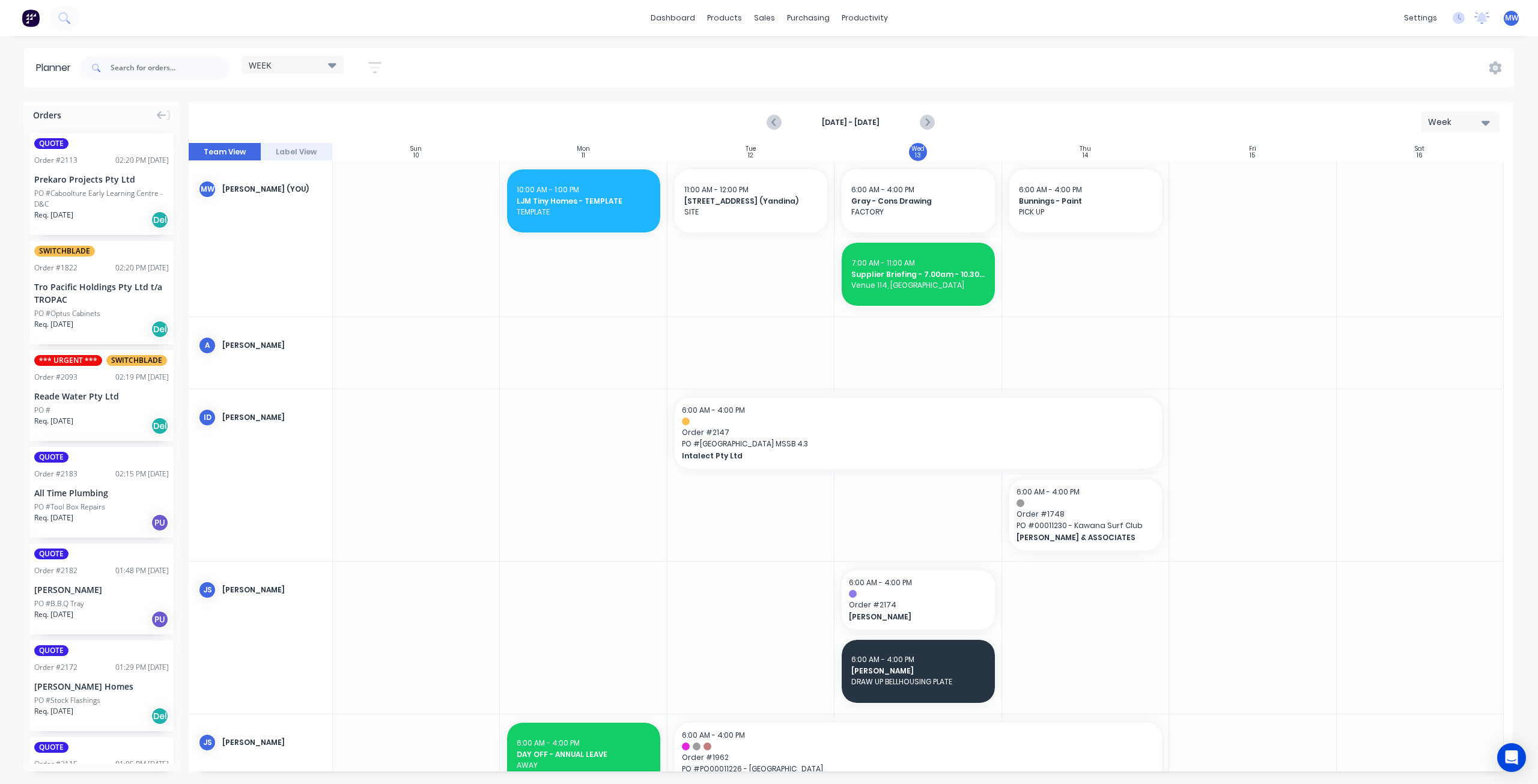
click at [928, 121] on icon "Next page" at bounding box center [927, 123] width 5 height 10
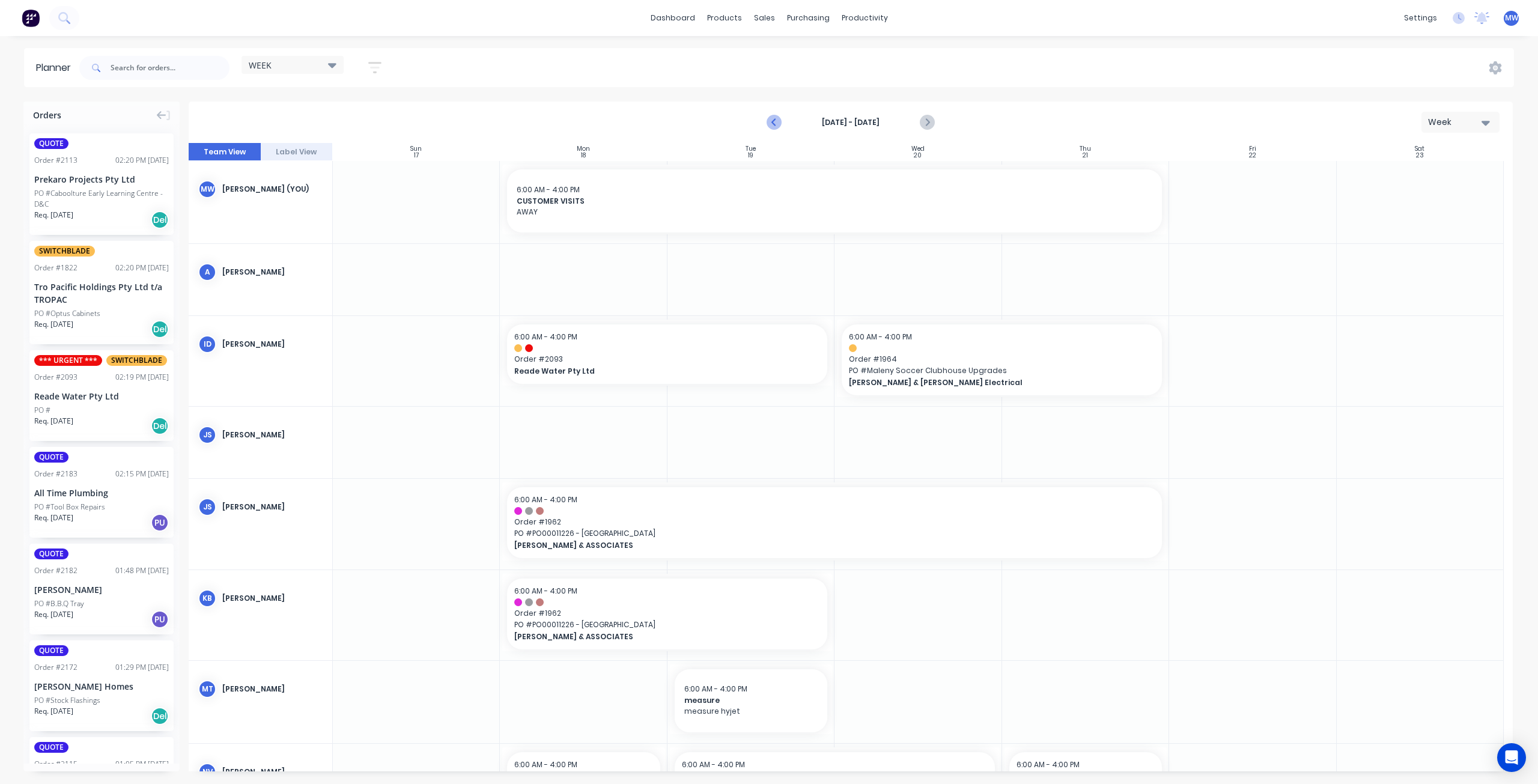
click at [776, 119] on icon "Previous page" at bounding box center [775, 123] width 15 height 15
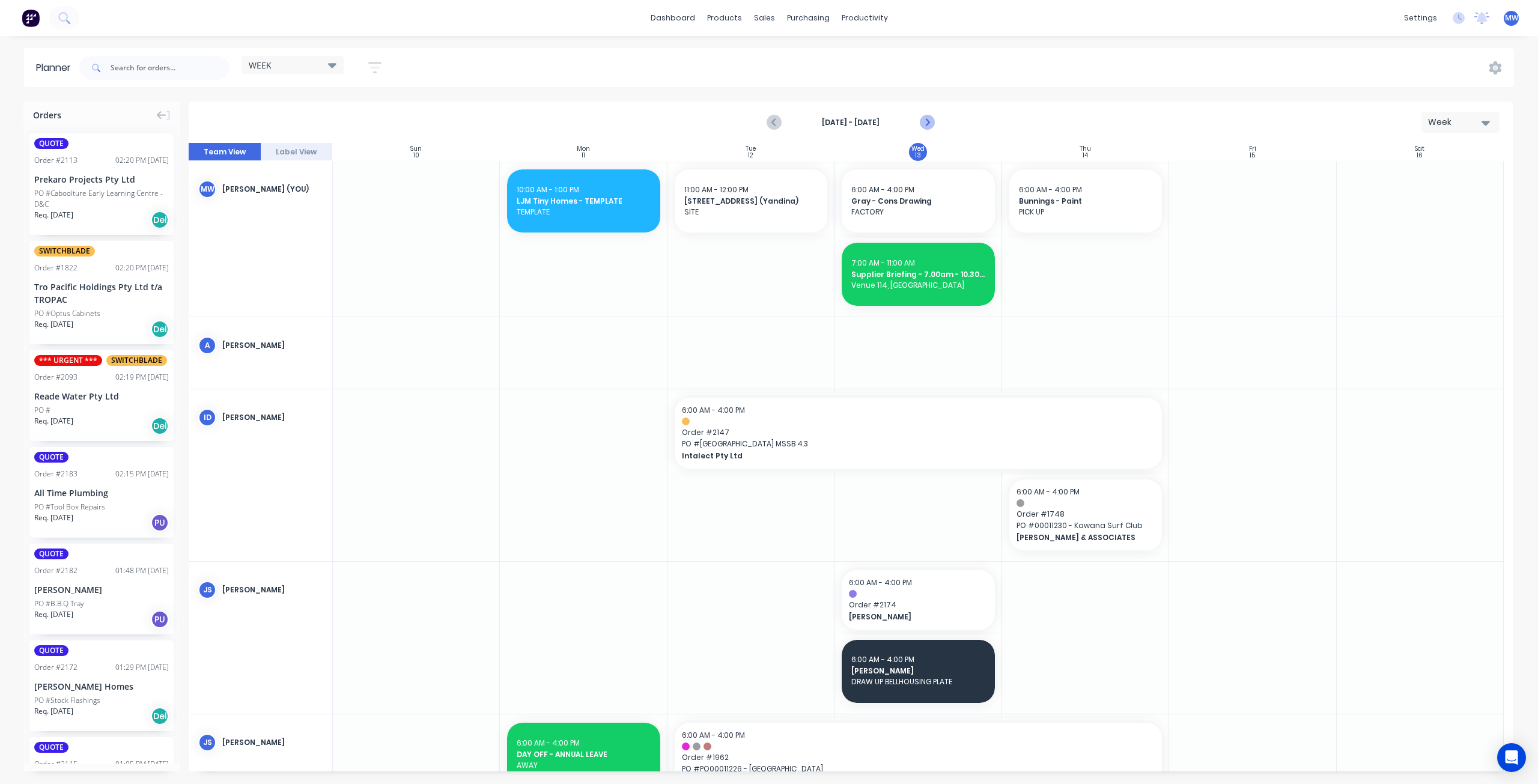
click at [932, 125] on icon "Next page" at bounding box center [927, 123] width 15 height 15
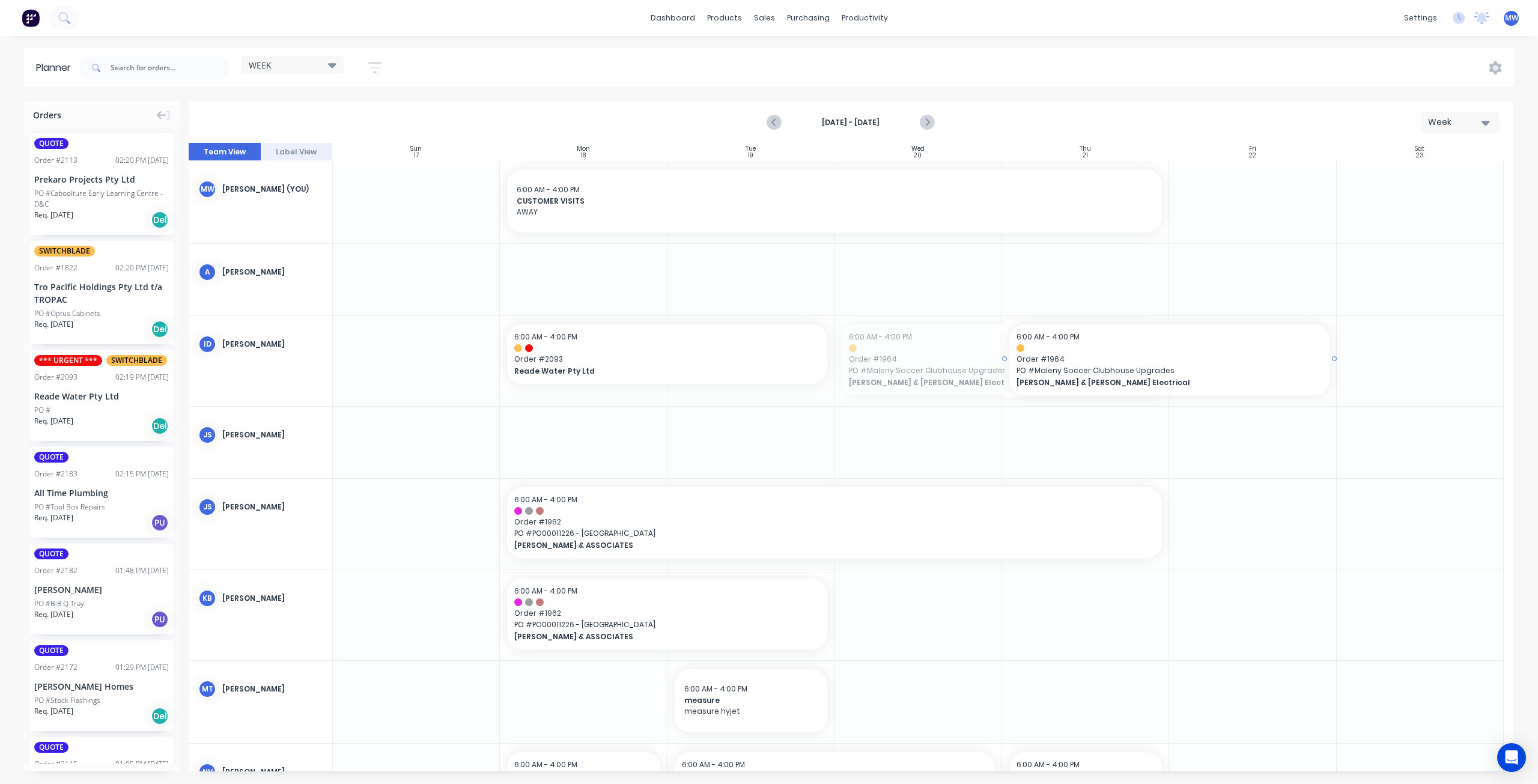
drag, startPoint x: 933, startPoint y: 363, endPoint x: 1099, endPoint y: 368, distance: 166.1
drag, startPoint x: 693, startPoint y: 363, endPoint x: 846, endPoint y: 366, distance: 153.0
click at [928, 123] on icon "Next page" at bounding box center [927, 123] width 15 height 15
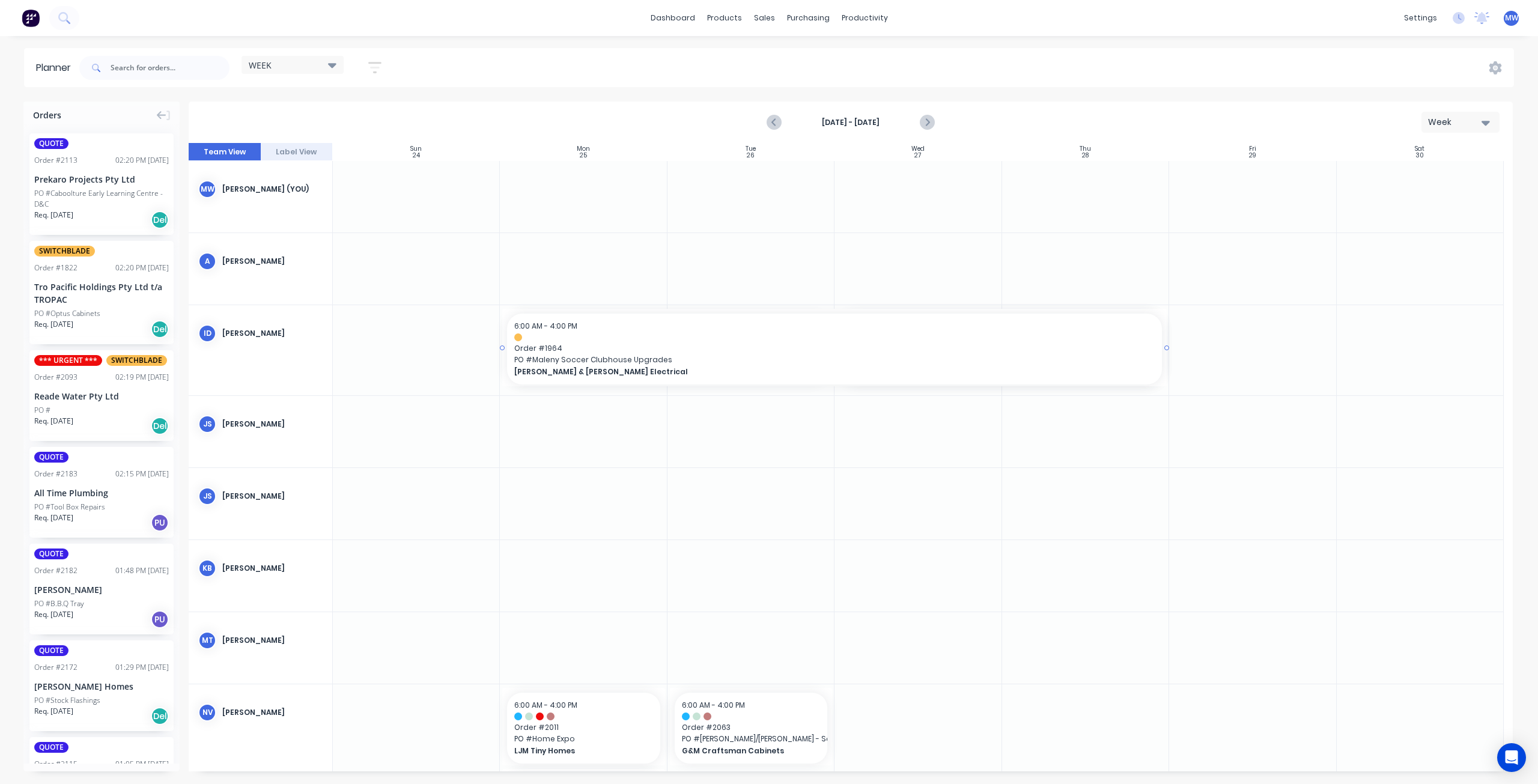
drag, startPoint x: 828, startPoint y: 346, endPoint x: 1123, endPoint y: 356, distance: 295.2
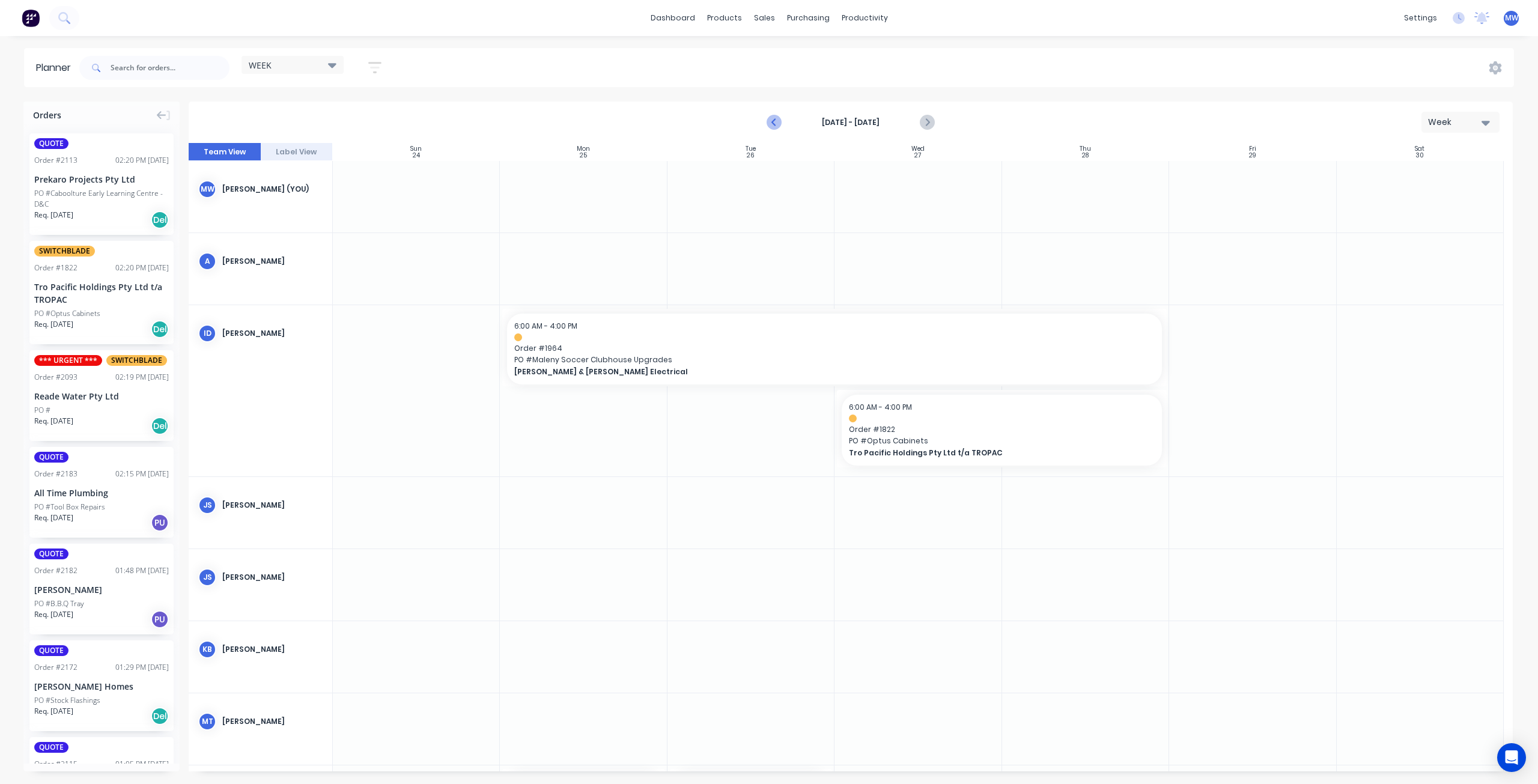
click at [775, 123] on icon "Previous page" at bounding box center [775, 123] width 15 height 15
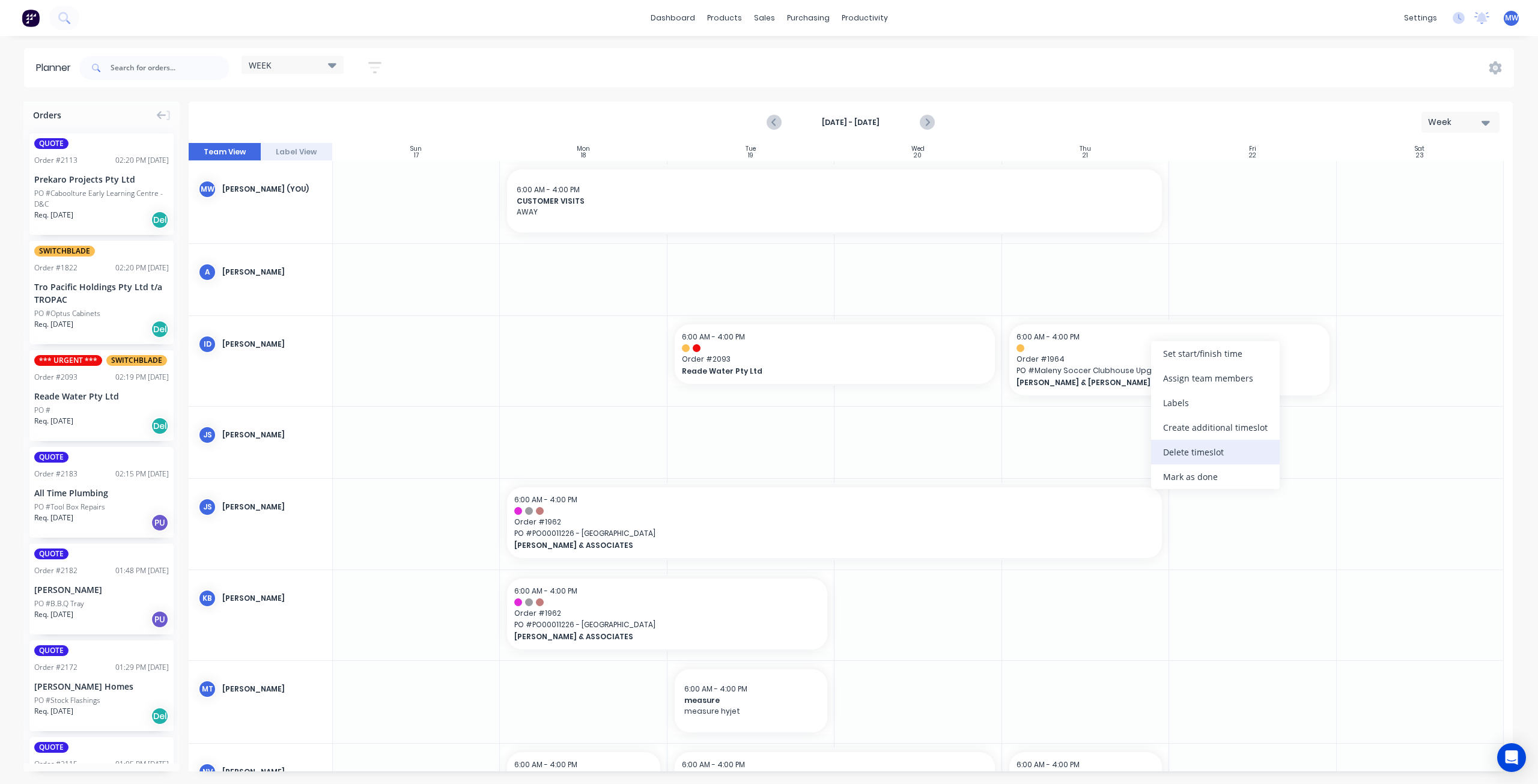
click at [1198, 445] on div "Delete timeslot" at bounding box center [1215, 452] width 129 height 24
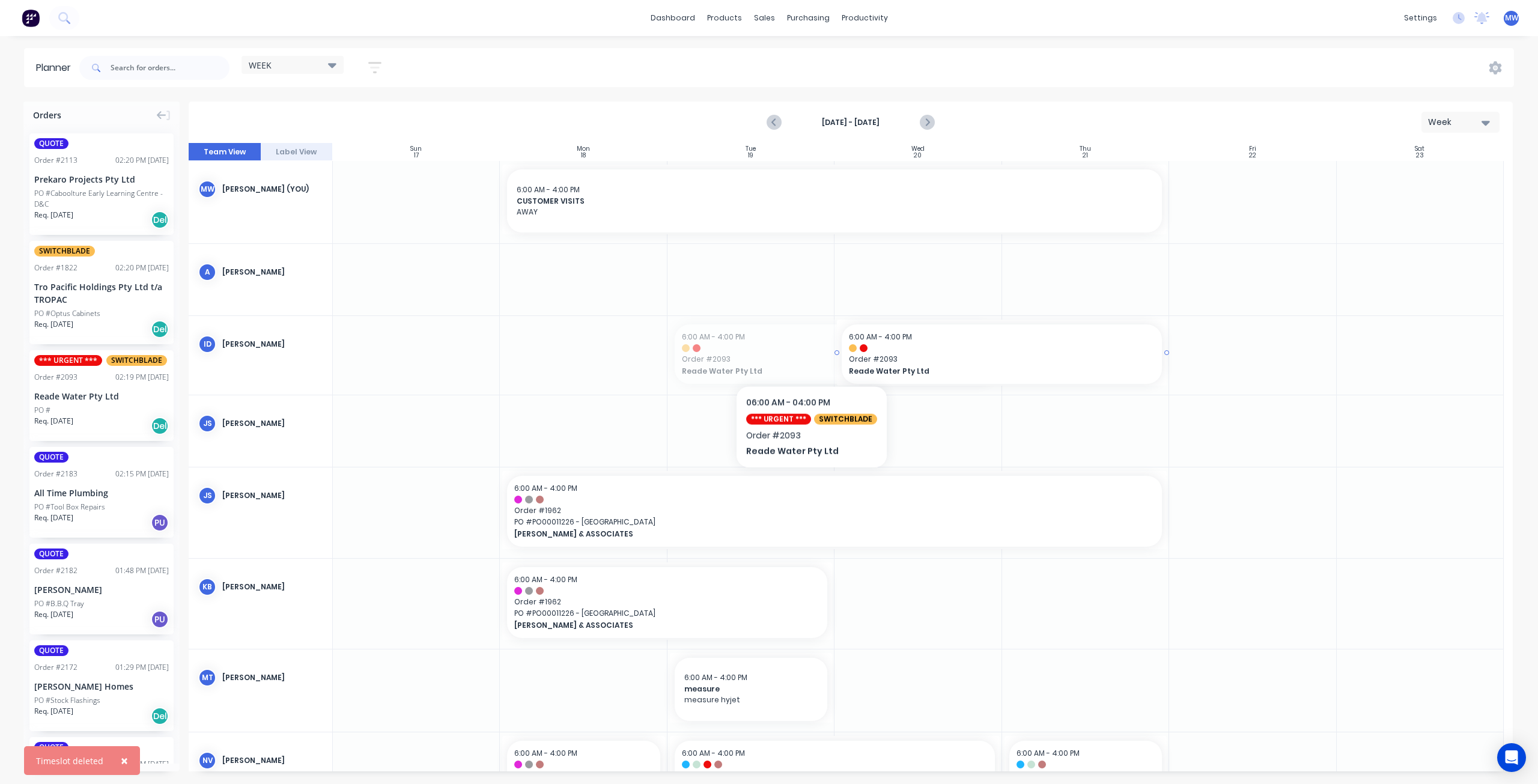
drag, startPoint x: 805, startPoint y: 354, endPoint x: 941, endPoint y: 356, distance: 136.0
click at [145, 65] on input "text" at bounding box center [170, 68] width 119 height 24
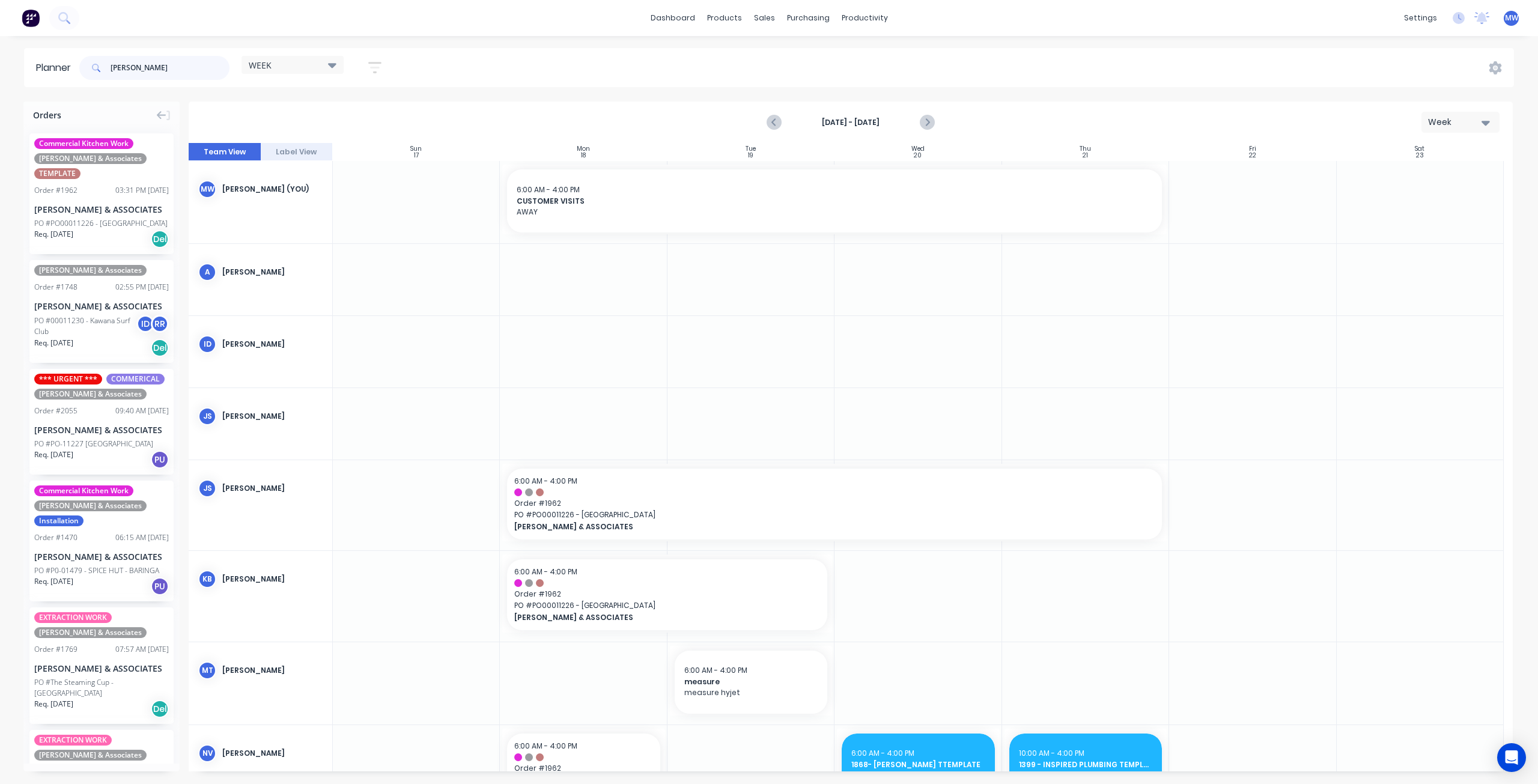
type input "HILLERS"
click at [101, 442] on div "PO #PO-11227 Cooroy Market Garden" at bounding box center [94, 444] width 119 height 11
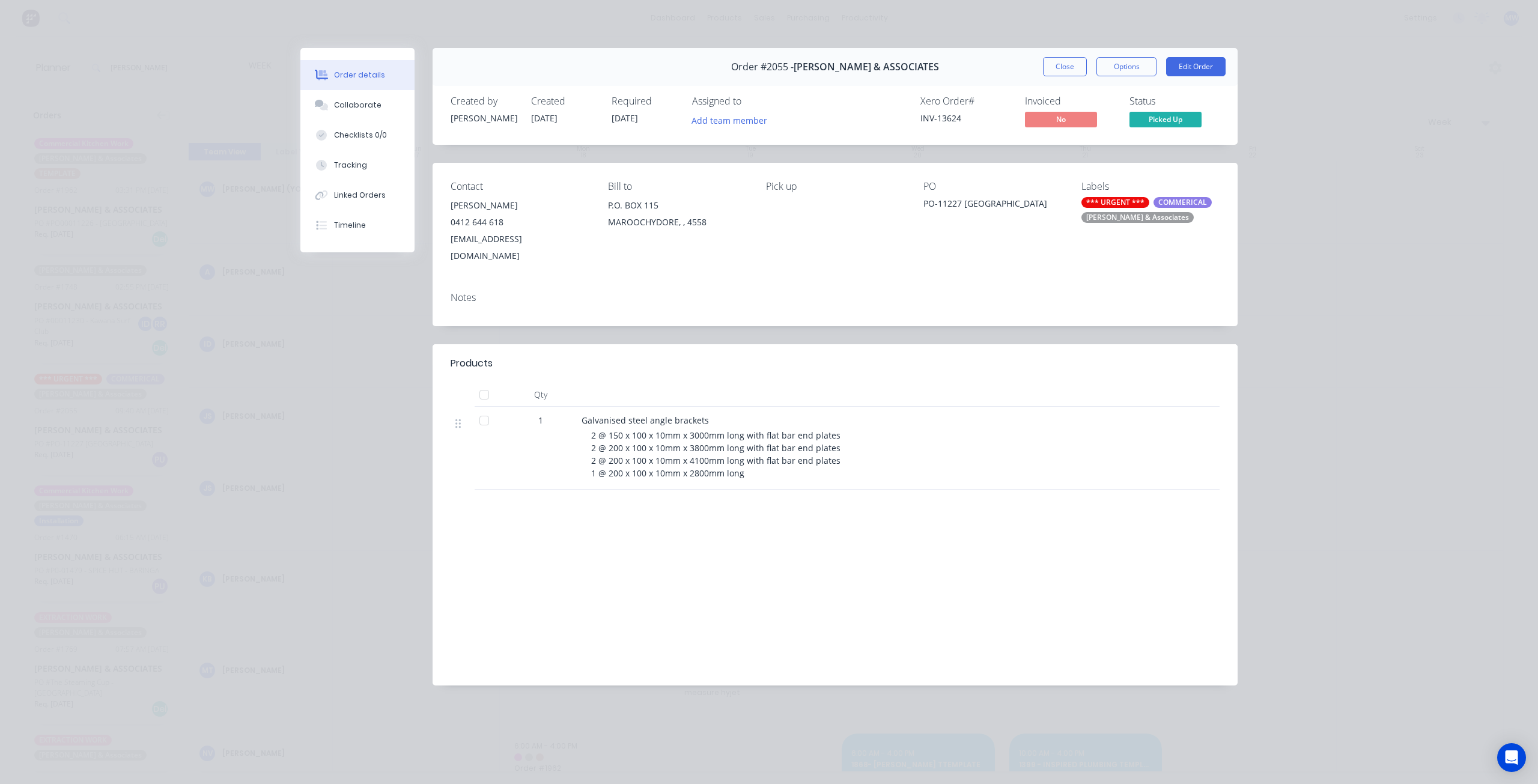
click at [1070, 73] on button "Close" at bounding box center [1064, 67] width 44 height 19
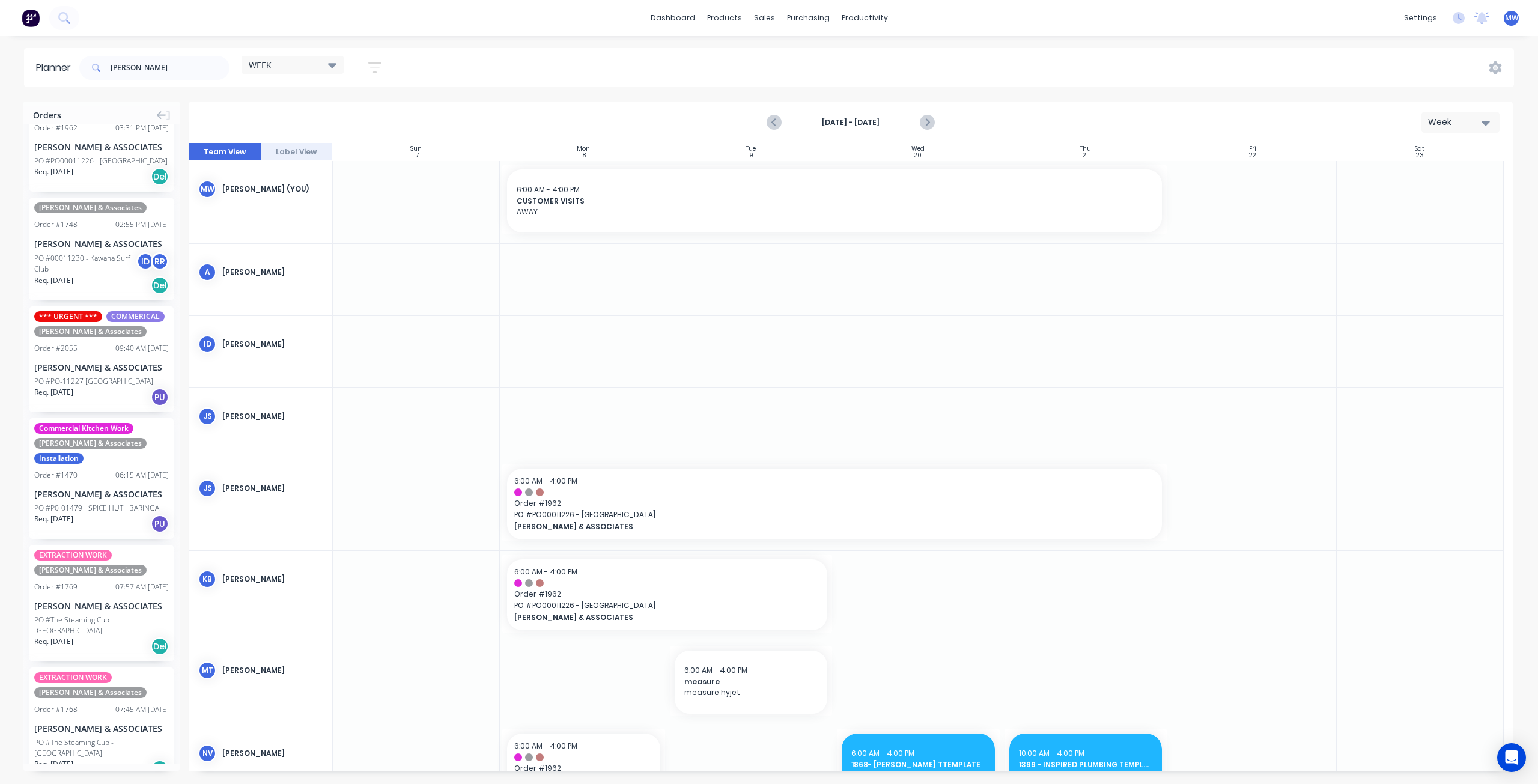
scroll to position [180, 0]
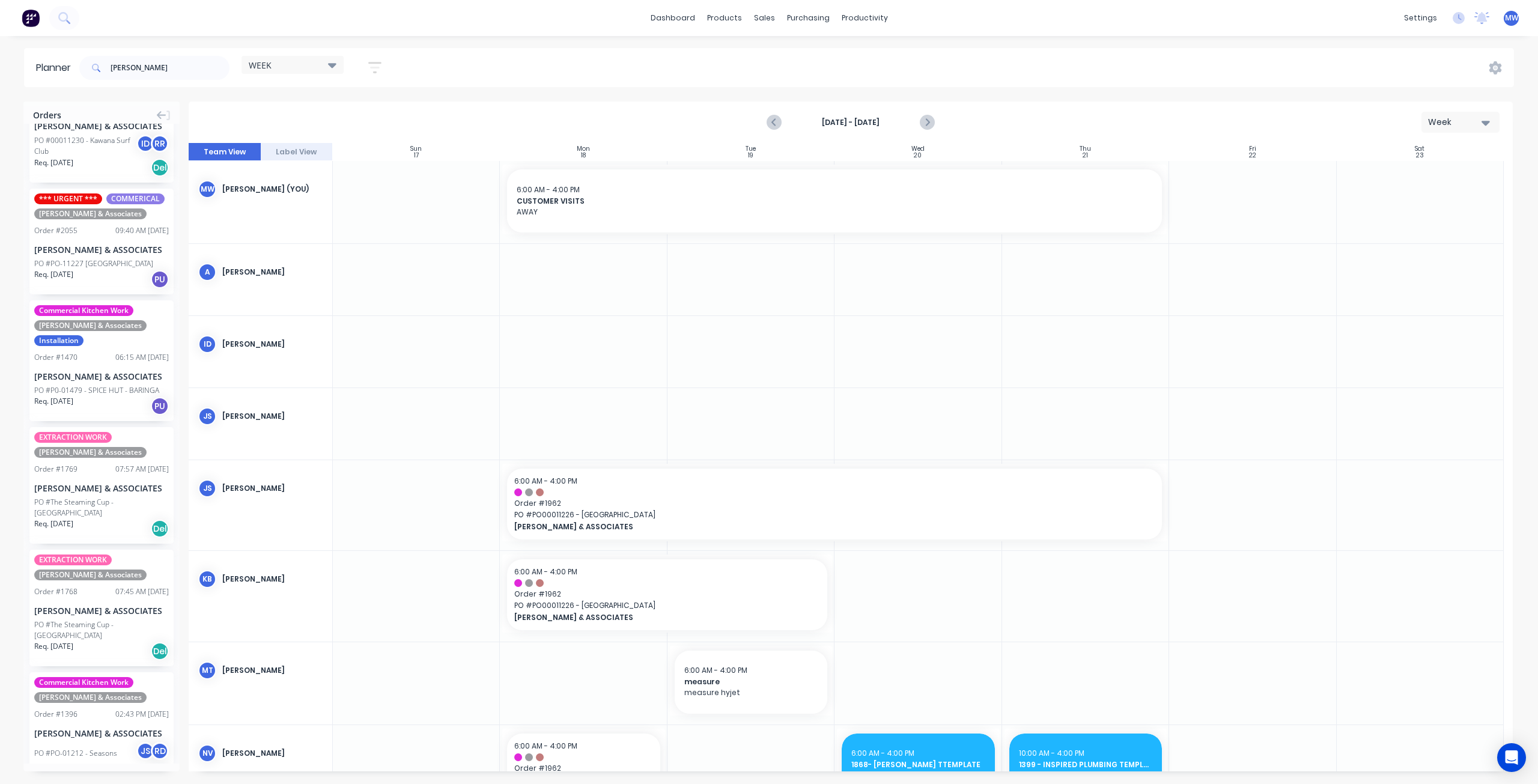
click at [96, 262] on div "PO #PO-11227 Cooroy Market Garden" at bounding box center [94, 264] width 119 height 11
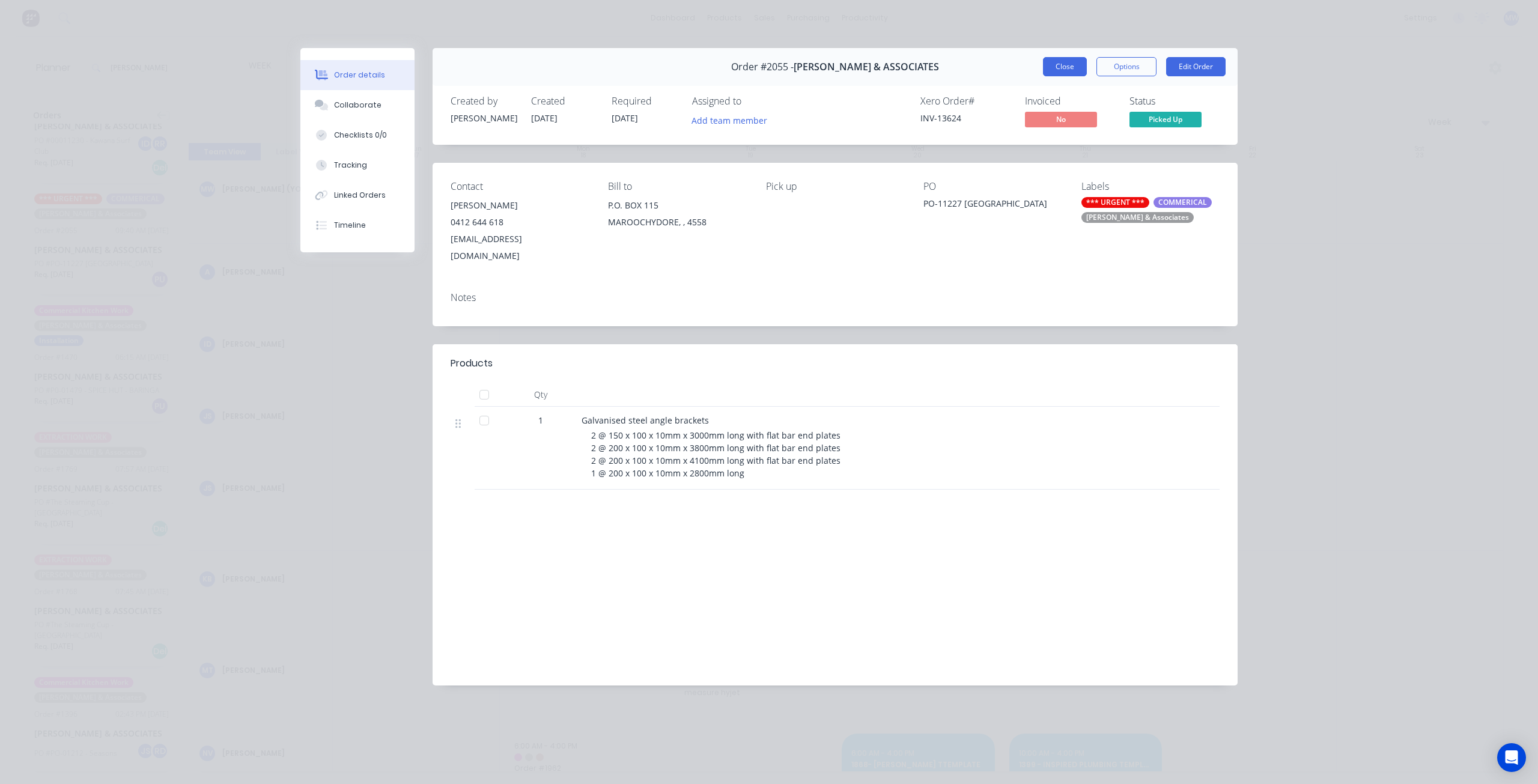
click at [1070, 69] on button "Close" at bounding box center [1064, 67] width 44 height 19
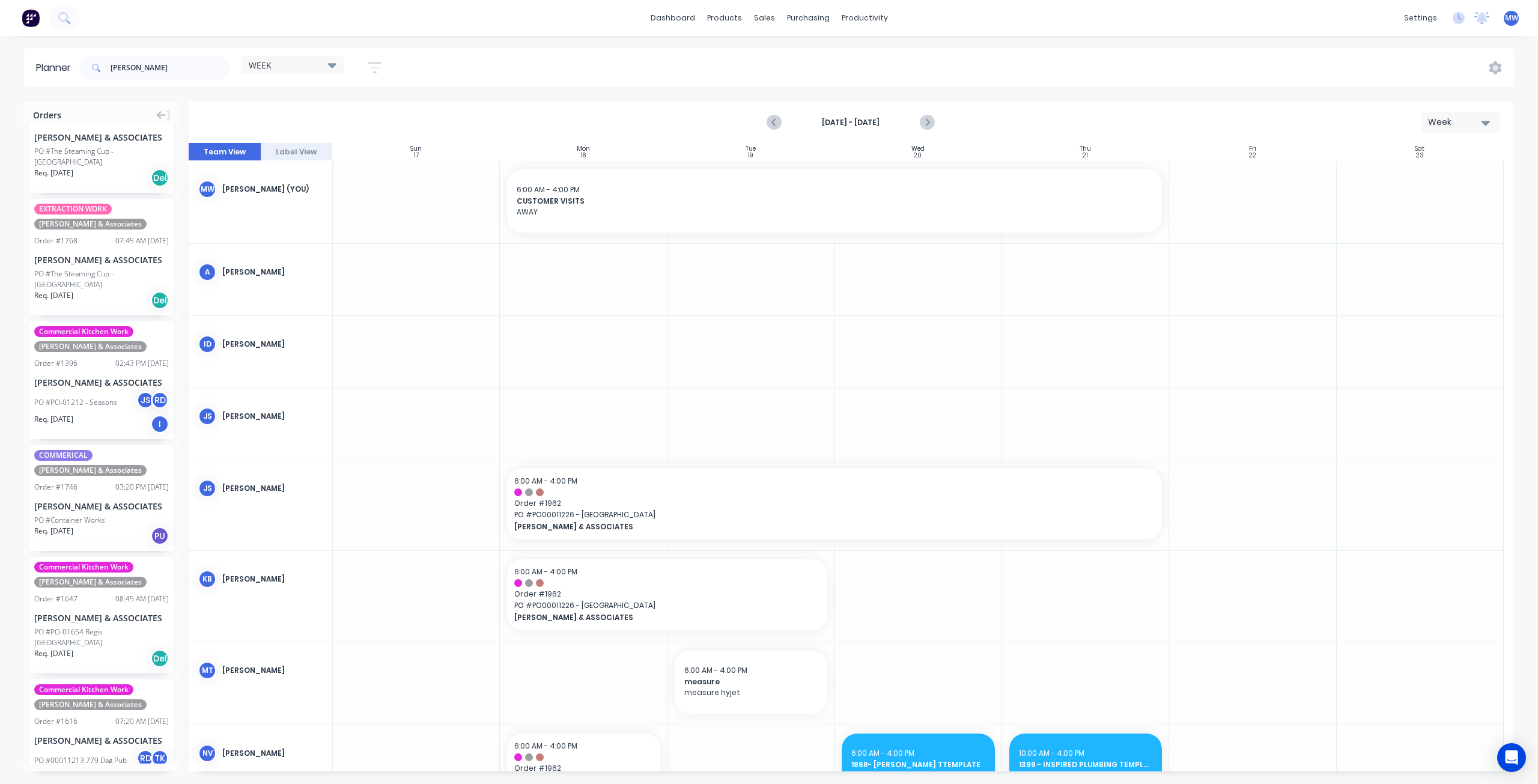
scroll to position [601, 0]
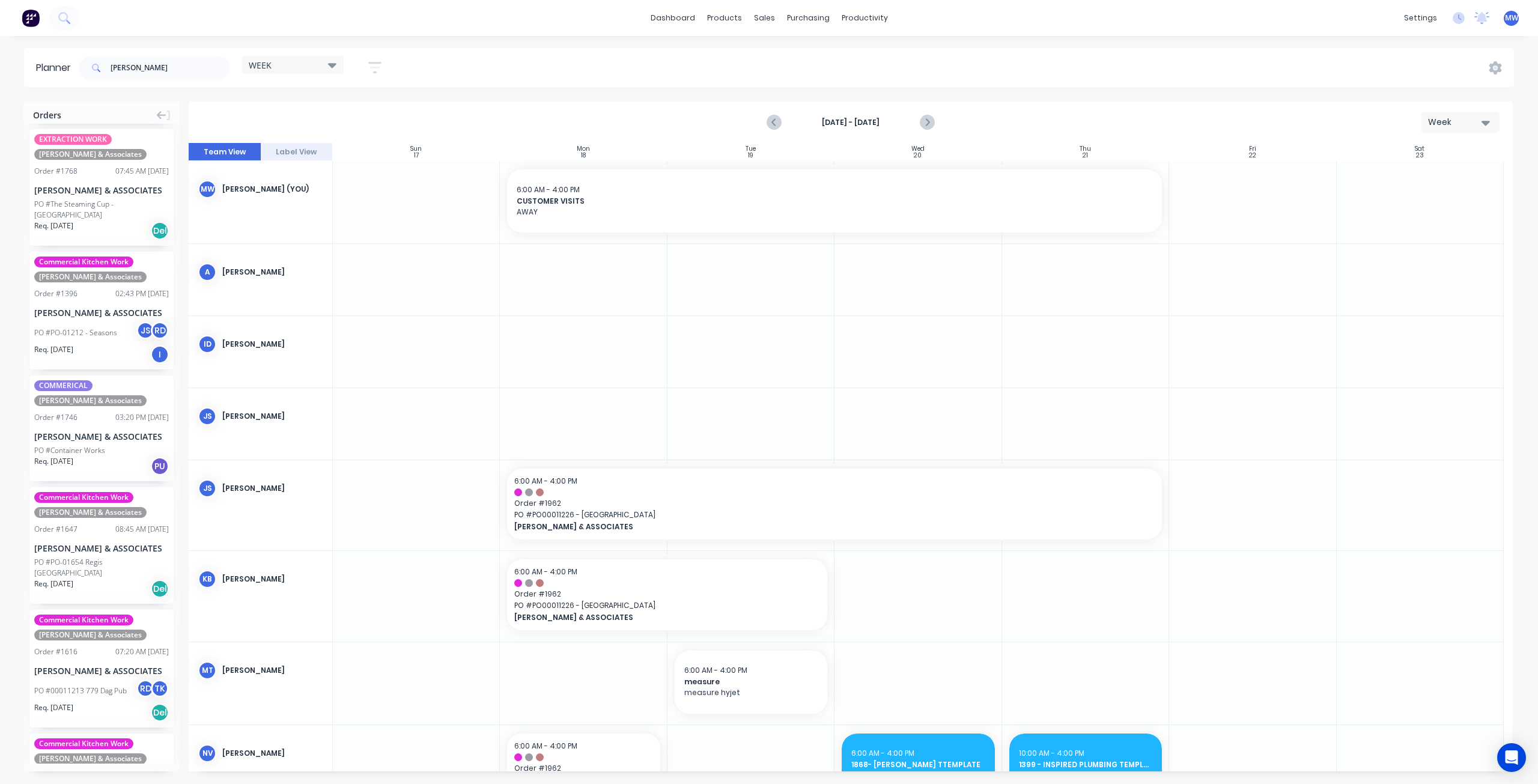
click at [88, 445] on div "PO #Container Works" at bounding box center [69, 450] width 71 height 11
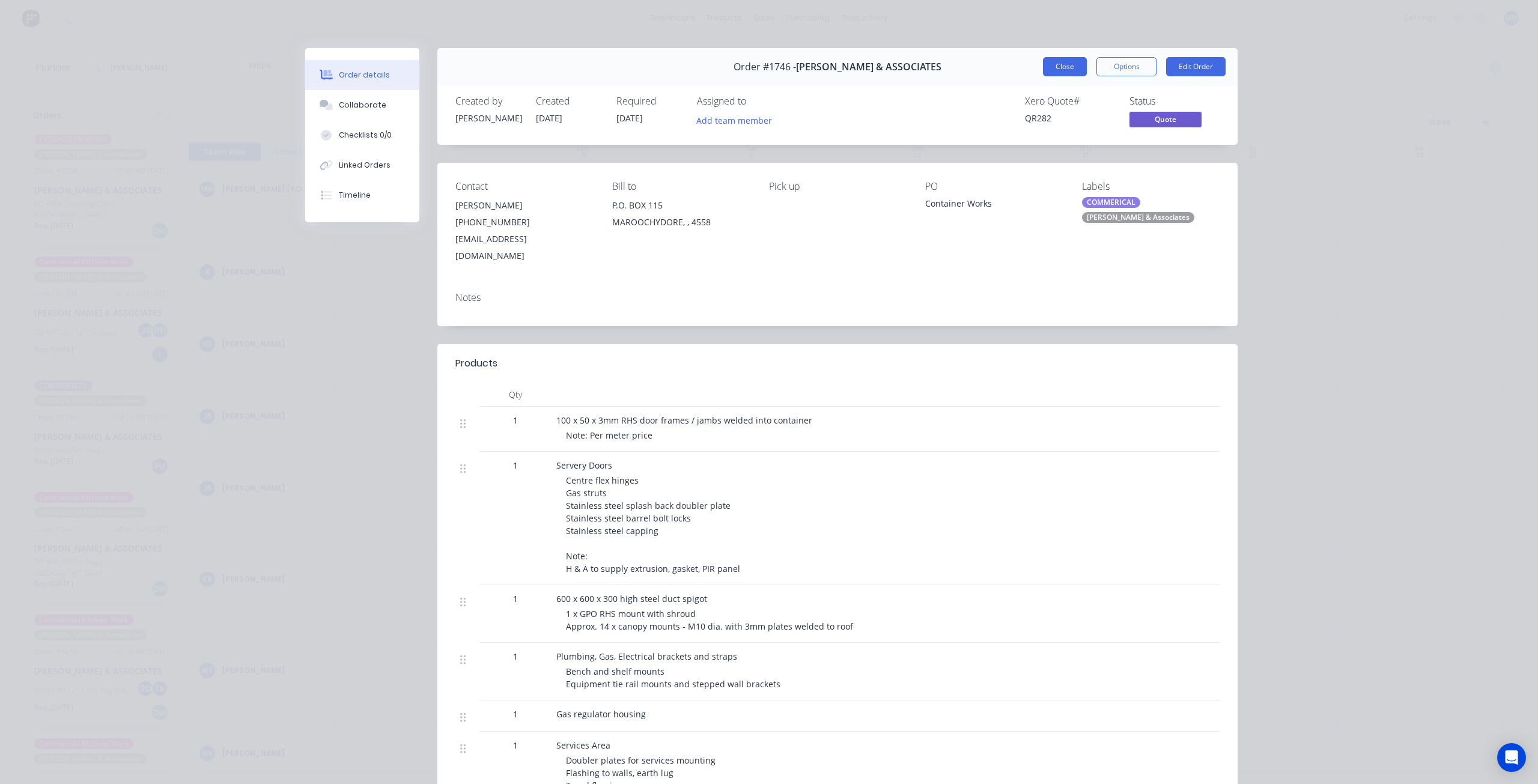
click at [1058, 70] on button "Close" at bounding box center [1064, 67] width 44 height 19
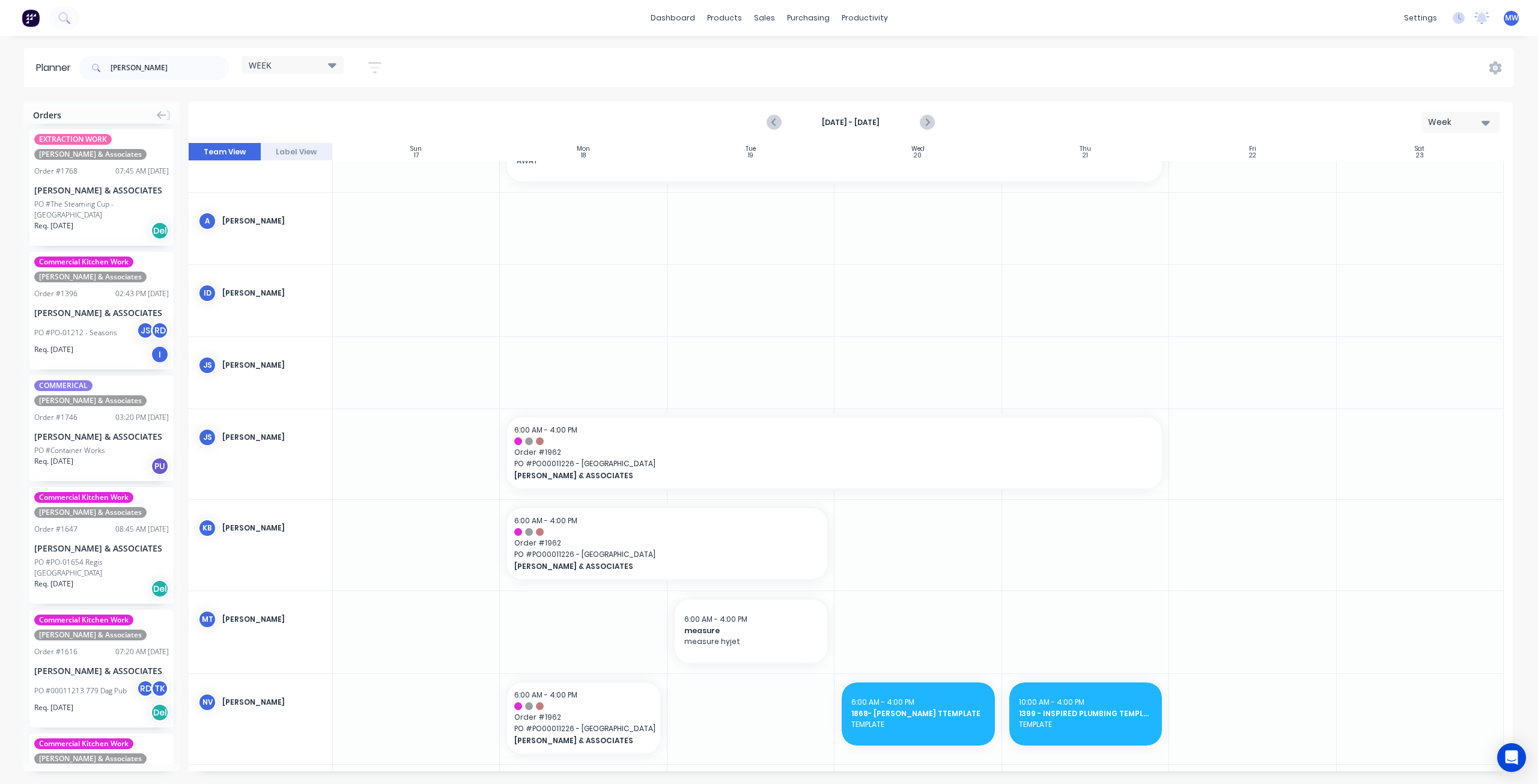
scroll to position [180, 0]
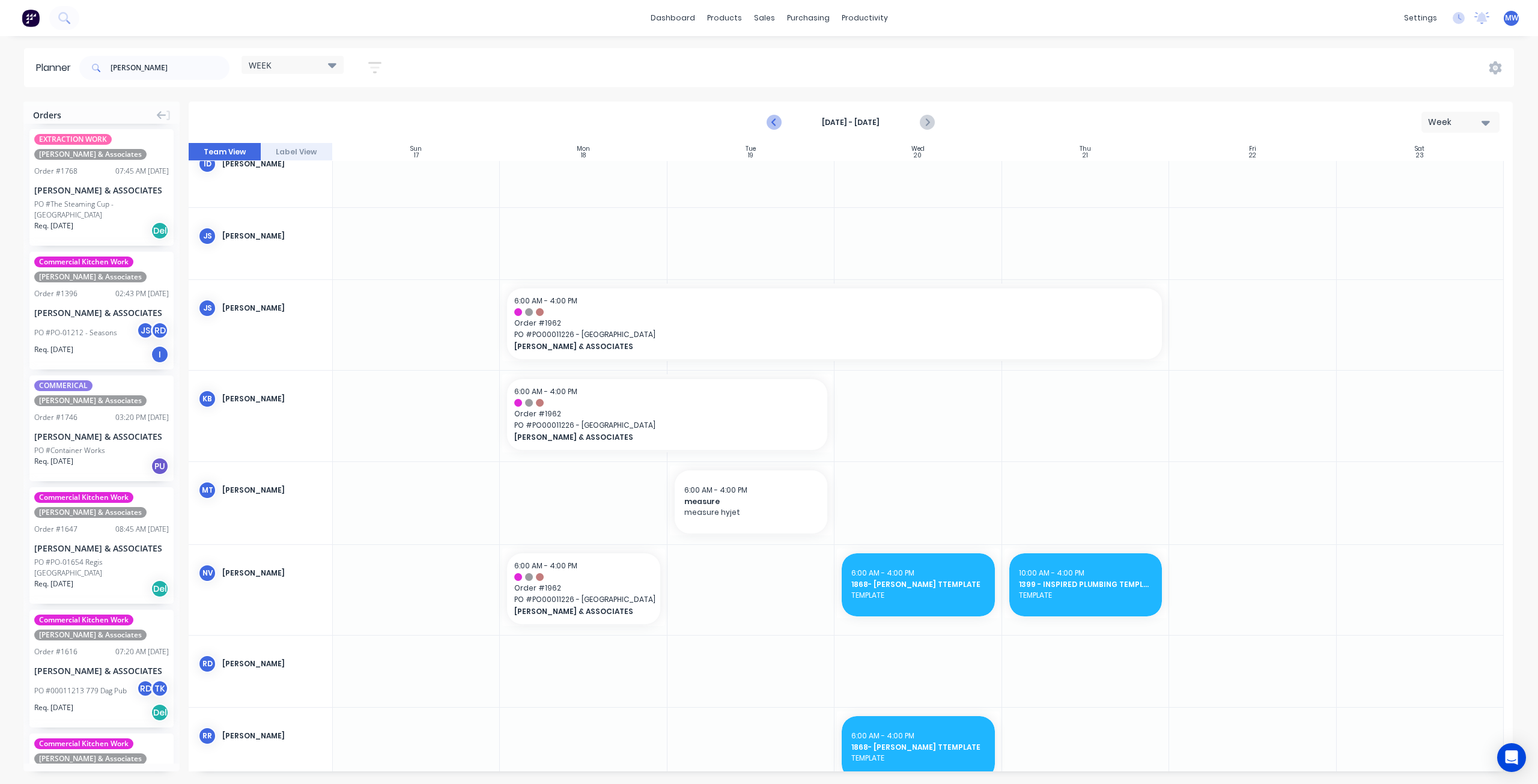
click at [775, 121] on icon "Previous page" at bounding box center [775, 123] width 15 height 15
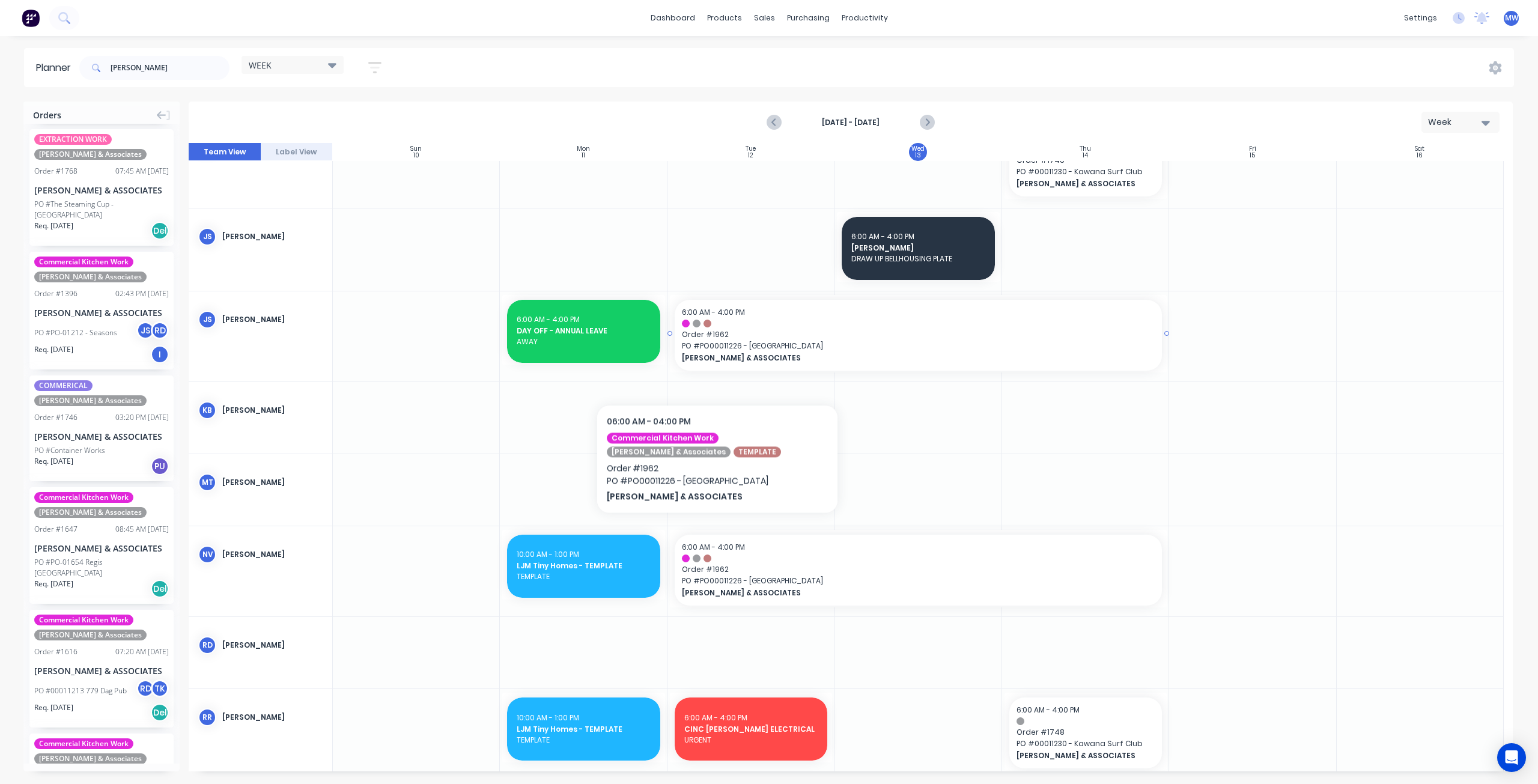
scroll to position [452, 0]
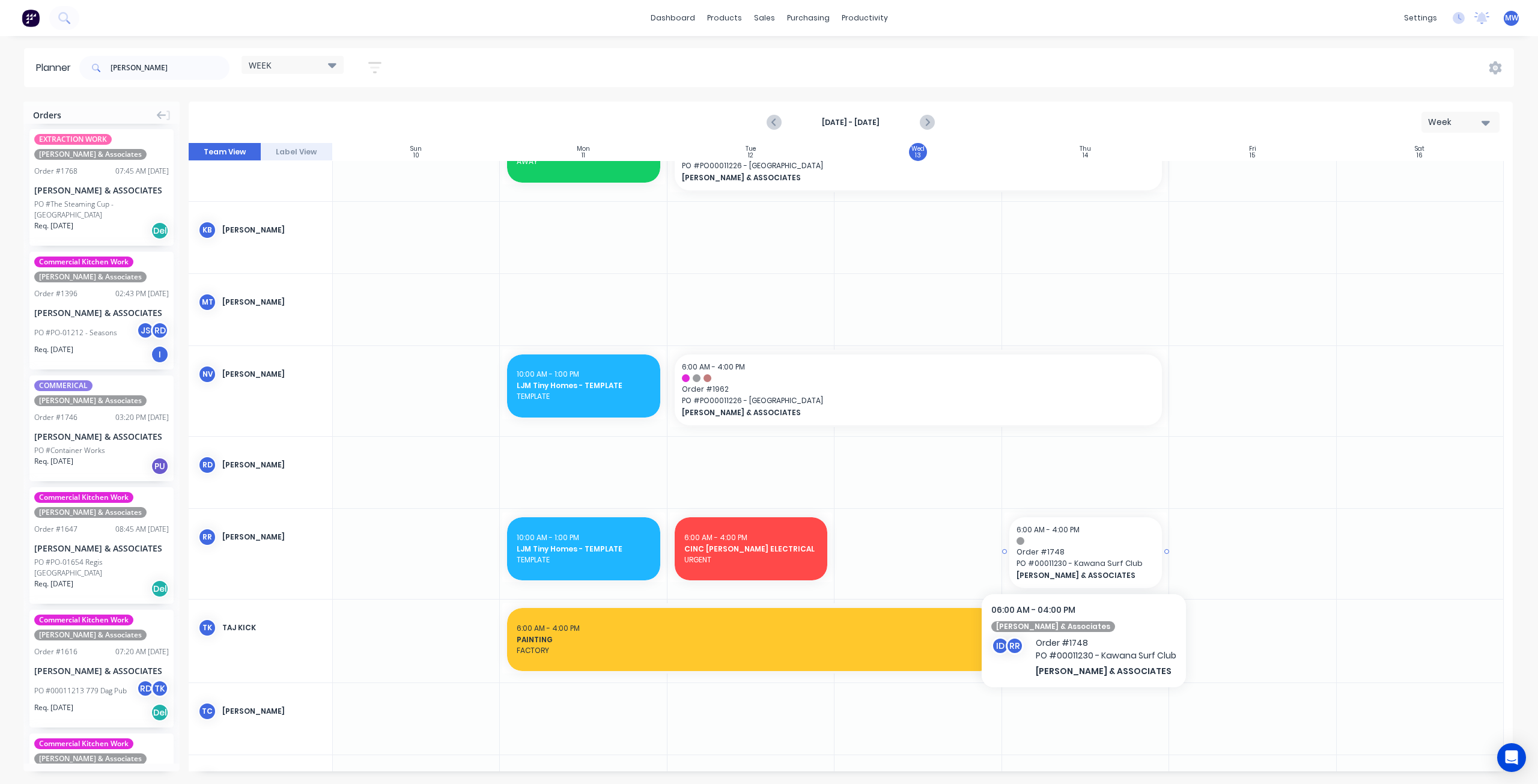
click at [1097, 549] on span "Order # 1748" at bounding box center [1086, 552] width 138 height 11
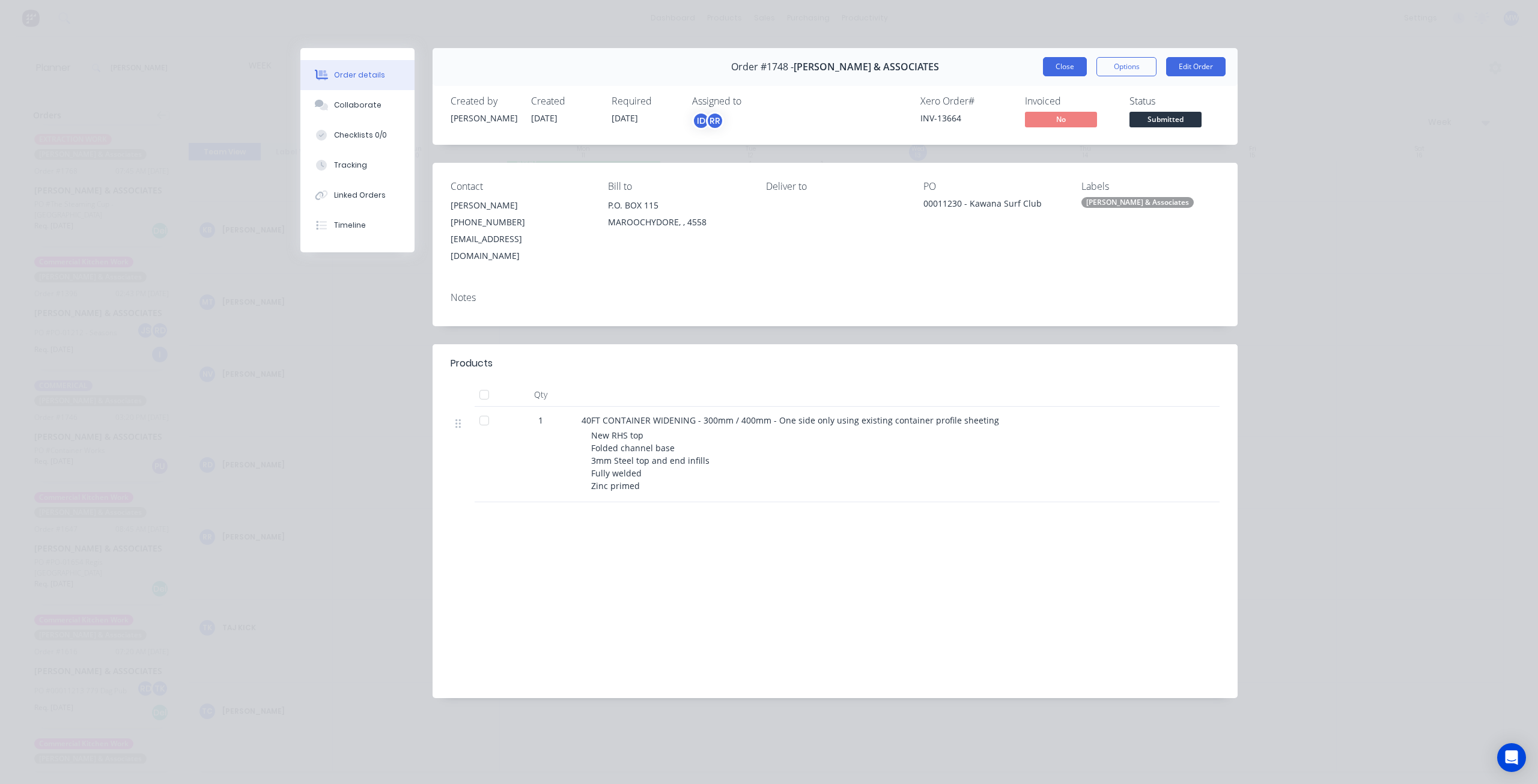
click at [1072, 67] on button "Close" at bounding box center [1064, 67] width 44 height 19
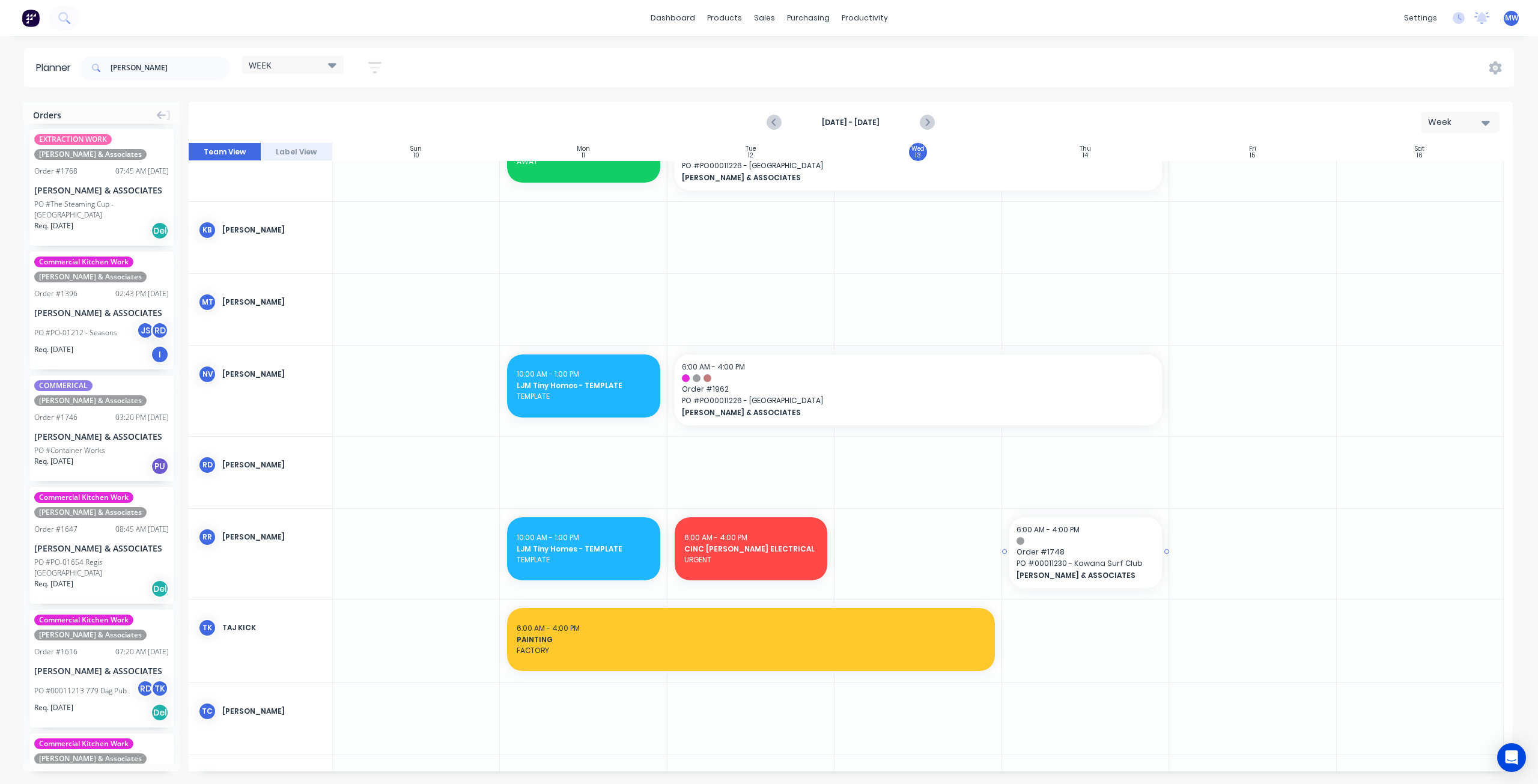
click at [1037, 550] on span "Order # 1748" at bounding box center [1086, 552] width 138 height 11
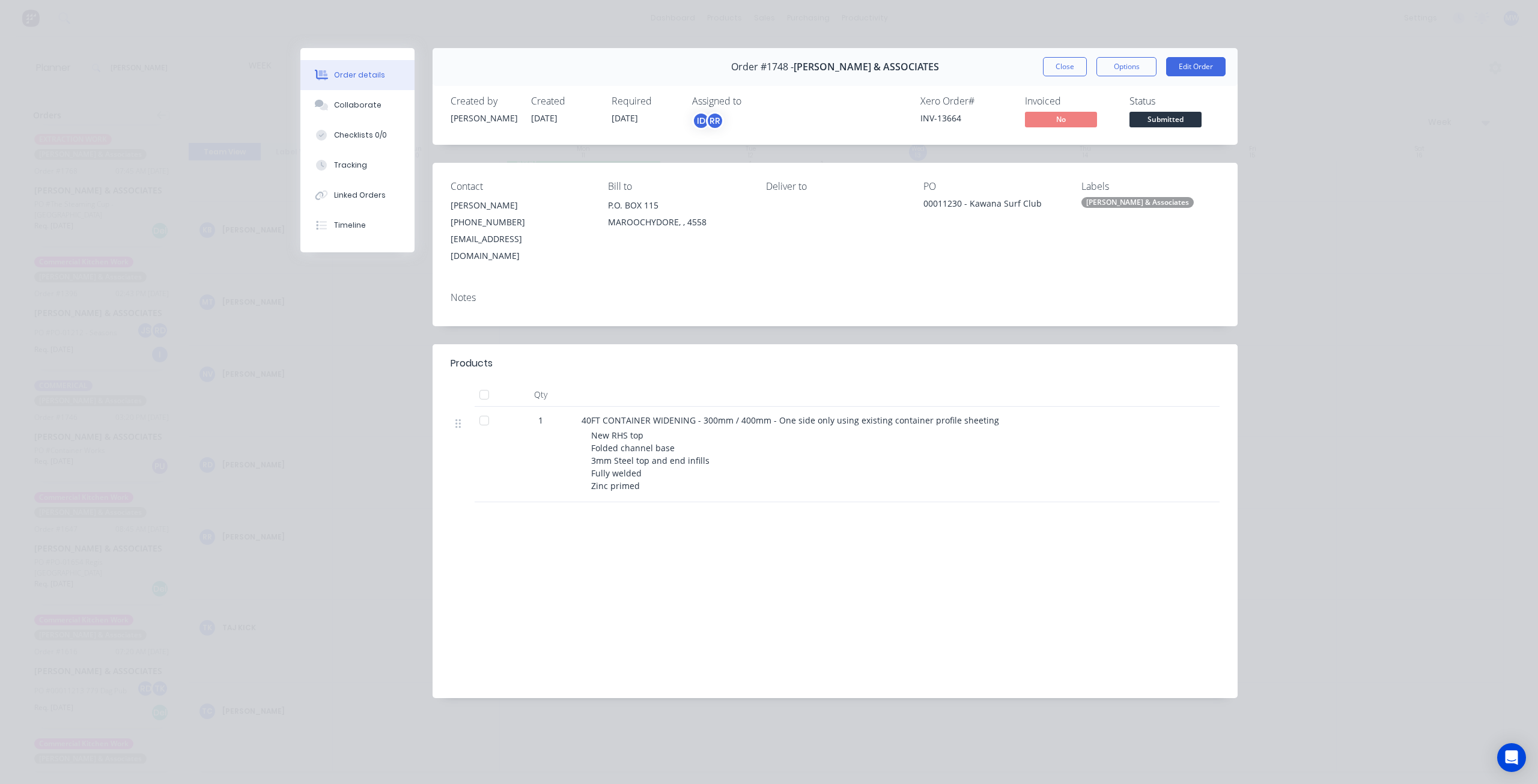
click at [1104, 206] on div "[PERSON_NAME] & Associates" at bounding box center [1138, 202] width 112 height 11
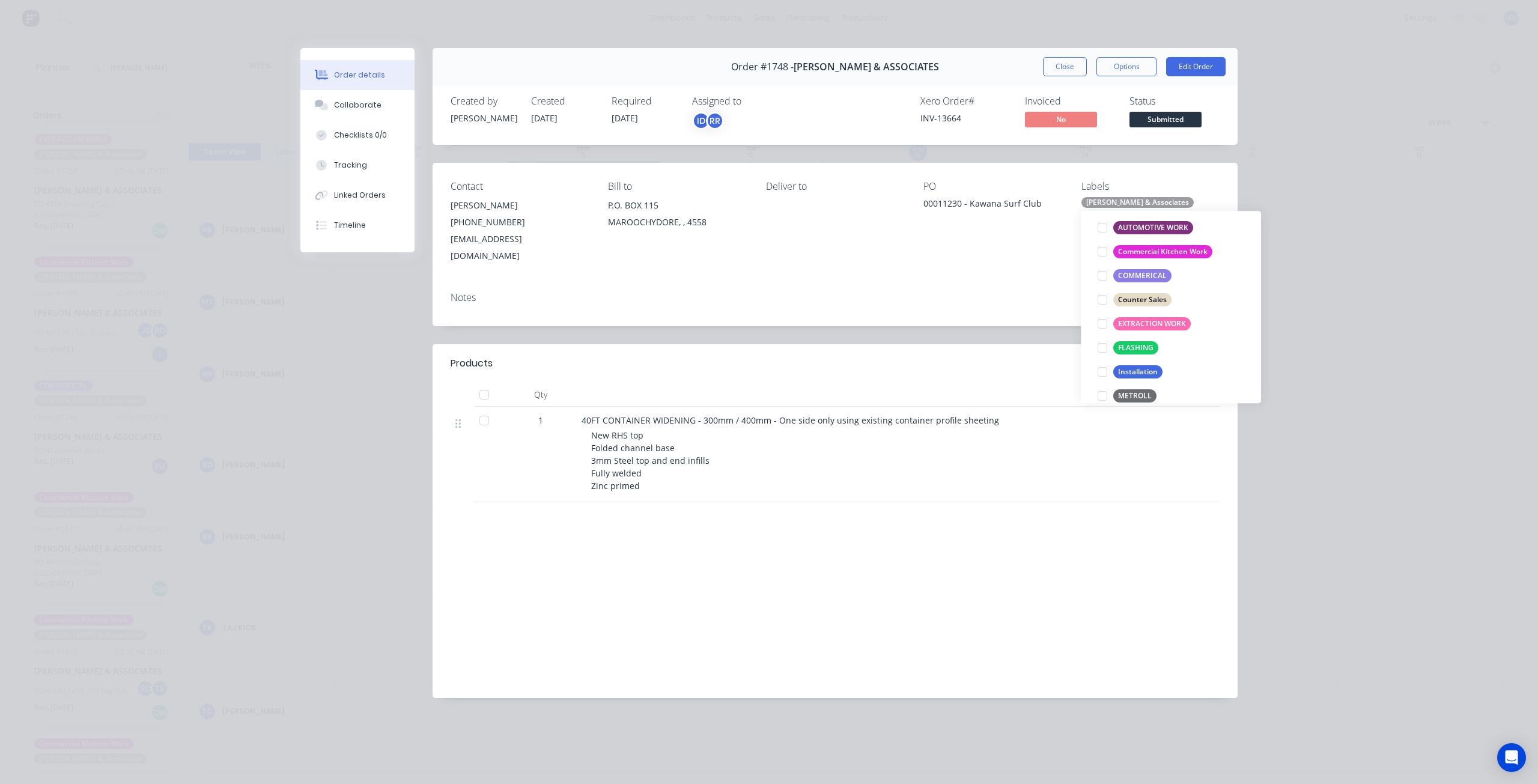
scroll to position [180, 0]
click at [1102, 271] on div at bounding box center [1102, 271] width 24 height 24
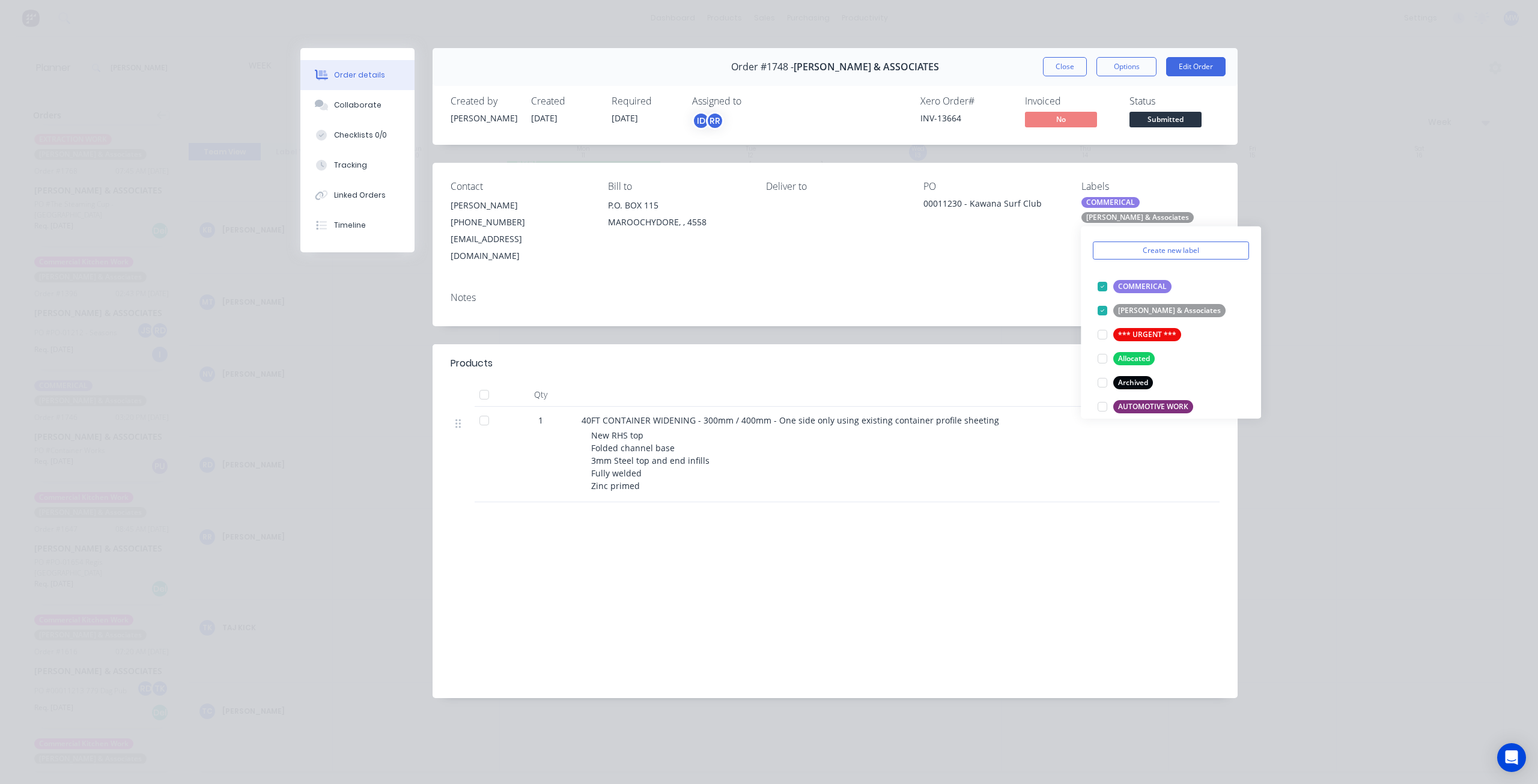
click at [1043, 292] on div "Notes" at bounding box center [835, 297] width 769 height 11
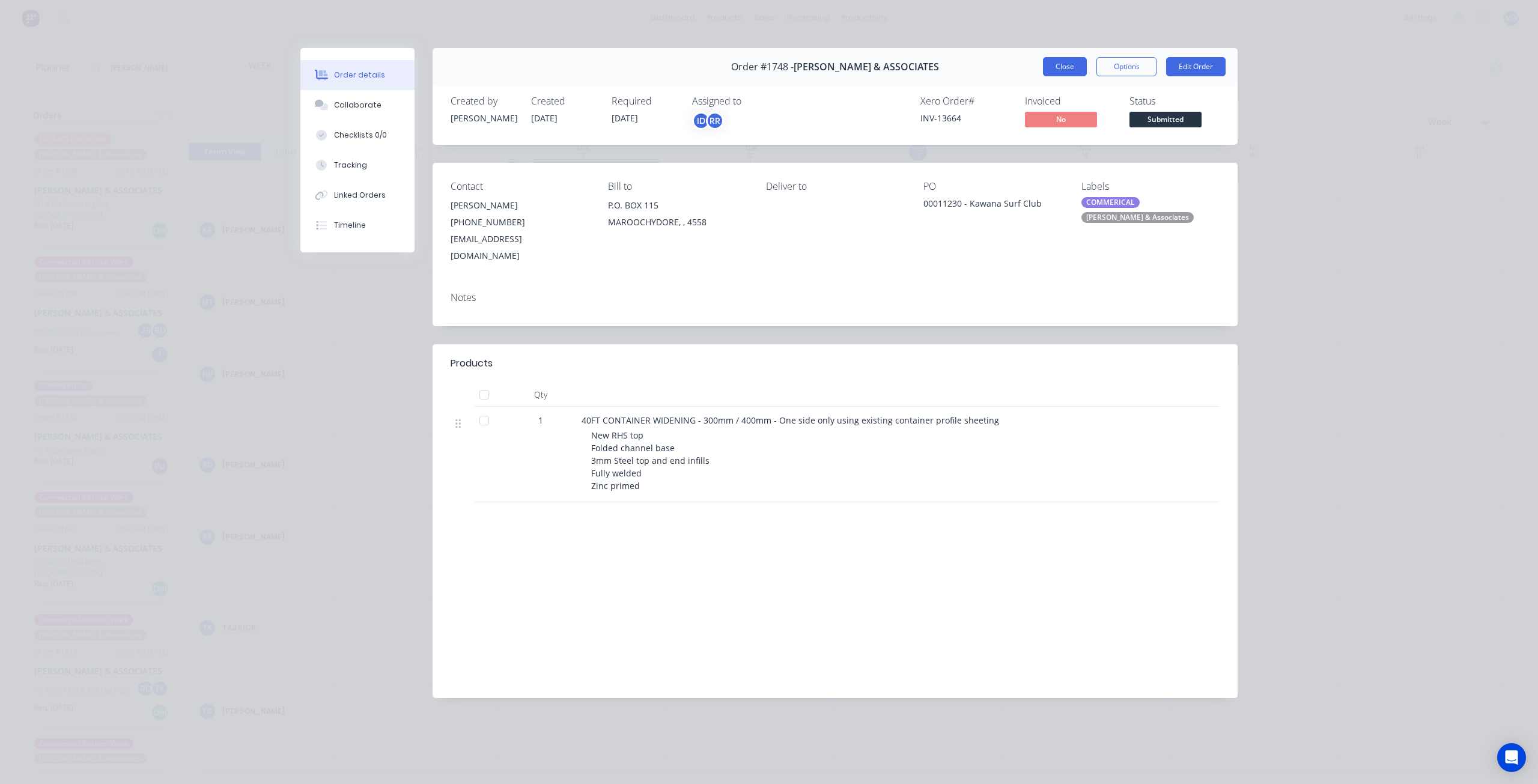
click at [1057, 65] on button "Close" at bounding box center [1064, 67] width 44 height 19
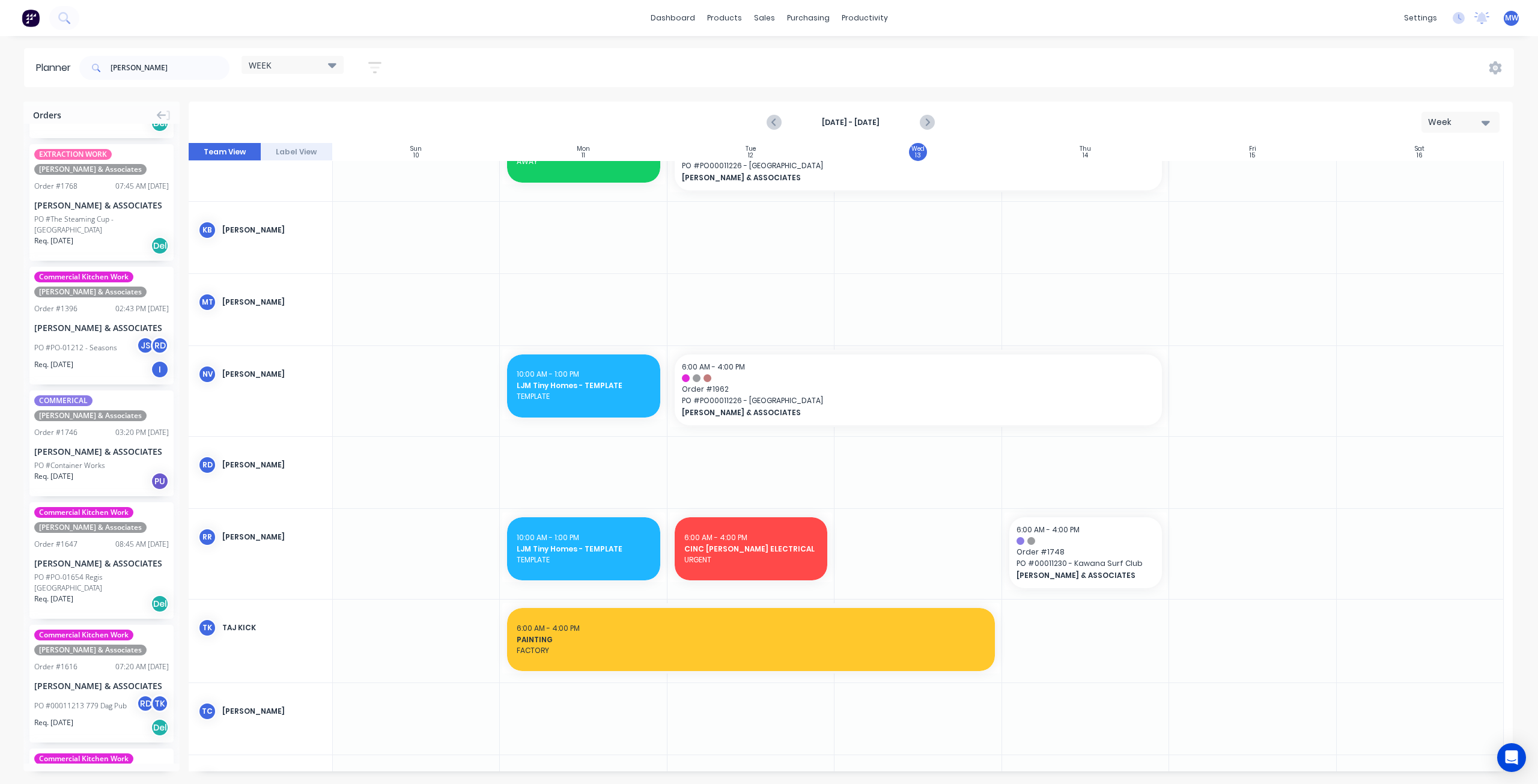
scroll to position [616, 0]
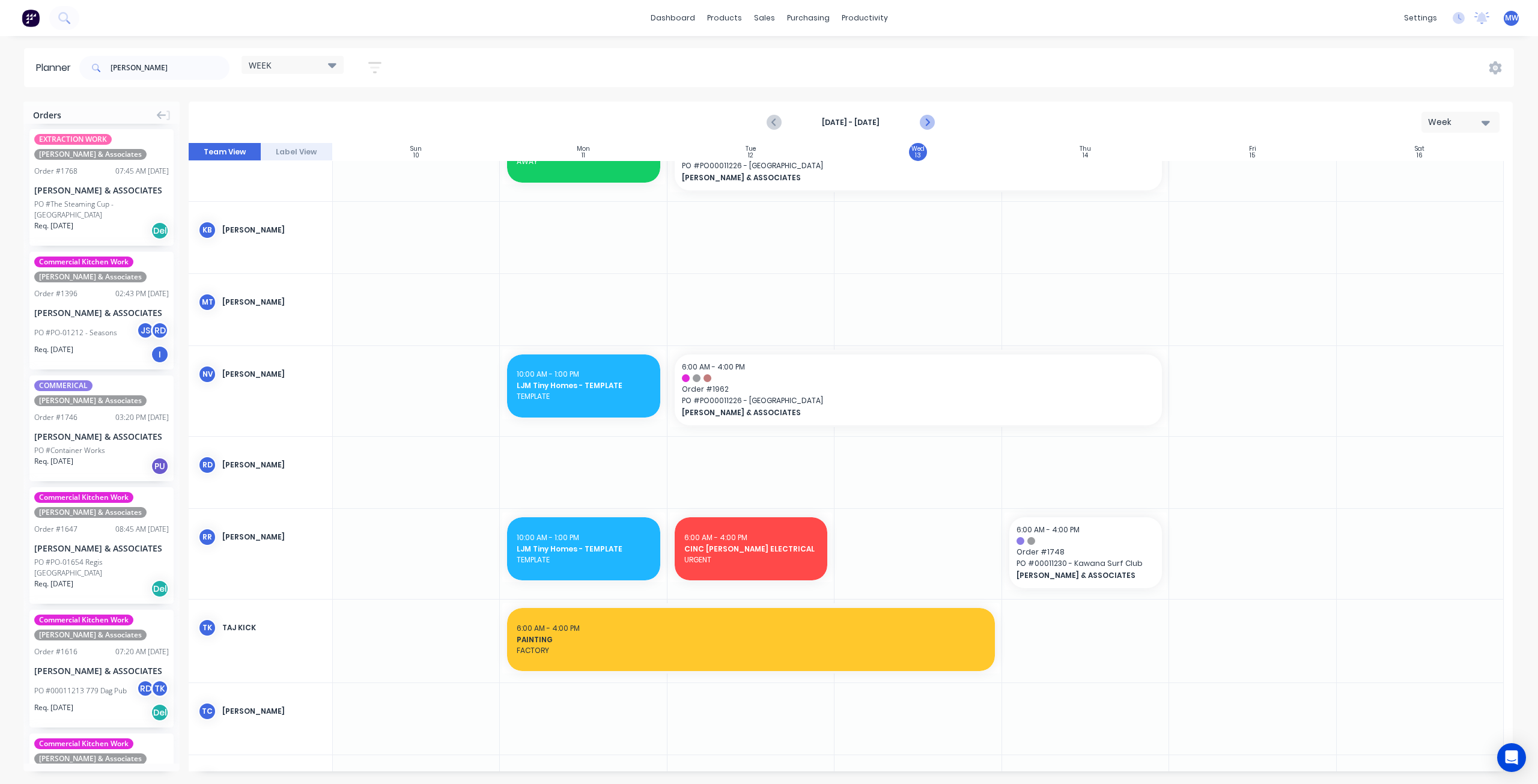
click at [927, 122] on icon "Next page" at bounding box center [927, 123] width 15 height 15
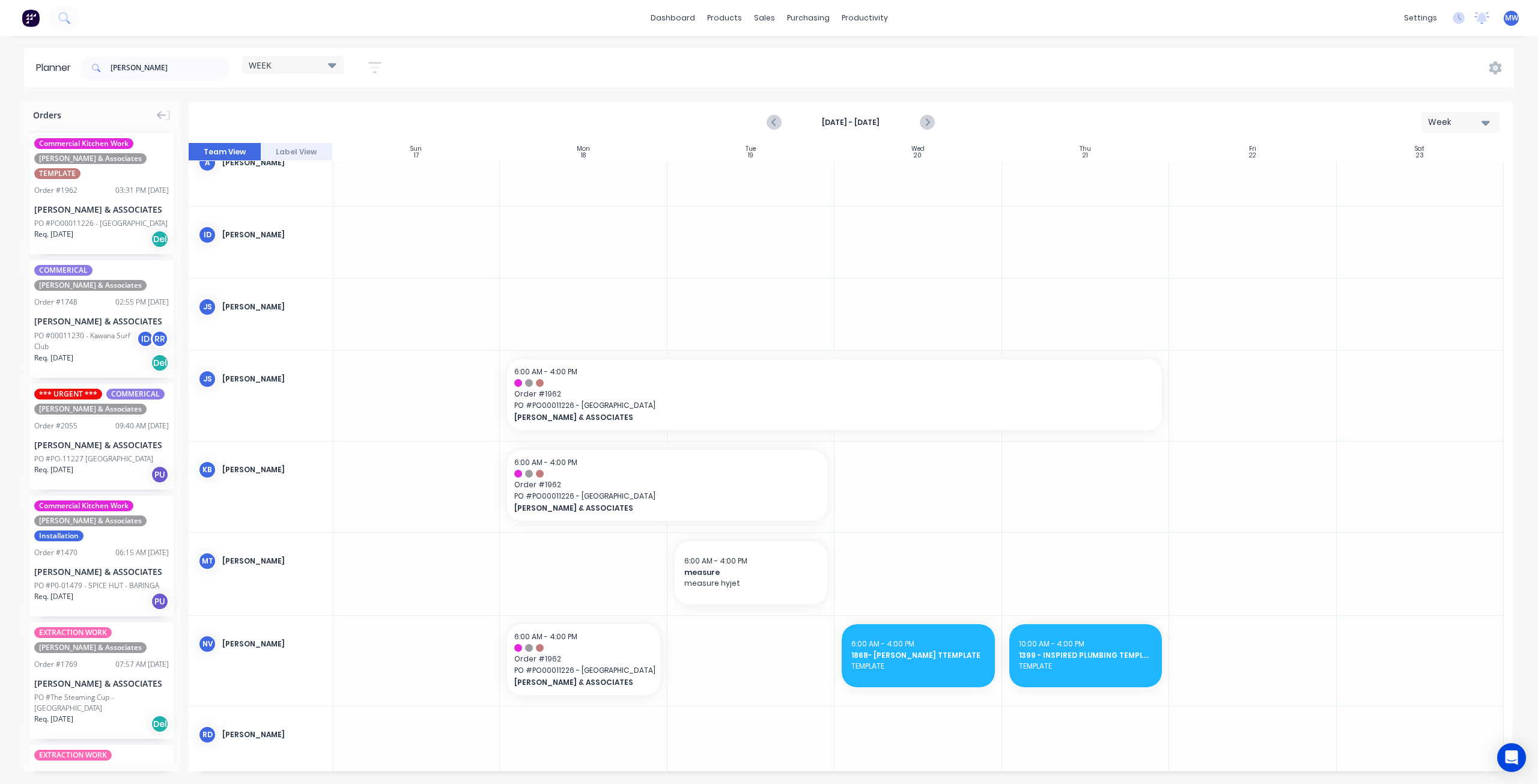
scroll to position [0, 0]
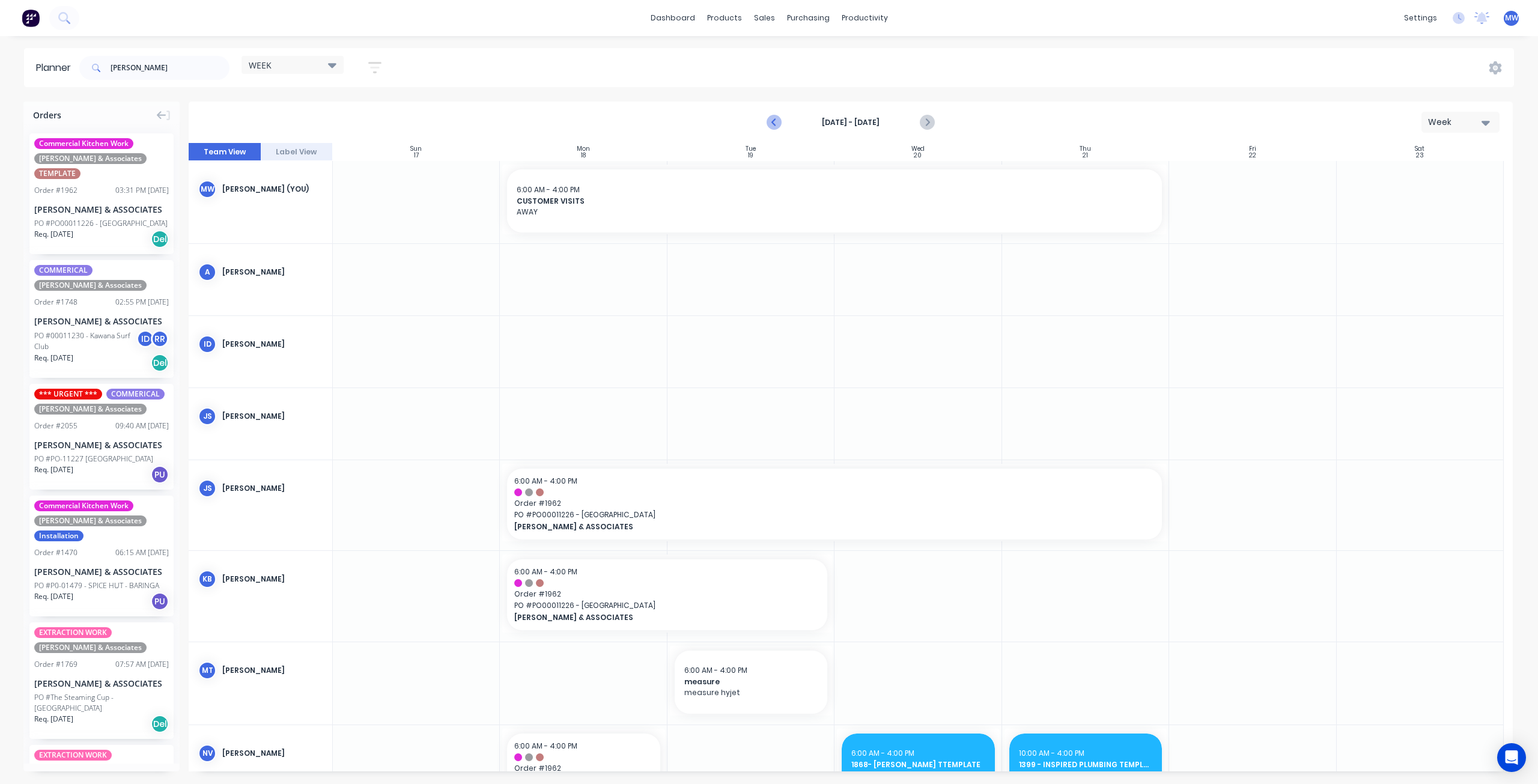
click at [773, 123] on icon "Previous page" at bounding box center [775, 123] width 5 height 10
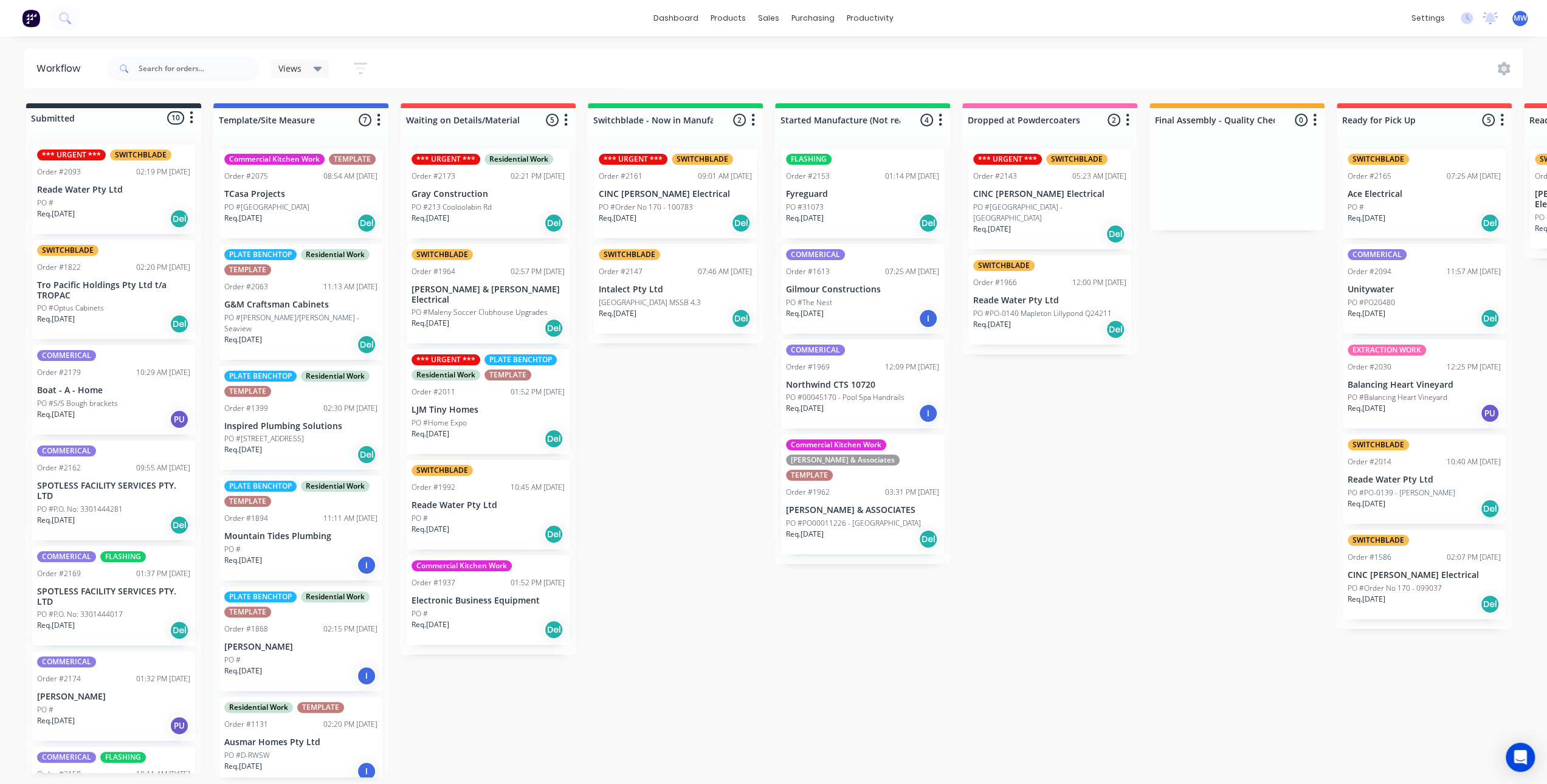
click at [637, 474] on div "Submitted 10 Status colour #273444 hex #273444 Save Cancel Summaries Total orde…" at bounding box center [1004, 440] width 2028 height 674
click at [139, 198] on div "PO #" at bounding box center [114, 203] width 153 height 11
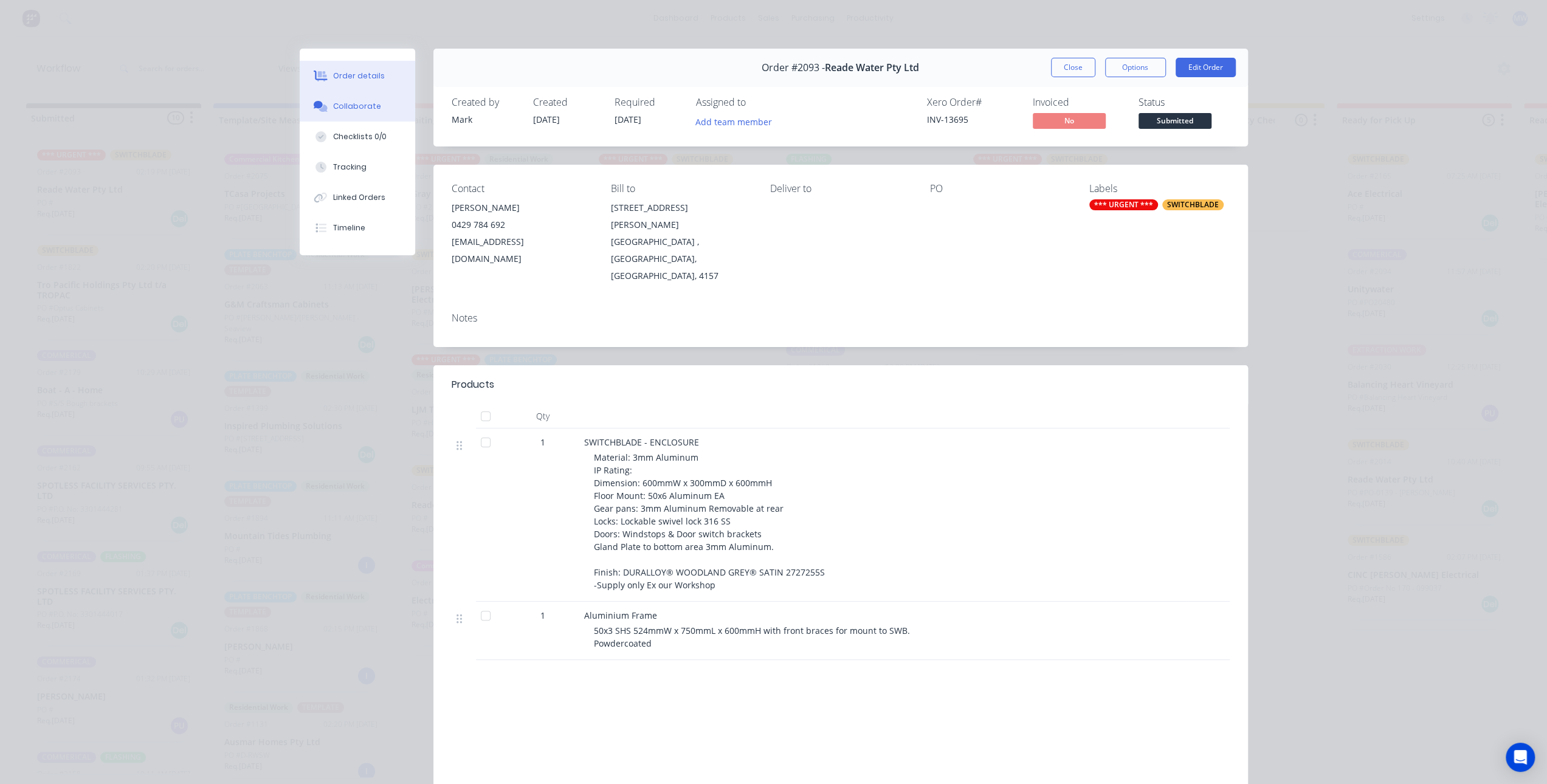
click at [336, 103] on div "Collaborate" at bounding box center [357, 106] width 48 height 11
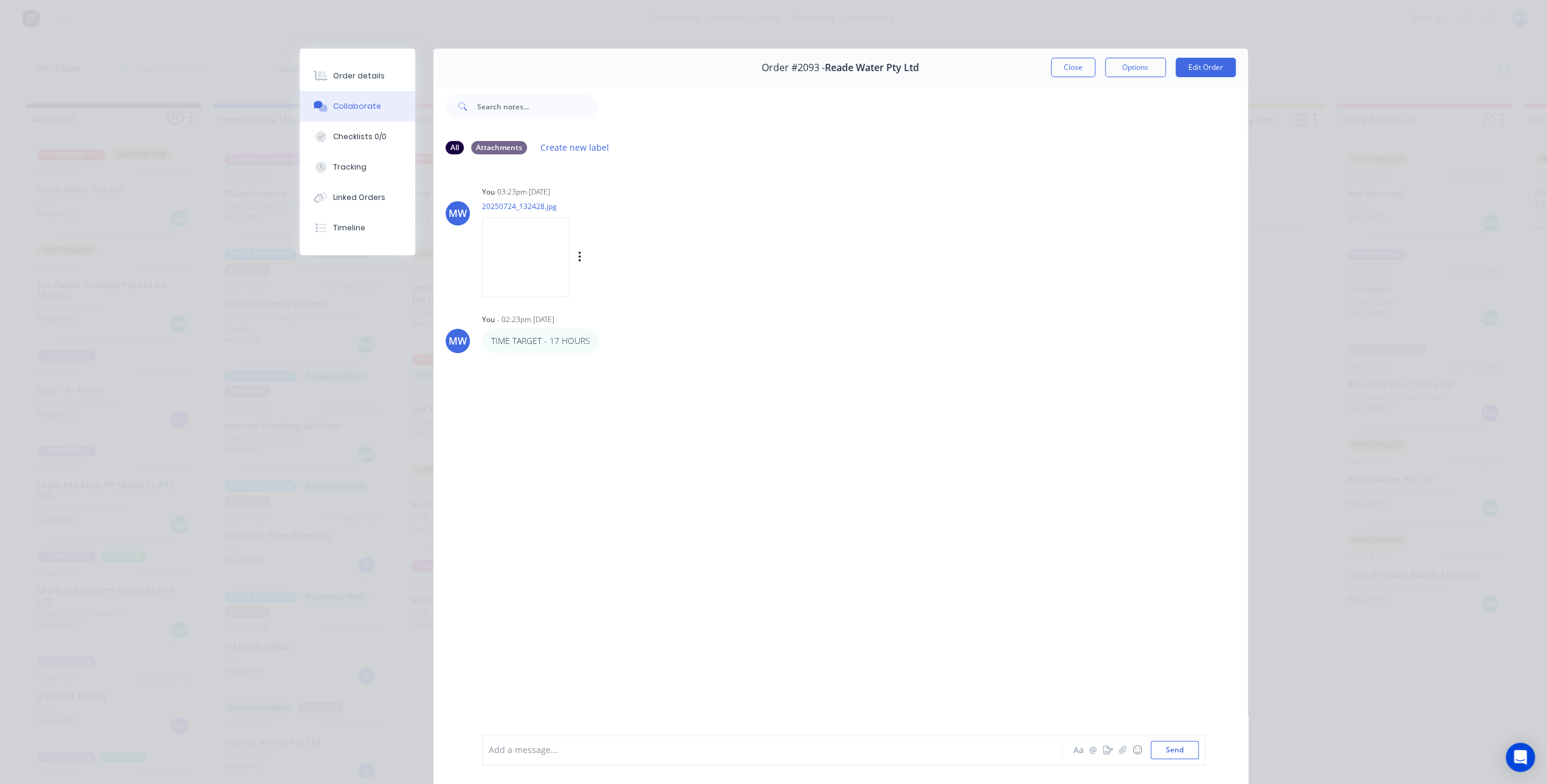
click at [525, 248] on img at bounding box center [525, 257] width 87 height 79
click at [1075, 73] on button "Close" at bounding box center [1073, 67] width 45 height 19
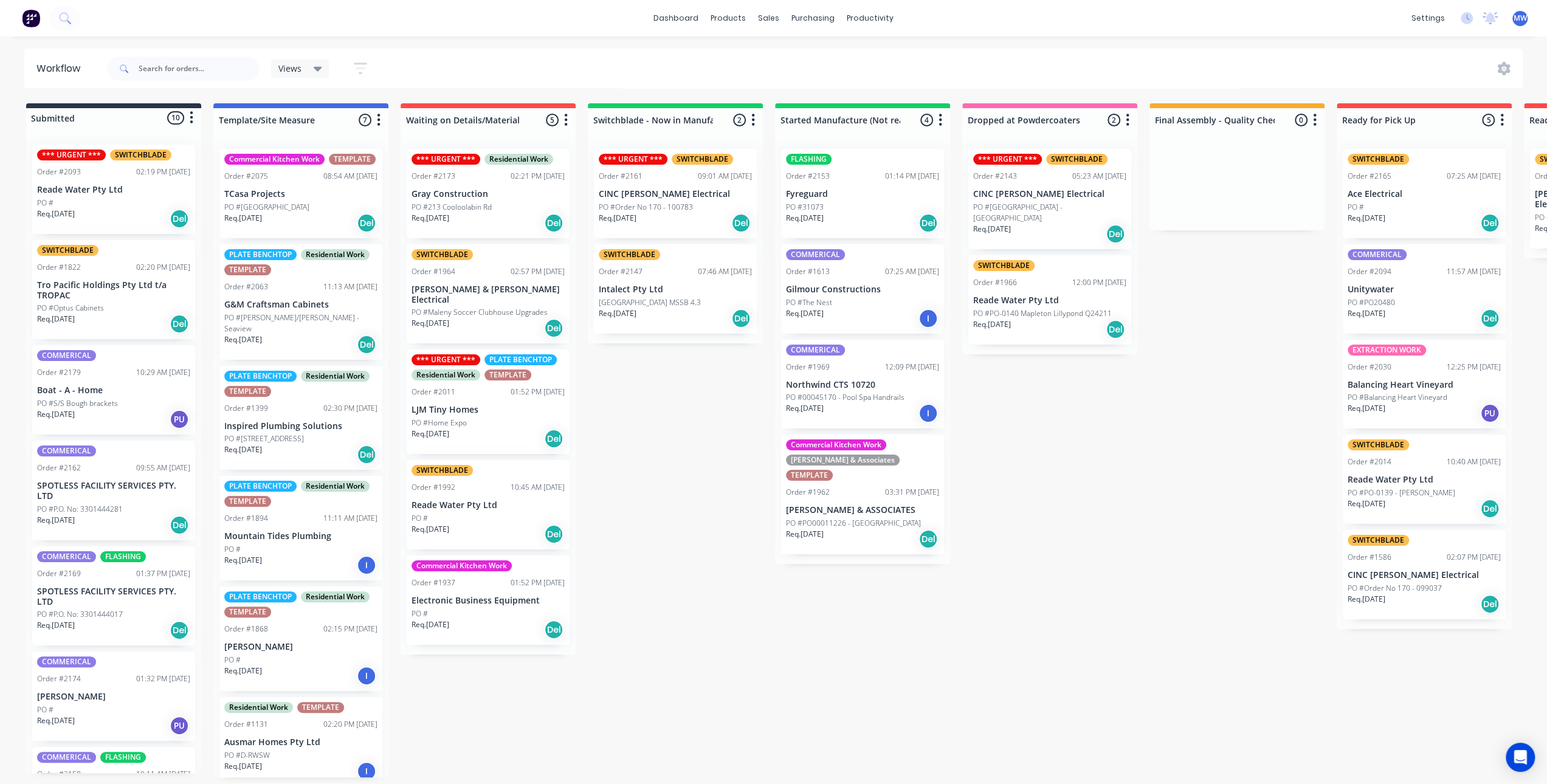
click at [716, 468] on div "Submitted 10 Status colour #273444 hex #273444 Save Cancel Summaries Total orde…" at bounding box center [1004, 440] width 2028 height 674
click at [685, 412] on div "Submitted 10 Status colour #273444 hex #273444 Save Cancel Summaries Total orde…" at bounding box center [1004, 440] width 2028 height 674
click at [685, 395] on div "Submitted 10 Status colour #273444 hex #273444 Save Cancel Summaries Total orde…" at bounding box center [1004, 440] width 2028 height 674
click at [645, 522] on div "Submitted 10 Status colour #273444 hex #273444 Save Cancel Summaries Total orde…" at bounding box center [1004, 440] width 2028 height 674
click at [670, 356] on div "Submitted 10 Status colour #273444 hex #273444 Save Cancel Summaries Total orde…" at bounding box center [1004, 440] width 2028 height 674
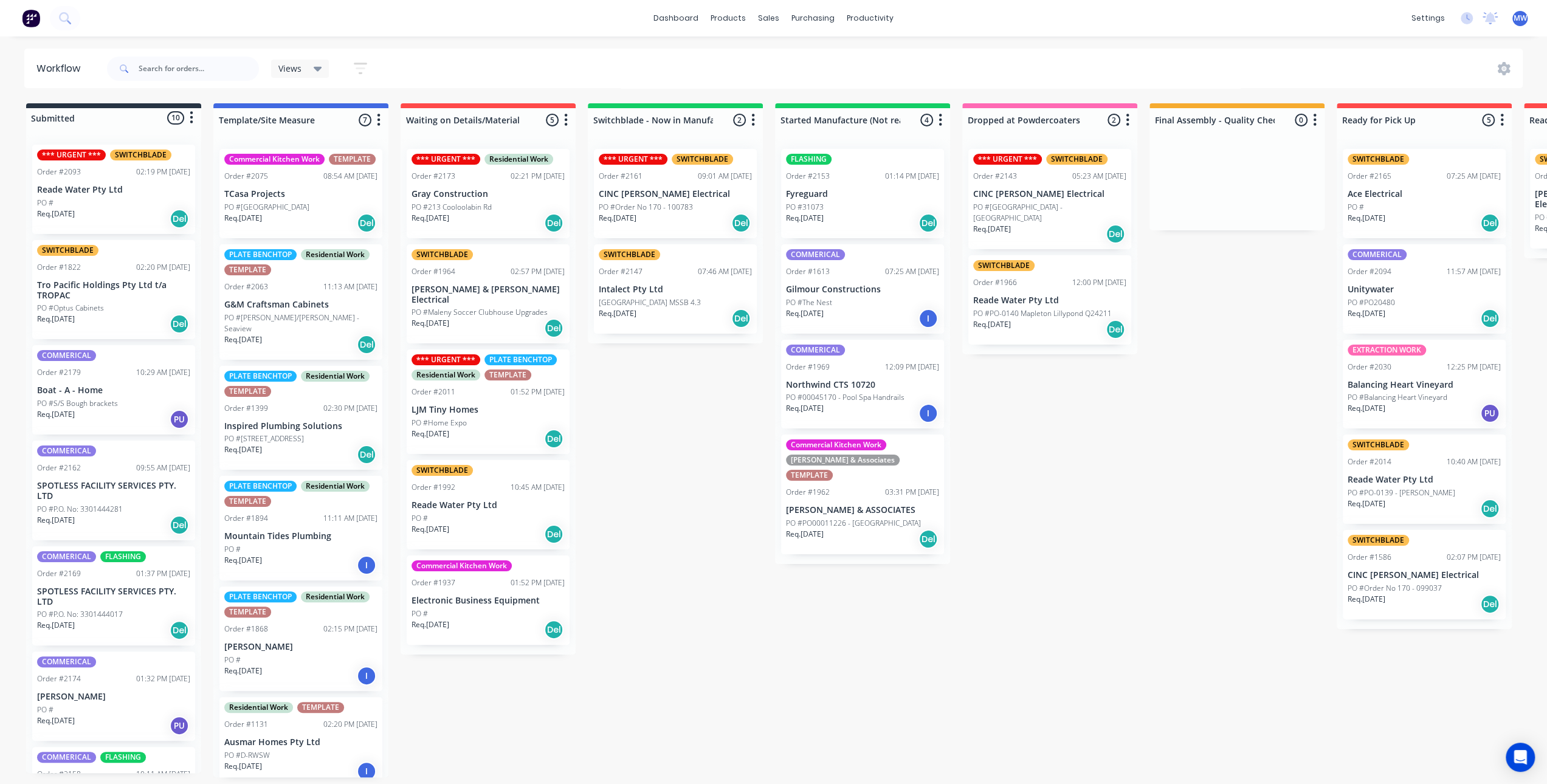
click at [688, 458] on div "Submitted 10 Status colour #273444 hex #273444 Save Cancel Summaries Total orde…" at bounding box center [1004, 440] width 2028 height 674
click at [717, 406] on div "Submitted 10 Status colour #273444 hex #273444 Save Cancel Summaries Total orde…" at bounding box center [1004, 440] width 2028 height 674
click at [719, 418] on div "Submitted 10 Status colour #273444 hex #273444 Save Cancel Summaries Total orde…" at bounding box center [1004, 440] width 2028 height 674
drag, startPoint x: 645, startPoint y: 476, endPoint x: 192, endPoint y: 32, distance: 634.3
click at [634, 461] on div "Submitted 10 Status colour #273444 hex #273444 Save Cancel Summaries Total orde…" at bounding box center [1004, 440] width 2028 height 674
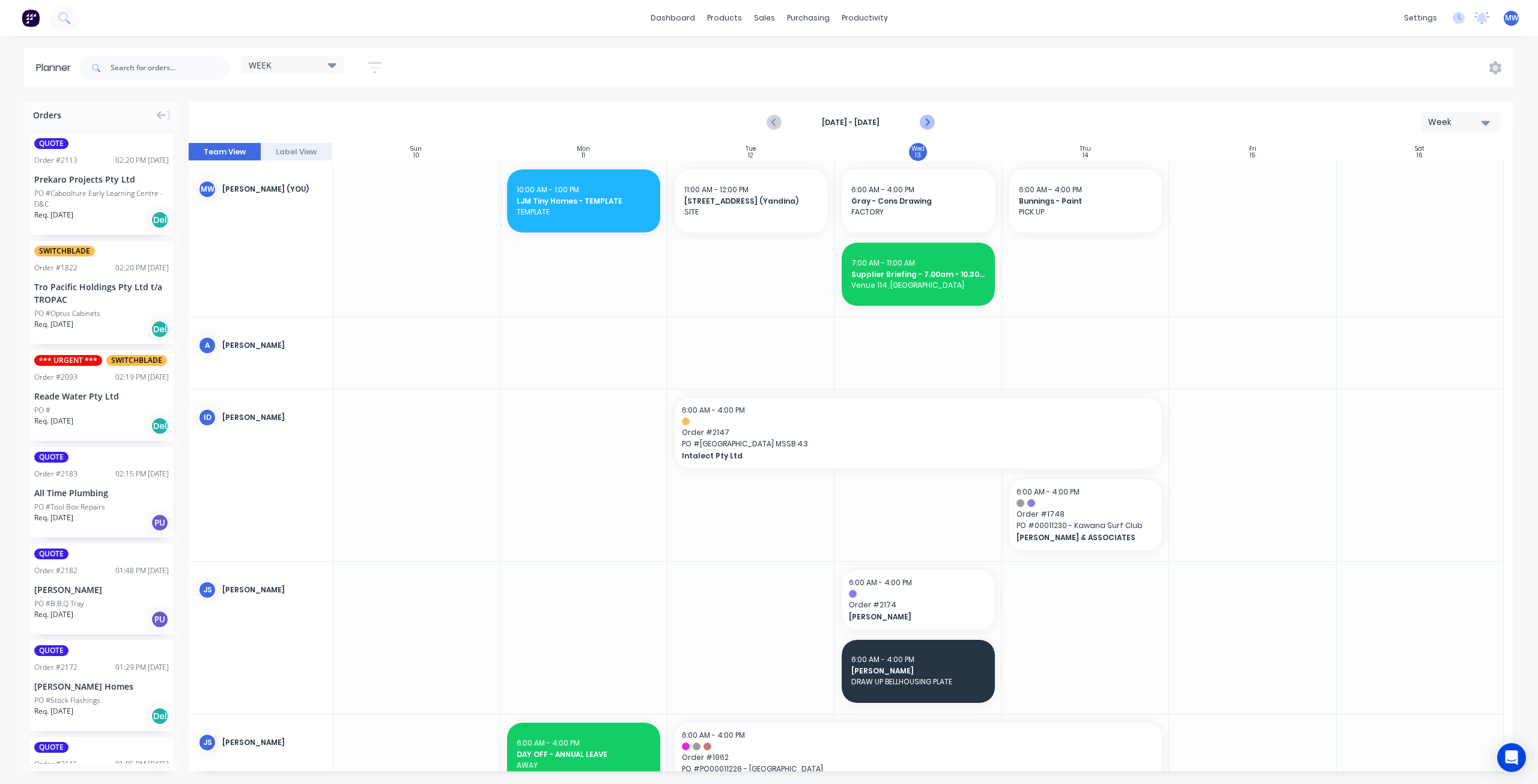
click at [924, 123] on icon "Next page" at bounding box center [927, 123] width 15 height 15
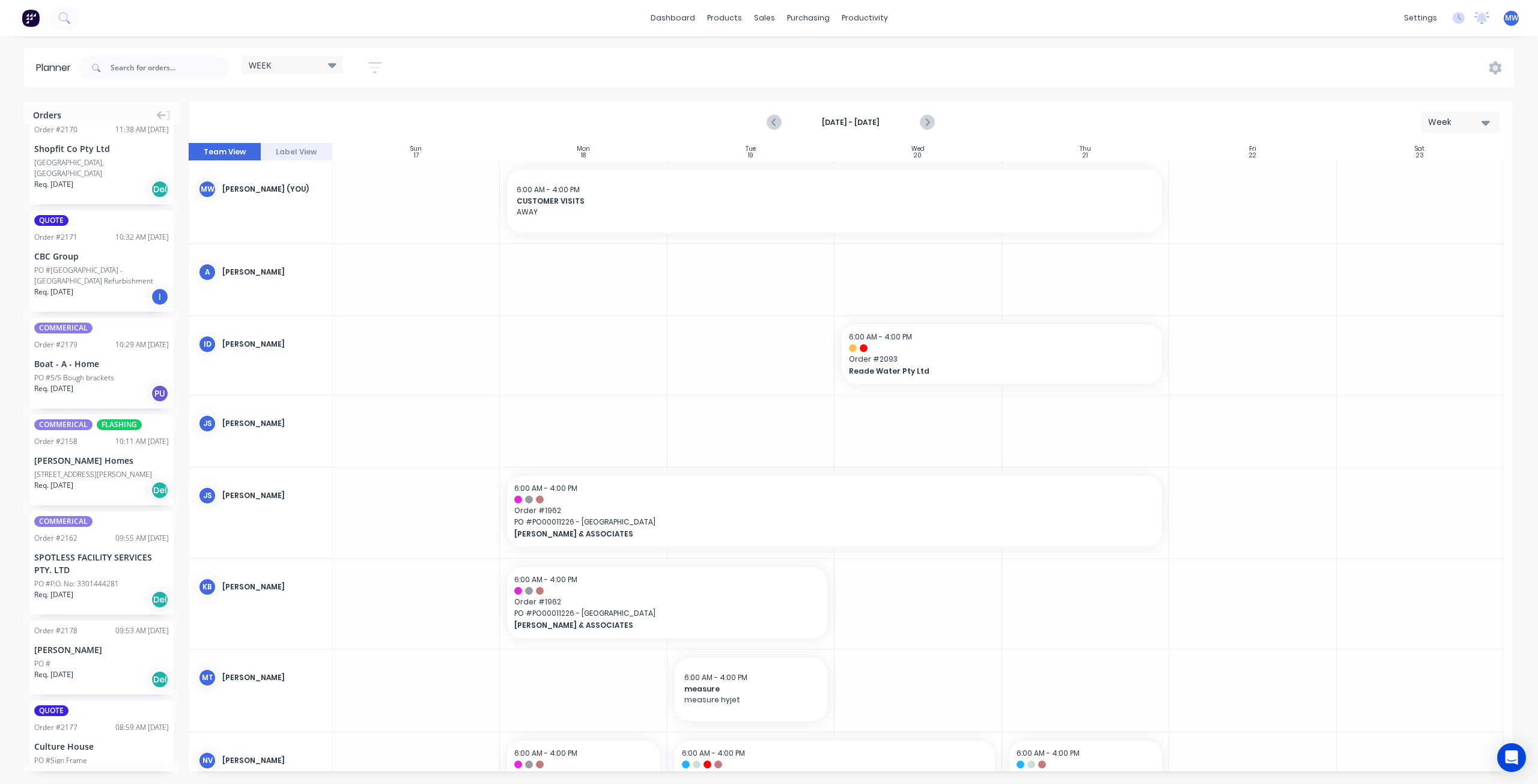
scroll to position [1194, 0]
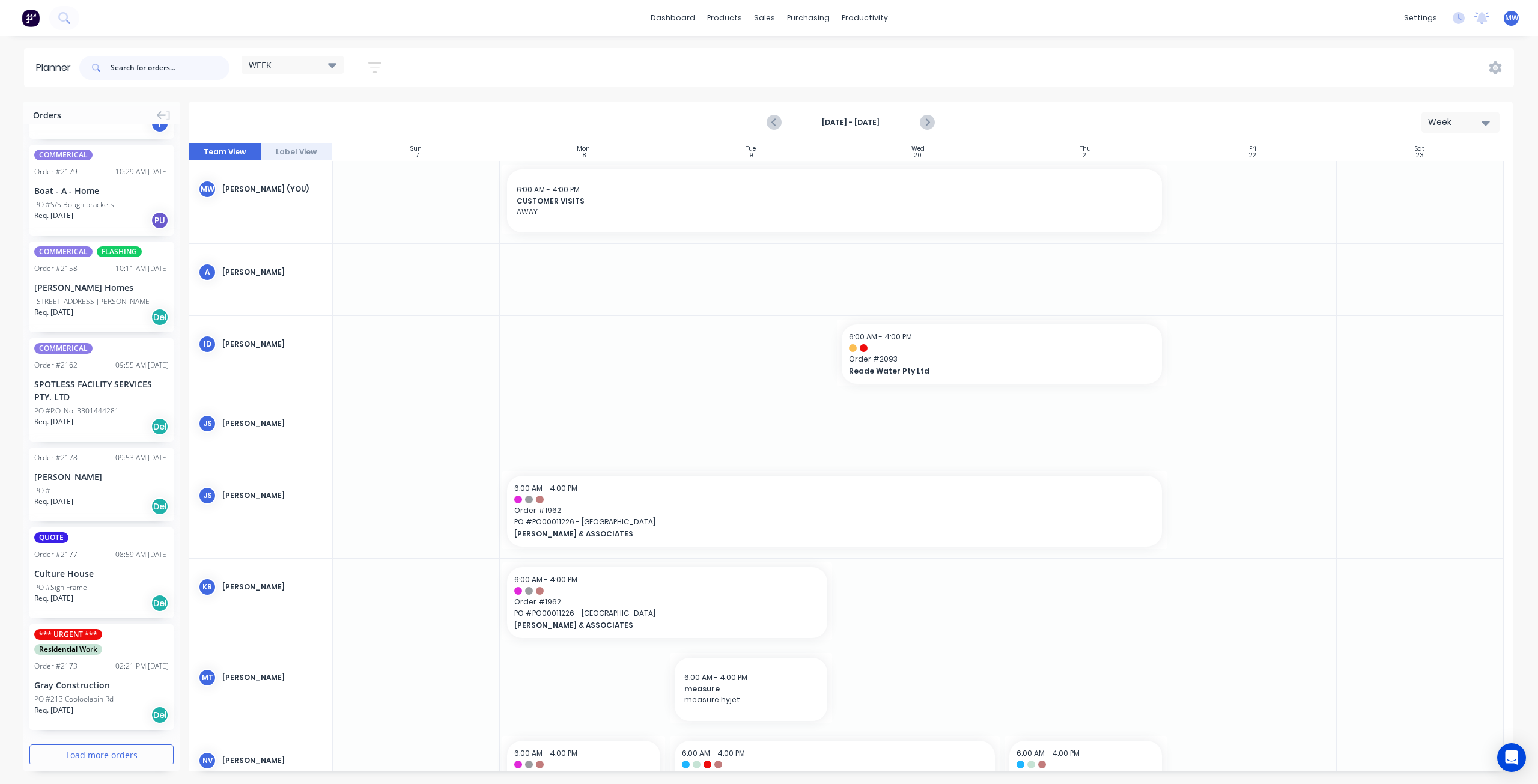
click at [126, 67] on input "text" at bounding box center [170, 68] width 119 height 24
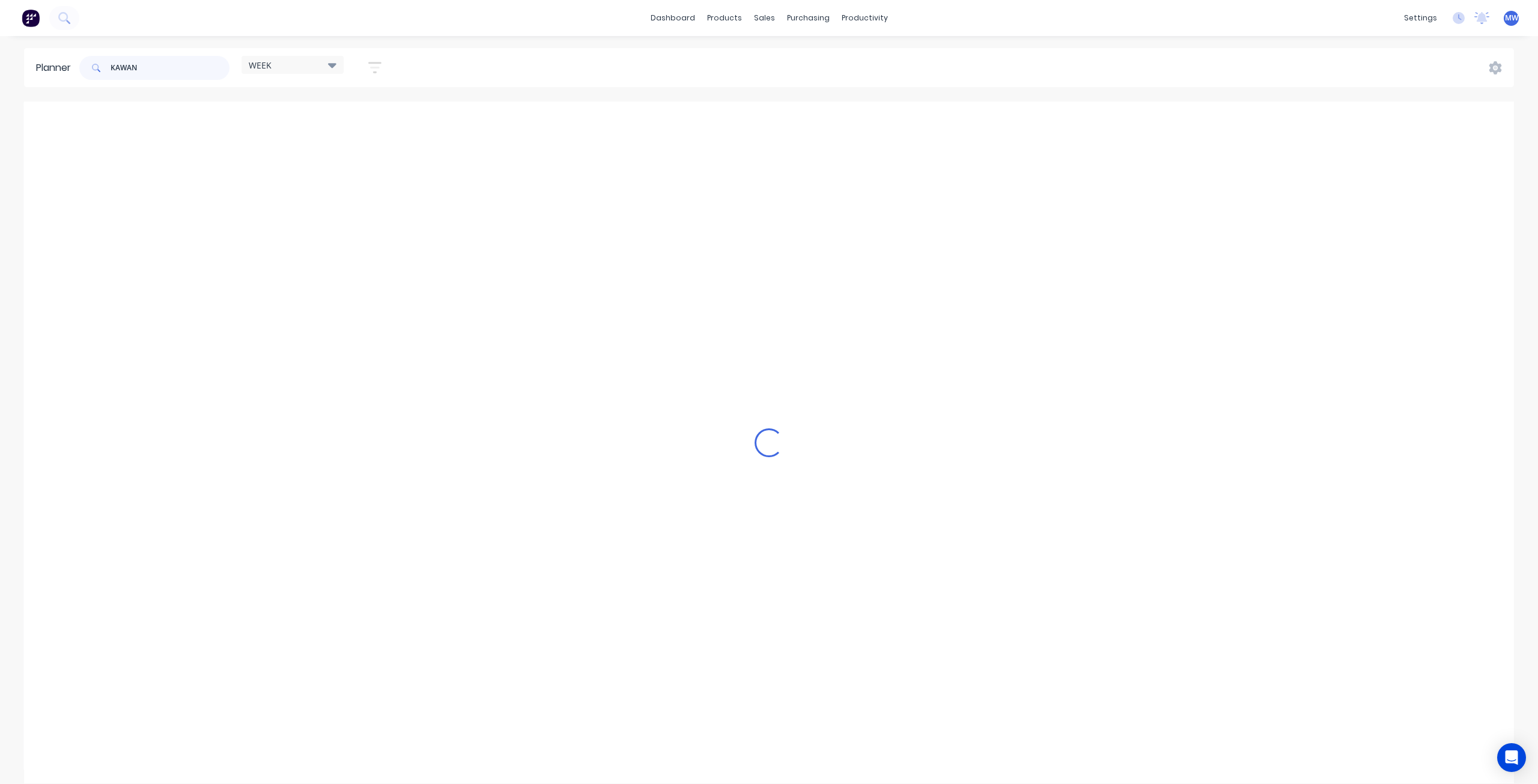
scroll to position [0, 0]
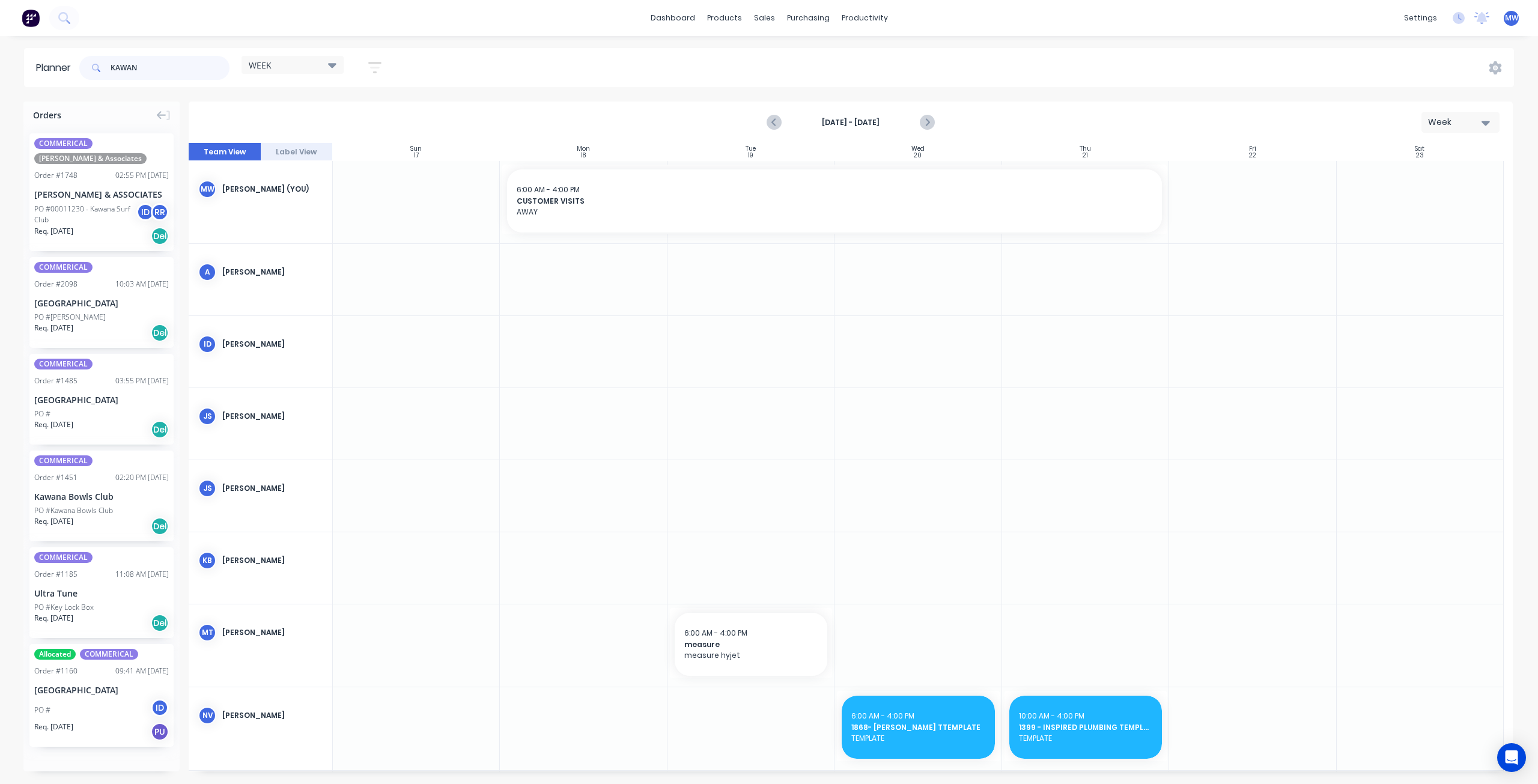
type input "KAWAN"
drag, startPoint x: 100, startPoint y: 210, endPoint x: 569, endPoint y: 353, distance: 490.3
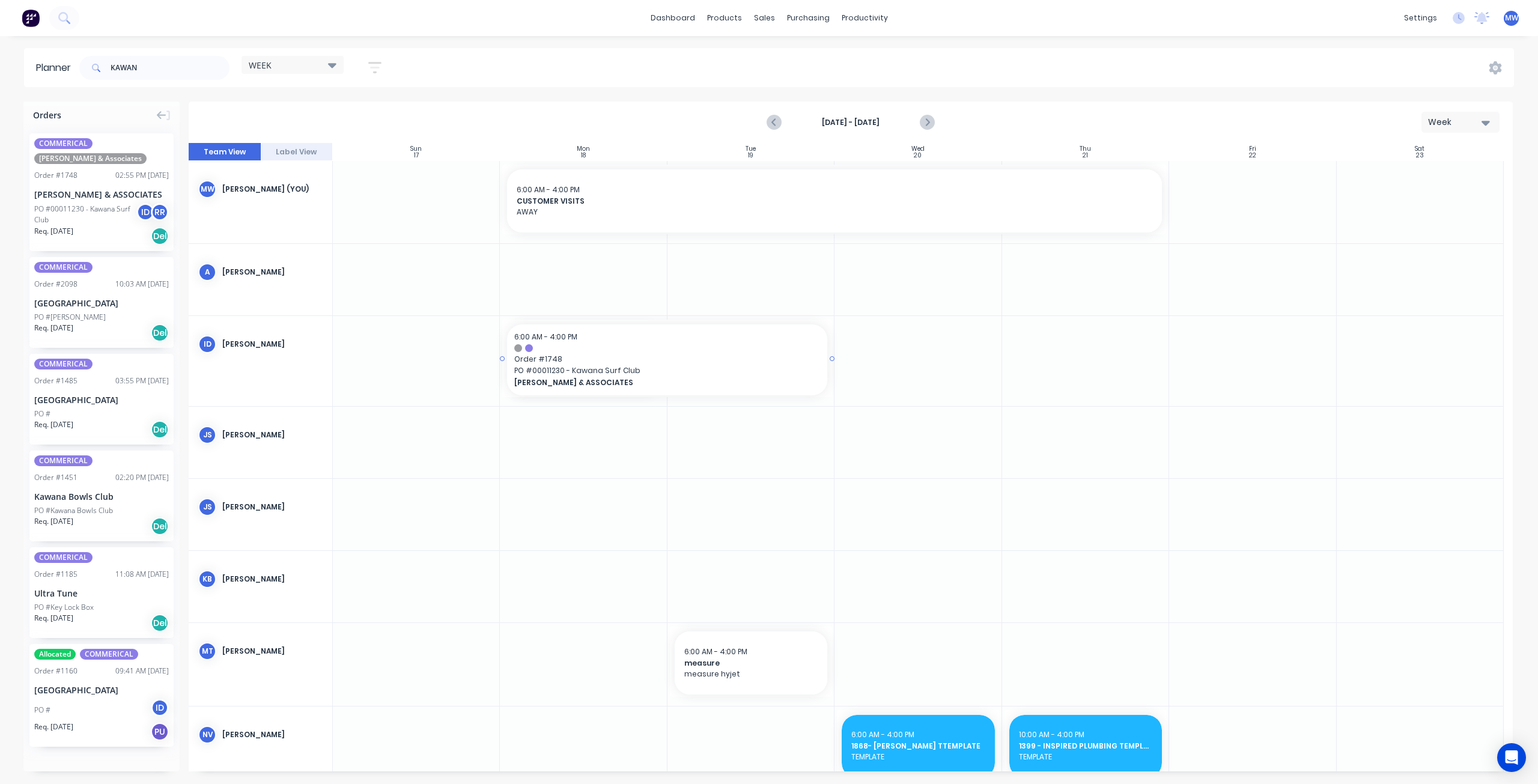
drag, startPoint x: 665, startPoint y: 360, endPoint x: 820, endPoint y: 371, distance: 155.4
click at [720, 369] on span "PO # 00011230 - Kawana Surf Club" at bounding box center [667, 371] width 306 height 11
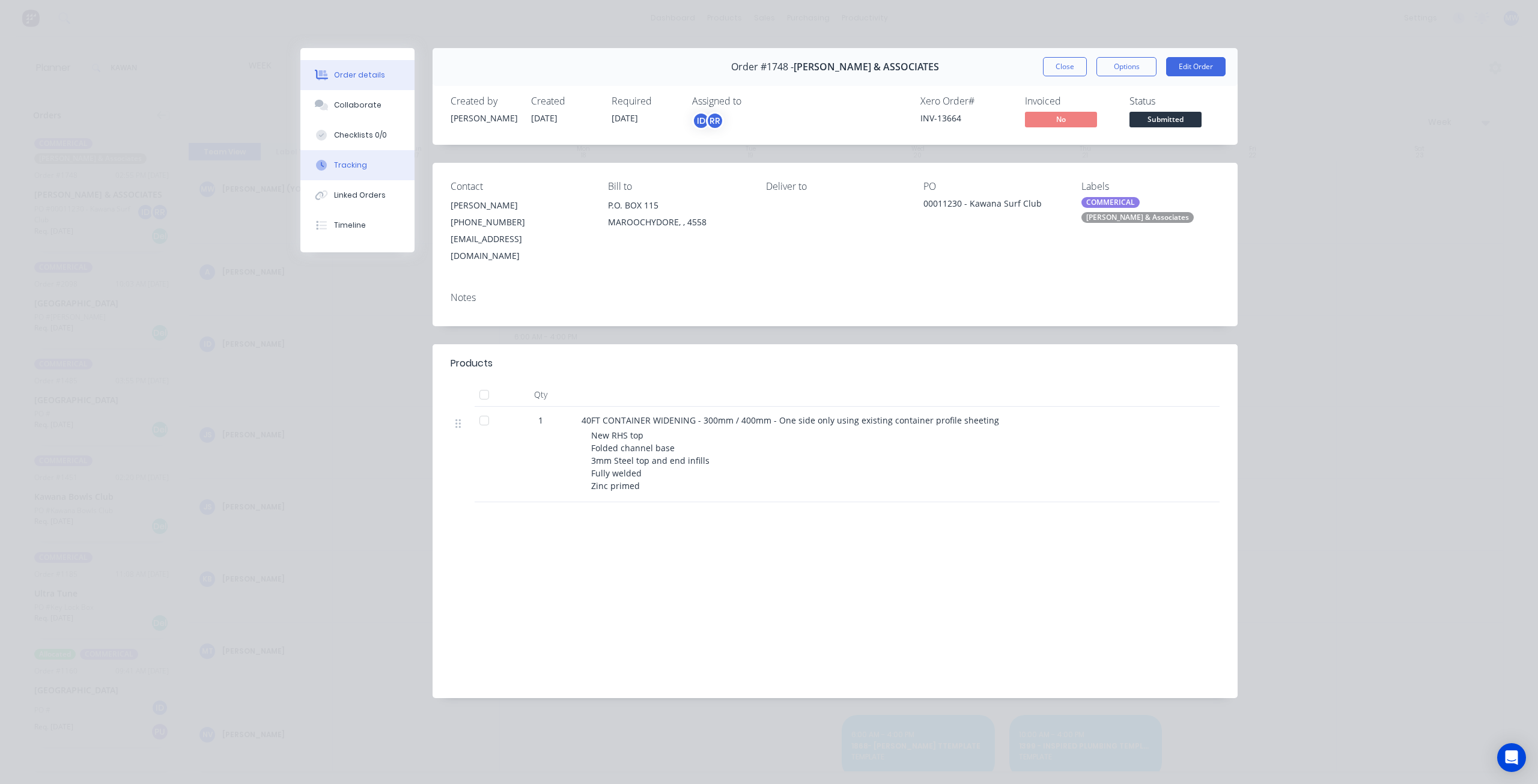
click at [369, 170] on button "Tracking" at bounding box center [357, 166] width 114 height 30
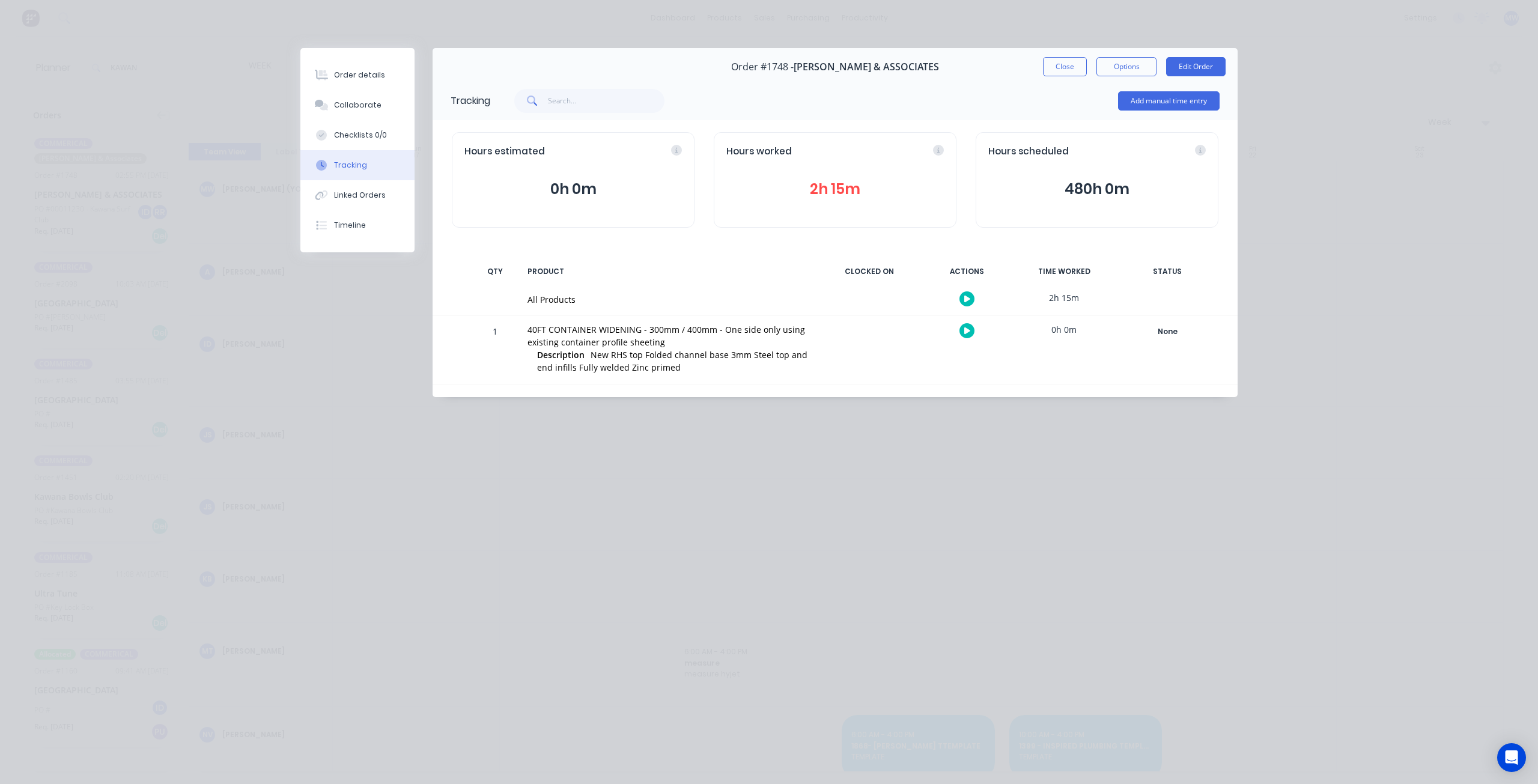
click at [1052, 63] on button "Close" at bounding box center [1064, 67] width 44 height 19
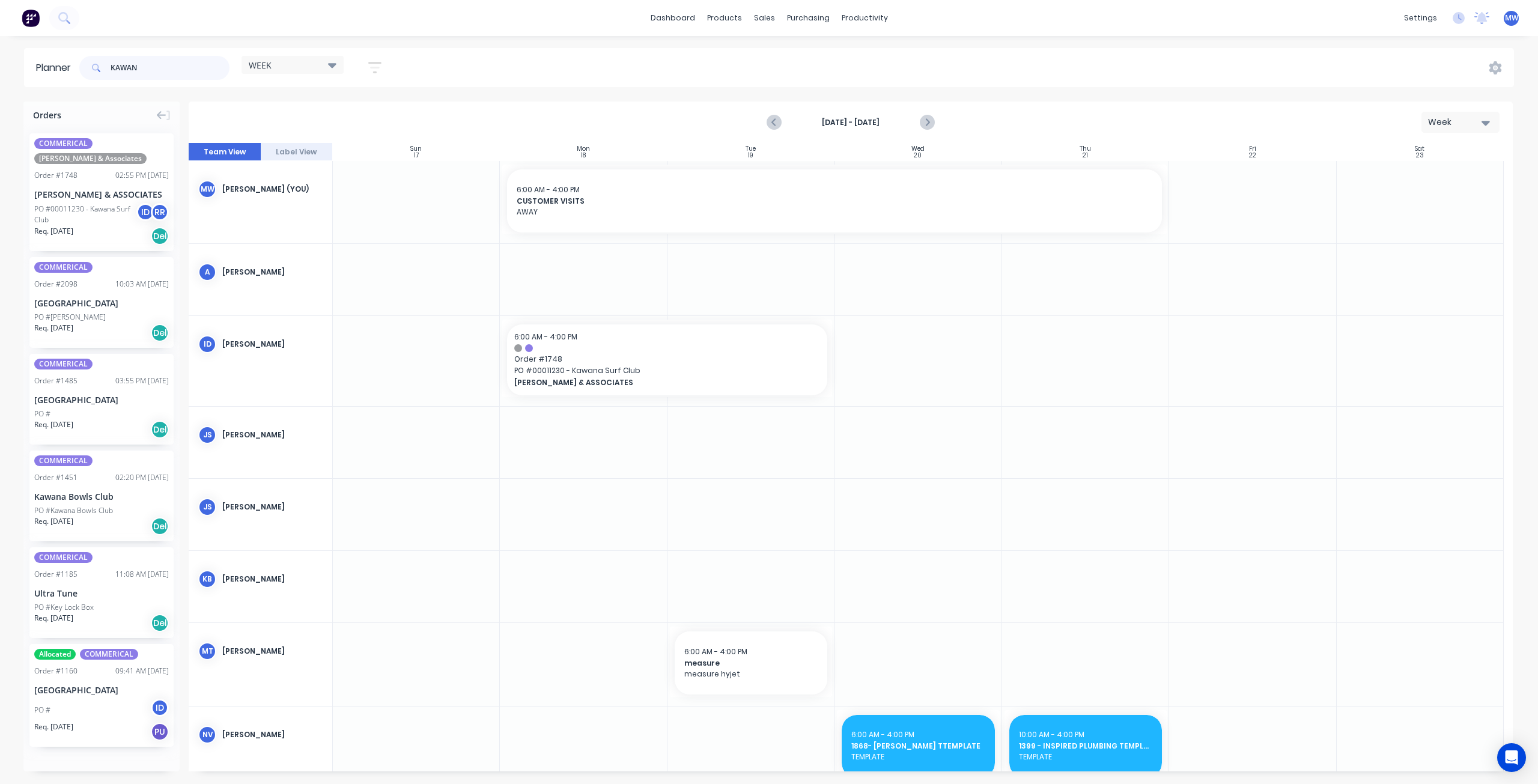
drag, startPoint x: 152, startPoint y: 65, endPoint x: 16, endPoint y: 76, distance: 136.4
click at [16, 76] on div "Planner KAWAN WEEK Save new view None edit WEEK (Default) edit Rex edit SCSM - …" at bounding box center [769, 67] width 1538 height 39
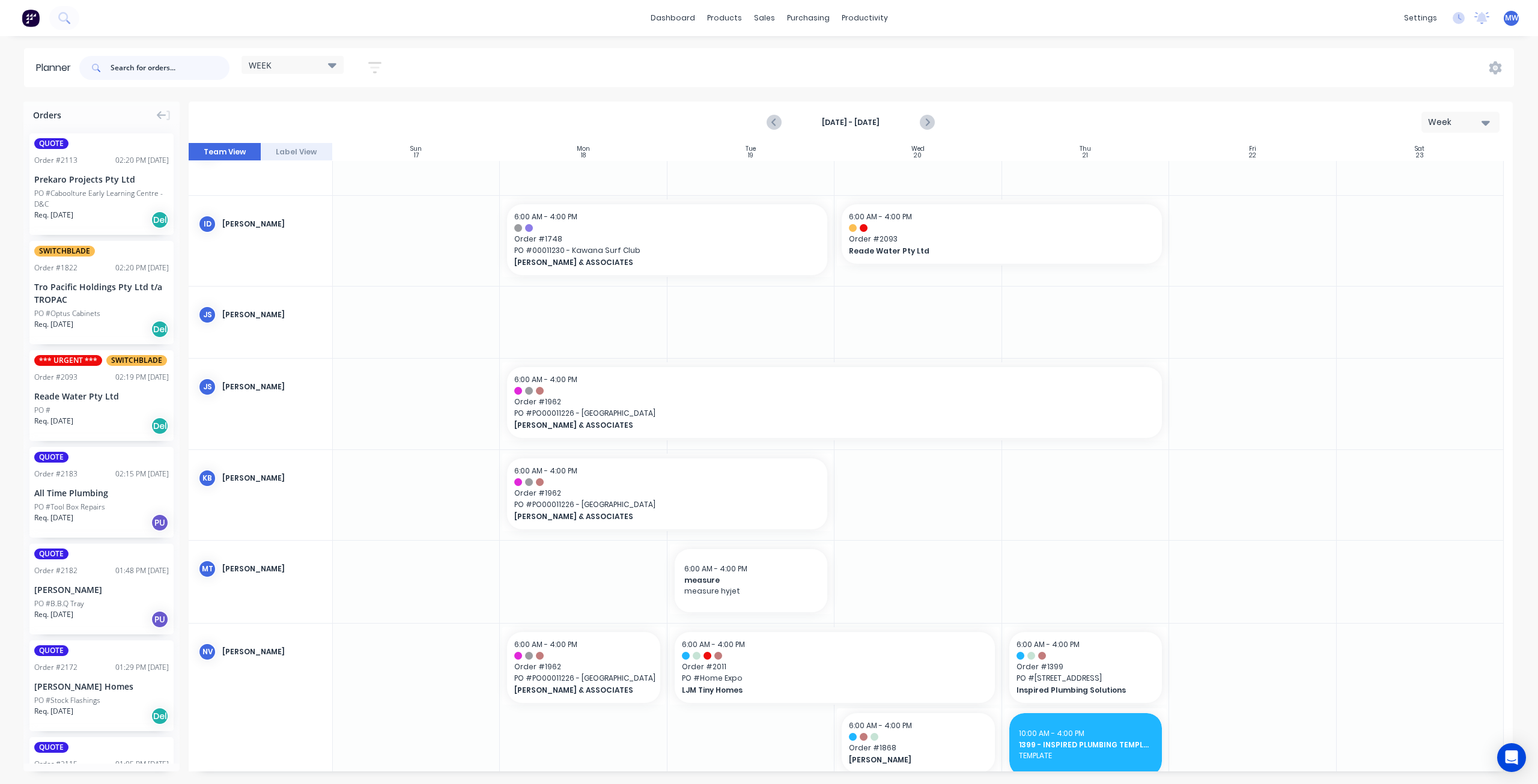
scroll to position [180, 0]
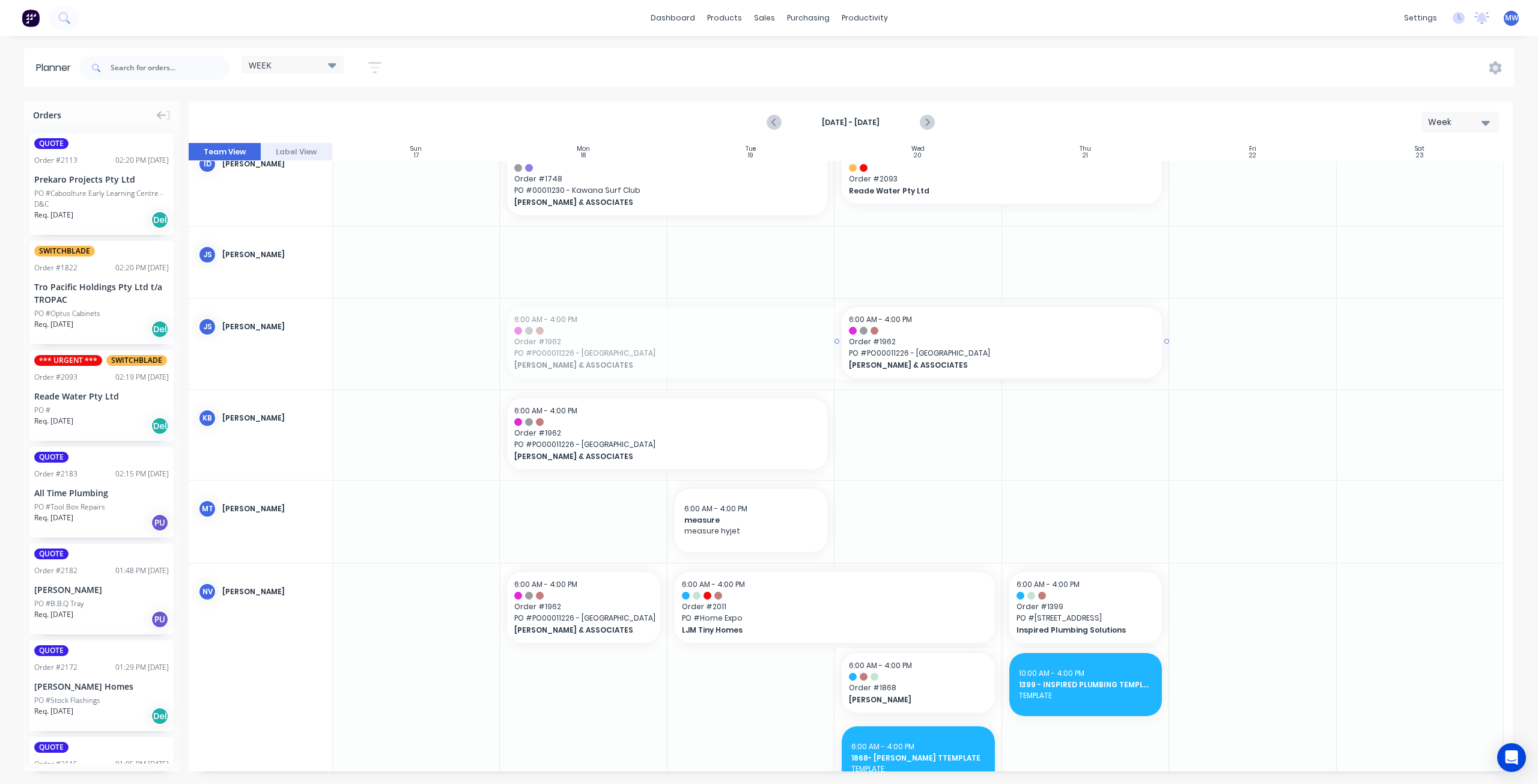
drag, startPoint x: 503, startPoint y: 341, endPoint x: 868, endPoint y: 355, distance: 365.3
click at [687, 256] on div "Create additional timeslot" at bounding box center [706, 263] width 129 height 24
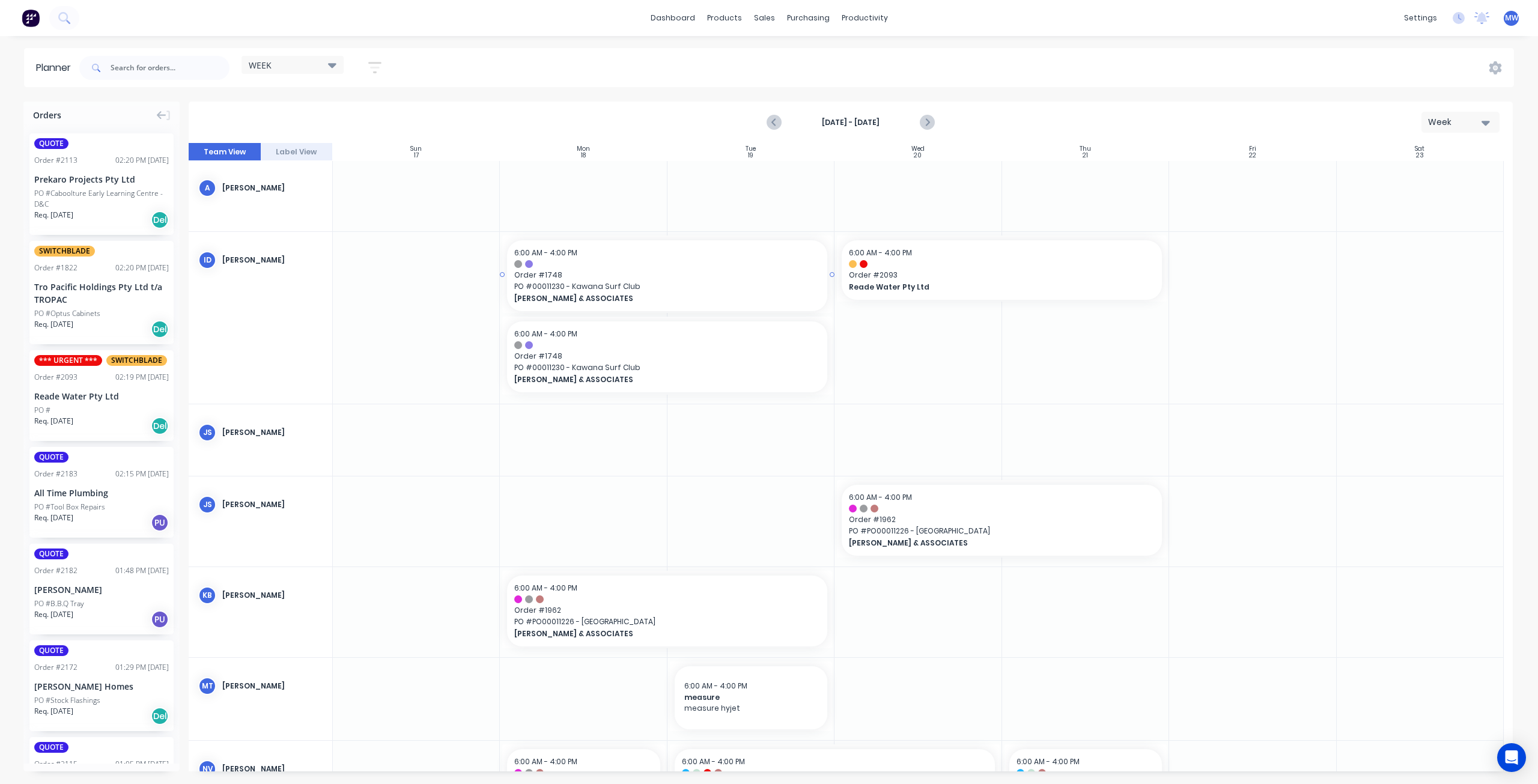
scroll to position [81, 0]
drag, startPoint x: 609, startPoint y: 353, endPoint x: 631, endPoint y: 498, distance: 146.7
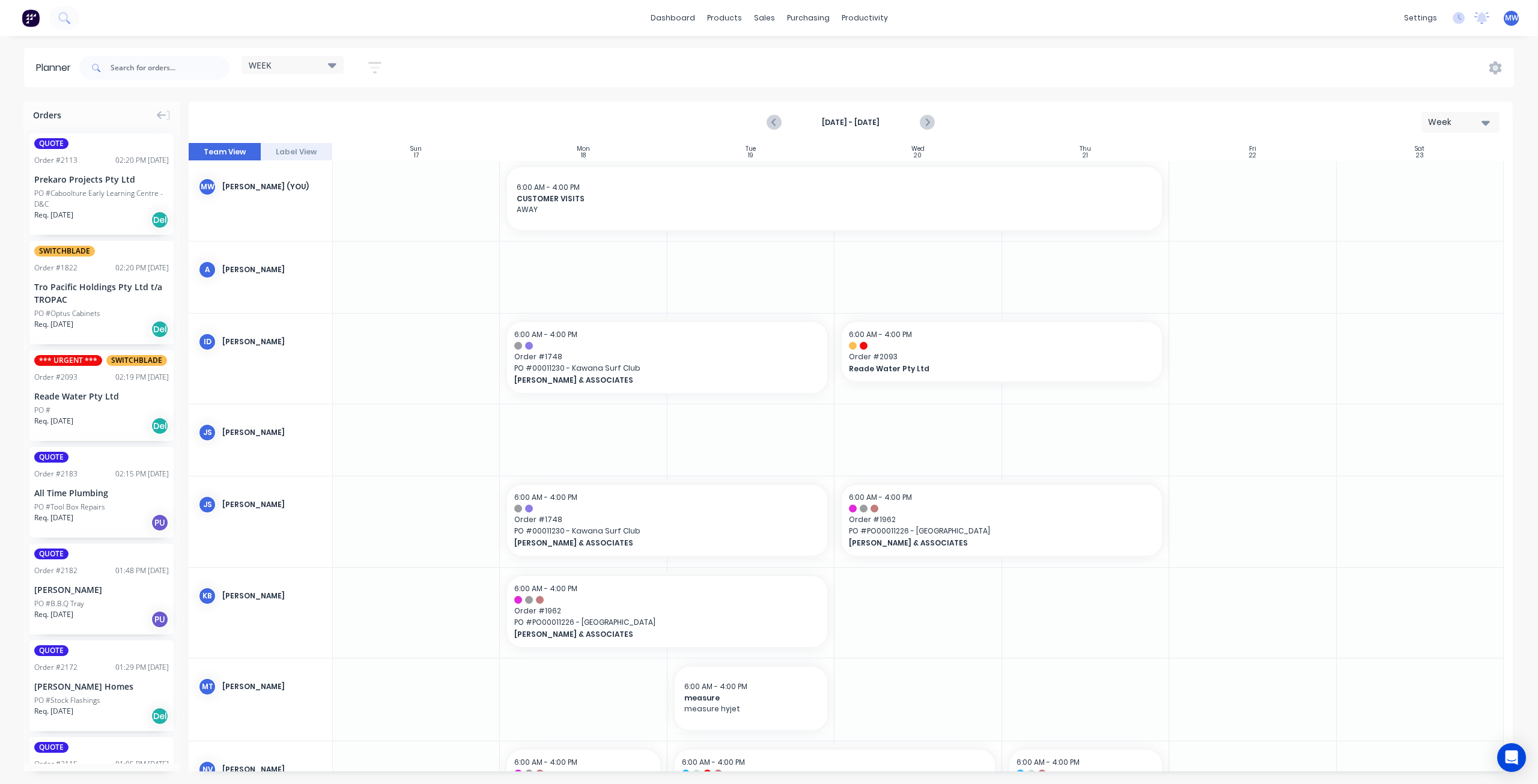
scroll to position [0, 0]
click at [925, 121] on icon "Next page" at bounding box center [927, 123] width 15 height 15
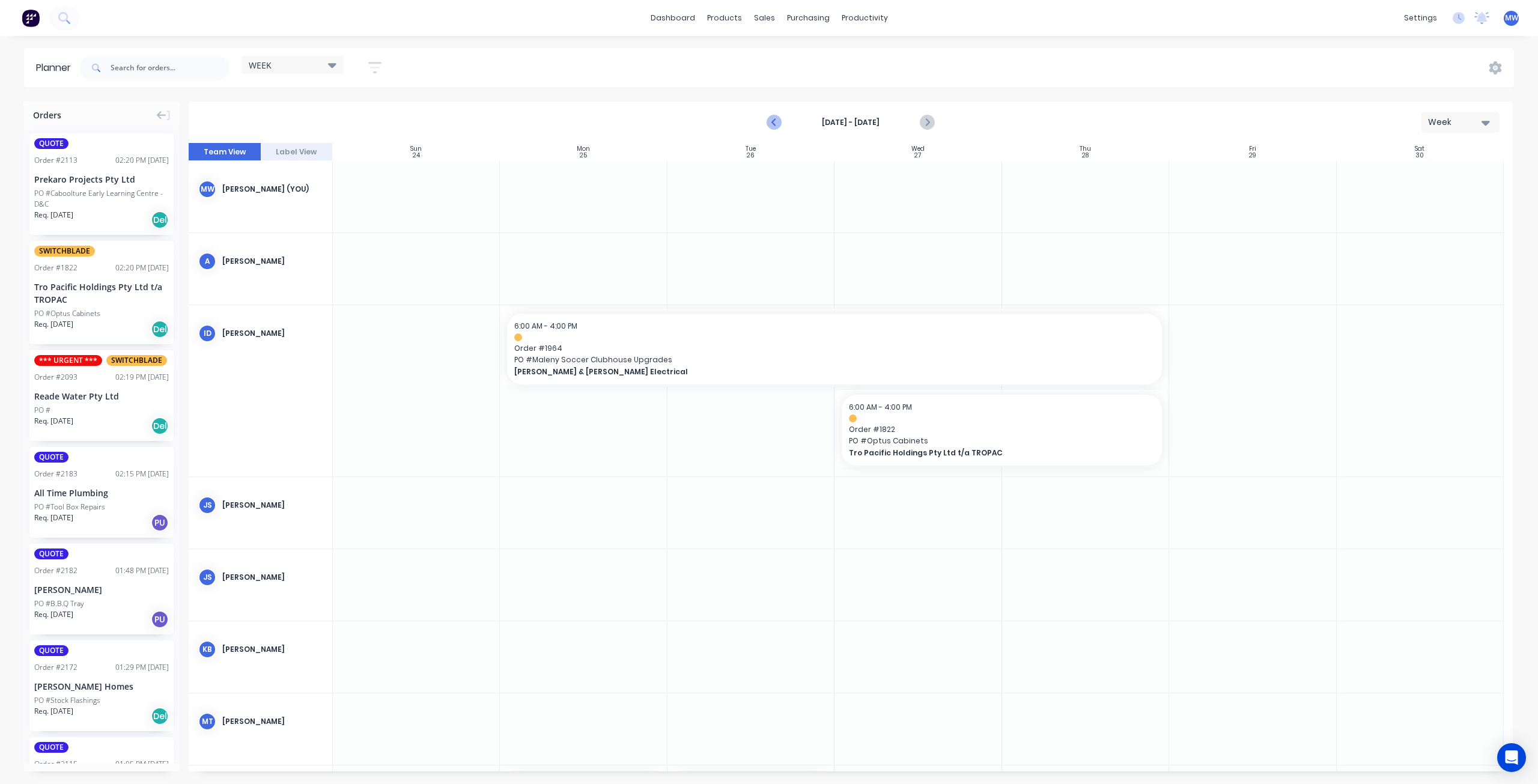
click at [775, 122] on icon "Previous page" at bounding box center [775, 123] width 15 height 15
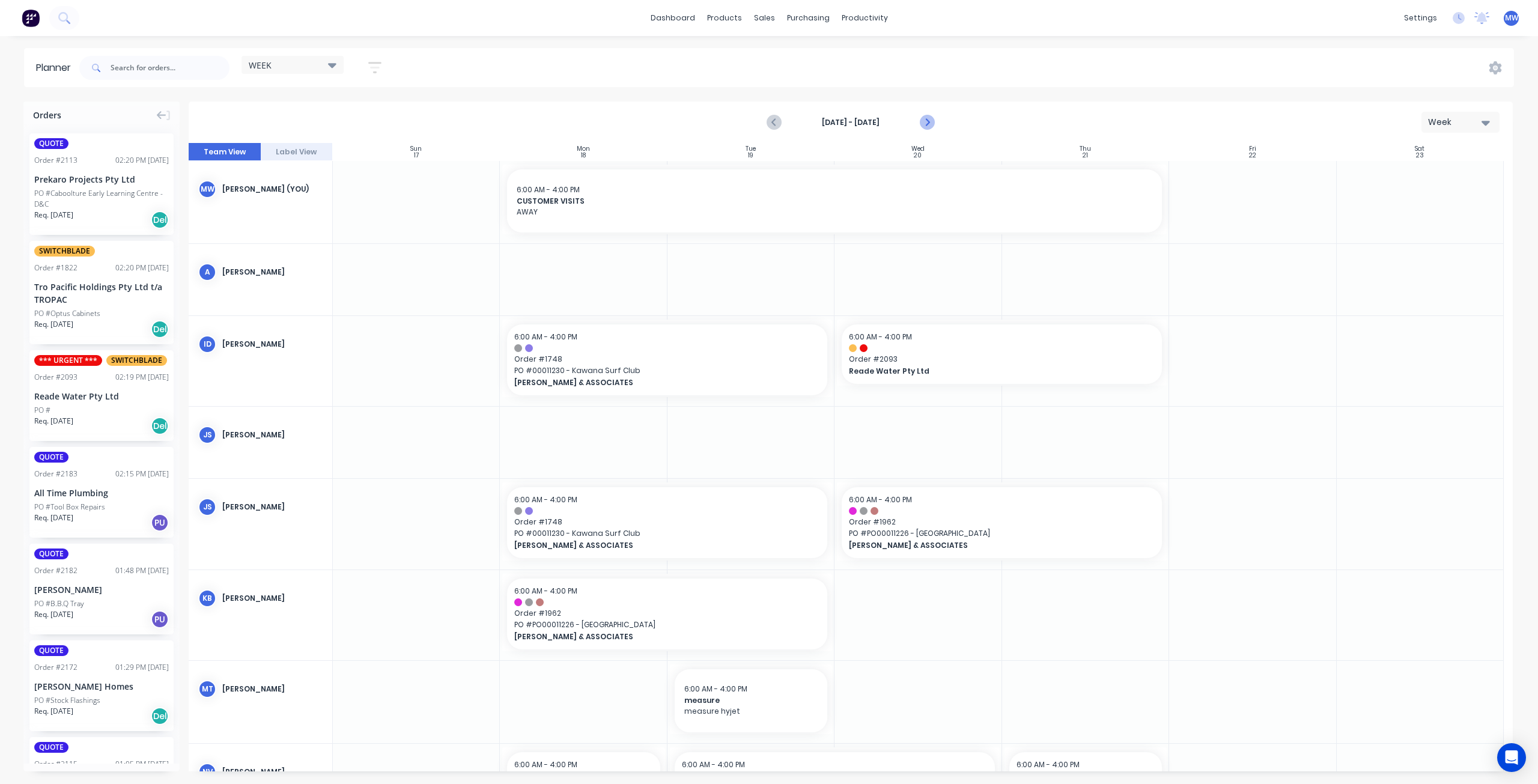
click at [926, 123] on icon "Next page" at bounding box center [927, 123] width 15 height 15
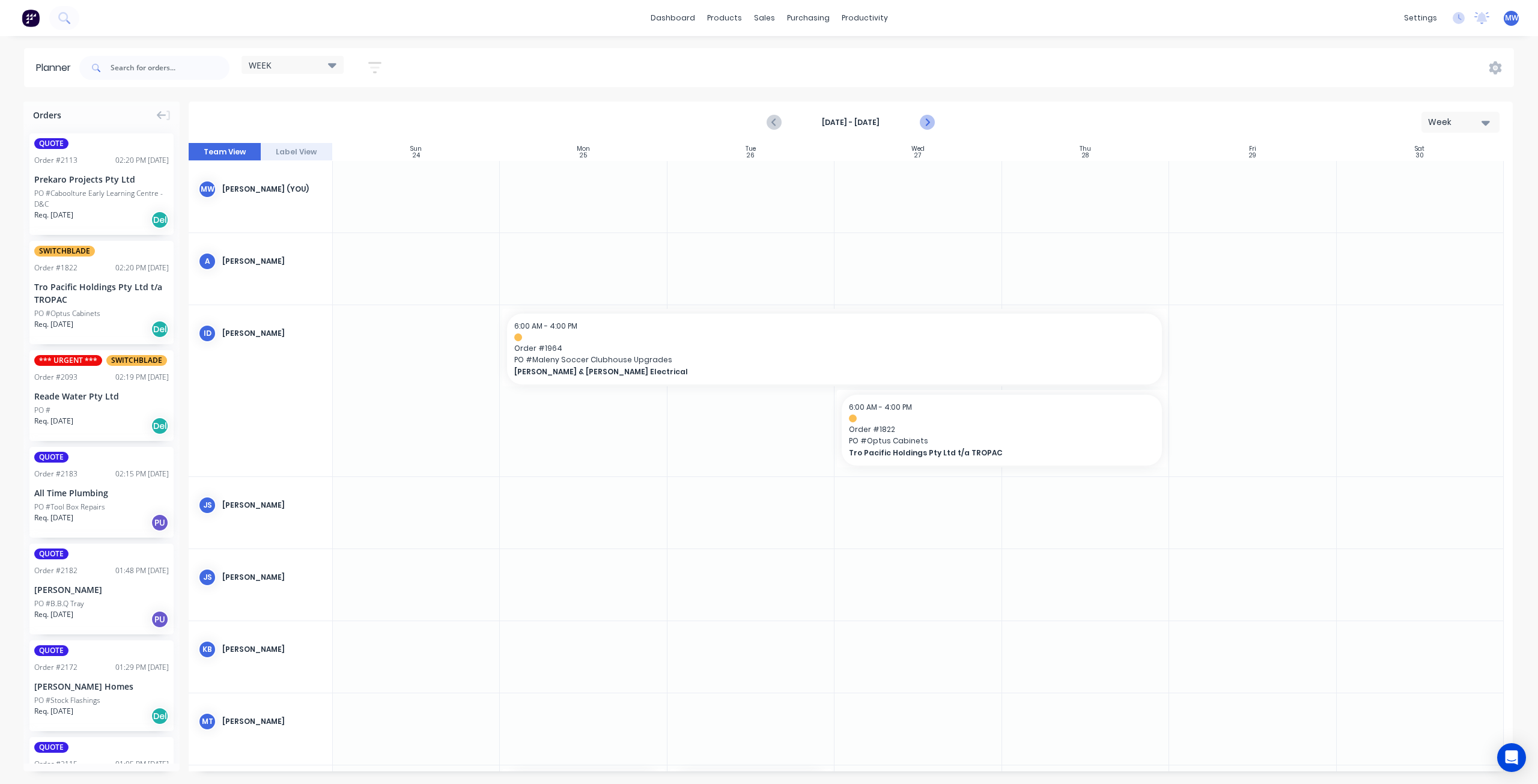
click at [928, 125] on icon "Next page" at bounding box center [927, 123] width 15 height 15
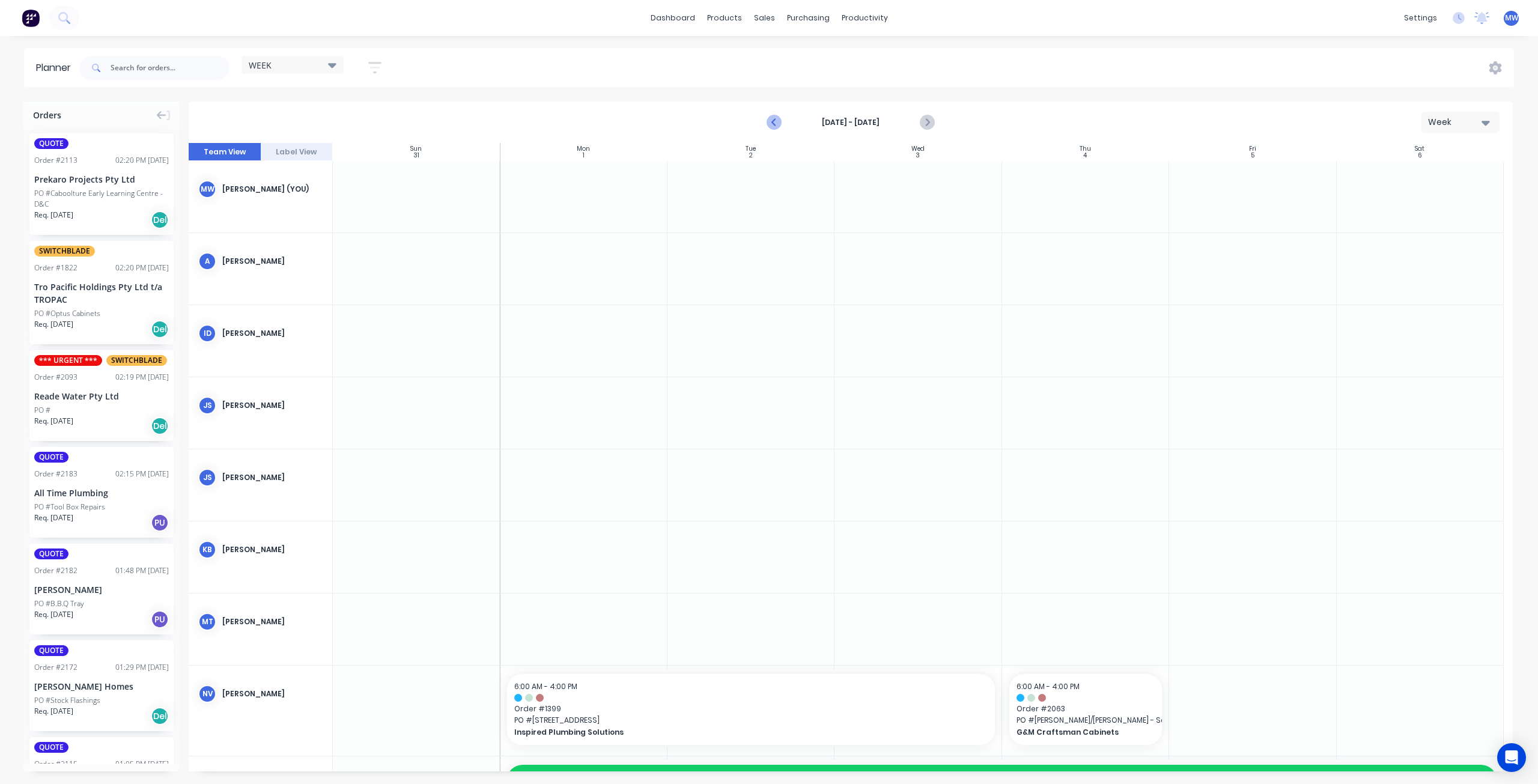
click at [773, 121] on icon "Previous page" at bounding box center [775, 123] width 5 height 10
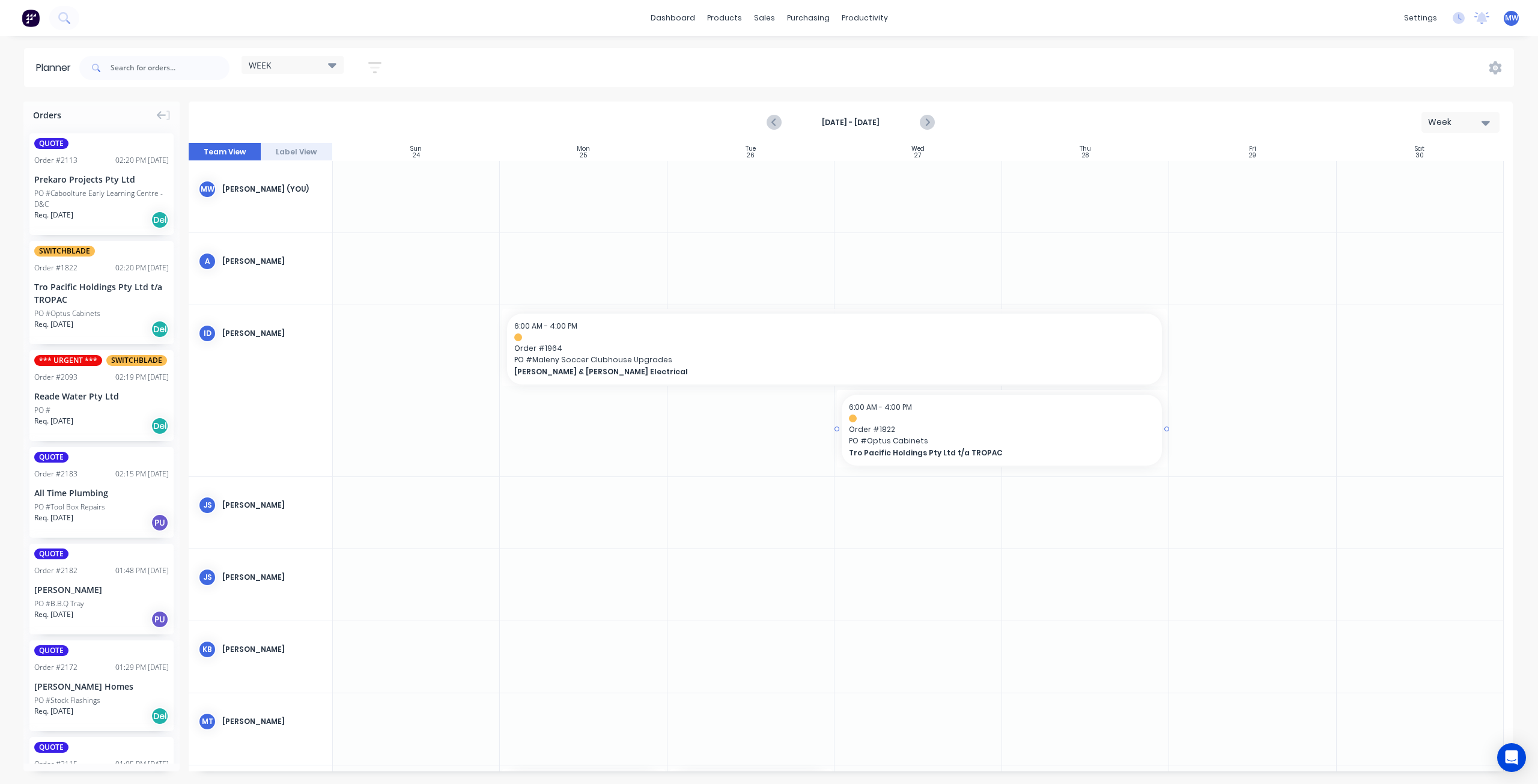
click at [925, 437] on span "PO # Optus Cabinets" at bounding box center [1002, 440] width 306 height 11
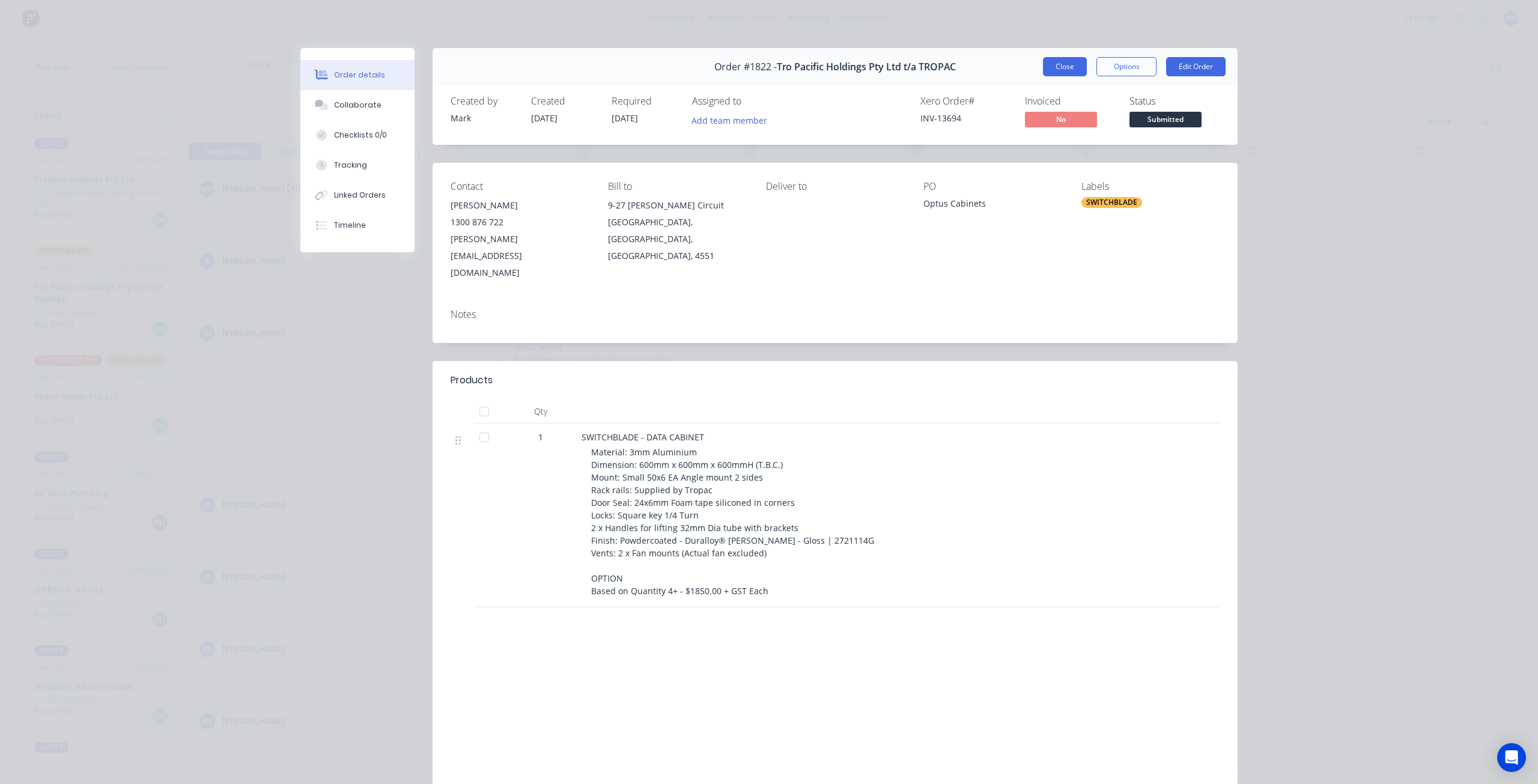
click at [1049, 68] on button "Close" at bounding box center [1064, 67] width 44 height 19
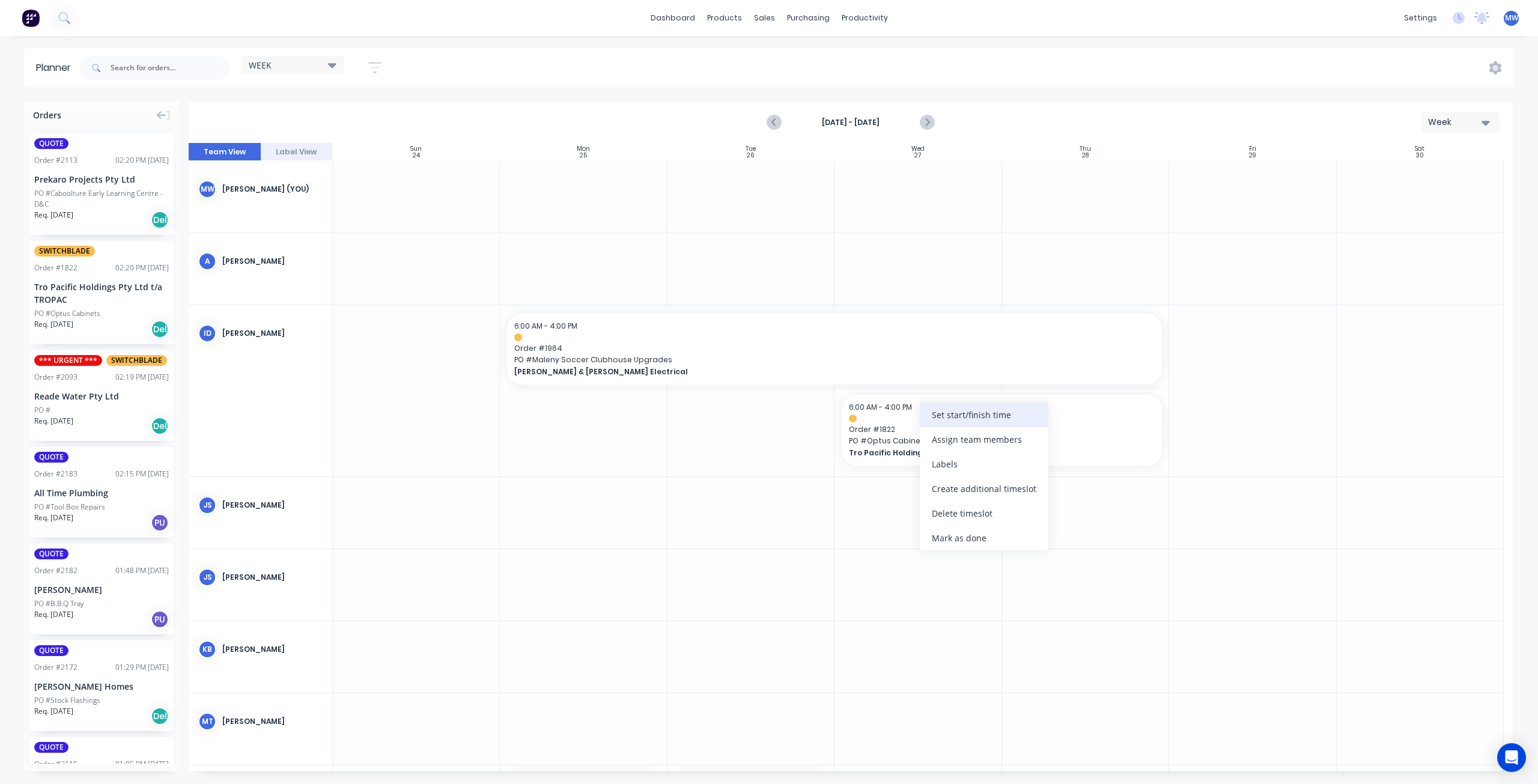
click at [953, 421] on div "Set start/finish time" at bounding box center [984, 414] width 129 height 24
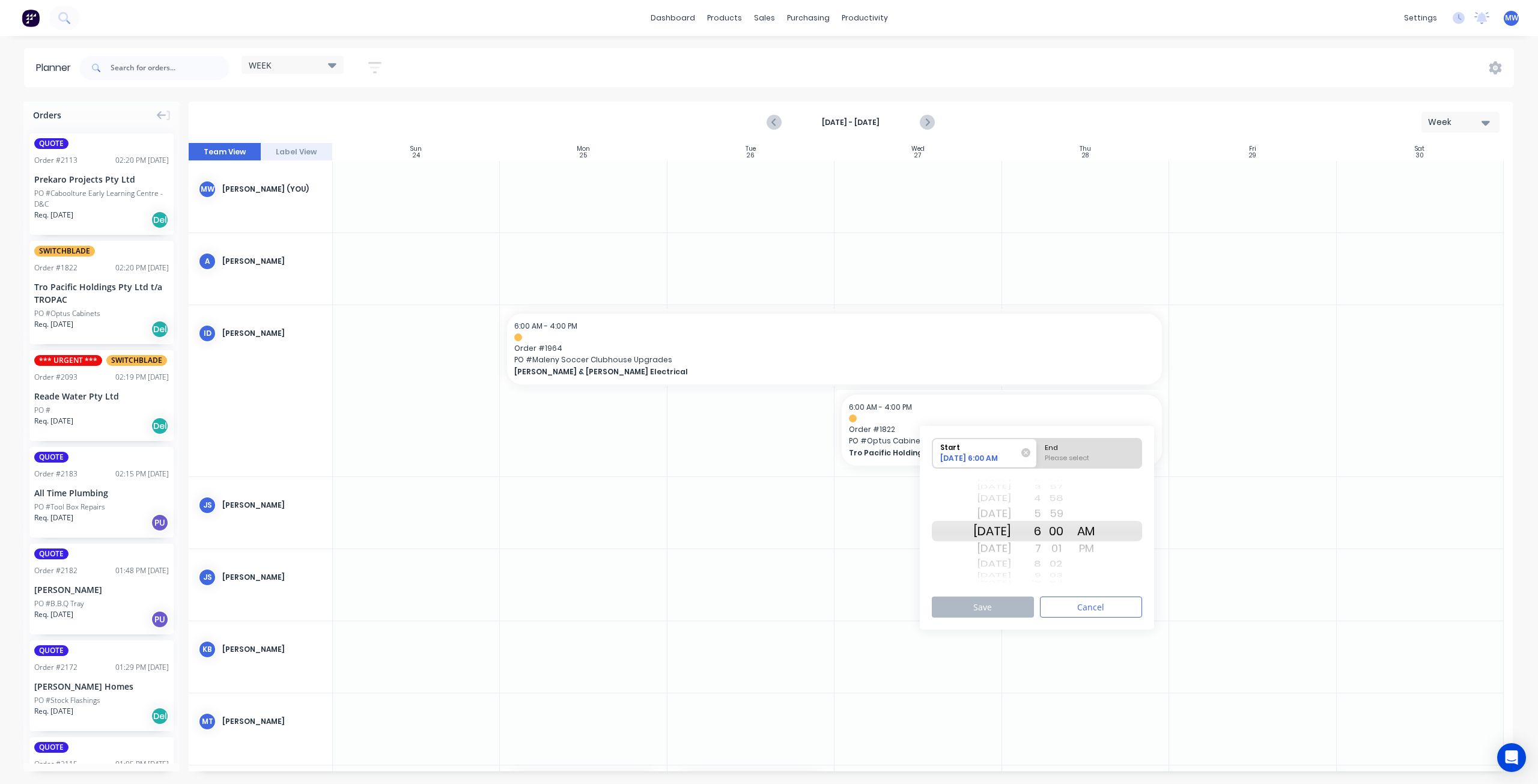
click at [1011, 529] on div "[DATE]" at bounding box center [992, 531] width 38 height 20
click at [1117, 453] on div "Please select" at bounding box center [1090, 460] width 98 height 15
click at [1037, 452] on input "End Please select" at bounding box center [1037, 453] width 1 height 30
radio input "true"
click at [1101, 550] on div "PM" at bounding box center [1086, 548] width 30 height 19
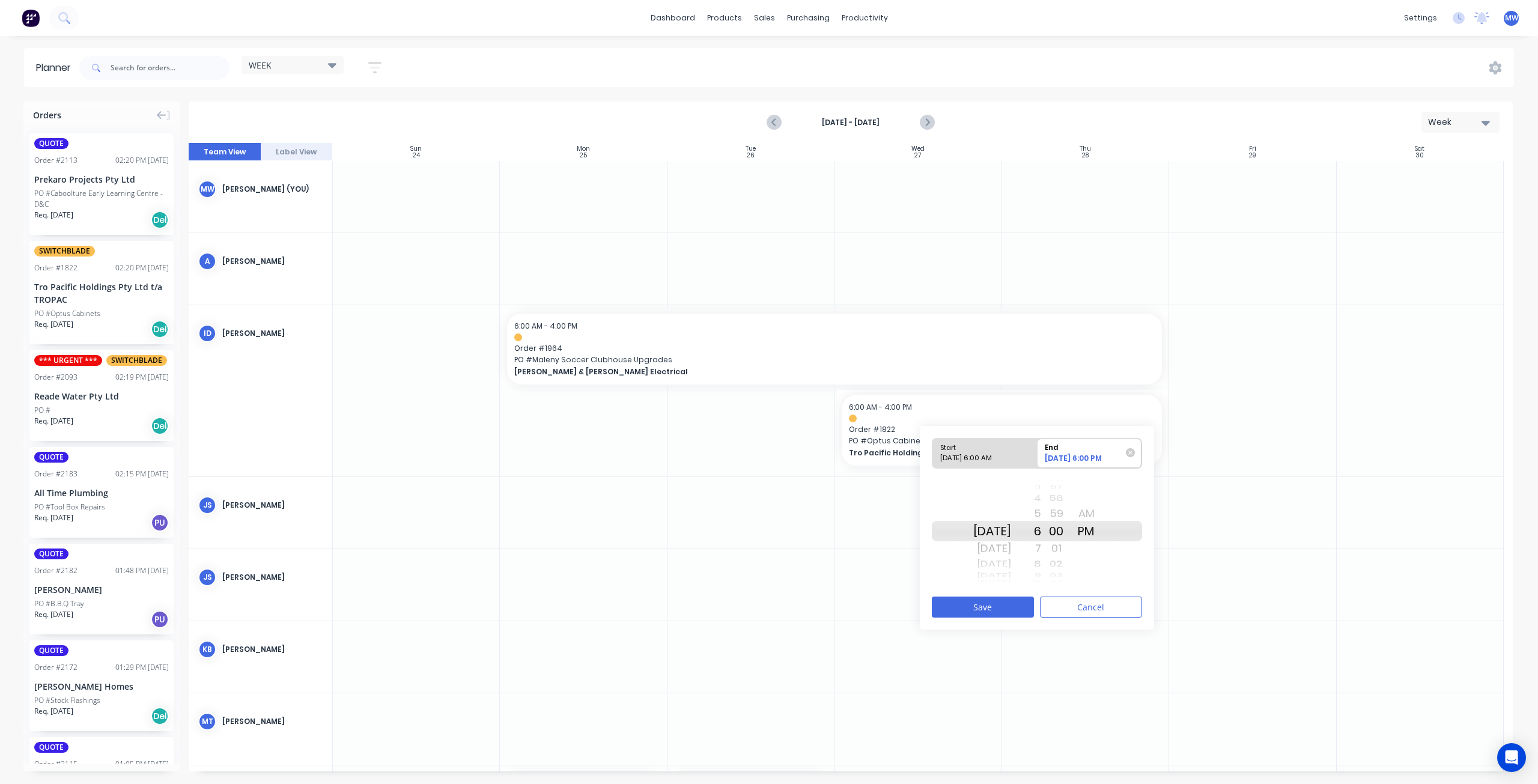
click at [1041, 499] on div "4" at bounding box center [1026, 498] width 30 height 16
click at [1006, 551] on div "[DATE]" at bounding box center [992, 548] width 38 height 19
click at [993, 609] on button "Save" at bounding box center [983, 607] width 102 height 21
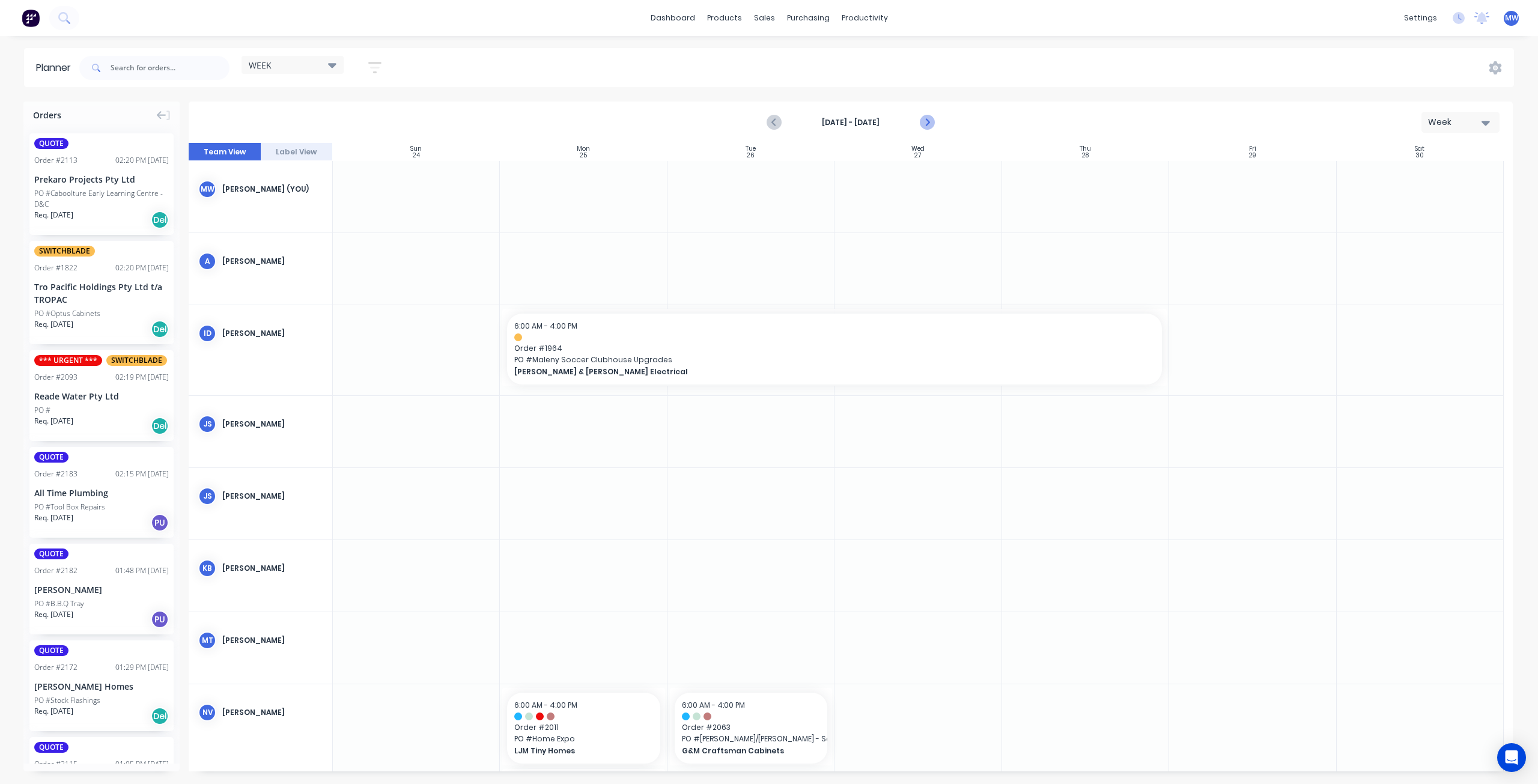
click at [925, 121] on icon "Next page" at bounding box center [927, 123] width 15 height 15
drag, startPoint x: 829, startPoint y: 347, endPoint x: 652, endPoint y: 353, distance: 177.1
click at [773, 123] on icon "Previous page" at bounding box center [775, 123] width 5 height 10
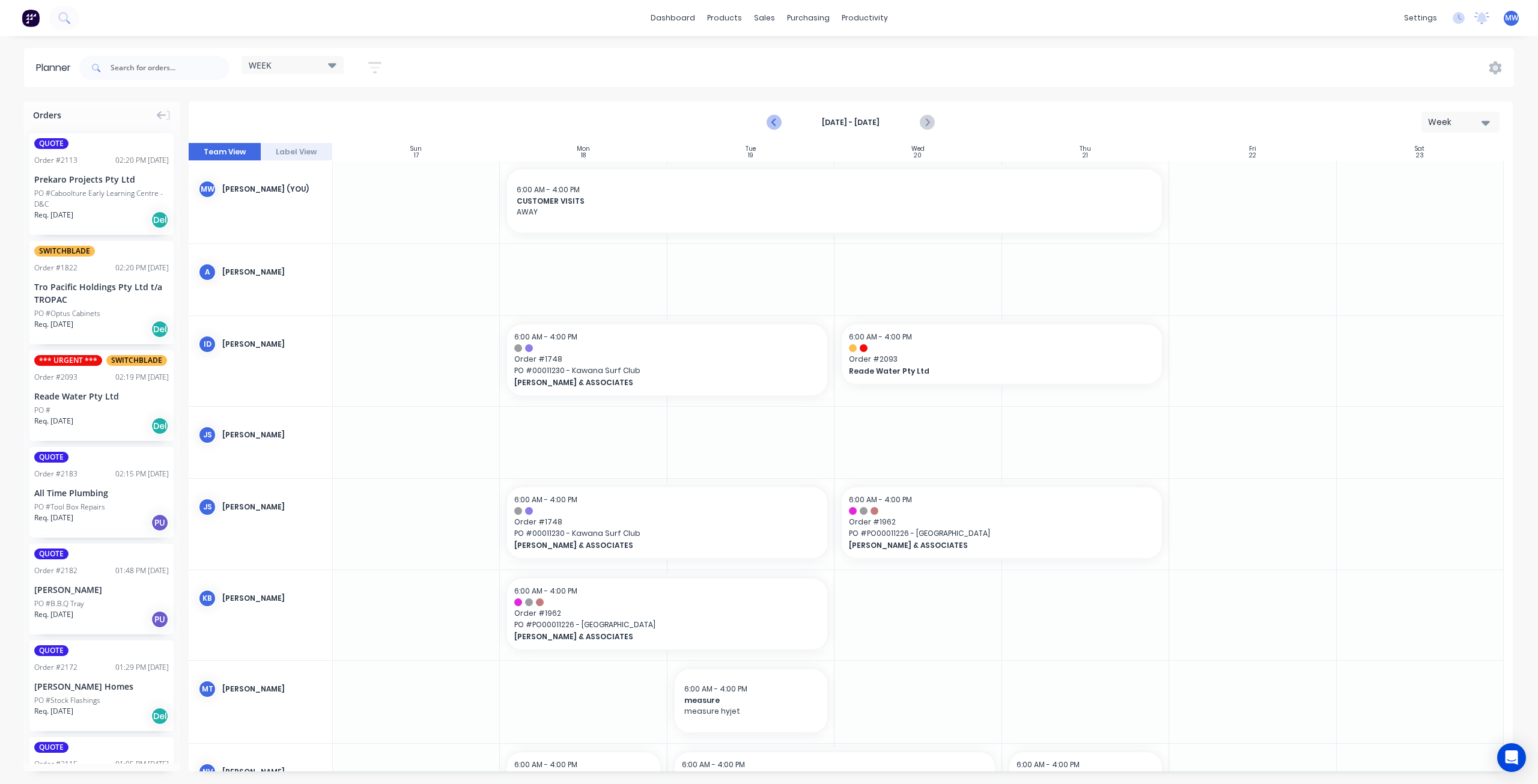
click at [773, 123] on icon "Previous page" at bounding box center [775, 123] width 5 height 10
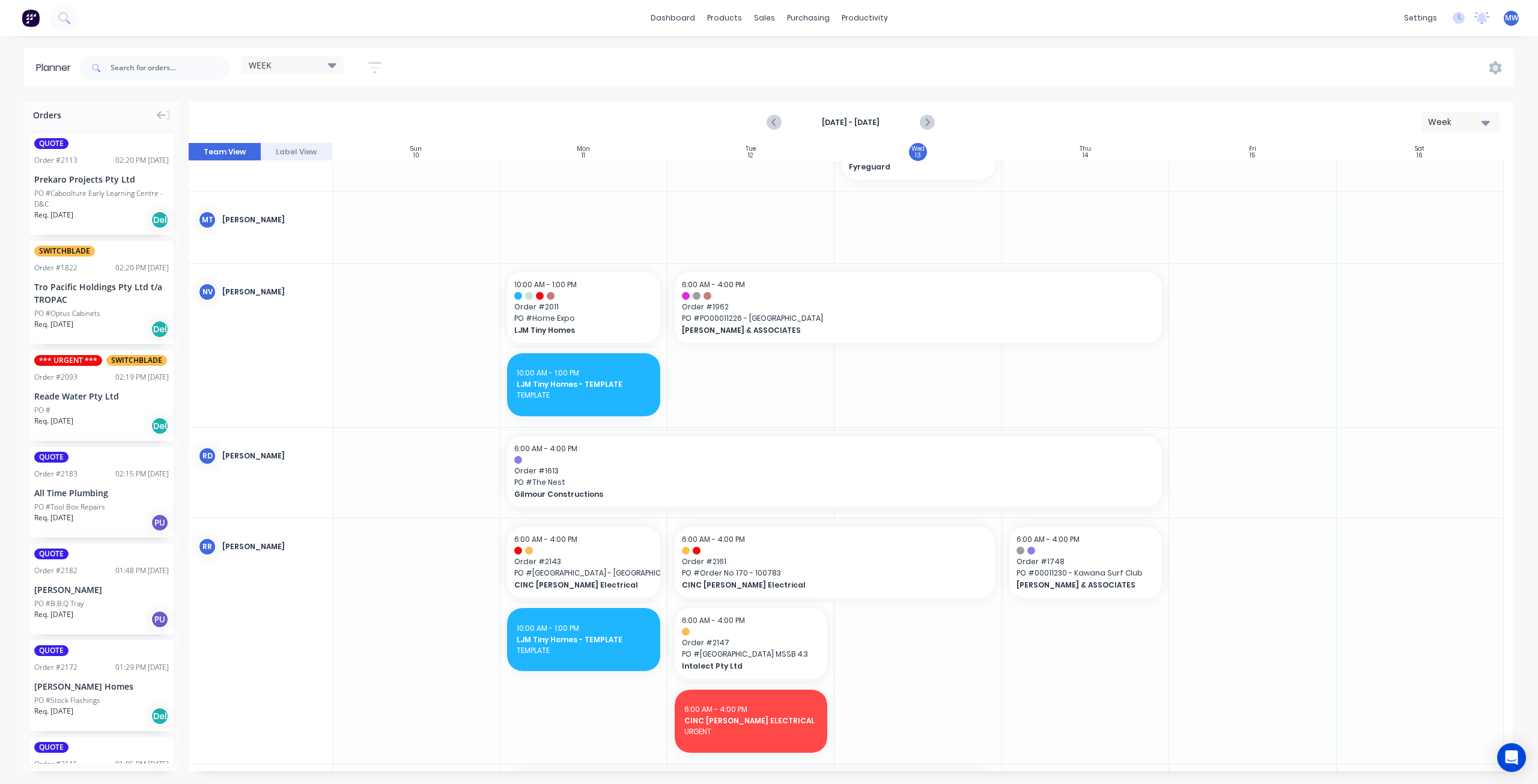
scroll to position [835, 0]
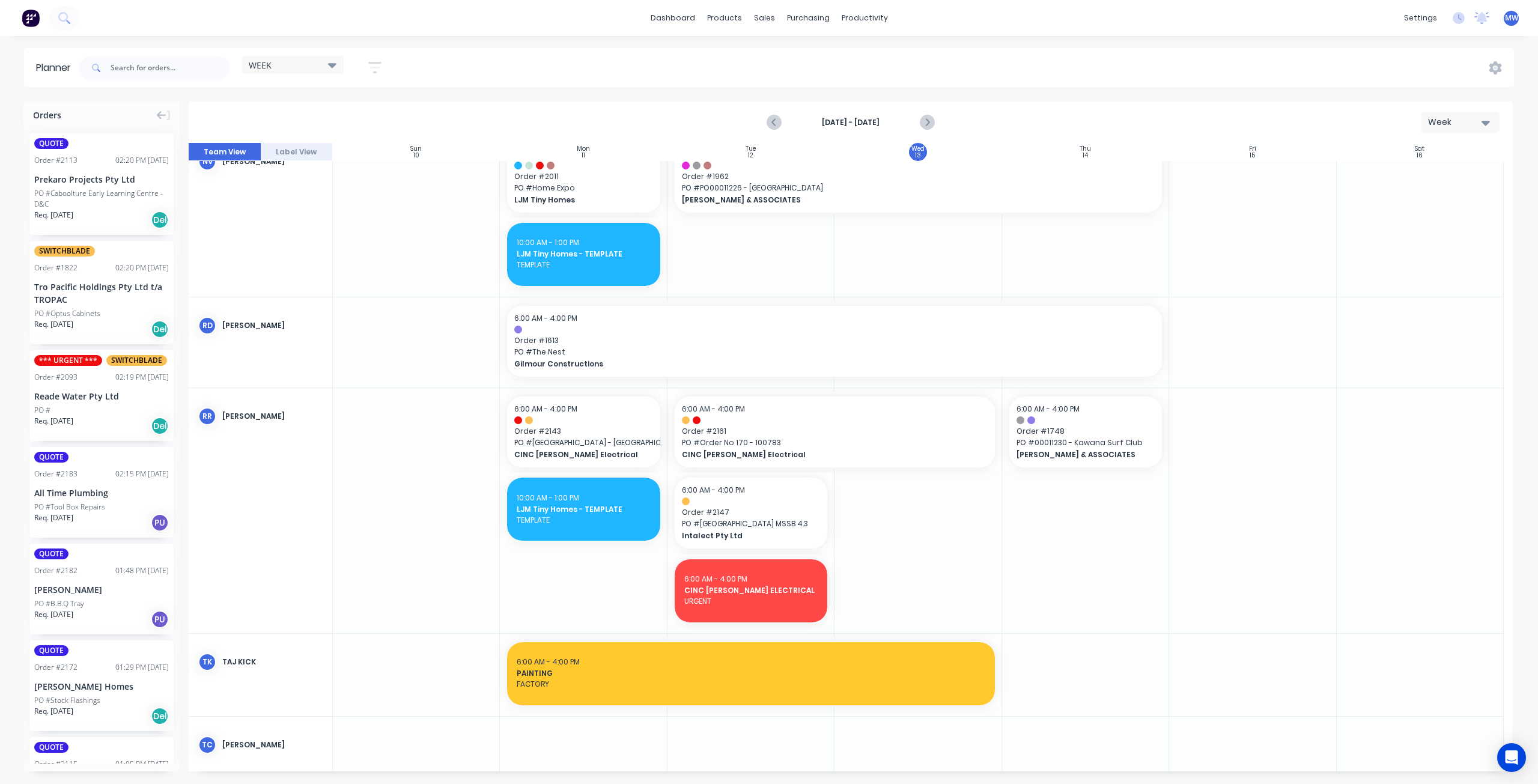
click at [887, 516] on div at bounding box center [917, 511] width 167 height 245
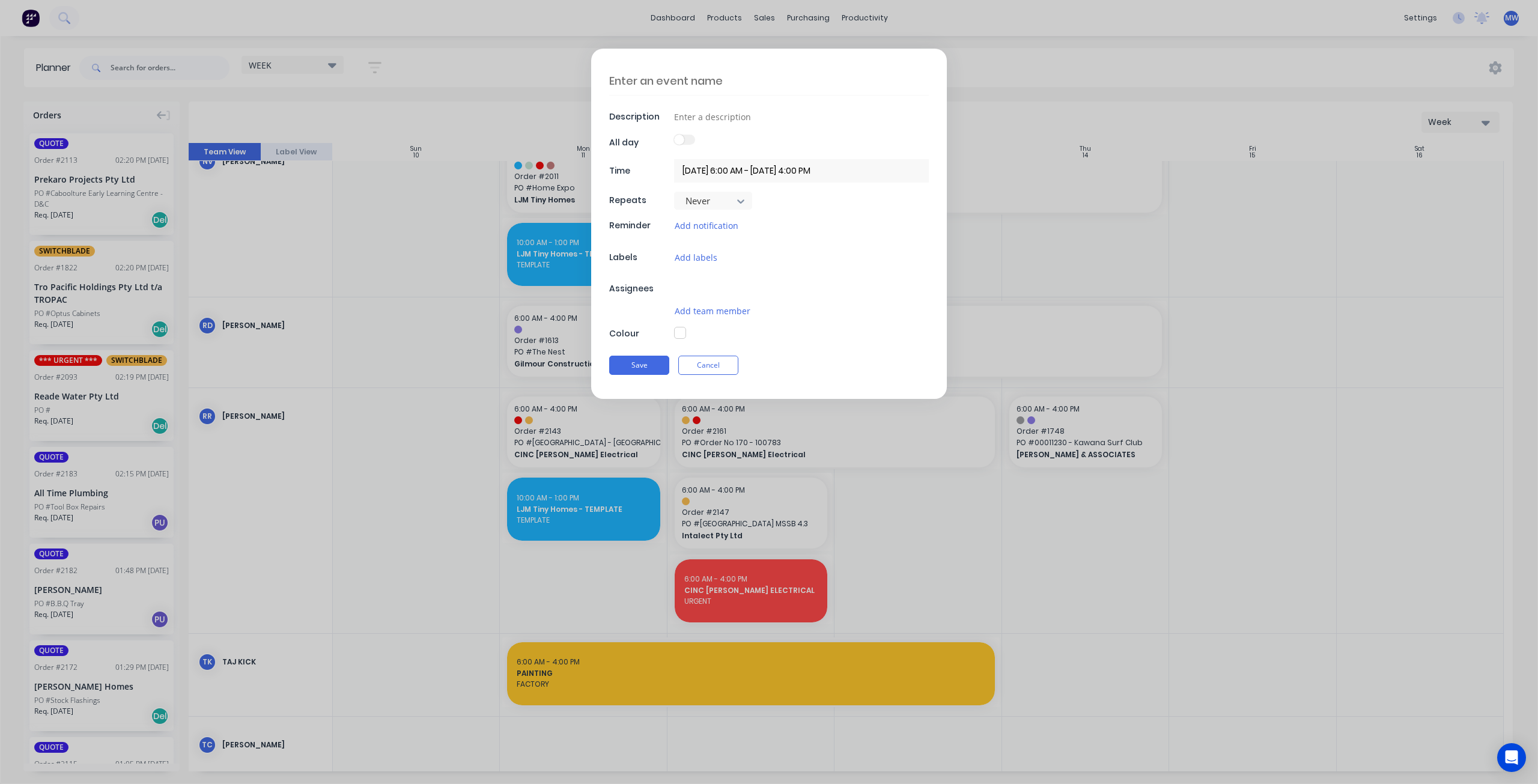
type textarea "x"
click at [727, 76] on textarea at bounding box center [769, 80] width 320 height 28
type textarea "S"
type textarea "x"
type textarea "SI"
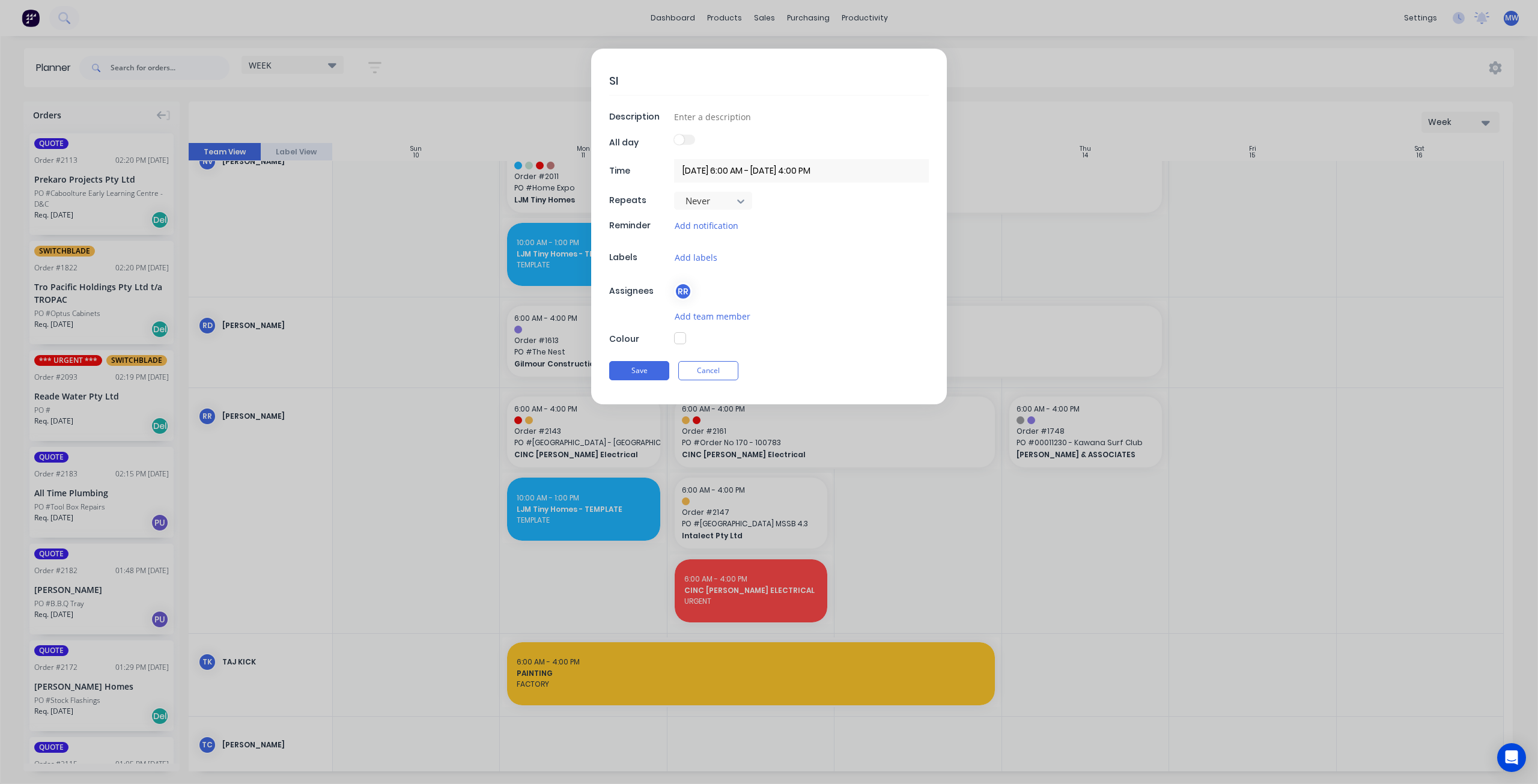
type textarea "x"
type textarea "SIC"
type textarea "x"
type textarea "SICK"
type textarea "x"
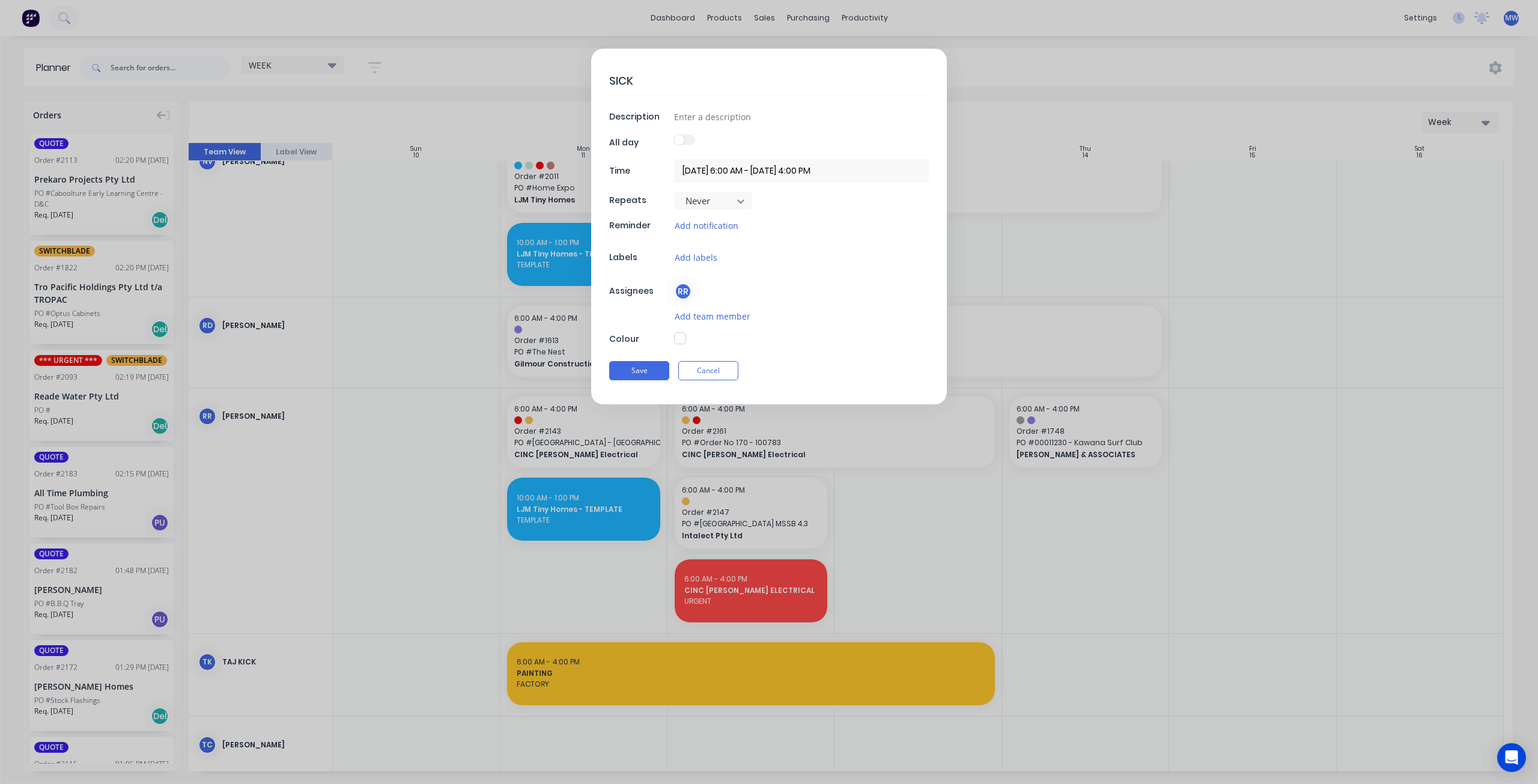
type textarea "SICK"
type textarea "x"
type textarea "SICK -"
type textarea "x"
type textarea "SICK -"
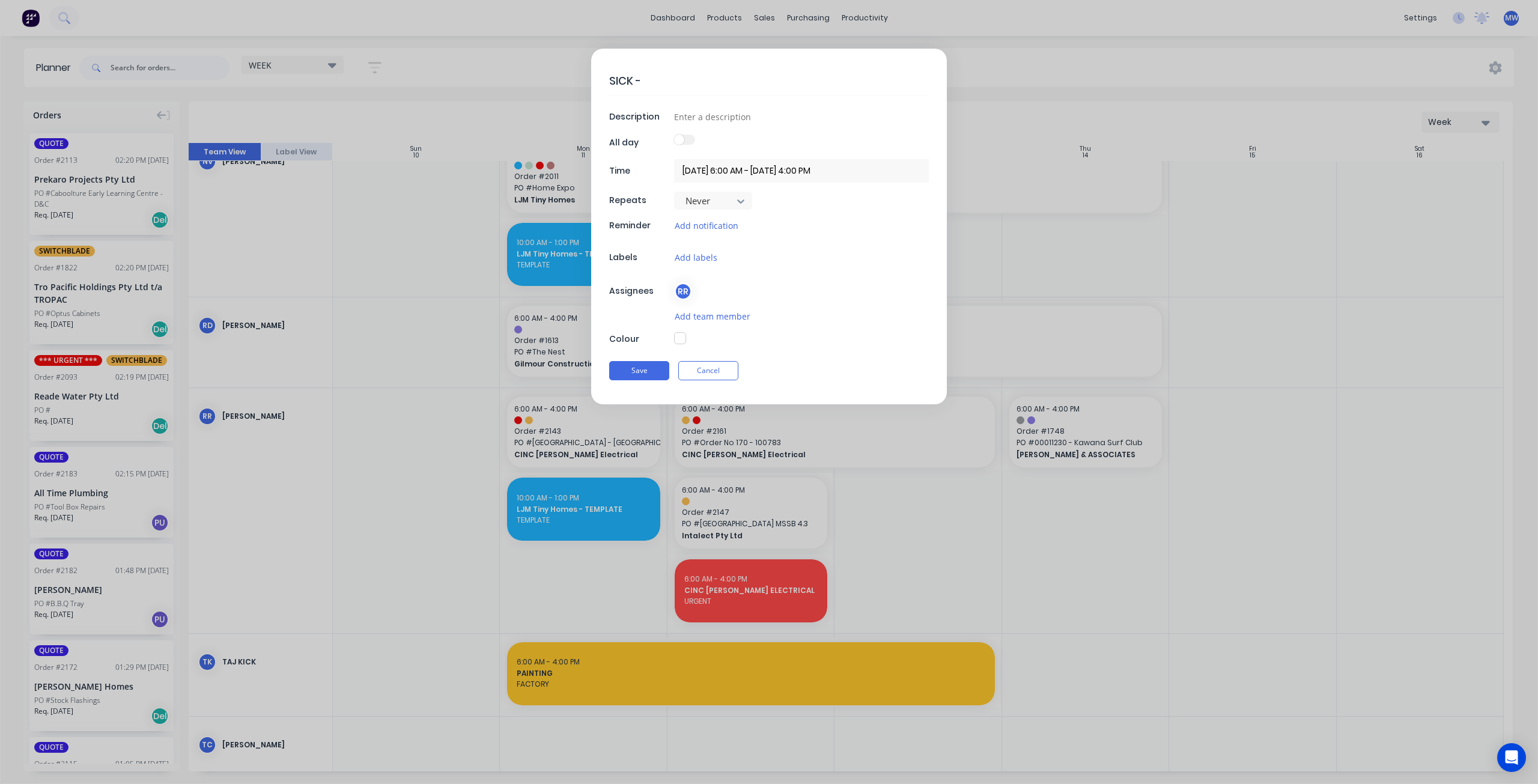
type textarea "x"
type textarea "SICK - A"
type textarea "x"
type textarea "SICK - AW"
type textarea "x"
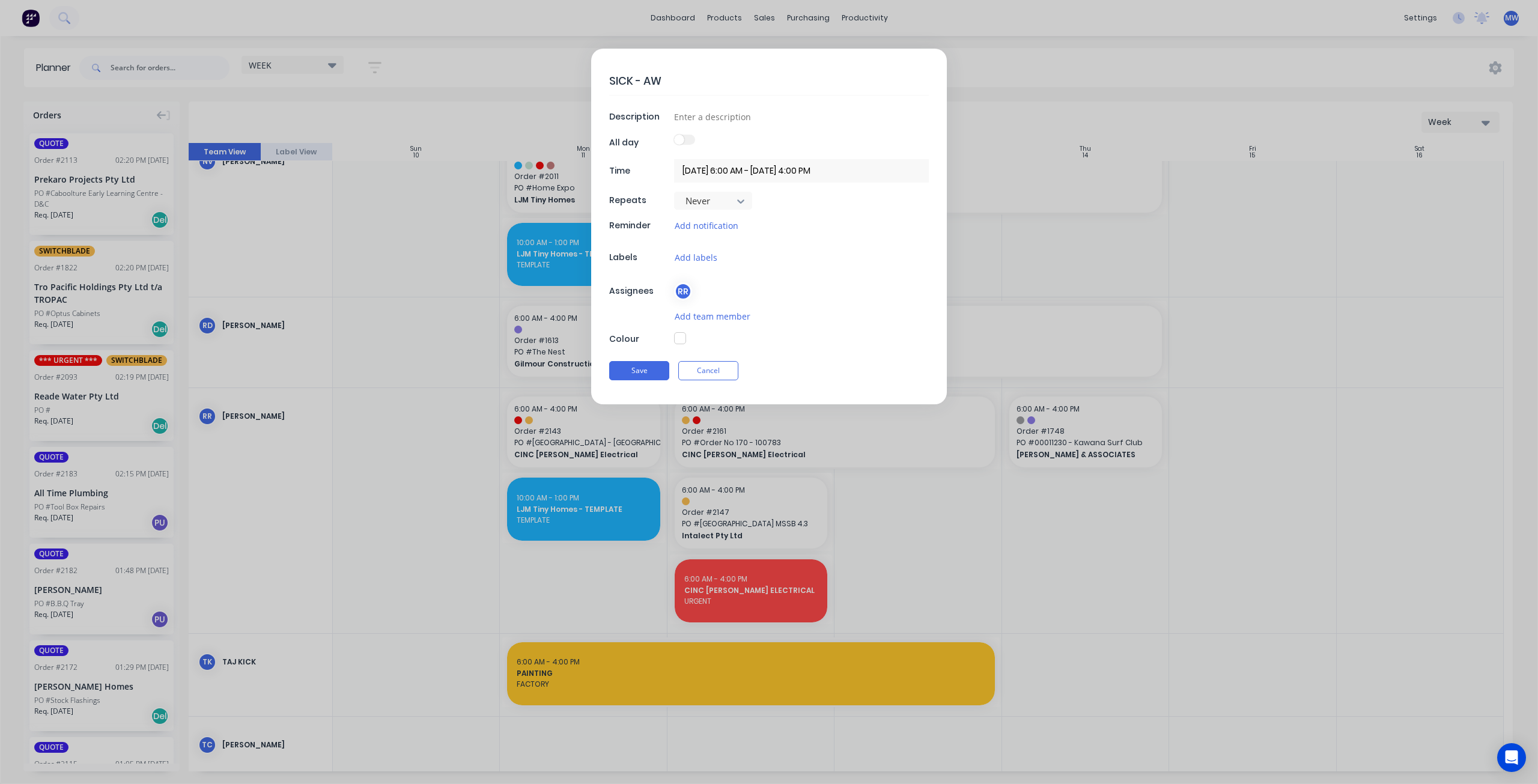
type textarea "SICK - AWA"
type textarea "x"
type textarea "SICK - AWAY"
type textarea "x"
type textarea "SICK - AWAY"
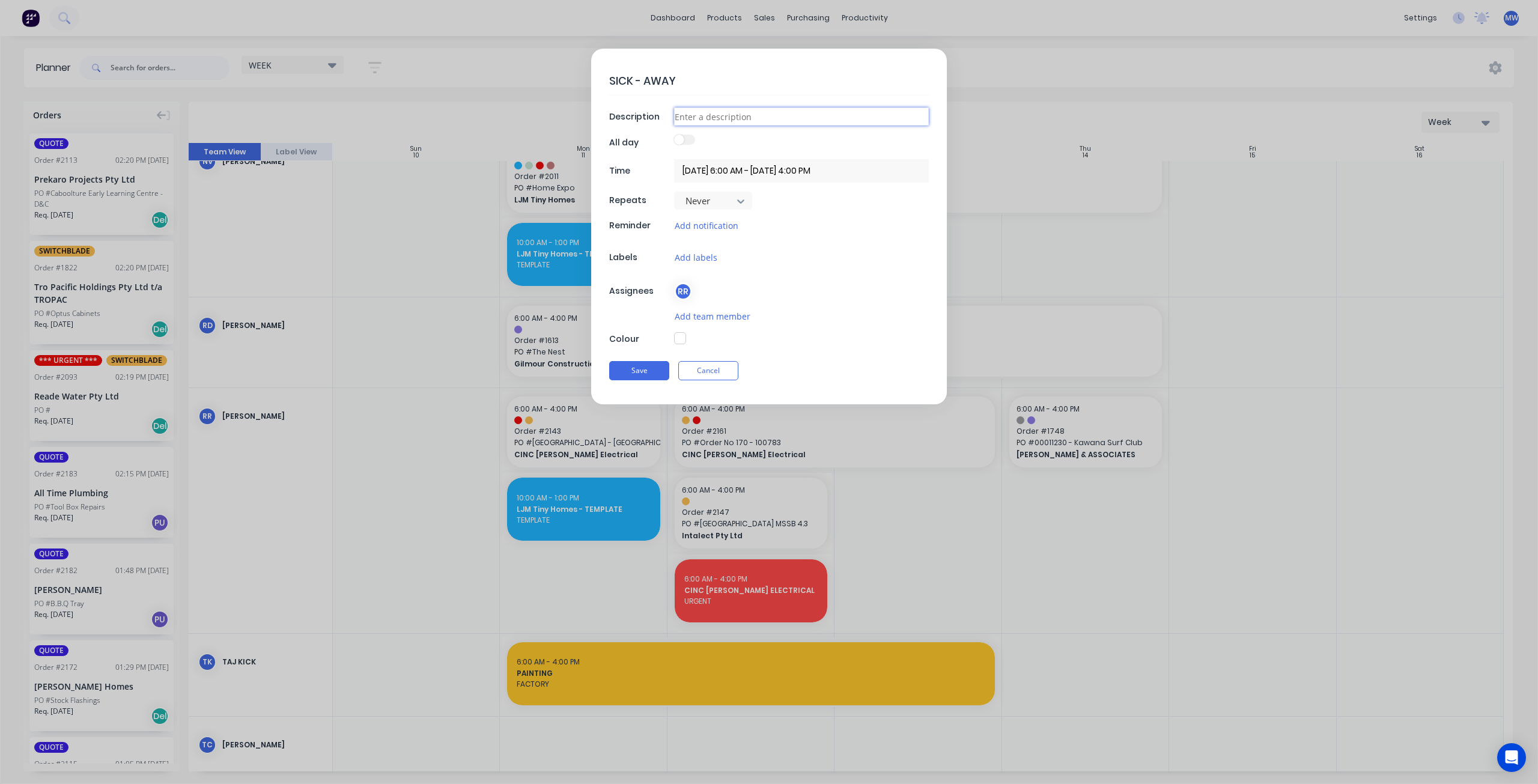
type textarea "x"
click at [750, 114] on input at bounding box center [801, 116] width 255 height 18
type input "AWAY"
click at [681, 341] on button "button" at bounding box center [680, 338] width 12 height 12
type textarea "x"
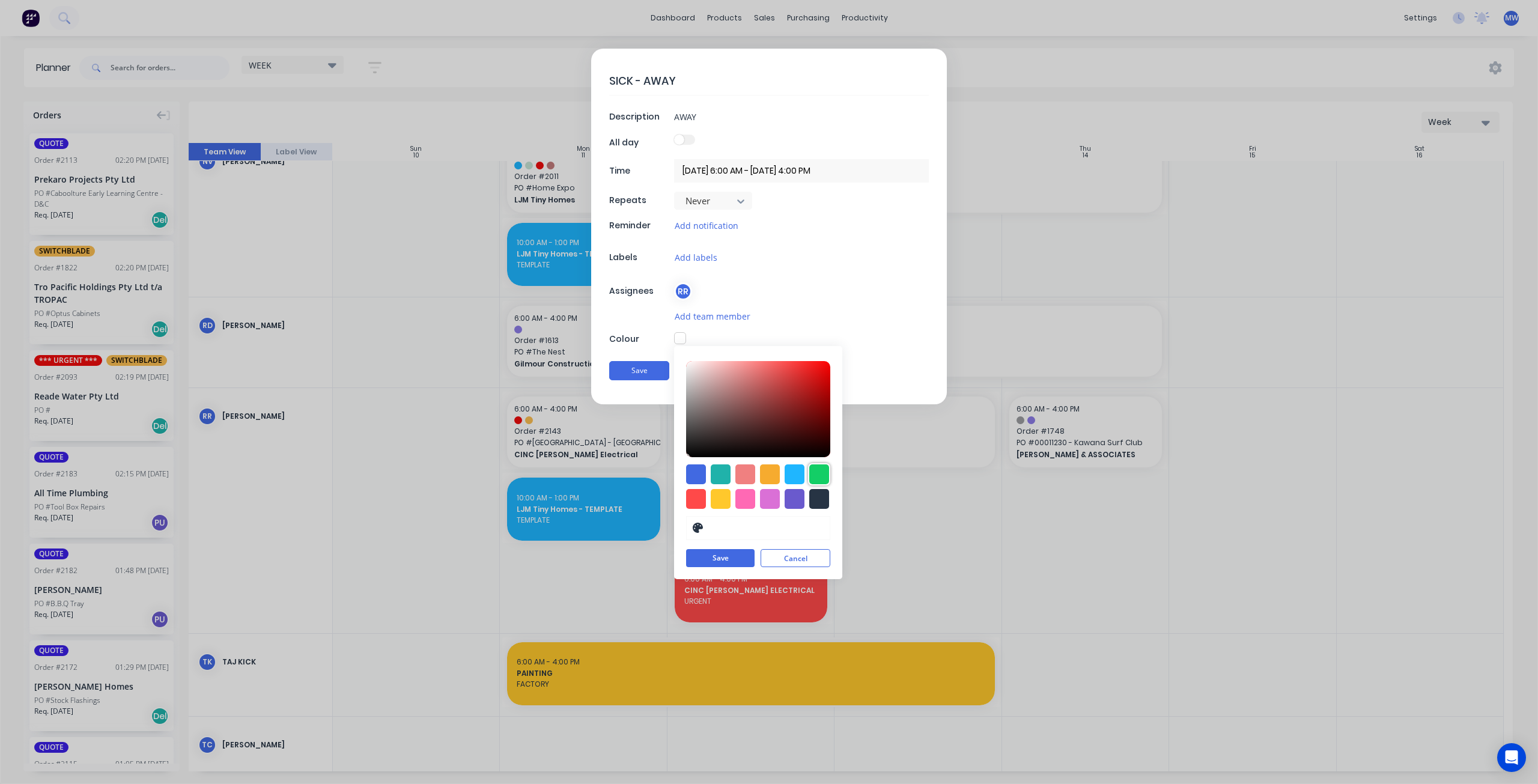
click at [817, 478] on div at bounding box center [819, 474] width 20 height 20
type input "#13CE66"
click at [731, 557] on button "Save" at bounding box center [720, 558] width 69 height 18
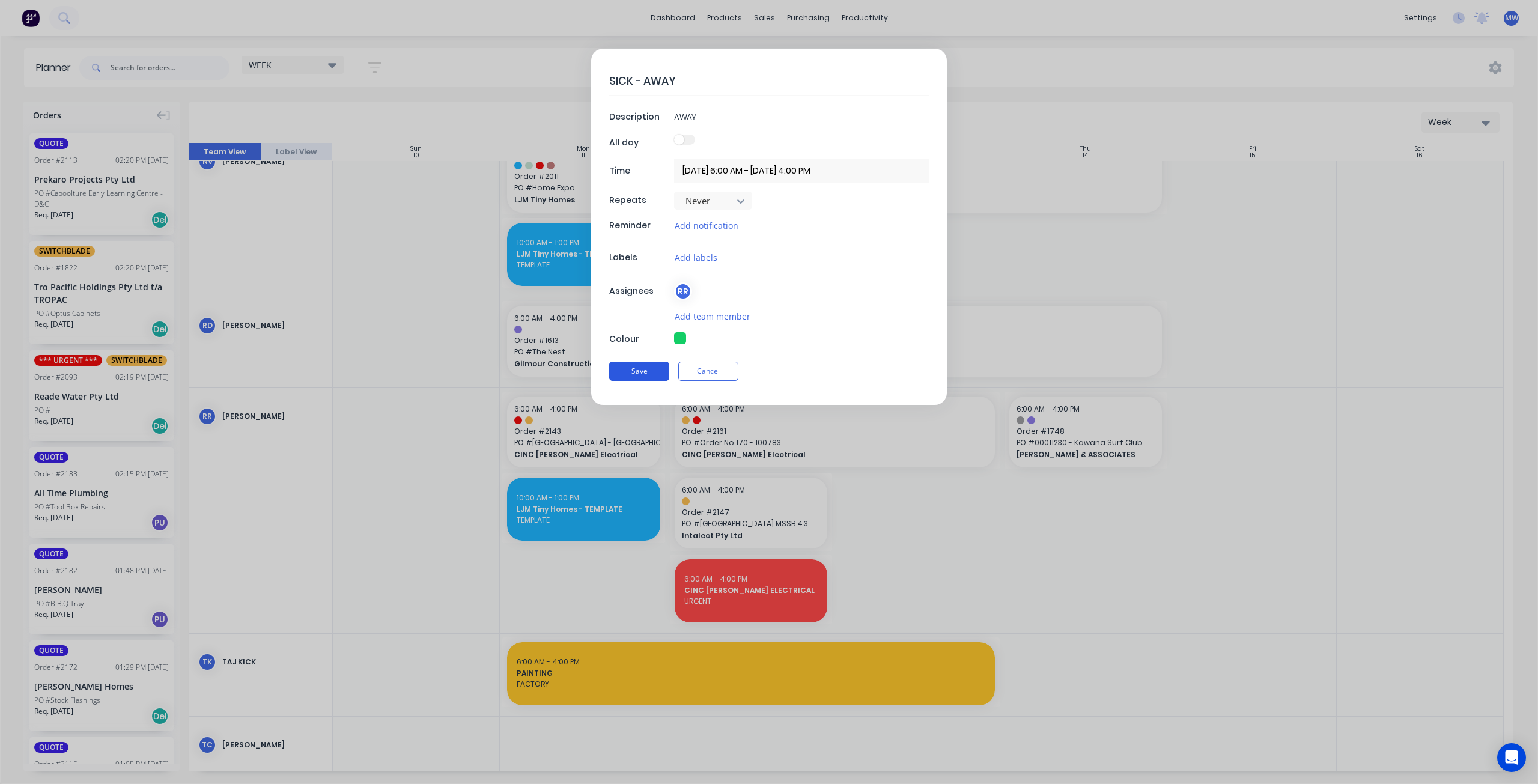
click at [631, 373] on button "Save" at bounding box center [639, 371] width 60 height 19
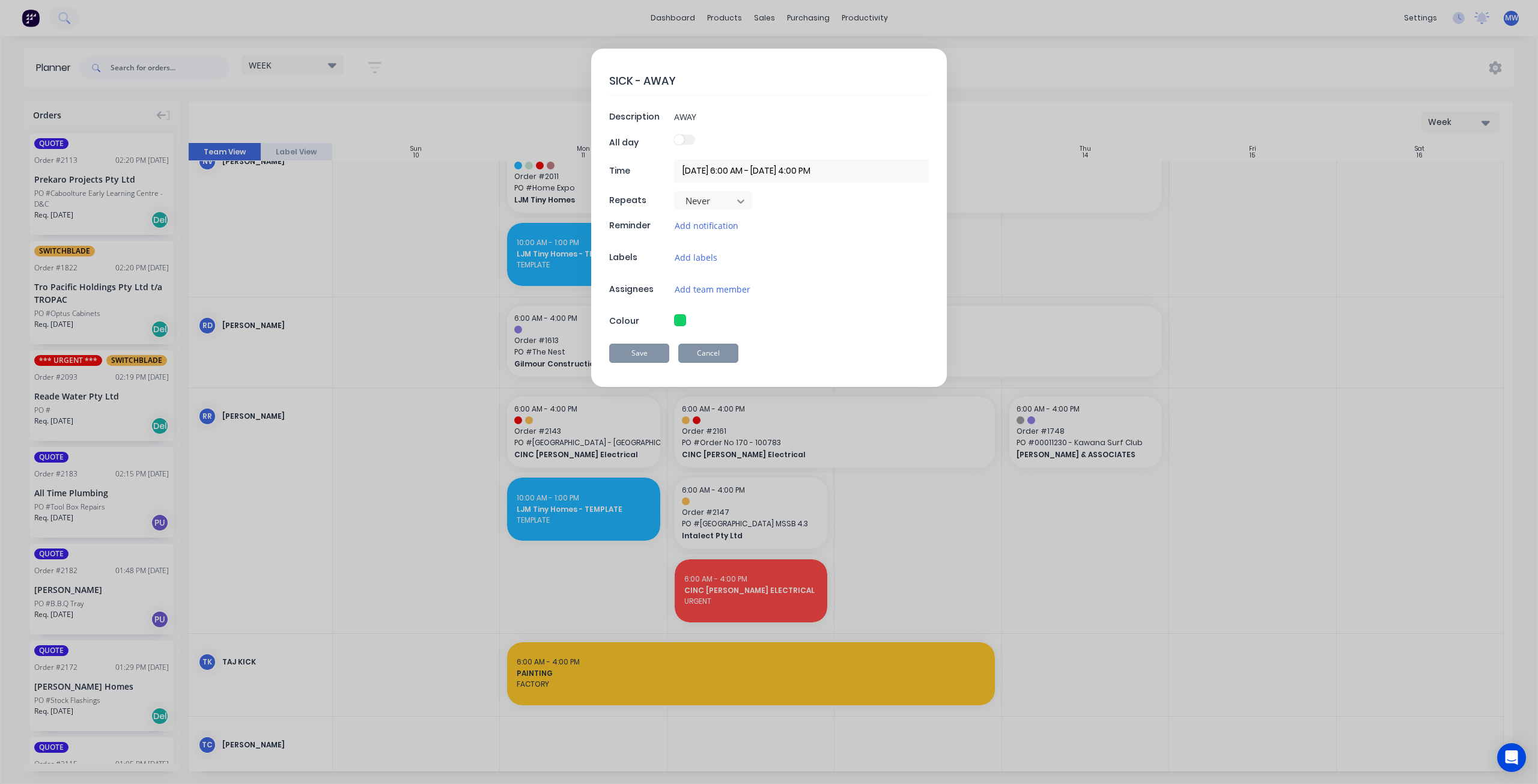
type textarea "x"
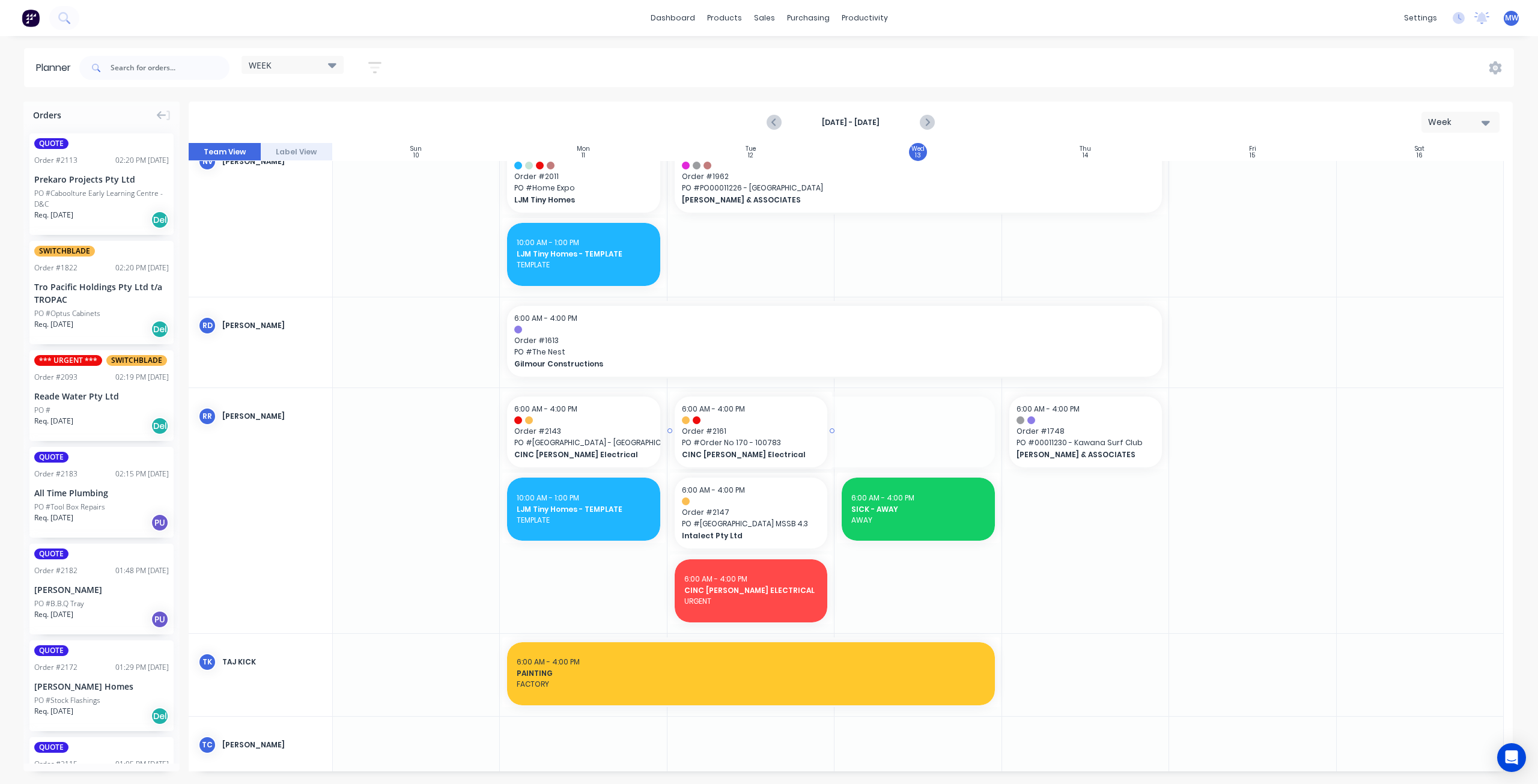
drag, startPoint x: 996, startPoint y: 432, endPoint x: 768, endPoint y: 442, distance: 228.2
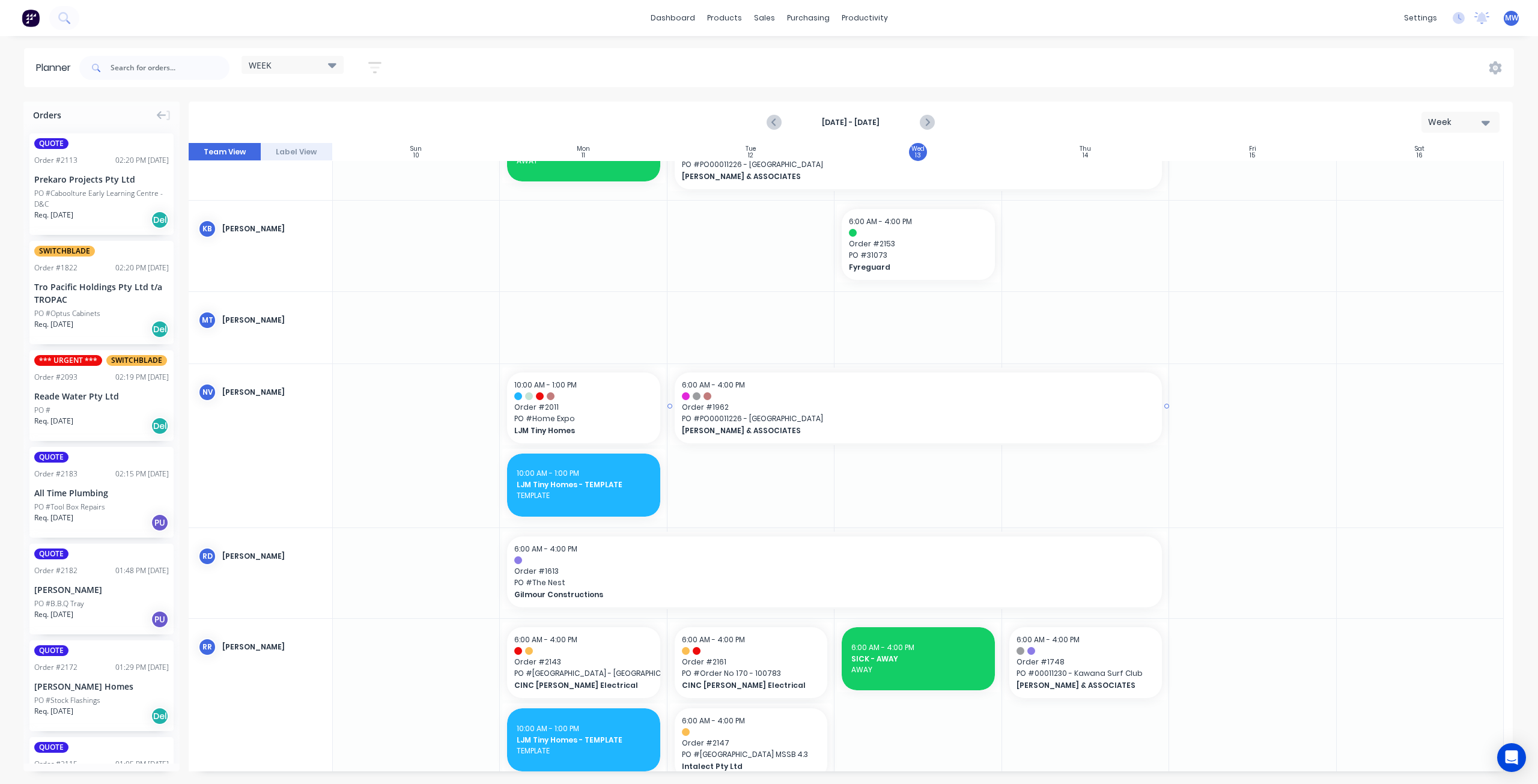
scroll to position [655, 0]
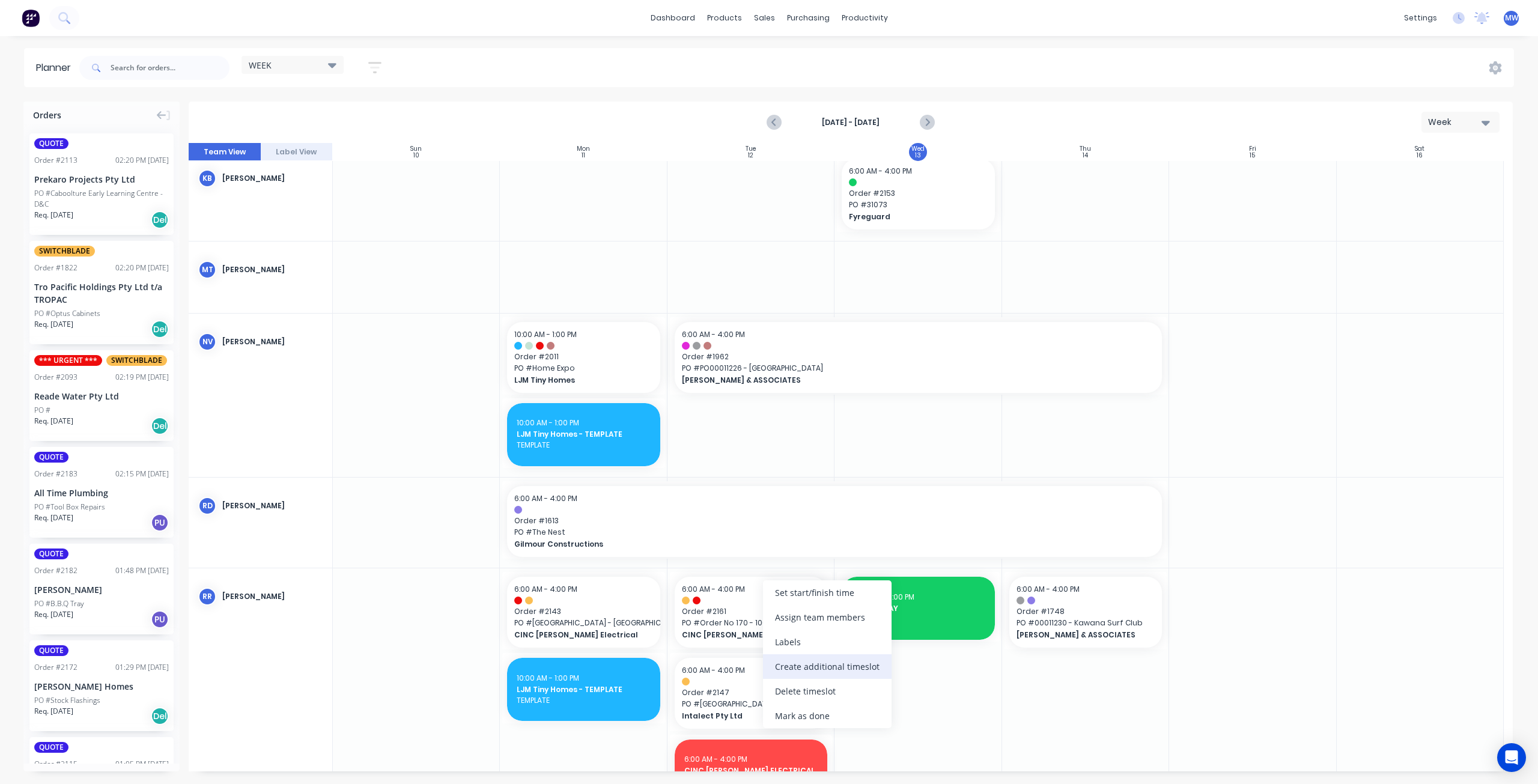
click at [832, 660] on div "Create additional timeslot" at bounding box center [827, 666] width 129 height 24
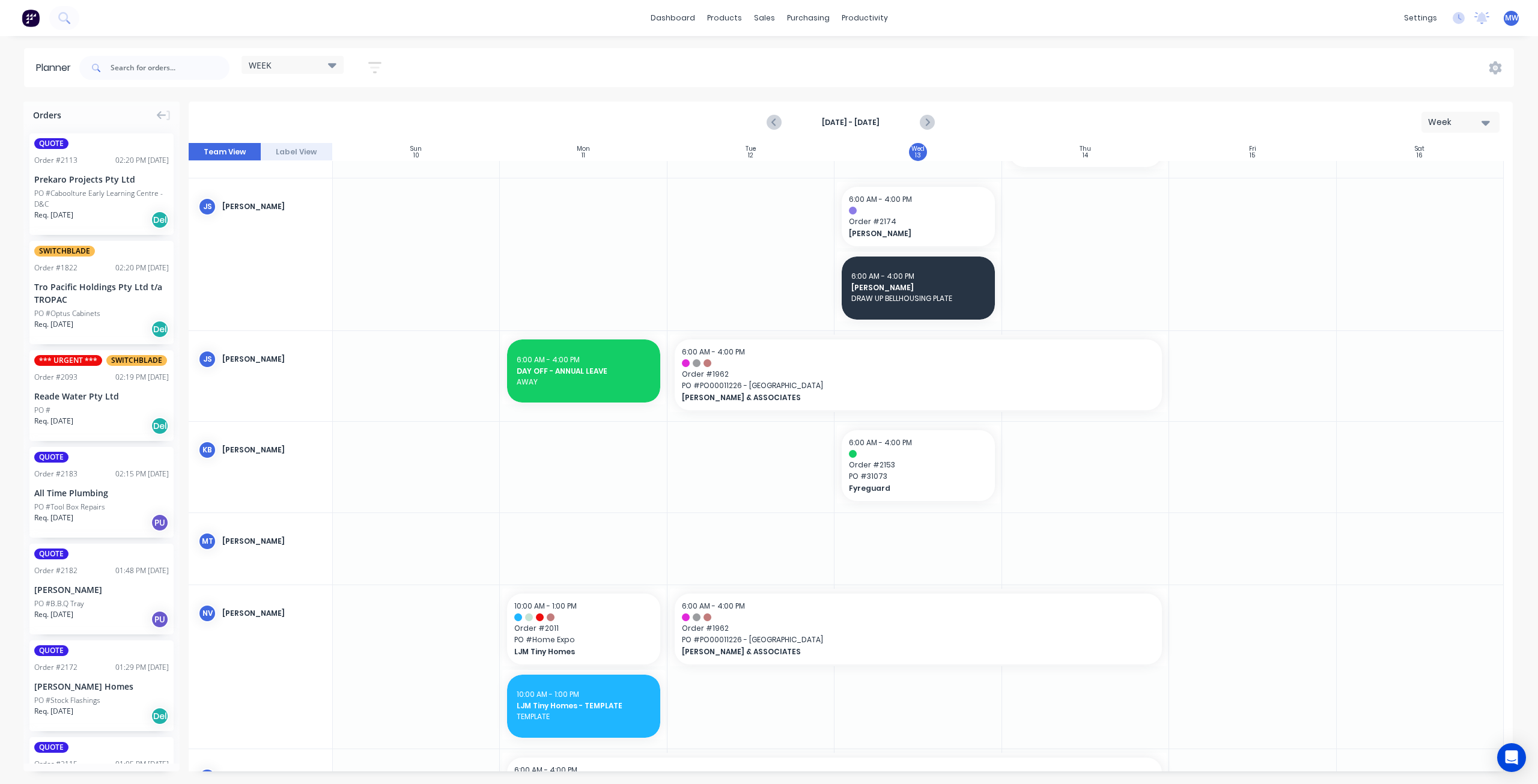
scroll to position [347, 0]
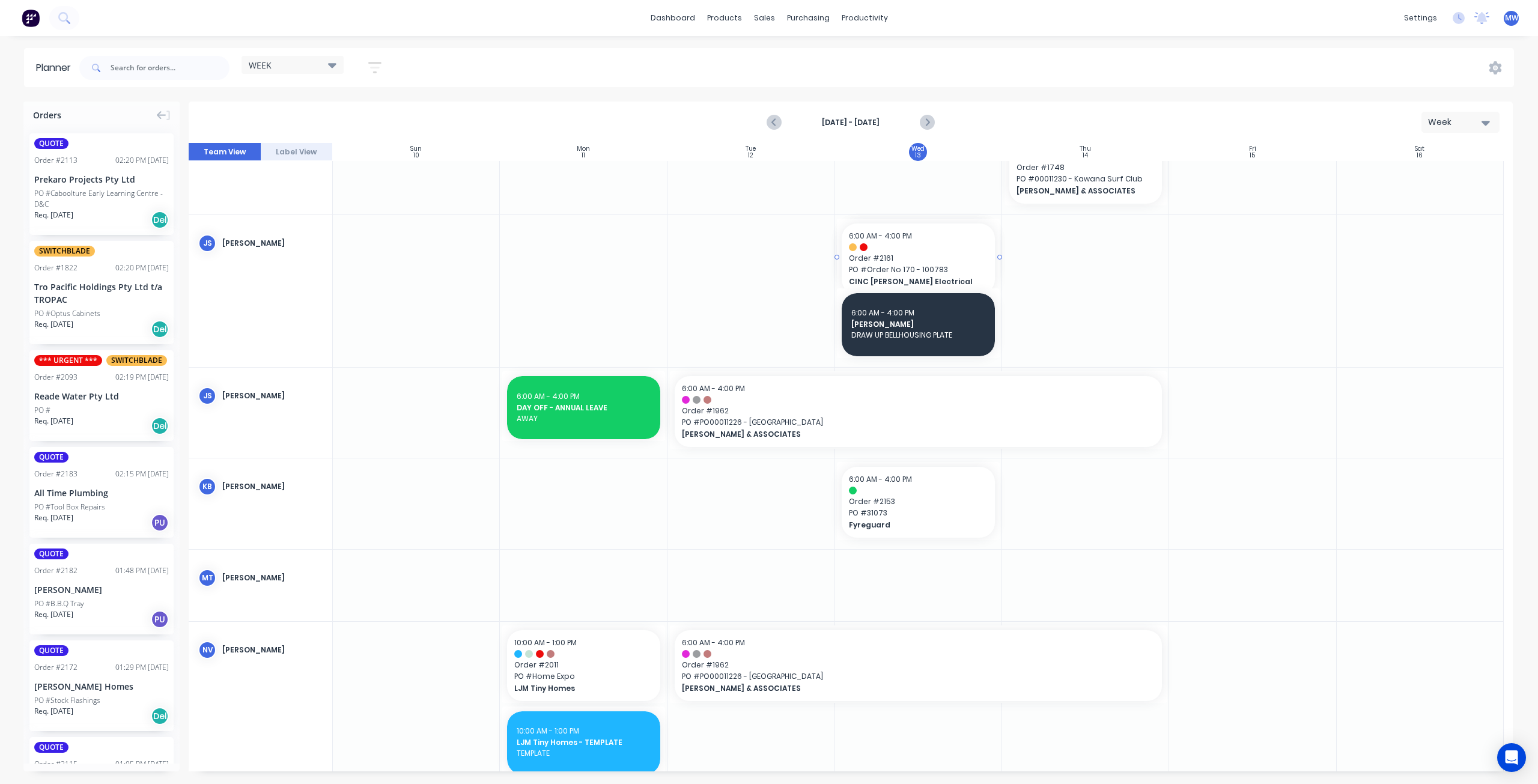
drag, startPoint x: 756, startPoint y: 698, endPoint x: 919, endPoint y: 278, distance: 450.5
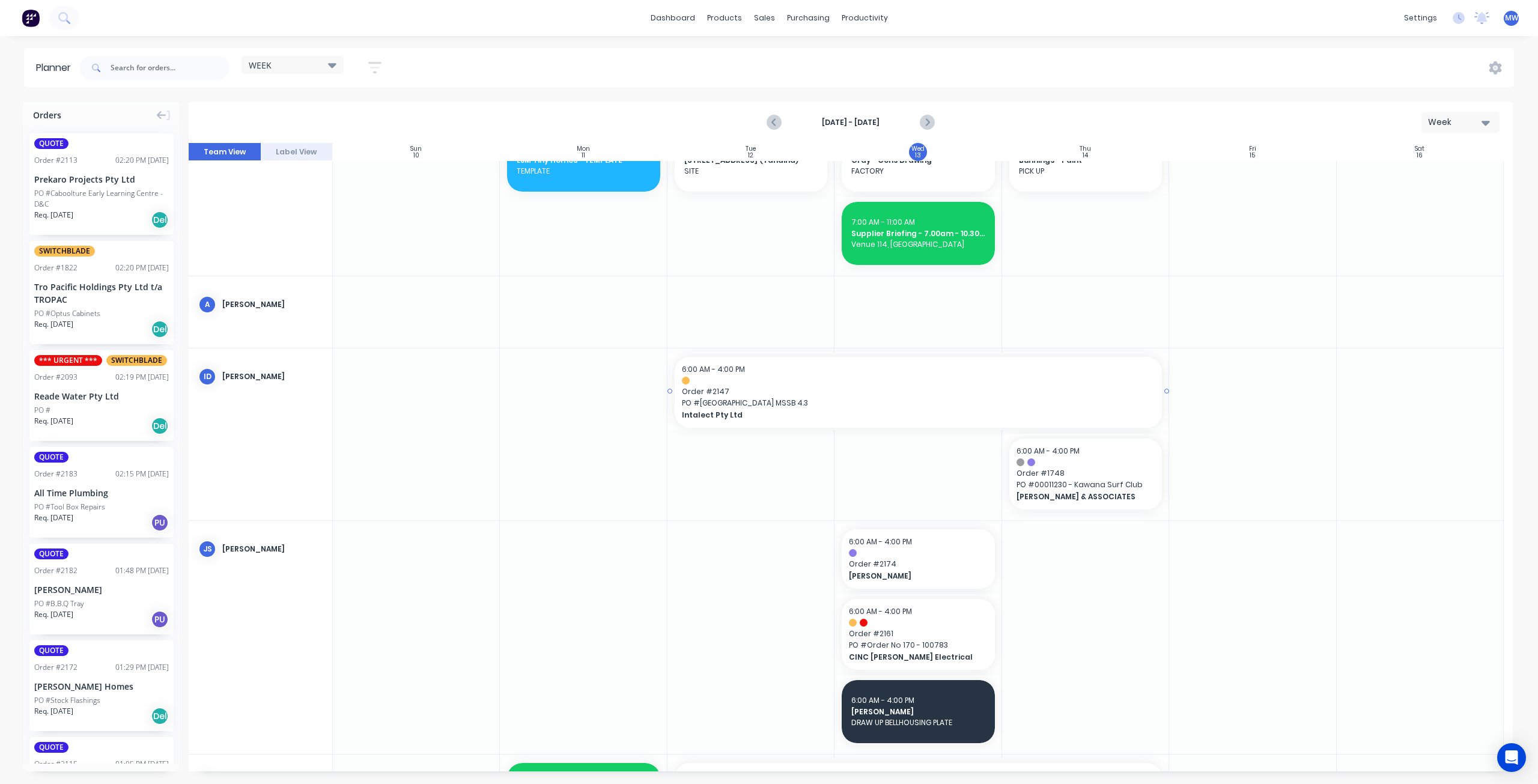
scroll to position [60, 0]
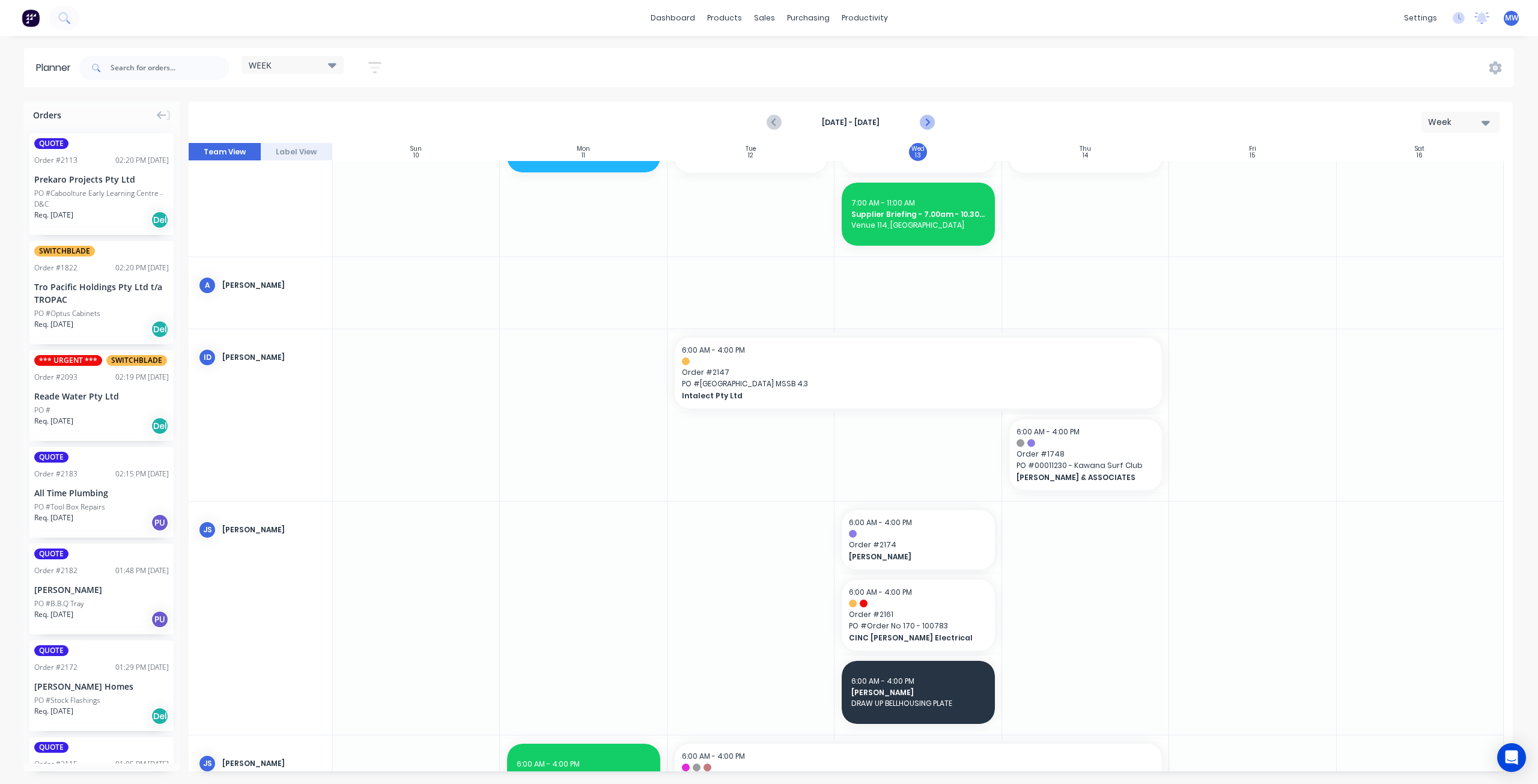
click at [928, 125] on icon "Next page" at bounding box center [927, 123] width 15 height 15
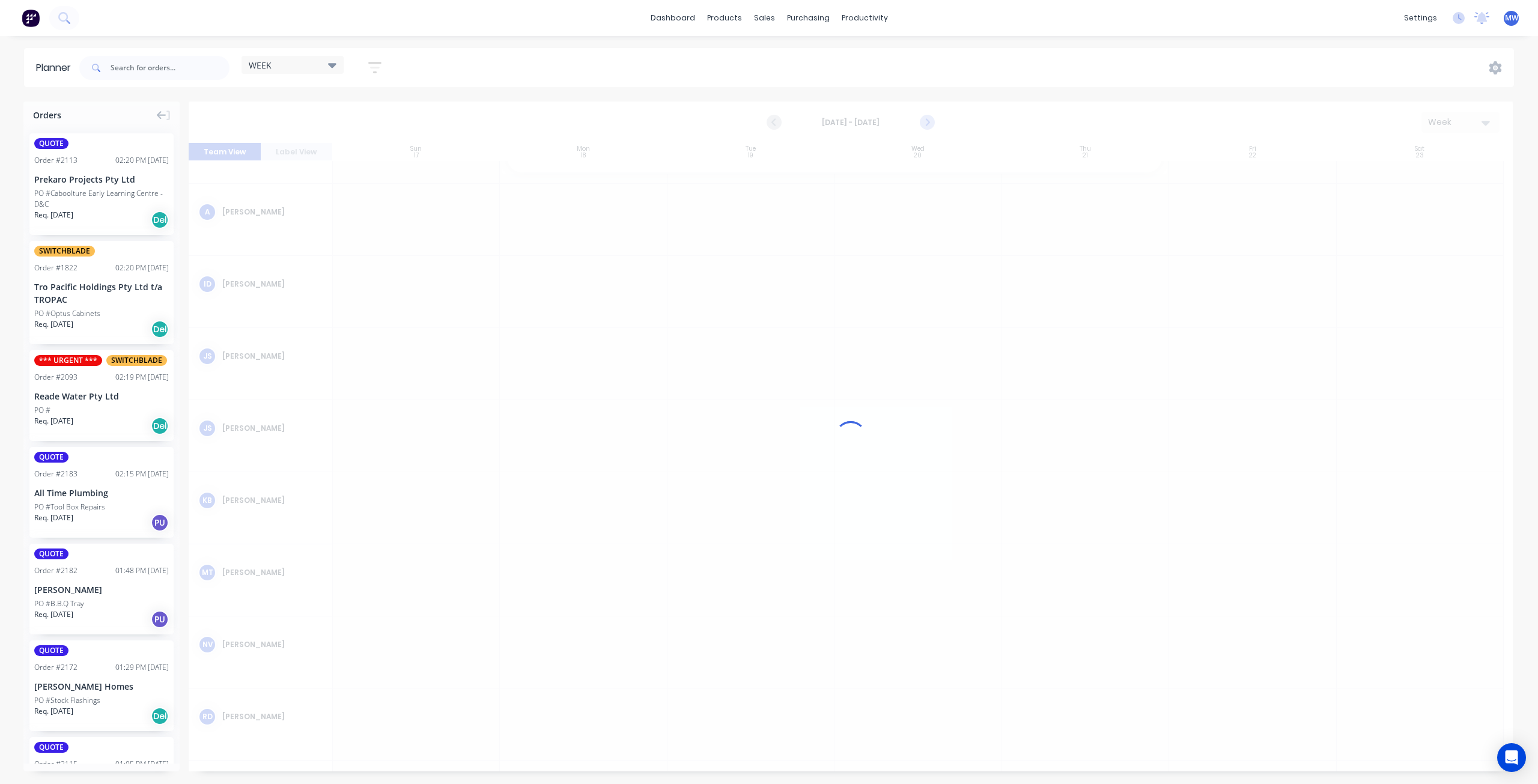
scroll to position [0, 0]
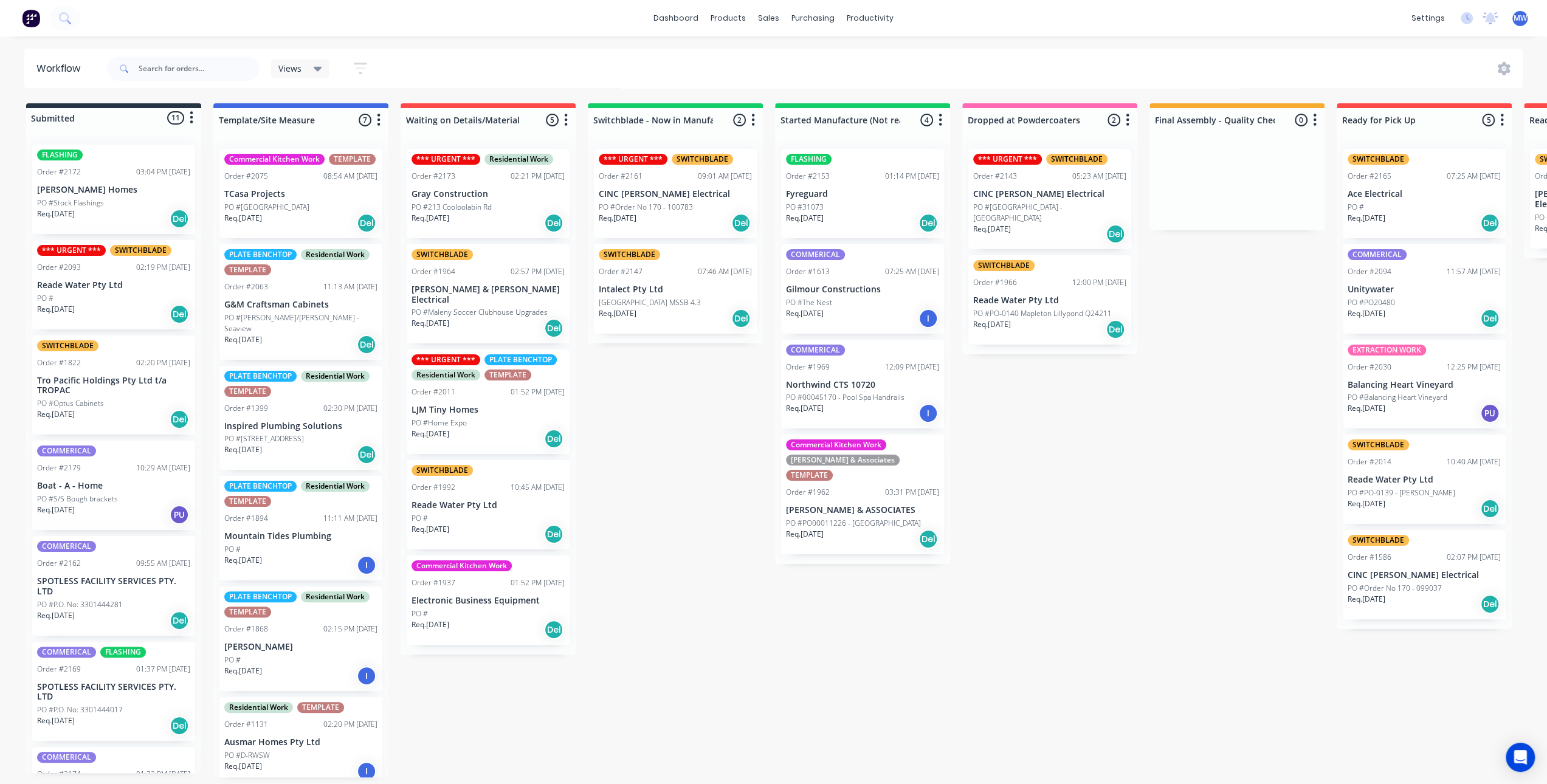
click at [113, 388] on p "Tro Pacific Holdings Pty Ltd t/a TROPAC" at bounding box center [114, 386] width 153 height 21
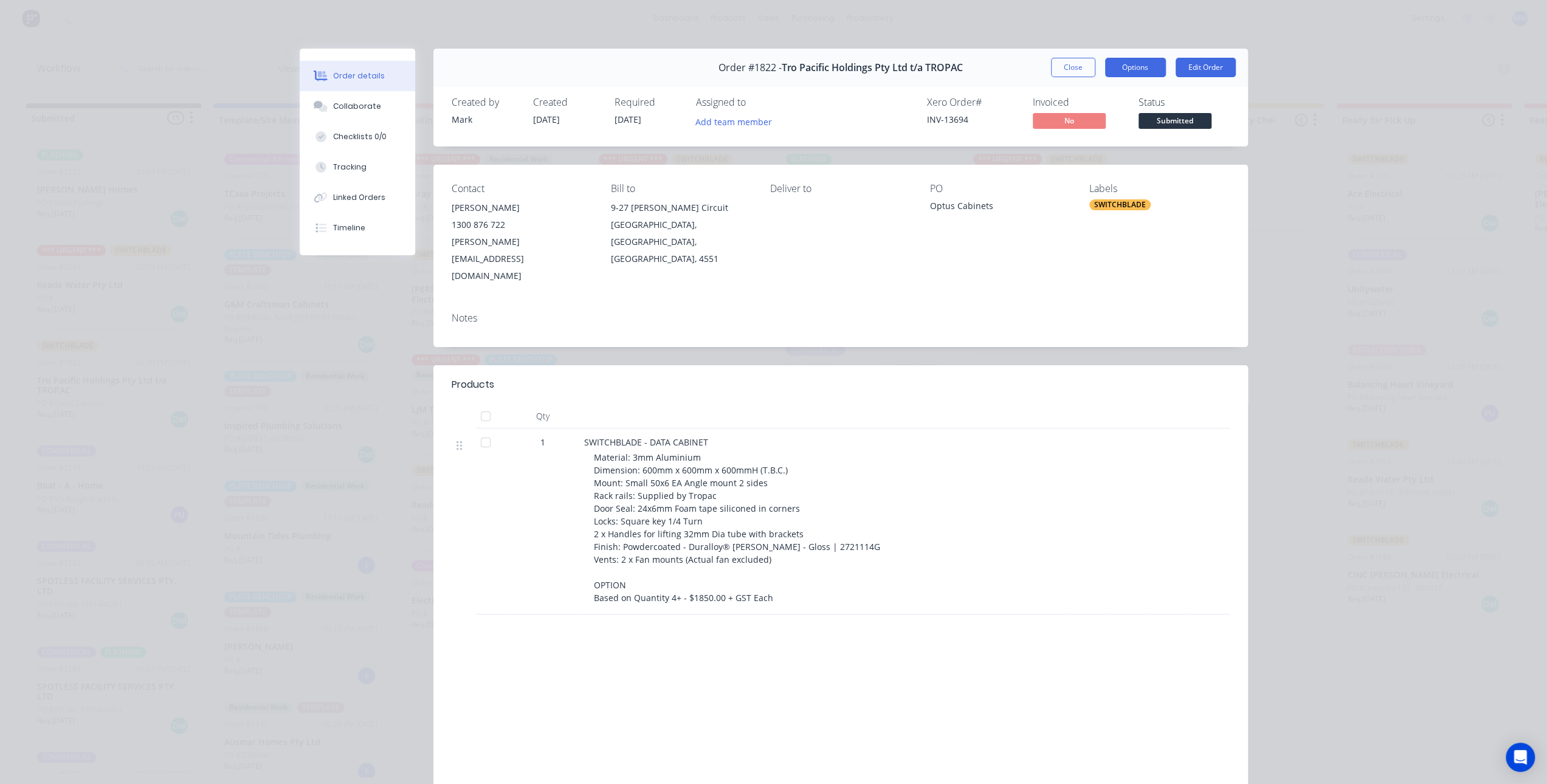
click at [1148, 71] on button "Options" at bounding box center [1135, 67] width 61 height 19
click at [1115, 126] on div "Work Order" at bounding box center [1102, 123] width 106 height 17
click at [1081, 147] on div "Standard" at bounding box center [1102, 147] width 106 height 17
click at [1064, 66] on button "Close" at bounding box center [1073, 67] width 45 height 19
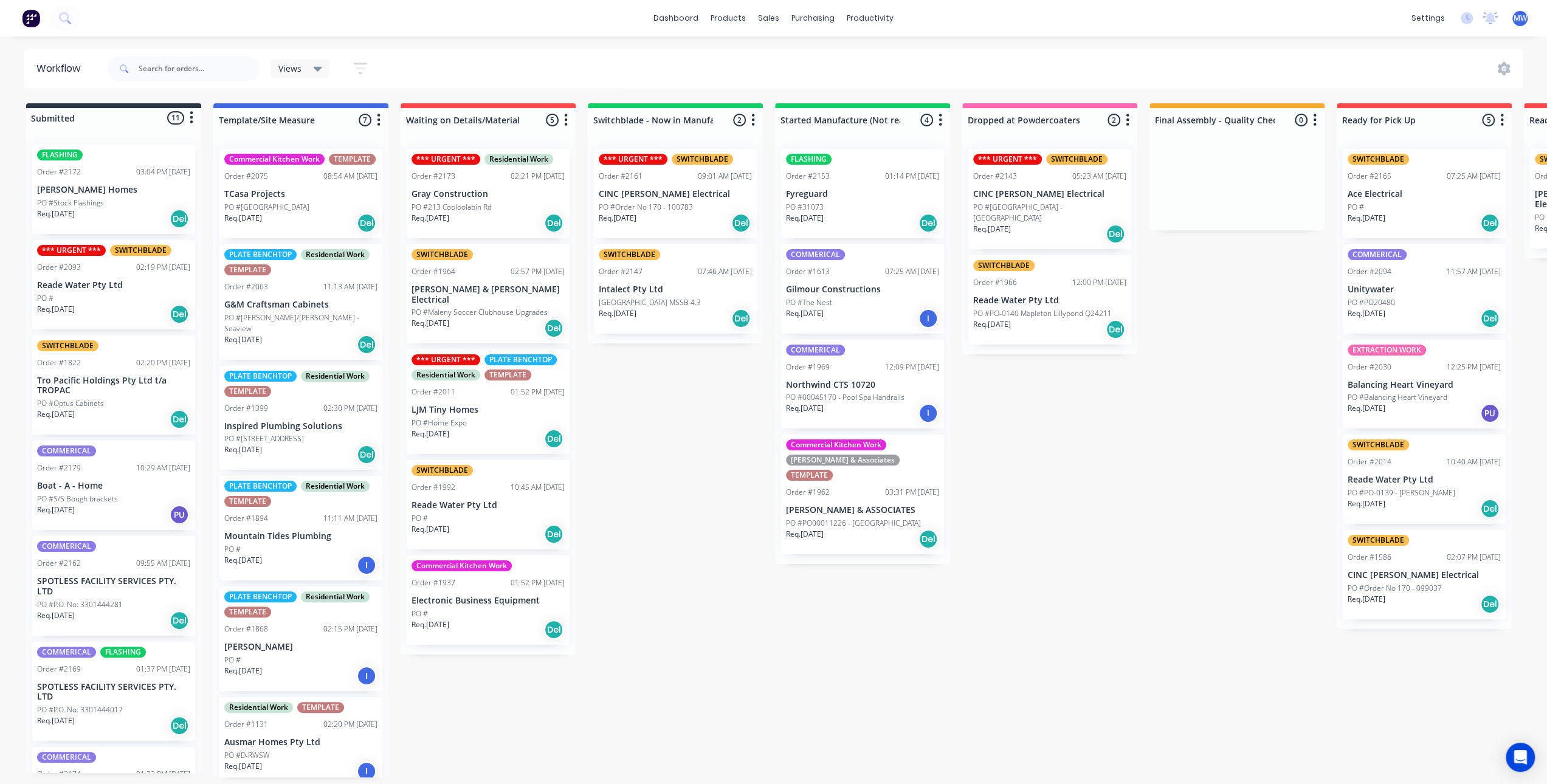
click at [612, 400] on div "Submitted 11 Status colour #273444 hex #273444 Save Cancel Summaries Total orde…" at bounding box center [1004, 440] width 2028 height 674
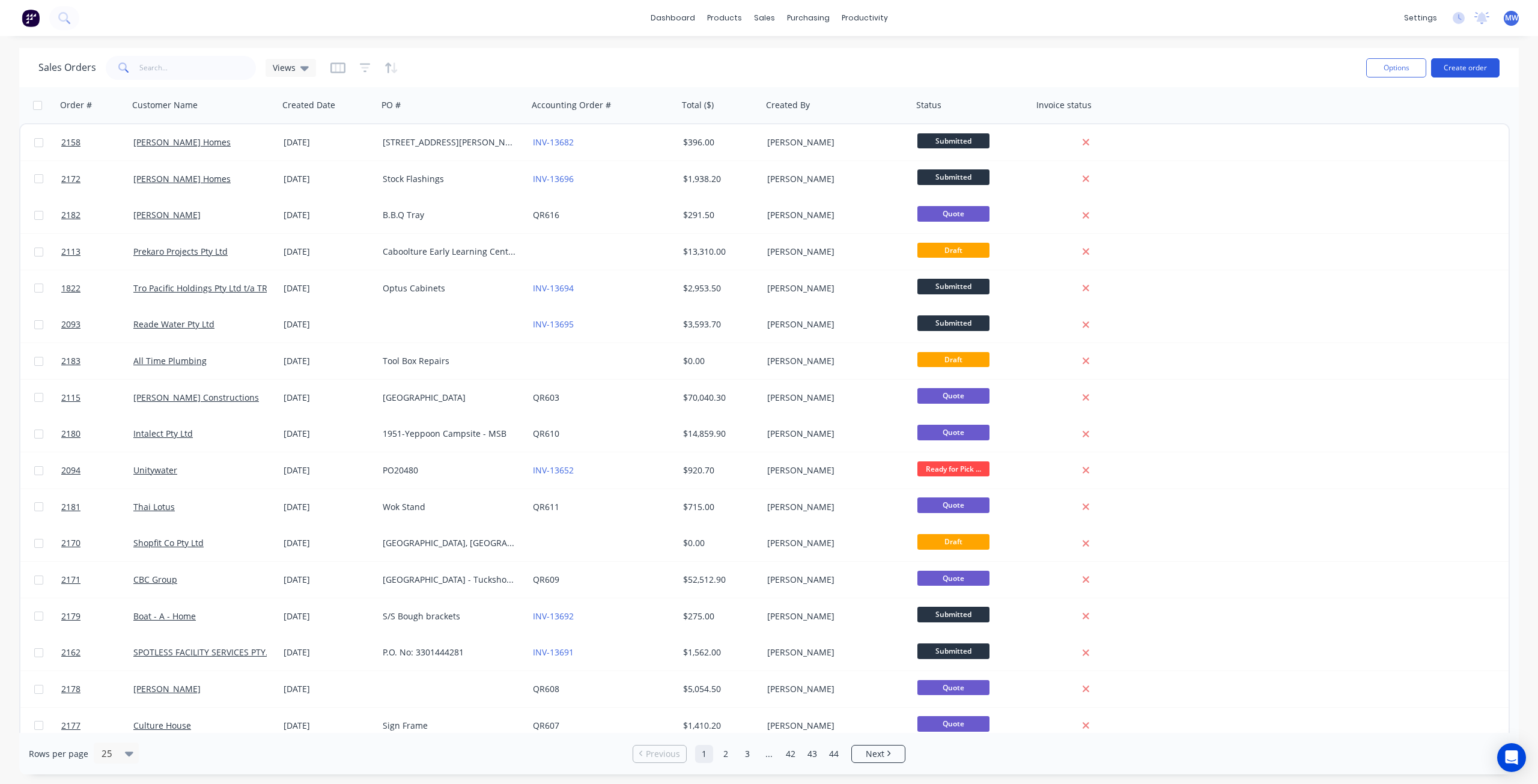
click at [1441, 69] on button "Create order" at bounding box center [1465, 67] width 69 height 19
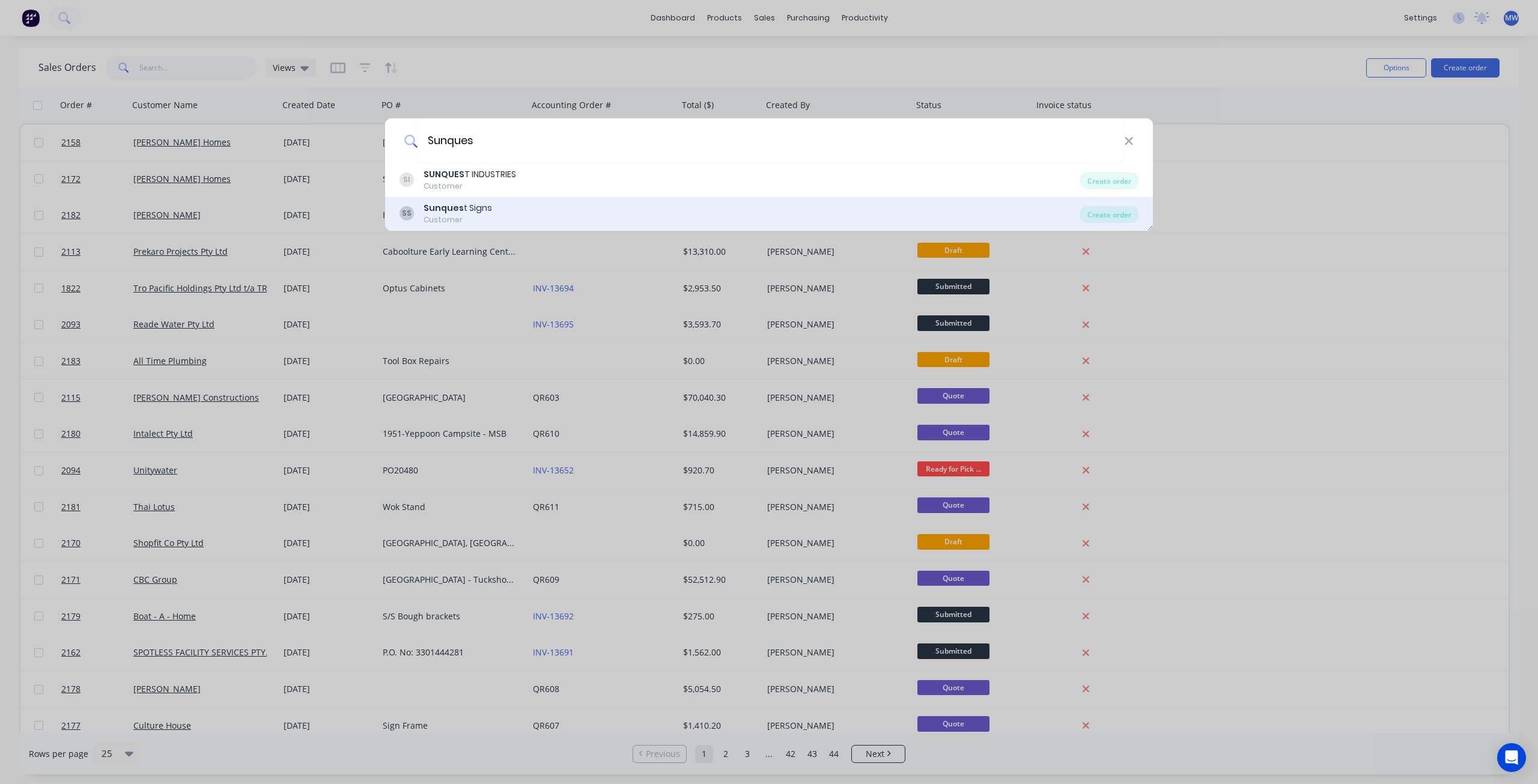
type input "Sunques"
click at [505, 204] on div "SS Sunques t Signs Customer" at bounding box center [740, 214] width 681 height 24
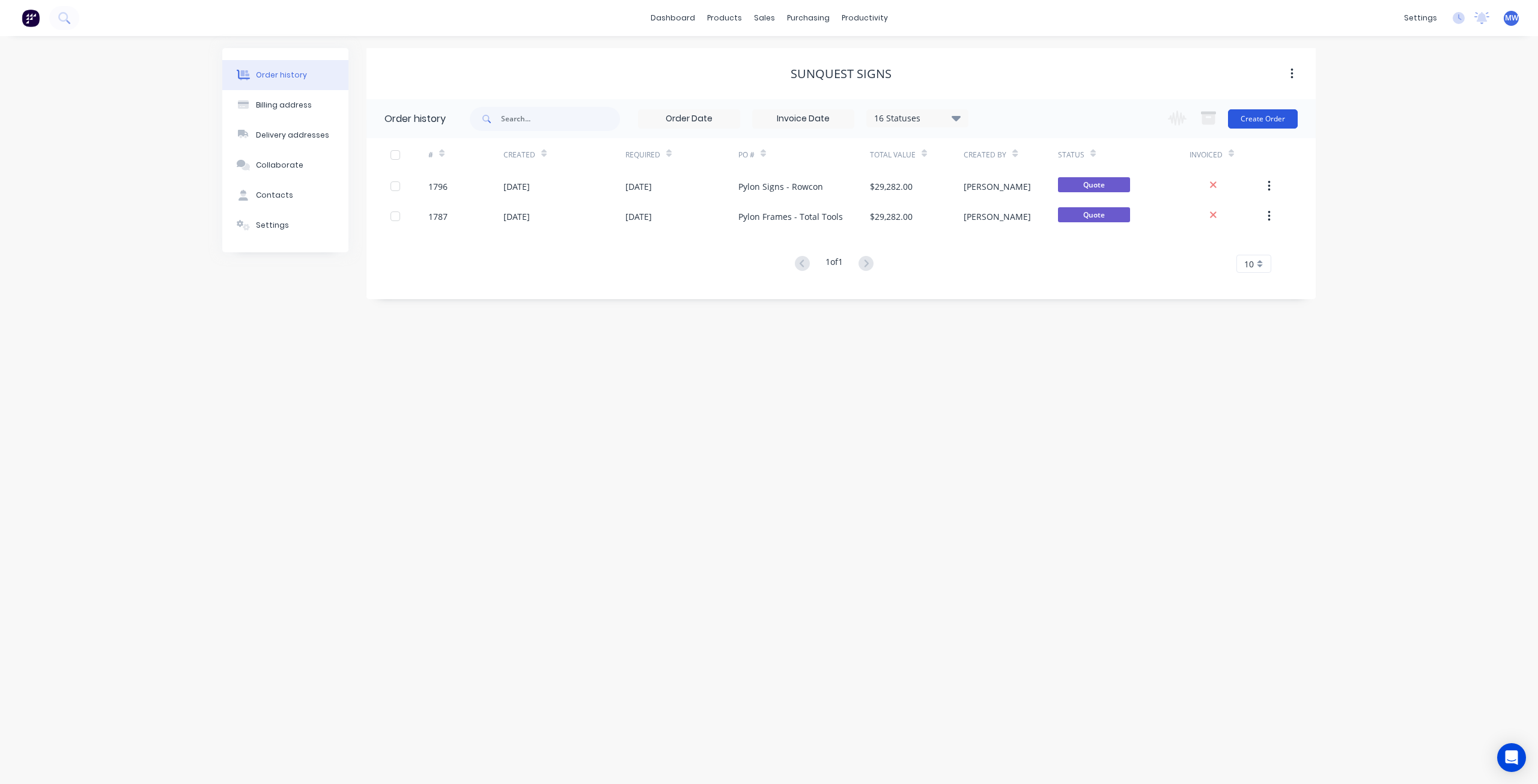
click at [1261, 119] on button "Create Order" at bounding box center [1263, 119] width 70 height 19
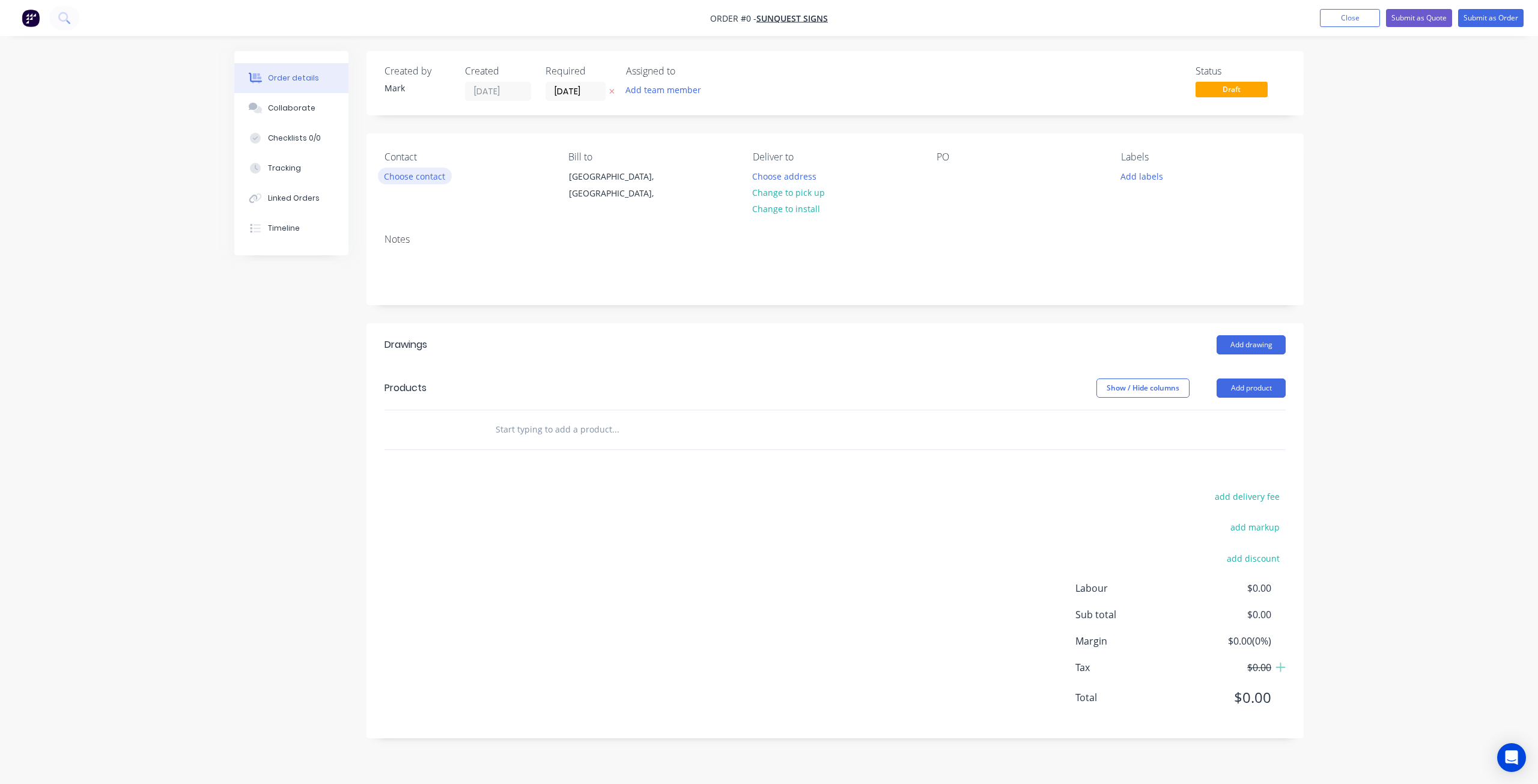
click at [429, 173] on button "Choose contact" at bounding box center [415, 175] width 74 height 16
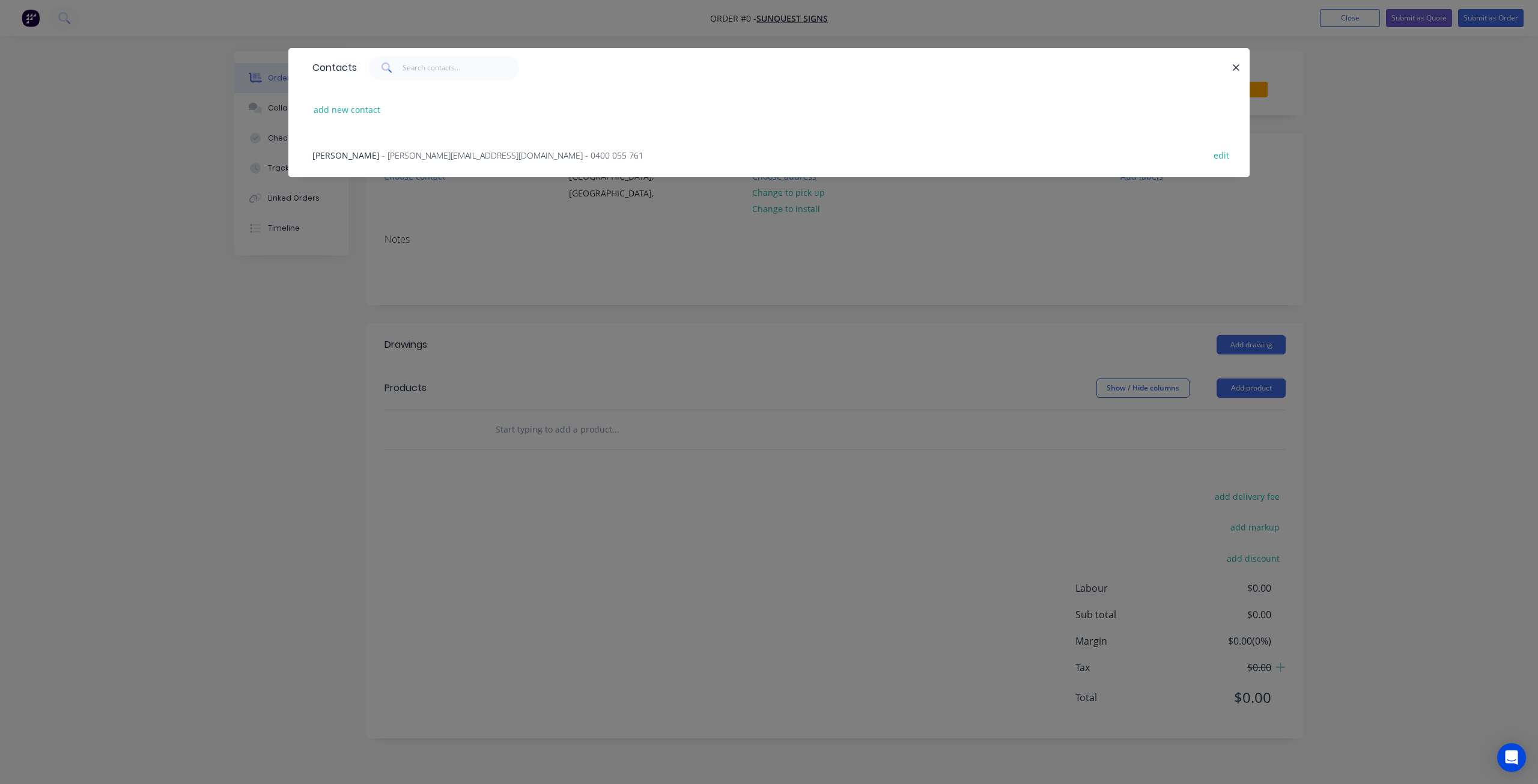
click at [382, 152] on span "- [PERSON_NAME][EMAIL_ADDRESS][DOMAIN_NAME] - 0400 055 761" at bounding box center [512, 155] width 261 height 11
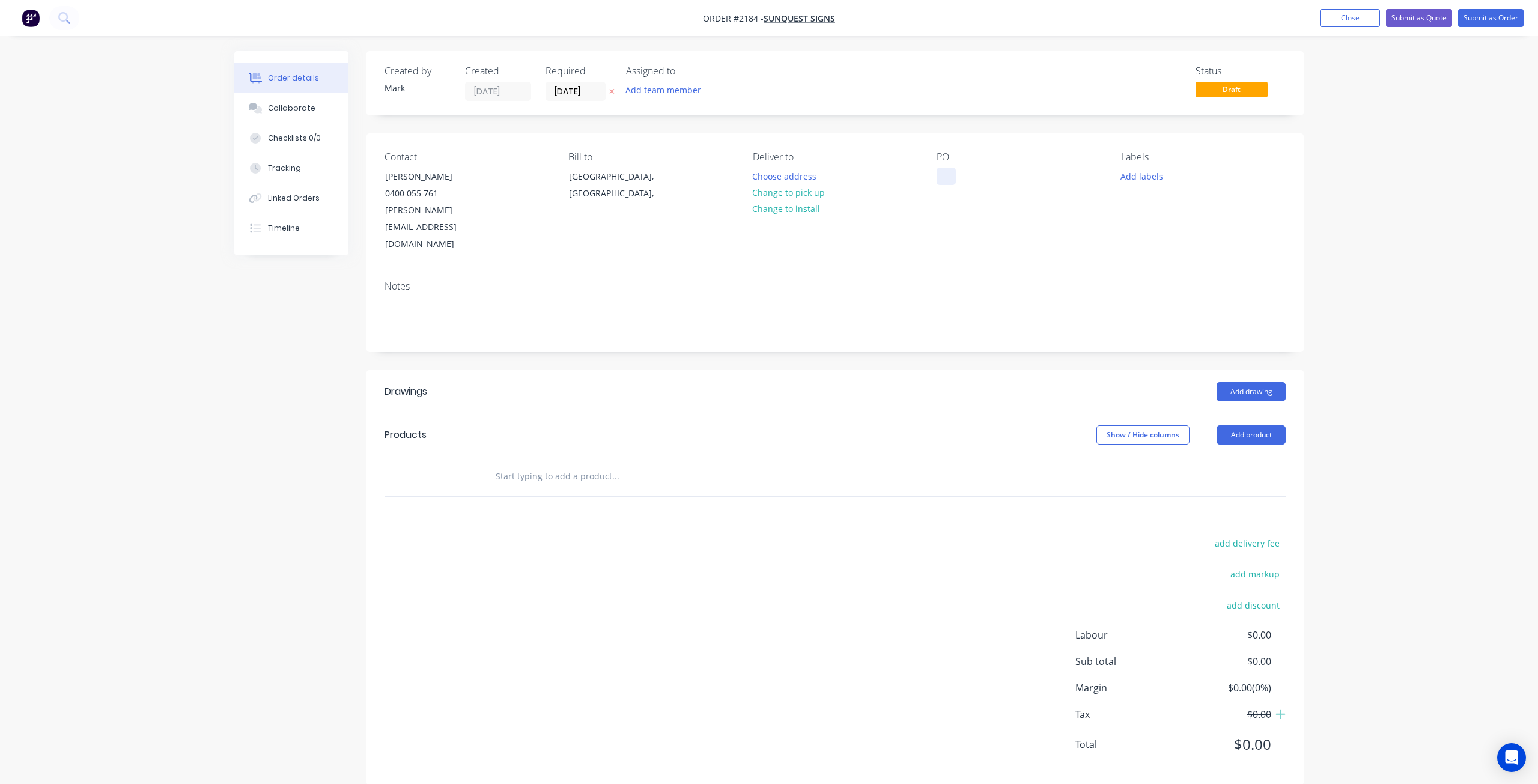
click at [943, 179] on div at bounding box center [946, 176] width 19 height 17
click at [570, 464] on input "text" at bounding box center [615, 476] width 240 height 24
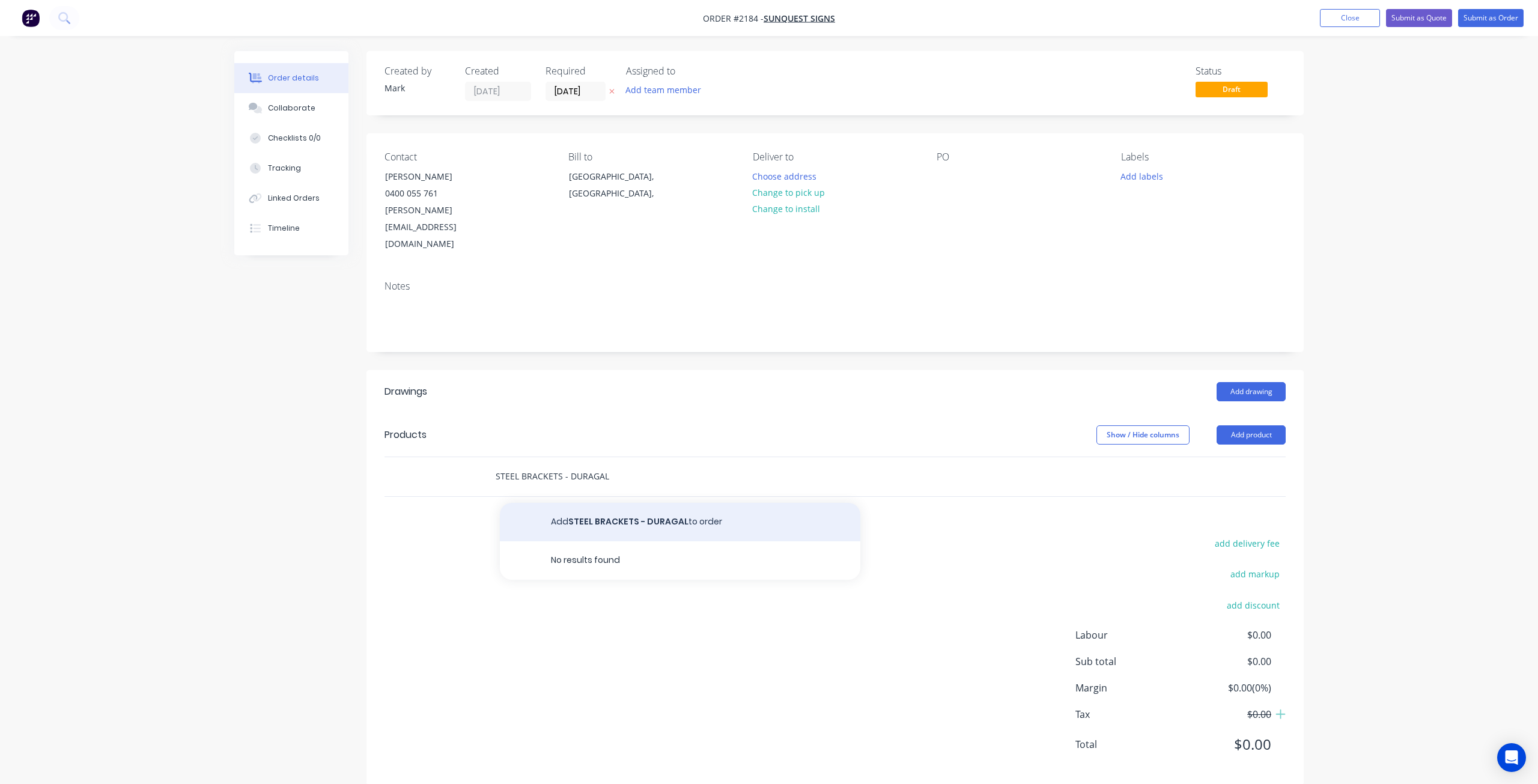
type input "STEEL BRACKETS - DURAGAL"
click at [640, 503] on button "Add STEEL BRACKETS - DURAGAL to order" at bounding box center [680, 522] width 361 height 38
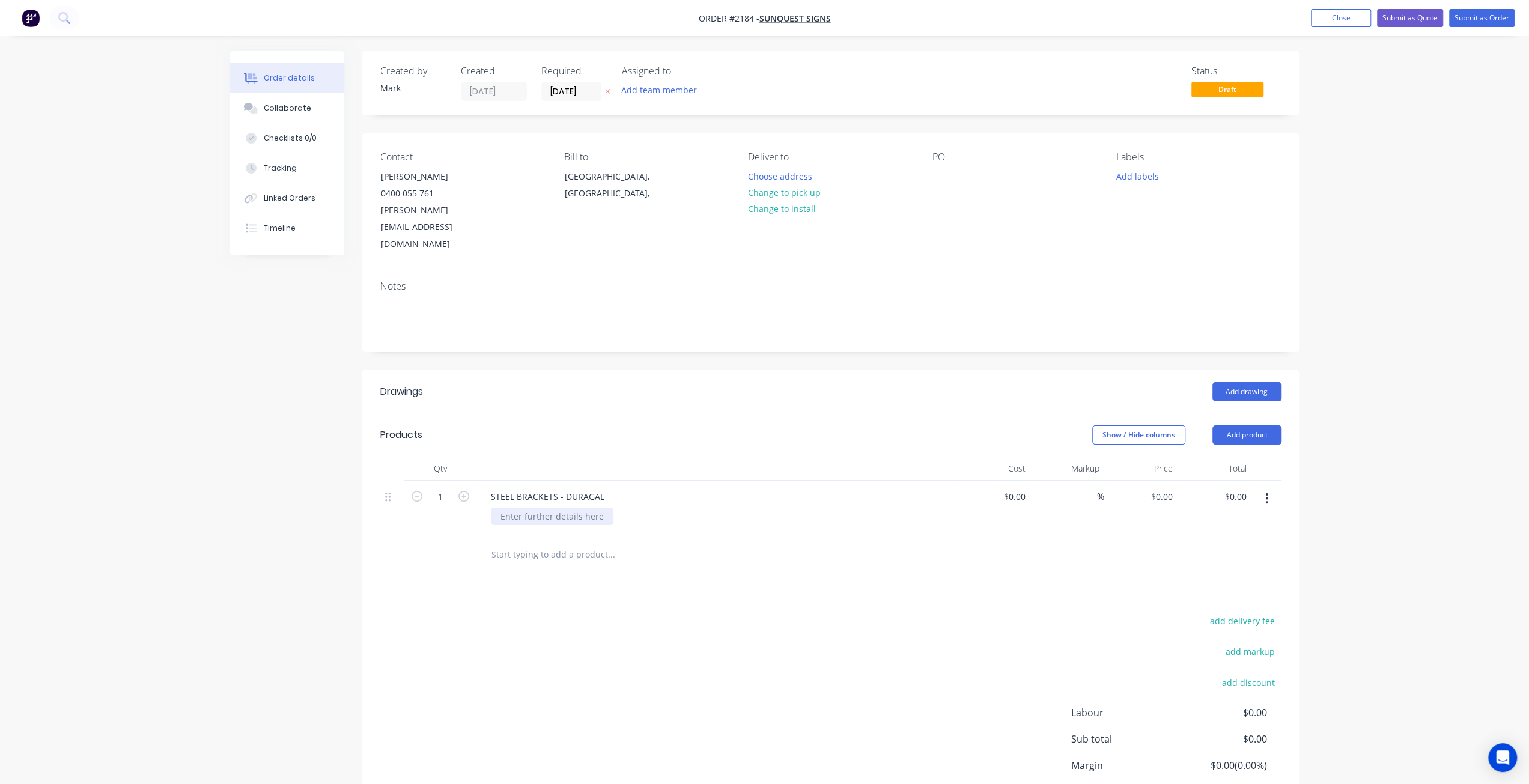
click at [557, 508] on div at bounding box center [552, 516] width 123 height 17
click at [1160, 488] on div "0 $0.00" at bounding box center [1161, 497] width 32 height 17
type input "$1,950.00"
click at [1410, 280] on div "Order details Collaborate Checklists 0/0 Tracking Linked Orders Timeline Order …" at bounding box center [764, 446] width 1529 height 893
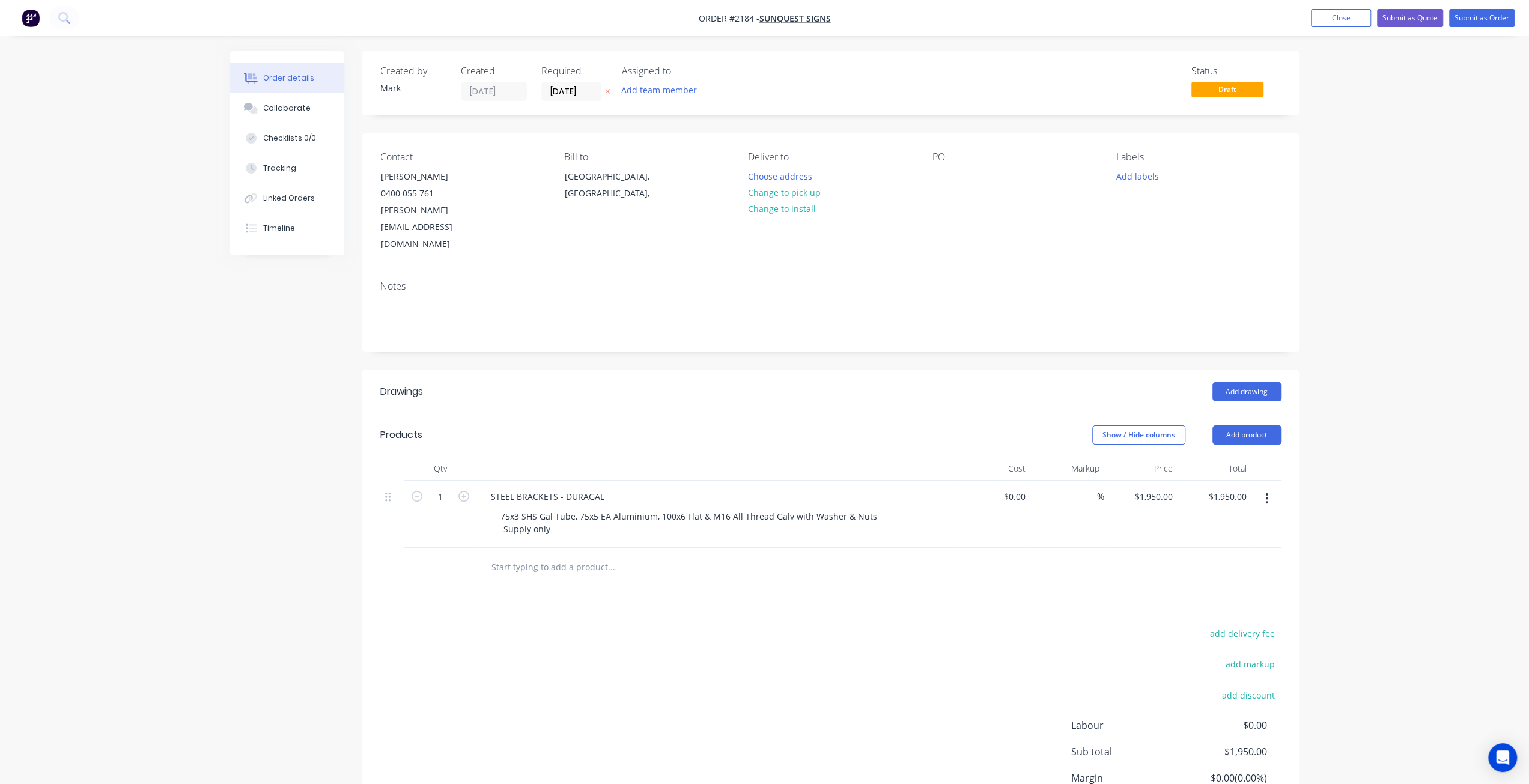
drag, startPoint x: 1365, startPoint y: 175, endPoint x: 1150, endPoint y: 184, distance: 215.2
click at [1365, 175] on div "Order details Collaborate Checklists 0/0 Tracking Linked Orders Timeline Order …" at bounding box center [764, 446] width 1529 height 893
click at [1140, 173] on button "Add labels" at bounding box center [1138, 175] width 55 height 16
click at [1139, 320] on div at bounding box center [1138, 319] width 24 height 24
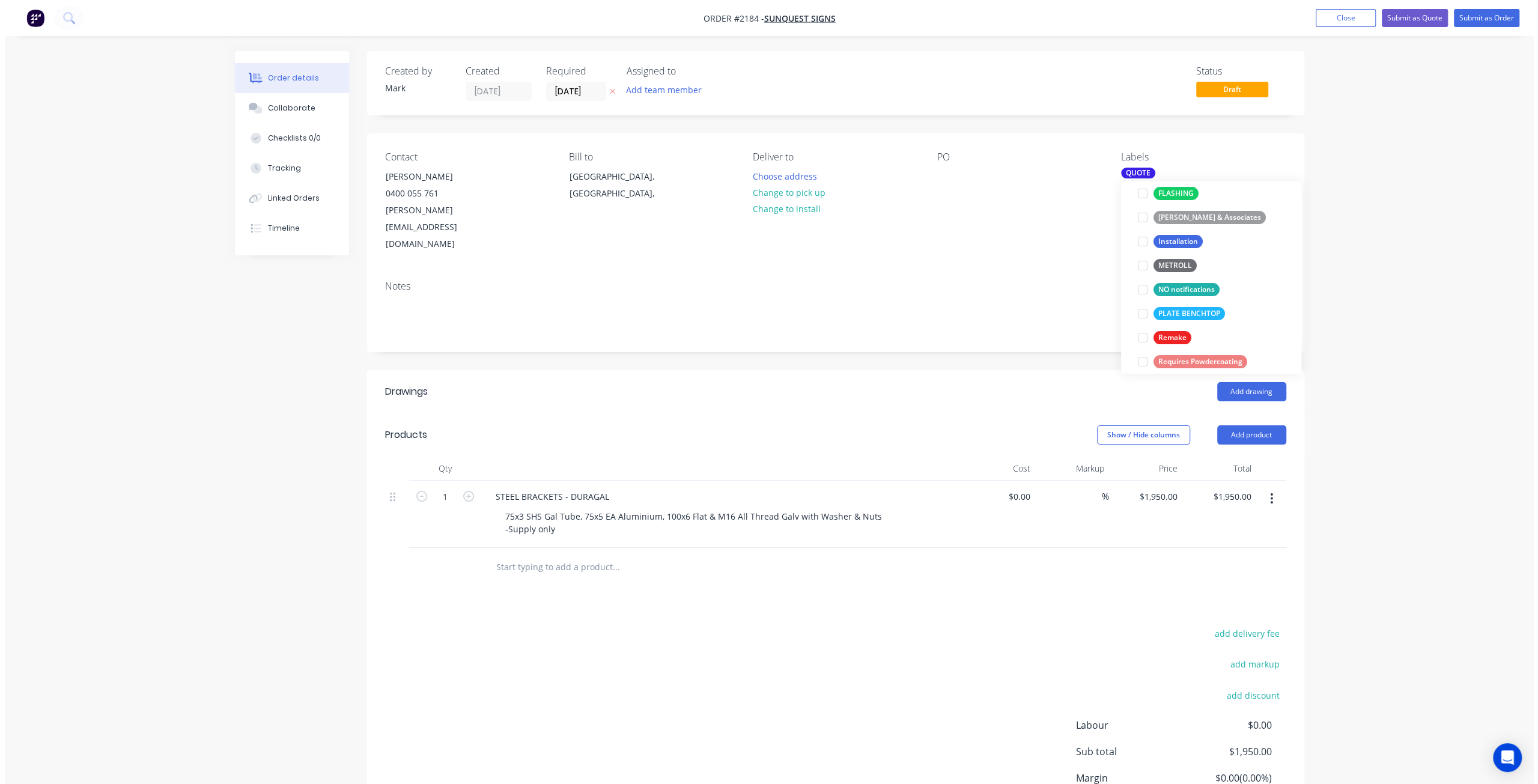
scroll to position [0, 0]
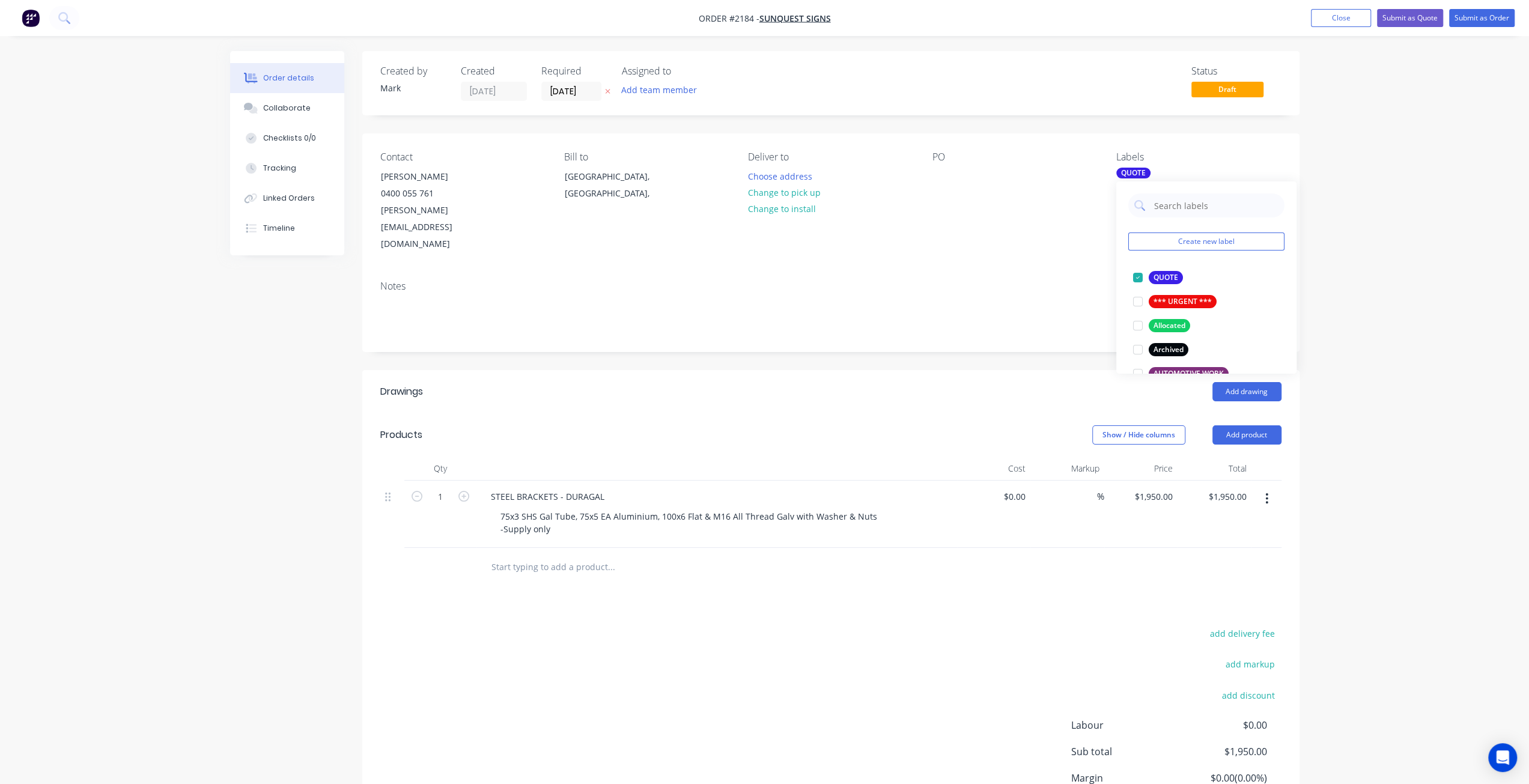
click at [1431, 287] on div "Order details Collaborate Checklists 0/0 Tracking Linked Orders Timeline Order …" at bounding box center [764, 446] width 1529 height 893
click at [462, 491] on icon "button" at bounding box center [464, 496] width 11 height 11
type input "2"
type input "$3,900.00"
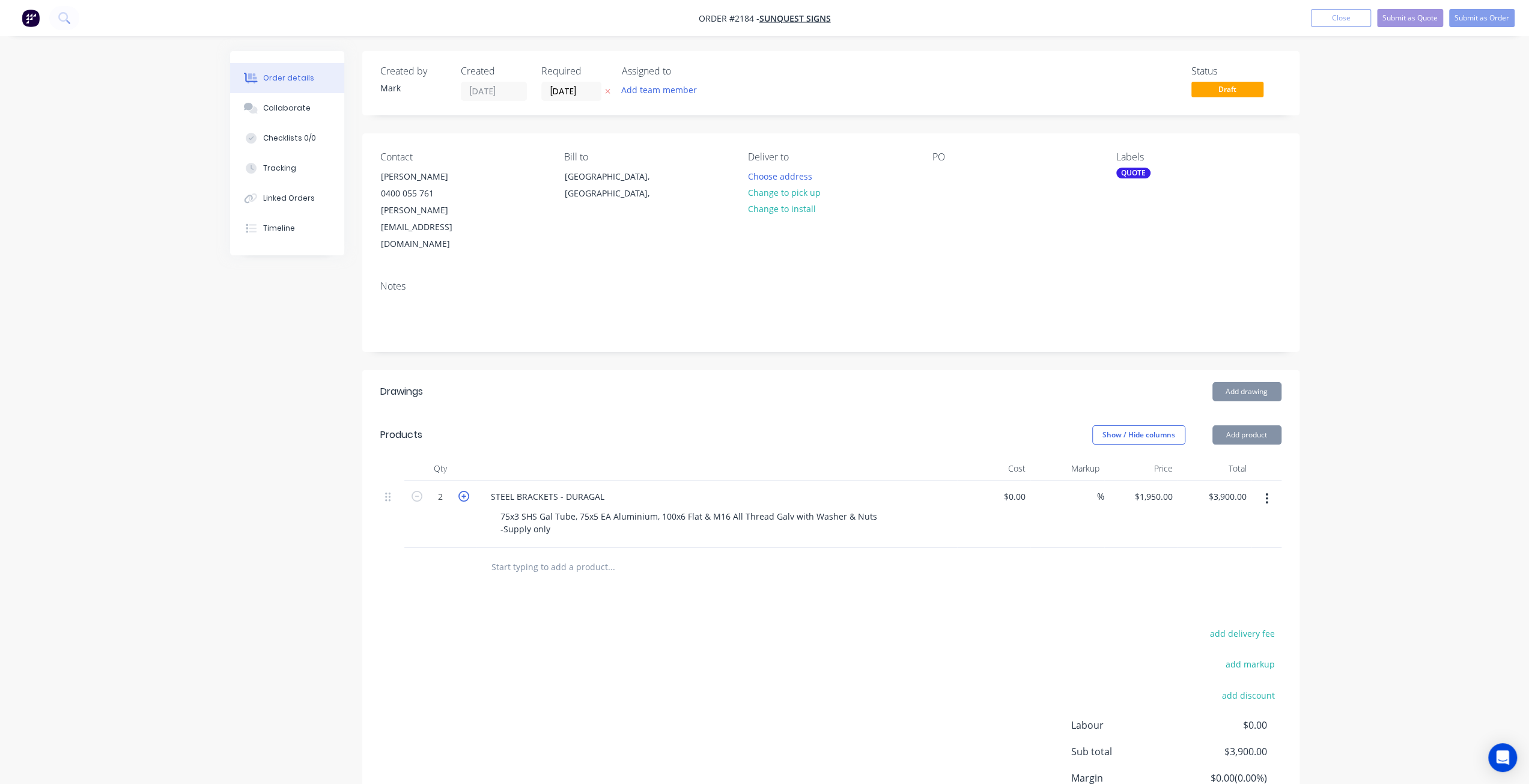
click at [462, 491] on icon "button" at bounding box center [464, 496] width 11 height 11
type input "3"
type input "$5,850.00"
click at [462, 491] on icon "button" at bounding box center [464, 496] width 11 height 11
type input "4"
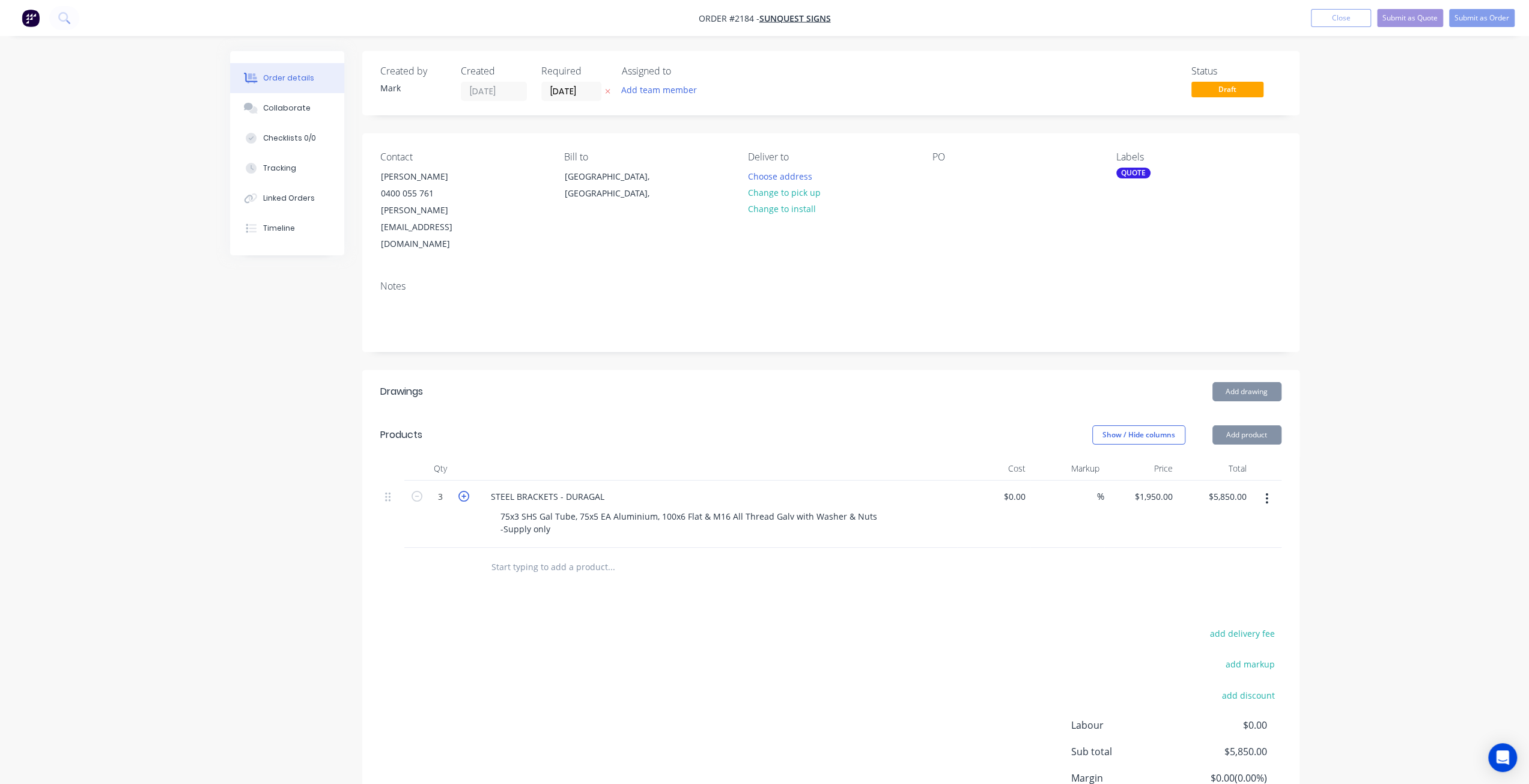
type input "$7,800.00"
click at [462, 491] on icon "button" at bounding box center [464, 496] width 11 height 11
type input "5"
type input "$9,750.00"
click at [464, 491] on icon "button" at bounding box center [464, 496] width 11 height 11
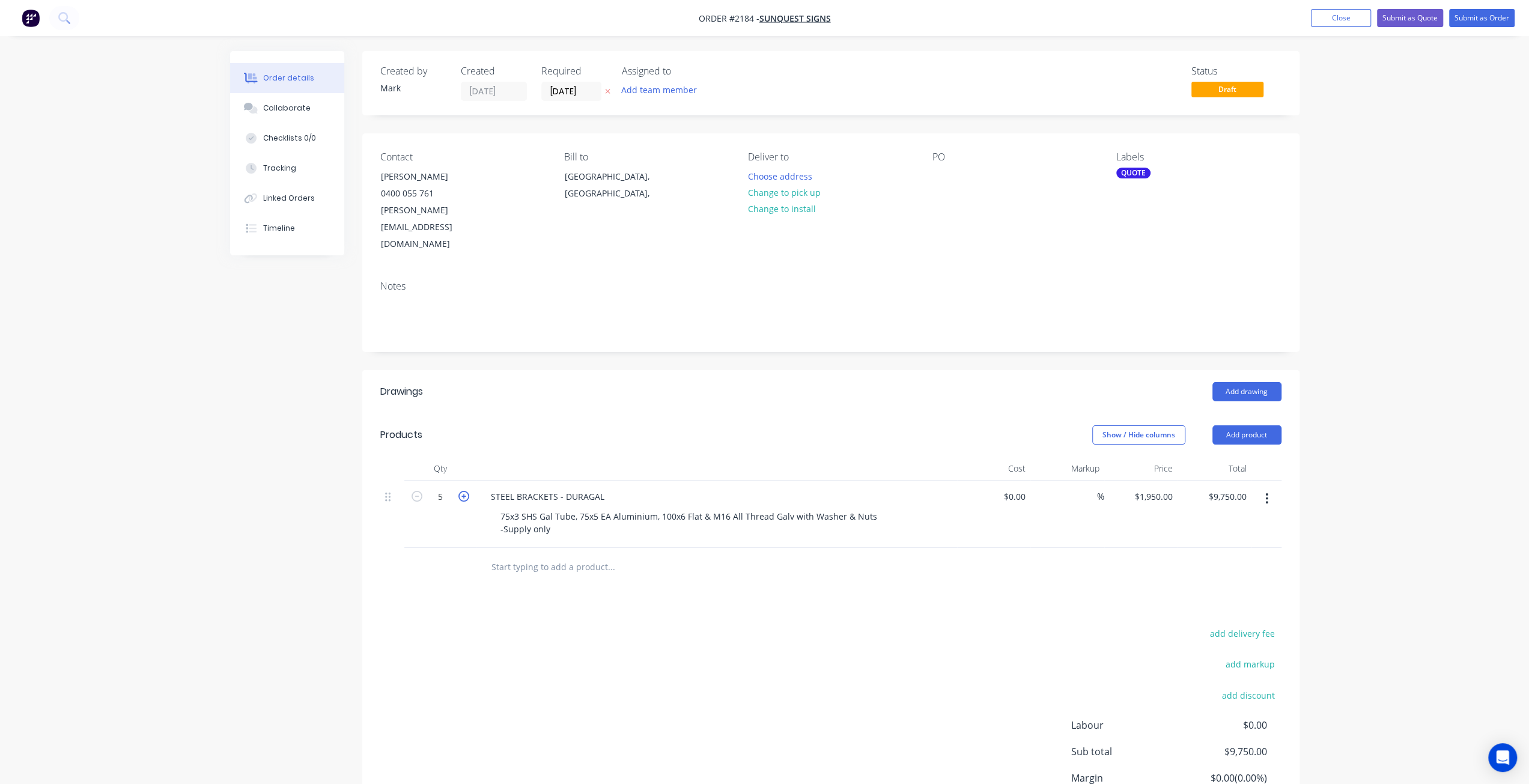
type input "6"
type input "$11,700.00"
click at [1165, 488] on input "1950" at bounding box center [1156, 497] width 44 height 17
type input "$325.00"
type input "$1,950.00"
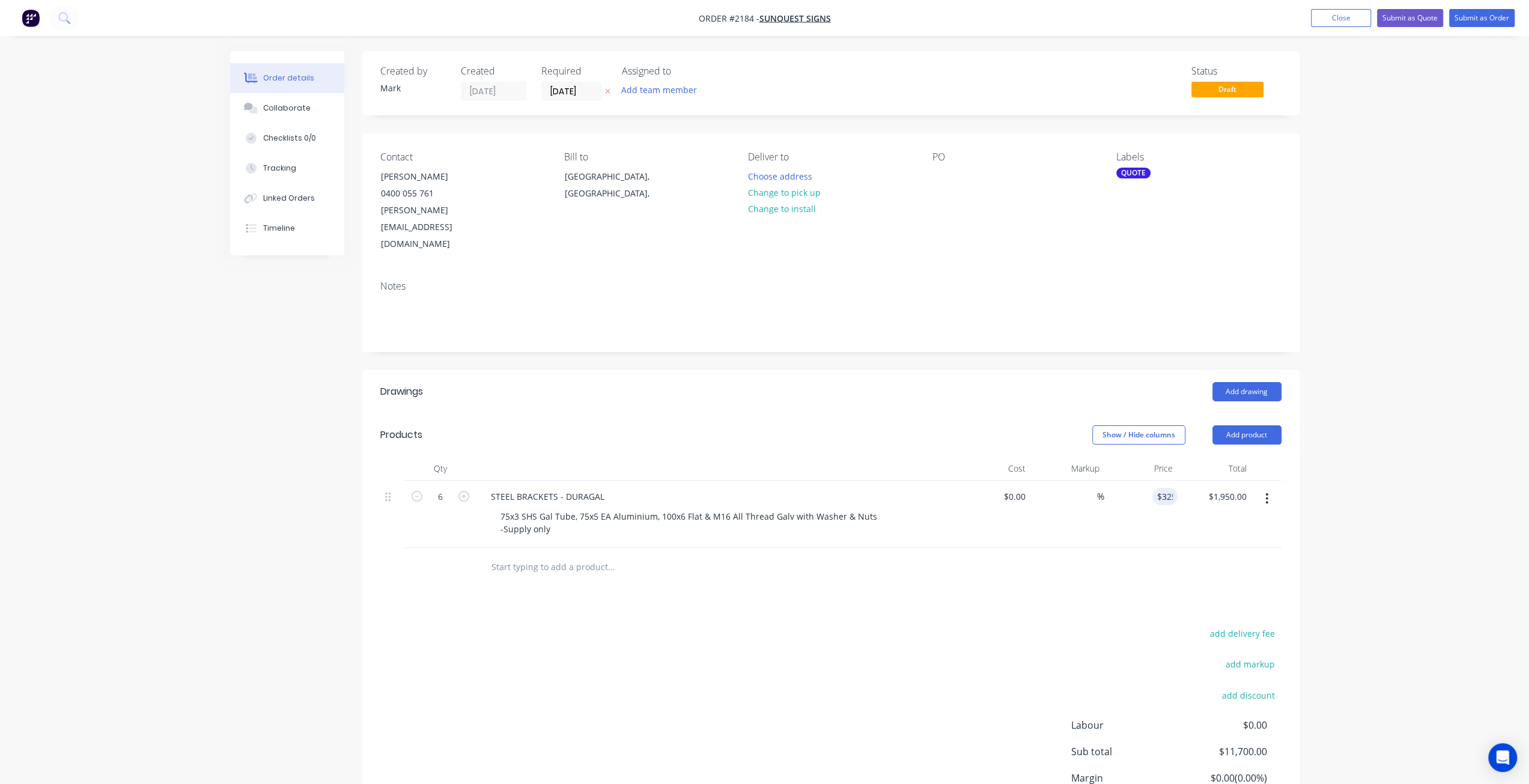
click at [1369, 354] on div "Order details Collaborate Checklists 0/0 Tracking Linked Orders Timeline Order …" at bounding box center [764, 446] width 1529 height 893
click at [1421, 18] on button "Submit as Quote" at bounding box center [1410, 18] width 66 height 18
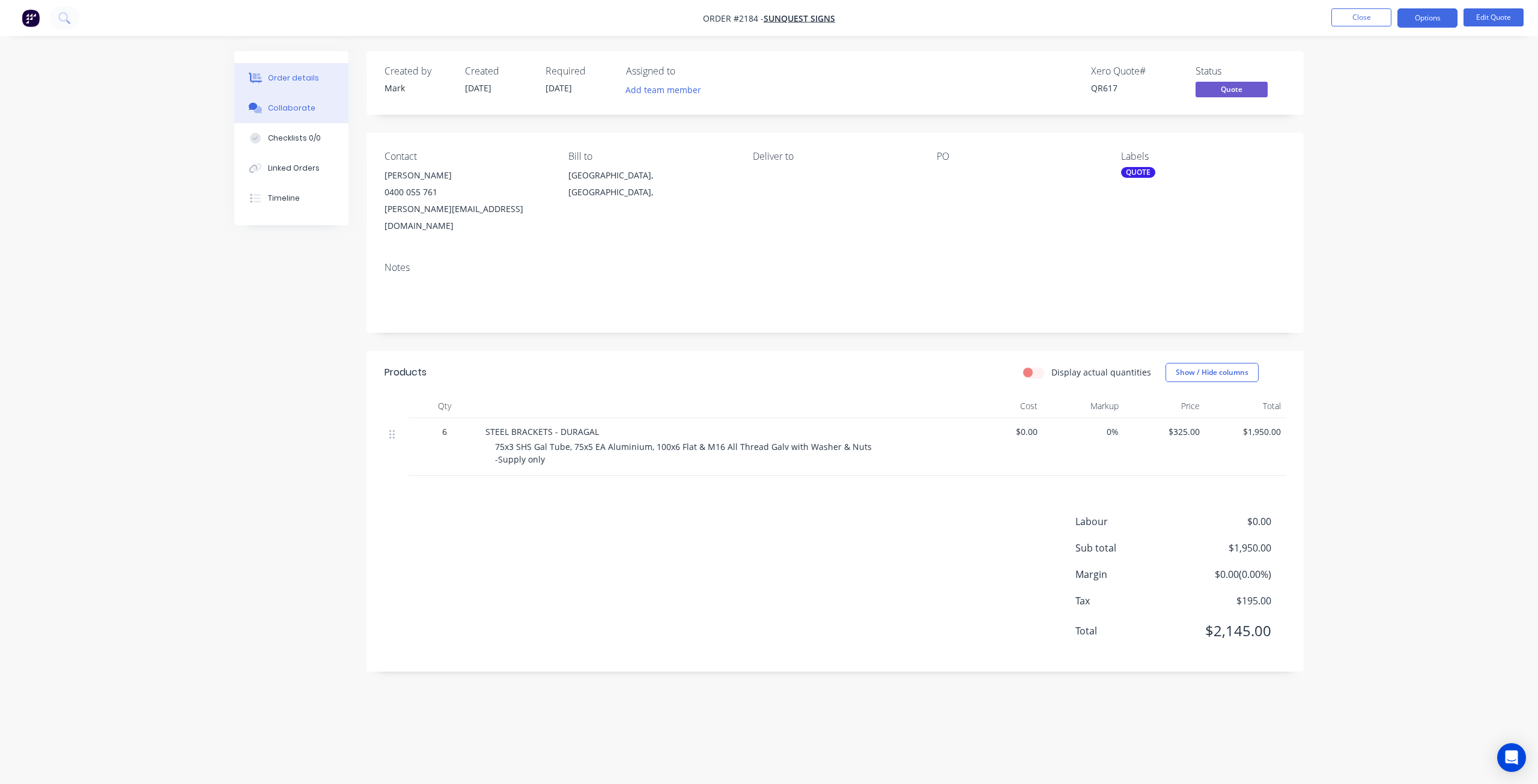
click at [284, 99] on button "Collaborate" at bounding box center [291, 108] width 114 height 30
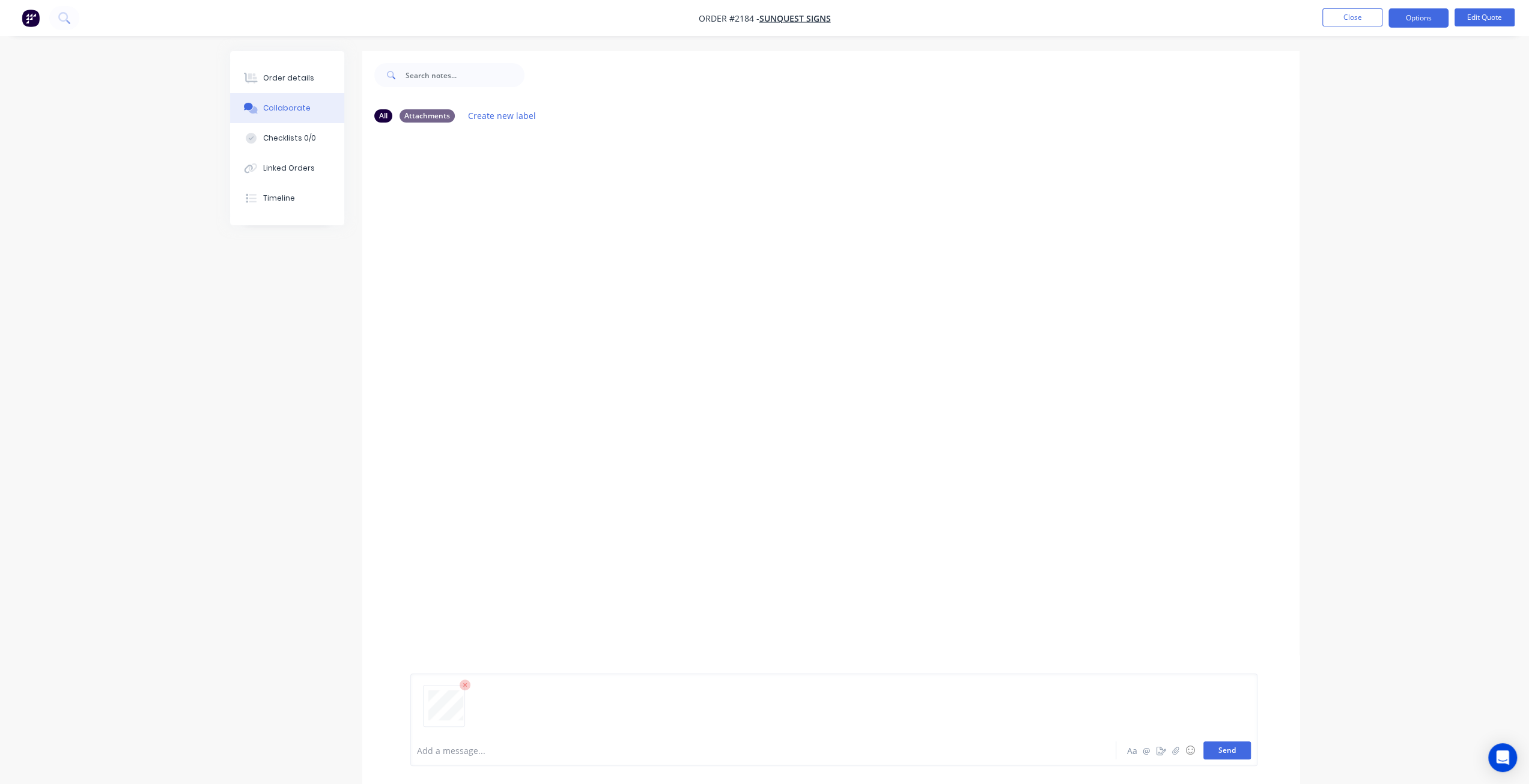
click at [1235, 749] on button "Send" at bounding box center [1228, 750] width 47 height 18
click at [633, 748] on div at bounding box center [730, 750] width 625 height 13
click at [430, 750] on span "TIM TARGET - 12 HRS" at bounding box center [486, 750] width 137 height 11
click at [1226, 753] on button "Send" at bounding box center [1228, 750] width 47 height 18
click at [1348, 17] on button "Close" at bounding box center [1352, 17] width 60 height 18
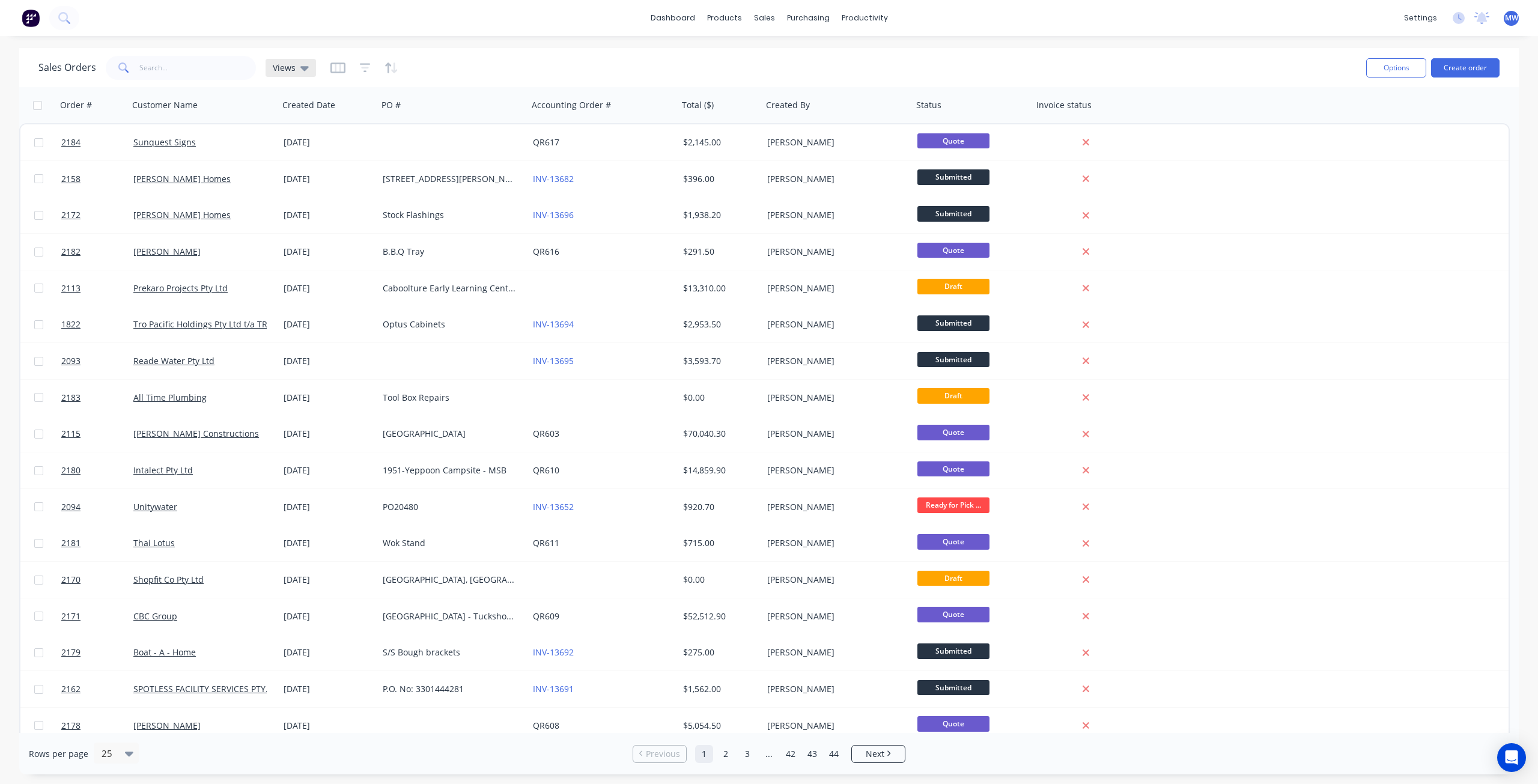
click at [300, 73] on icon at bounding box center [304, 68] width 9 height 13
click at [290, 191] on button "DRAFT QUOTES" at bounding box center [338, 193] width 137 height 14
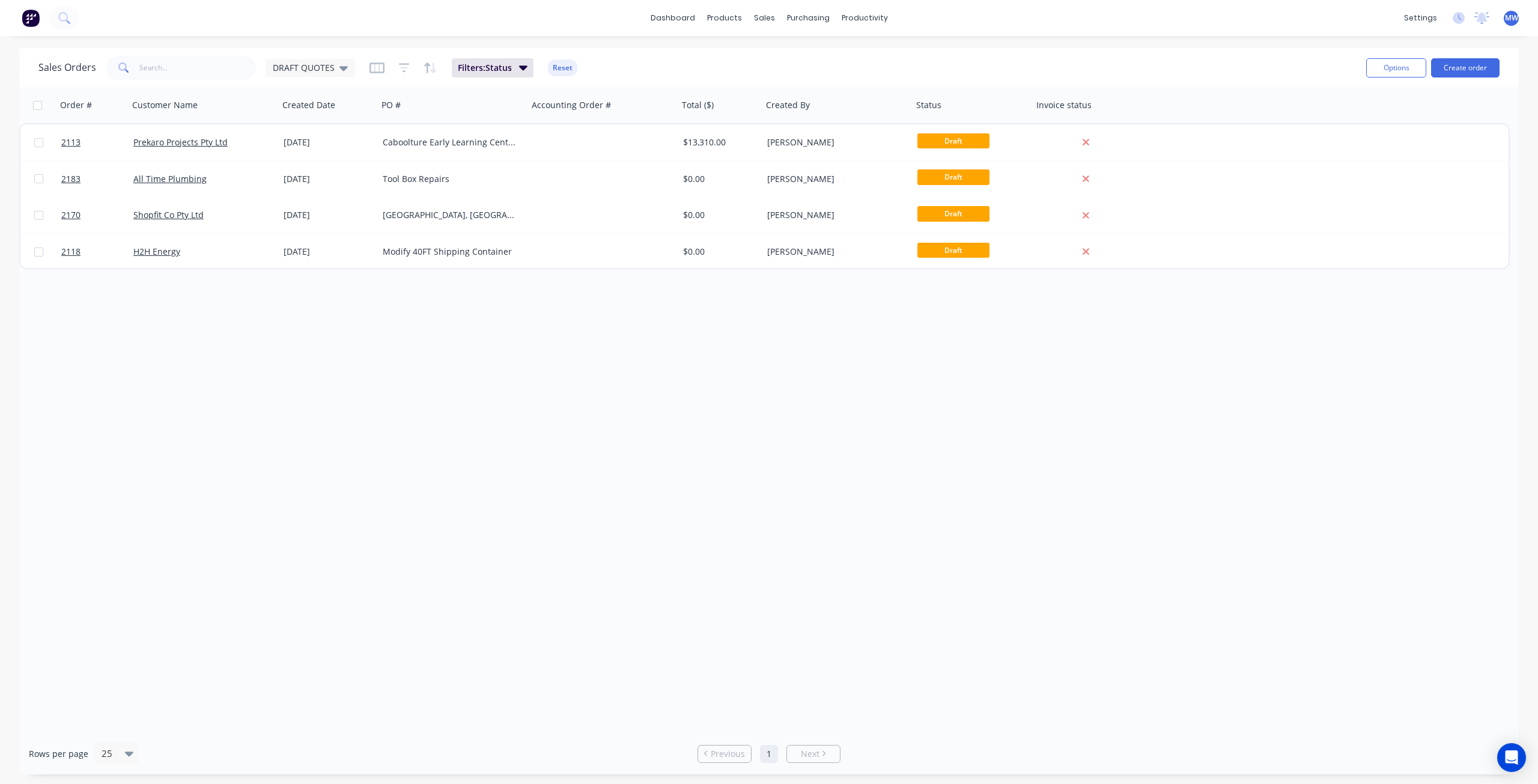
click at [314, 356] on div "Order # Customer Name Created Date PO # Accounting Order # Total ($) Created By…" at bounding box center [769, 409] width 1500 height 646
click at [324, 68] on span "DRAFT QUOTES" at bounding box center [304, 67] width 62 height 13
click at [322, 167] on button "None (Default)" at bounding box center [338, 169] width 137 height 14
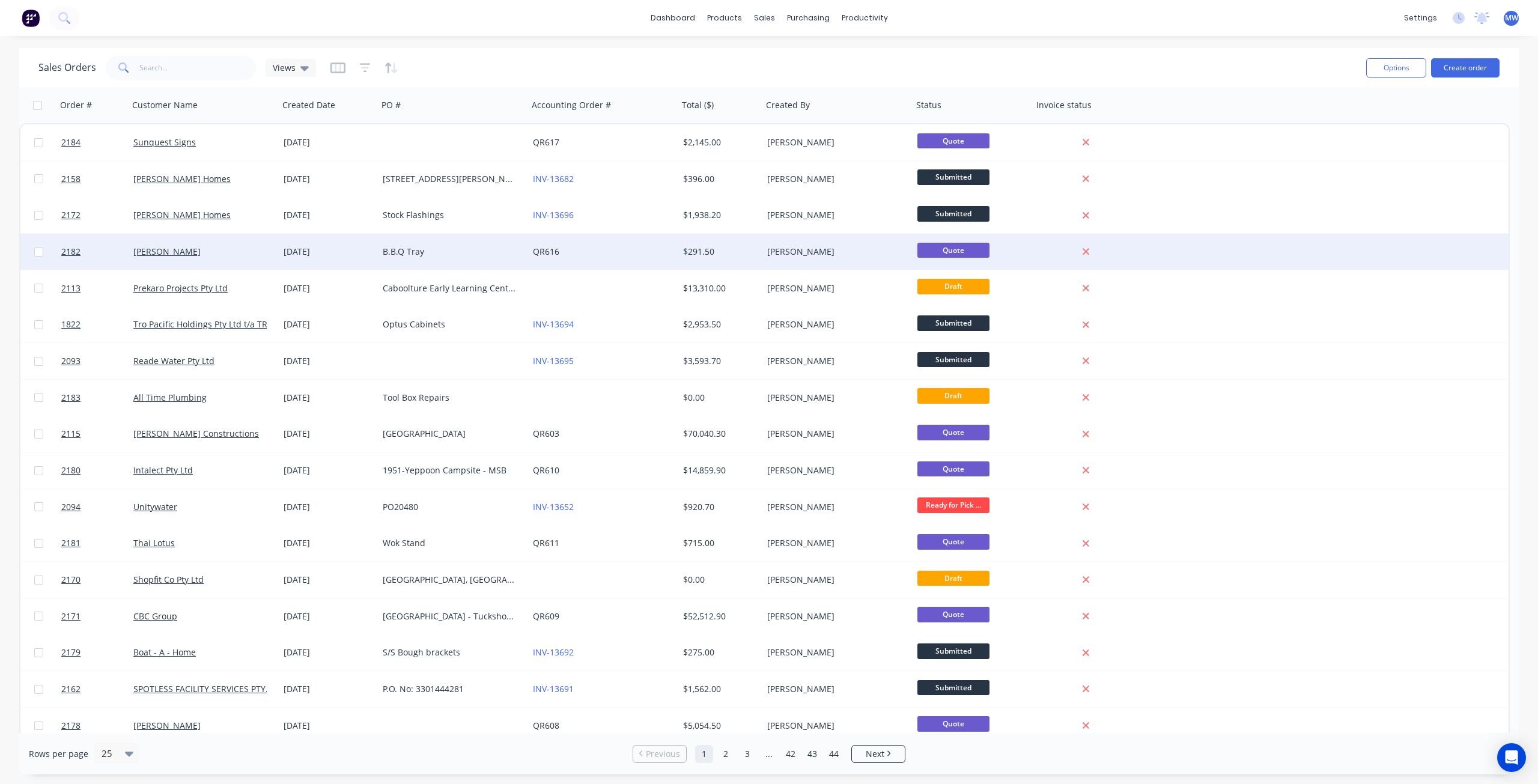
click at [350, 260] on div "13 Aug 2025" at bounding box center [328, 251] width 99 height 36
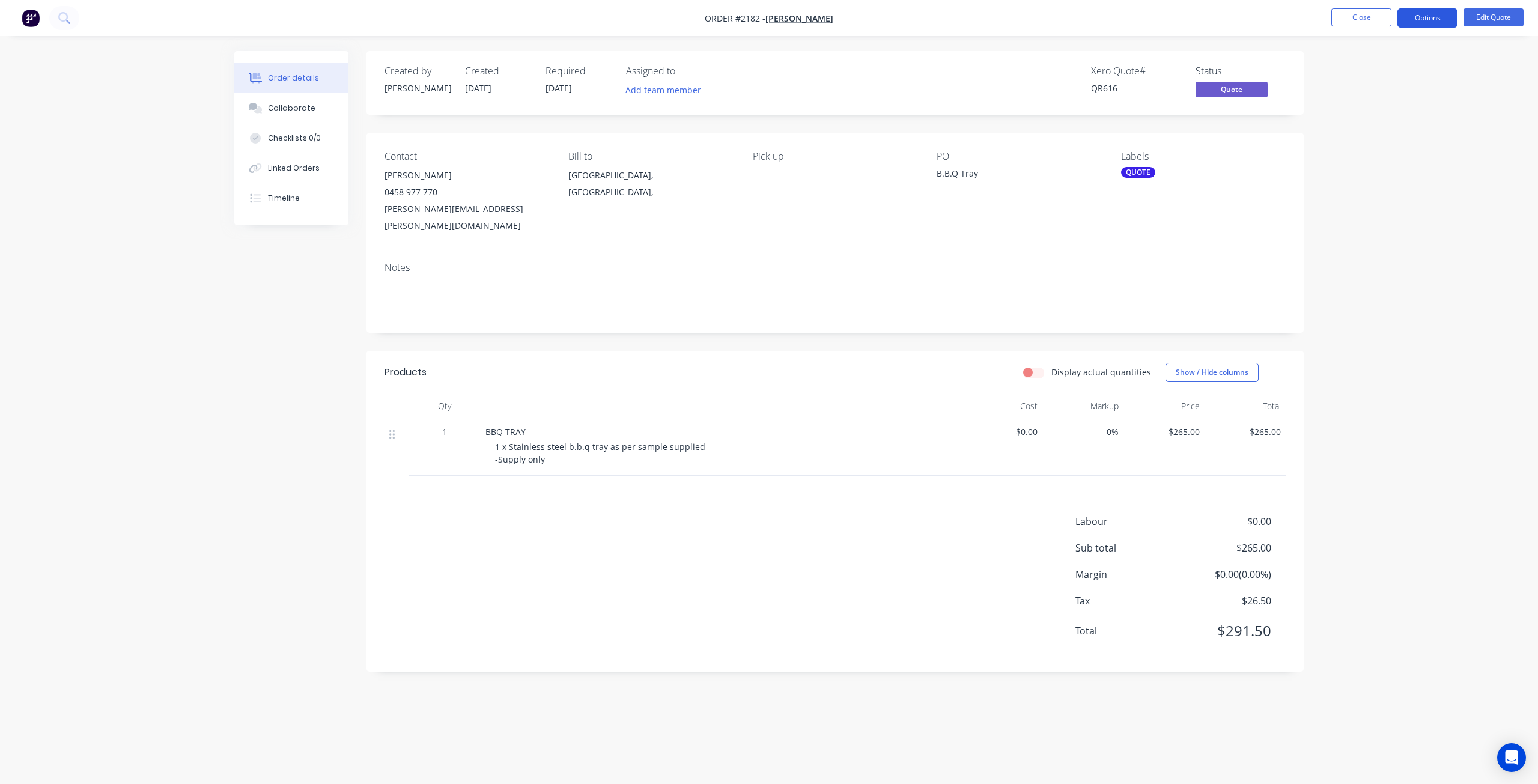
click at [1426, 24] on button "Options" at bounding box center [1427, 18] width 60 height 19
click at [1409, 145] on div "Convert to Order" at bounding box center [1392, 145] width 111 height 17
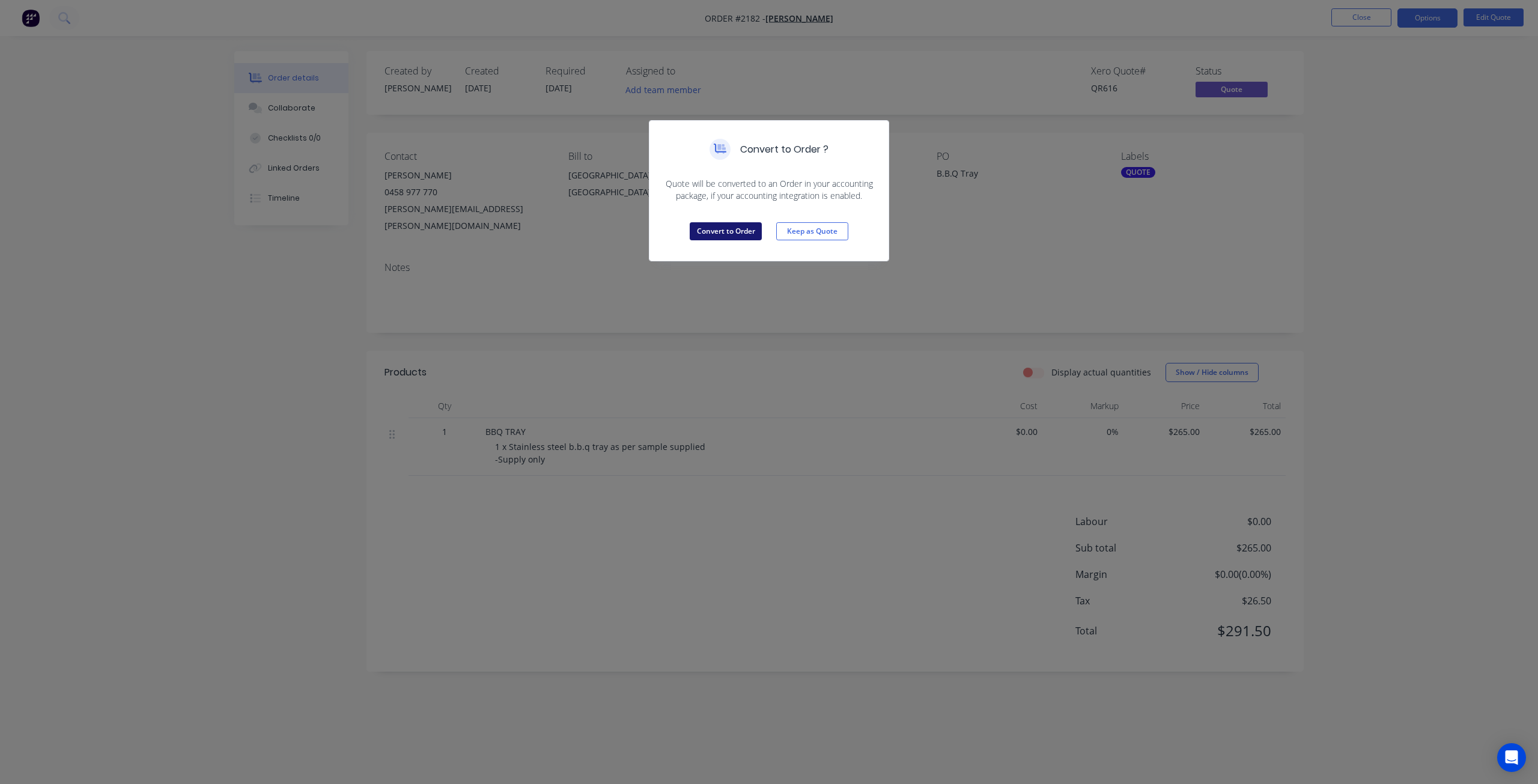
click at [739, 235] on button "Convert to Order" at bounding box center [725, 231] width 72 height 18
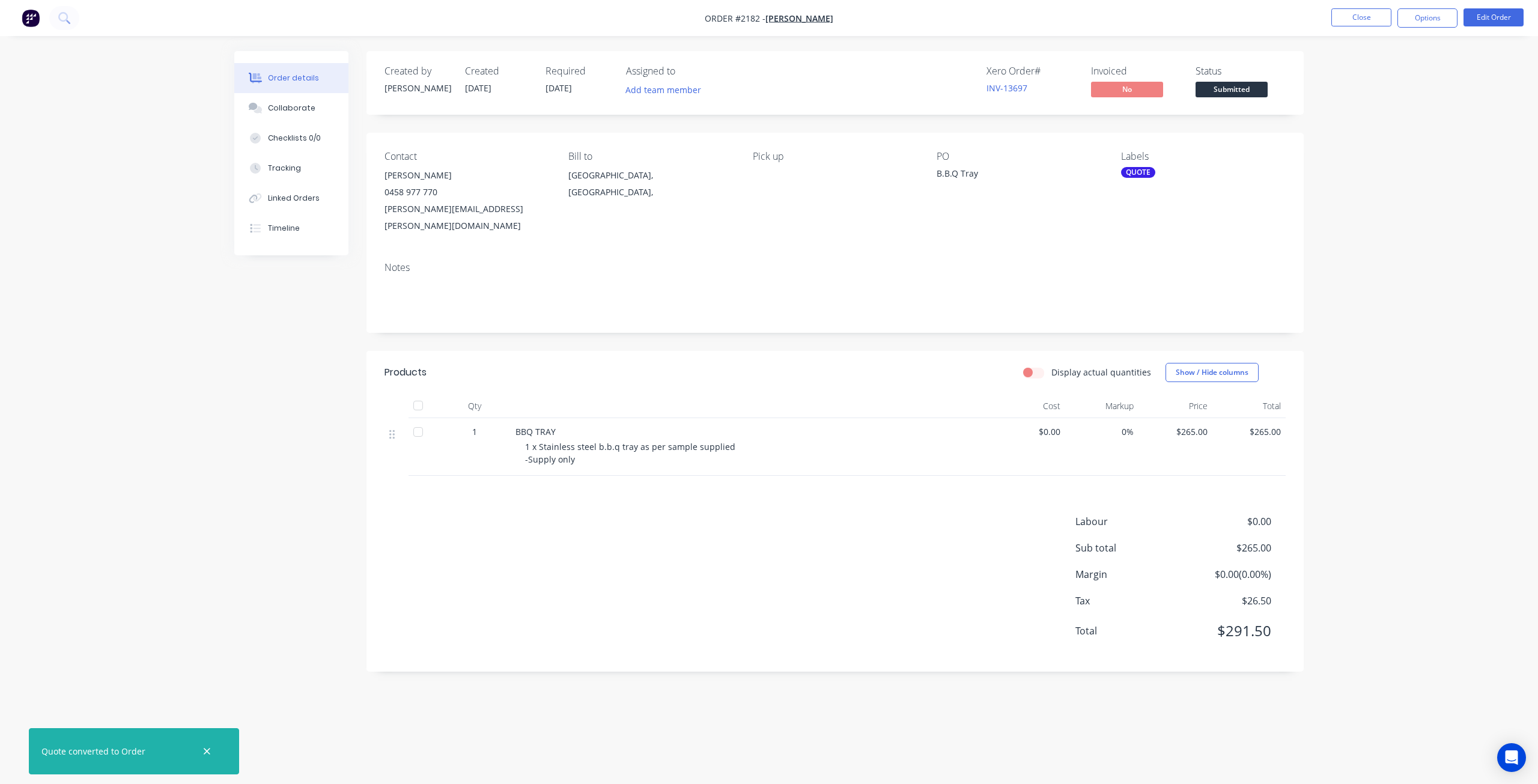
click at [1136, 175] on div "QUOTE" at bounding box center [1138, 172] width 34 height 11
click at [1144, 278] on div at bounding box center [1142, 277] width 24 height 24
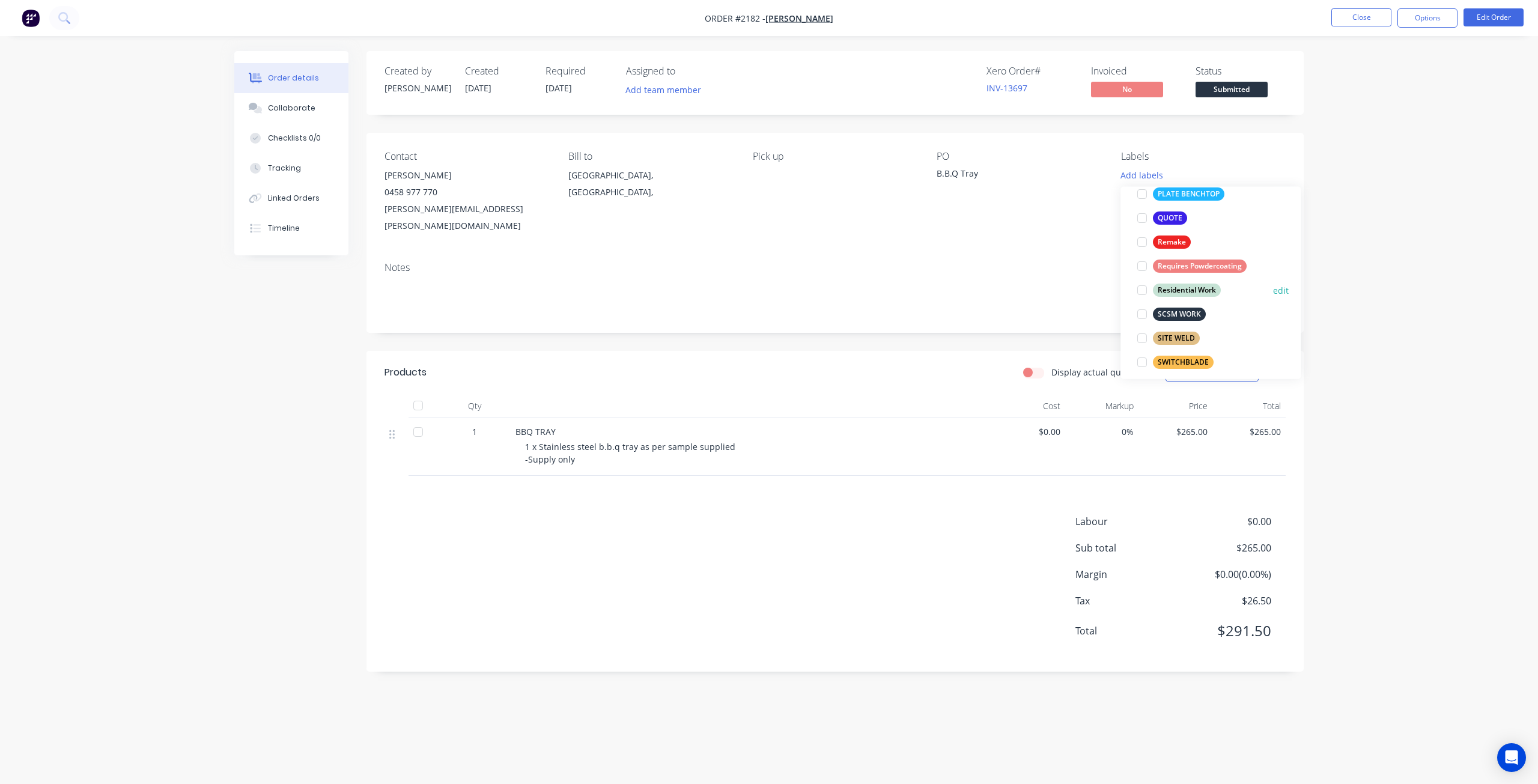
scroll to position [421, 0]
click at [1145, 274] on div at bounding box center [1142, 271] width 24 height 24
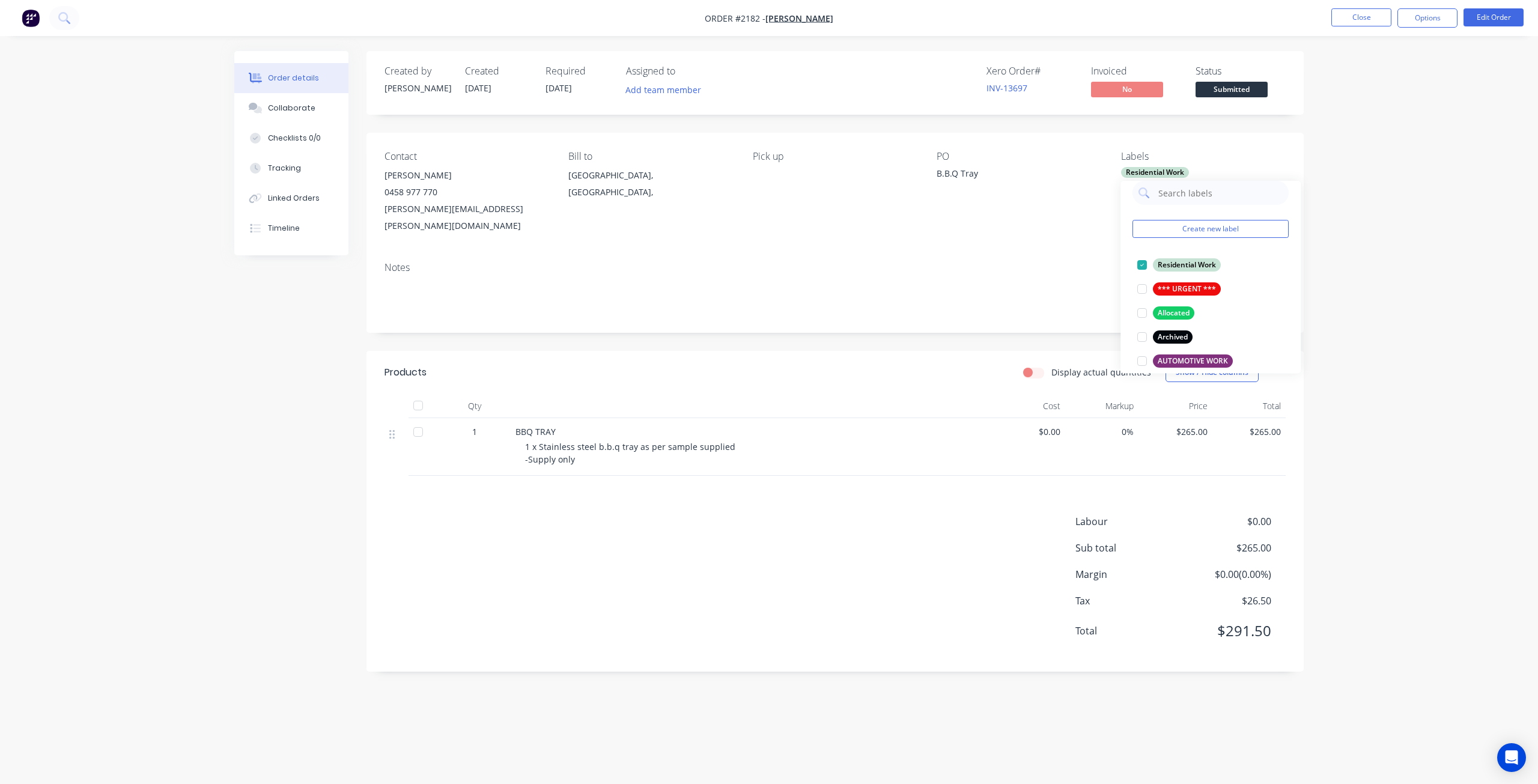
click at [1449, 125] on div "Order details Collaborate Checklists 0/0 Tracking Linked Orders Timeline Order …" at bounding box center [769, 392] width 1538 height 784
click at [1386, 233] on div "Order details Collaborate Checklists 0/0 Tracking Linked Orders Timeline Order …" at bounding box center [769, 392] width 1538 height 784
click at [1353, 181] on div "Order details Collaborate Checklists 0/0 Tracking Linked Orders Timeline Order …" at bounding box center [769, 392] width 1538 height 784
click at [1374, 145] on div "Order details Collaborate Checklists 0/0 Tracking Linked Orders Timeline Order …" at bounding box center [769, 392] width 1538 height 784
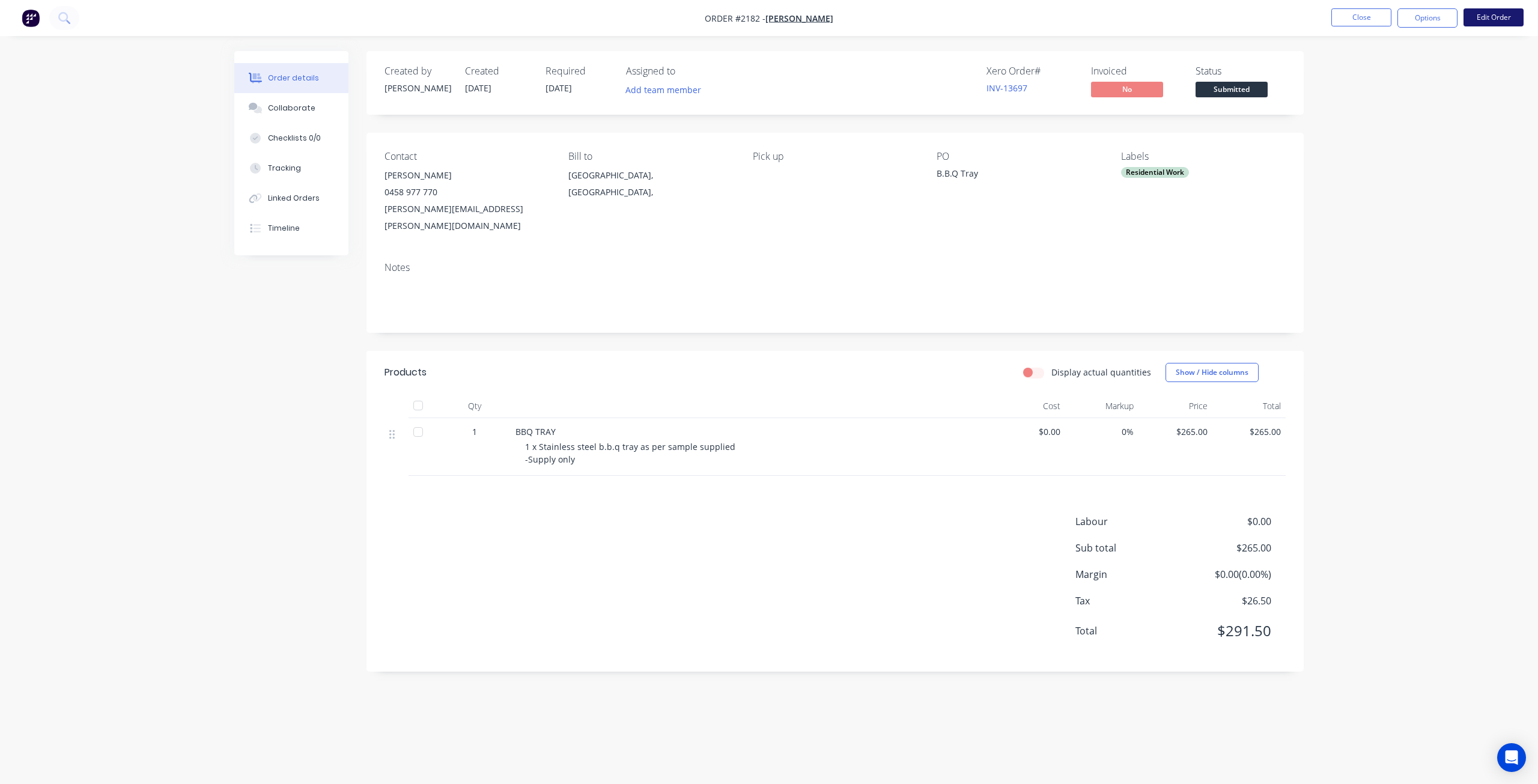
click at [1482, 16] on button "Edit Order" at bounding box center [1493, 17] width 60 height 18
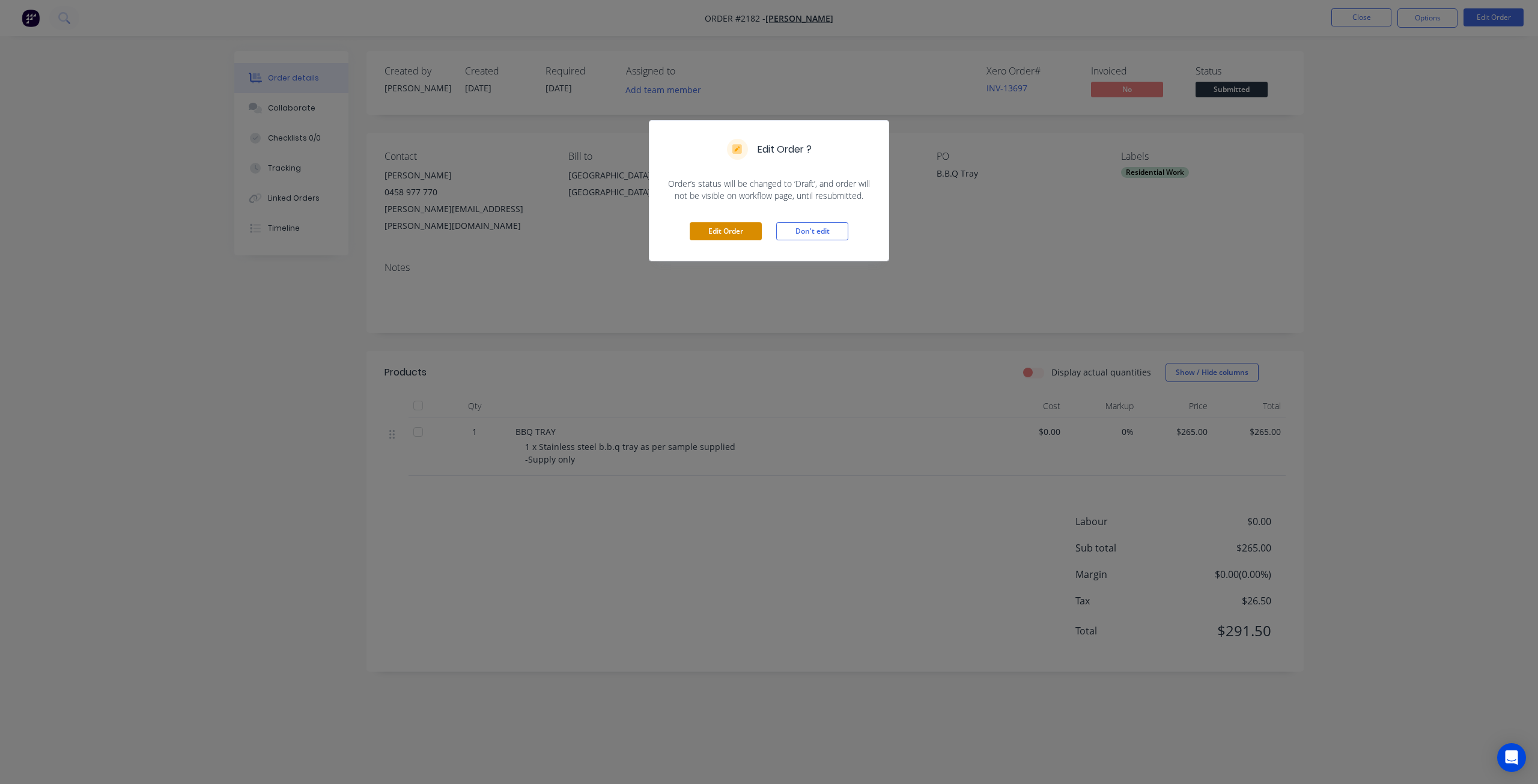
click at [740, 233] on button "Edit Order" at bounding box center [725, 231] width 72 height 18
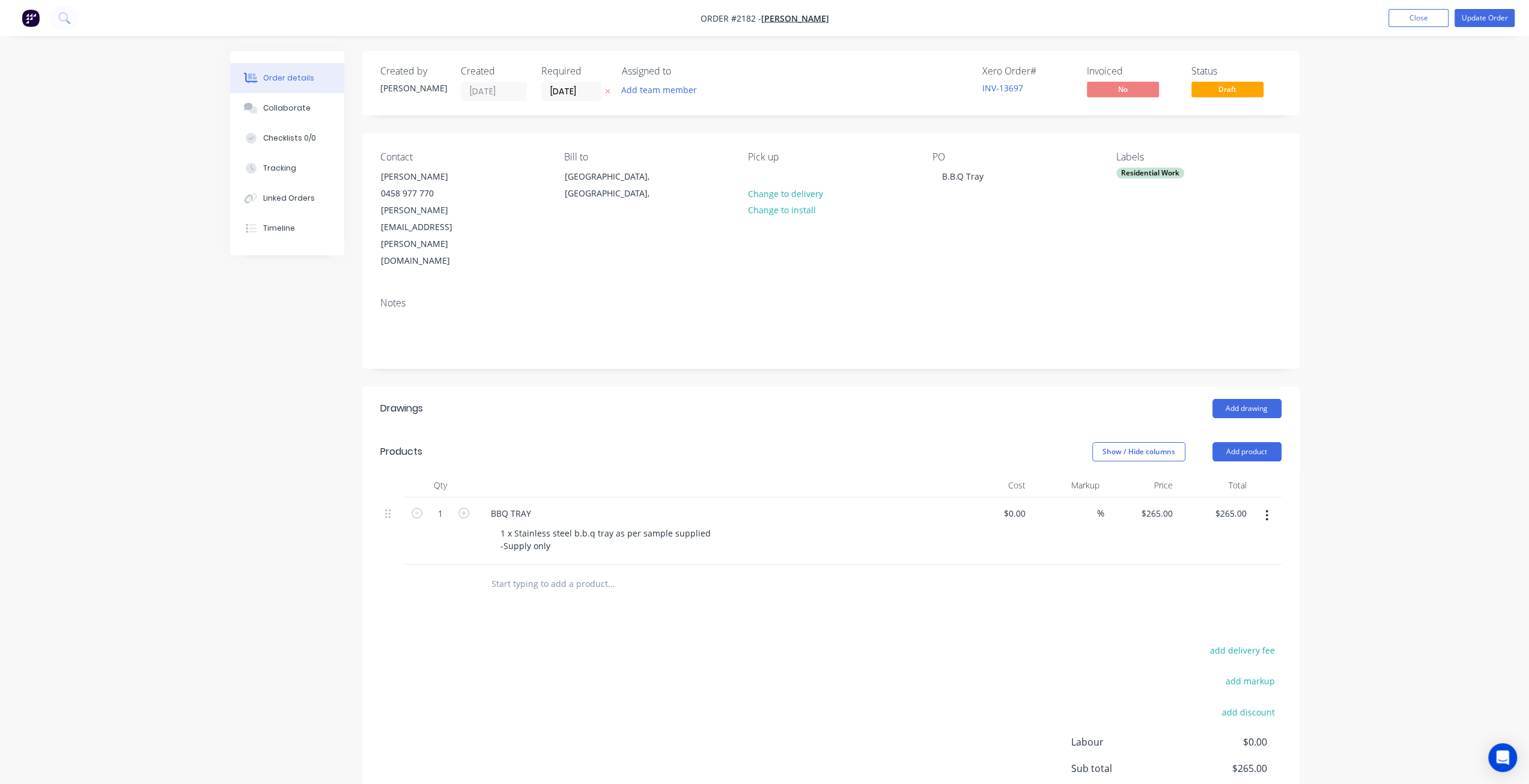
click at [1316, 219] on div "Order details Collaborate Checklists 0/0 Tracking Linked Orders Timeline Order …" at bounding box center [764, 455] width 1529 height 910
click at [1414, 18] on button "Close" at bounding box center [1418, 18] width 60 height 18
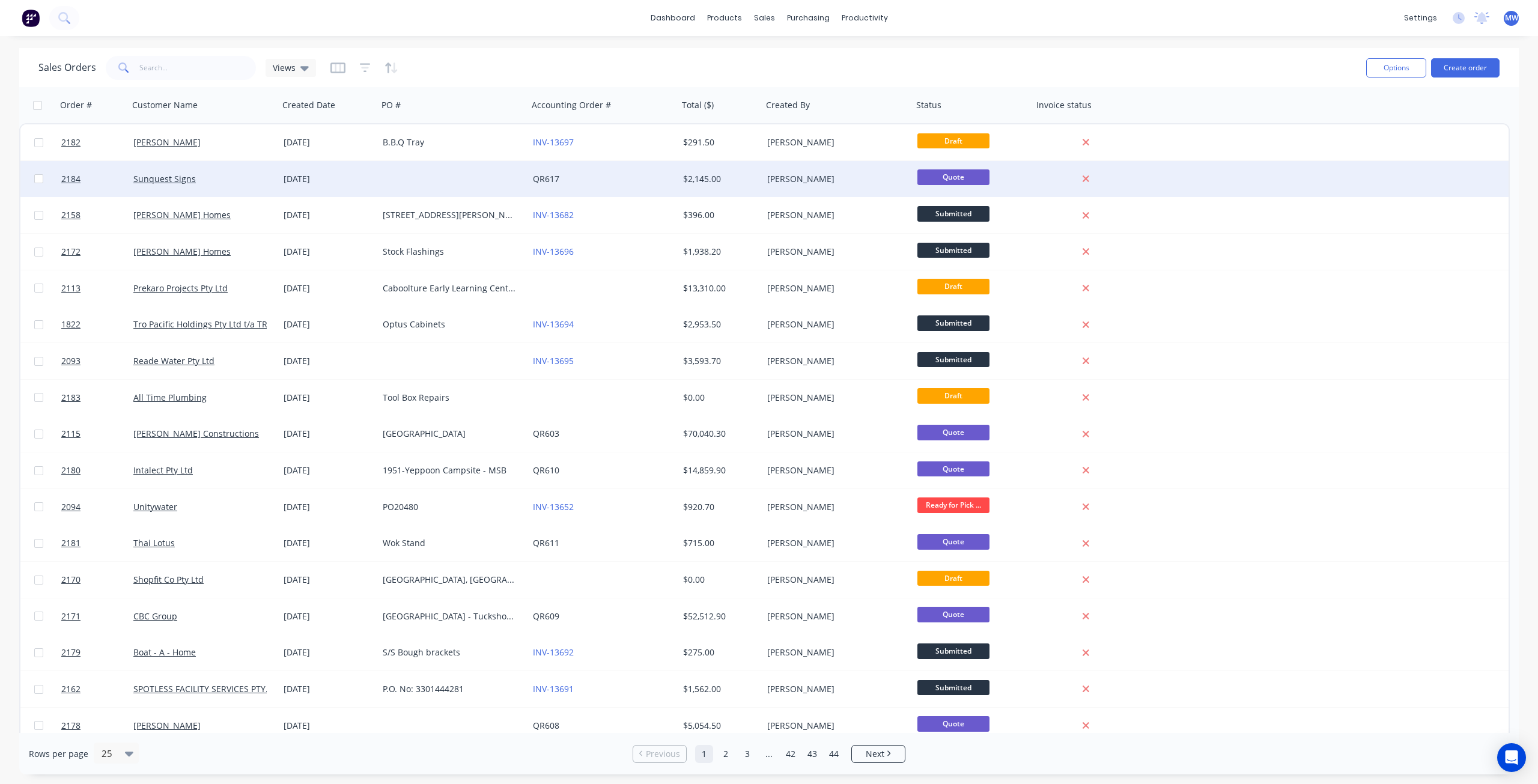
click at [437, 183] on div at bounding box center [453, 179] width 150 height 36
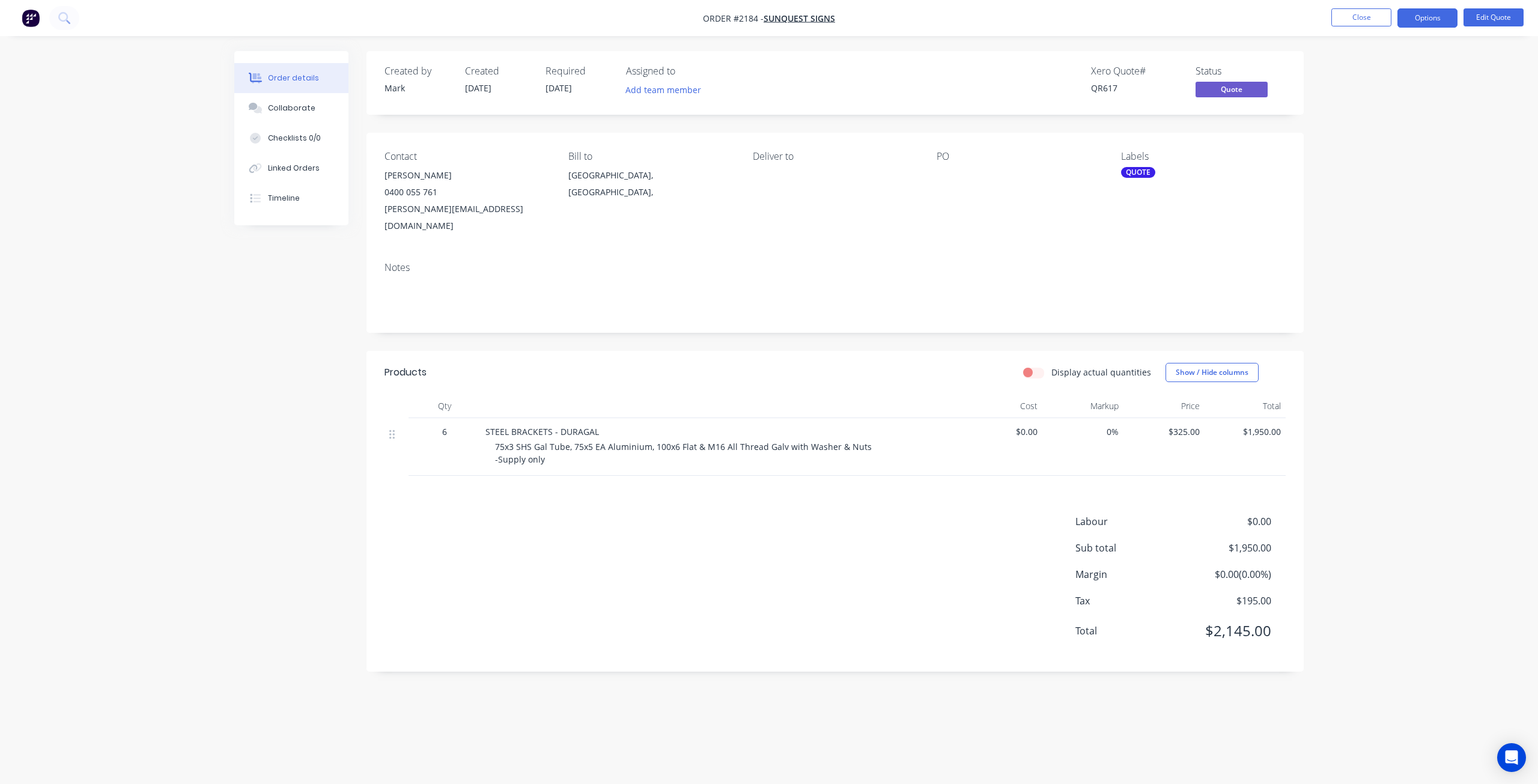
click at [1494, 26] on li "Edit Quote" at bounding box center [1493, 18] width 60 height 19
click at [1496, 21] on button "Edit Quote" at bounding box center [1493, 17] width 60 height 18
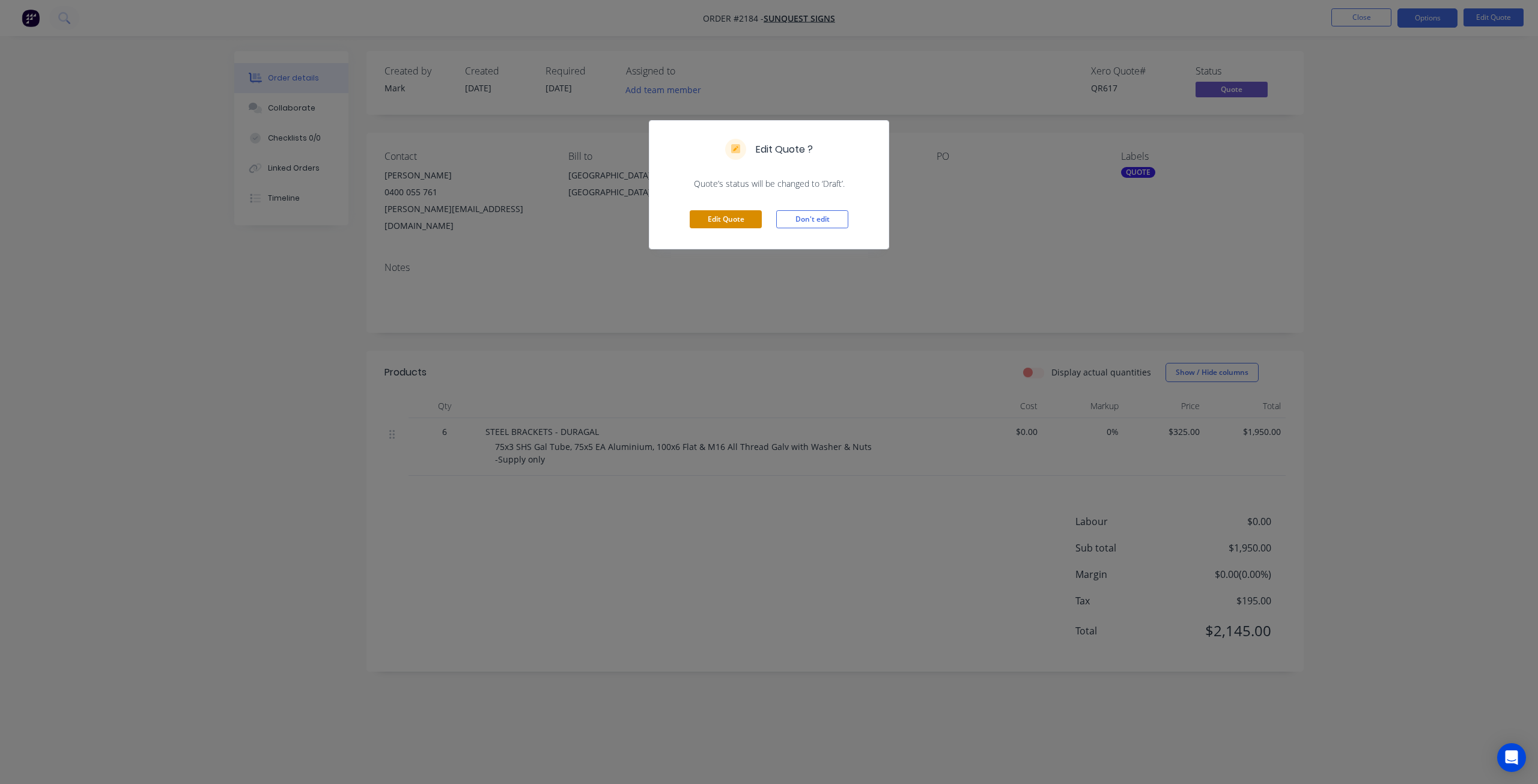
click at [741, 211] on button "Edit Quote" at bounding box center [725, 219] width 72 height 18
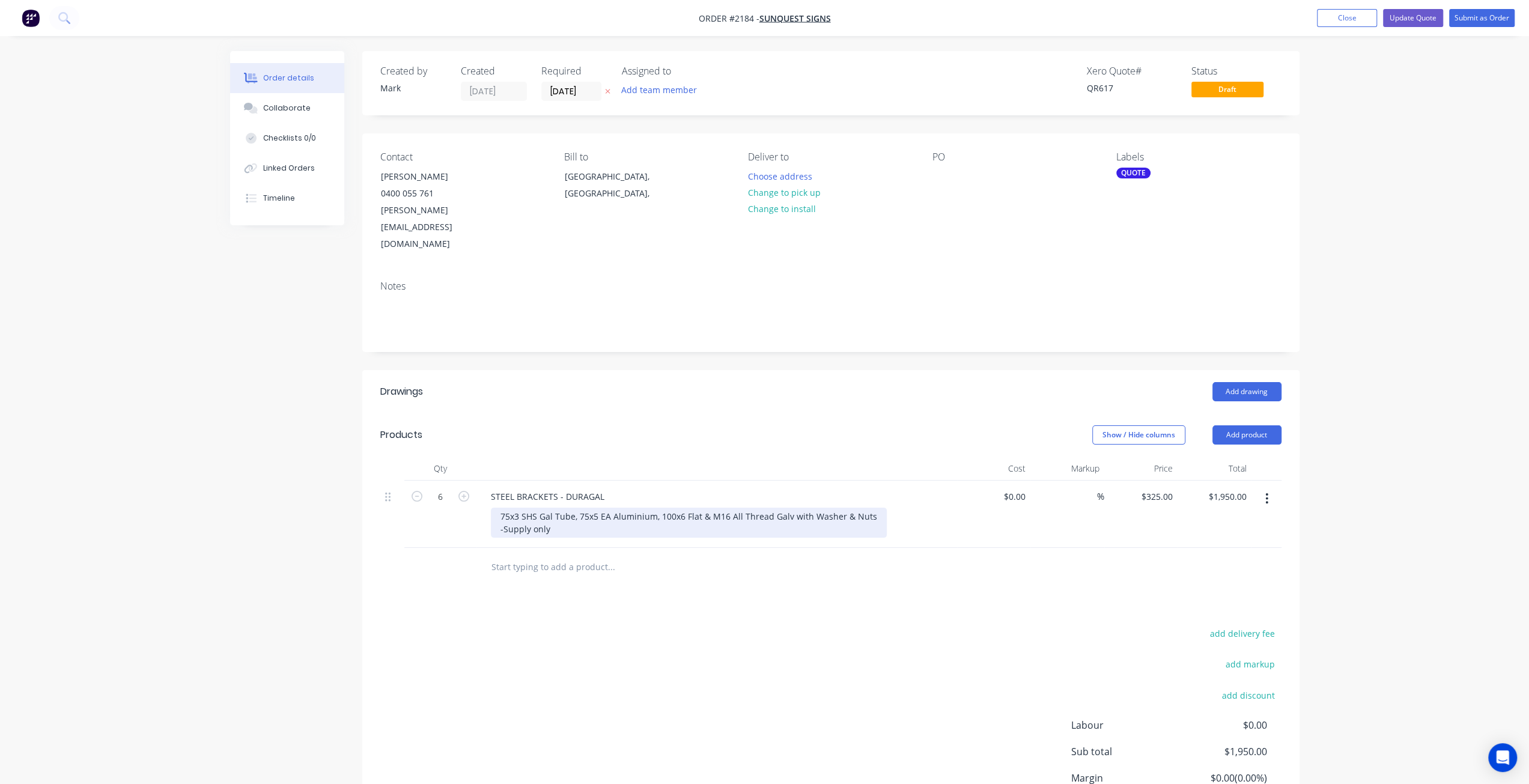
click at [608, 508] on div "75x3 SHS Gal Tube, 75x5 EA Aluminium, 100x6 Flat & M16 All Thread Galv with Was…" at bounding box center [689, 523] width 396 height 30
drag, startPoint x: 580, startPoint y: 478, endPoint x: 658, endPoint y: 477, distance: 78.0
click at [658, 508] on div "75x3 SHS Gal Tube, 75x5 EA Aluminium, 100x6 Flat & M16 All Thread Galv with Was…" at bounding box center [689, 523] width 396 height 30
drag, startPoint x: 1413, startPoint y: 454, endPoint x: 1274, endPoint y: 474, distance: 140.4
click at [1411, 454] on div "Order details Collaborate Checklists 0/0 Linked Orders Timeline Order details C…" at bounding box center [764, 446] width 1529 height 893
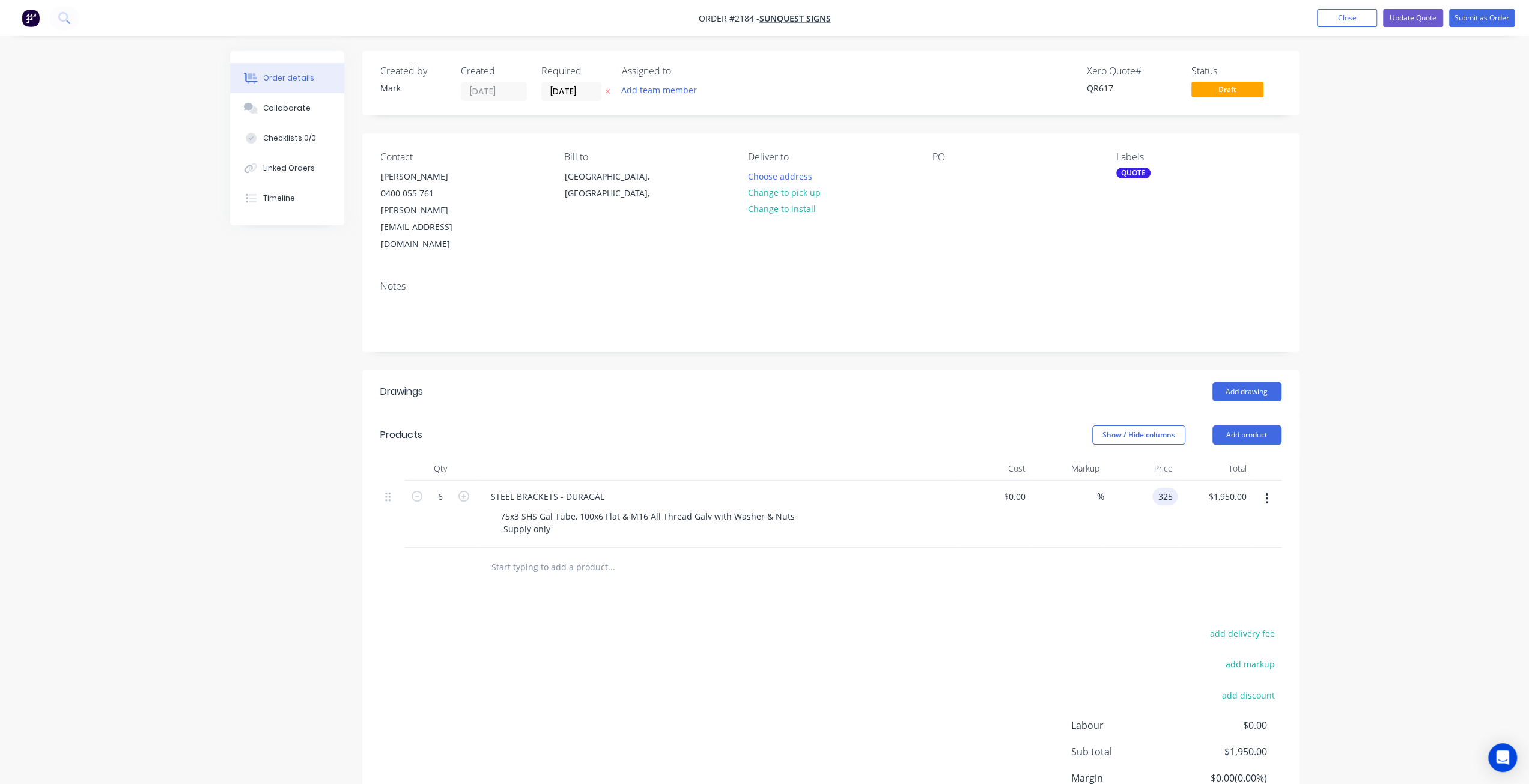
click at [1155, 488] on div "325 325" at bounding box center [1165, 497] width 25 height 17
type input "$292.00"
type input "$1,752.00"
click at [1350, 344] on div "Order details Collaborate Checklists 0/0 Linked Orders Timeline Order details C…" at bounding box center [764, 446] width 1529 height 893
click at [1410, 15] on button "Update Quote" at bounding box center [1413, 18] width 60 height 18
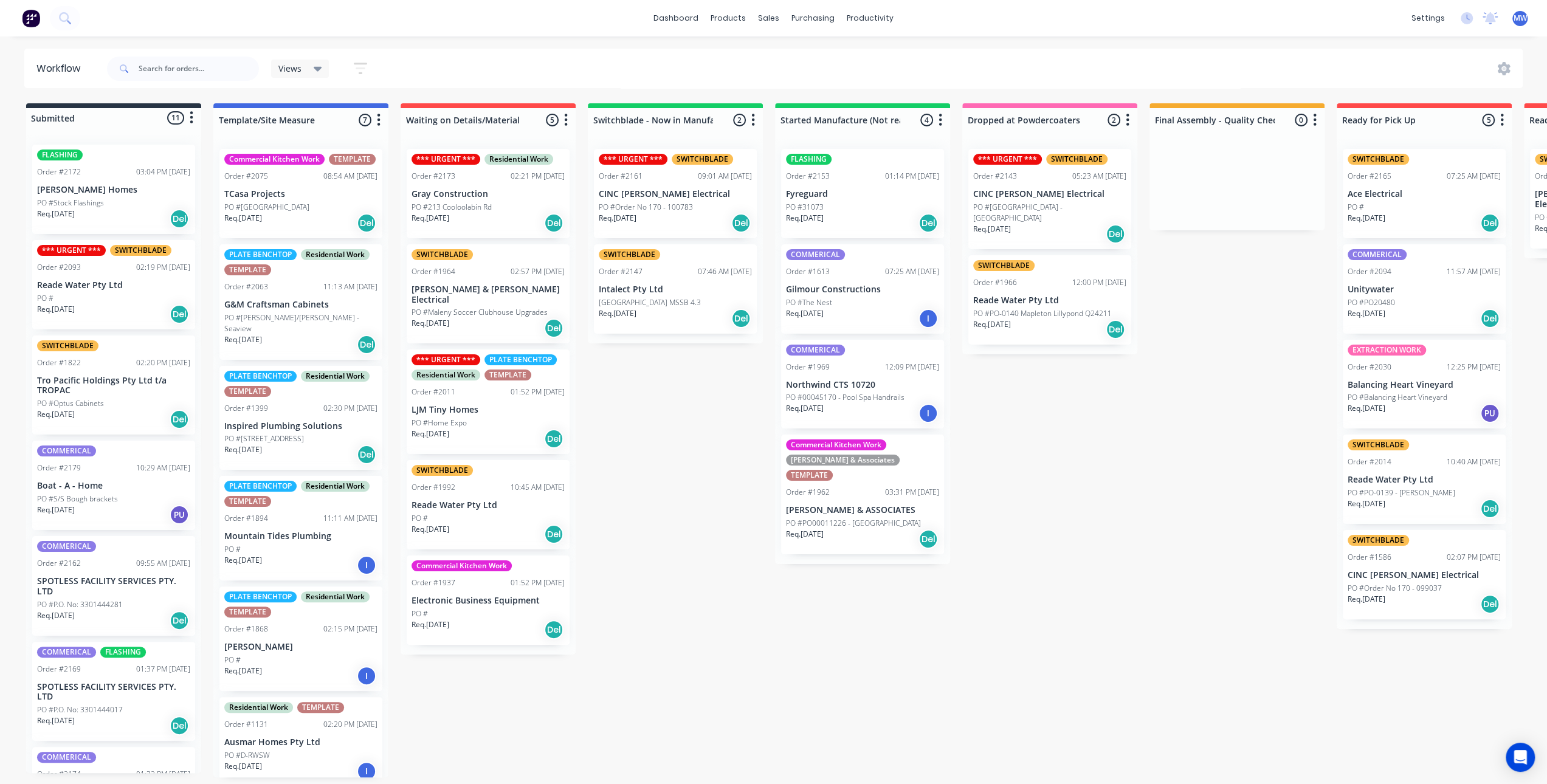
drag, startPoint x: 700, startPoint y: 418, endPoint x: 555, endPoint y: 242, distance: 228.0
click at [700, 418] on div "Submitted 11 Status colour #273444 hex #273444 Save Cancel Summaries Total orde…" at bounding box center [1004, 440] width 2028 height 674
click at [688, 447] on div "Submitted 11 Status colour #273444 hex #273444 Save Cancel Summaries Total orde…" at bounding box center [1004, 440] width 2028 height 674
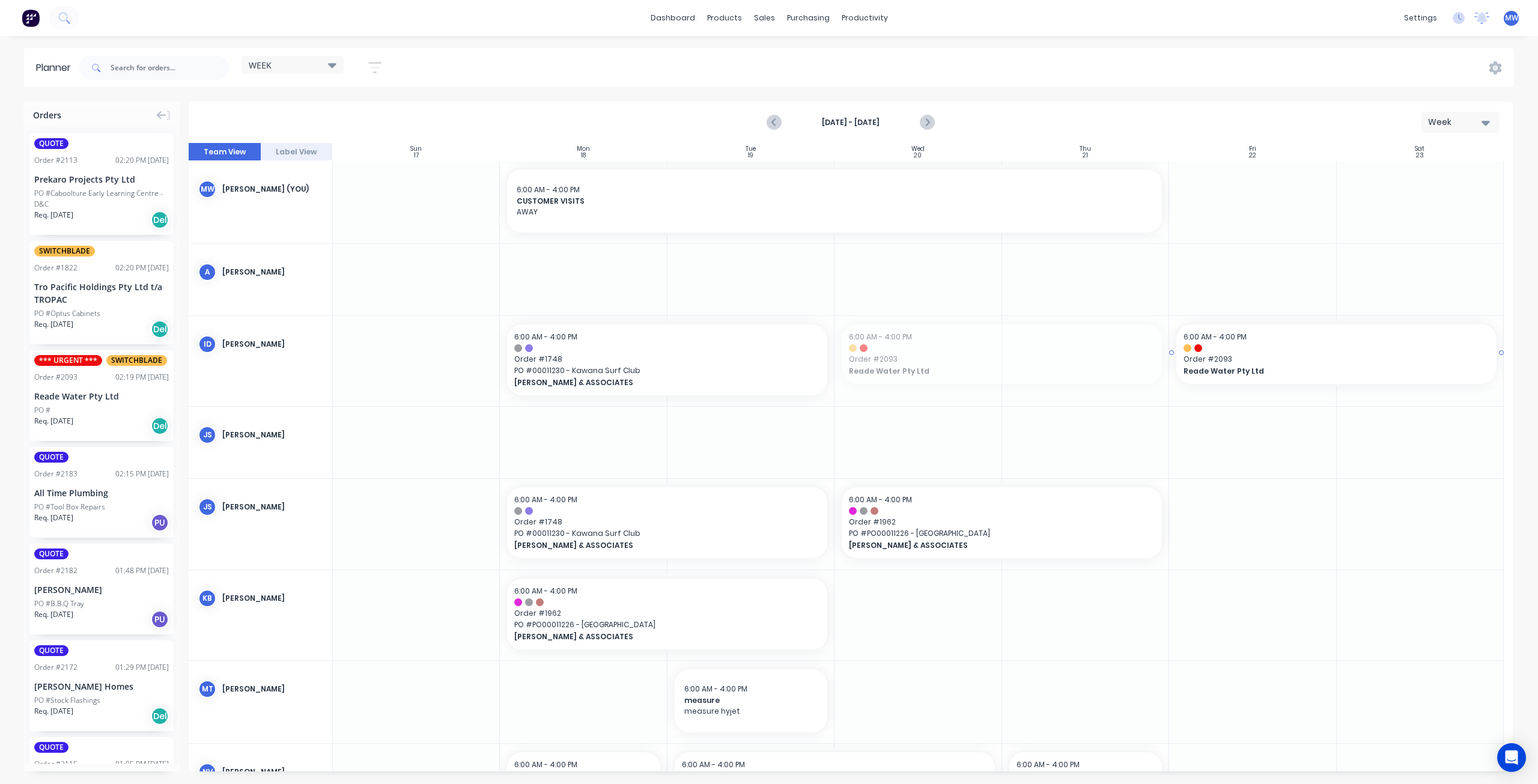
drag, startPoint x: 956, startPoint y: 361, endPoint x: 1201, endPoint y: 377, distance: 245.5
drag, startPoint x: 829, startPoint y: 360, endPoint x: 1020, endPoint y: 368, distance: 191.2
click at [1272, 350] on div "Set start/finish time" at bounding box center [1297, 352] width 129 height 24
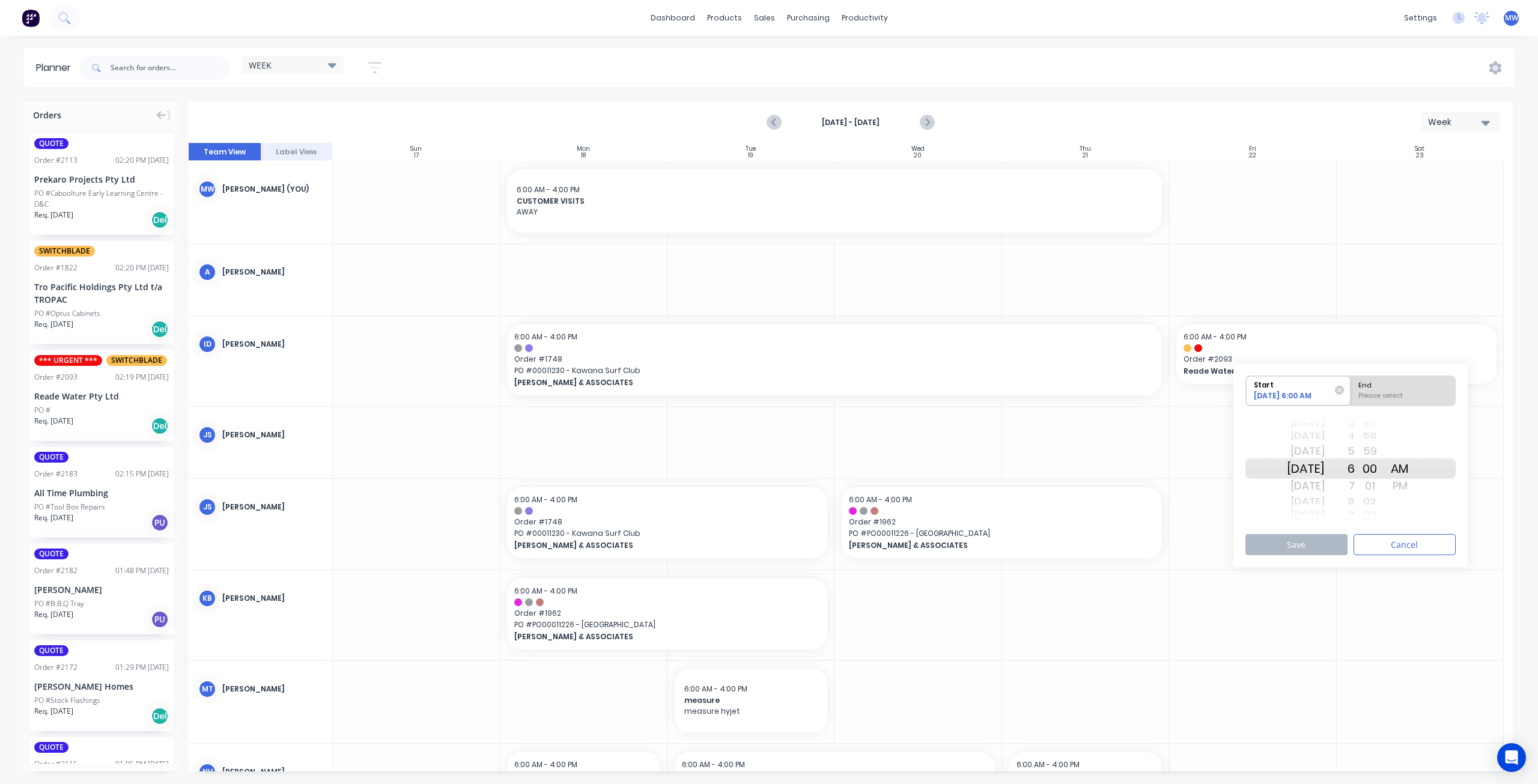
click at [1316, 468] on div "[DATE]" at bounding box center [1305, 468] width 38 height 20
click at [1421, 386] on div "End" at bounding box center [1403, 383] width 98 height 15
click at [1351, 386] on input "End Please select" at bounding box center [1351, 390] width 1 height 30
radio input "true"
click at [1413, 485] on div "PM" at bounding box center [1400, 485] width 30 height 19
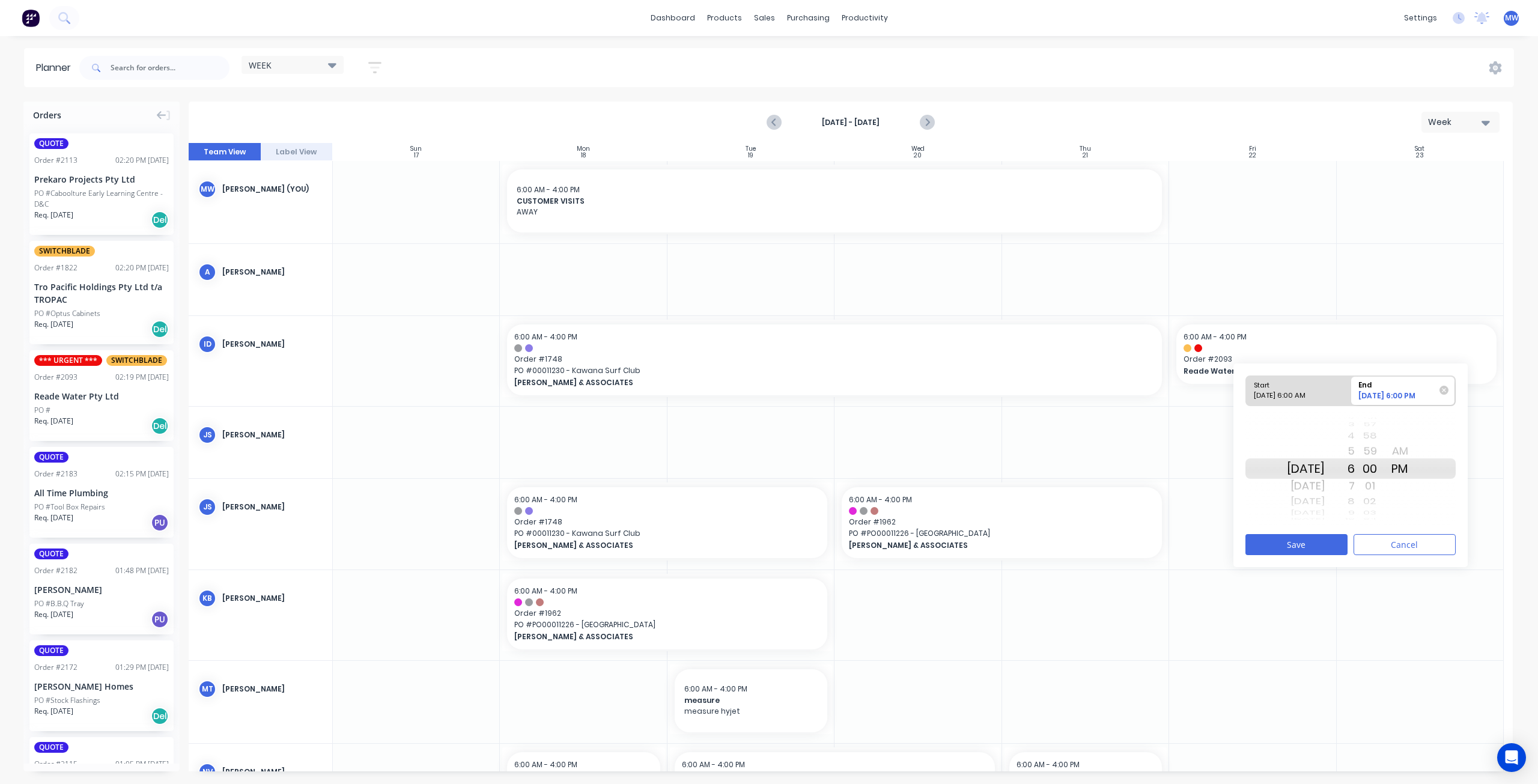
click at [1355, 437] on div "4" at bounding box center [1340, 437] width 30 height 16
click at [1299, 541] on button "Save" at bounding box center [1296, 545] width 102 height 21
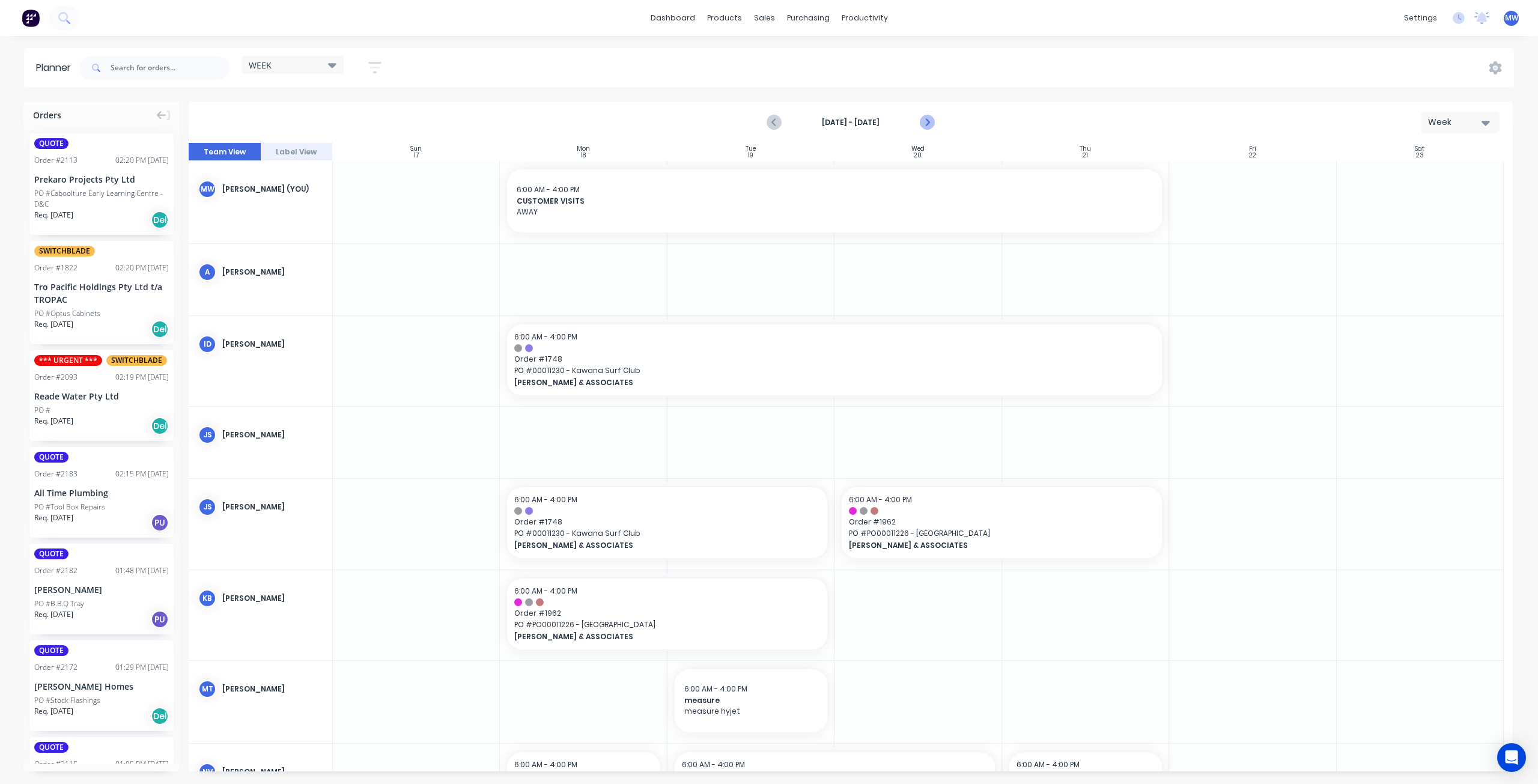
click at [933, 128] on icon "Next page" at bounding box center [927, 123] width 15 height 15
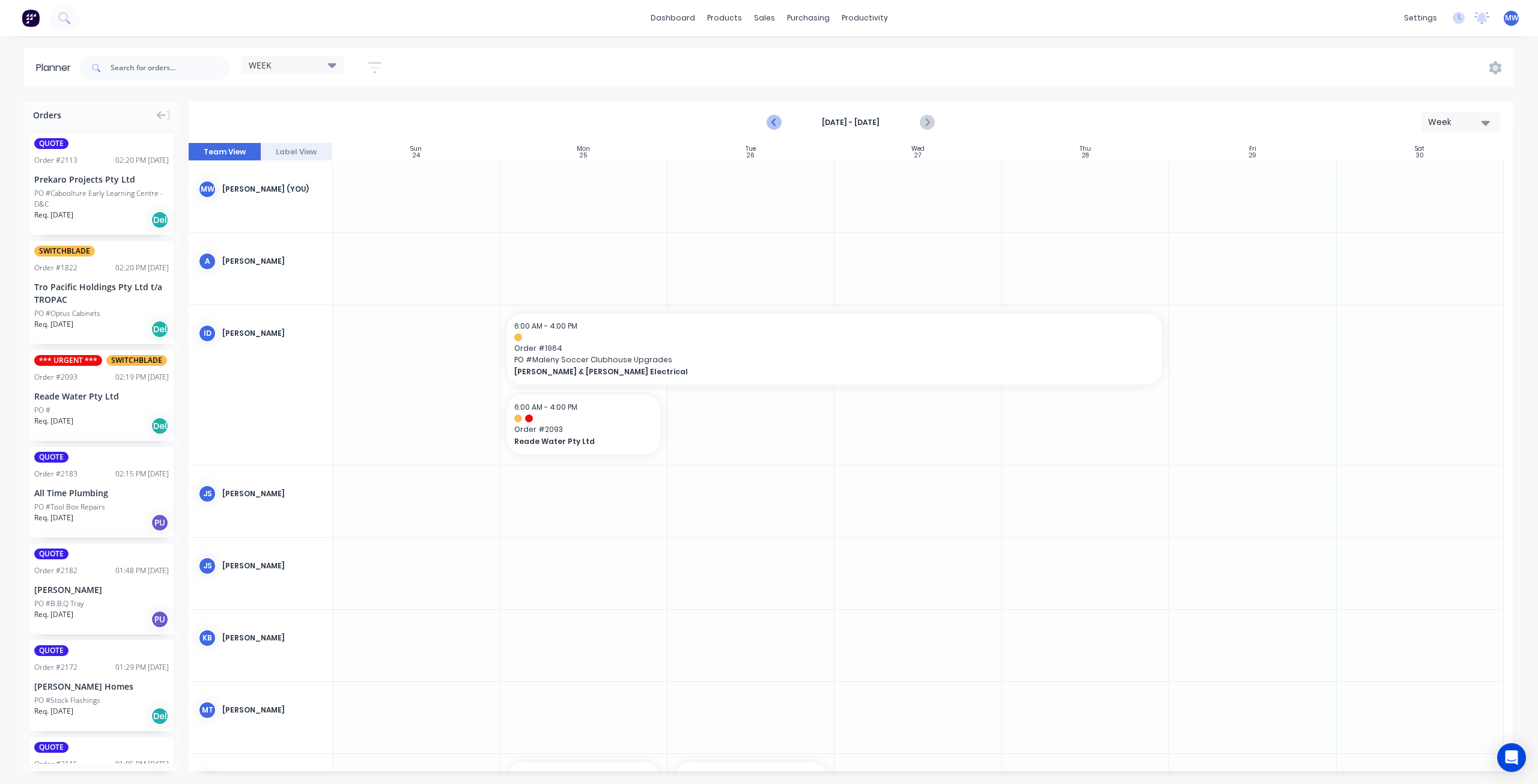
click at [780, 123] on icon "Previous page" at bounding box center [775, 123] width 15 height 15
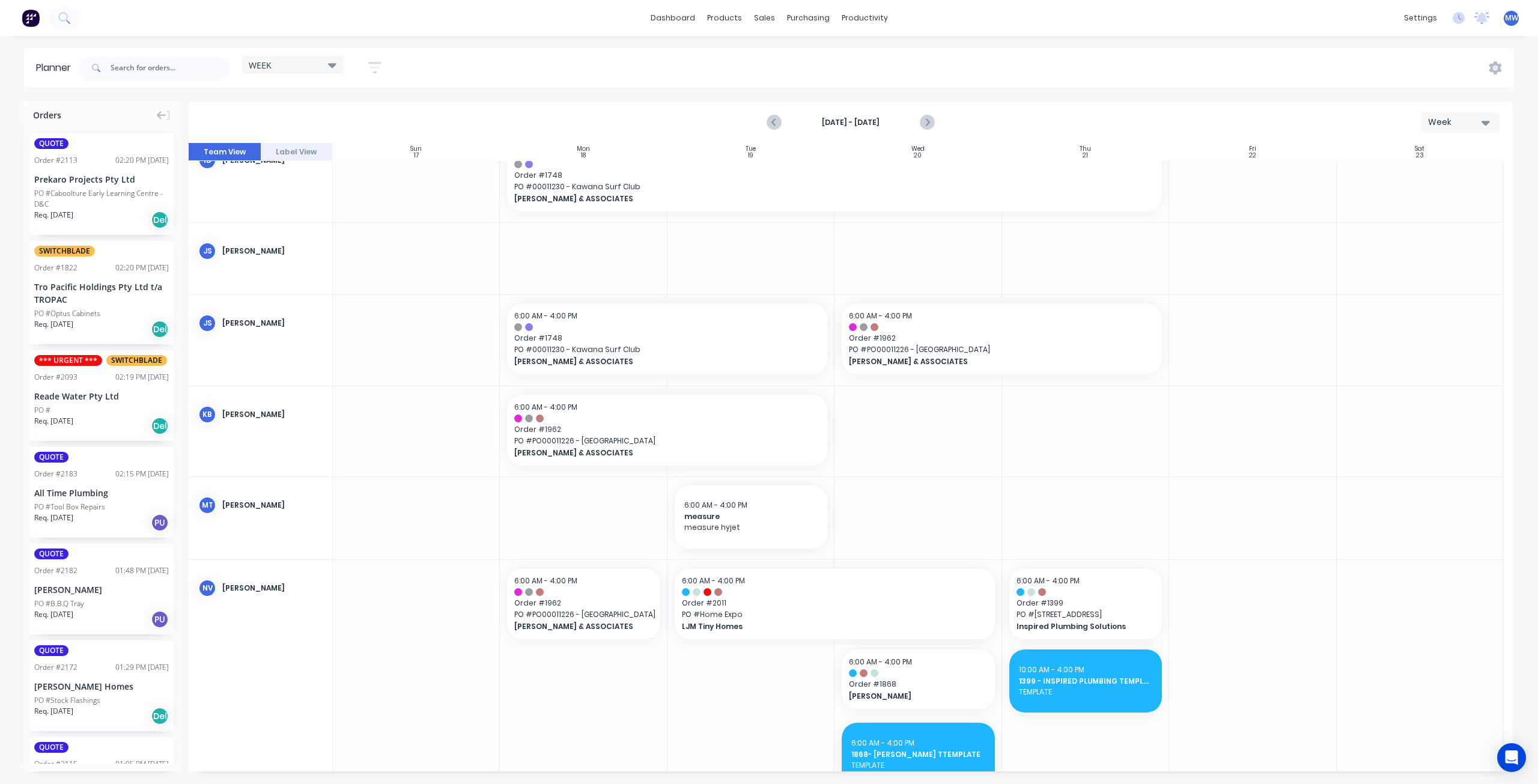
scroll to position [120, 0]
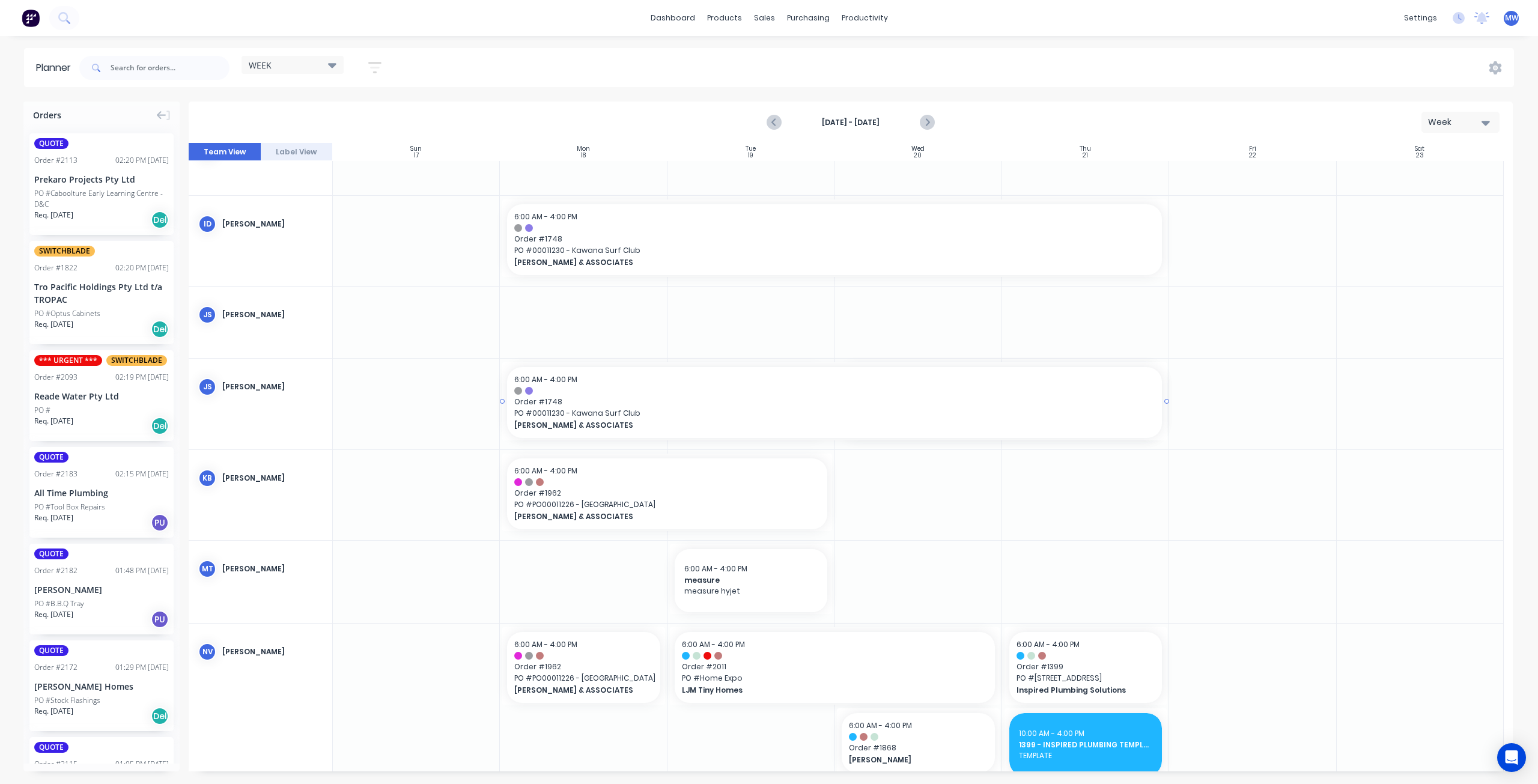
drag, startPoint x: 828, startPoint y: 402, endPoint x: 1072, endPoint y: 409, distance: 244.1
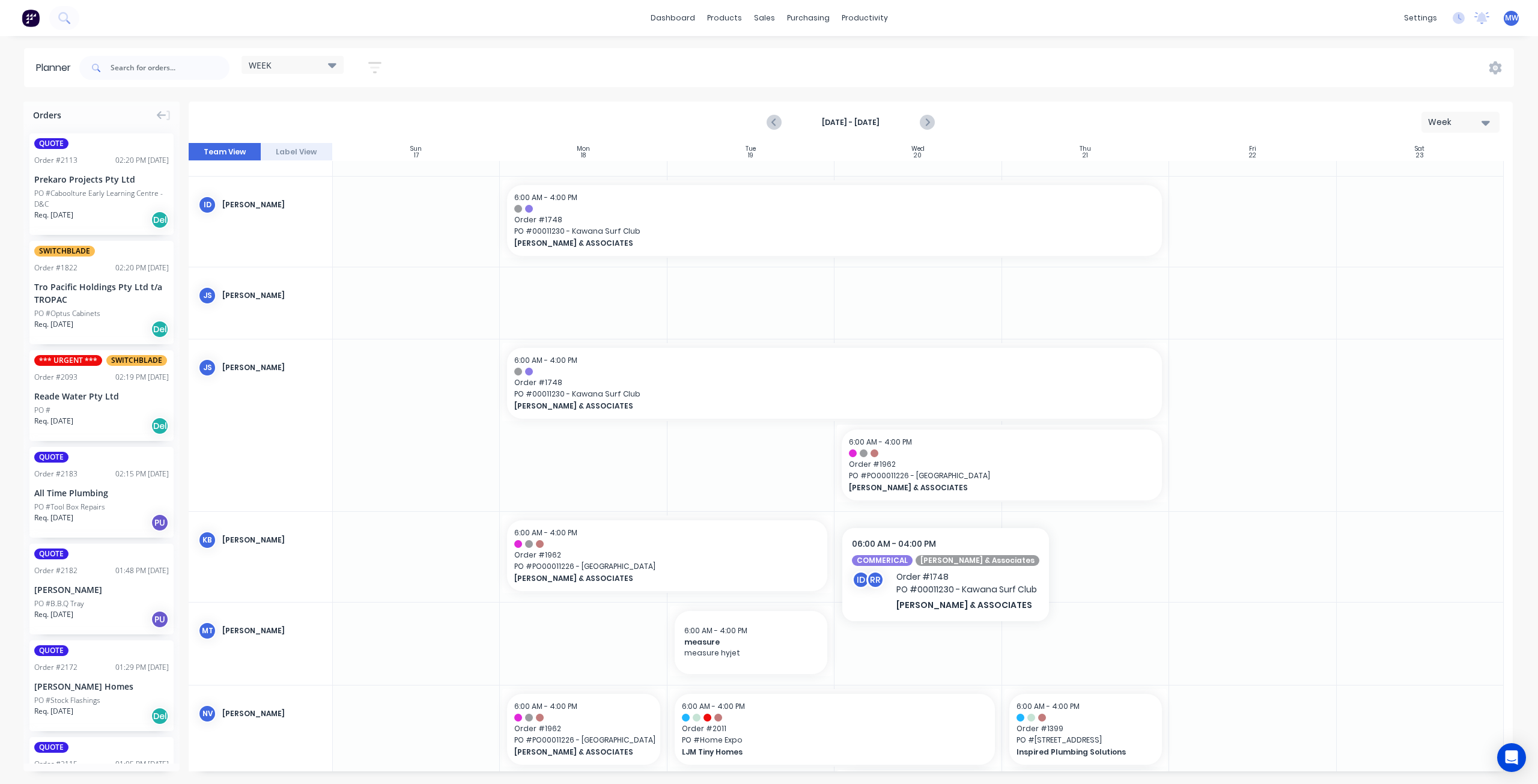
scroll to position [240, 0]
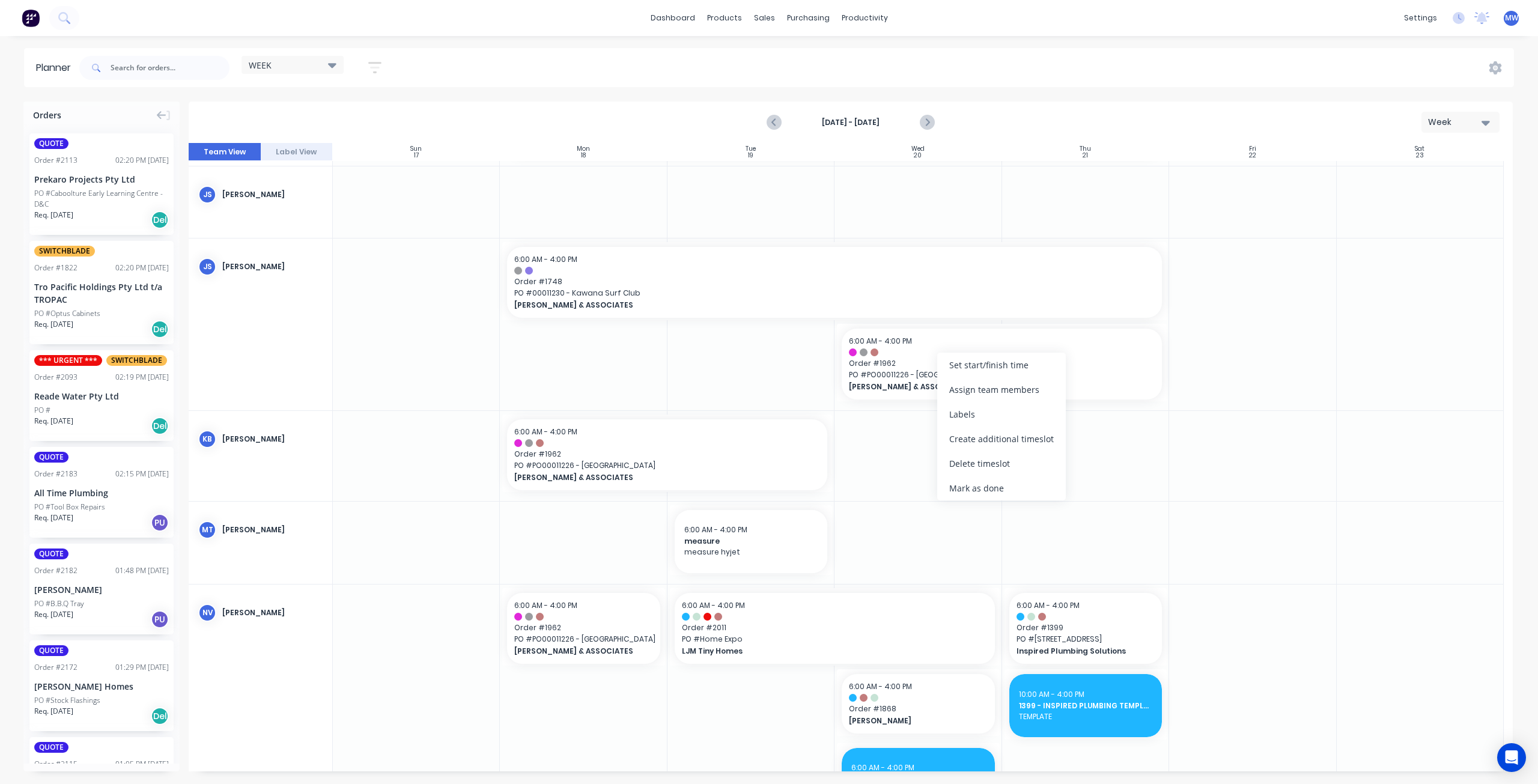
click at [983, 465] on div "Delete timeslot" at bounding box center [1001, 463] width 129 height 24
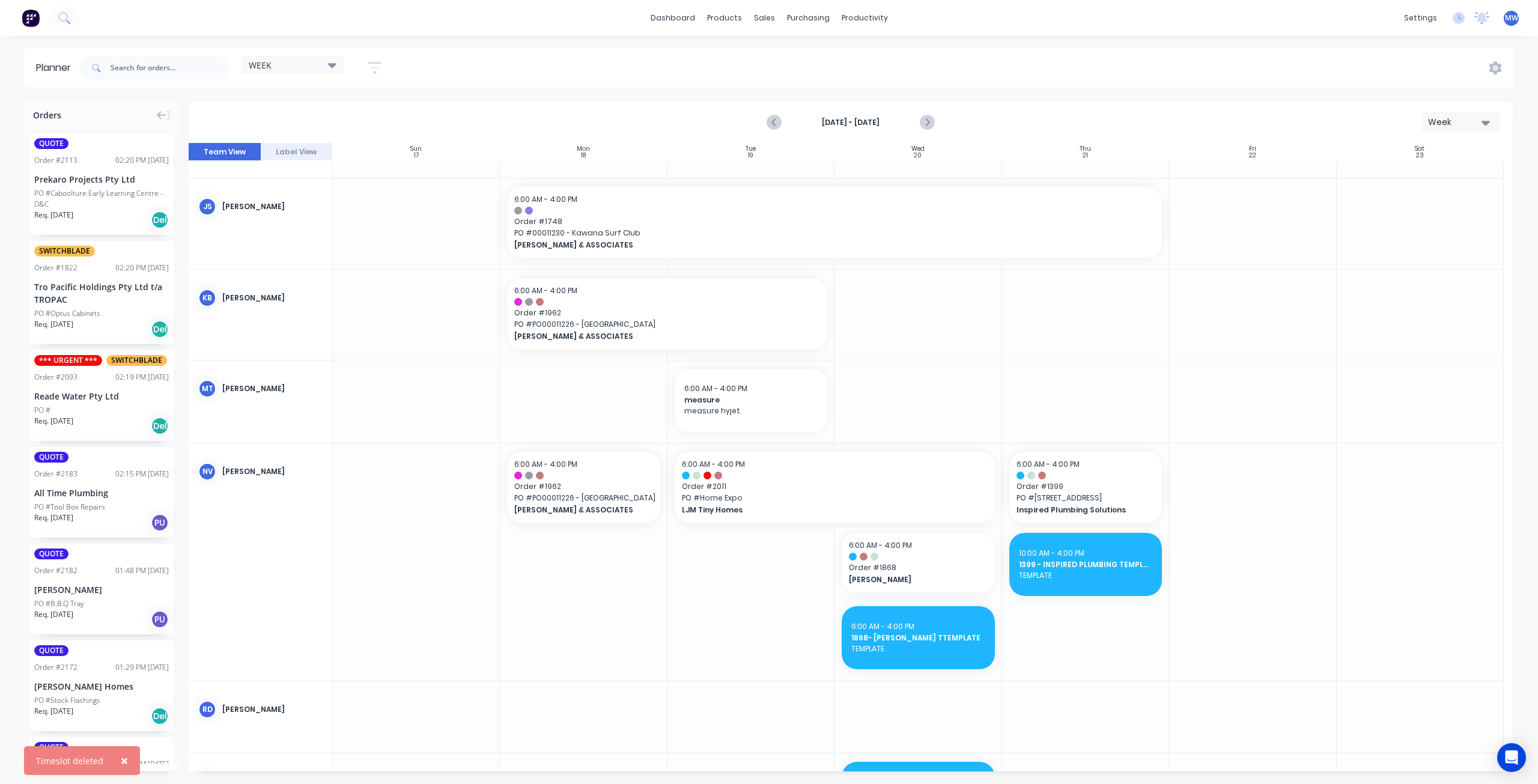
scroll to position [0, 0]
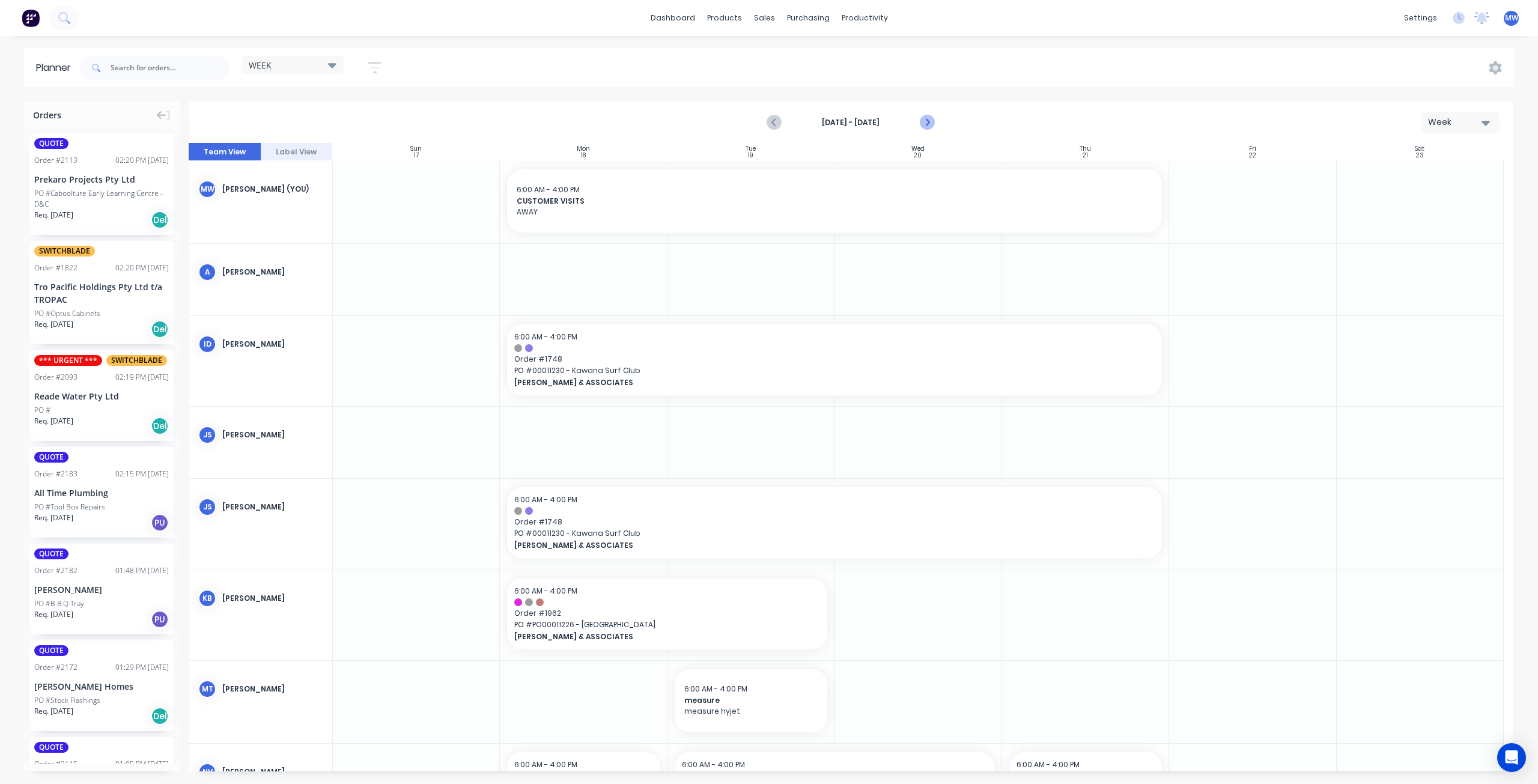
click at [930, 121] on icon "Next page" at bounding box center [927, 123] width 15 height 15
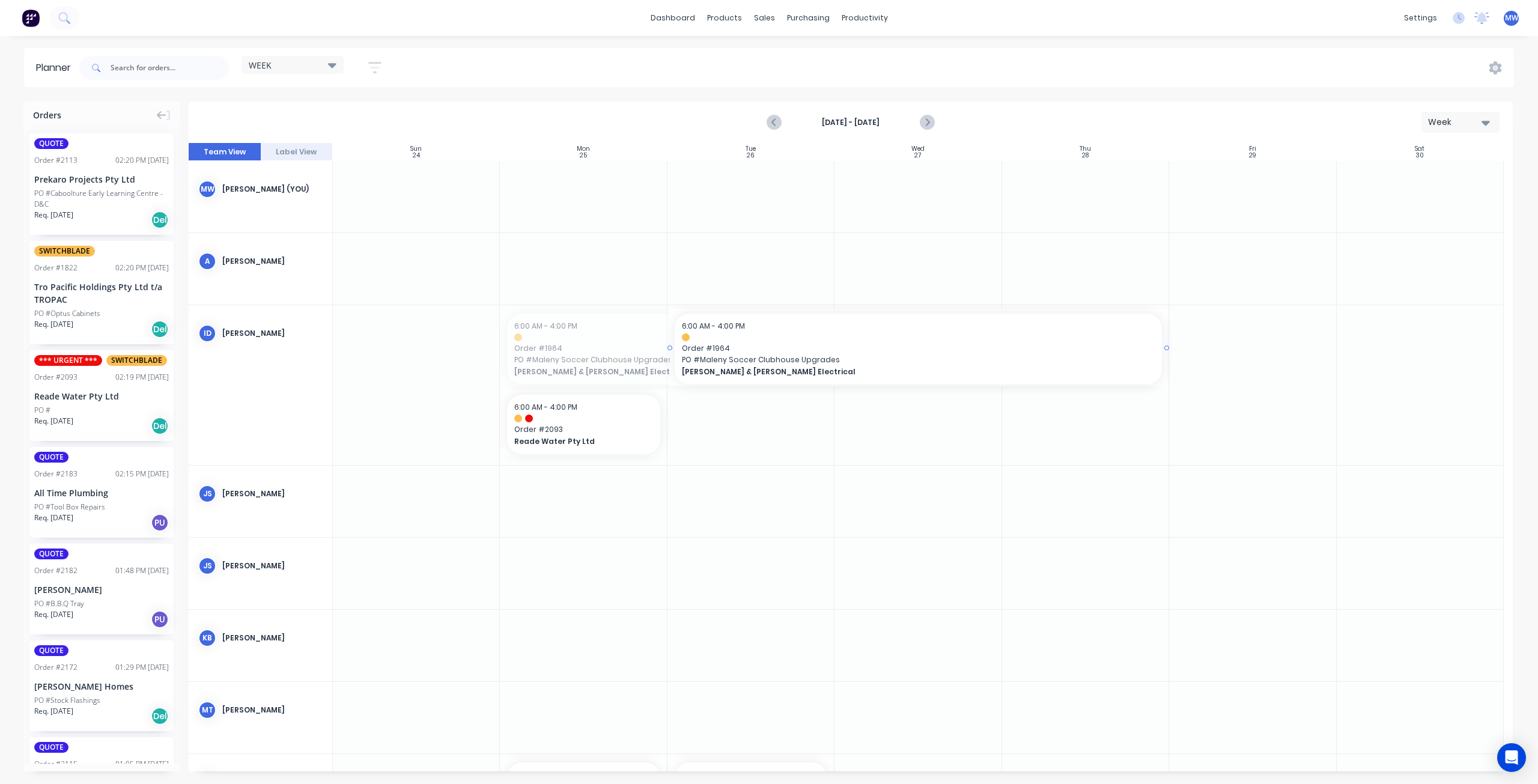
drag, startPoint x: 503, startPoint y: 347, endPoint x: 782, endPoint y: 359, distance: 279.3
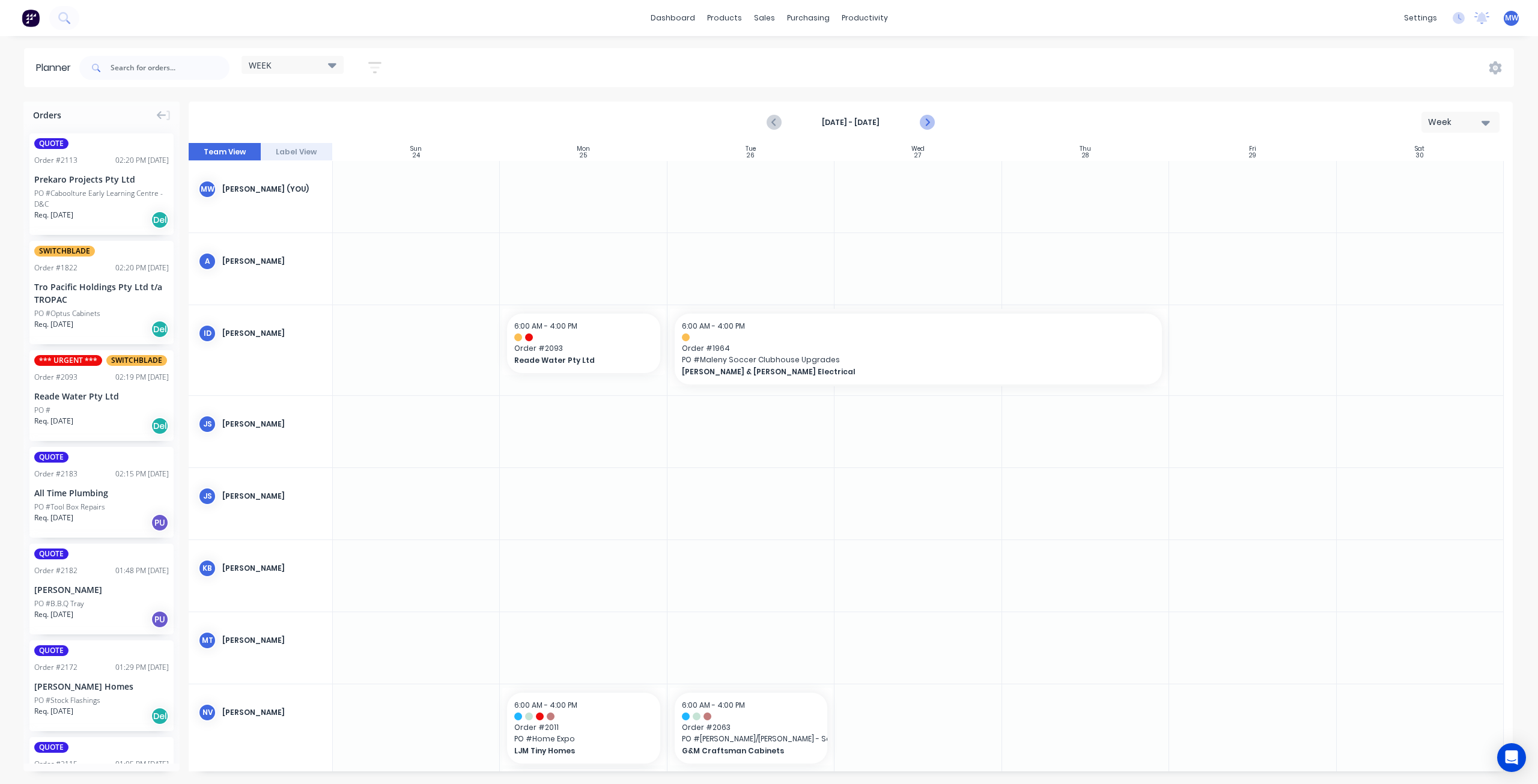
click at [929, 125] on icon "Next page" at bounding box center [927, 123] width 15 height 15
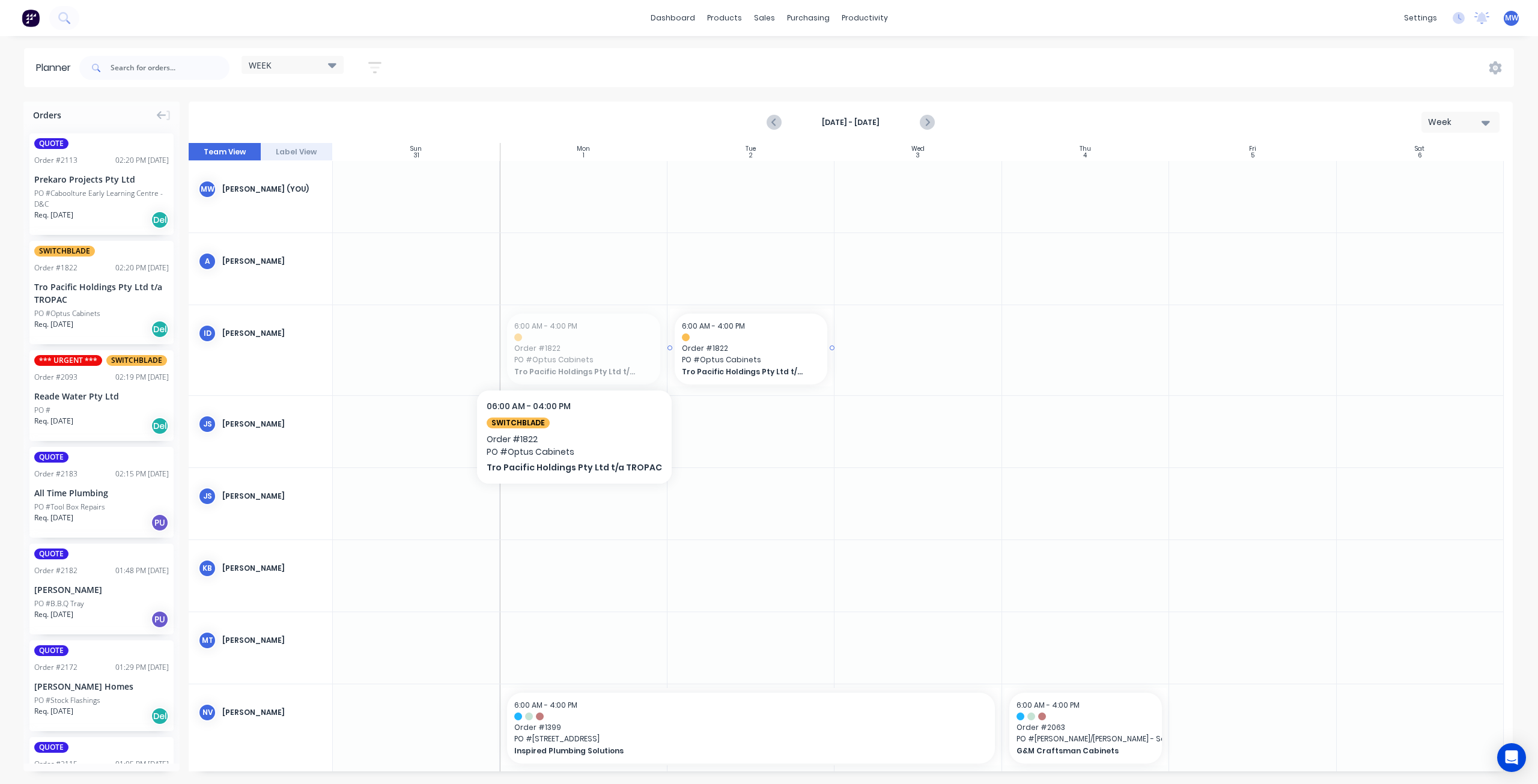
drag, startPoint x: 545, startPoint y: 354, endPoint x: 744, endPoint y: 363, distance: 199.2
click at [123, 65] on input "text" at bounding box center [170, 68] width 119 height 24
type input "1964"
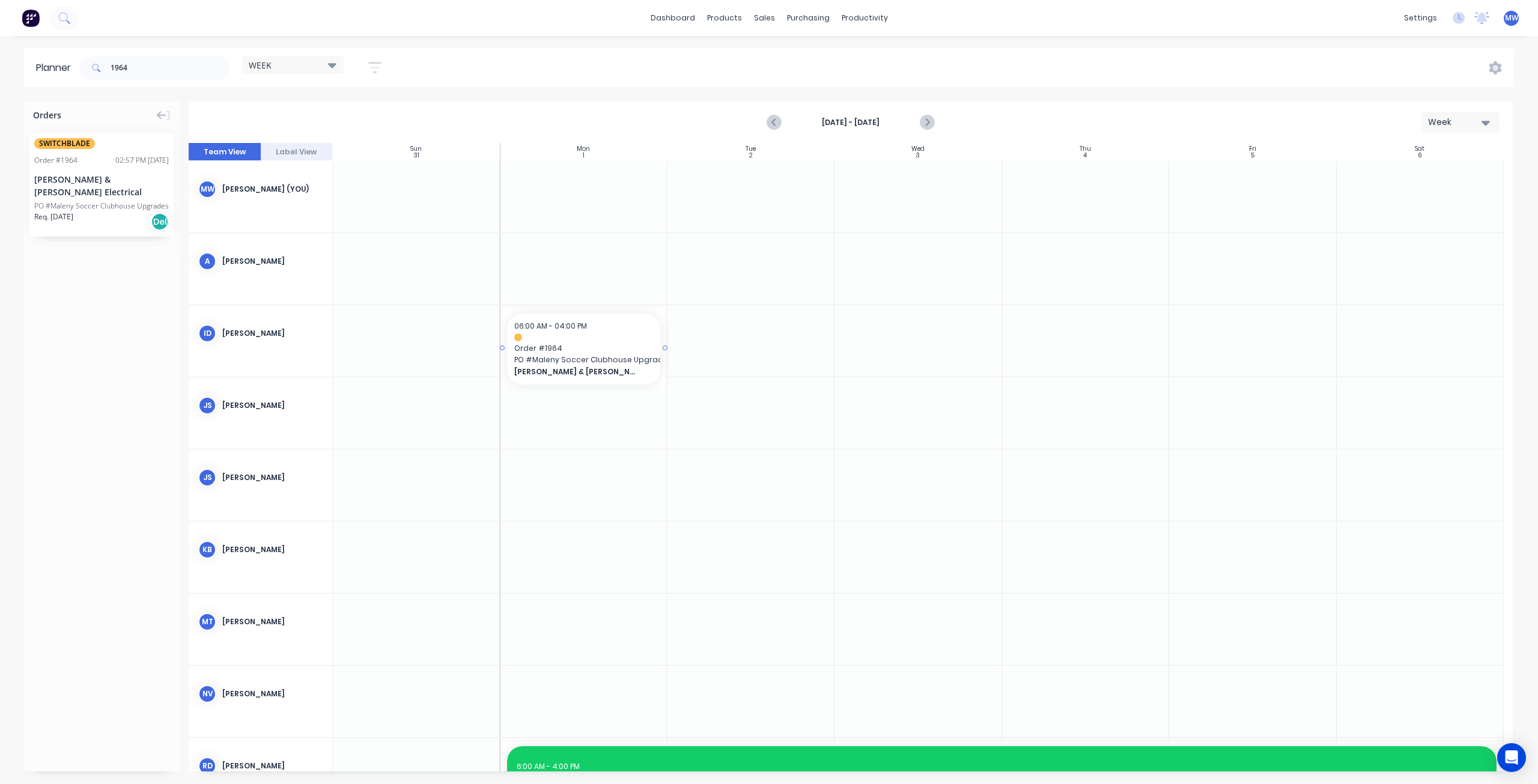
drag, startPoint x: 87, startPoint y: 179, endPoint x: 565, endPoint y: 351, distance: 508.0
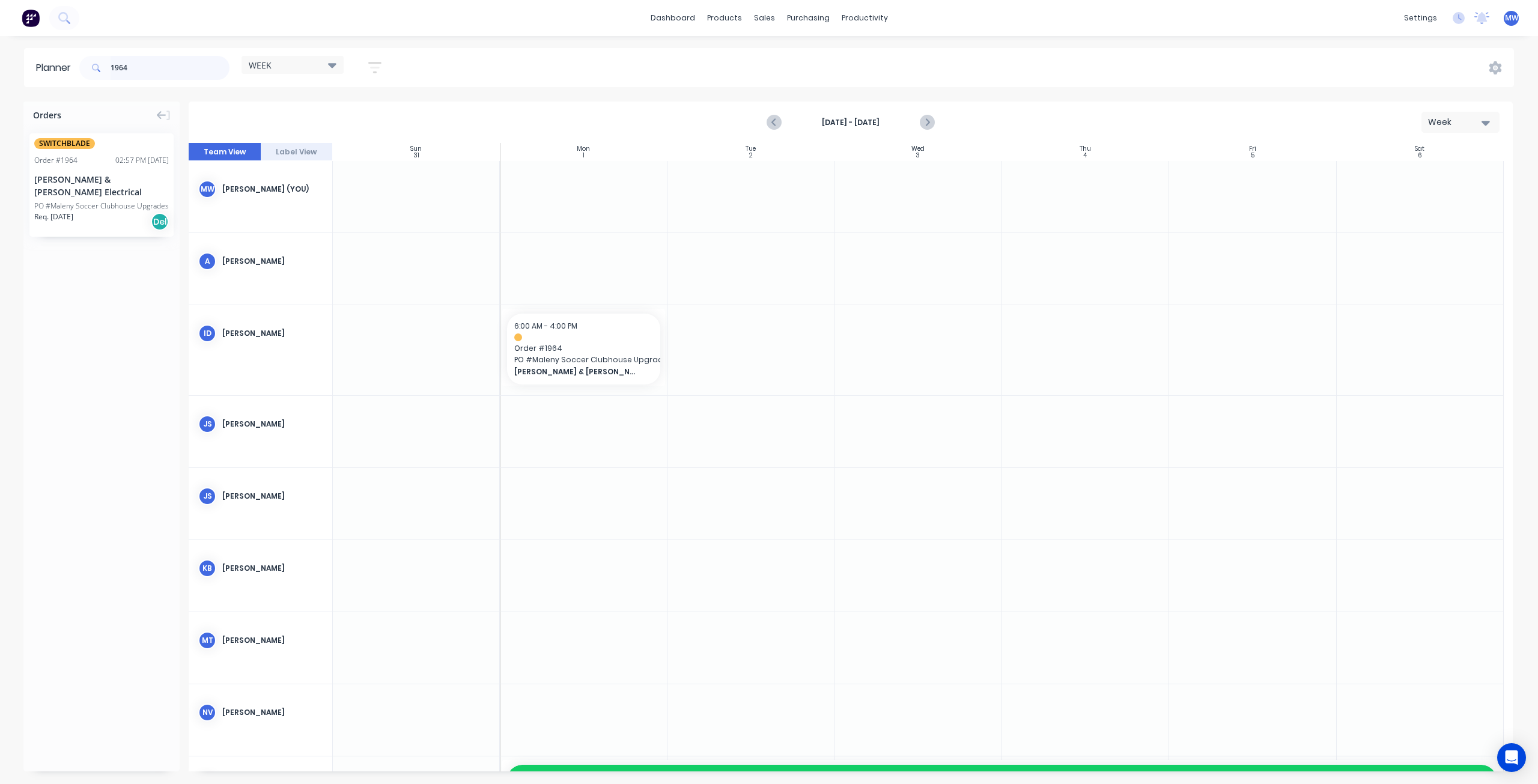
drag, startPoint x: 132, startPoint y: 61, endPoint x: 80, endPoint y: 64, distance: 52.1
click at [80, 64] on div "1964" at bounding box center [154, 68] width 150 height 24
